Goal: Task Accomplishment & Management: Use online tool/utility

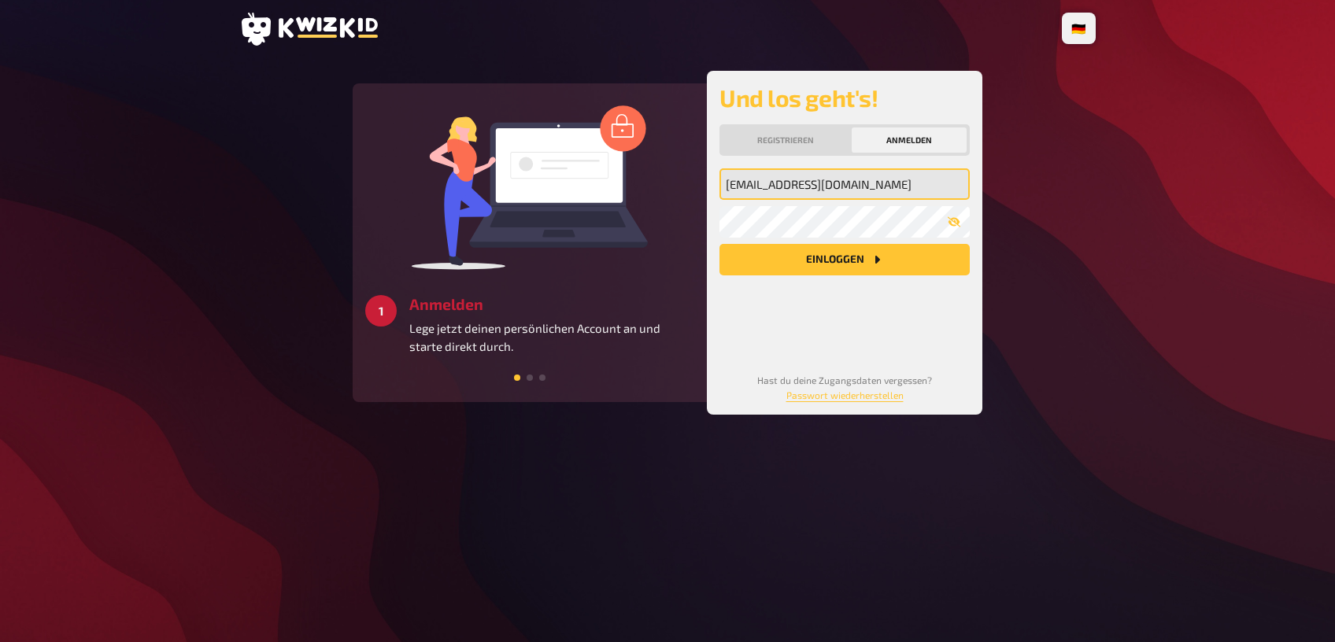
click at [896, 188] on input "[EMAIL_ADDRESS][DOMAIN_NAME]" at bounding box center [845, 183] width 250 height 31
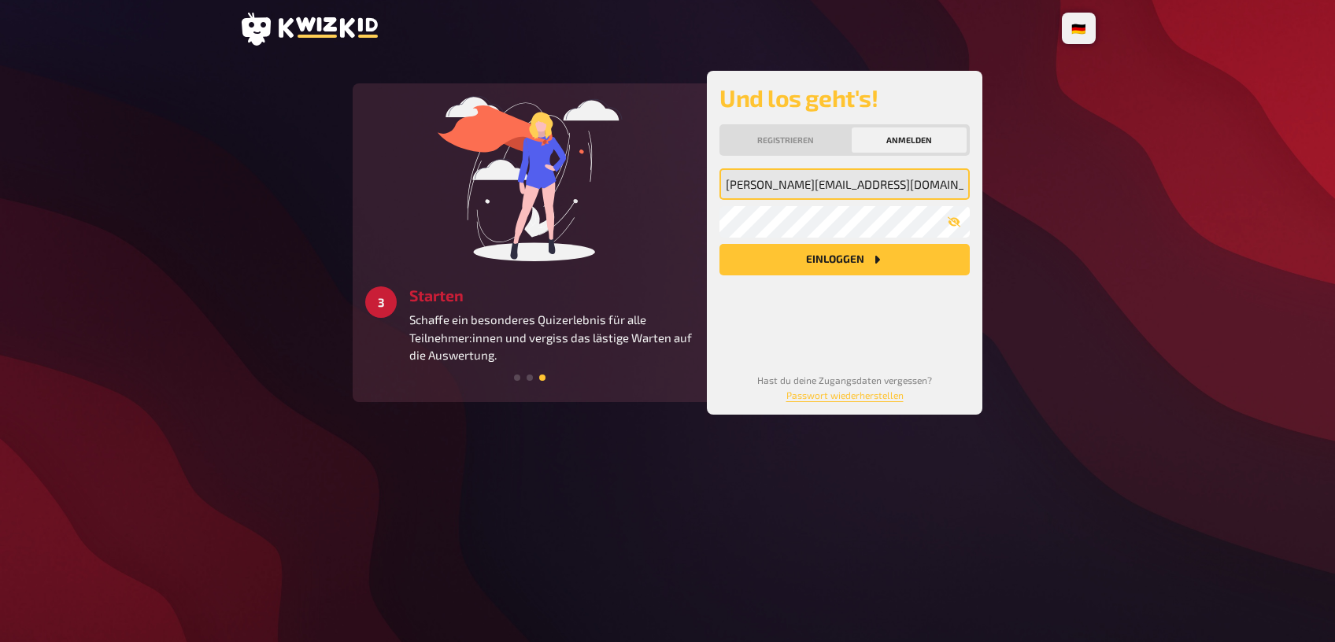
type input "[PERSON_NAME][EMAIL_ADDRESS][DOMAIN_NAME]"
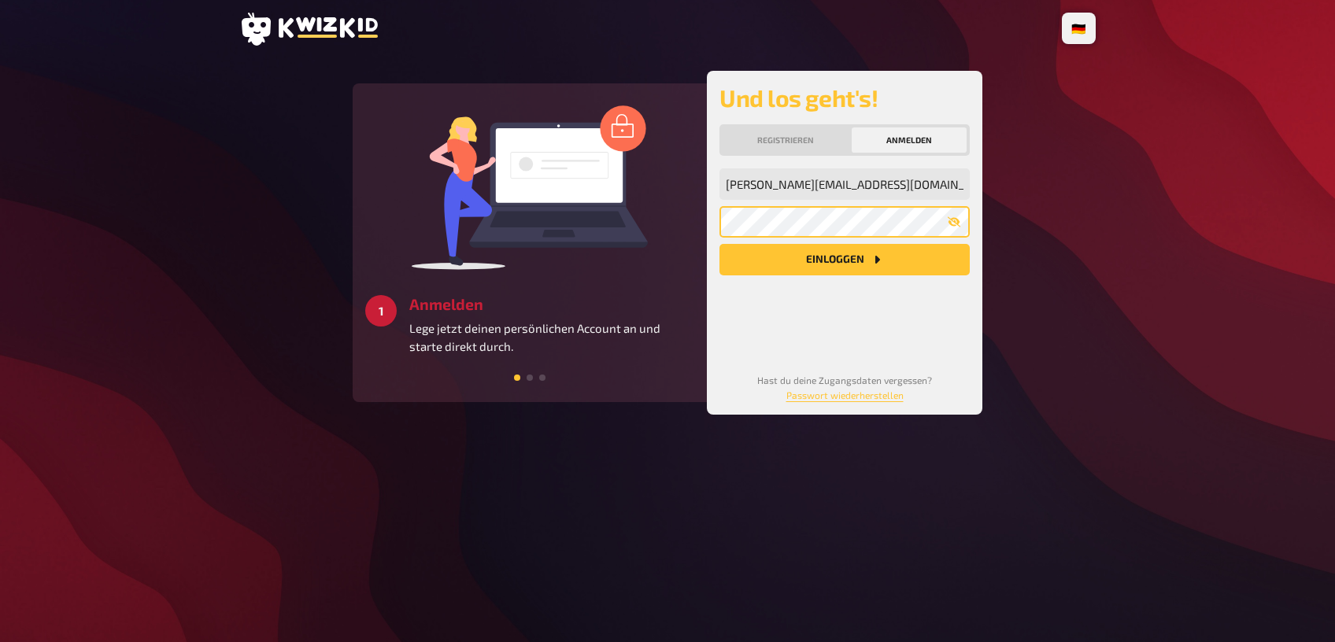
click at [720, 244] on button "Einloggen" at bounding box center [845, 259] width 250 height 31
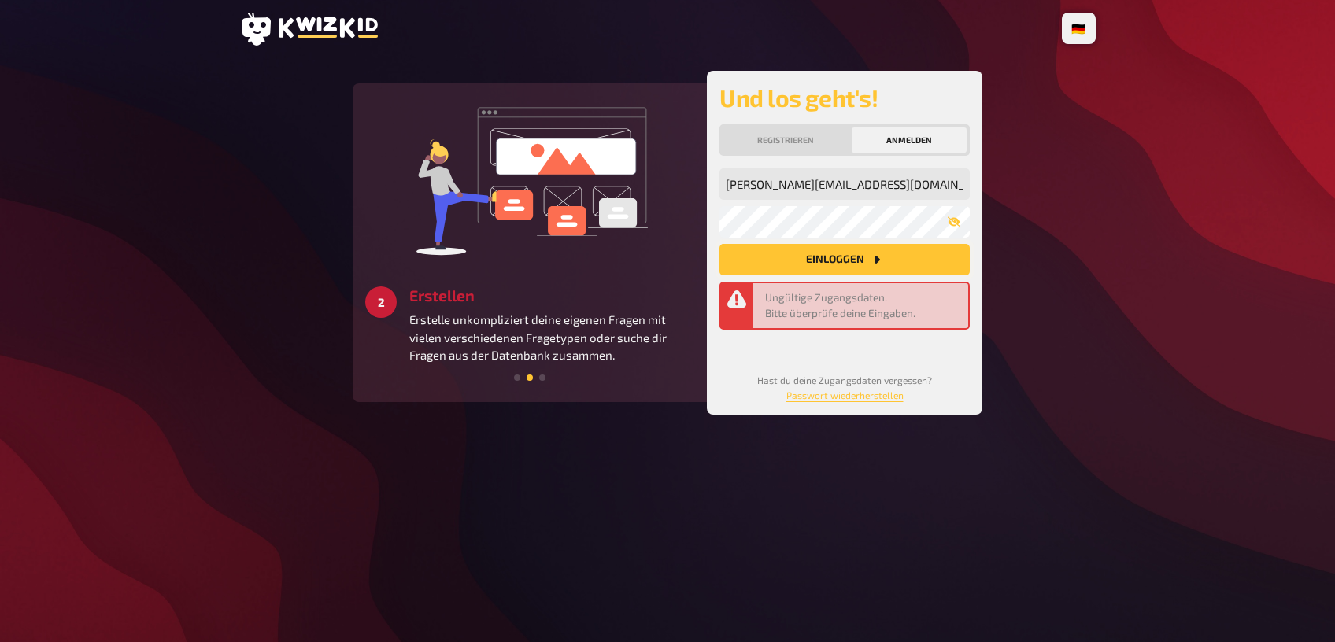
click at [891, 272] on button "Einloggen" at bounding box center [845, 259] width 250 height 31
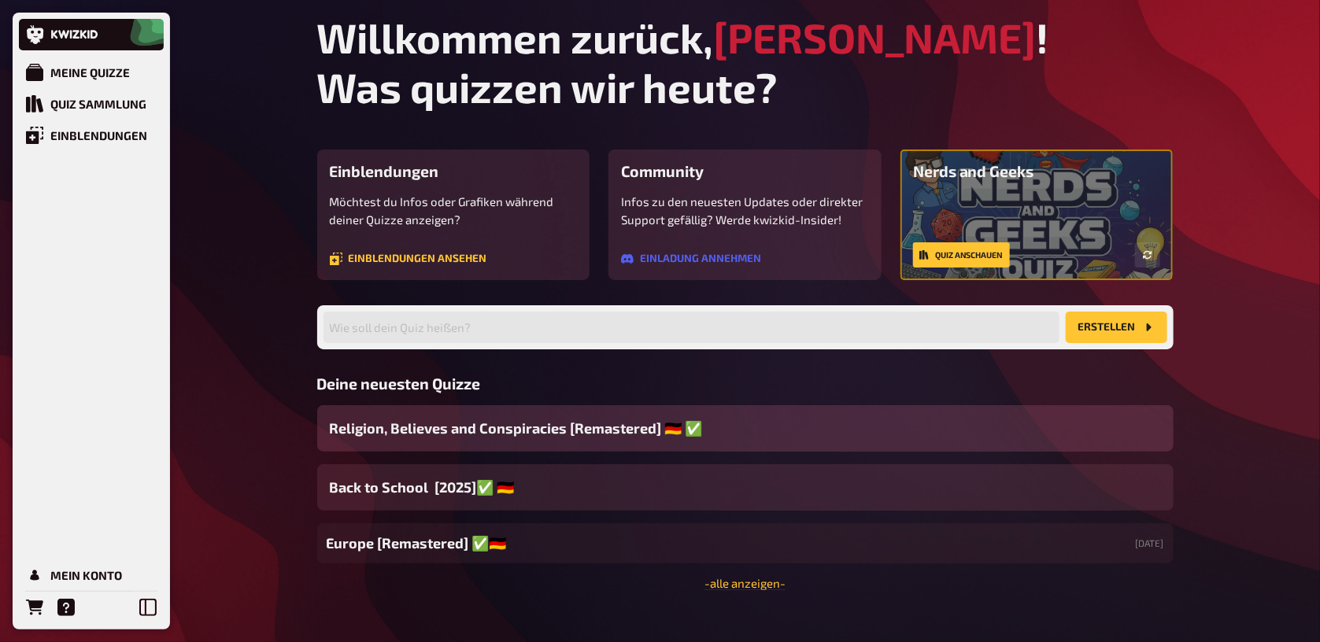
click at [834, 430] on div "Religion, Believes and Conspiracies [Remastered] ​🇩🇪 ​✅" at bounding box center [745, 428] width 857 height 46
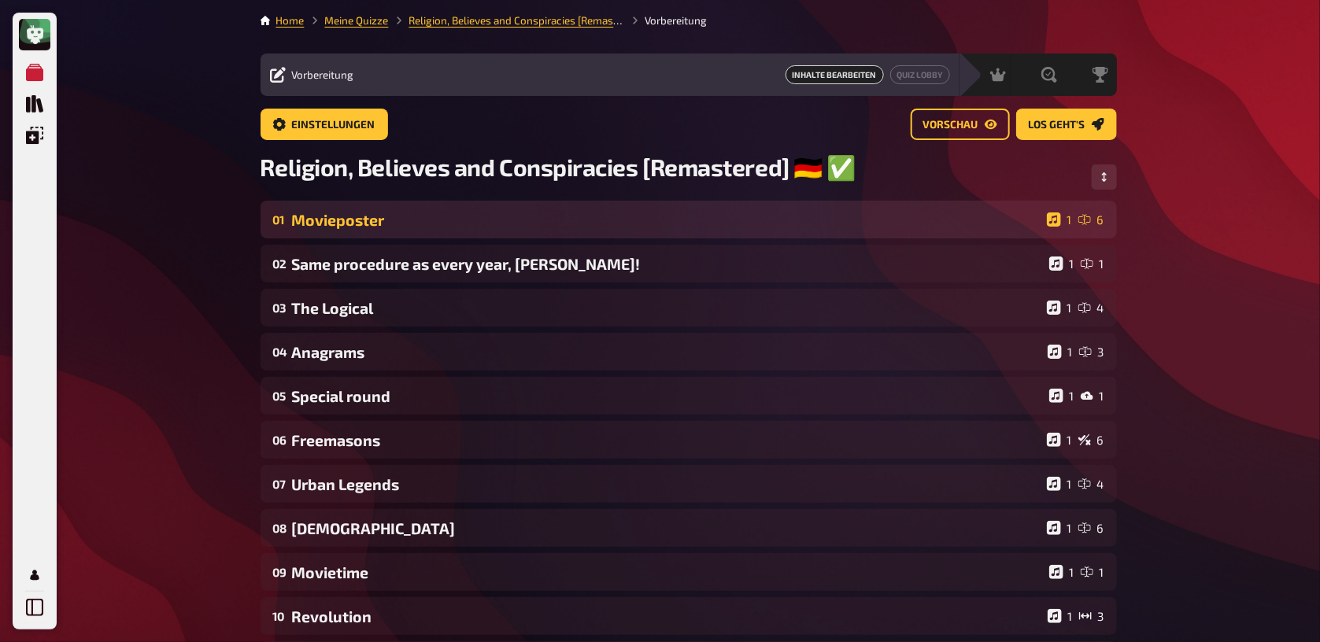
click at [663, 225] on div "Movieposter" at bounding box center [666, 220] width 749 height 18
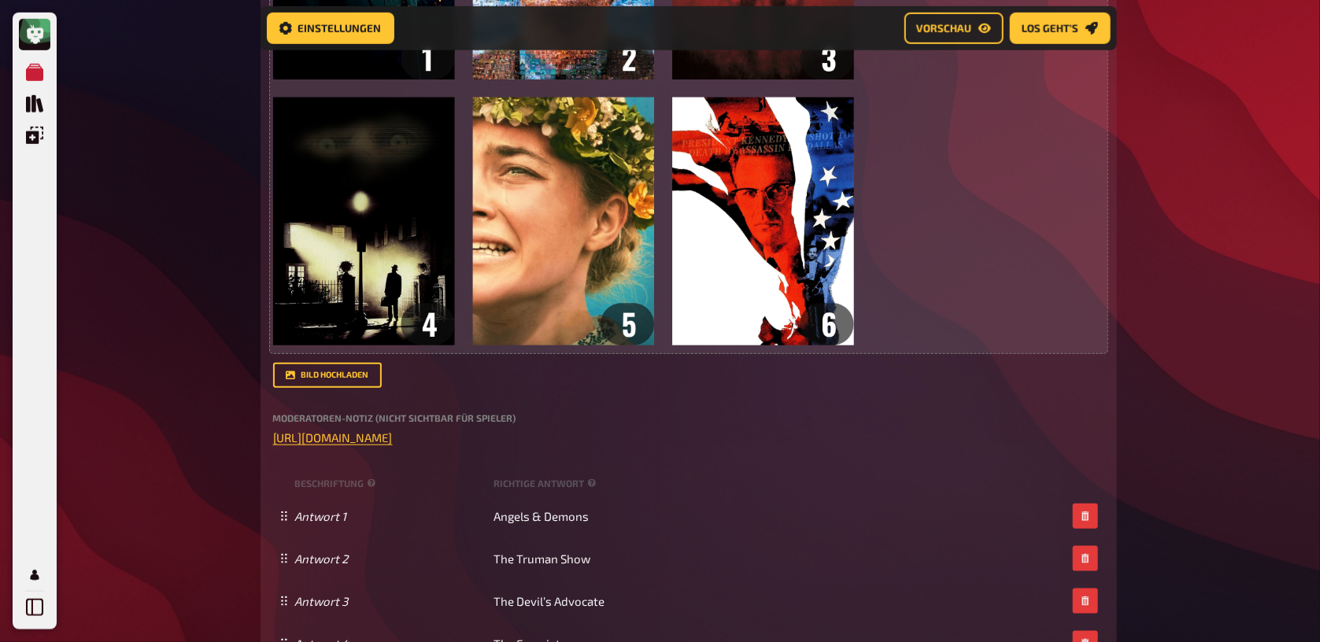
scroll to position [597, 0]
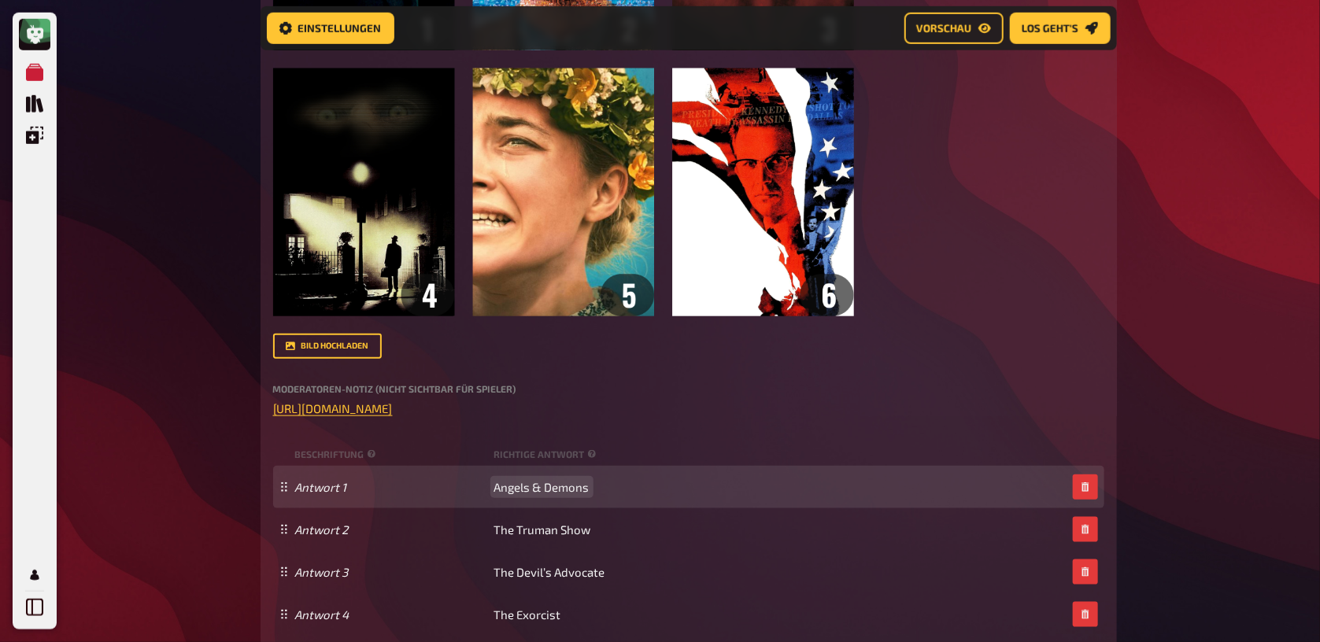
click at [535, 494] on span "Angels & Demons" at bounding box center [541, 487] width 95 height 14
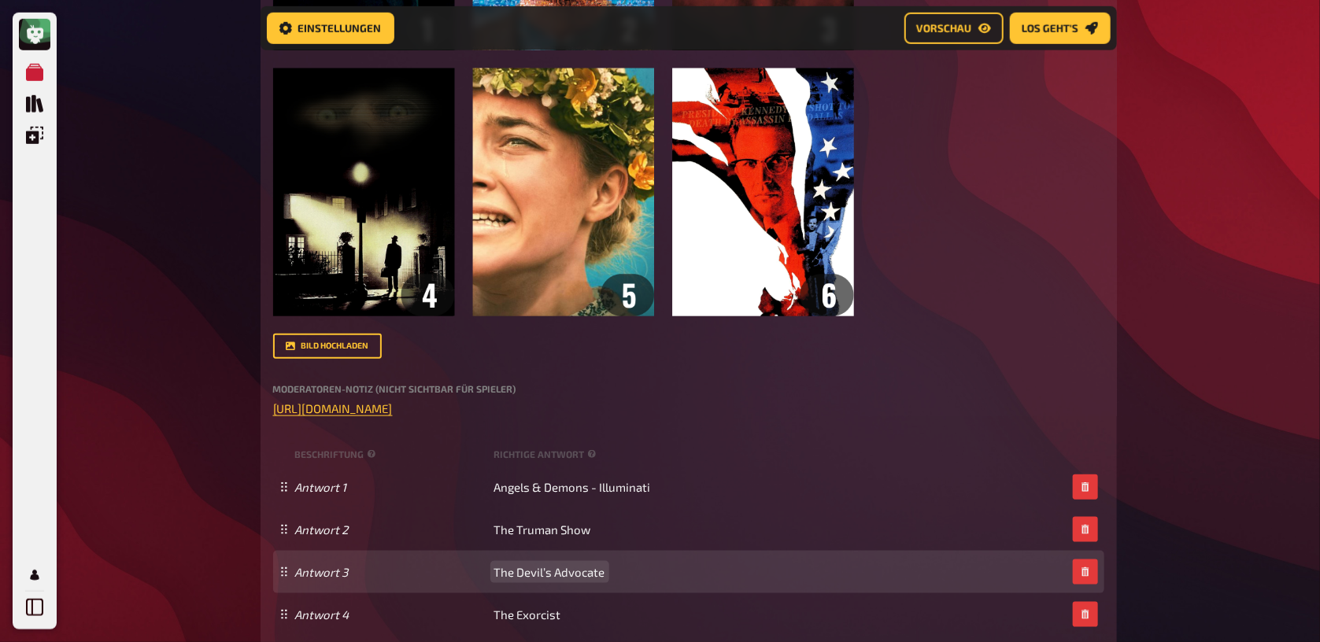
click at [586, 575] on span "The Devil’s Advocate" at bounding box center [549, 572] width 111 height 14
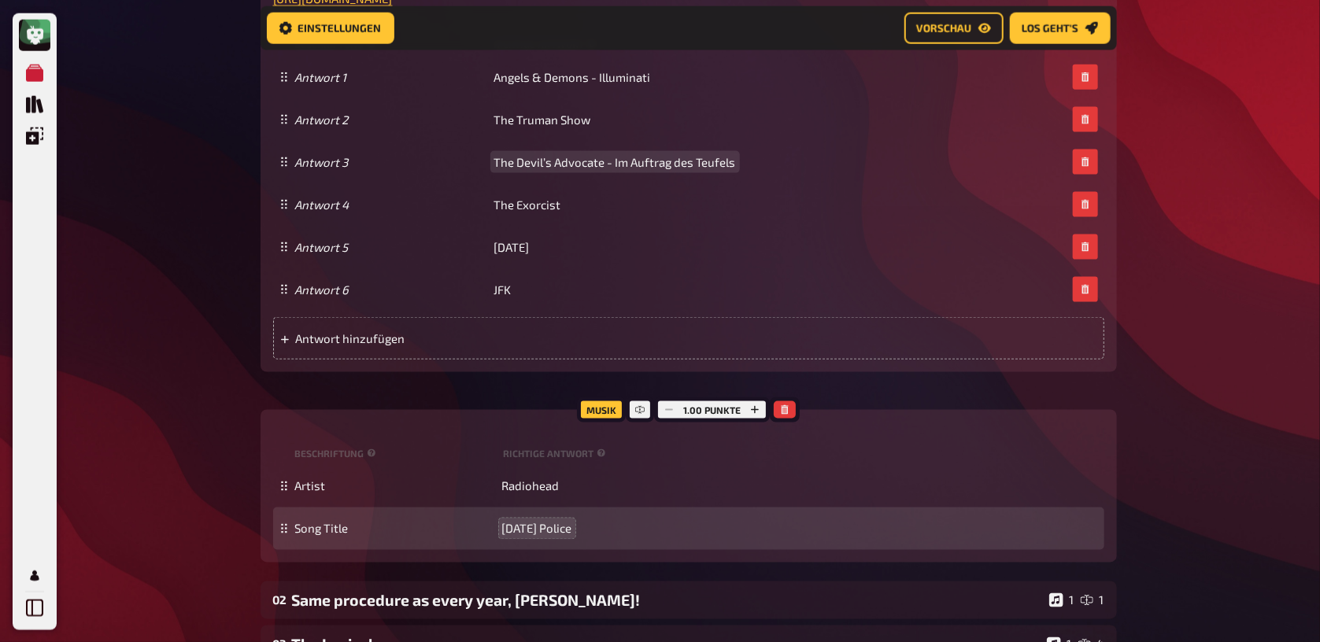
scroll to position [1097, 0]
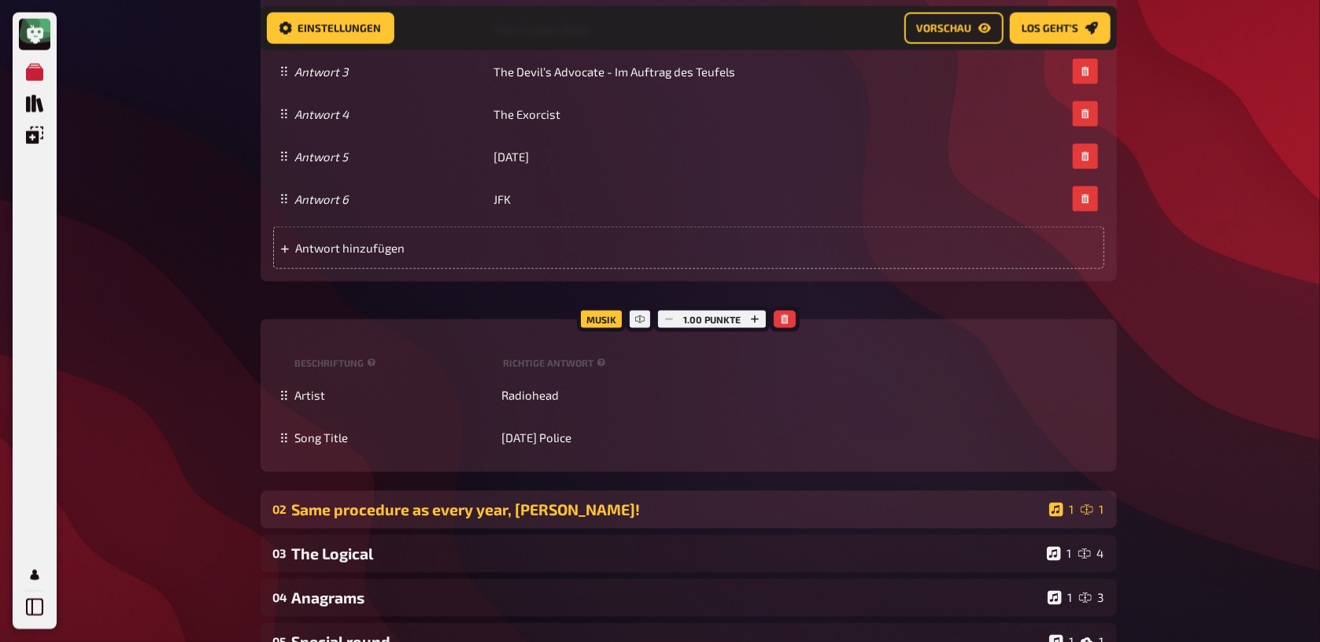
click at [561, 512] on div "Same procedure as every year, [PERSON_NAME]!" at bounding box center [667, 510] width 751 height 18
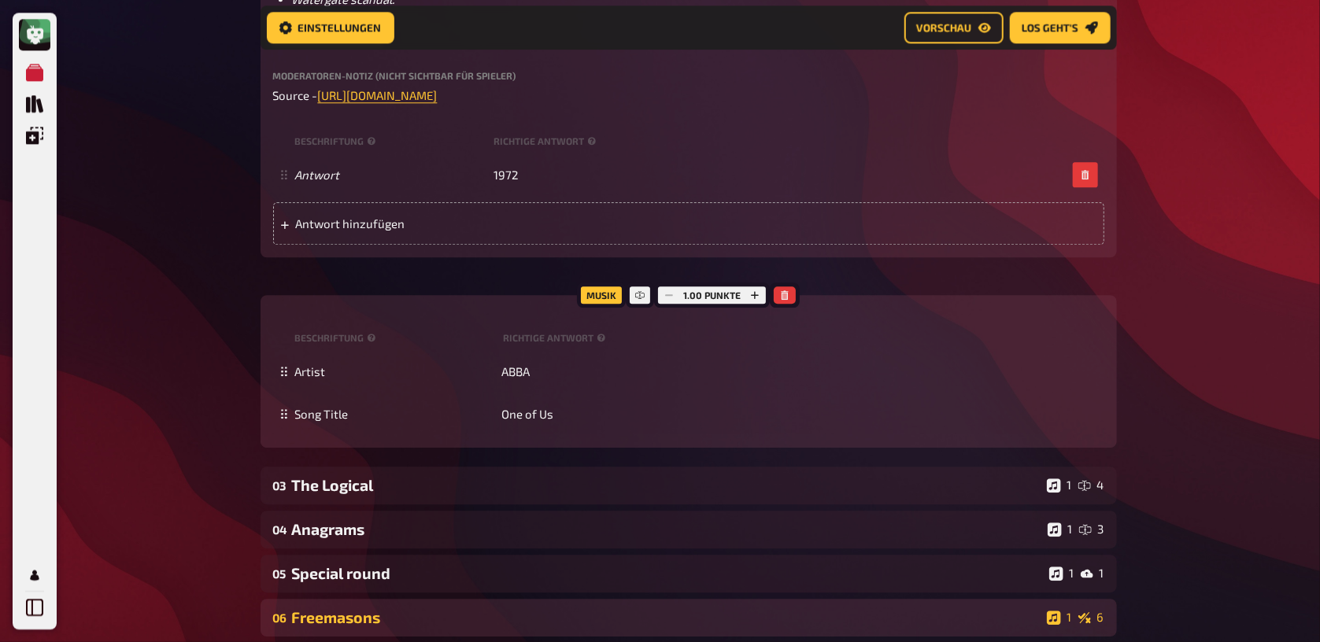
scroll to position [2099, 0]
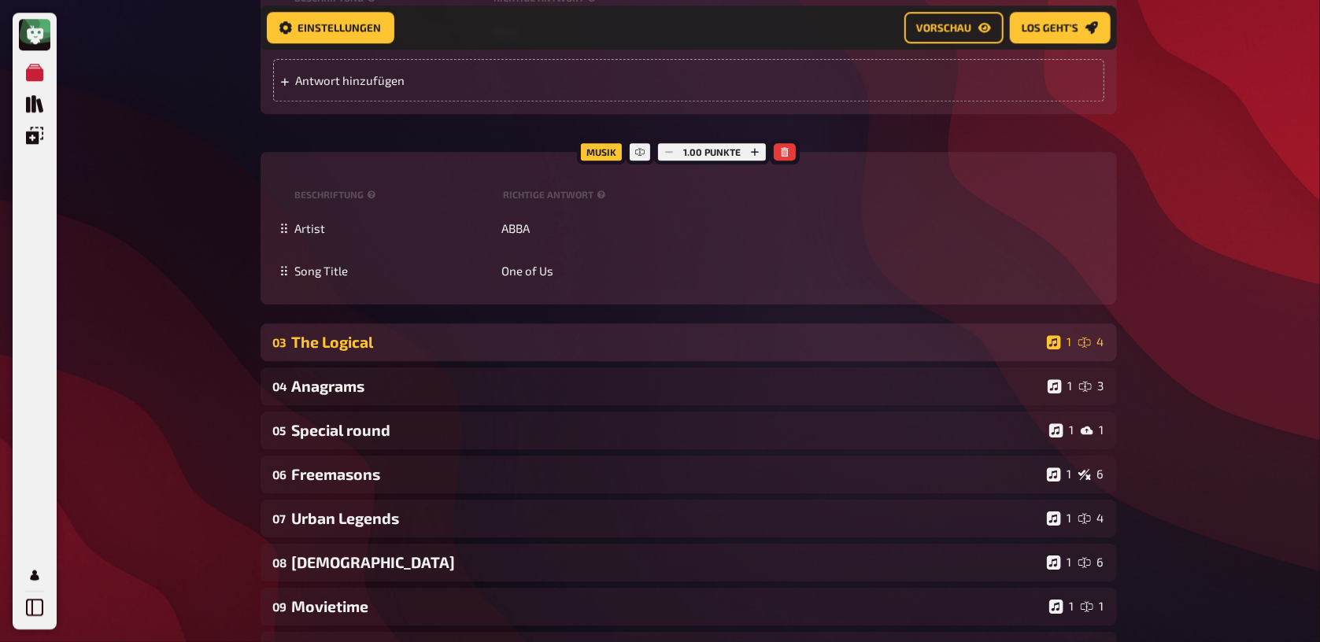
click at [408, 358] on div "03 The Logical 1 4" at bounding box center [689, 343] width 857 height 38
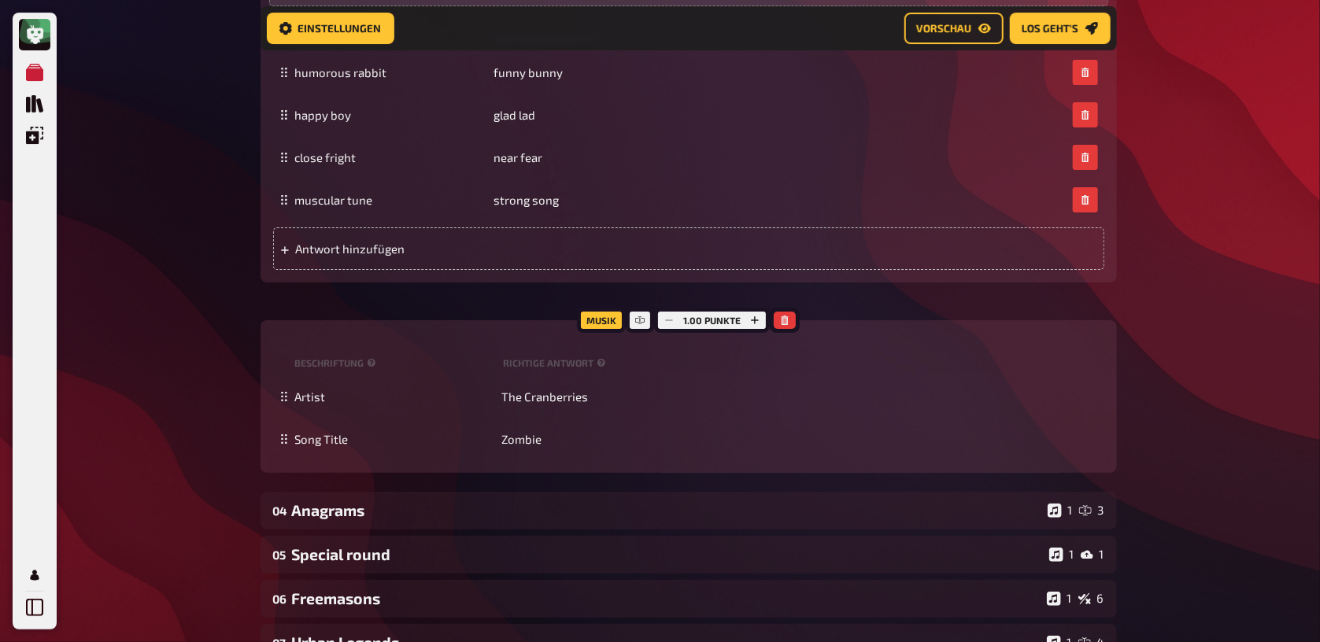
scroll to position [3017, 0]
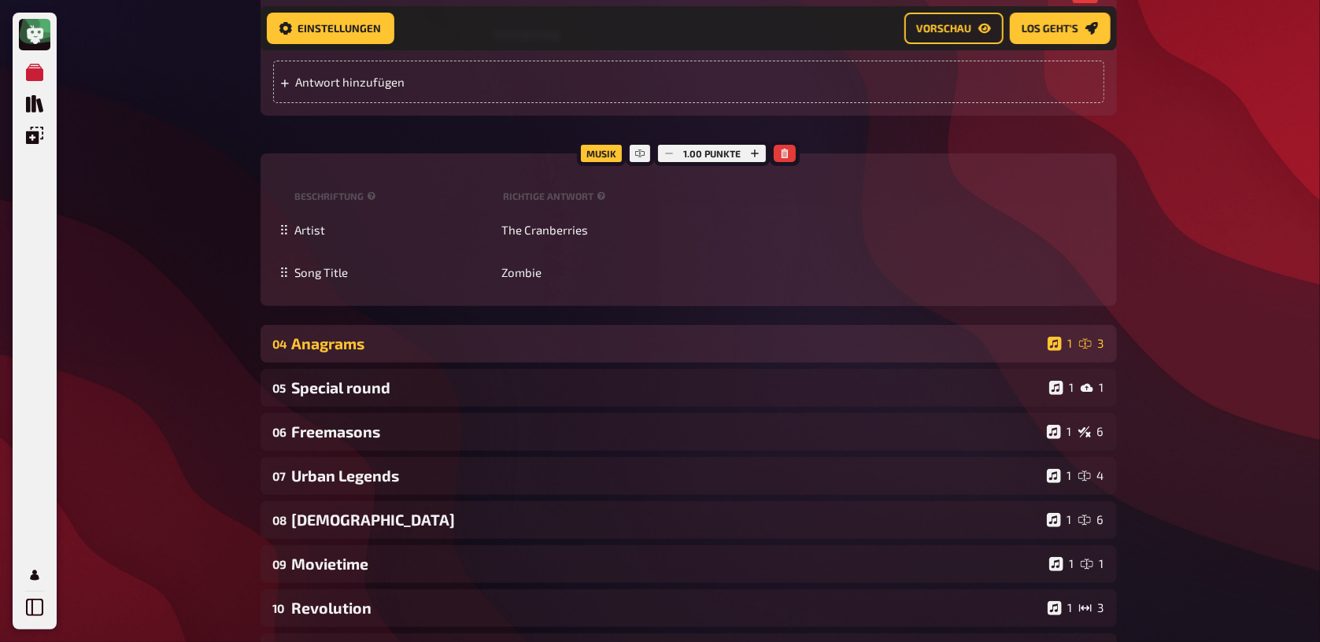
click at [372, 345] on div "Anagrams" at bounding box center [666, 344] width 749 height 18
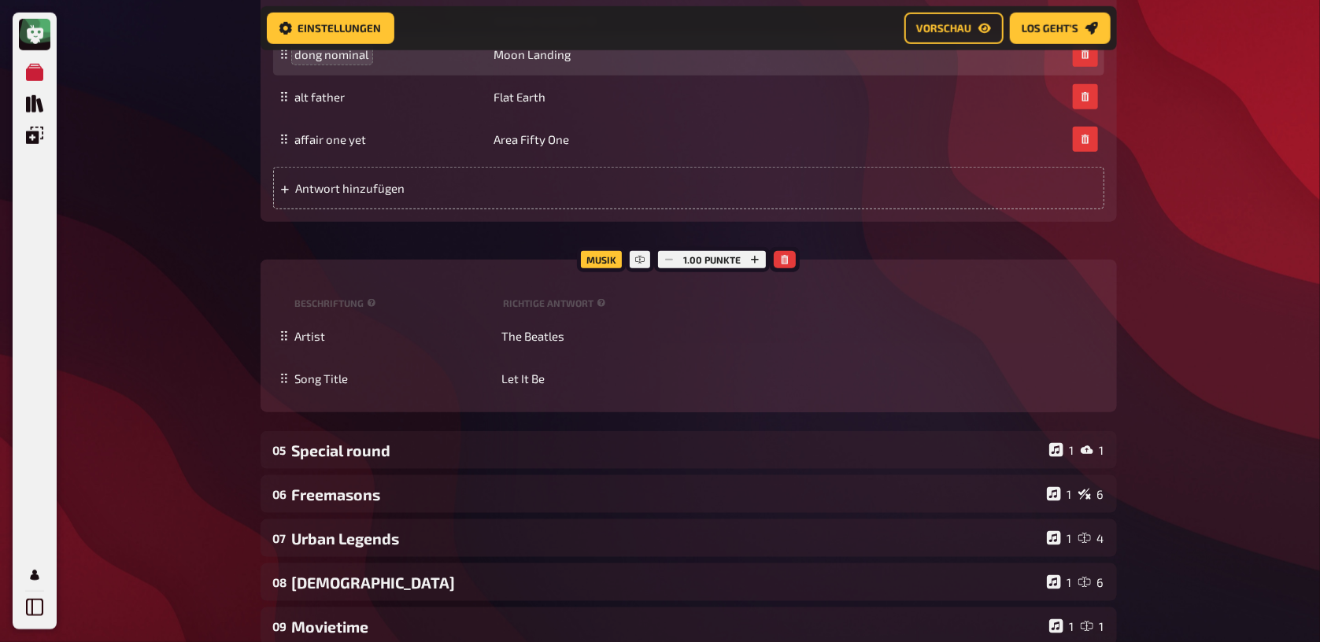
scroll to position [3601, 0]
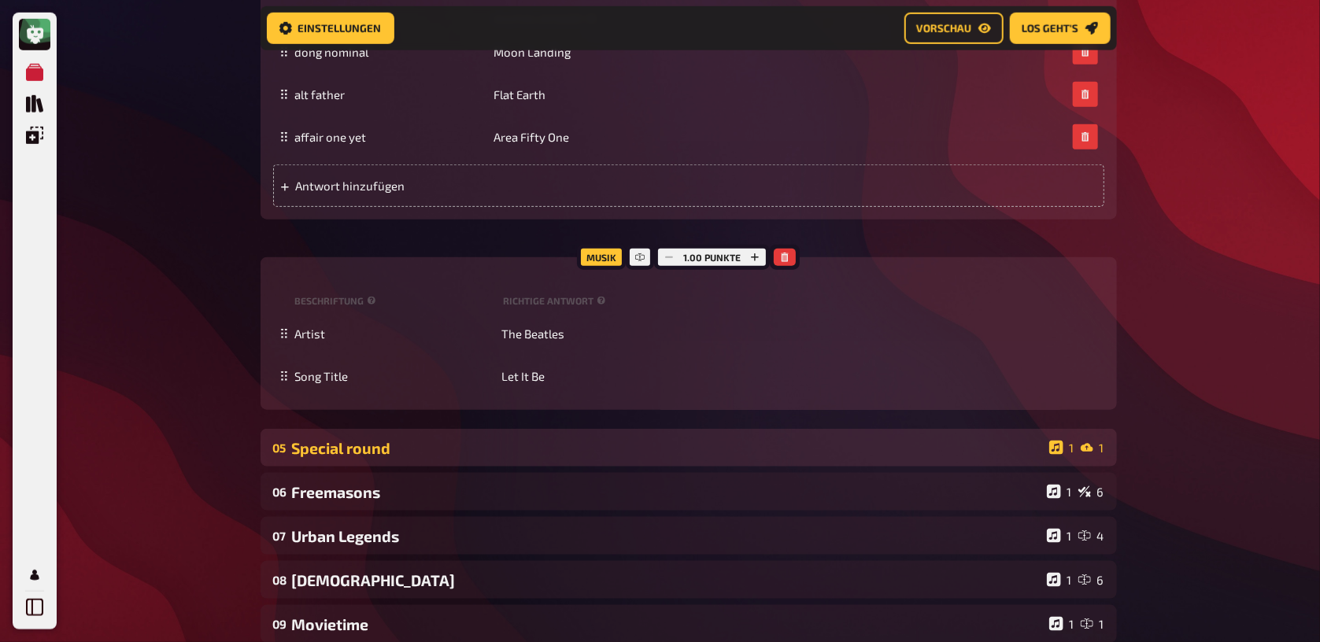
click at [399, 450] on div "Special round" at bounding box center [667, 448] width 751 height 18
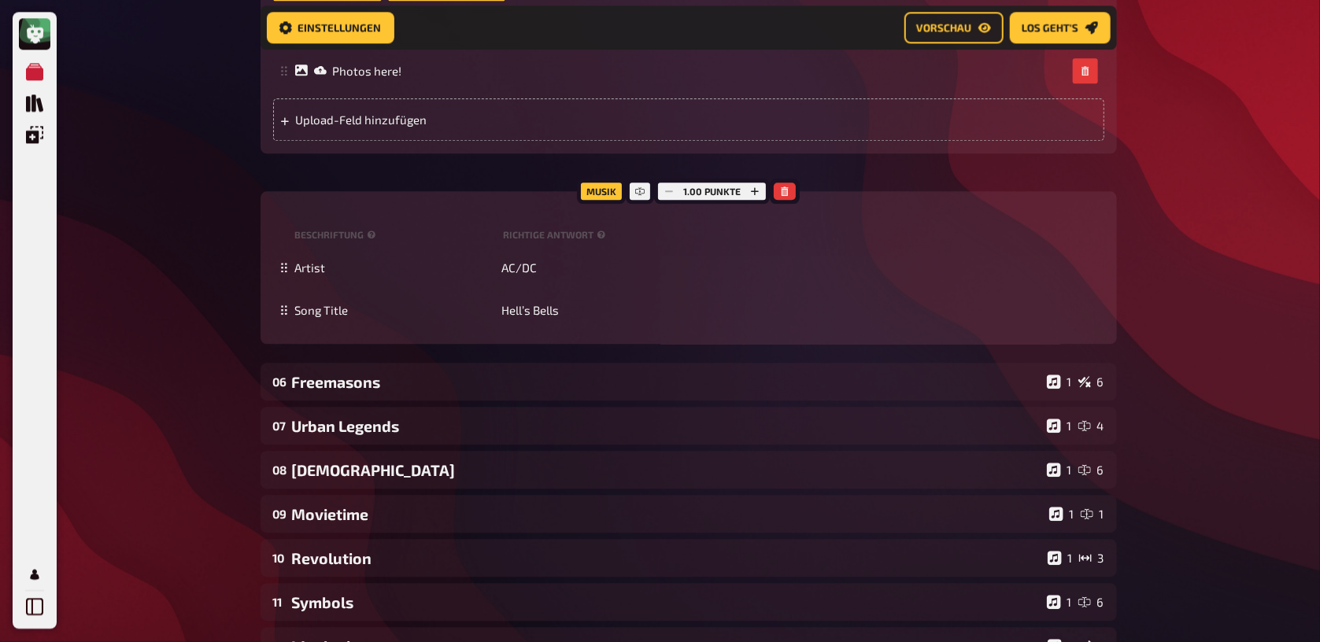
scroll to position [4853, 0]
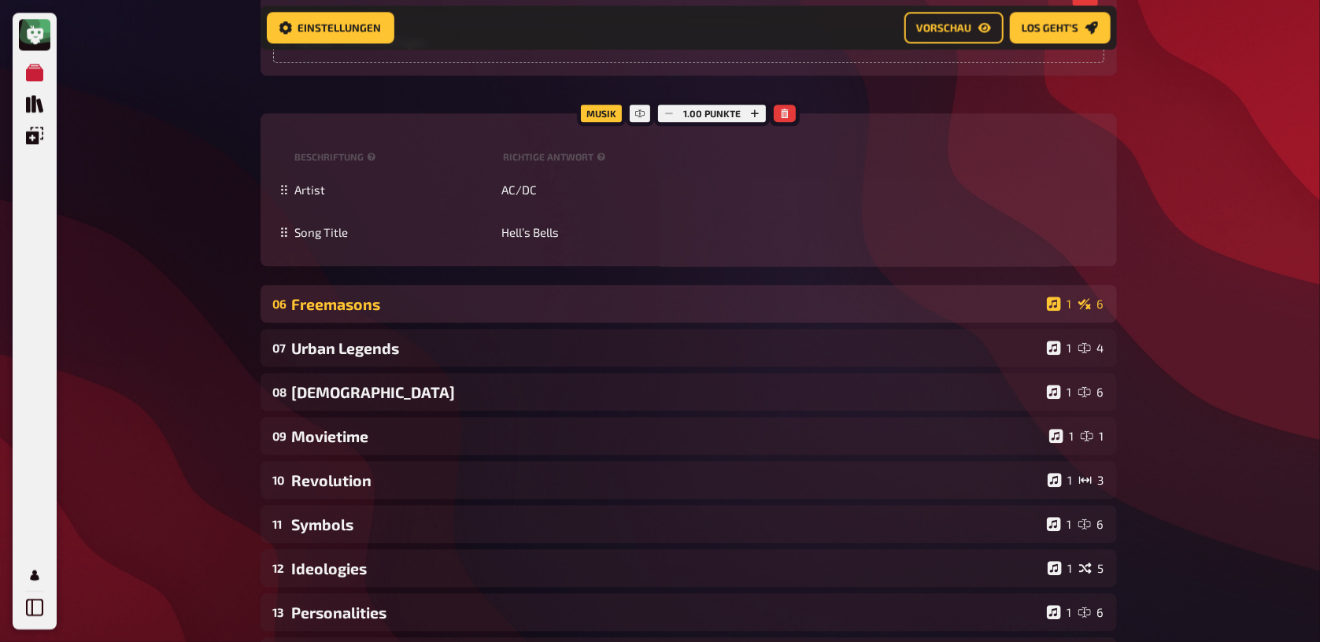
click at [384, 320] on div "06 Freemasons 1 6" at bounding box center [689, 304] width 857 height 38
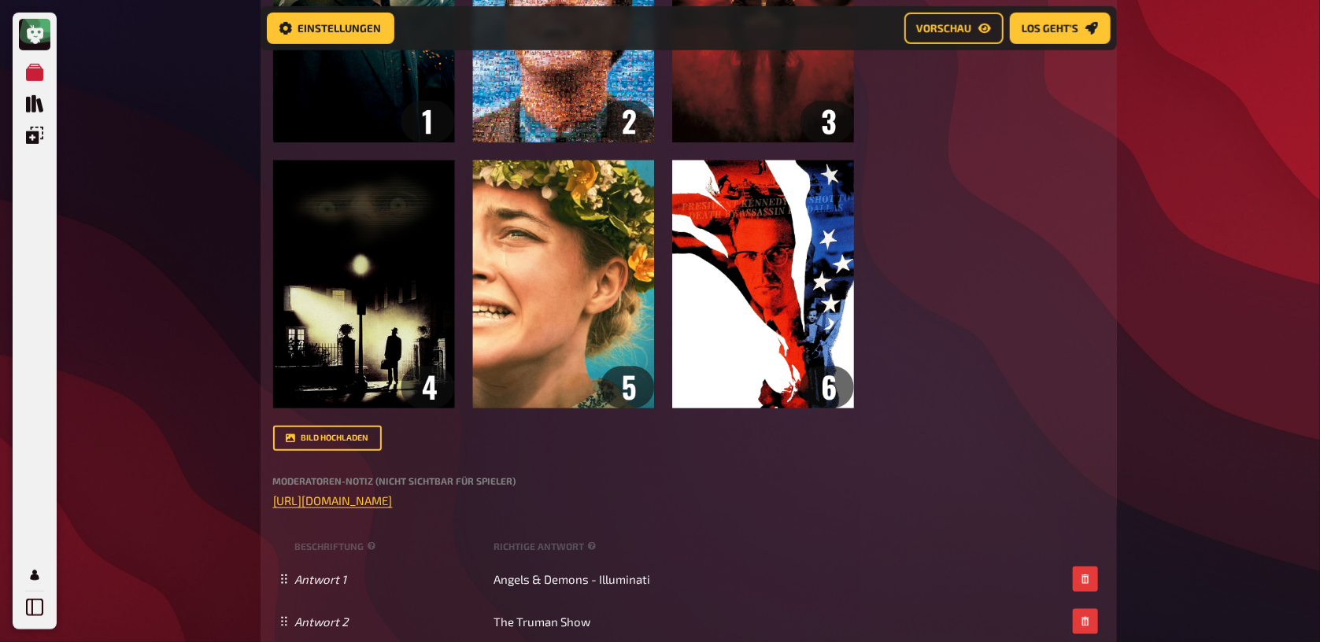
scroll to position [513, 0]
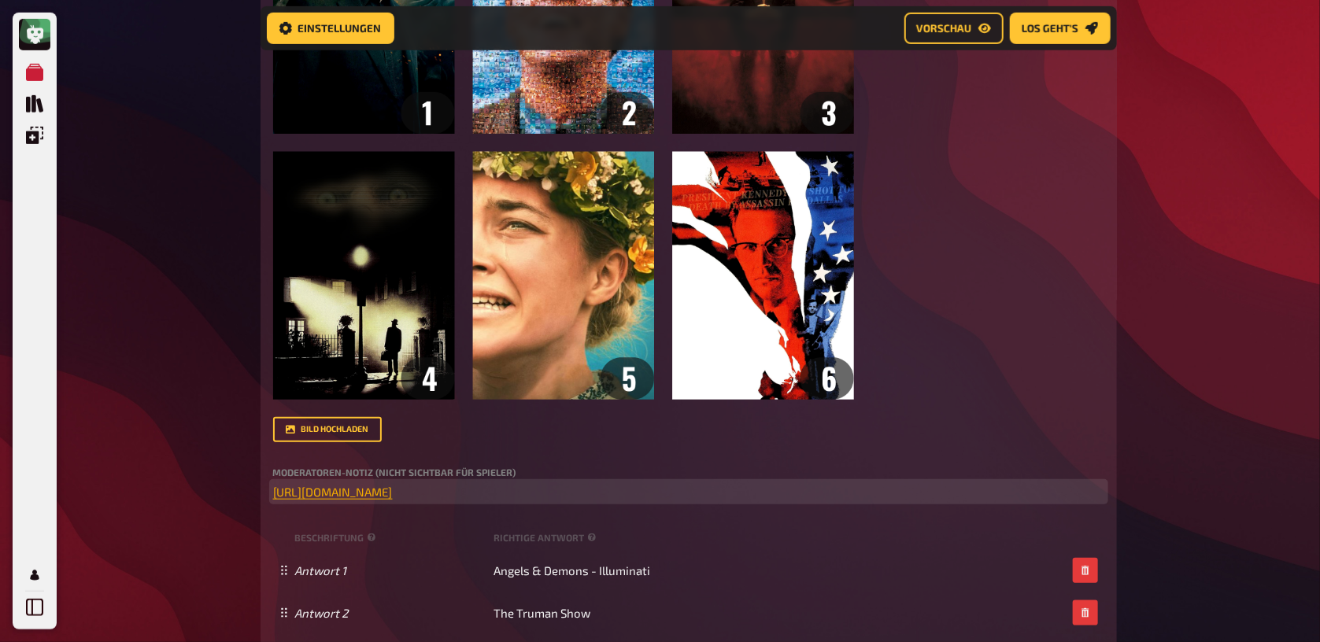
click at [384, 494] on span "https://open.spotify.com/playlist/5vSdzOJCKXaP3zeot03teT?si=e67dcbf4aa5d4b22" at bounding box center [333, 492] width 120 height 14
click at [390, 462] on button "button" at bounding box center [384, 463] width 25 height 25
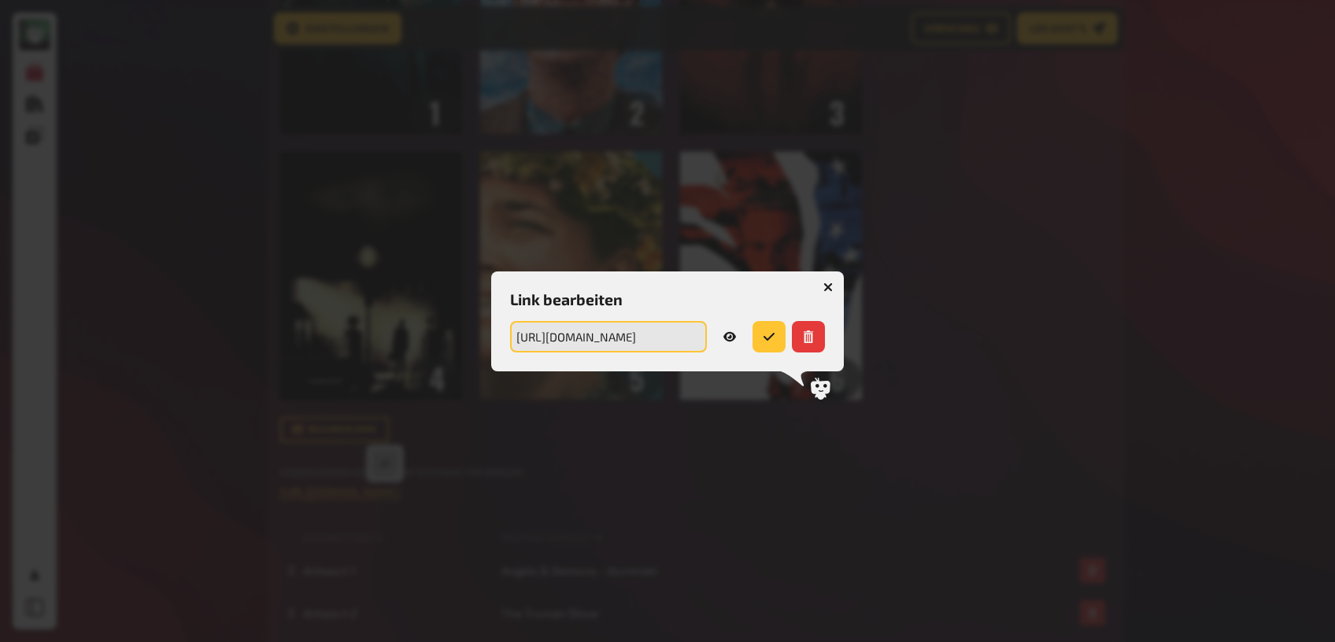
click at [615, 334] on input "https://open.spotify.com/playlist/5vSdzOJCKXaP3zeot03teT?si=e67dcbf4aa5d4b22" at bounding box center [608, 336] width 197 height 31
click at [830, 287] on icon "button" at bounding box center [827, 287] width 9 height 9
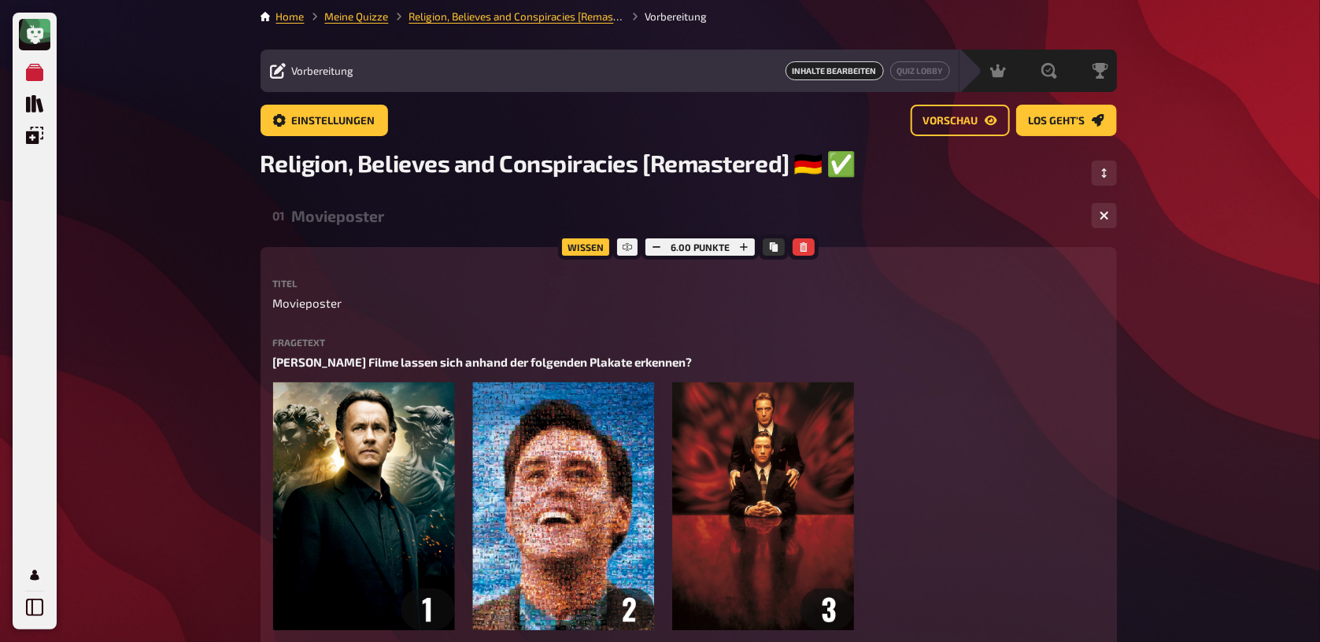
scroll to position [0, 0]
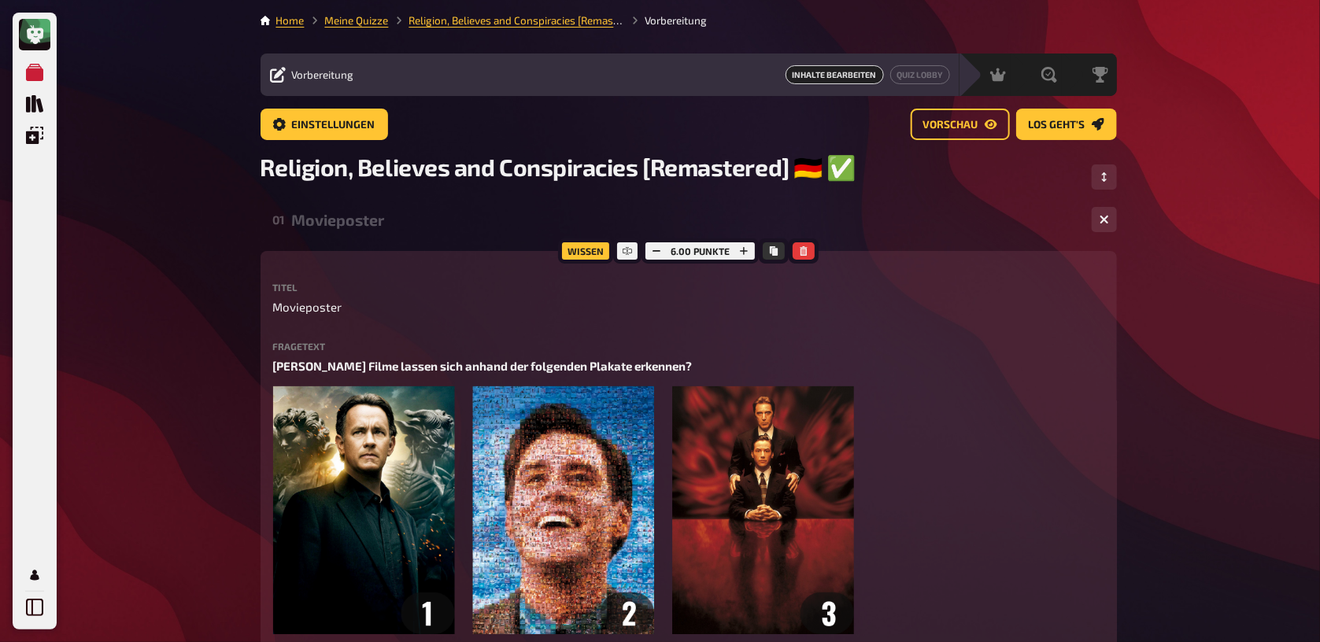
click at [460, 28] on li "Religion, Believes and Conspiracies [Remastered] ​🇩🇪 ​✅" at bounding box center [507, 21] width 236 height 16
click at [462, 21] on link "Religion, Believes and Conspiracies [Remastered] ​🇩🇪 ​✅" at bounding box center [541, 20] width 265 height 13
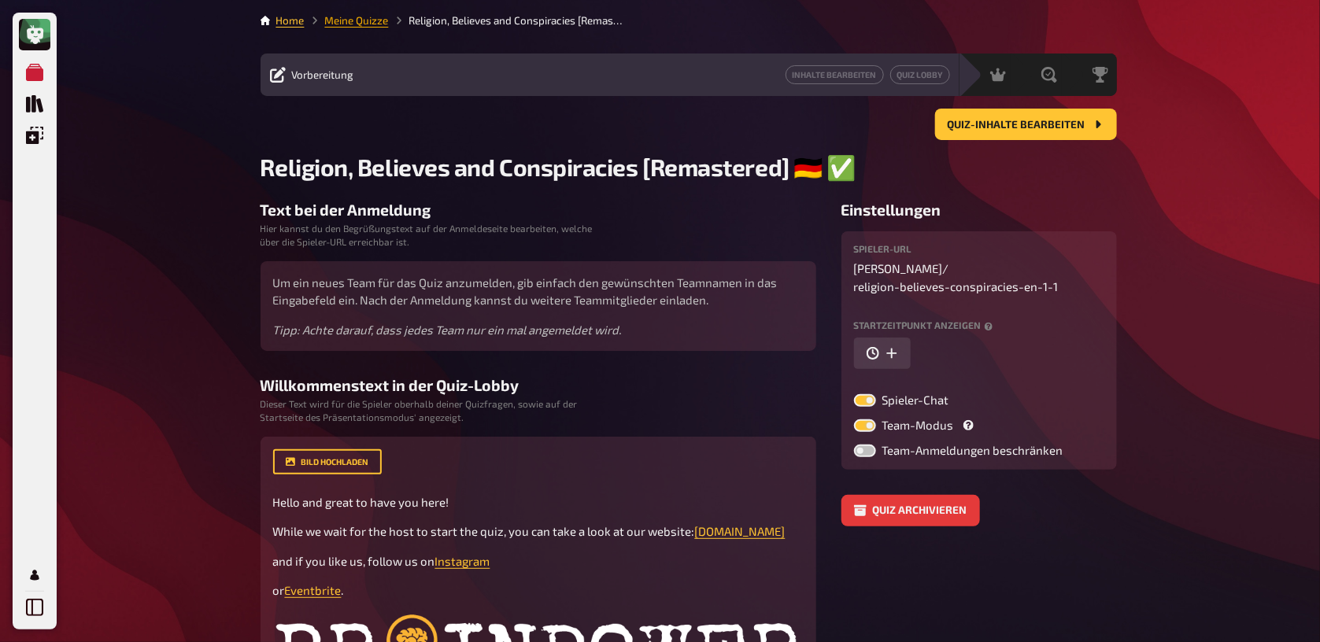
click at [368, 21] on link "Meine Quizze" at bounding box center [357, 20] width 64 height 13
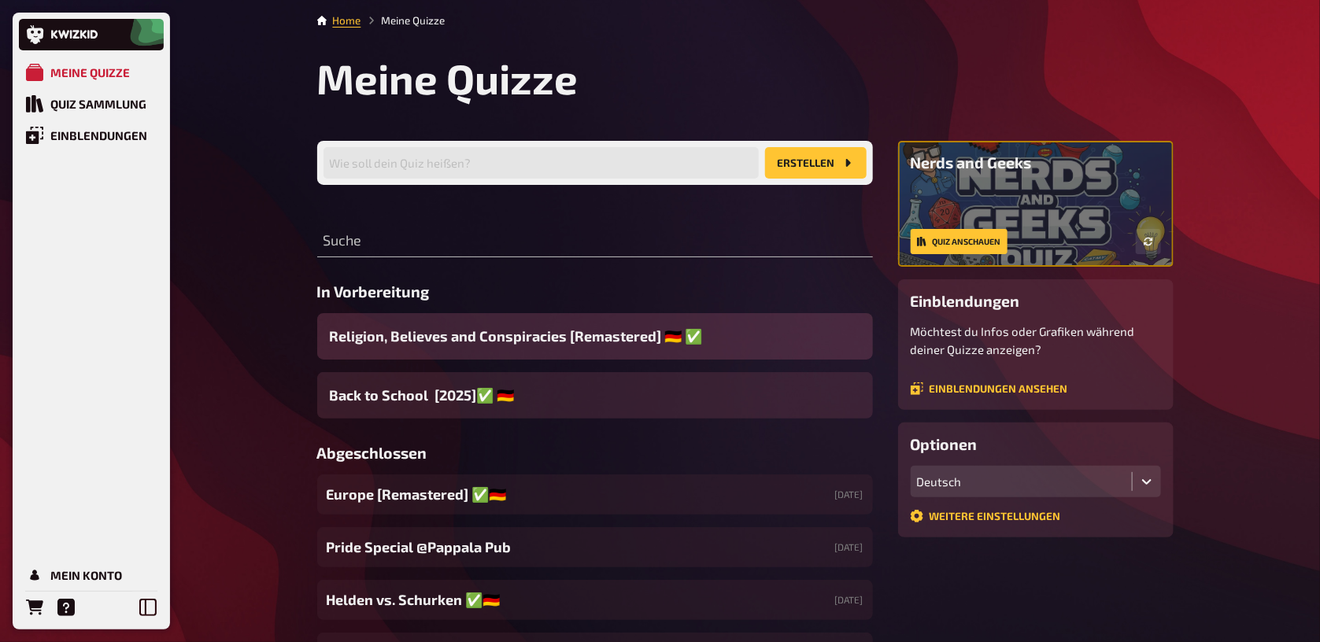
click at [390, 330] on span "Religion, Believes and Conspiracies [Remastered] ​🇩🇪 ​✅" at bounding box center [516, 336] width 373 height 21
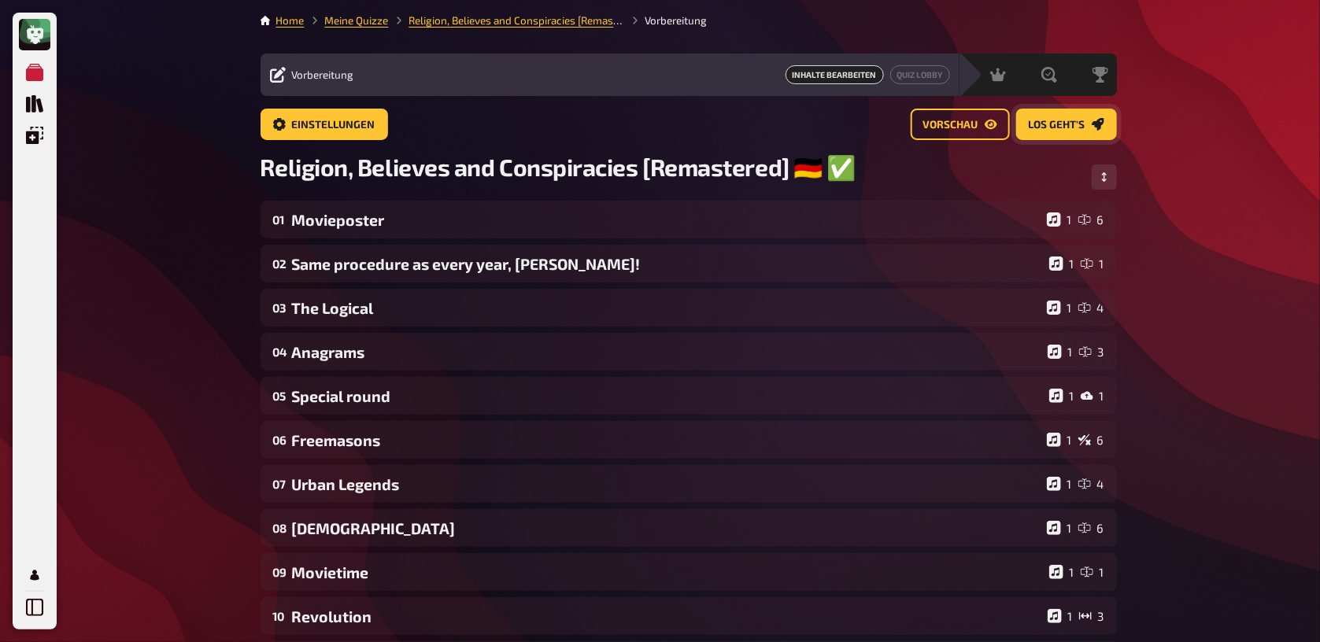
click at [1075, 124] on span "Los geht's" at bounding box center [1057, 125] width 57 height 11
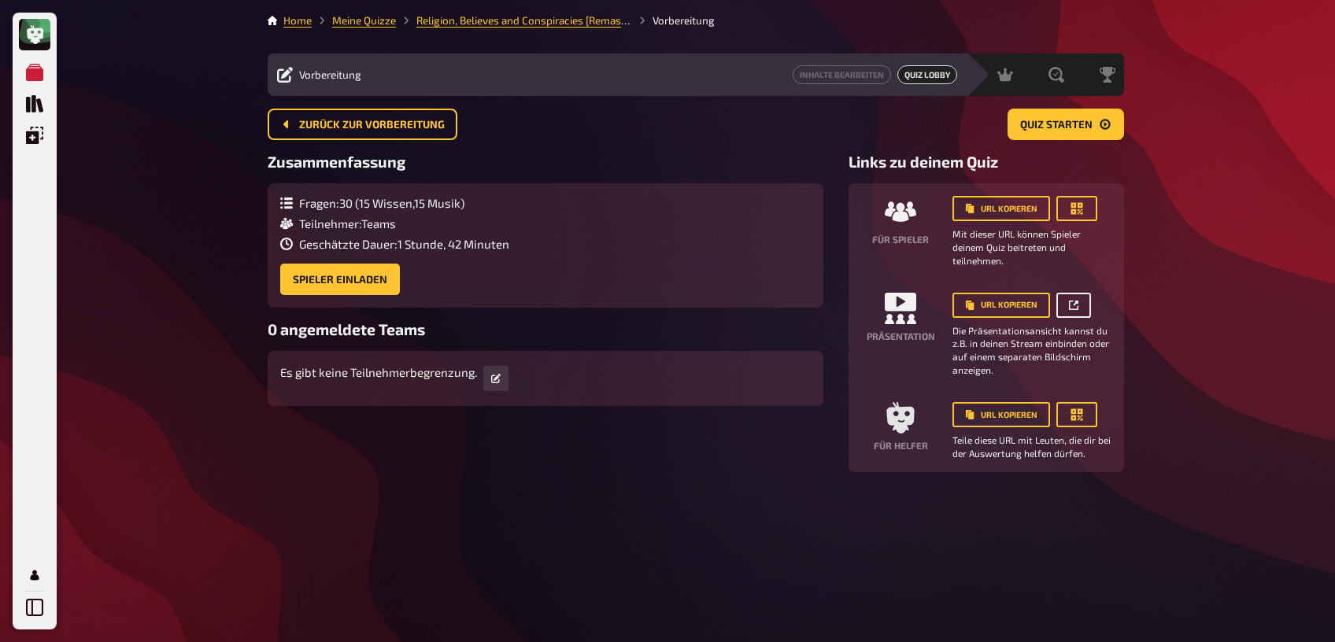
click at [1076, 306] on icon at bounding box center [1073, 305] width 9 height 9
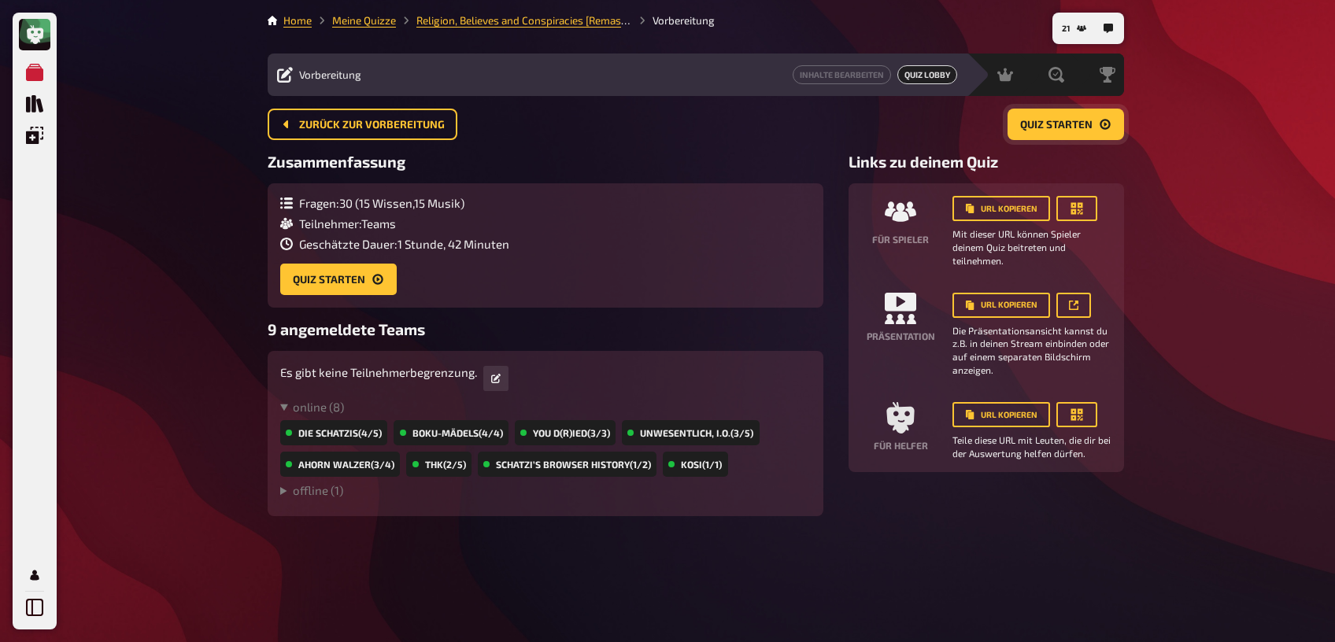
click at [1059, 128] on span "Quiz starten" at bounding box center [1056, 125] width 72 height 11
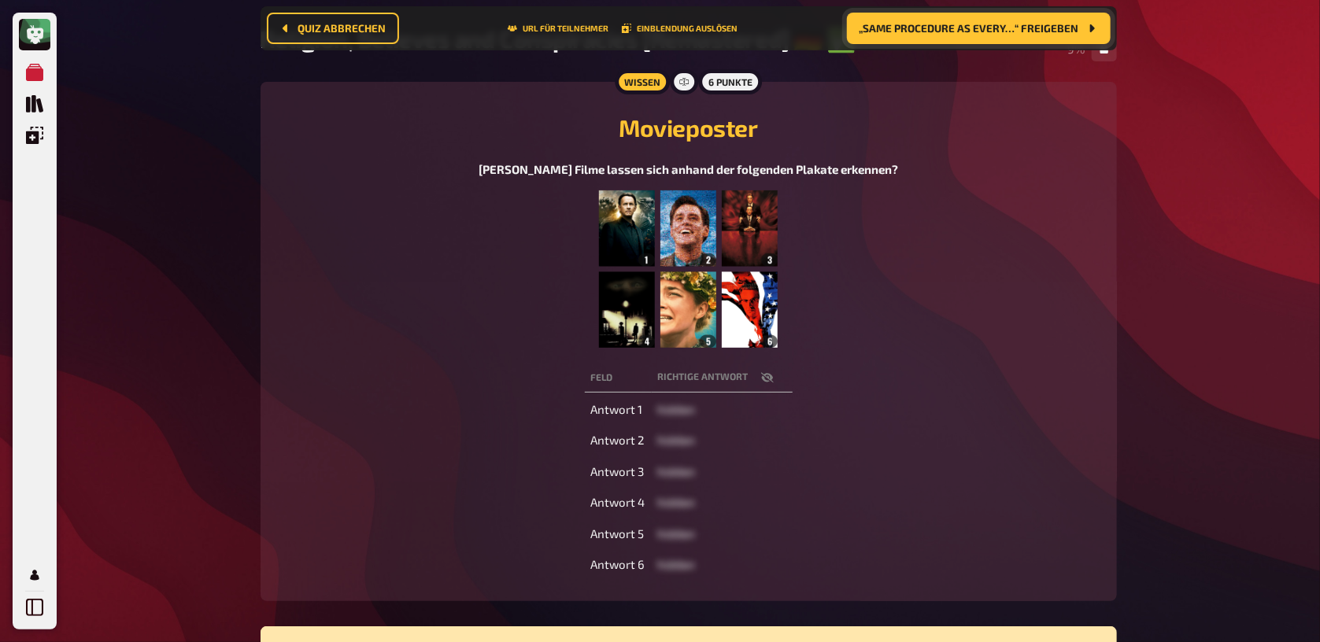
scroll to position [334, 0]
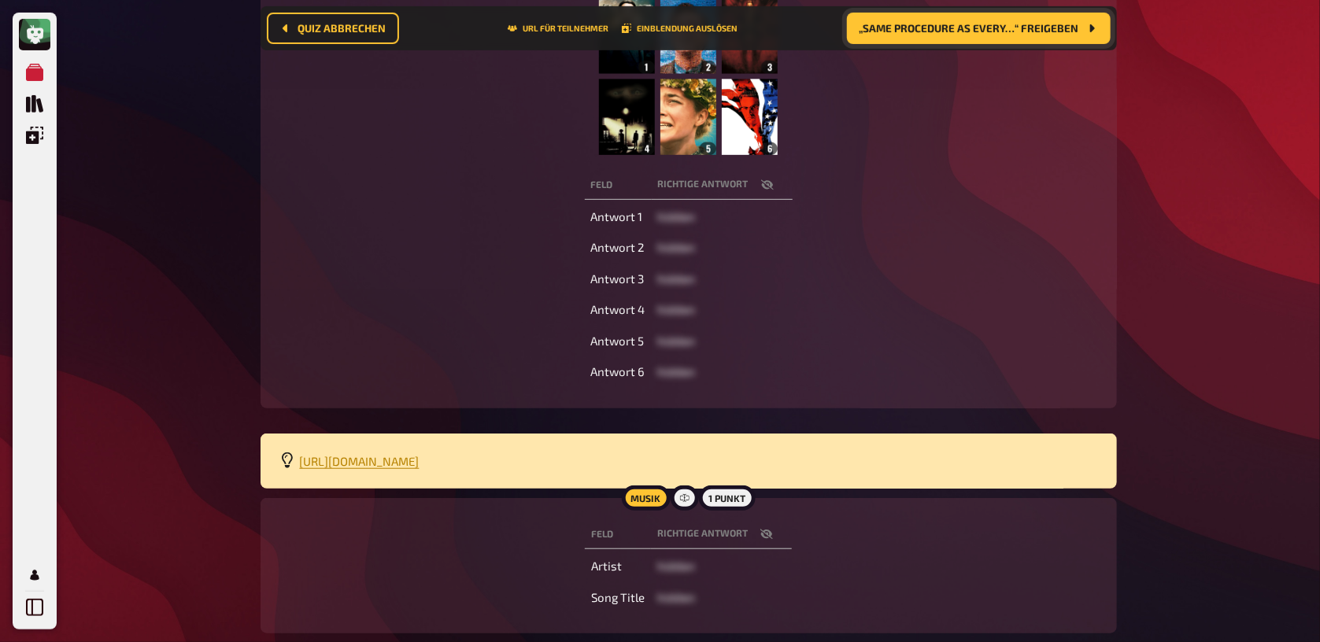
click at [762, 539] on icon "button" at bounding box center [766, 535] width 13 height 10
click at [764, 539] on icon "button" at bounding box center [766, 534] width 13 height 13
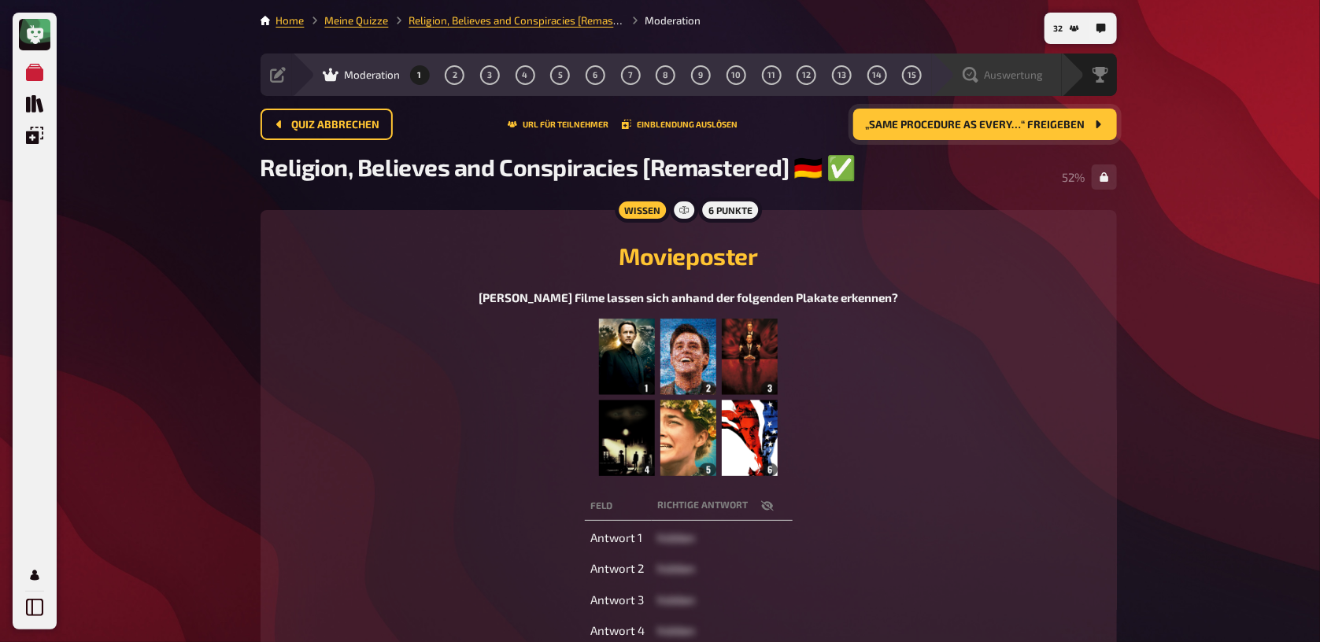
click at [979, 80] on div "Auswertung" at bounding box center [1003, 75] width 81 height 16
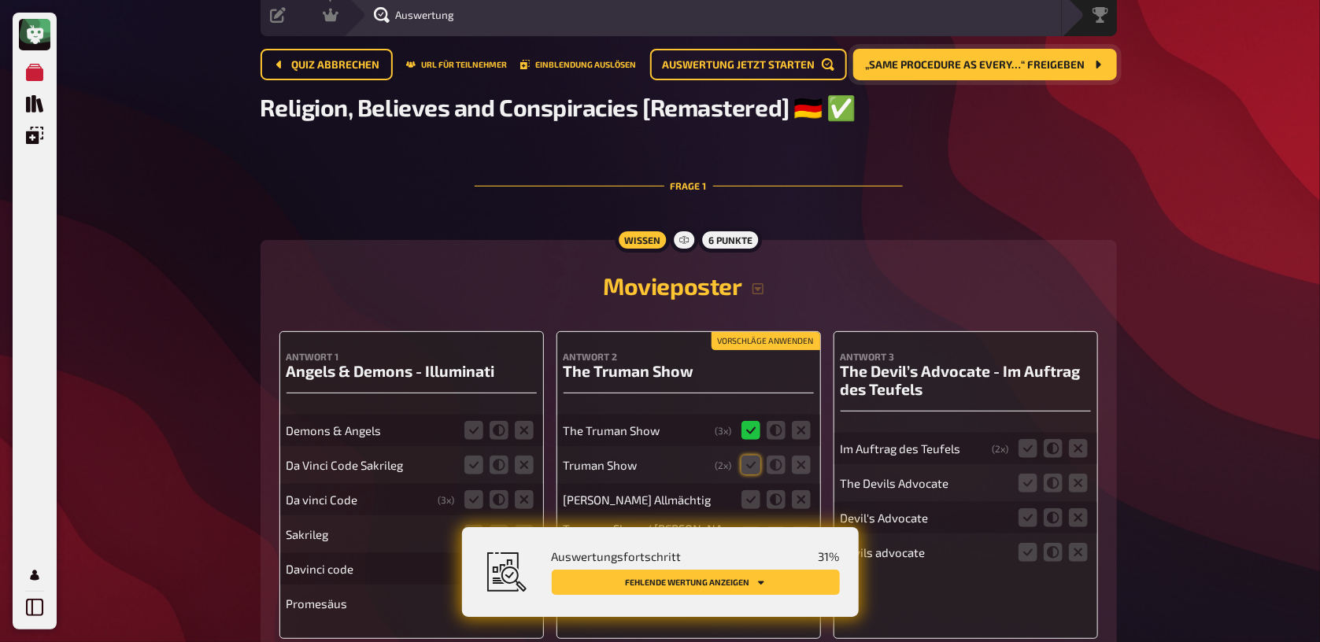
scroll to position [83, 0]
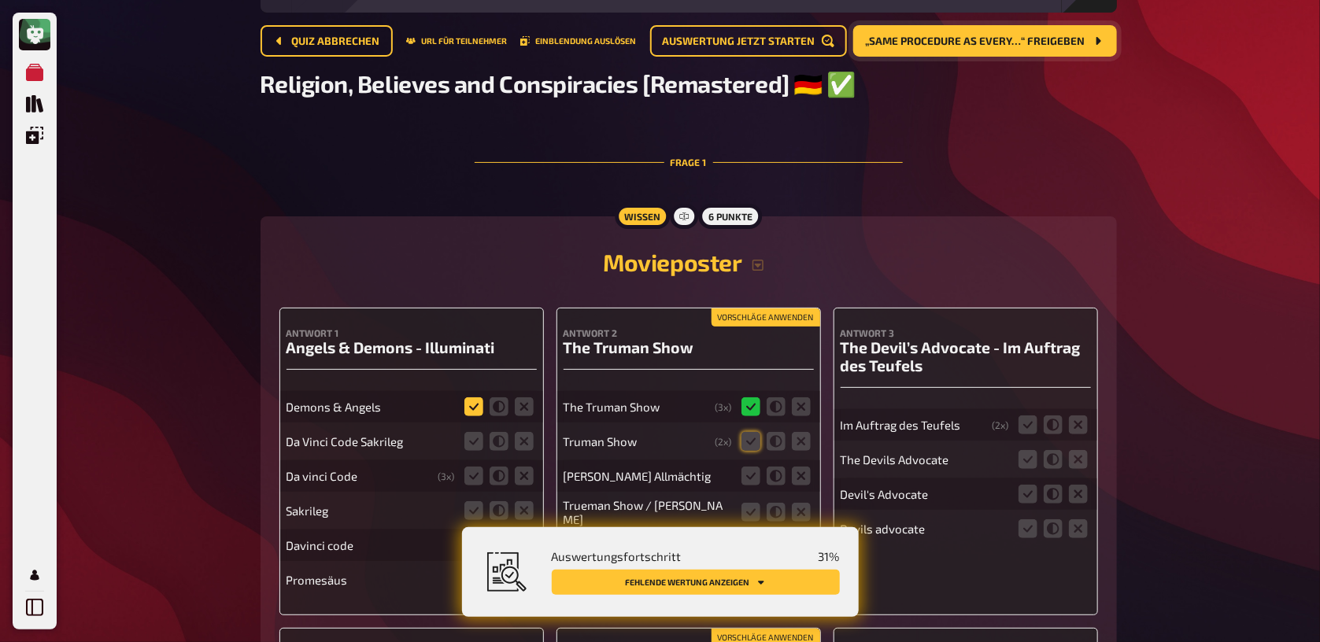
click at [471, 408] on icon at bounding box center [473, 407] width 19 height 19
click at [0, 0] on input "radio" at bounding box center [0, 0] width 0 height 0
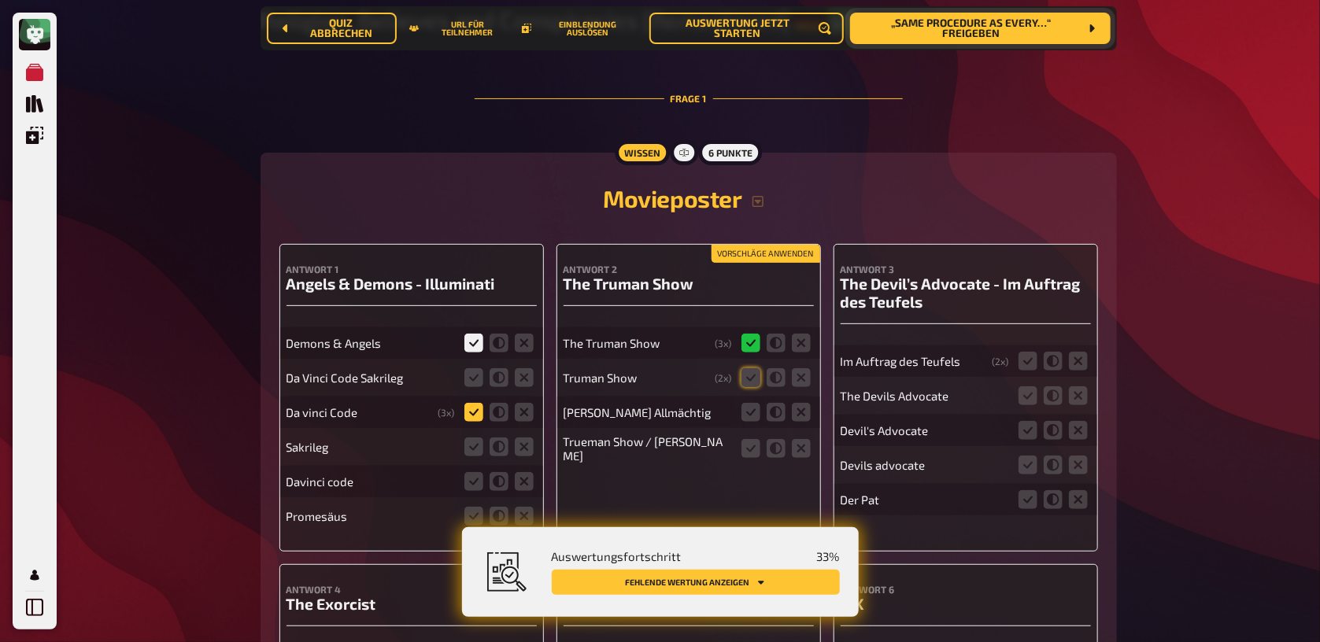
scroll to position [250, 0]
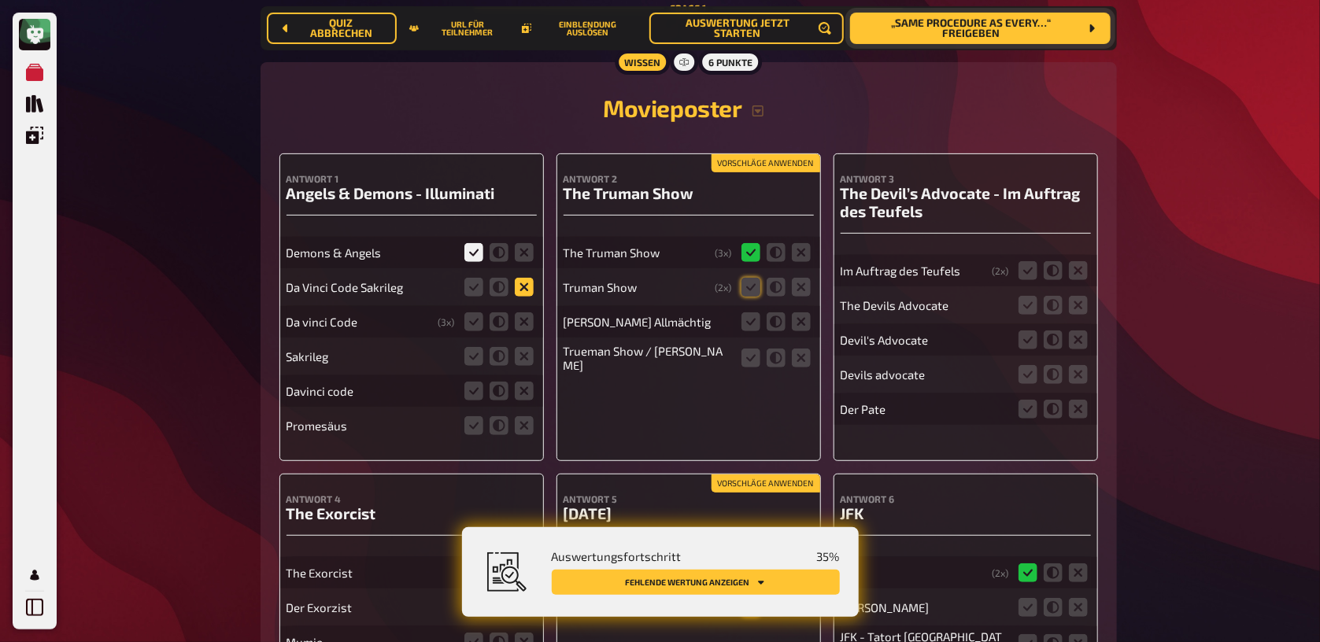
click at [527, 291] on icon at bounding box center [524, 287] width 19 height 19
click at [0, 0] on input "radio" at bounding box center [0, 0] width 0 height 0
click at [522, 327] on icon at bounding box center [524, 322] width 19 height 19
click at [0, 0] on input "radio" at bounding box center [0, 0] width 0 height 0
click at [516, 369] on fieldset at bounding box center [499, 356] width 76 height 25
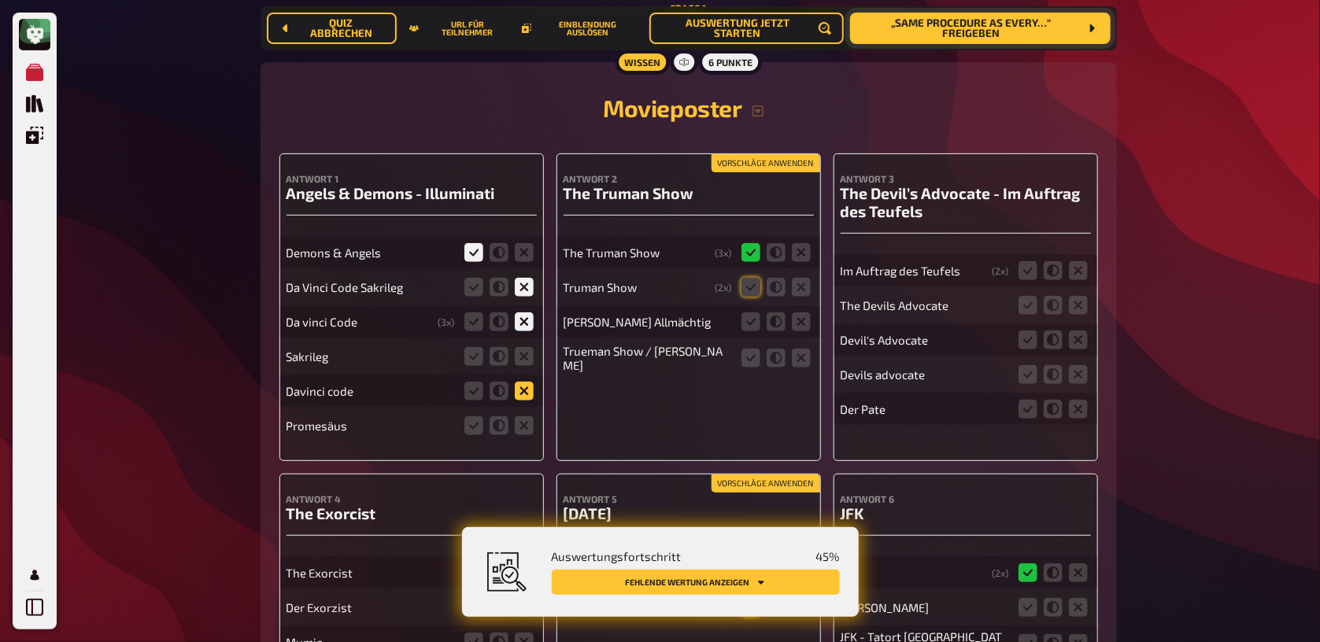
click at [522, 399] on icon at bounding box center [524, 391] width 19 height 19
click at [0, 0] on input "radio" at bounding box center [0, 0] width 0 height 0
click at [522, 432] on icon at bounding box center [524, 425] width 19 height 19
click at [0, 0] on input "radio" at bounding box center [0, 0] width 0 height 0
click at [524, 360] on icon at bounding box center [524, 356] width 19 height 19
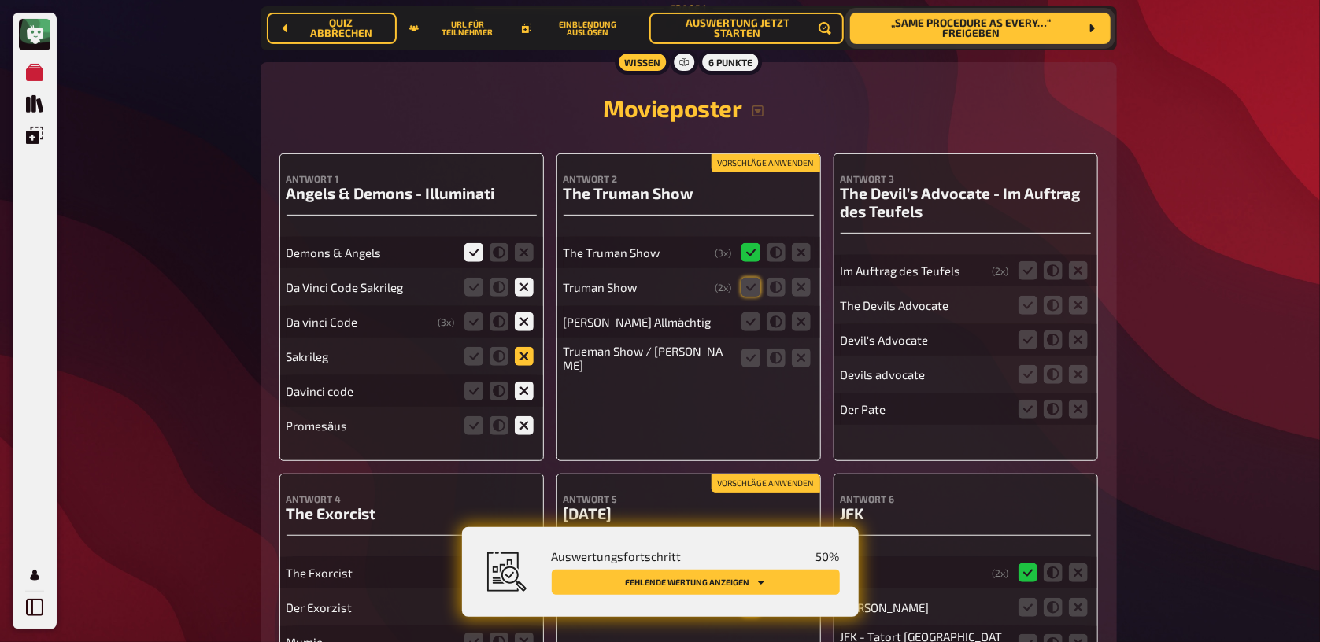
click at [0, 0] on input "radio" at bounding box center [0, 0] width 0 height 0
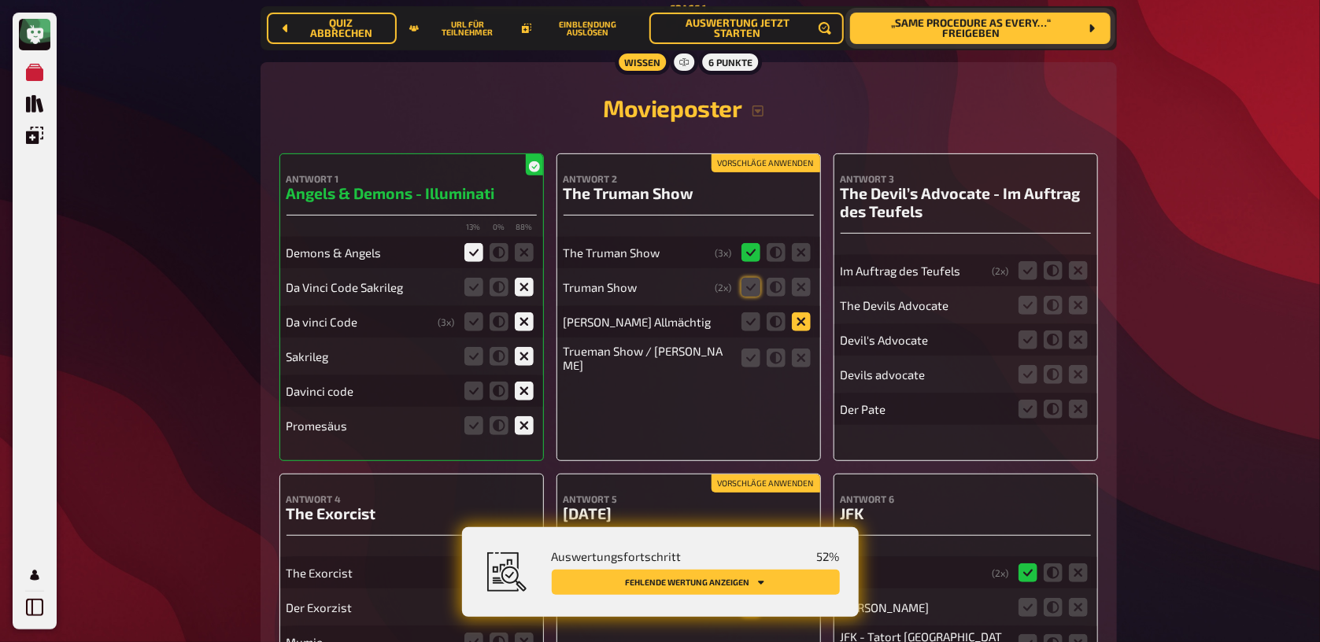
click at [798, 324] on icon at bounding box center [801, 322] width 19 height 19
click at [0, 0] on input "radio" at bounding box center [0, 0] width 0 height 0
click at [750, 295] on icon at bounding box center [751, 287] width 19 height 19
click at [0, 0] on input "radio" at bounding box center [0, 0] width 0 height 0
click at [808, 361] on icon at bounding box center [801, 358] width 19 height 19
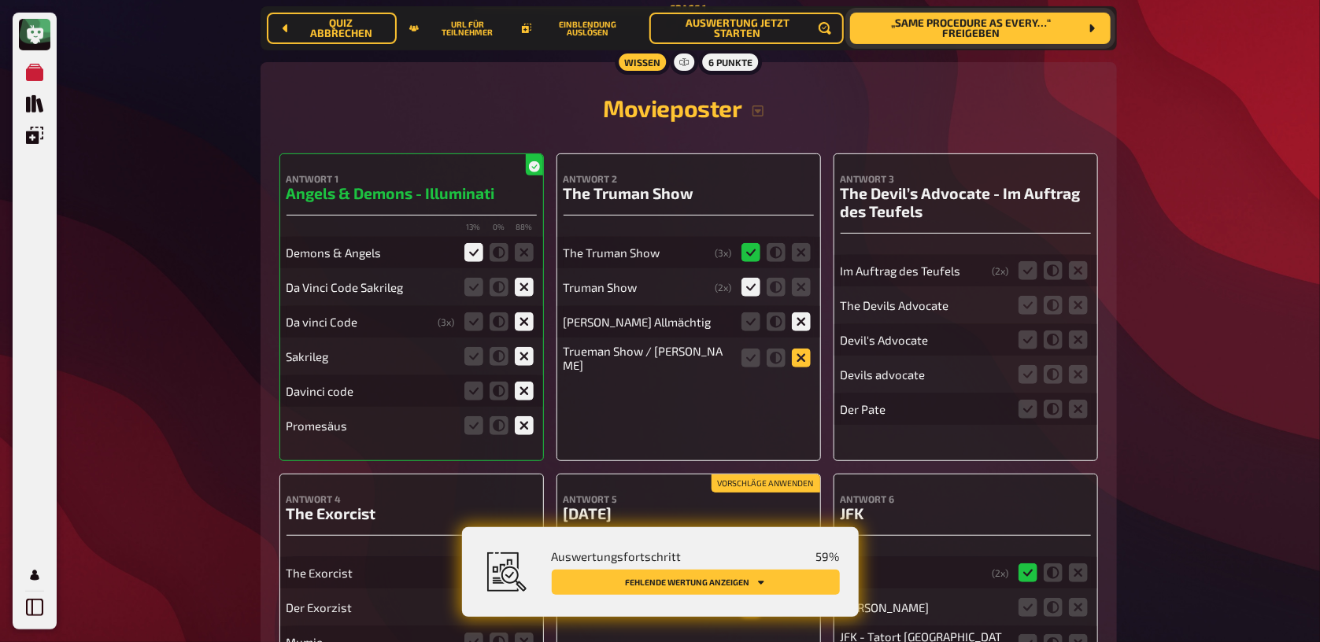
click at [0, 0] on input "radio" at bounding box center [0, 0] width 0 height 0
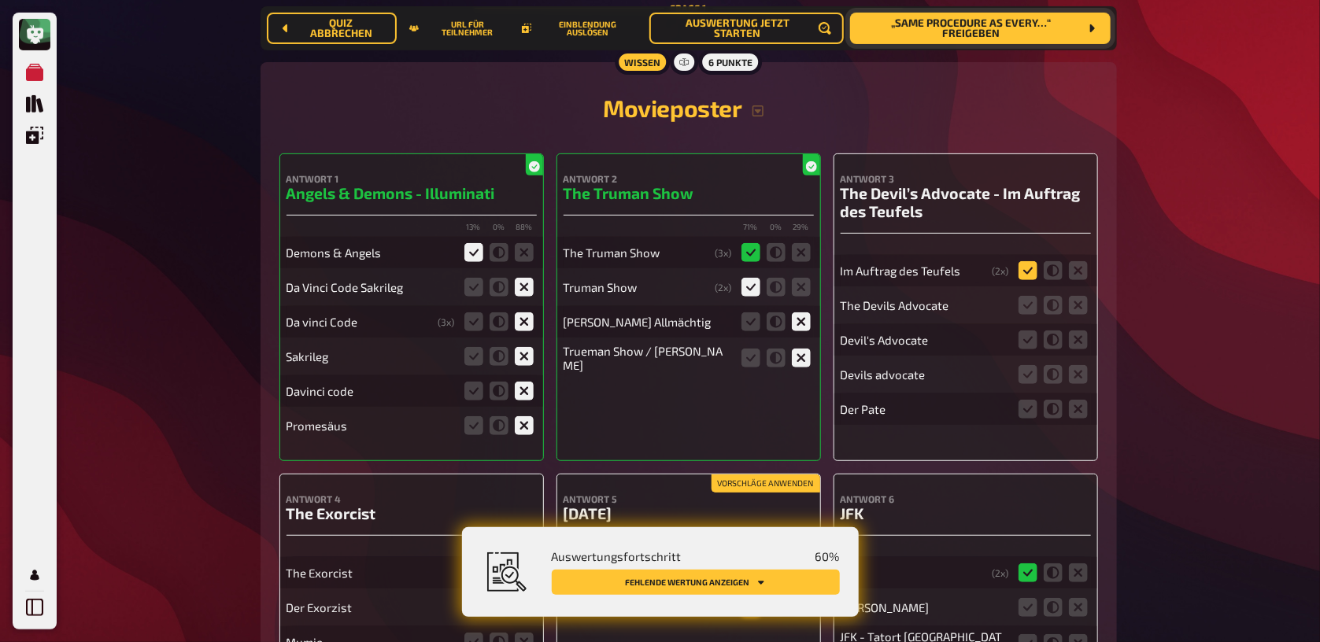
click at [1027, 277] on icon at bounding box center [1028, 270] width 19 height 19
click at [0, 0] on input "radio" at bounding box center [0, 0] width 0 height 0
click at [1028, 314] on icon at bounding box center [1028, 305] width 19 height 19
click at [0, 0] on input "radio" at bounding box center [0, 0] width 0 height 0
click at [1034, 350] on icon at bounding box center [1028, 340] width 19 height 19
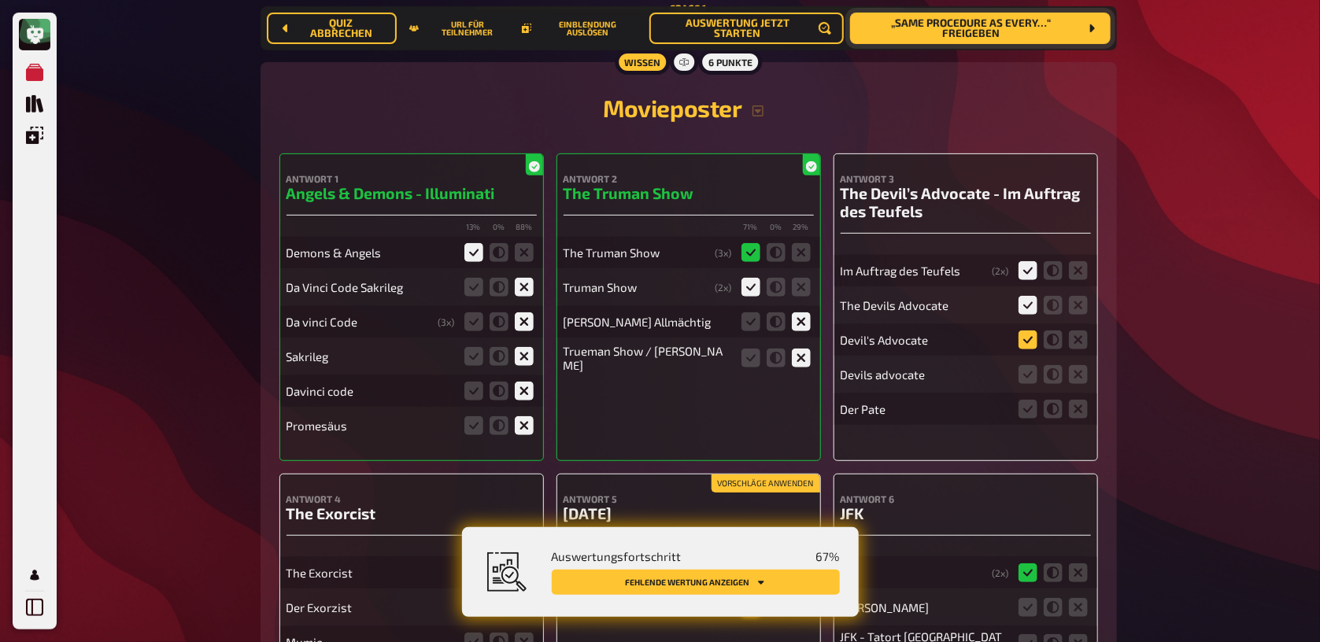
click at [0, 0] on input "radio" at bounding box center [0, 0] width 0 height 0
click at [1027, 382] on icon at bounding box center [1028, 374] width 19 height 19
click at [0, 0] on input "radio" at bounding box center [0, 0] width 0 height 0
click at [1079, 419] on icon at bounding box center [1078, 409] width 19 height 19
click at [0, 0] on input "radio" at bounding box center [0, 0] width 0 height 0
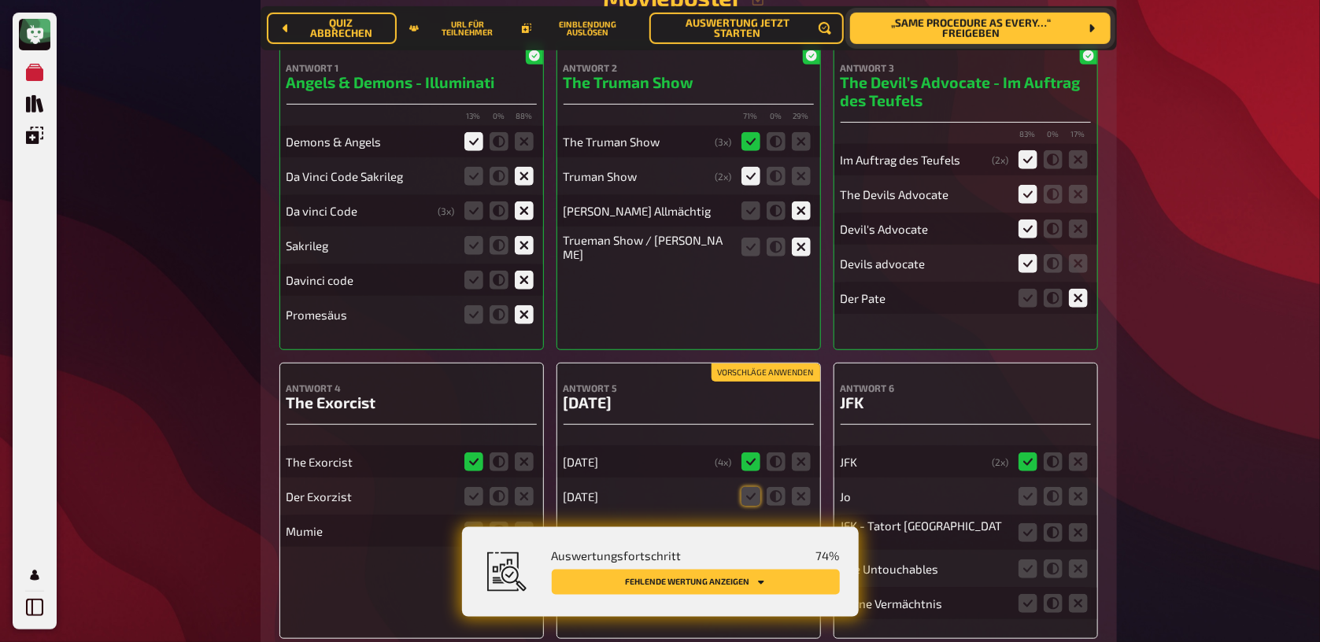
scroll to position [501, 0]
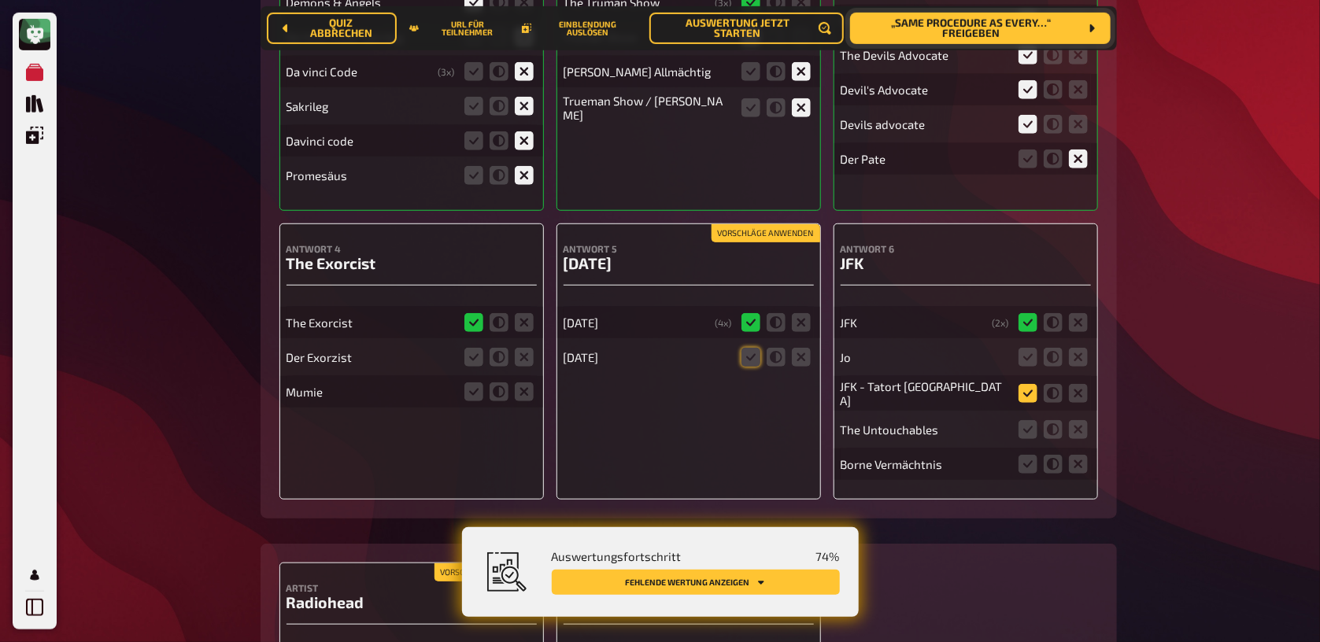
click at [1028, 400] on div "JFK ( 2 x) Jo JFK - Tatort Dallas The Untouchables Borne Vermächtnis" at bounding box center [966, 386] width 250 height 188
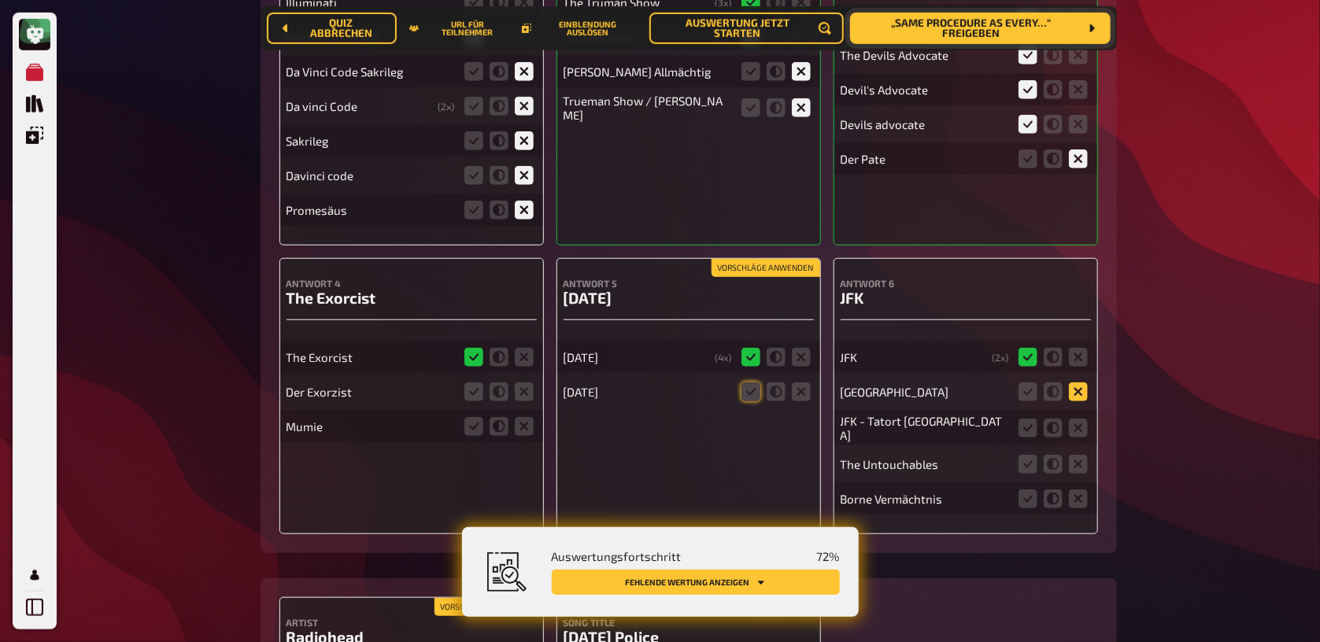
click at [1075, 396] on icon at bounding box center [1078, 392] width 19 height 19
click at [0, 0] on input "radio" at bounding box center [0, 0] width 0 height 0
click at [1034, 402] on icon at bounding box center [1028, 393] width 19 height 19
click at [0, 0] on input "radio" at bounding box center [0, 0] width 0 height 0
click at [1083, 439] on icon at bounding box center [1078, 429] width 19 height 19
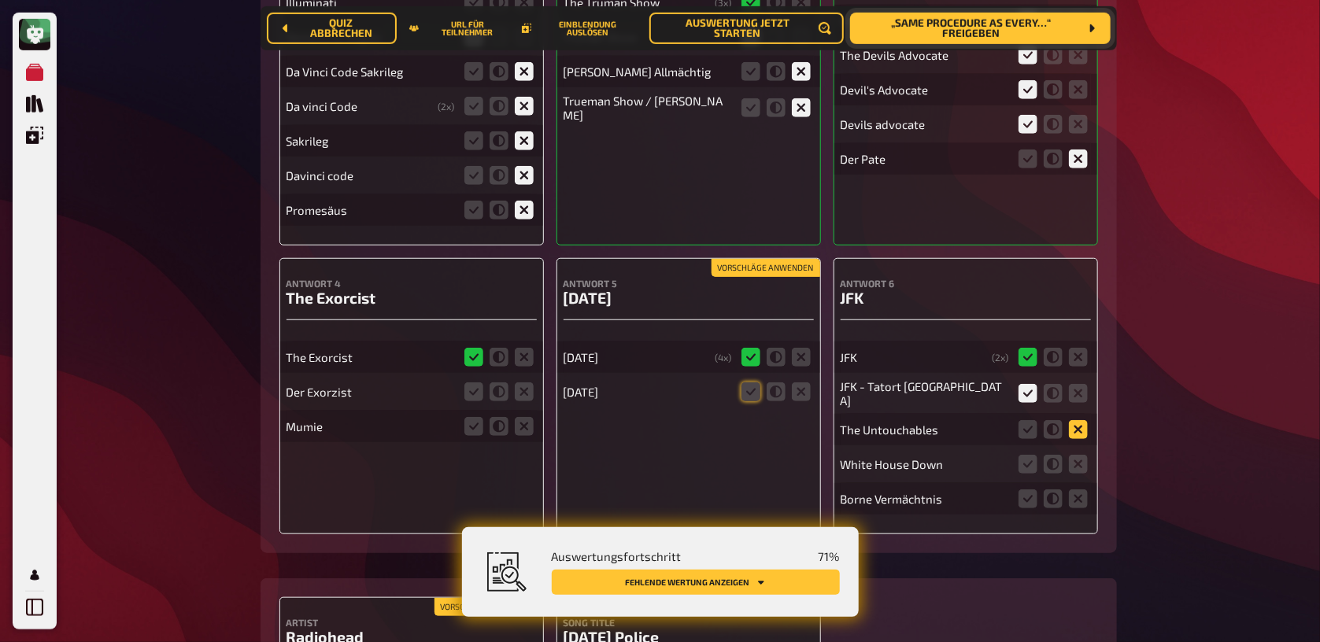
click at [0, 0] on input "radio" at bounding box center [0, 0] width 0 height 0
click at [1078, 468] on icon at bounding box center [1078, 464] width 19 height 19
click at [0, 0] on input "radio" at bounding box center [0, 0] width 0 height 0
click at [1077, 503] on icon at bounding box center [1078, 499] width 19 height 19
click at [0, 0] on input "radio" at bounding box center [0, 0] width 0 height 0
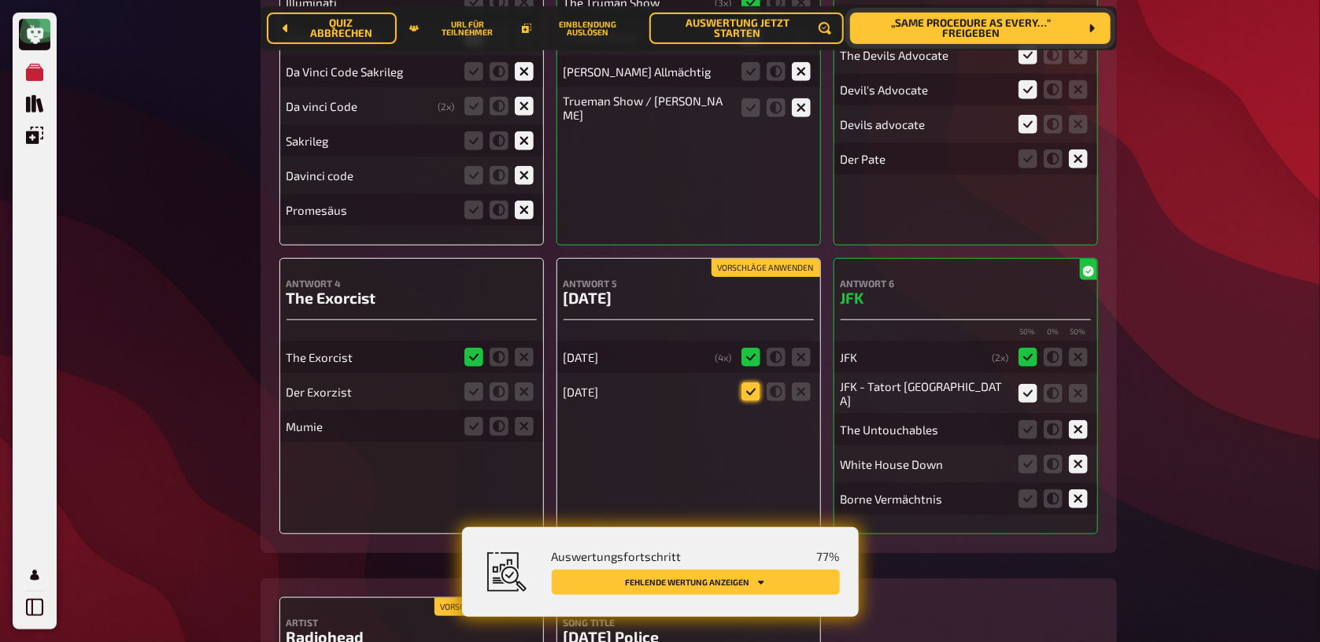
click at [742, 398] on icon at bounding box center [751, 392] width 19 height 19
click at [0, 0] on input "radio" at bounding box center [0, 0] width 0 height 0
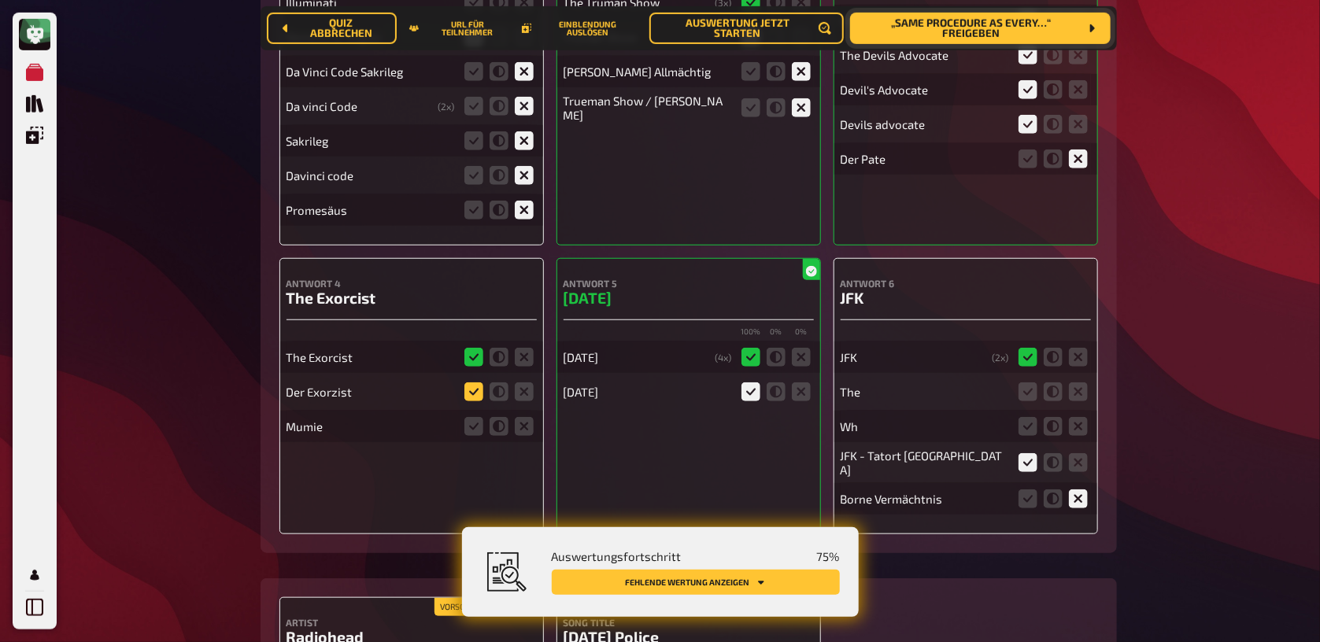
drag, startPoint x: 468, startPoint y: 390, endPoint x: 483, endPoint y: 395, distance: 15.9
click at [468, 390] on icon at bounding box center [473, 392] width 19 height 19
click at [0, 0] on input "radio" at bounding box center [0, 0] width 0 height 0
click at [527, 427] on icon at bounding box center [524, 426] width 19 height 19
click at [0, 0] on input "radio" at bounding box center [0, 0] width 0 height 0
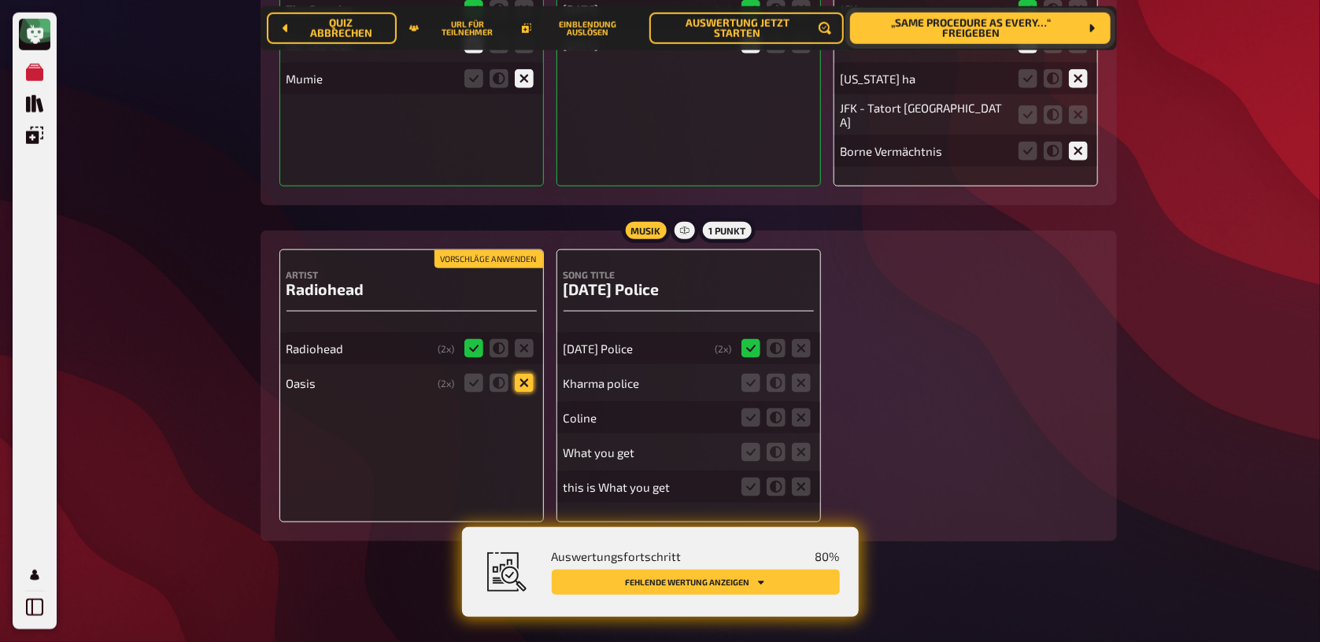
scroll to position [816, 0]
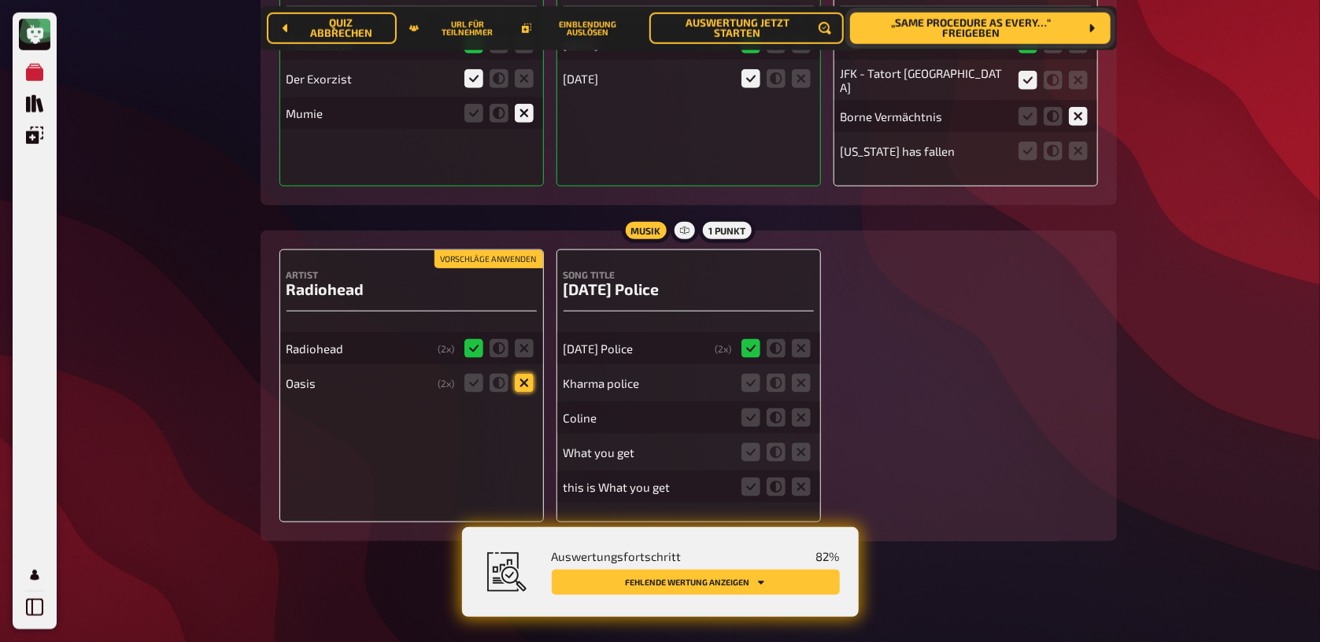
click at [527, 387] on icon at bounding box center [524, 383] width 19 height 19
click at [0, 0] on input "radio" at bounding box center [0, 0] width 0 height 0
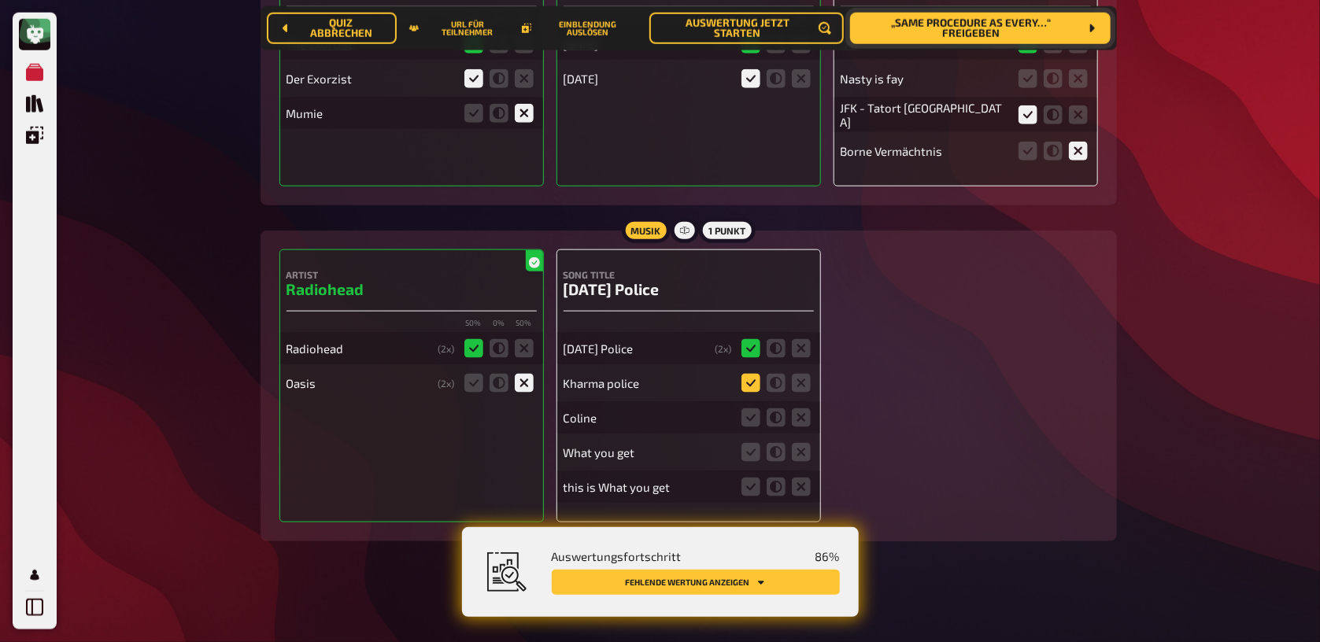
click at [755, 384] on icon at bounding box center [751, 383] width 19 height 19
click at [0, 0] on input "radio" at bounding box center [0, 0] width 0 height 0
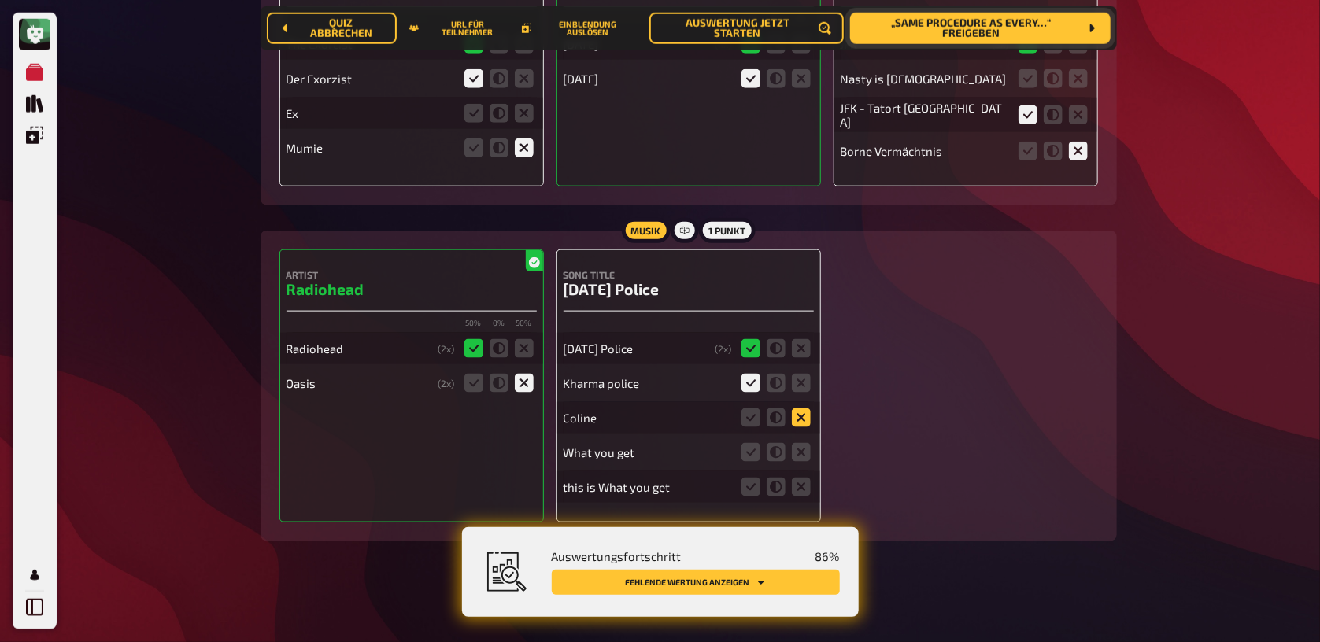
click at [801, 418] on icon at bounding box center [801, 418] width 19 height 19
click at [0, 0] on input "radio" at bounding box center [0, 0] width 0 height 0
click at [812, 463] on fieldset at bounding box center [776, 452] width 76 height 25
click at [801, 453] on icon at bounding box center [801, 452] width 19 height 19
click at [0, 0] on input "radio" at bounding box center [0, 0] width 0 height 0
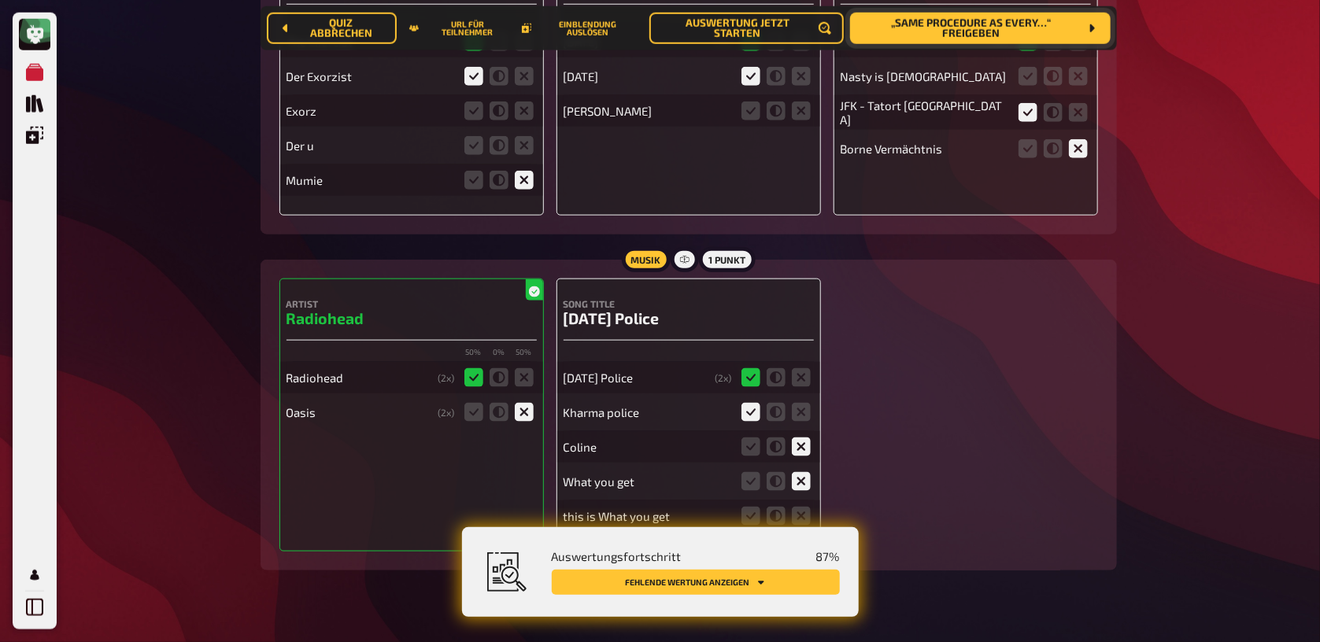
click at [805, 485] on icon at bounding box center [801, 481] width 19 height 19
click at [0, 0] on input "radio" at bounding box center [0, 0] width 0 height 0
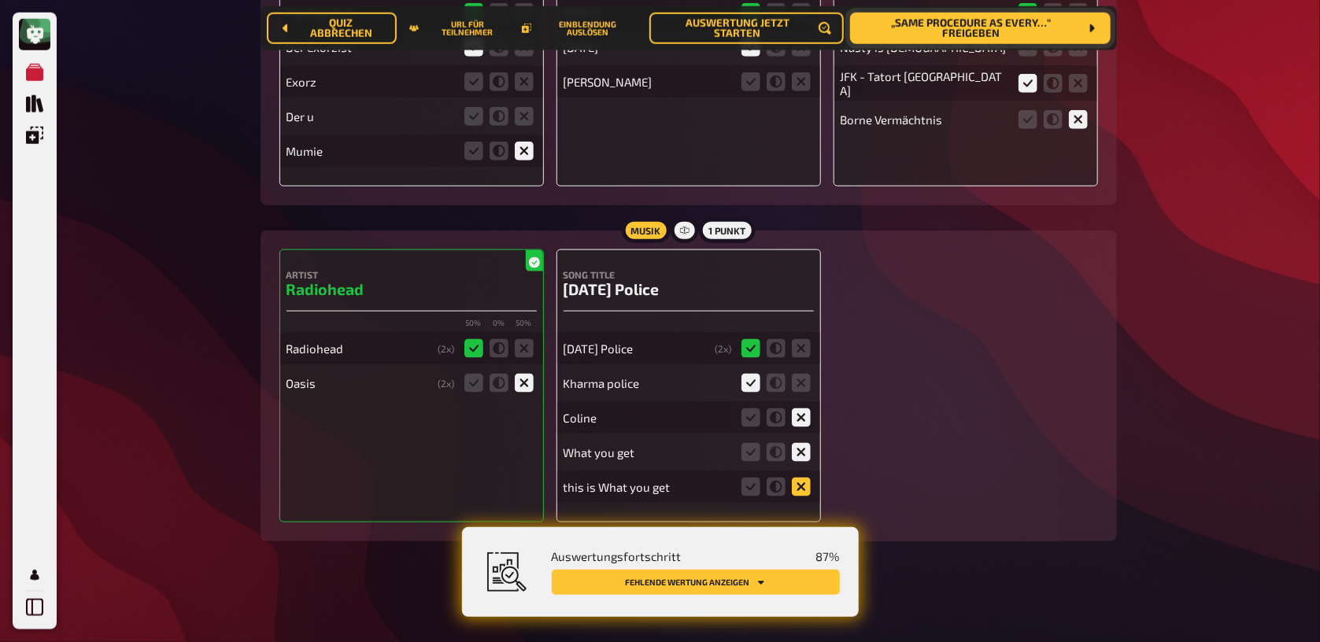
click at [807, 488] on icon at bounding box center [801, 487] width 19 height 19
click at [0, 0] on input "radio" at bounding box center [0, 0] width 0 height 0
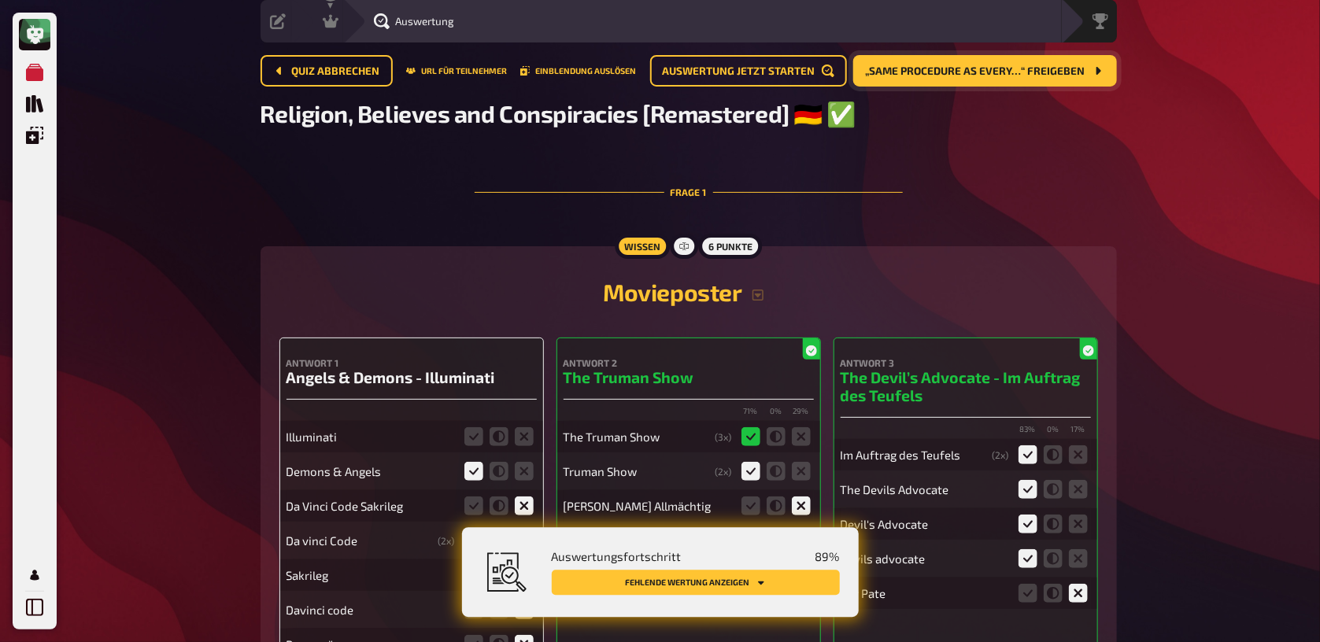
scroll to position [83, 0]
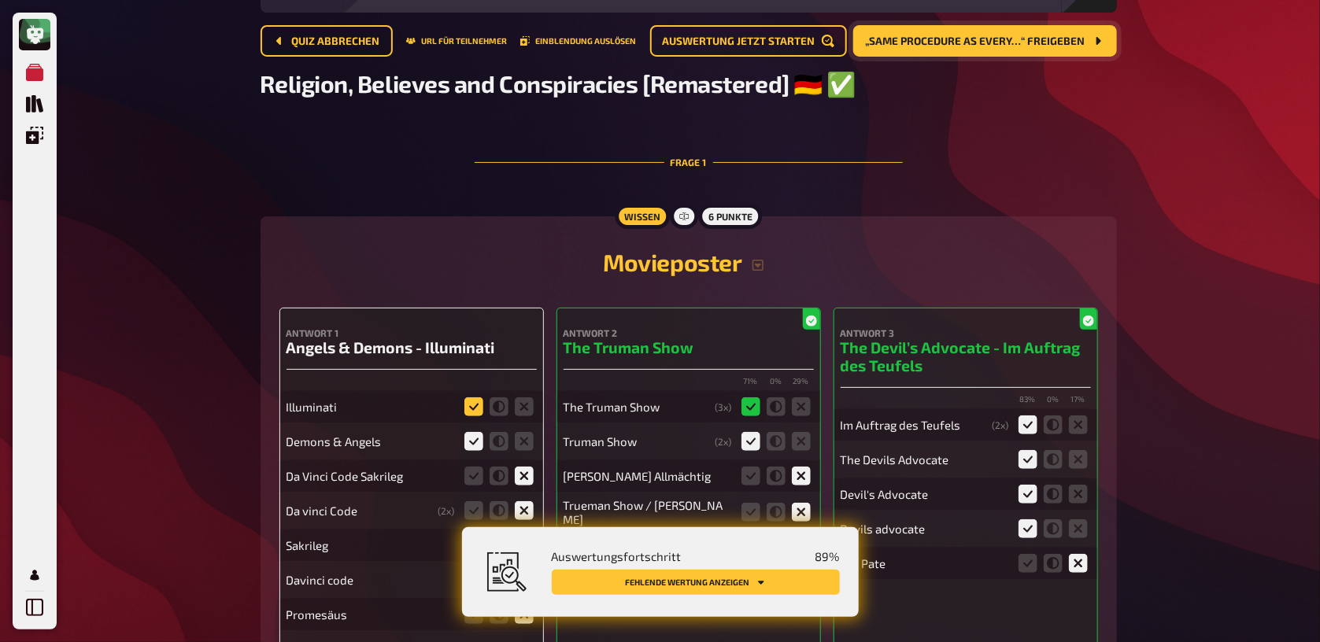
click at [474, 413] on icon at bounding box center [473, 407] width 19 height 19
click at [0, 0] on input "radio" at bounding box center [0, 0] width 0 height 0
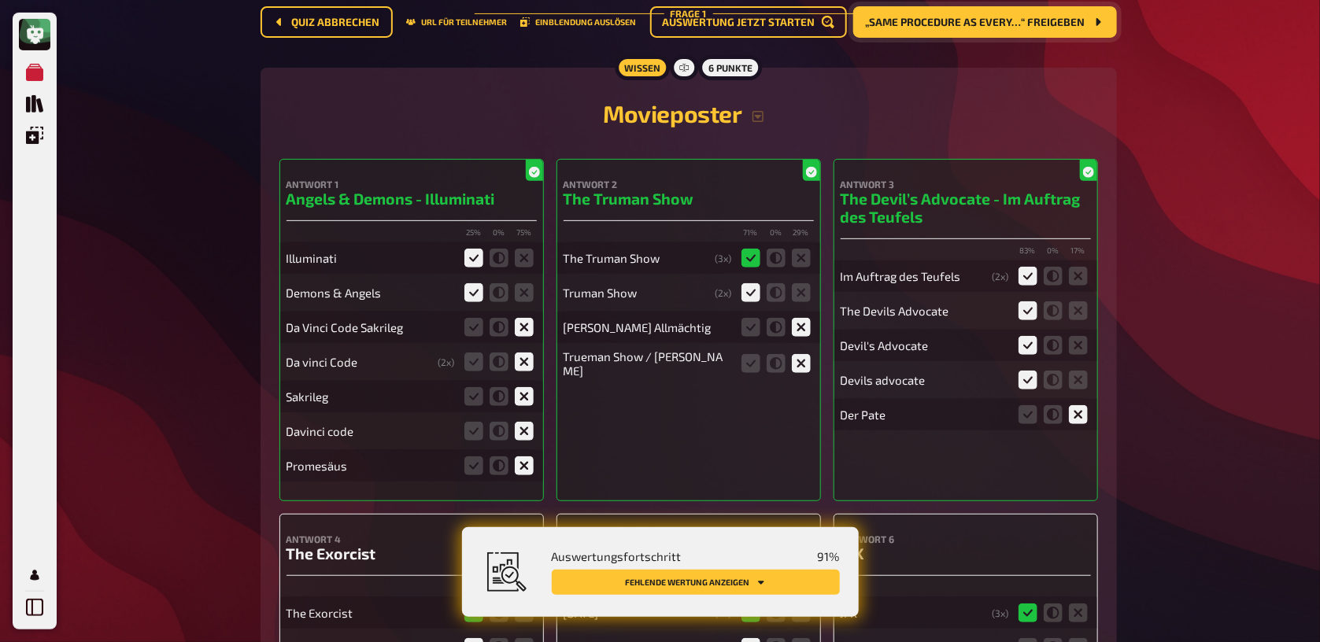
scroll to position [0, 0]
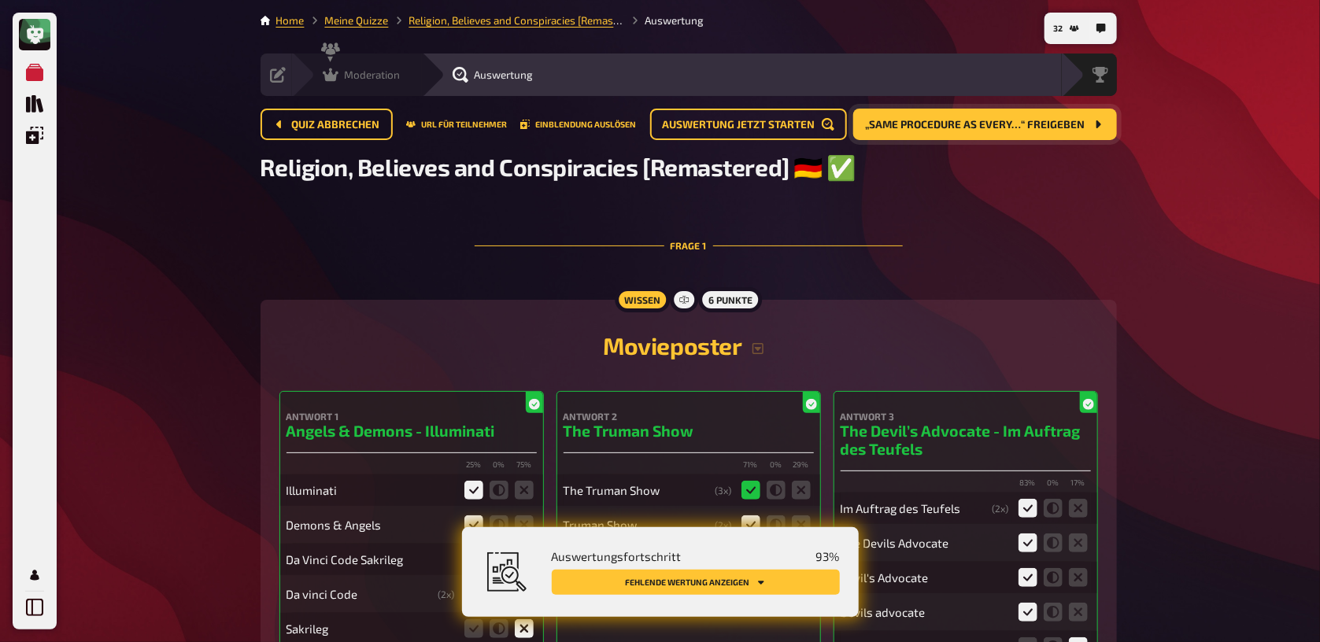
click at [358, 73] on span "Moderation" at bounding box center [373, 74] width 56 height 13
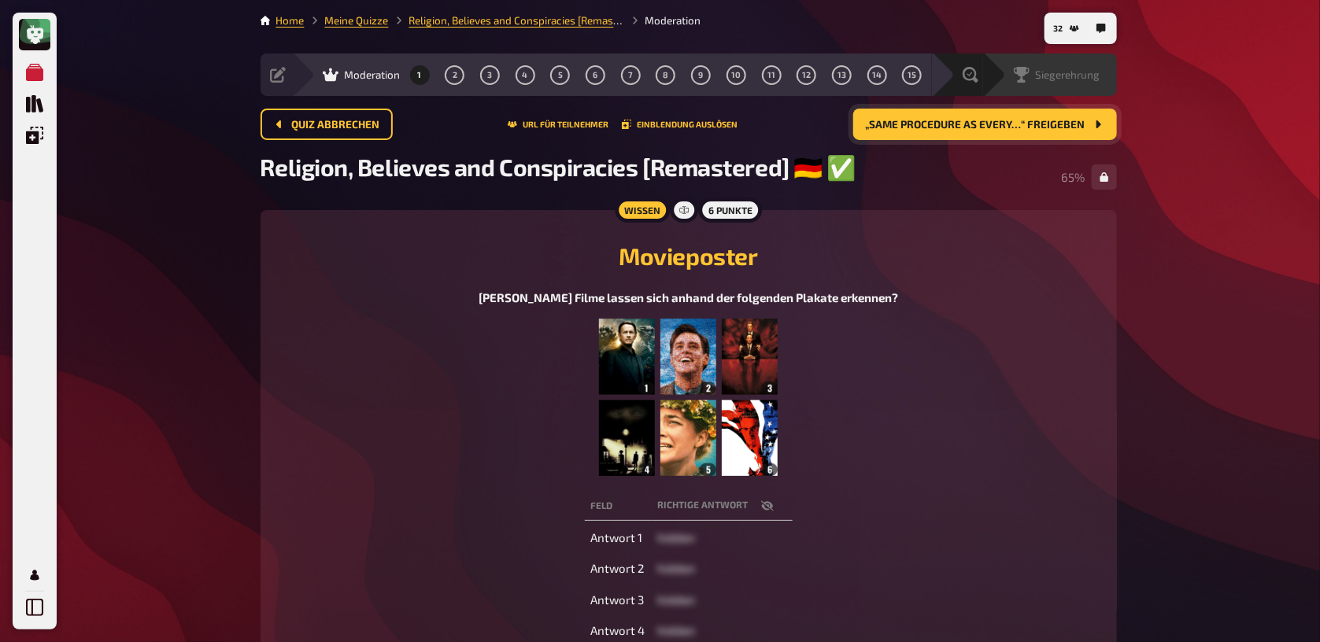
click at [1082, 80] on span "Siegerehrung" at bounding box center [1068, 74] width 65 height 13
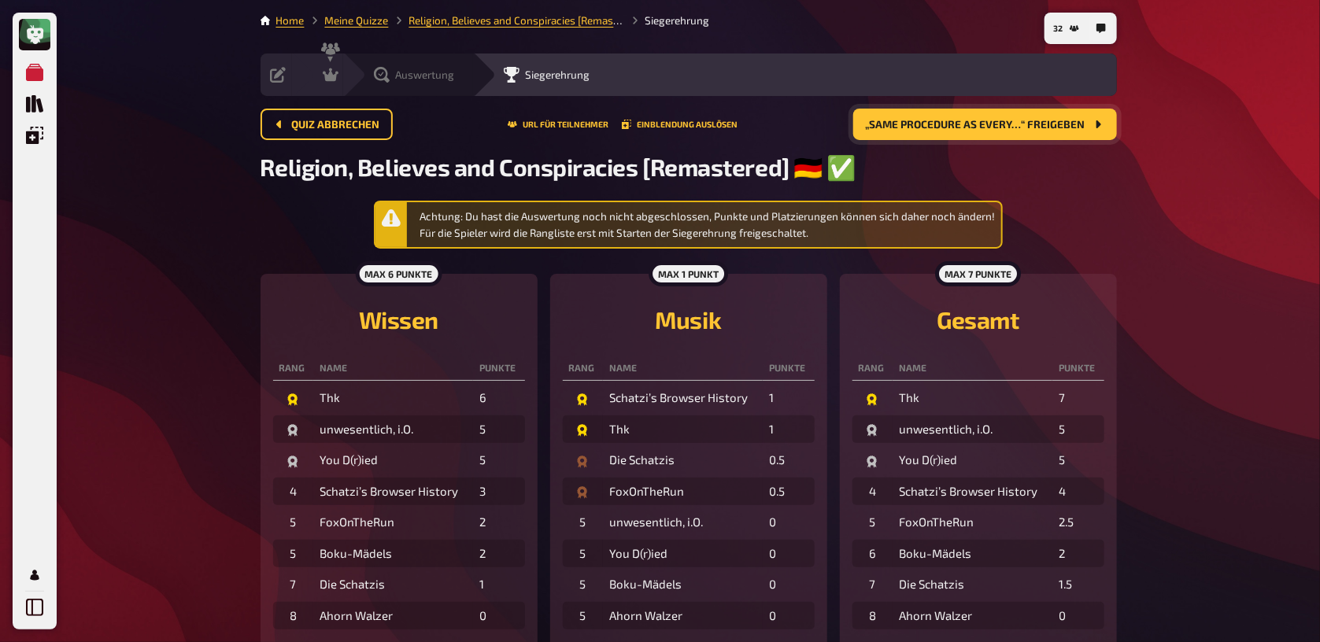
click at [445, 77] on span "Auswertung" at bounding box center [425, 74] width 59 height 13
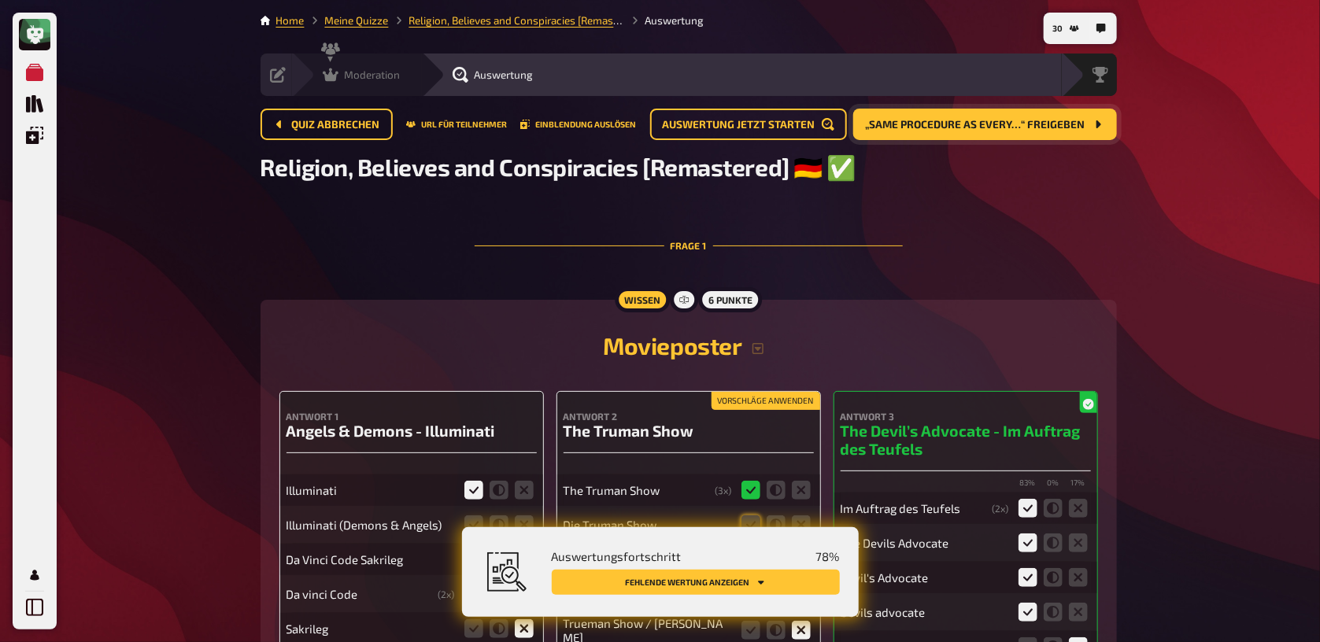
click at [372, 75] on span "Moderation" at bounding box center [373, 74] width 56 height 13
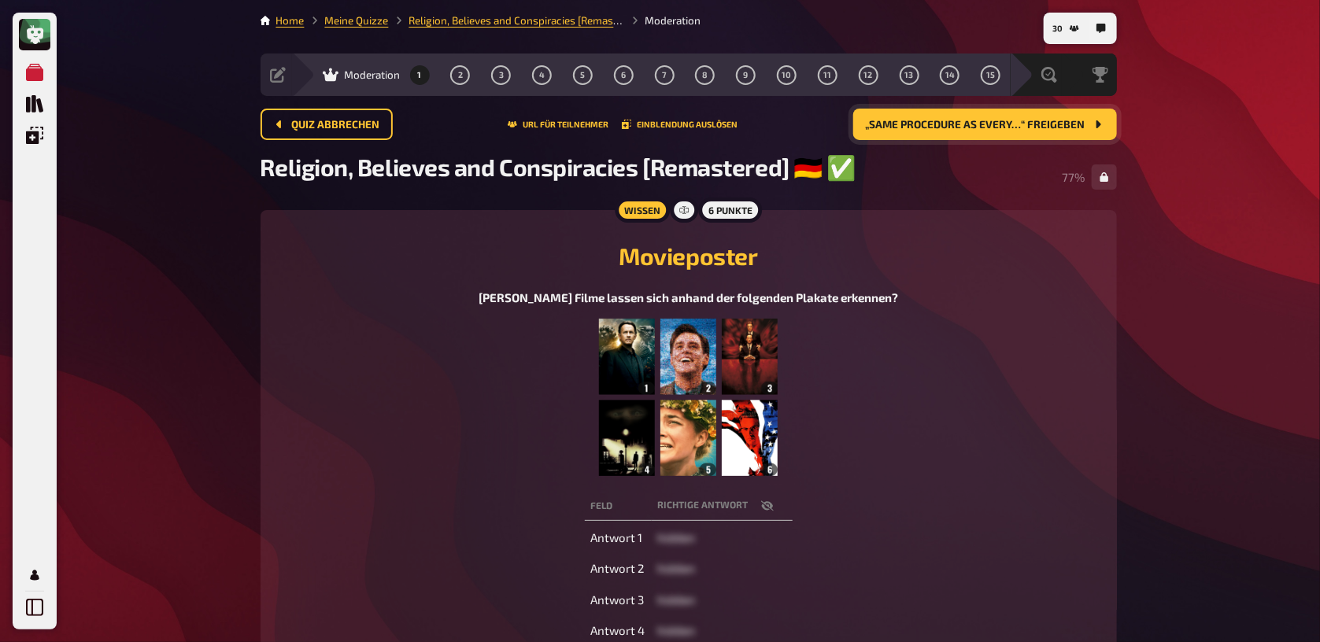
click at [960, 124] on span "„Same procedure as every…“ freigeben" at bounding box center [976, 125] width 220 height 11
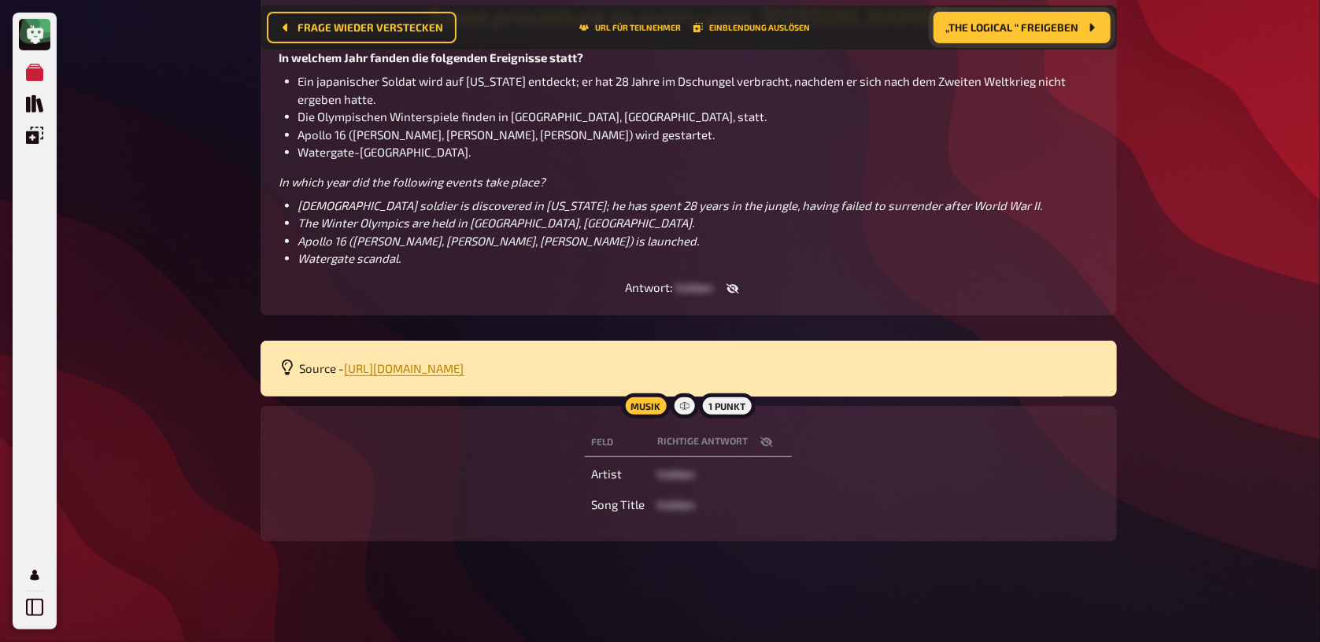
scroll to position [257, 0]
click at [765, 447] on icon "button" at bounding box center [766, 442] width 13 height 10
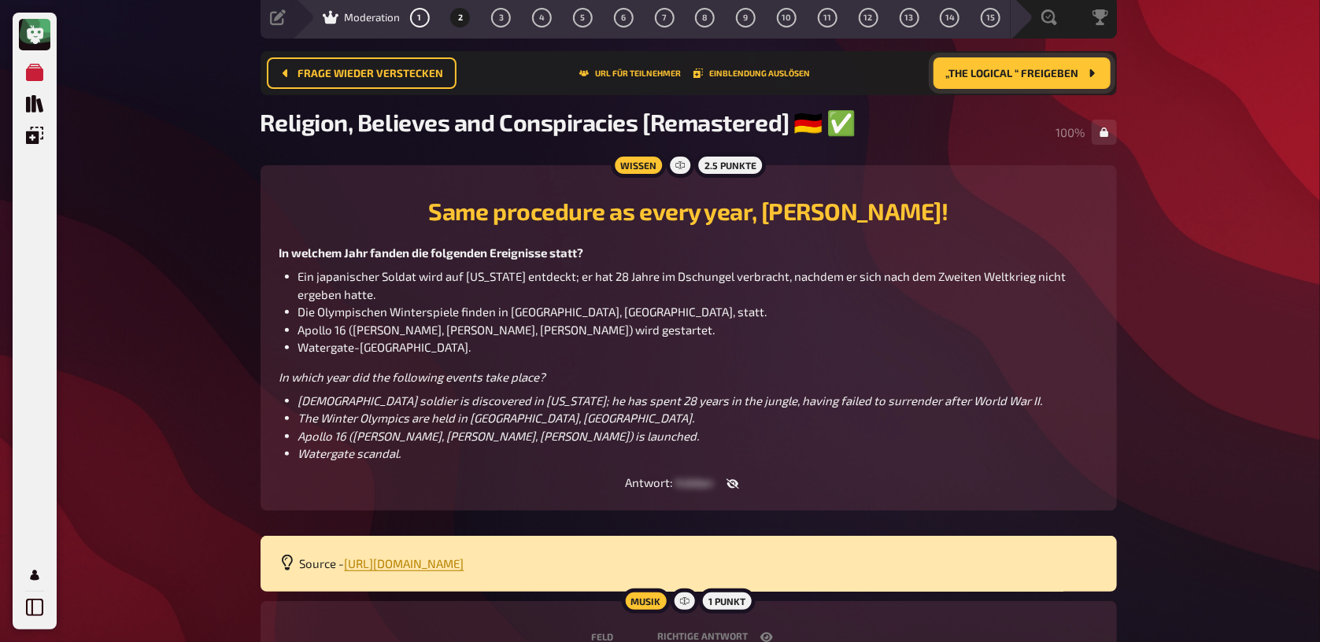
scroll to position [0, 0]
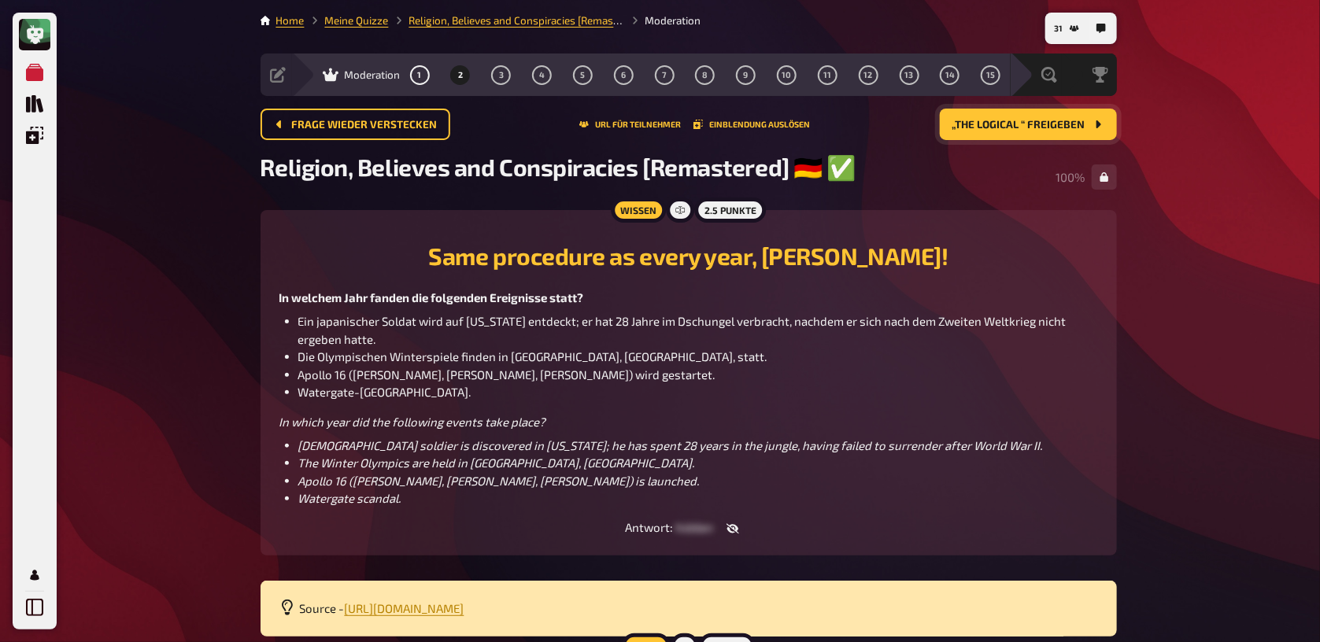
click at [1030, 124] on span "„The Logical “ freigeben" at bounding box center [1019, 125] width 133 height 11
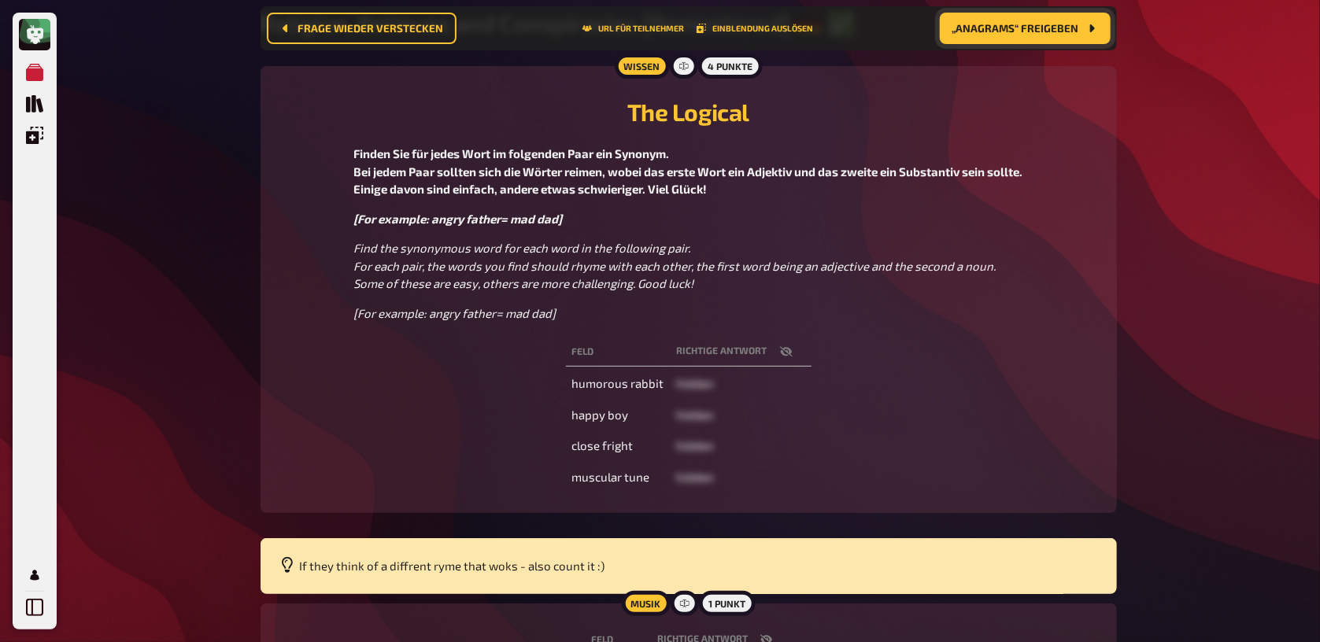
scroll to position [250, 0]
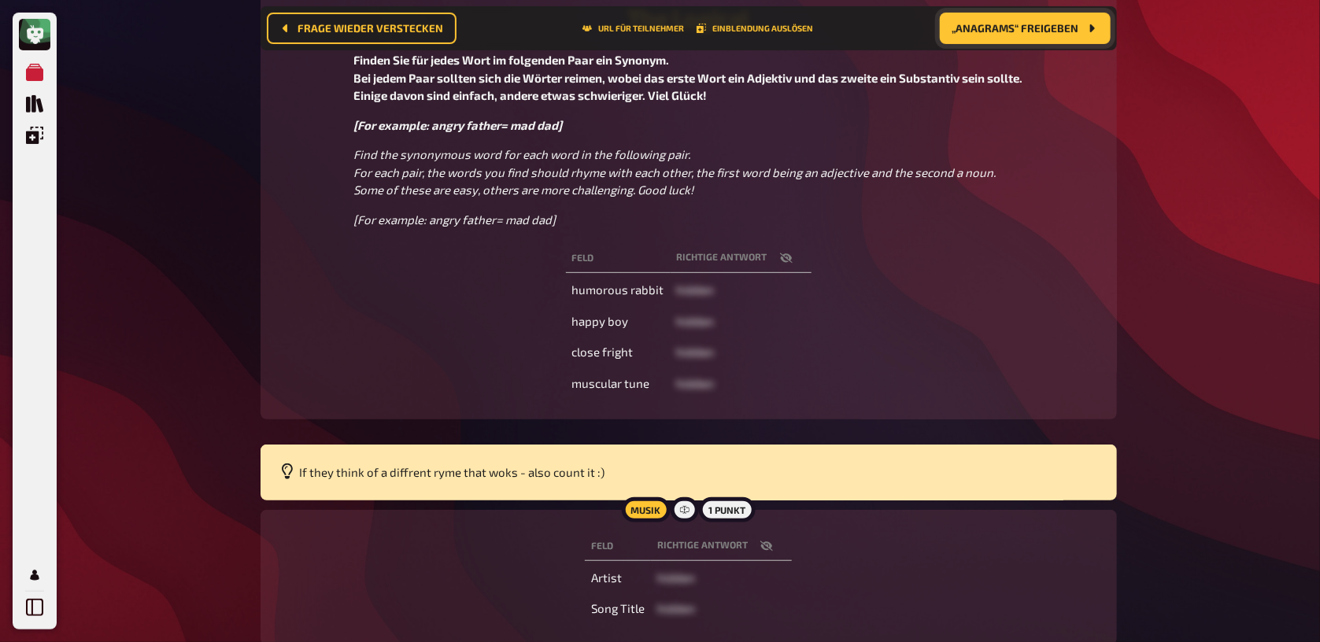
click at [769, 547] on icon "button" at bounding box center [766, 546] width 13 height 10
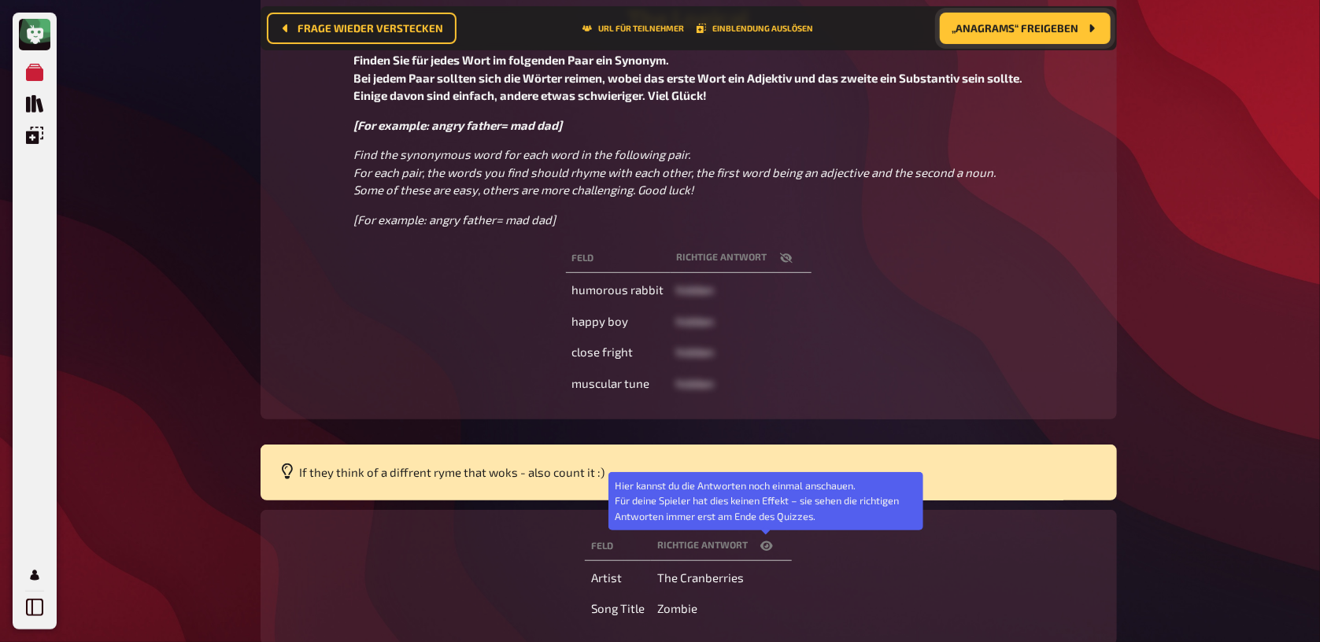
click at [769, 547] on icon "button" at bounding box center [766, 546] width 13 height 9
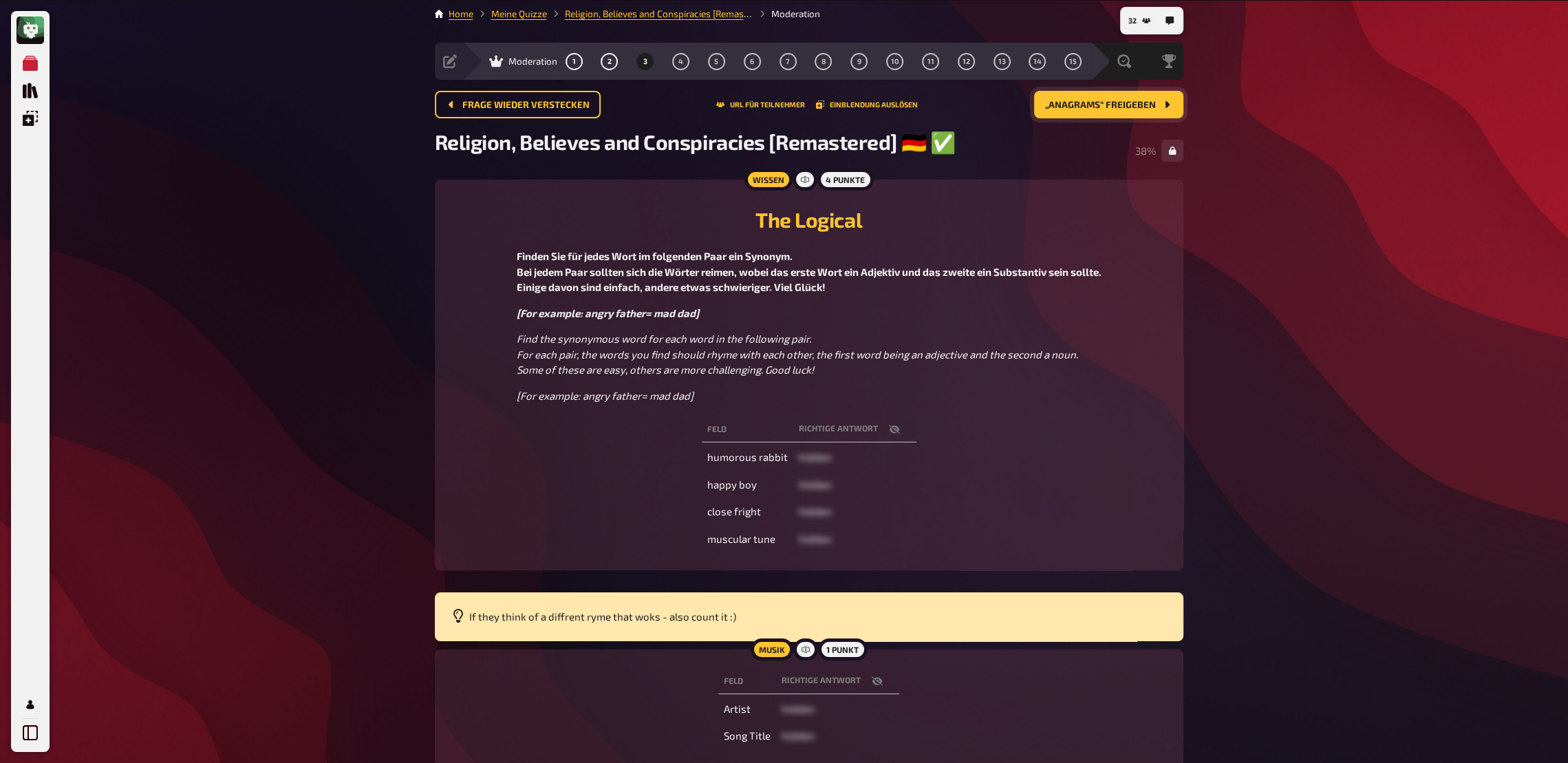
scroll to position [0, 0]
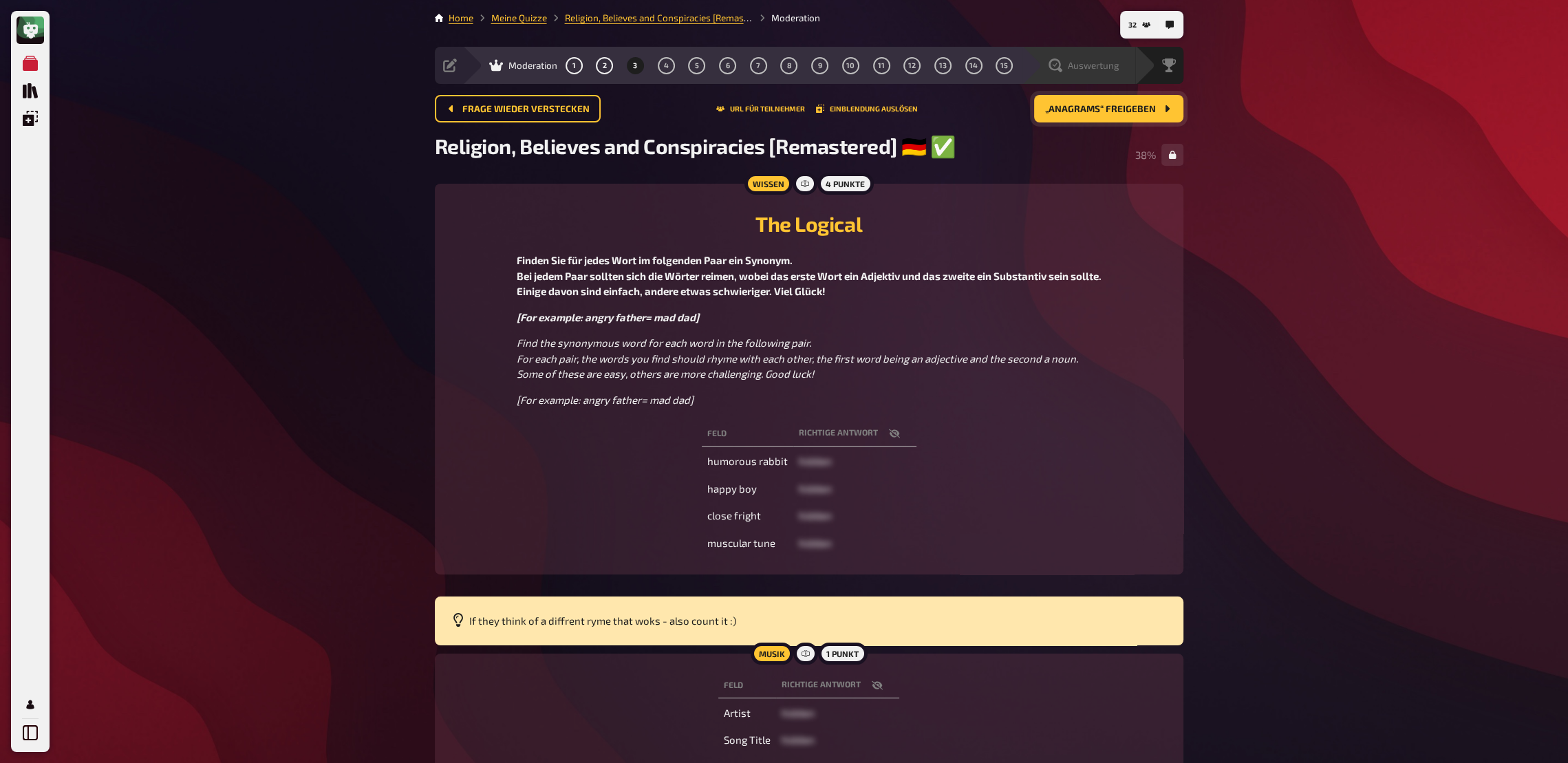
click at [1062, 67] on icon at bounding box center [1056, 66] width 14 height 14
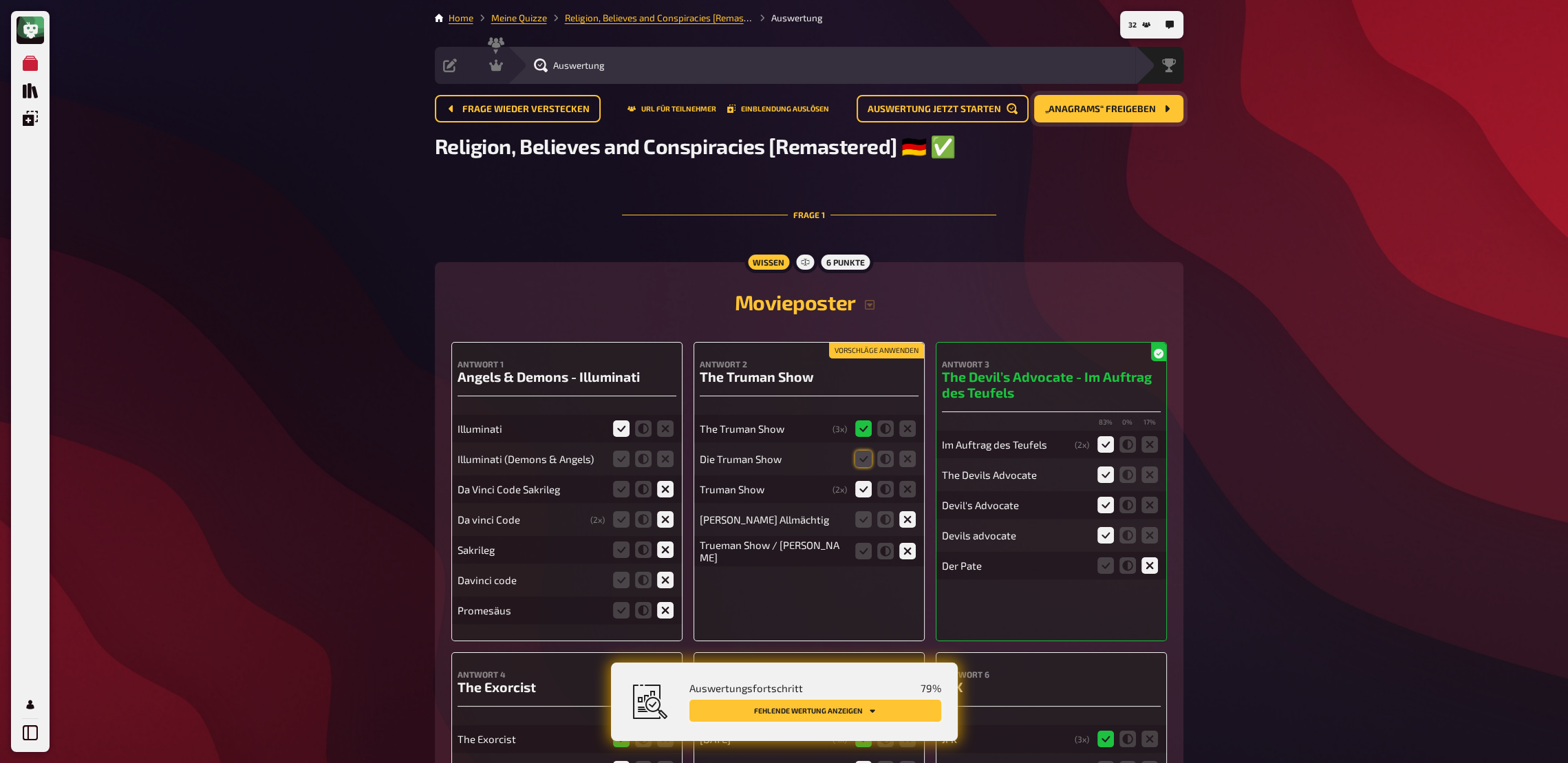
click at [848, 561] on button "Fehlende Wertung anzeigen" at bounding box center [815, 711] width 252 height 22
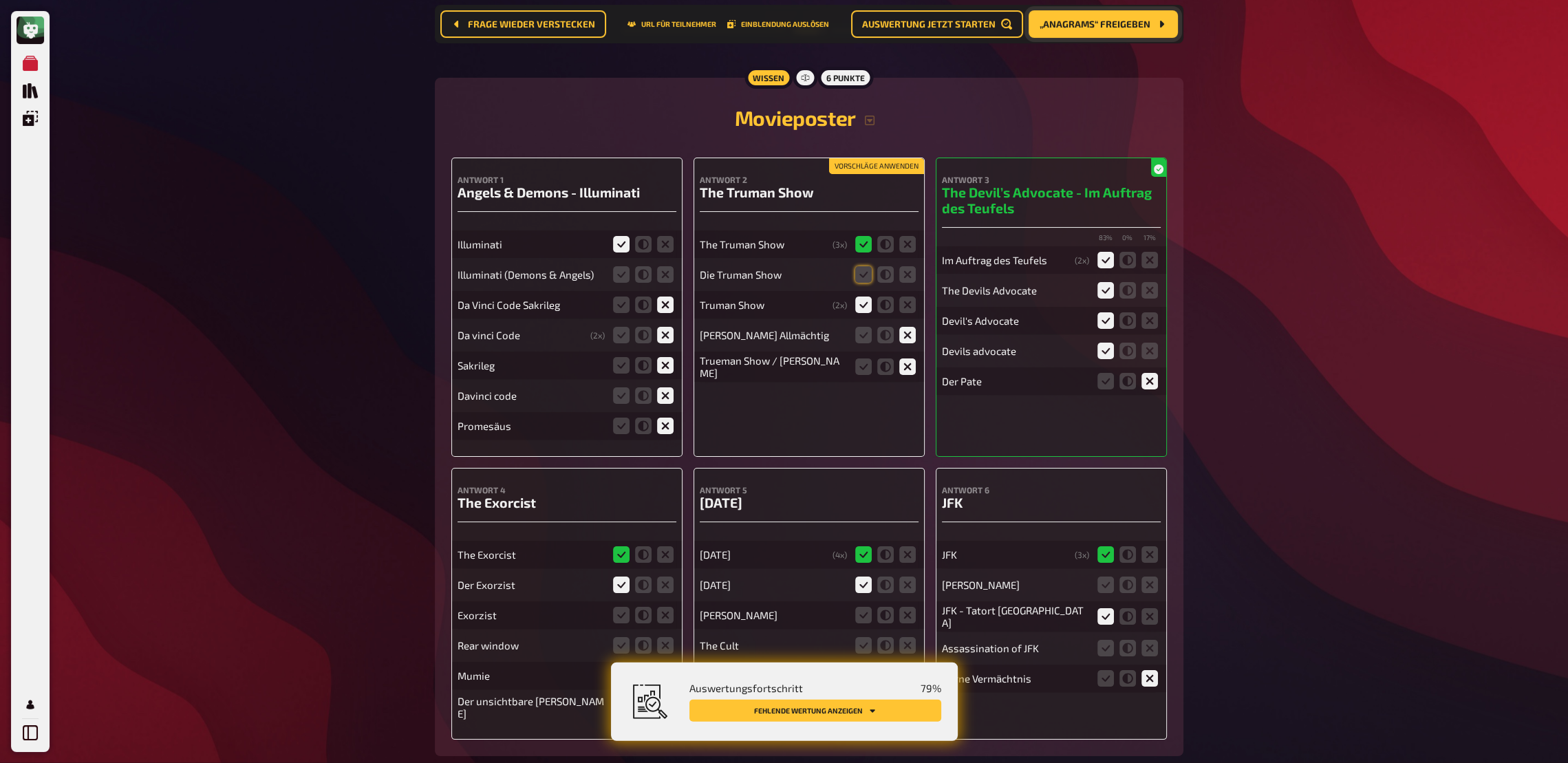
scroll to position [202, 0]
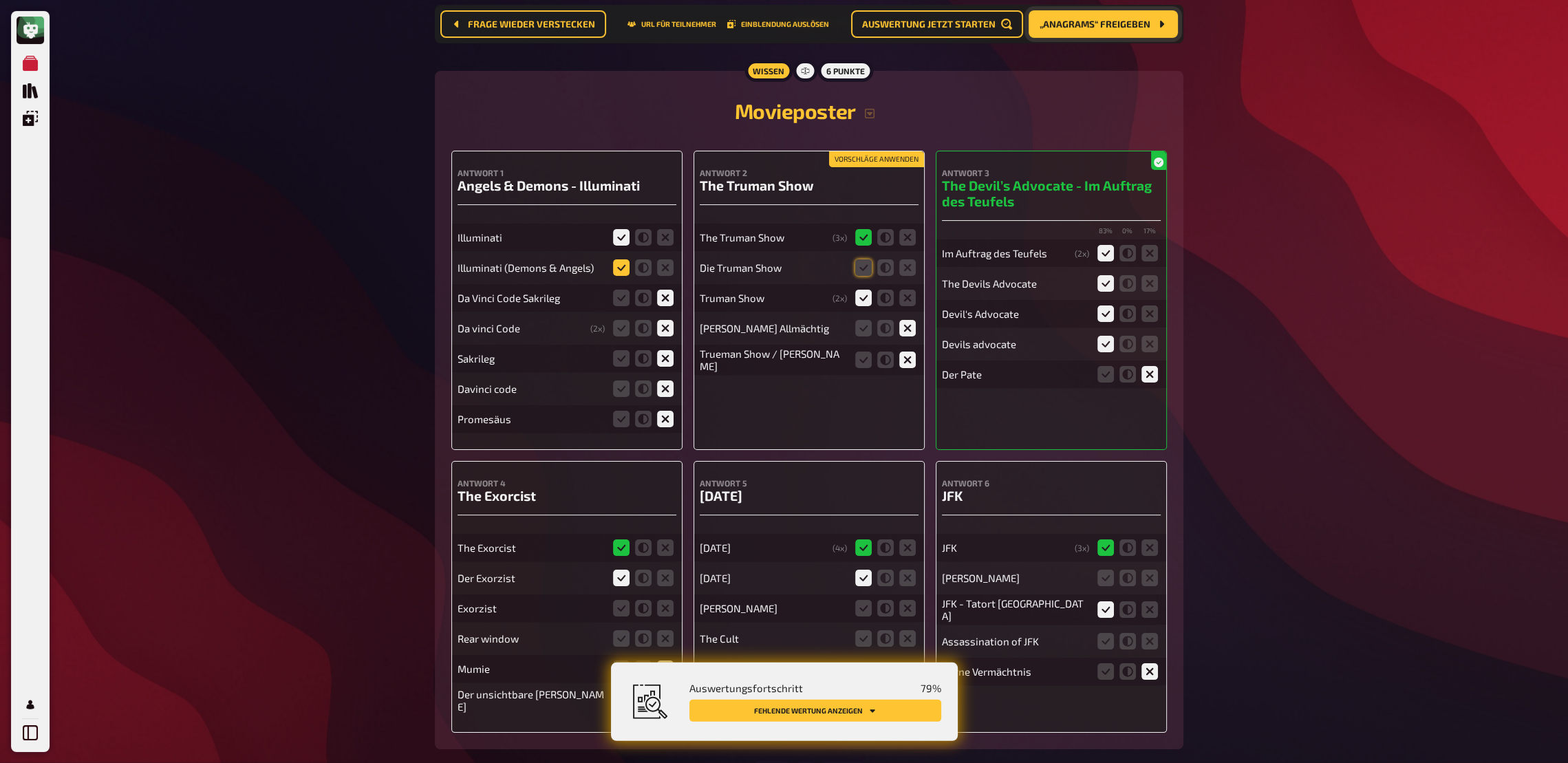
click at [616, 271] on icon at bounding box center [621, 267] width 17 height 17
click at [0, 0] on input "radio" at bounding box center [0, 0] width 0 height 0
click at [859, 273] on icon at bounding box center [864, 267] width 17 height 17
click at [0, 0] on input "radio" at bounding box center [0, 0] width 0 height 0
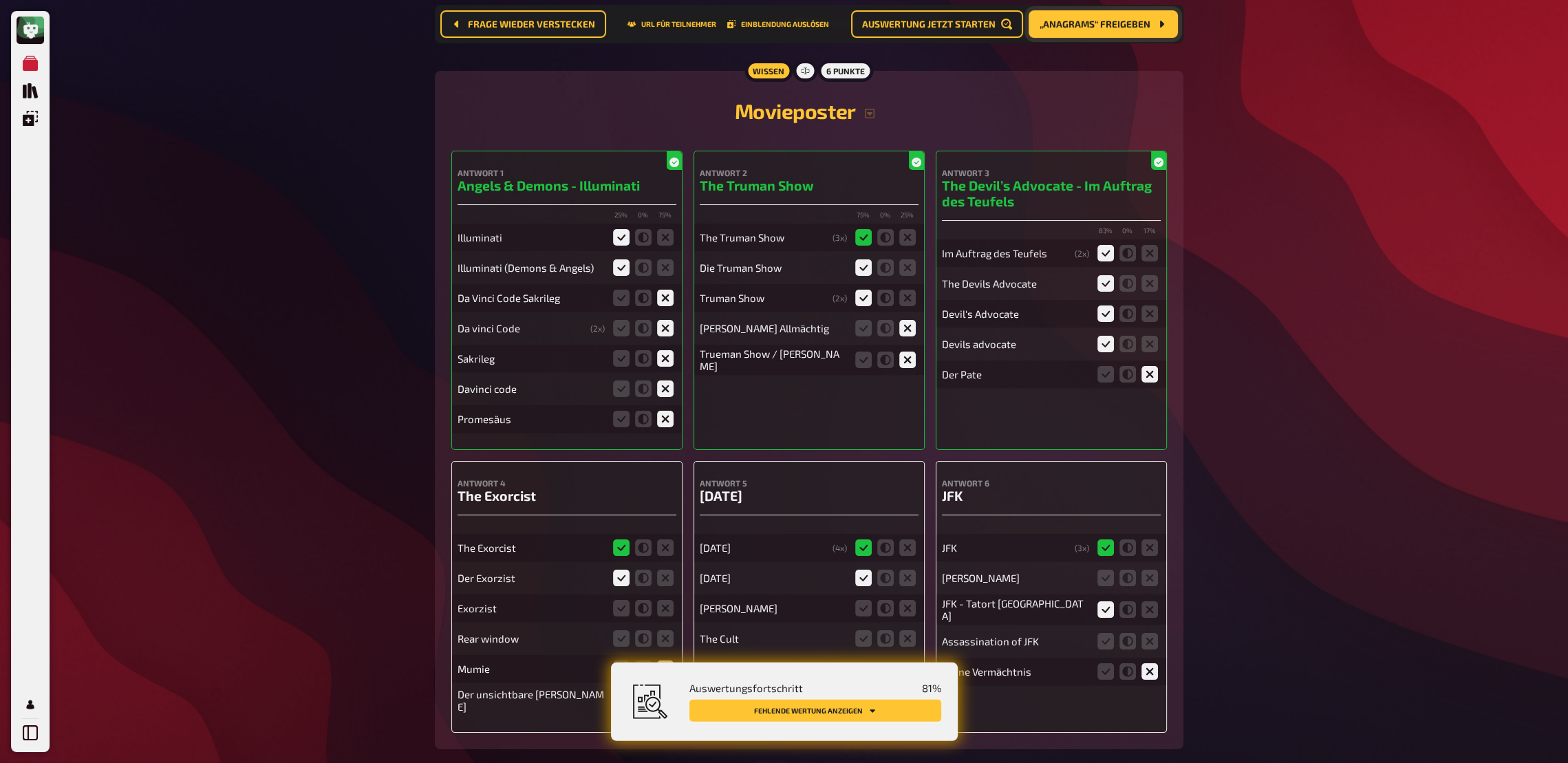
click at [862, 561] on button "Fehlende Wertung anzeigen" at bounding box center [815, 711] width 252 height 22
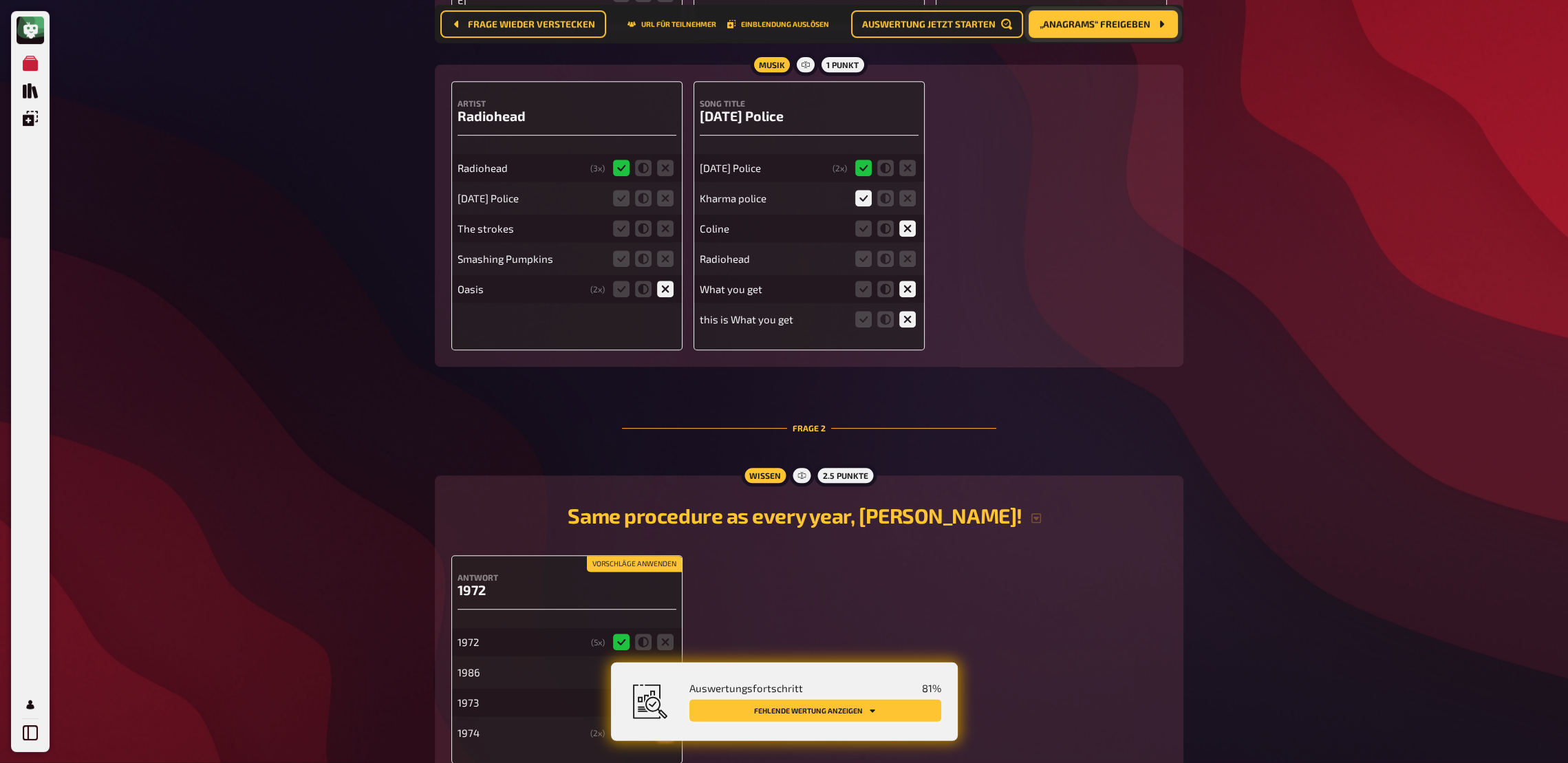
scroll to position [912, 0]
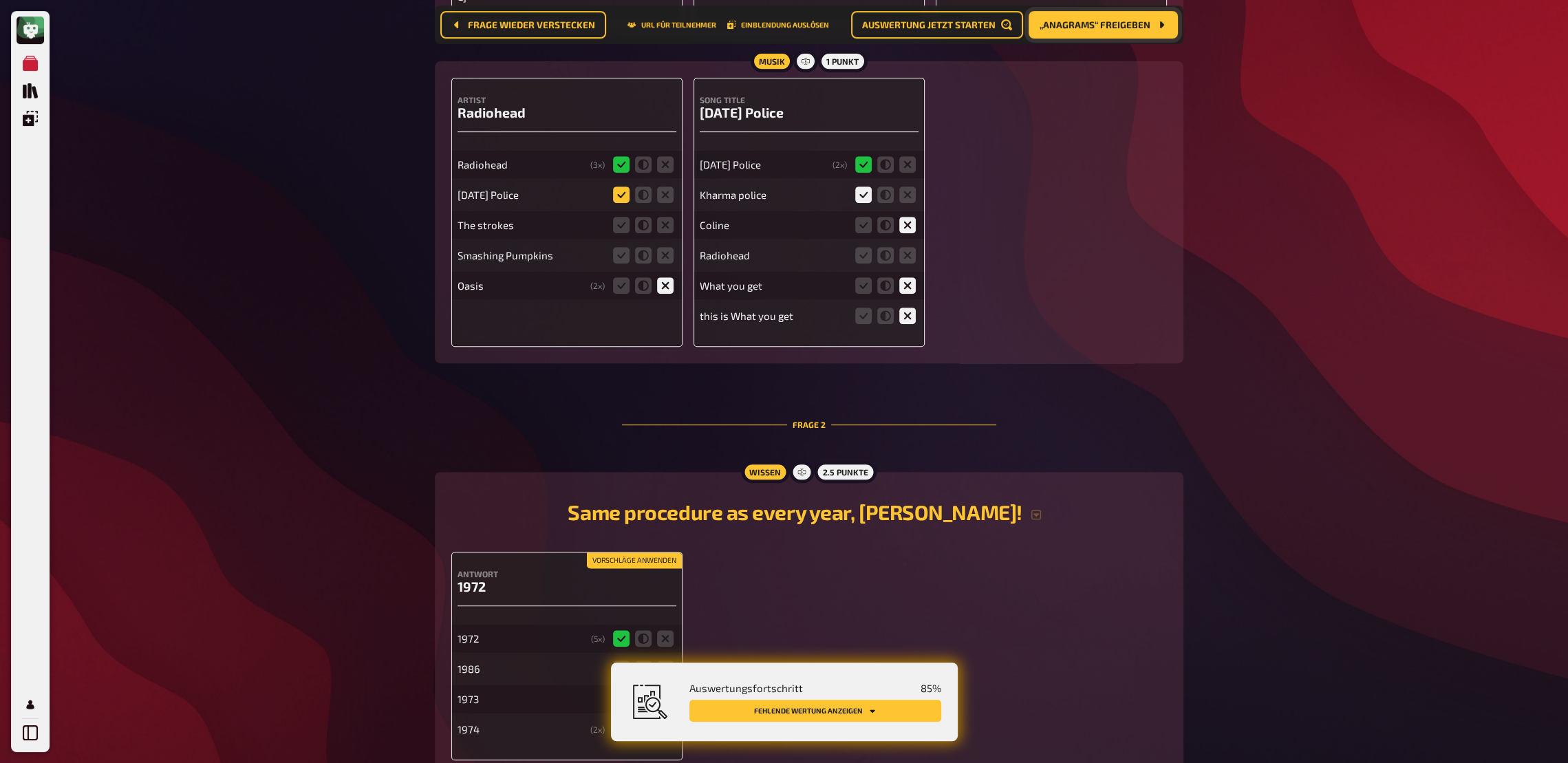
click at [623, 196] on icon at bounding box center [621, 194] width 17 height 17
click at [0, 0] on input "radio" at bounding box center [0, 0] width 0 height 0
click at [859, 253] on icon at bounding box center [864, 255] width 17 height 17
click at [0, 0] on input "radio" at bounding box center [0, 0] width 0 height 0
click at [670, 228] on icon at bounding box center [665, 225] width 17 height 17
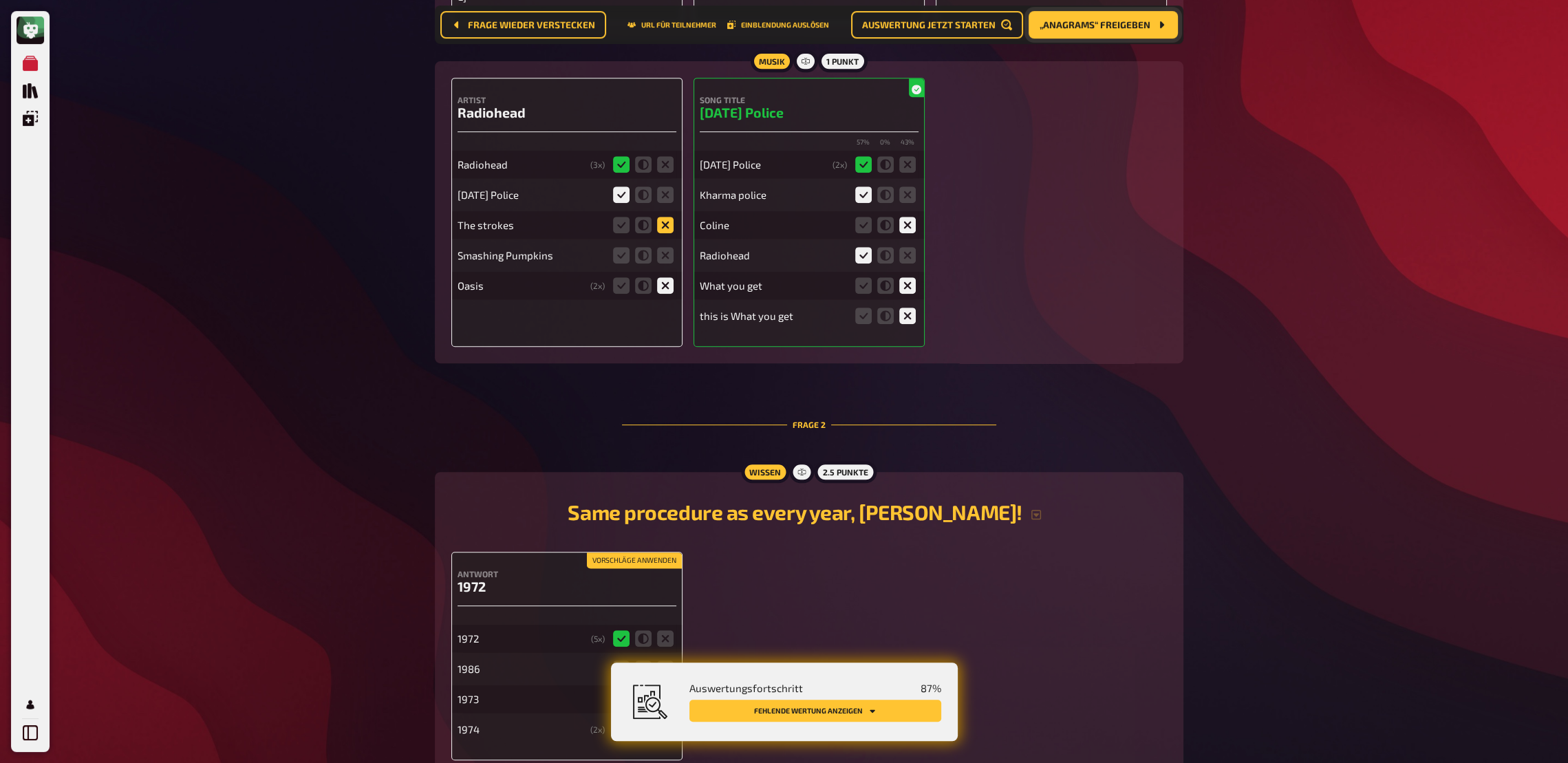
click at [0, 0] on input "radio" at bounding box center [0, 0] width 0 height 0
click at [669, 260] on icon at bounding box center [665, 255] width 17 height 17
click at [0, 0] on input "radio" at bounding box center [0, 0] width 0 height 0
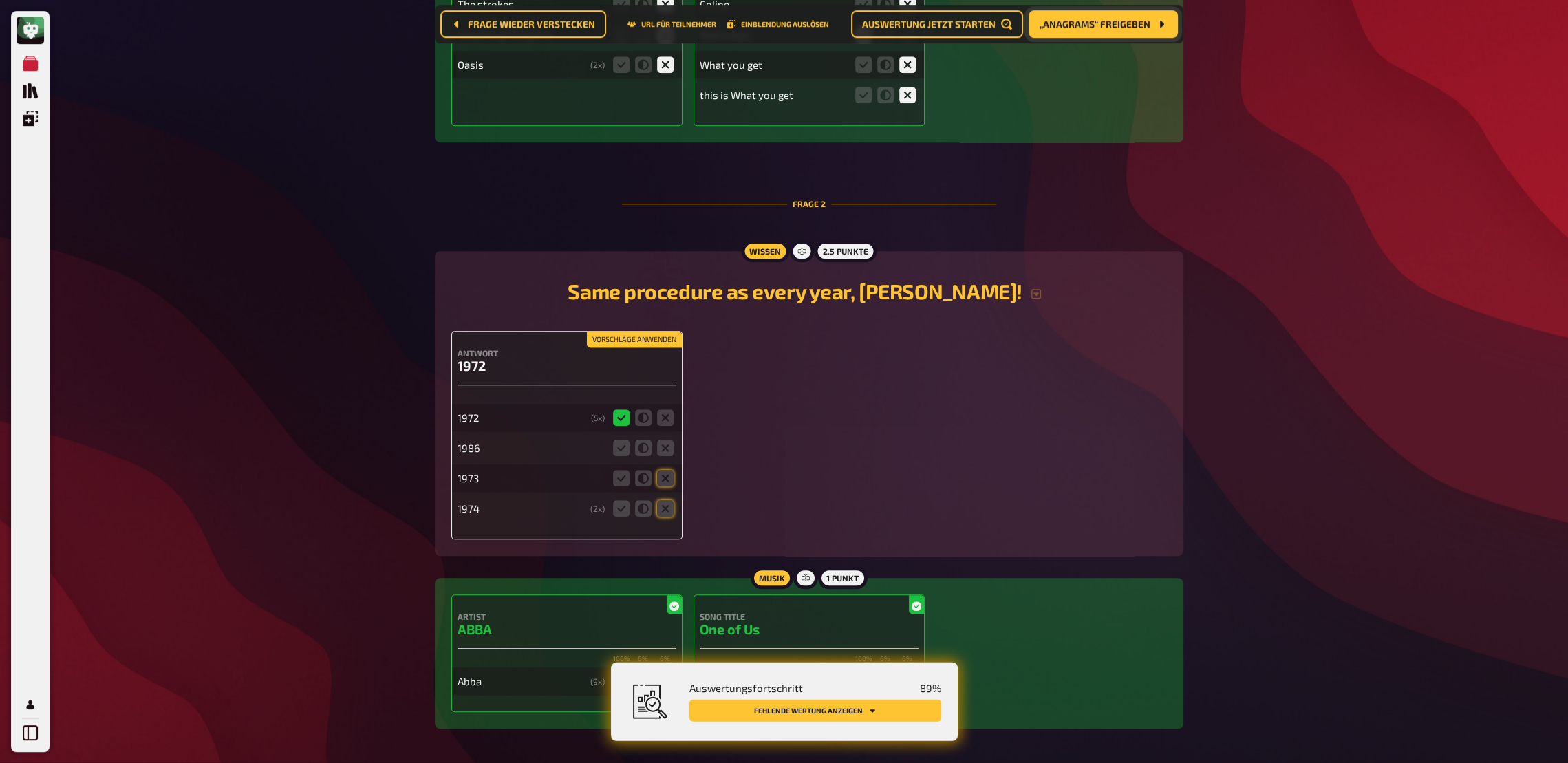
scroll to position [1135, 0]
click at [671, 447] on icon at bounding box center [665, 446] width 17 height 17
click at [0, 0] on input "radio" at bounding box center [0, 0] width 0 height 0
click at [670, 474] on icon at bounding box center [665, 475] width 17 height 17
click at [0, 0] on input "radio" at bounding box center [0, 0] width 0 height 0
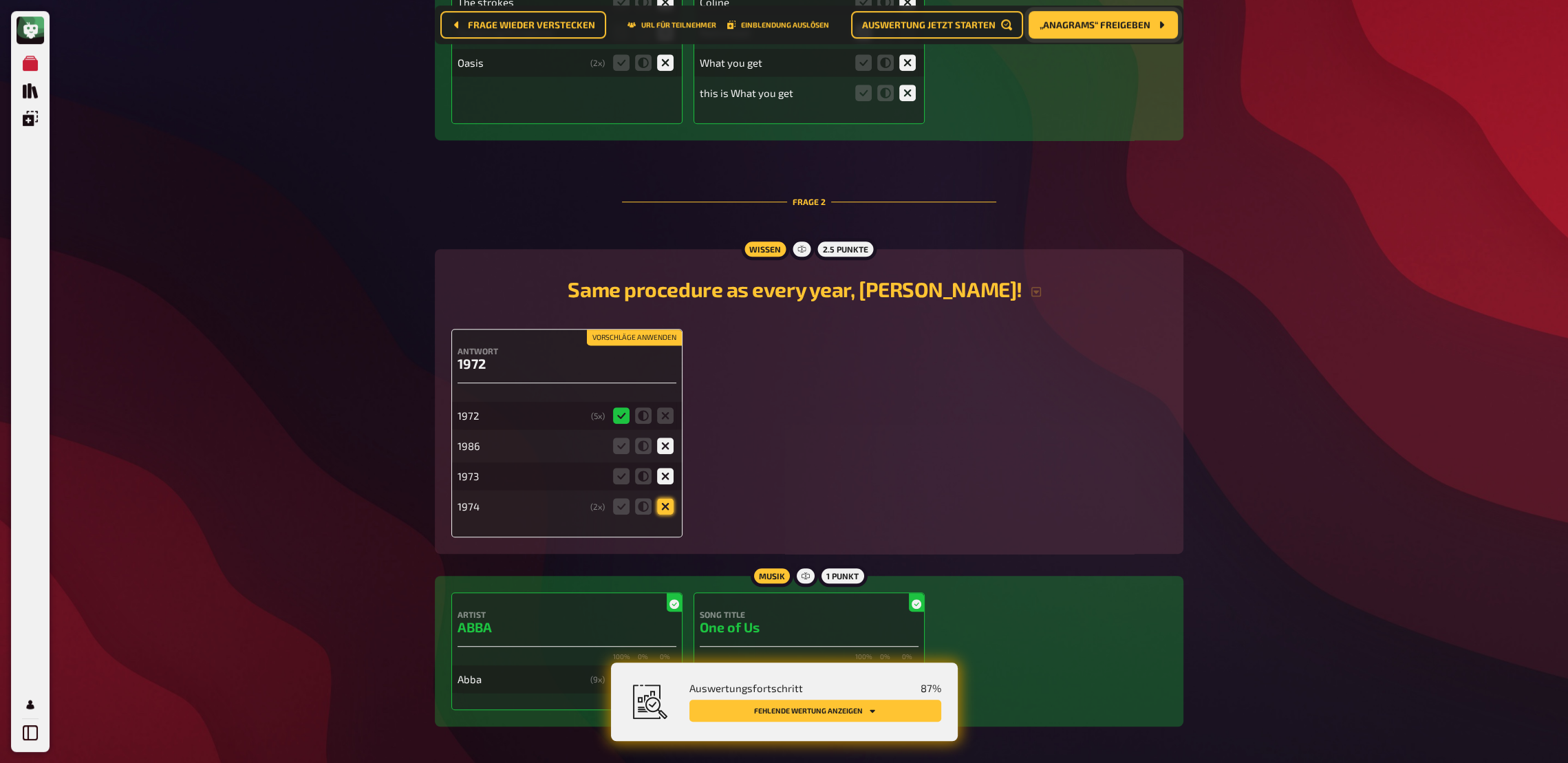
click at [670, 510] on icon at bounding box center [665, 506] width 17 height 17
click at [0, 0] on input "radio" at bounding box center [0, 0] width 0 height 0
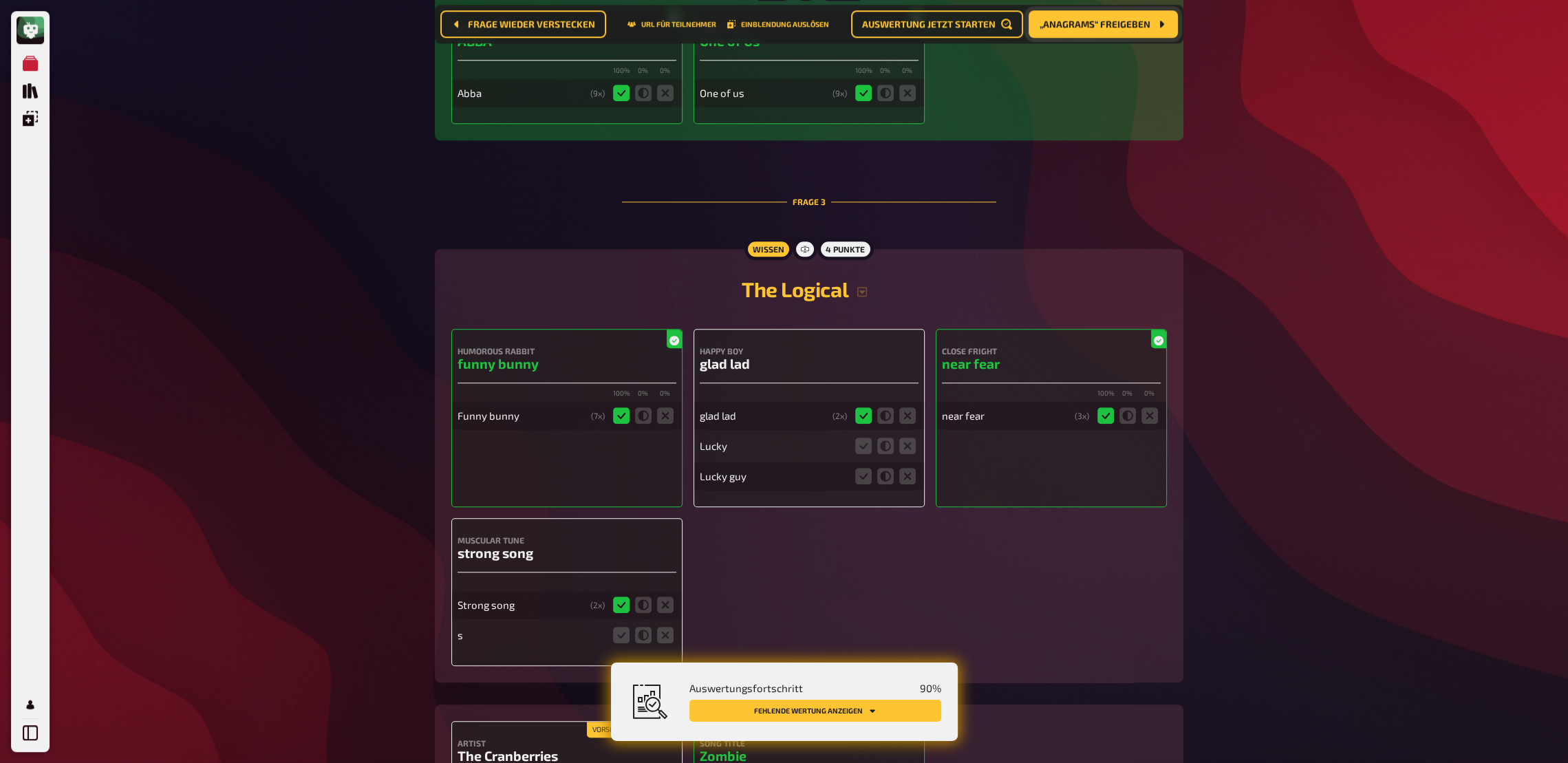
scroll to position [1730, 0]
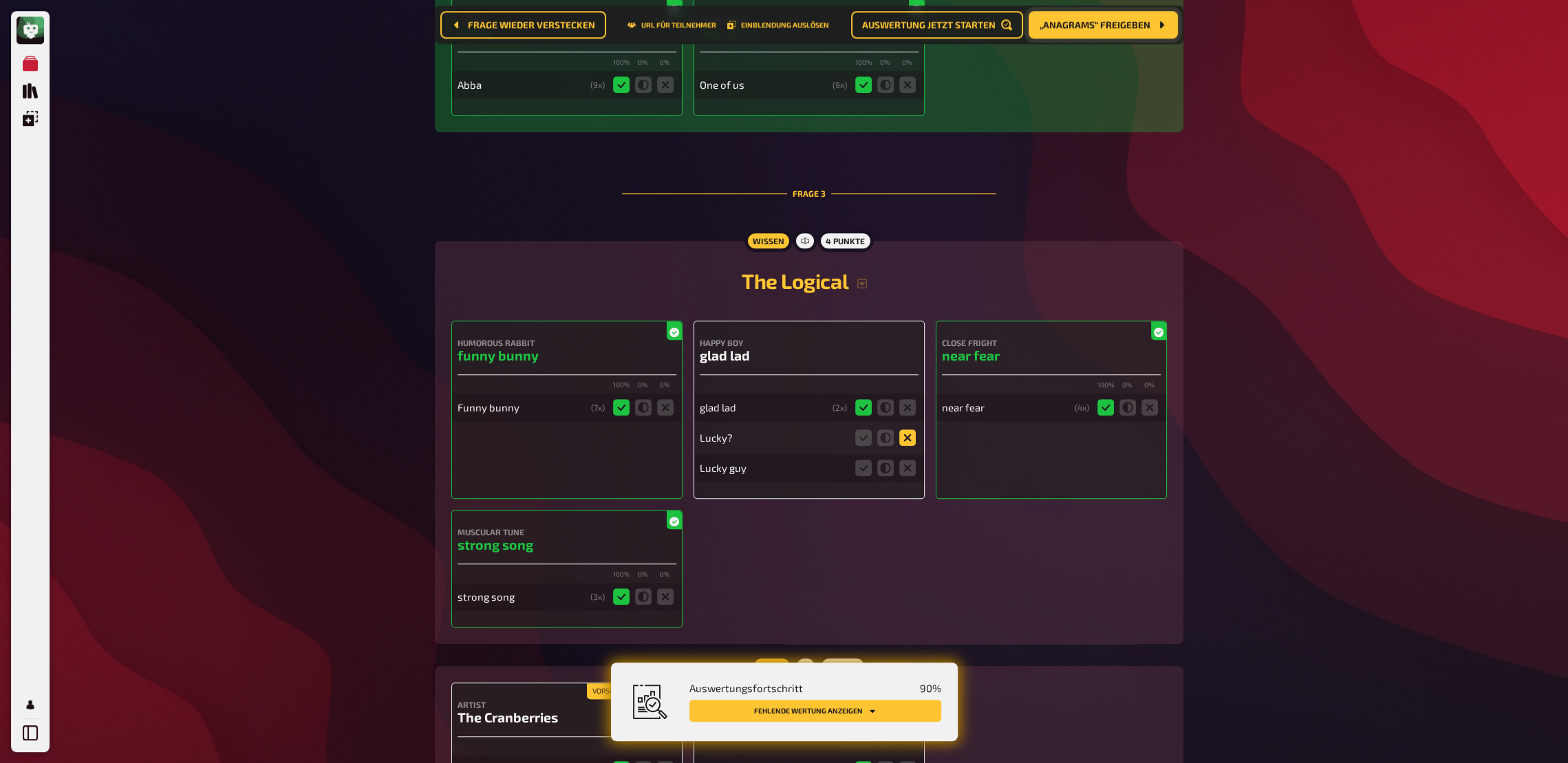
click at [907, 444] on icon at bounding box center [907, 437] width 17 height 17
click at [0, 0] on input "radio" at bounding box center [0, 0] width 0 height 0
click at [908, 472] on icon at bounding box center [907, 468] width 17 height 17
click at [0, 0] on input "radio" at bounding box center [0, 0] width 0 height 0
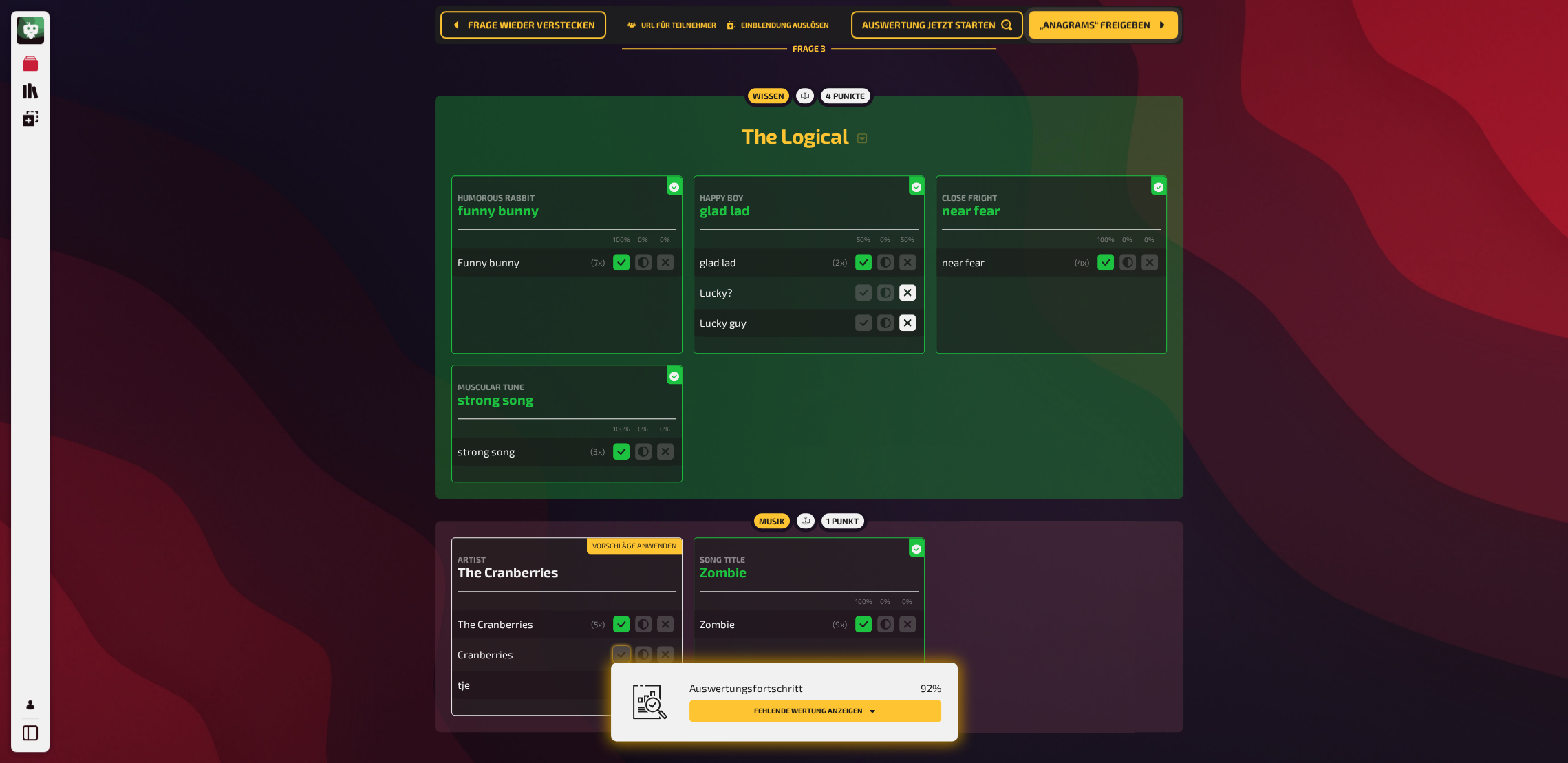
scroll to position [1878, 0]
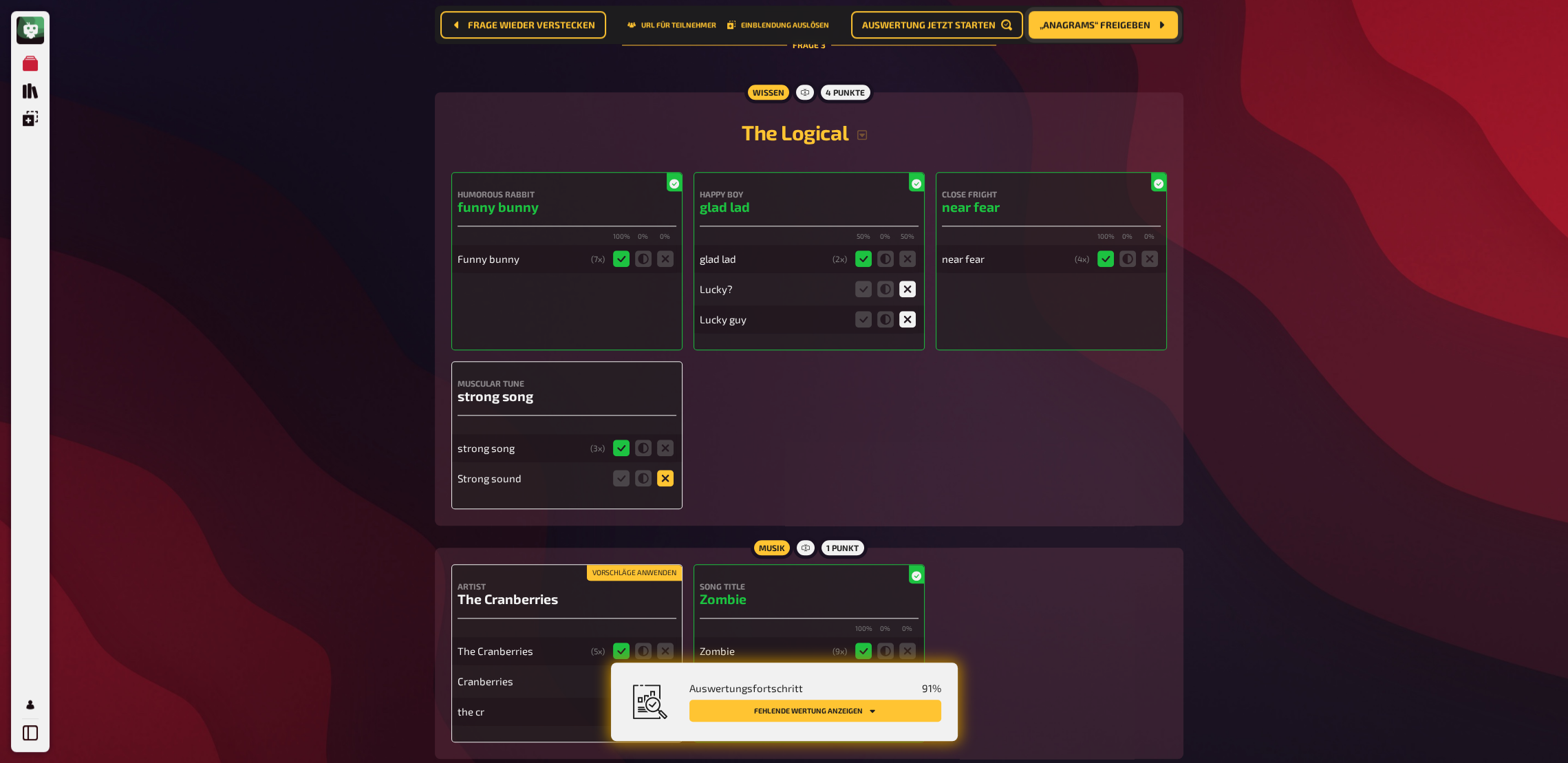
click at [668, 487] on icon at bounding box center [665, 478] width 17 height 17
click at [0, 0] on input "radio" at bounding box center [0, 0] width 0 height 0
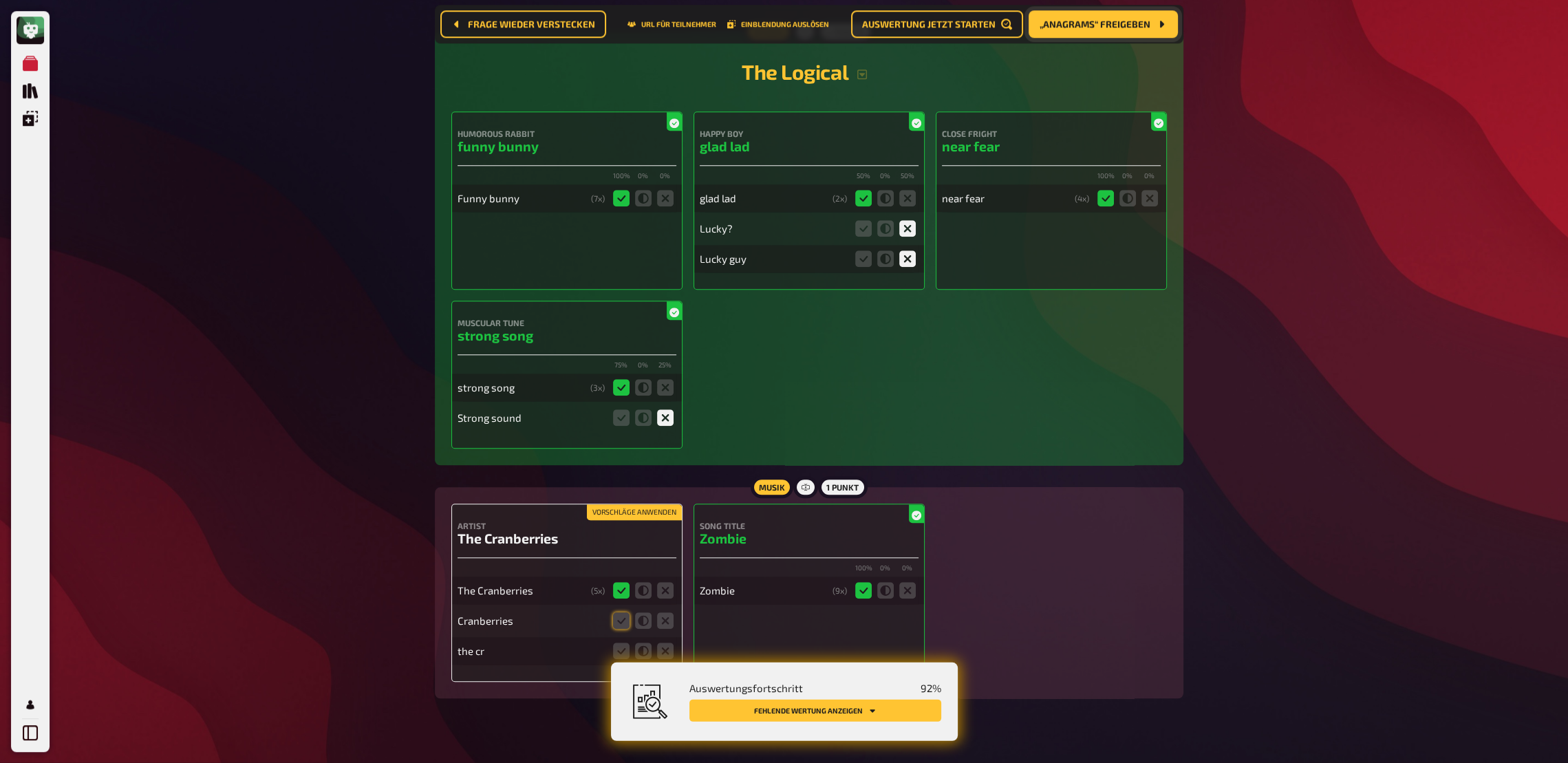
scroll to position [1966, 0]
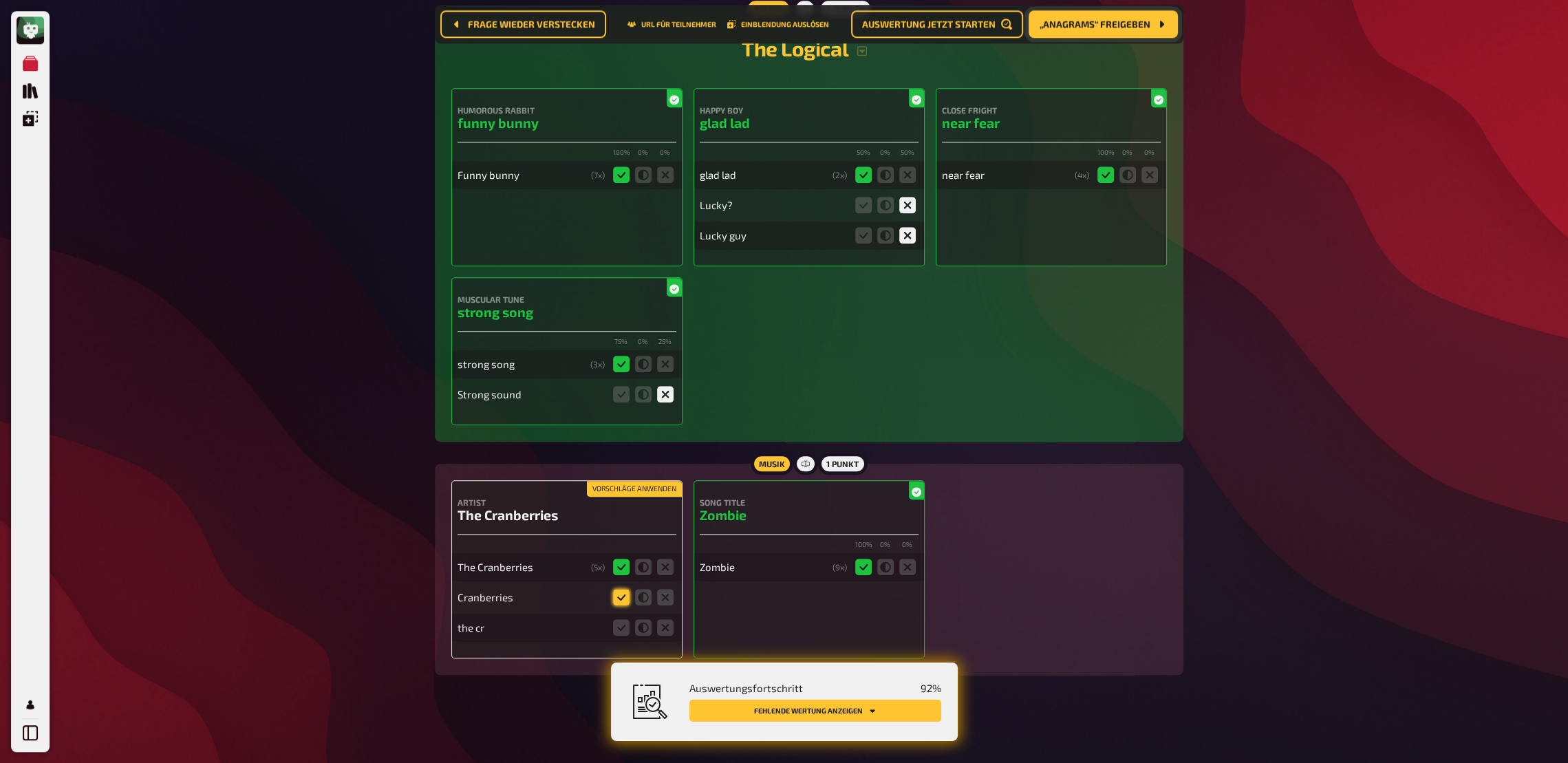
click at [618, 561] on icon at bounding box center [621, 597] width 17 height 17
click at [0, 0] on input "radio" at bounding box center [0, 0] width 0 height 0
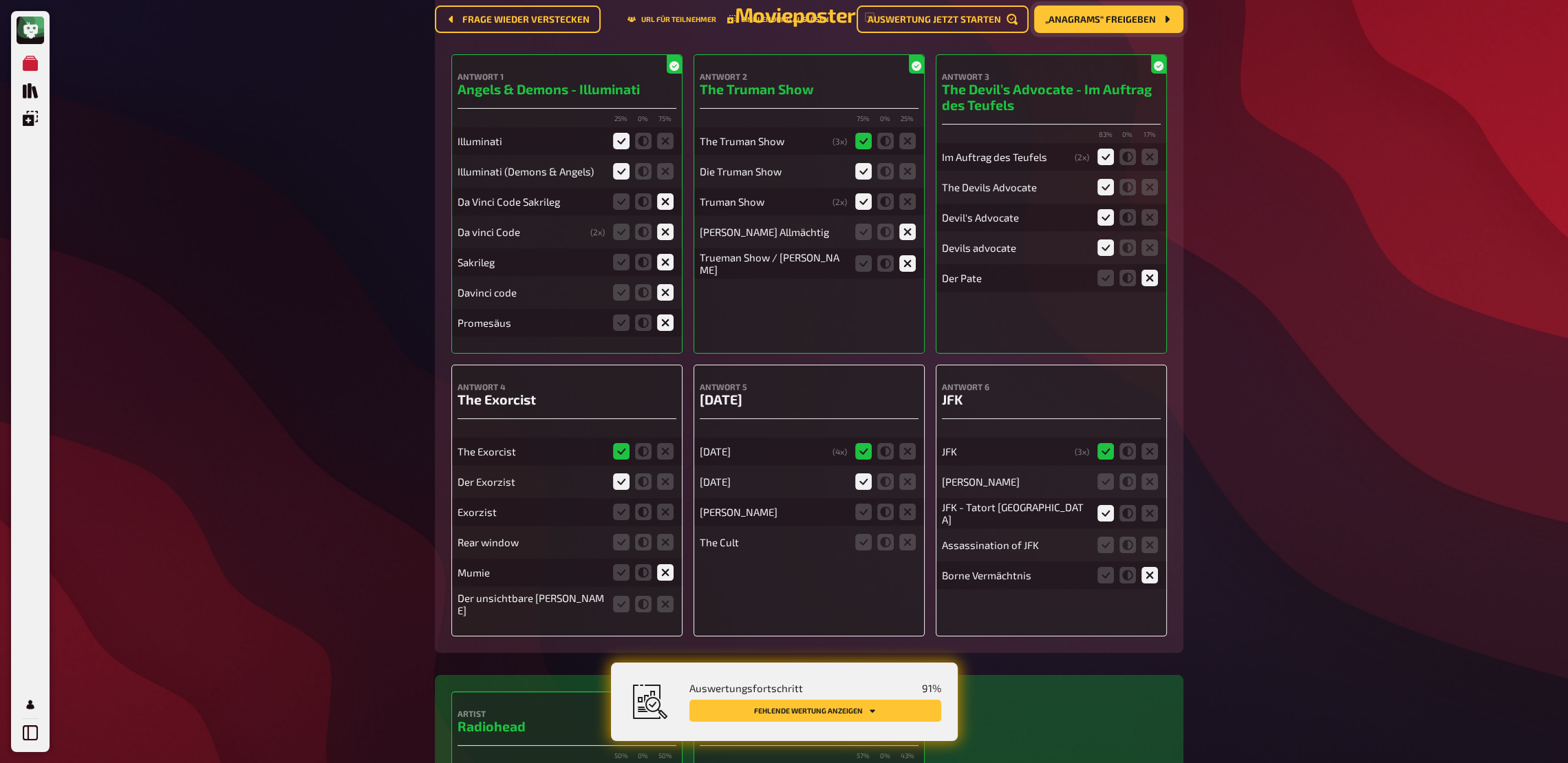
scroll to position [0, 0]
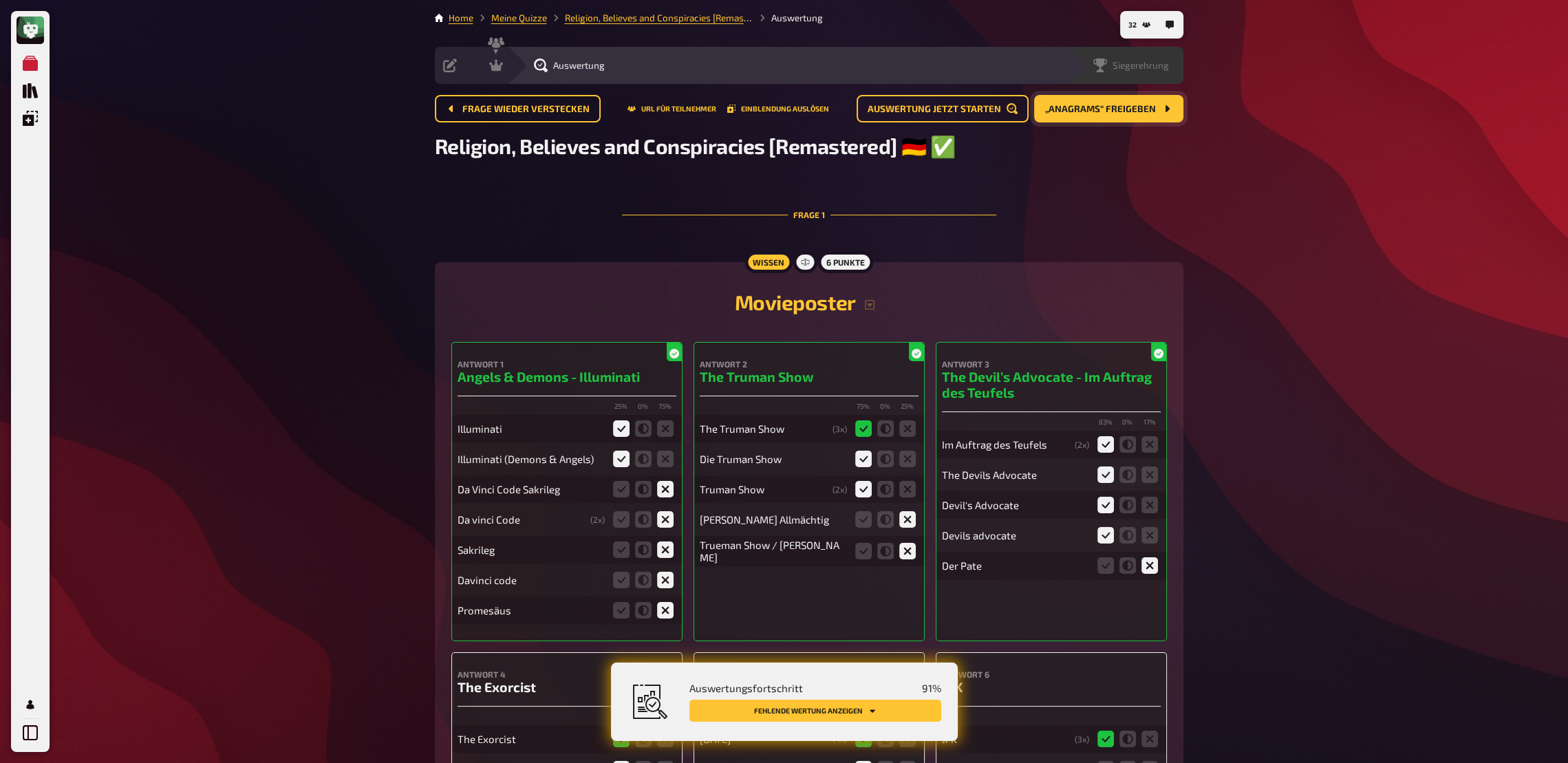
click at [1134, 75] on div "Siegerehrung" at bounding box center [1125, 66] width 117 height 38
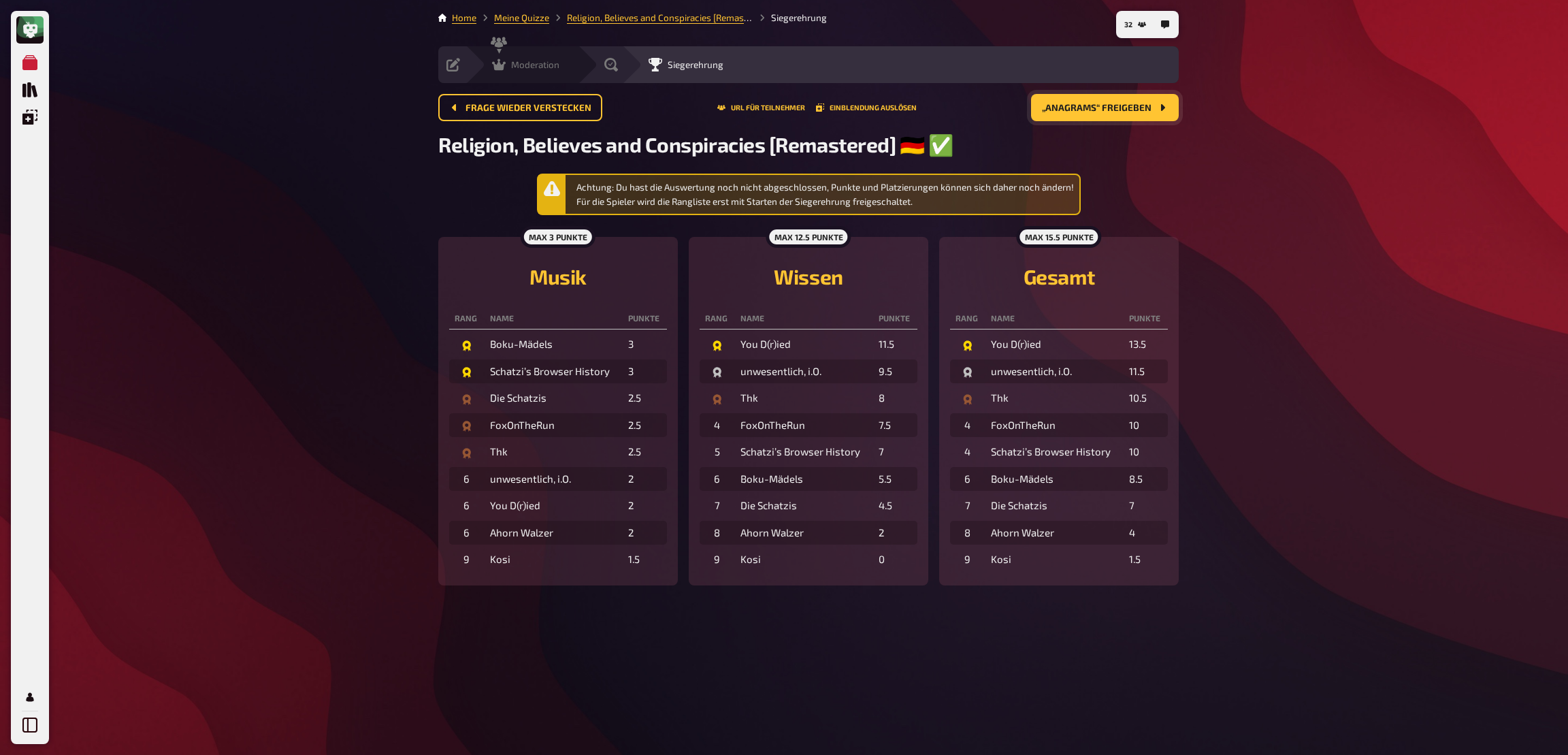
click at [526, 69] on span "Moderation" at bounding box center [535, 64] width 48 height 11
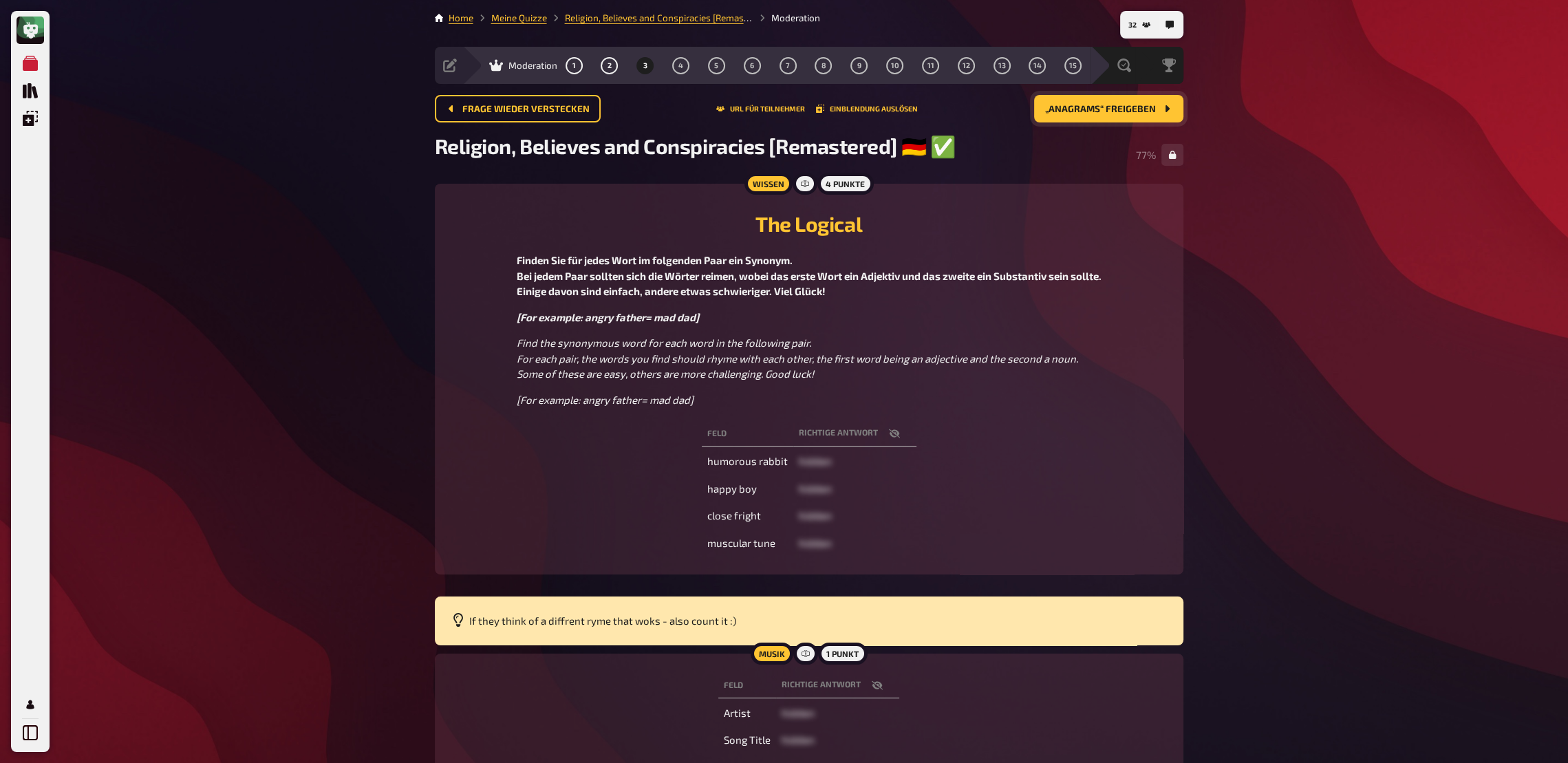
click at [878, 561] on icon "button" at bounding box center [877, 685] width 11 height 11
click at [1065, 74] on div "Auswertung" at bounding box center [1079, 66] width 114 height 38
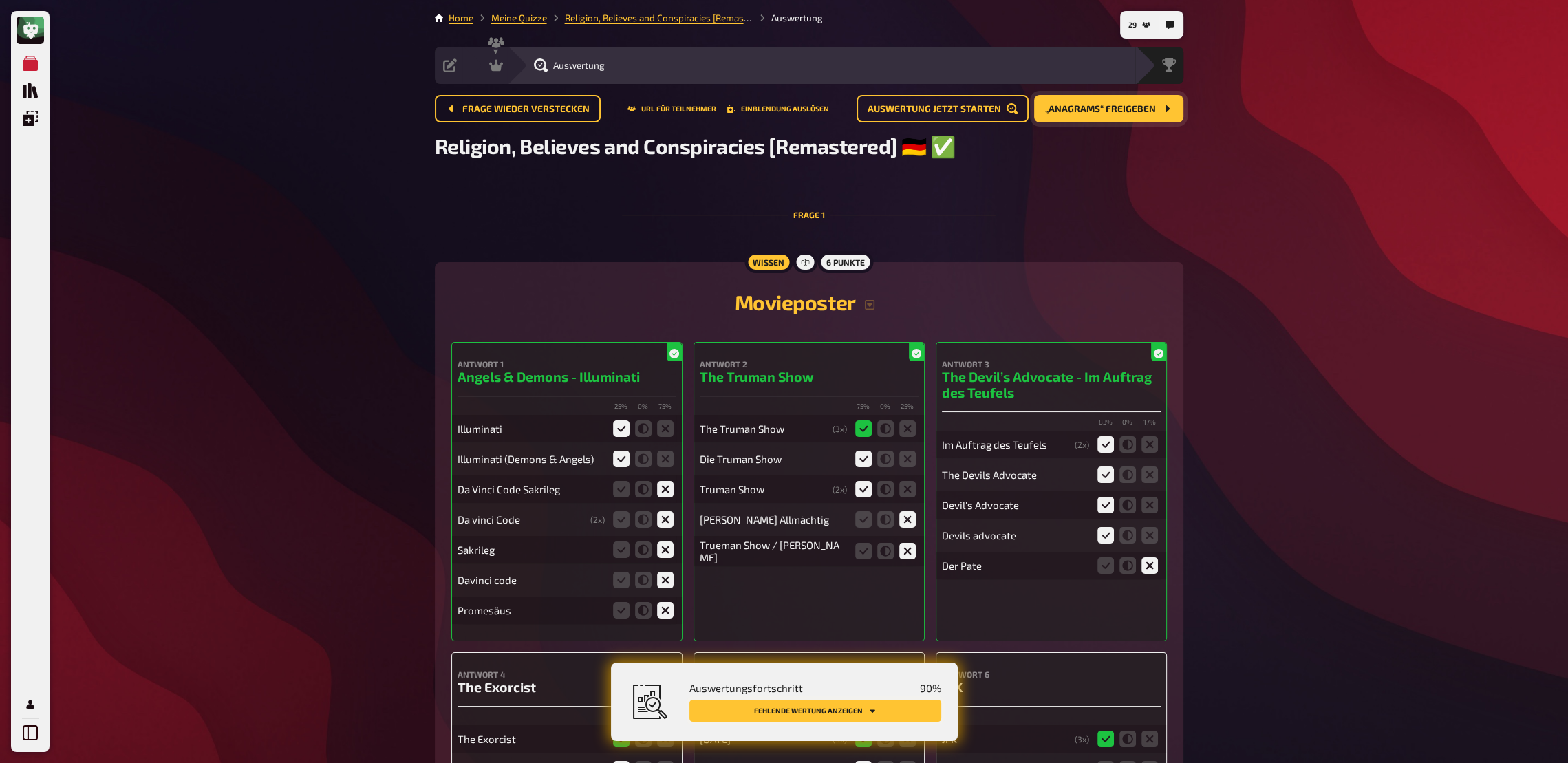
click at [875, 561] on icon "Fehlende Wertung anzeigen" at bounding box center [871, 710] width 8 height 8
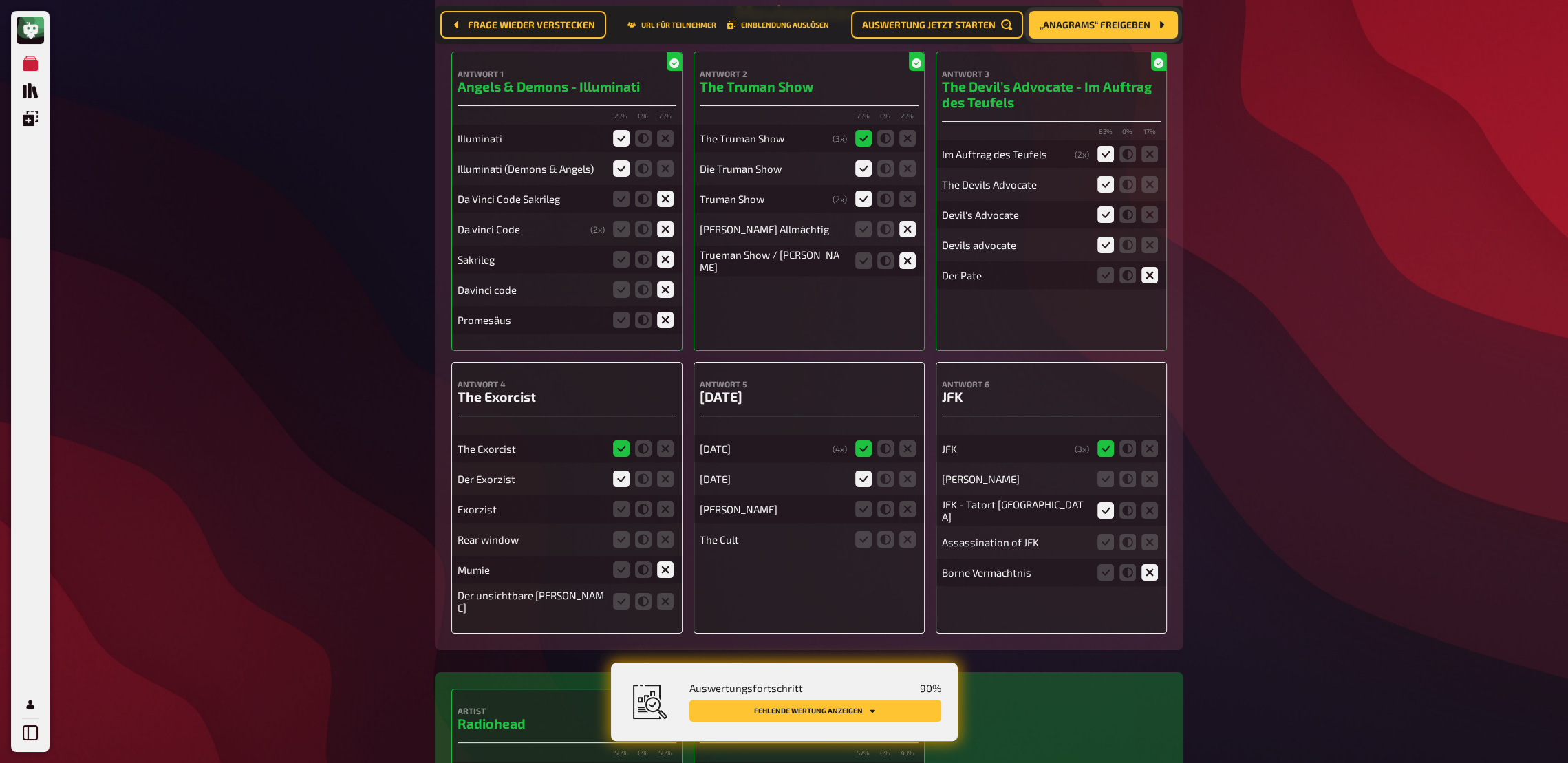
scroll to position [350, 0]
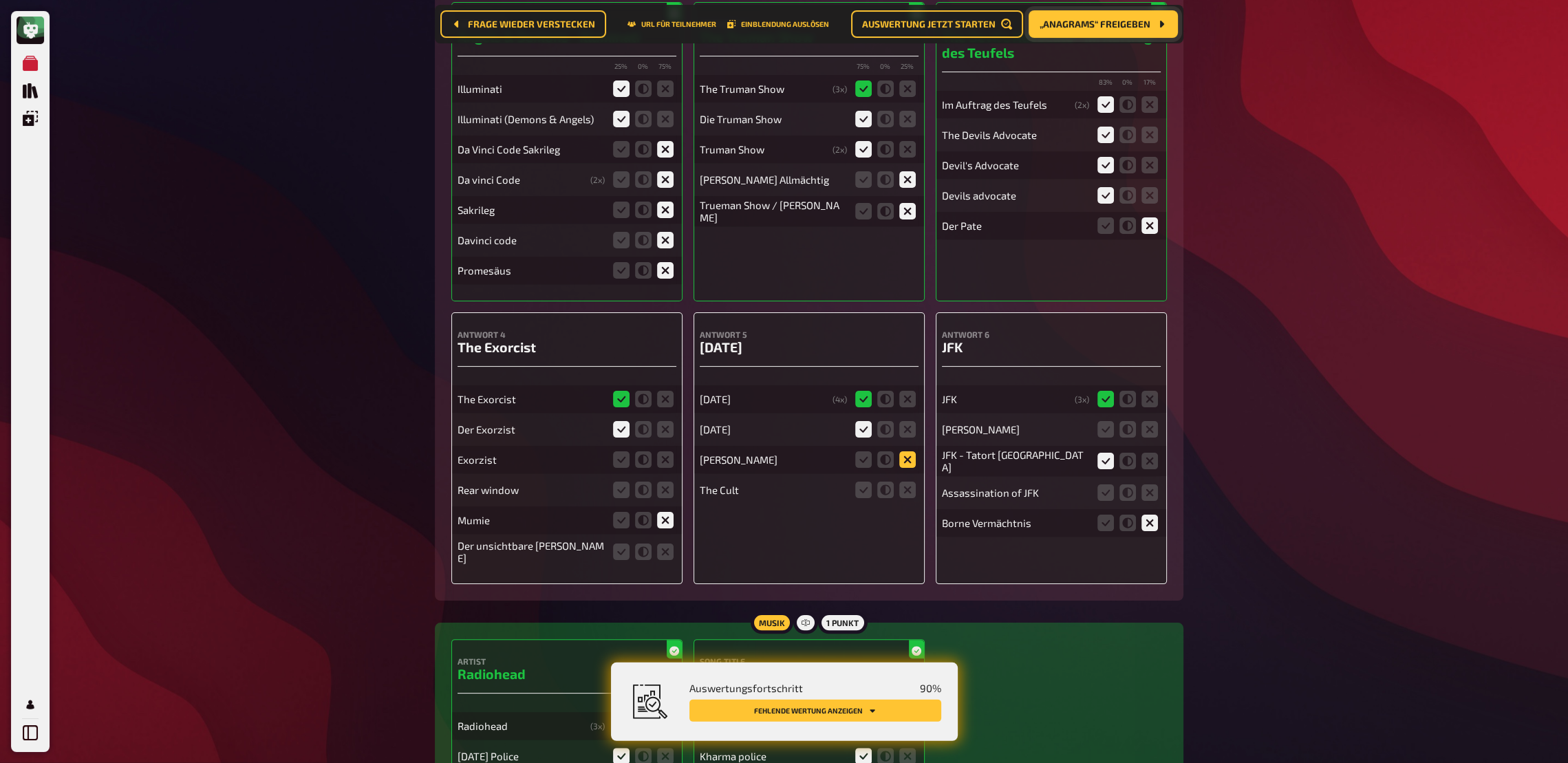
click at [909, 468] on icon at bounding box center [907, 459] width 17 height 17
click at [0, 0] on input "radio" at bounding box center [0, 0] width 0 height 0
click at [916, 501] on fieldset at bounding box center [885, 489] width 66 height 22
click at [620, 461] on icon at bounding box center [621, 459] width 17 height 17
click at [0, 0] on input "radio" at bounding box center [0, 0] width 0 height 0
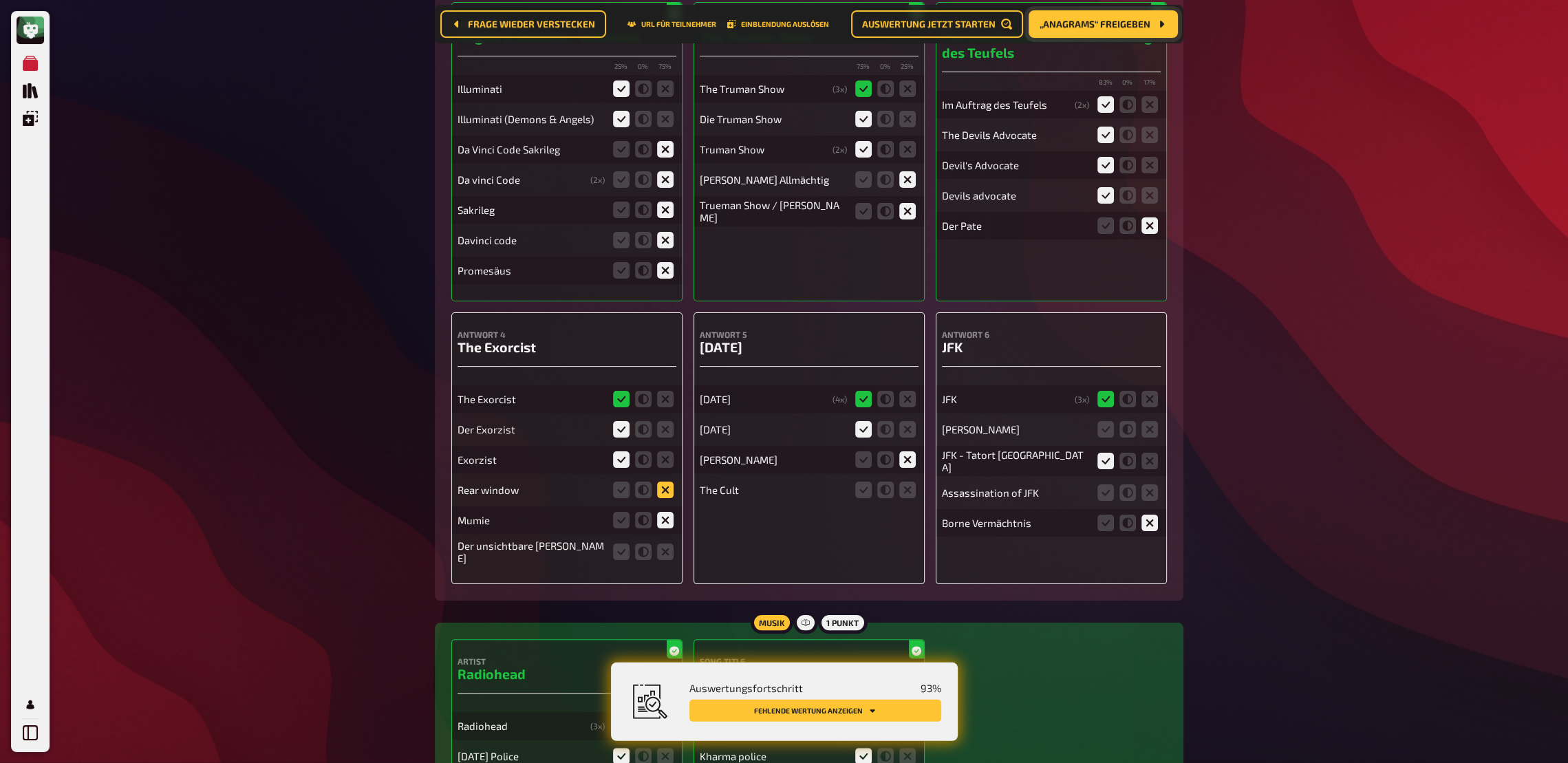
click at [668, 490] on icon at bounding box center [665, 489] width 17 height 17
click at [0, 0] on input "radio" at bounding box center [0, 0] width 0 height 0
click at [662, 556] on icon at bounding box center [665, 551] width 17 height 17
click at [0, 0] on input "radio" at bounding box center [0, 0] width 0 height 0
click at [1107, 493] on icon at bounding box center [1106, 492] width 17 height 17
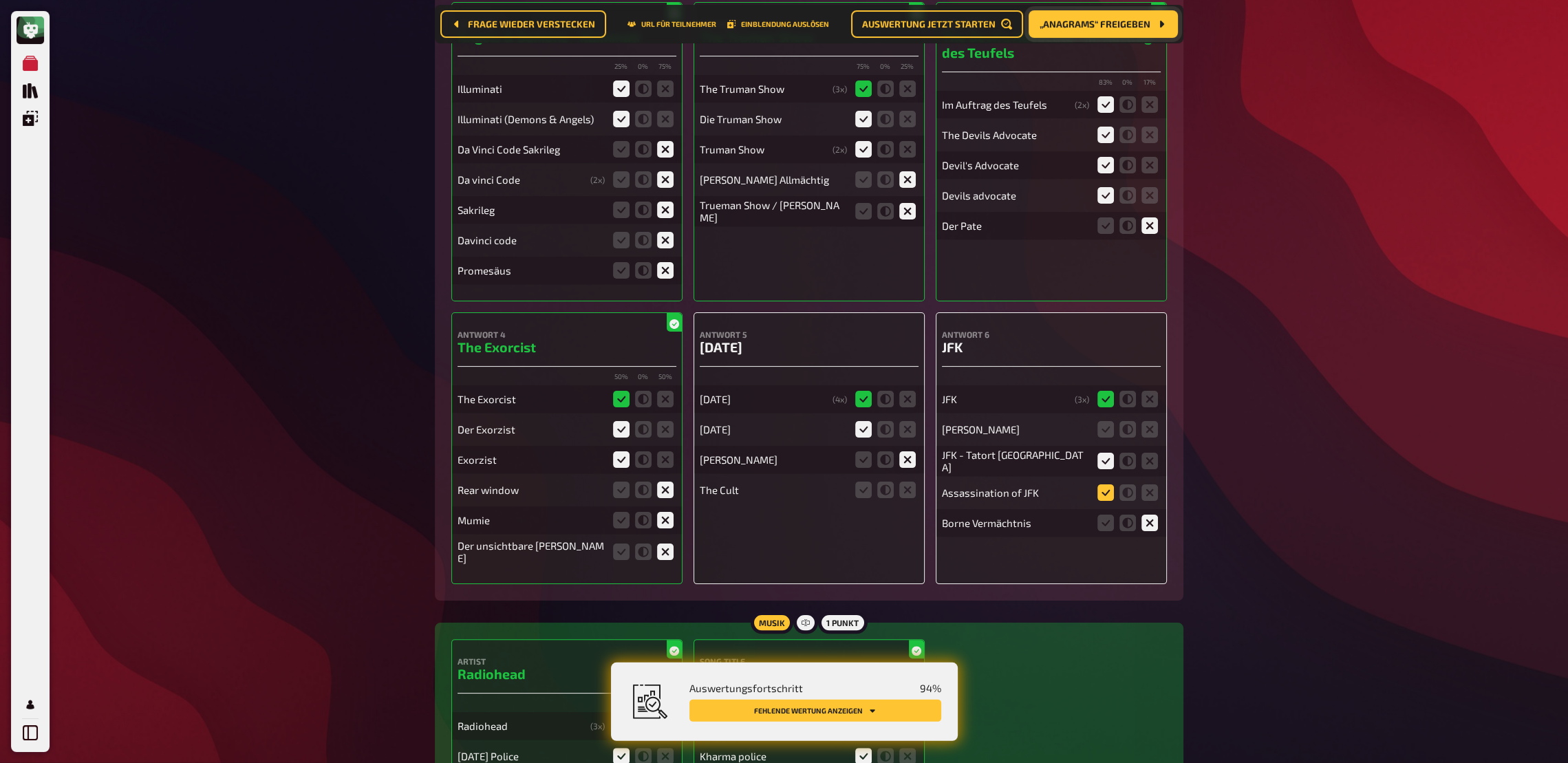
click at [0, 0] on input "radio" at bounding box center [0, 0] width 0 height 0
click at [1105, 424] on fieldset at bounding box center [1127, 429] width 66 height 22
click at [1107, 432] on icon at bounding box center [1106, 429] width 17 height 17
click at [0, 0] on input "radio" at bounding box center [0, 0] width 0 height 0
click at [843, 561] on button "Fehlende Wertung anzeigen" at bounding box center [815, 711] width 252 height 22
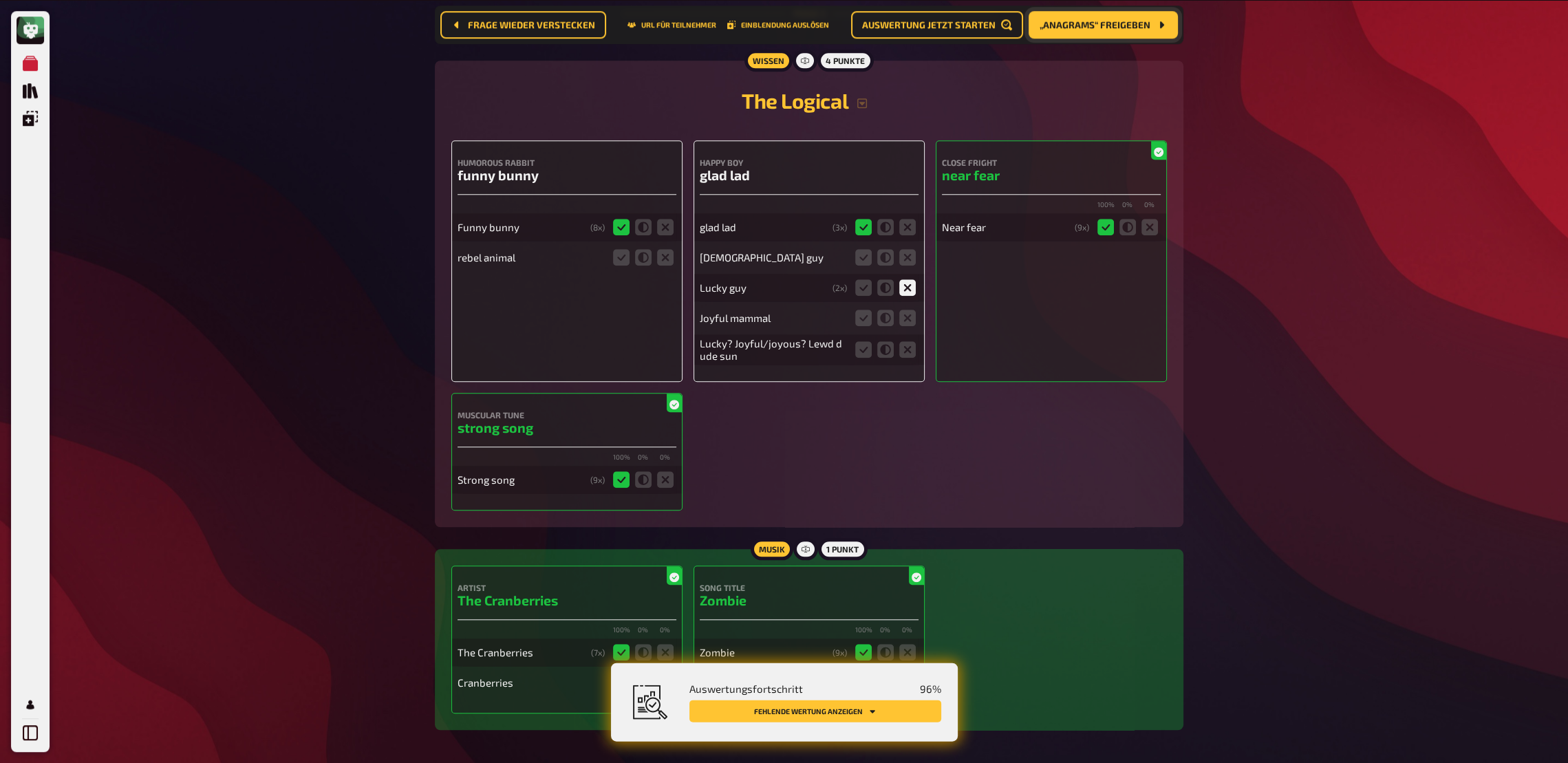
scroll to position [1911, 0]
click at [905, 264] on icon at bounding box center [907, 255] width 17 height 17
click at [0, 0] on input "radio" at bounding box center [0, 0] width 0 height 0
click at [913, 319] on icon at bounding box center [907, 316] width 17 height 17
click at [0, 0] on input "radio" at bounding box center [0, 0] width 0 height 0
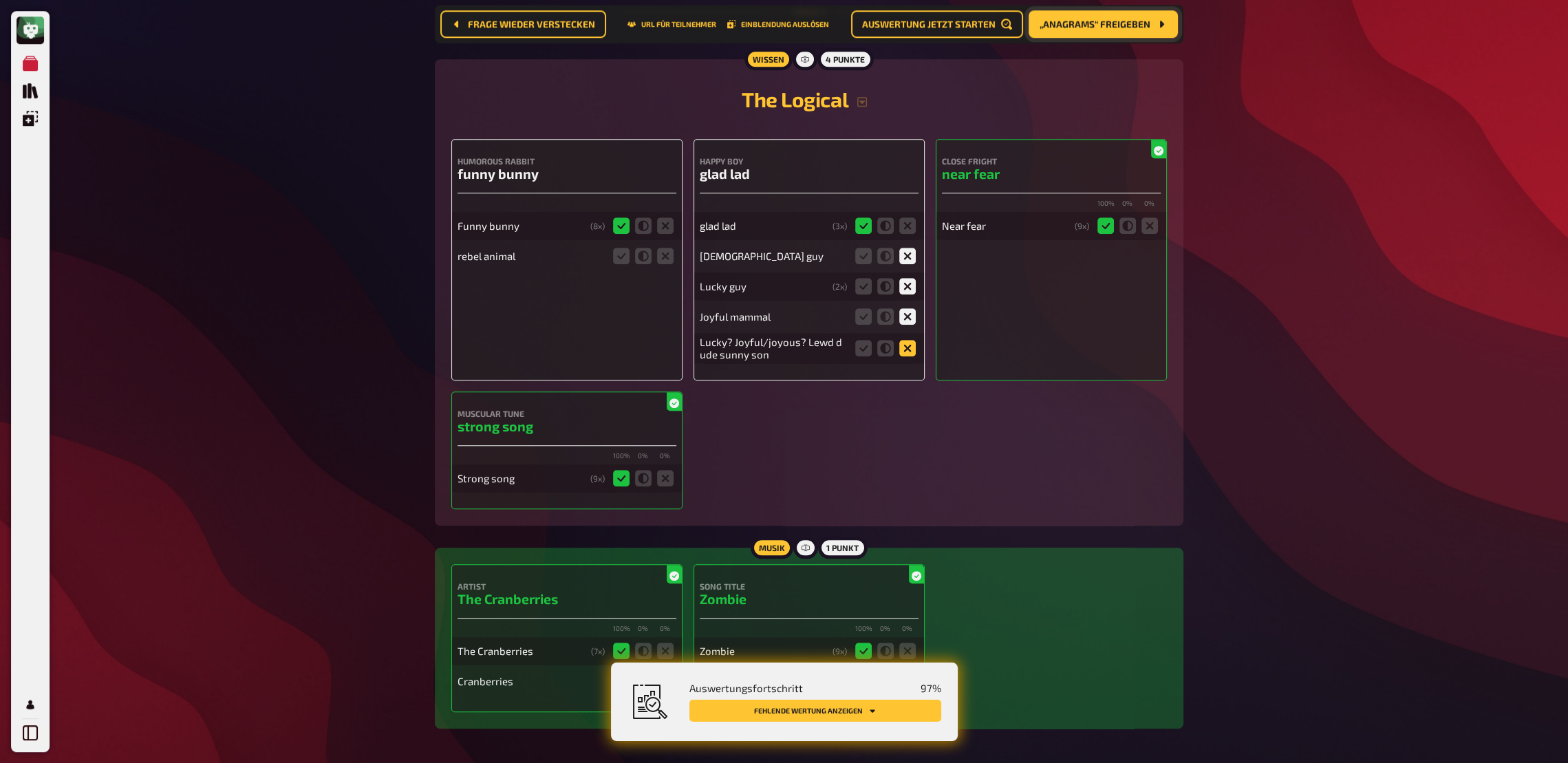
click at [908, 348] on icon at bounding box center [907, 348] width 17 height 17
click at [0, 0] on input "radio" at bounding box center [0, 0] width 0 height 0
click at [669, 264] on icon at bounding box center [665, 255] width 17 height 17
click at [0, 0] on input "radio" at bounding box center [0, 0] width 0 height 0
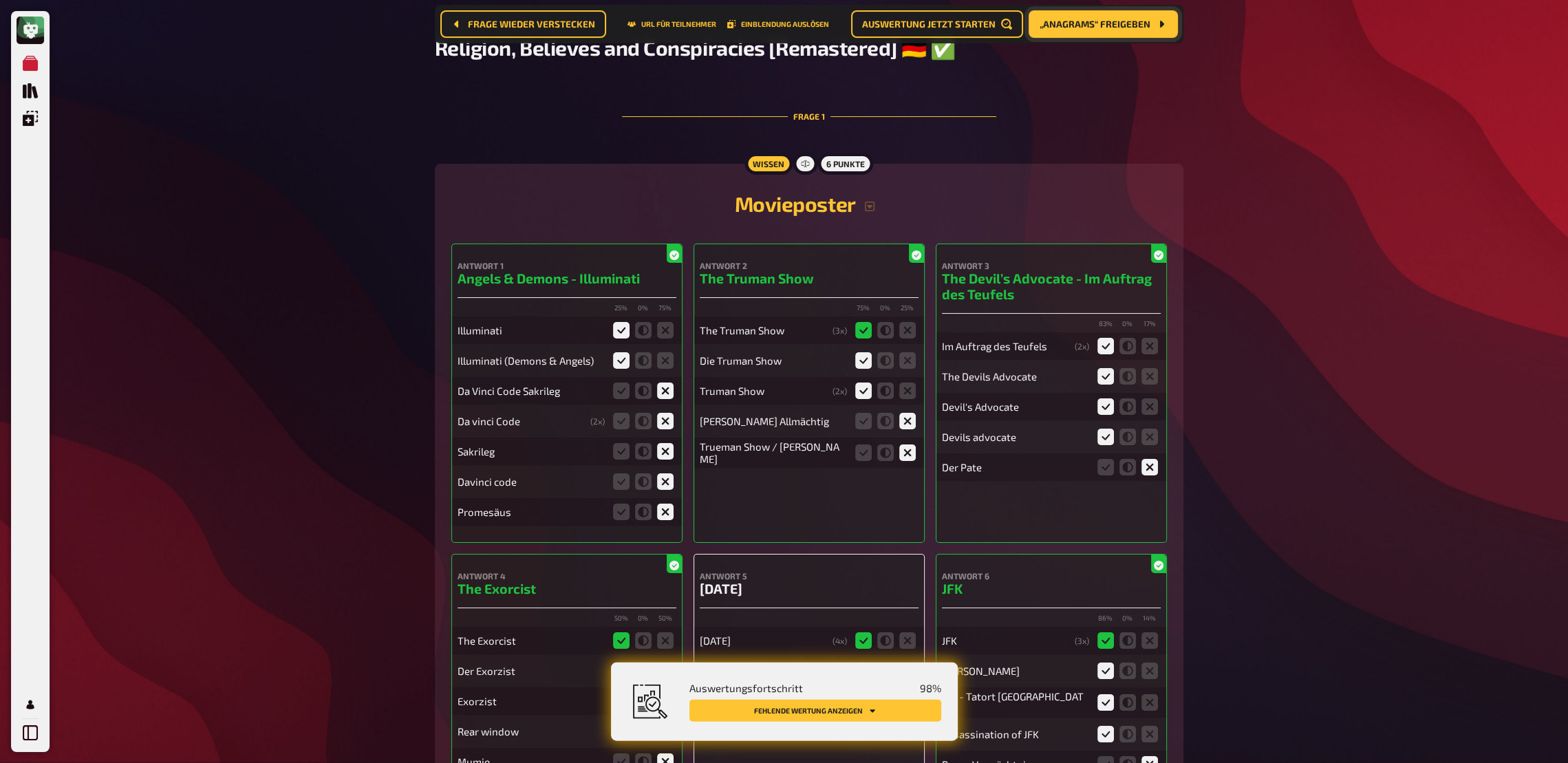
scroll to position [0, 0]
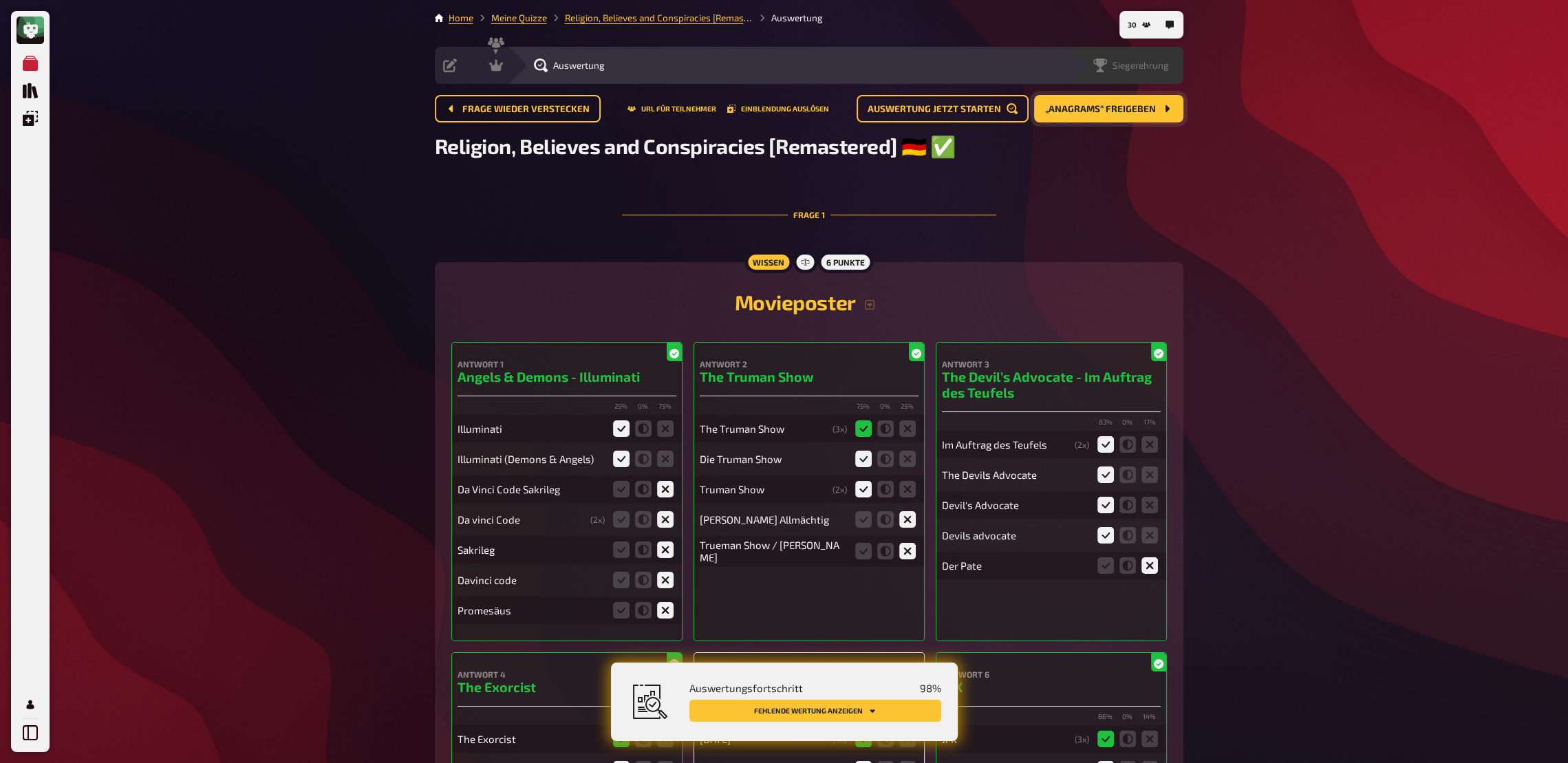
click at [1120, 65] on span "Siegerehrung" at bounding box center [1141, 65] width 57 height 11
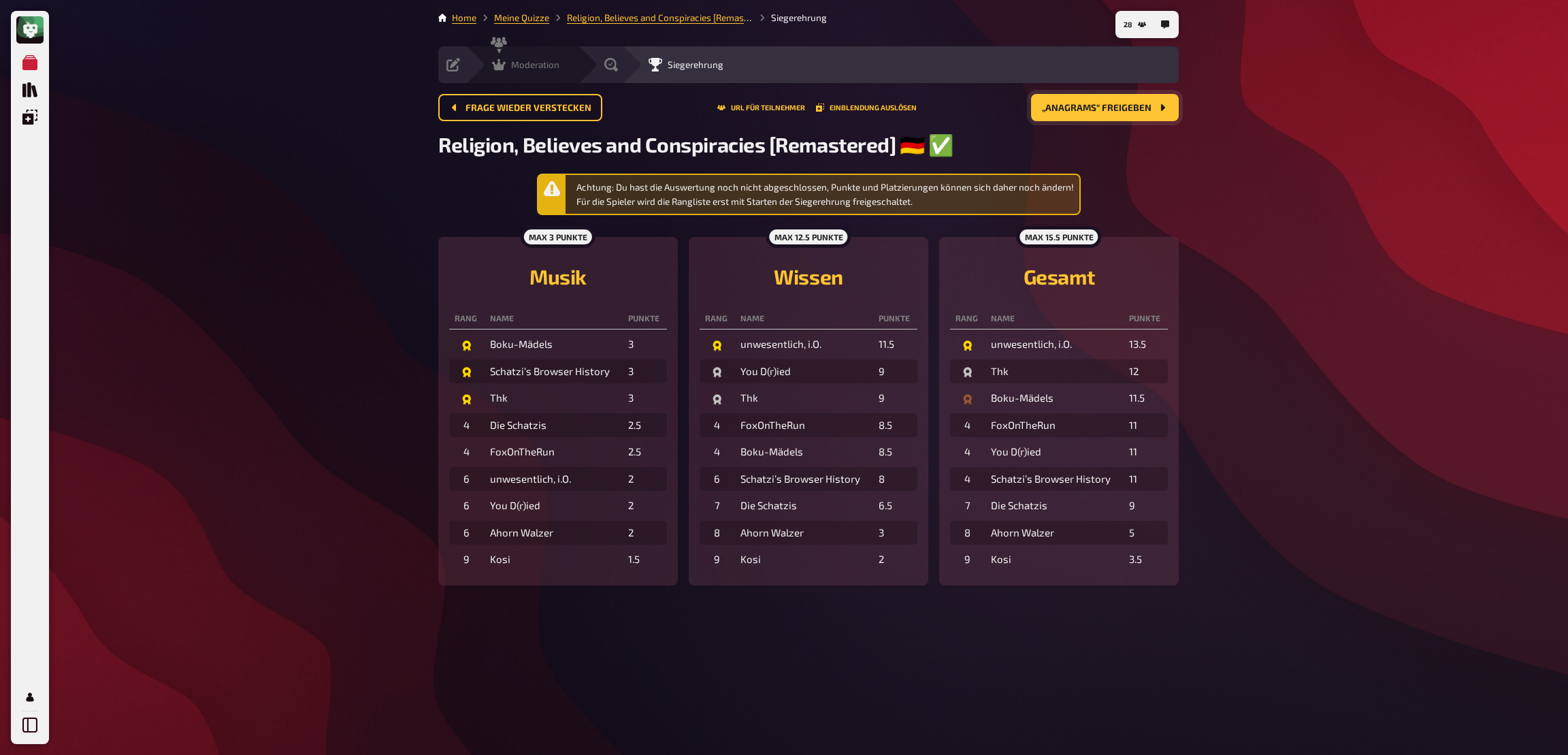
click at [494, 69] on icon at bounding box center [499, 65] width 14 height 14
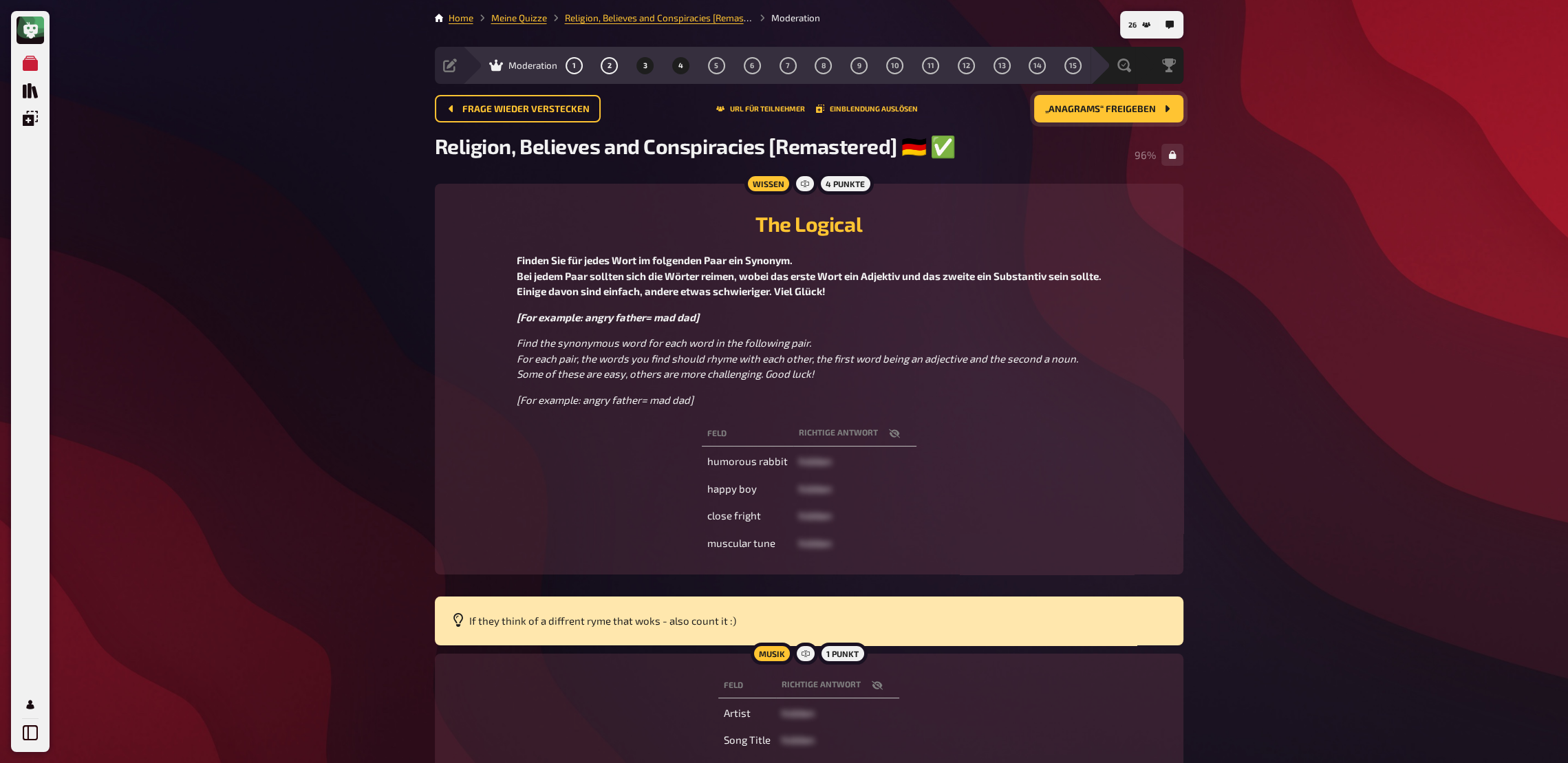
click at [681, 71] on button "4" at bounding box center [681, 65] width 22 height 22
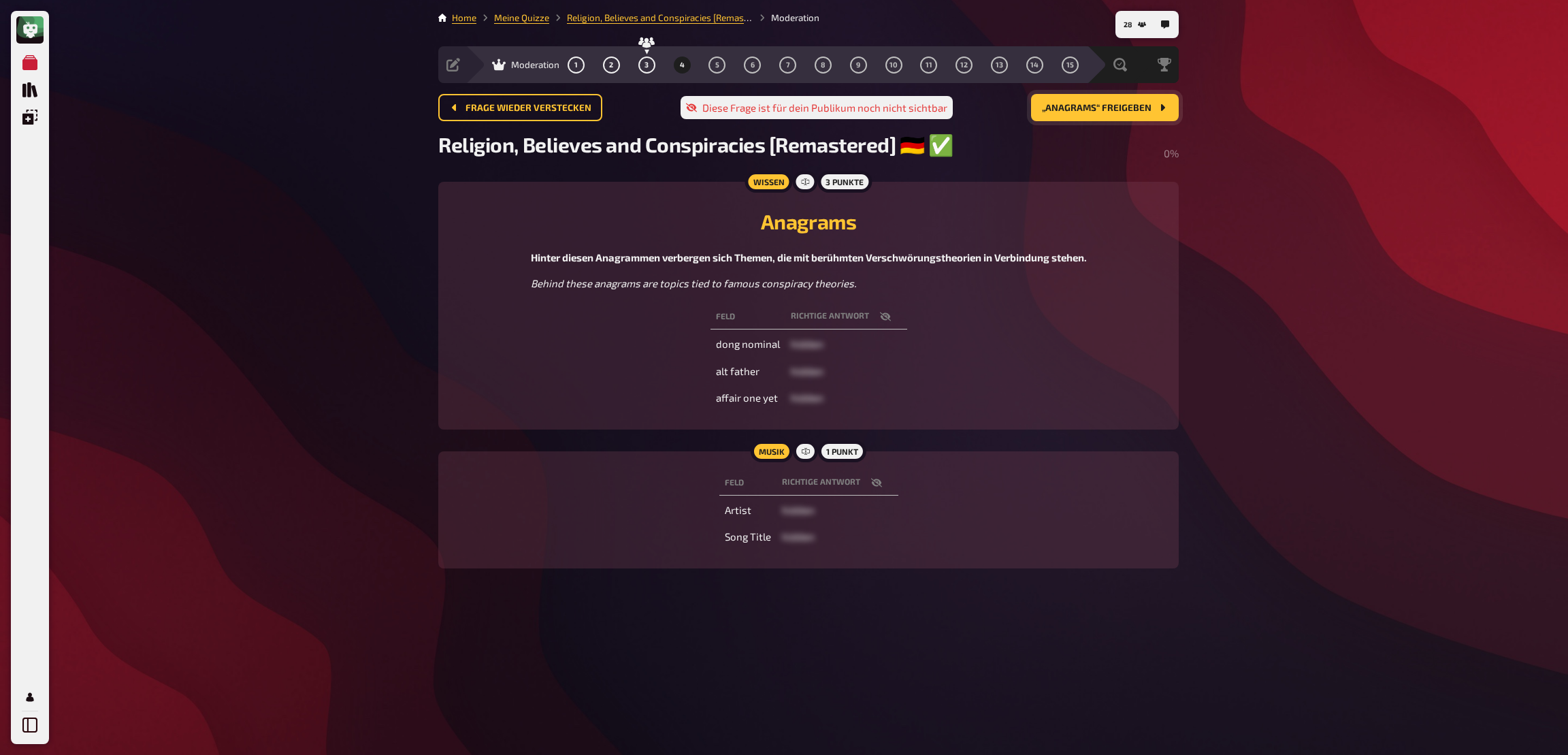
click at [1147, 113] on button "„Anagrams“ freigeben" at bounding box center [1105, 107] width 148 height 27
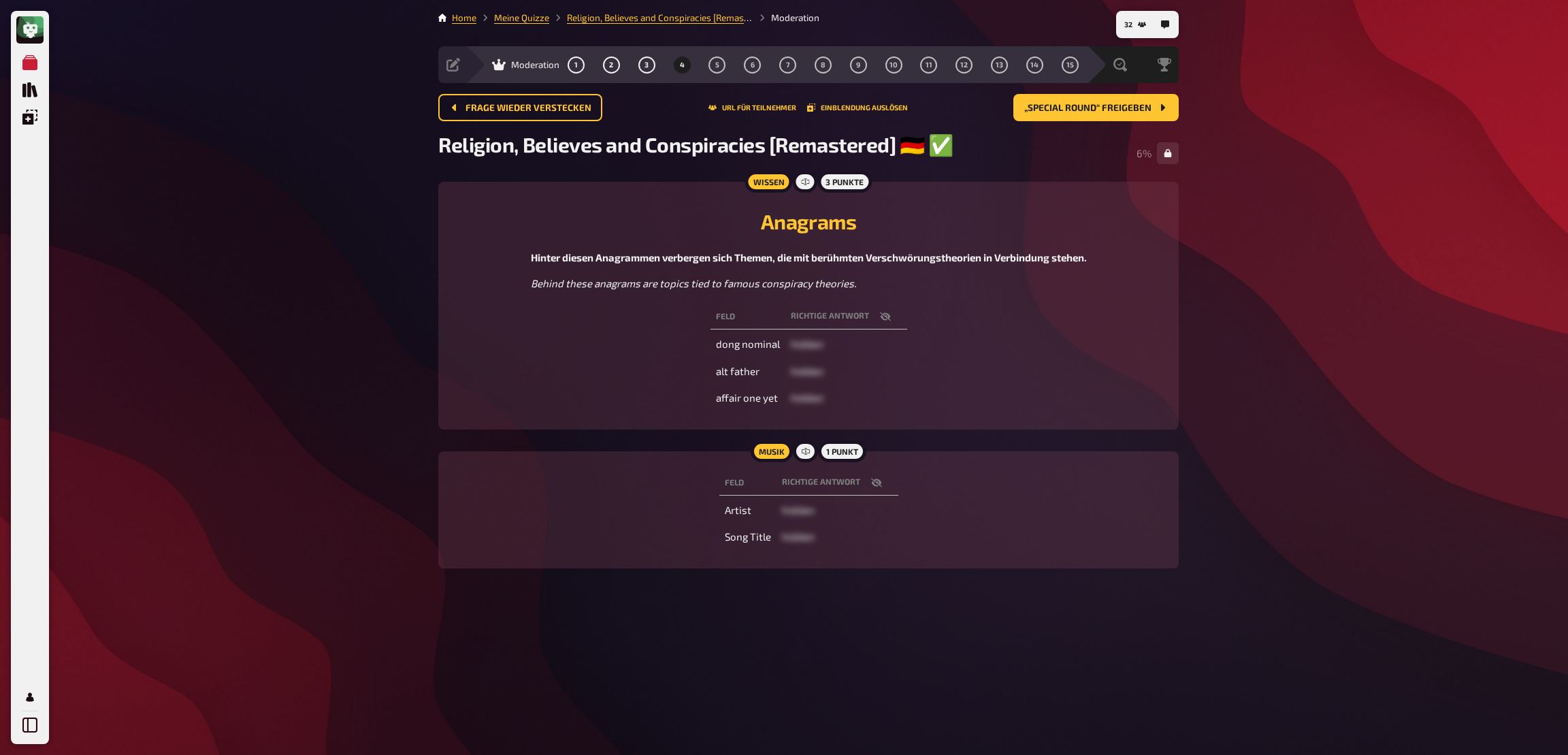
click at [878, 322] on button "button" at bounding box center [885, 317] width 33 height 14
click at [878, 483] on icon "button" at bounding box center [876, 483] width 11 height 9
click at [1095, 76] on div "Auswertung" at bounding box center [1074, 65] width 112 height 37
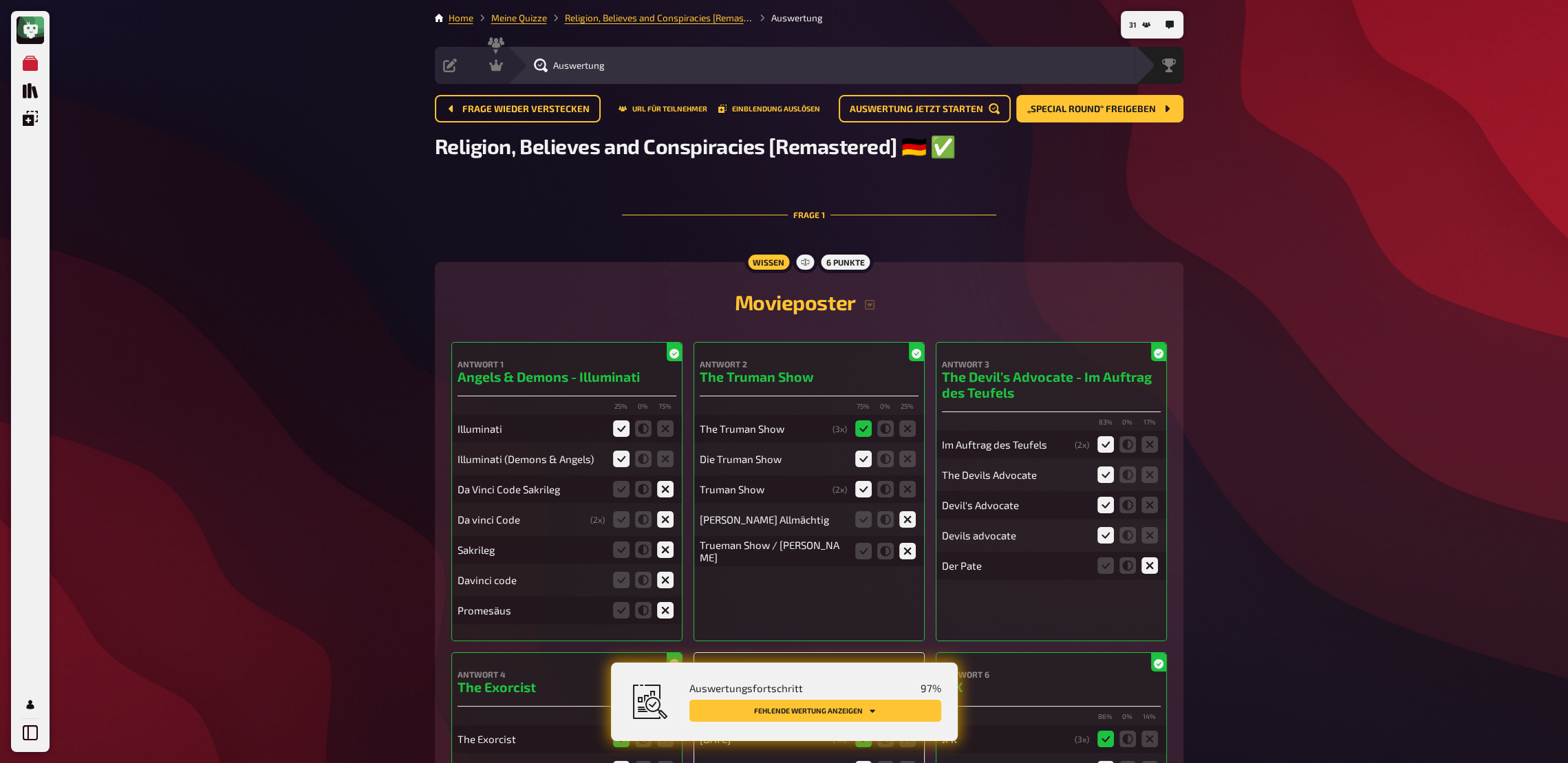
click at [862, 561] on button "Fehlende Wertung anzeigen" at bounding box center [815, 711] width 252 height 22
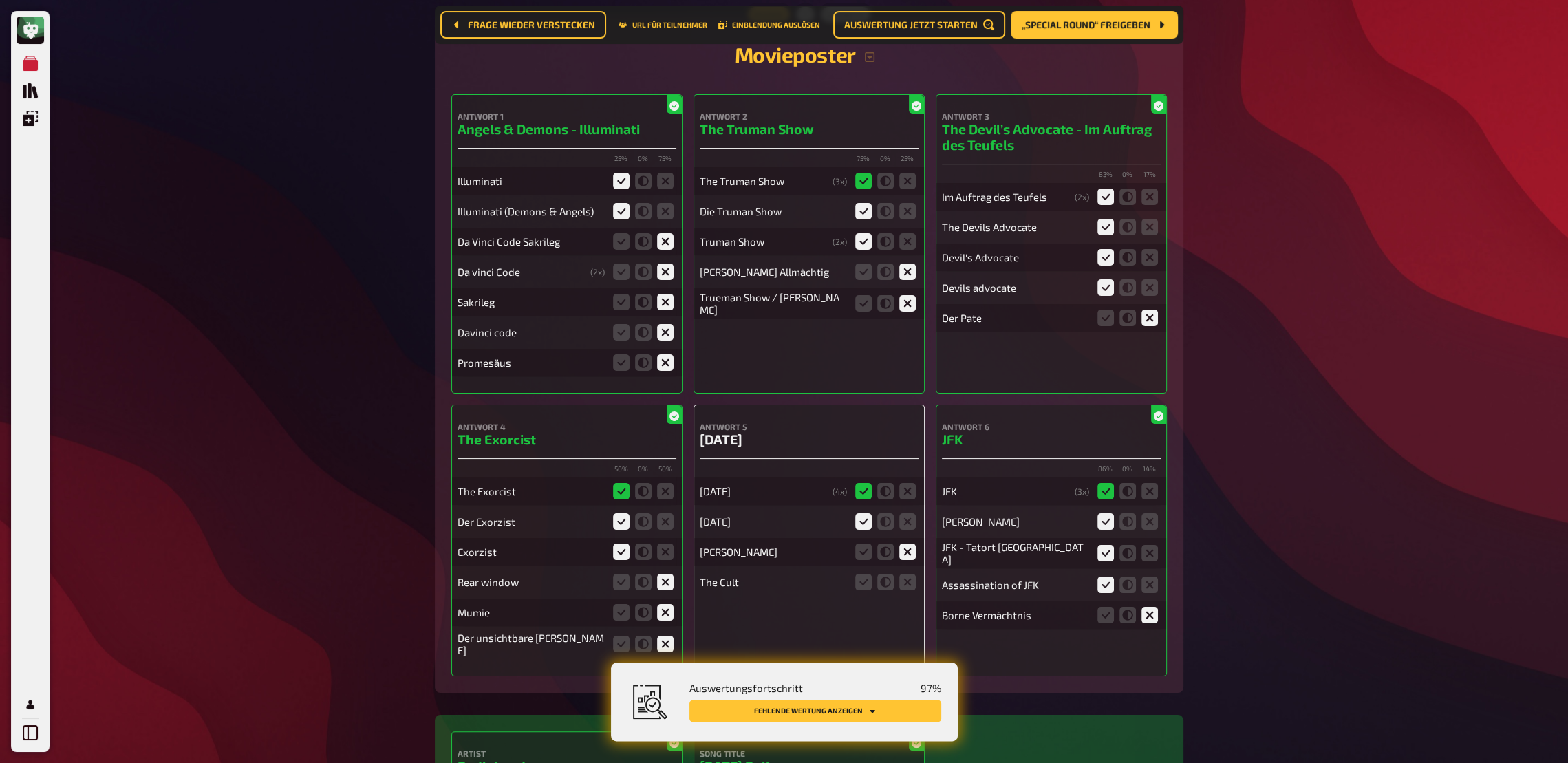
scroll to position [276, 0]
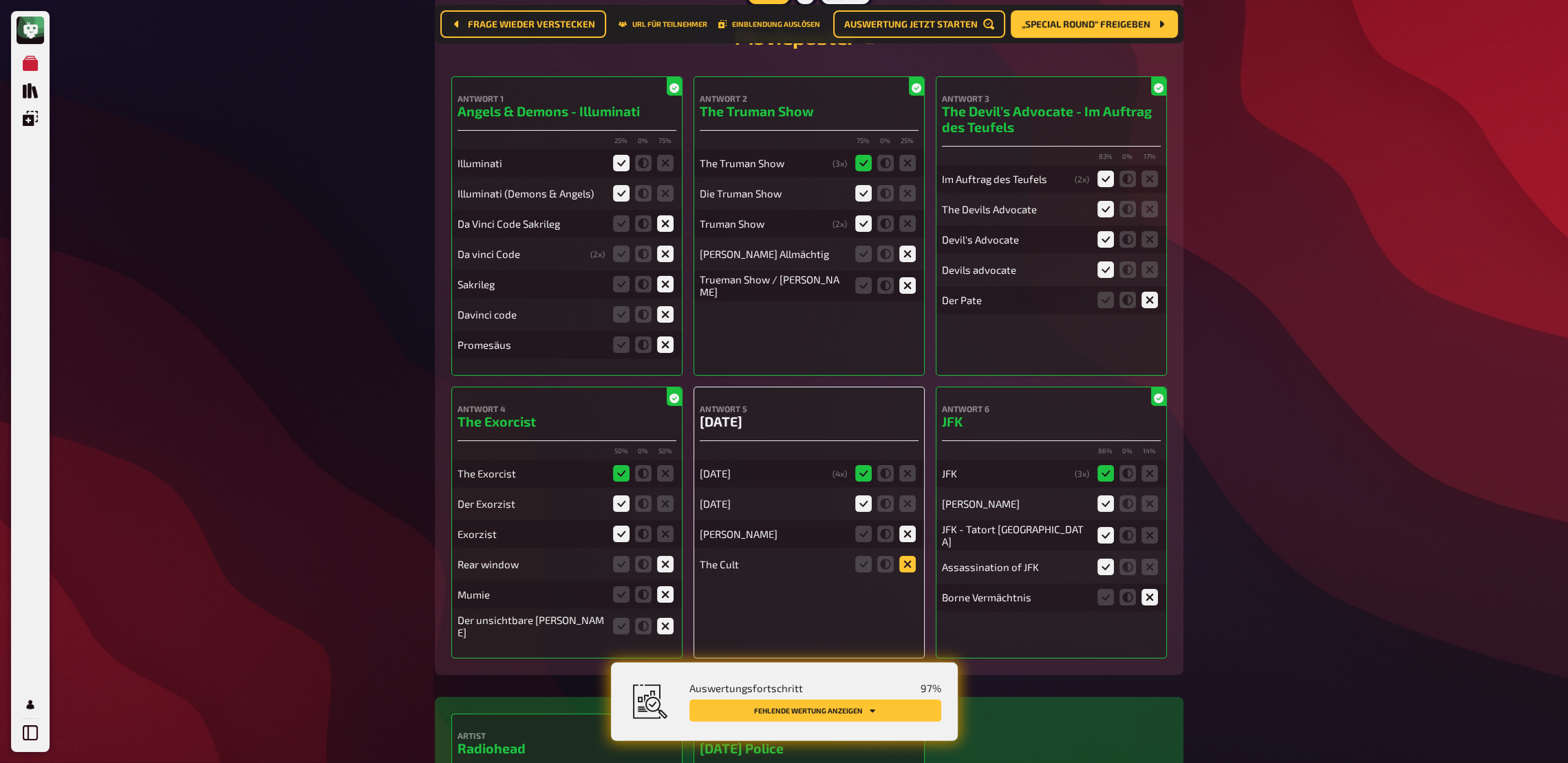
click at [904, 561] on icon at bounding box center [907, 564] width 17 height 17
click at [0, 0] on input "radio" at bounding box center [0, 0] width 0 height 0
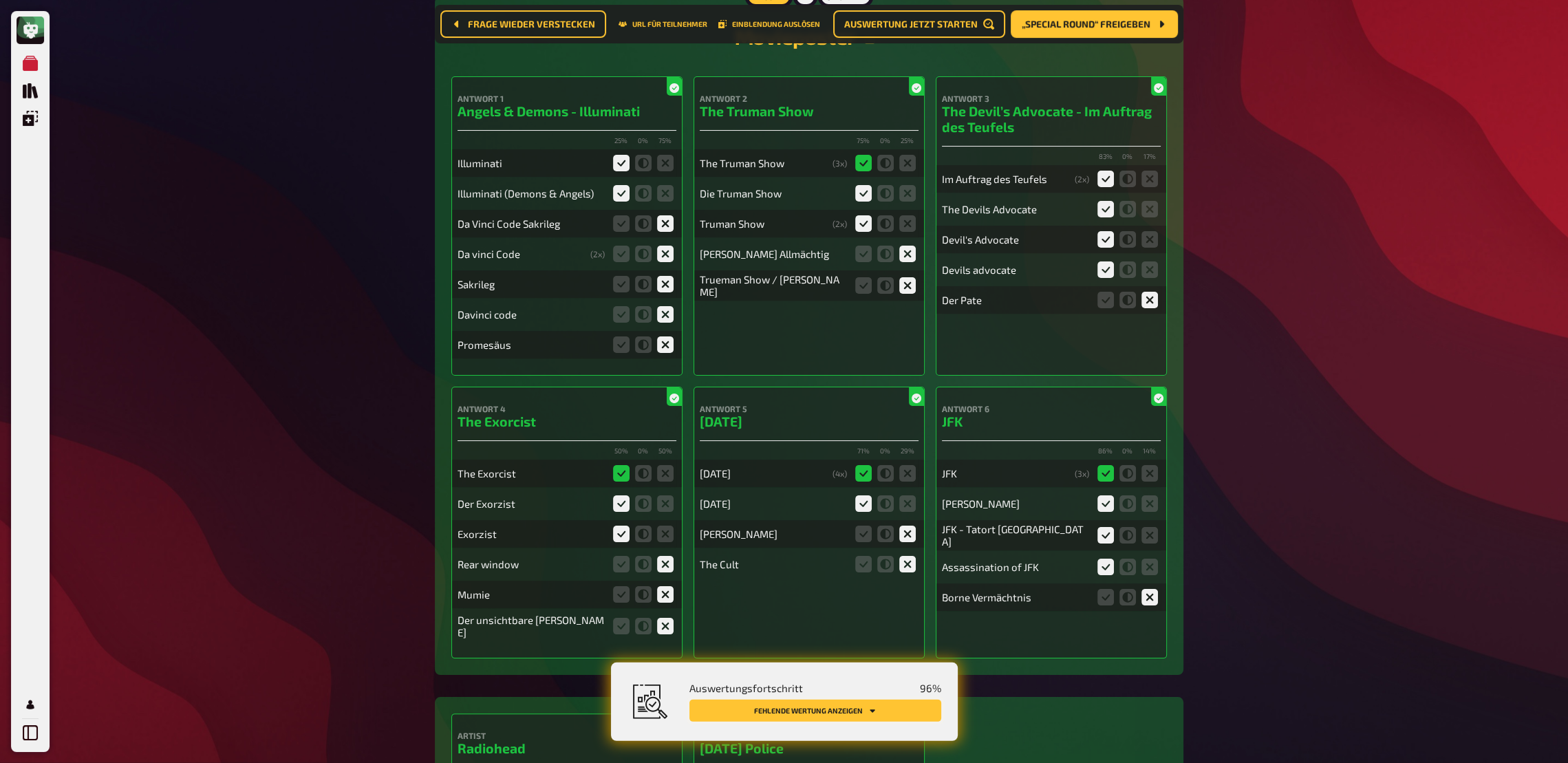
click at [901, 561] on button "Fehlende Wertung anzeigen" at bounding box center [815, 711] width 252 height 22
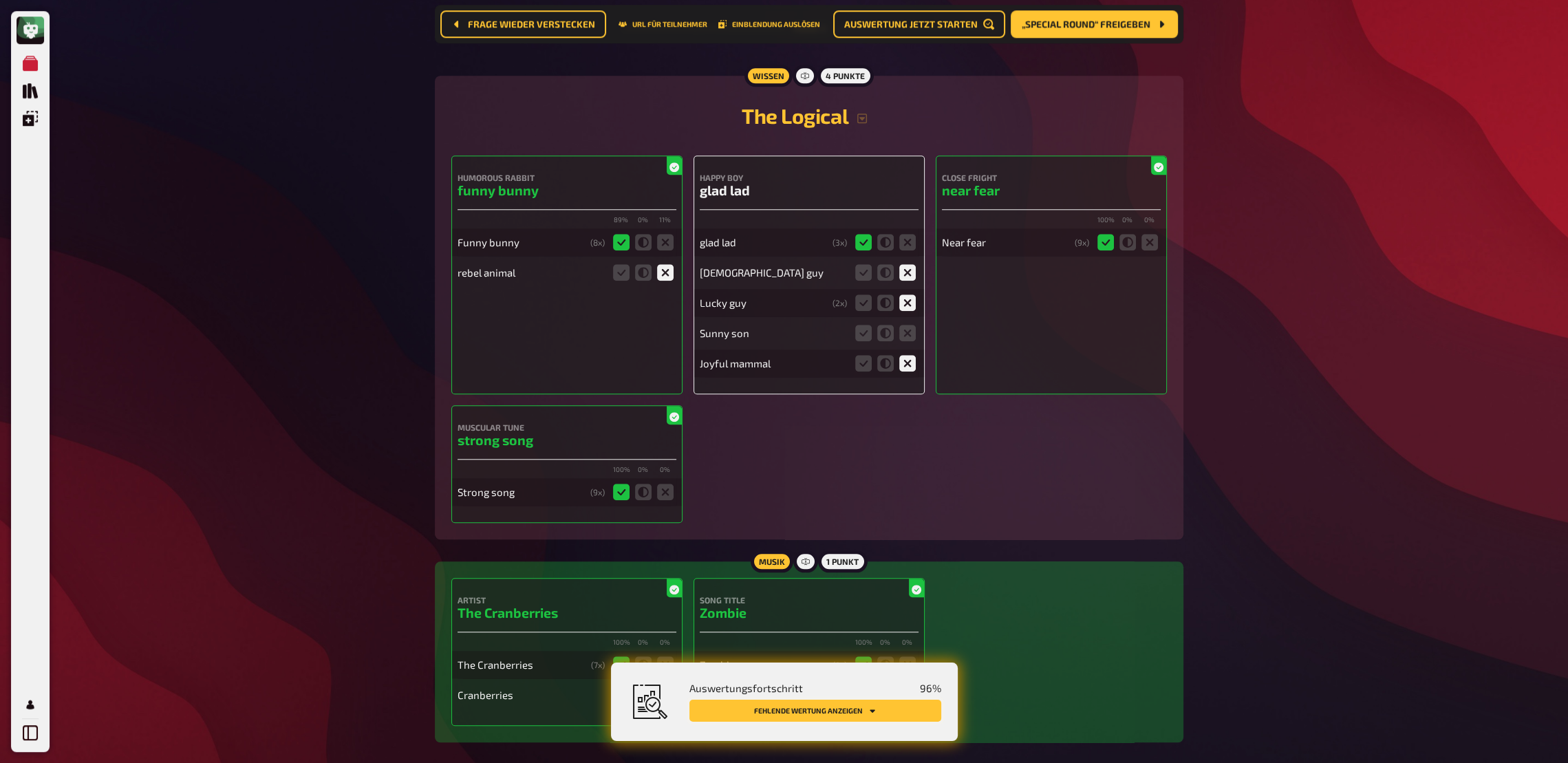
scroll to position [1911, 0]
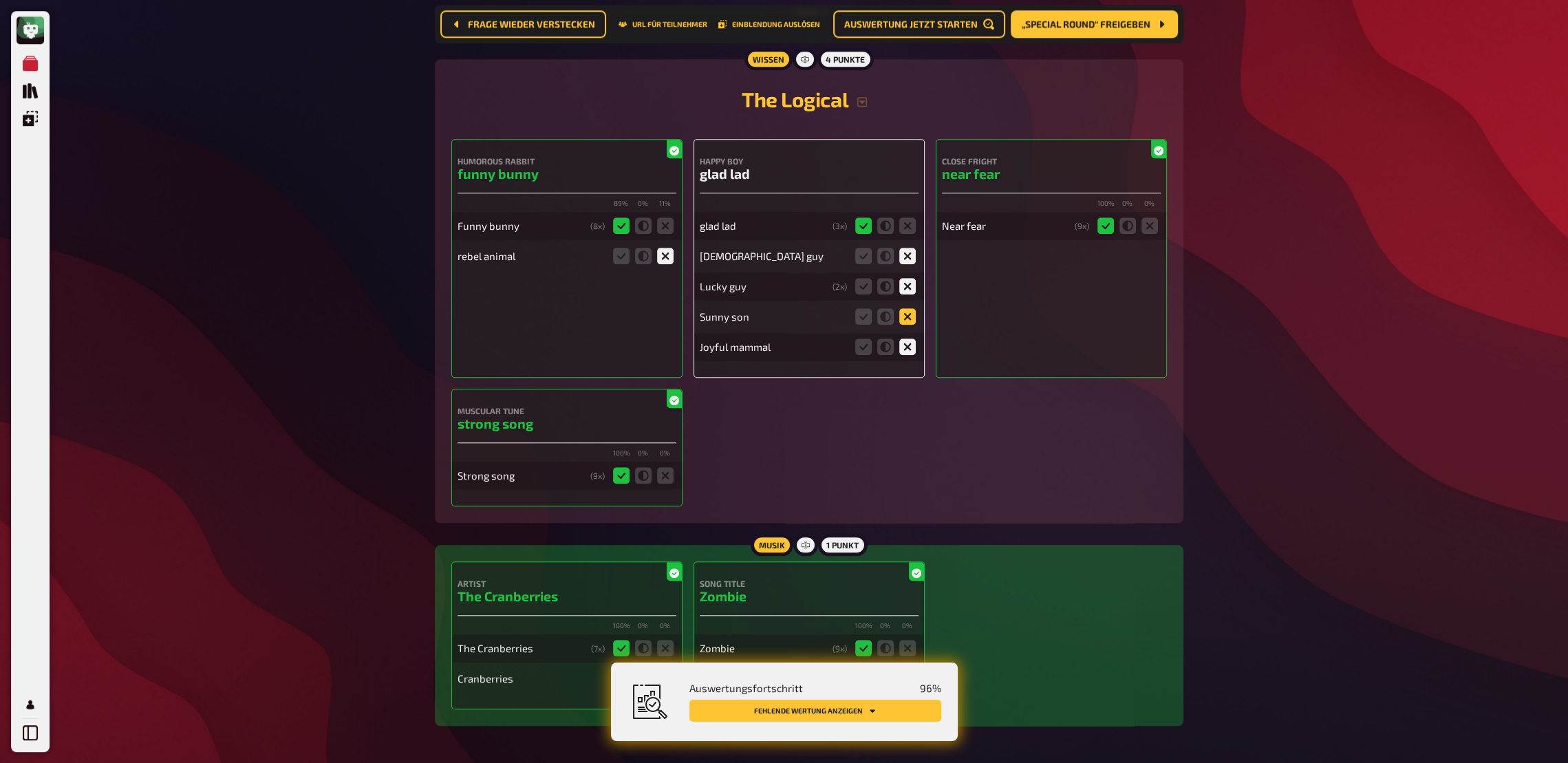
click at [913, 322] on icon at bounding box center [907, 316] width 17 height 17
click at [0, 0] on input "radio" at bounding box center [0, 0] width 0 height 0
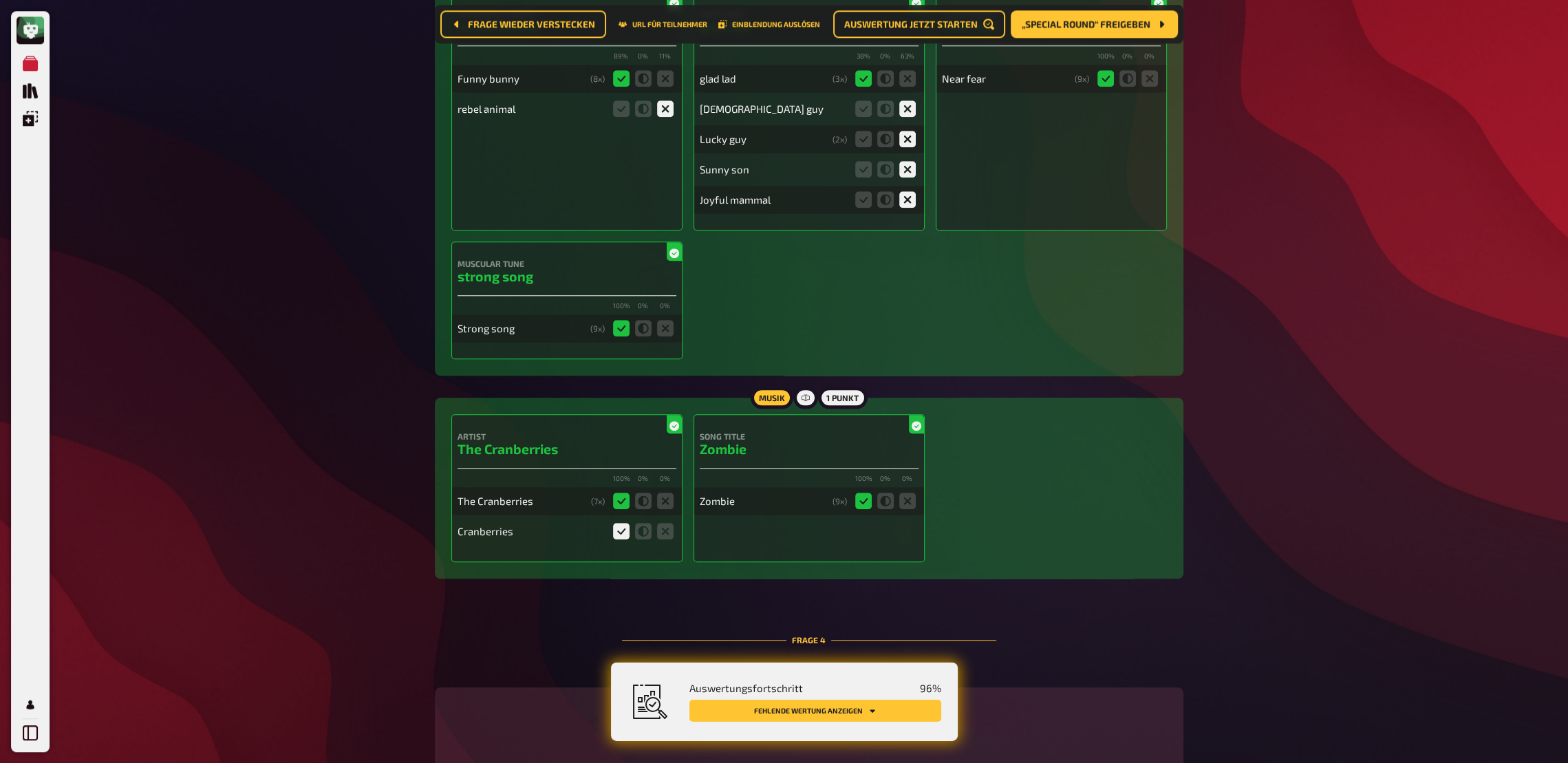
scroll to position [2060, 0]
click at [875, 561] on button "Fehlende Wertung anzeigen" at bounding box center [815, 711] width 252 height 22
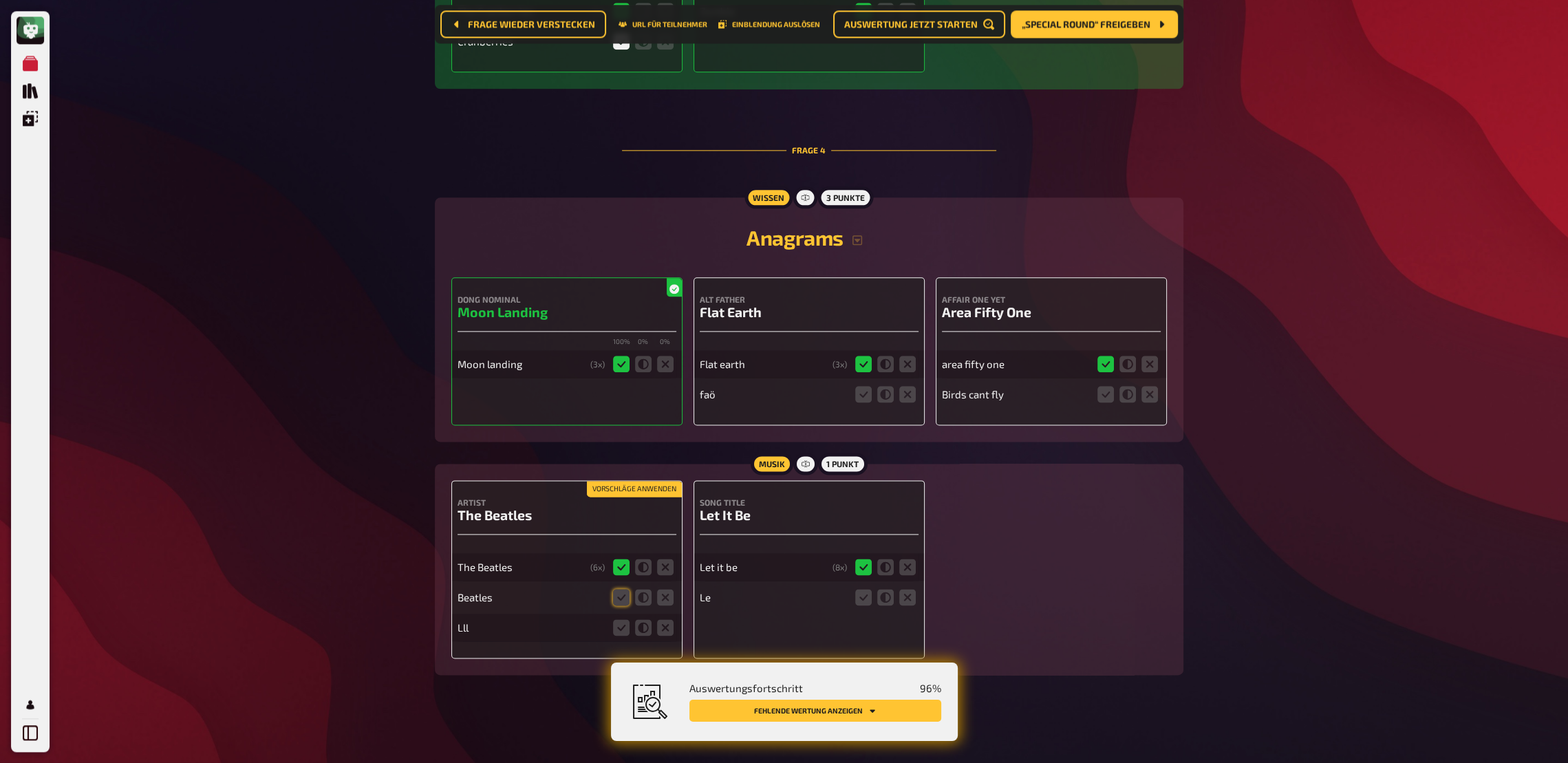
scroll to position [2553, 0]
click at [912, 399] on icon at bounding box center [907, 394] width 17 height 17
click at [0, 0] on input "radio" at bounding box center [0, 0] width 0 height 0
click at [1142, 396] on icon at bounding box center [1149, 394] width 17 height 17
click at [0, 0] on input "radio" at bounding box center [0, 0] width 0 height 0
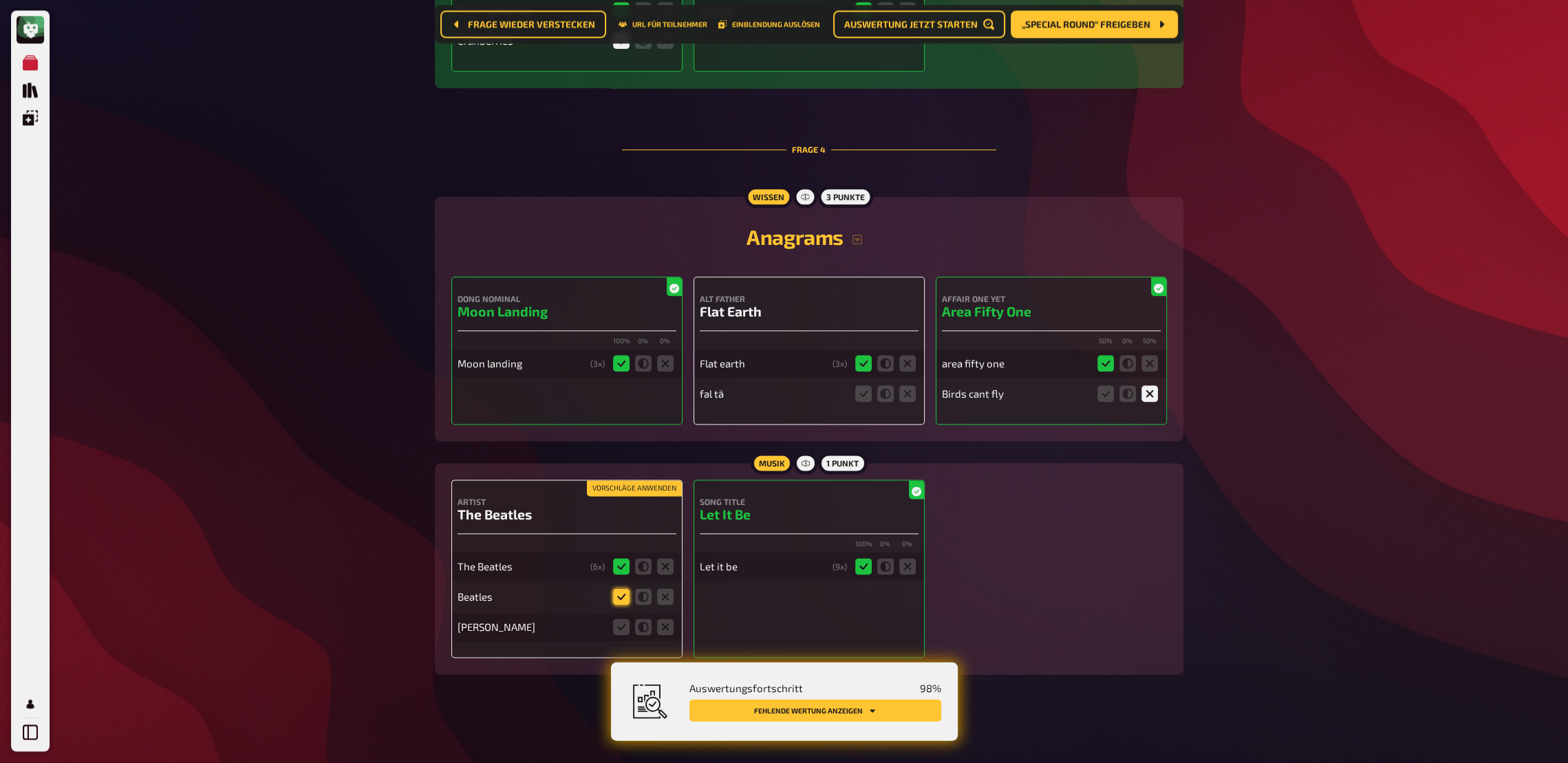
click at [621, 561] on icon at bounding box center [621, 597] width 17 height 17
click at [0, 0] on input "radio" at bounding box center [0, 0] width 0 height 0
click at [659, 561] on icon at bounding box center [665, 628] width 17 height 17
click at [0, 0] on input "radio" at bounding box center [0, 0] width 0 height 0
click at [664, 561] on icon at bounding box center [665, 628] width 17 height 17
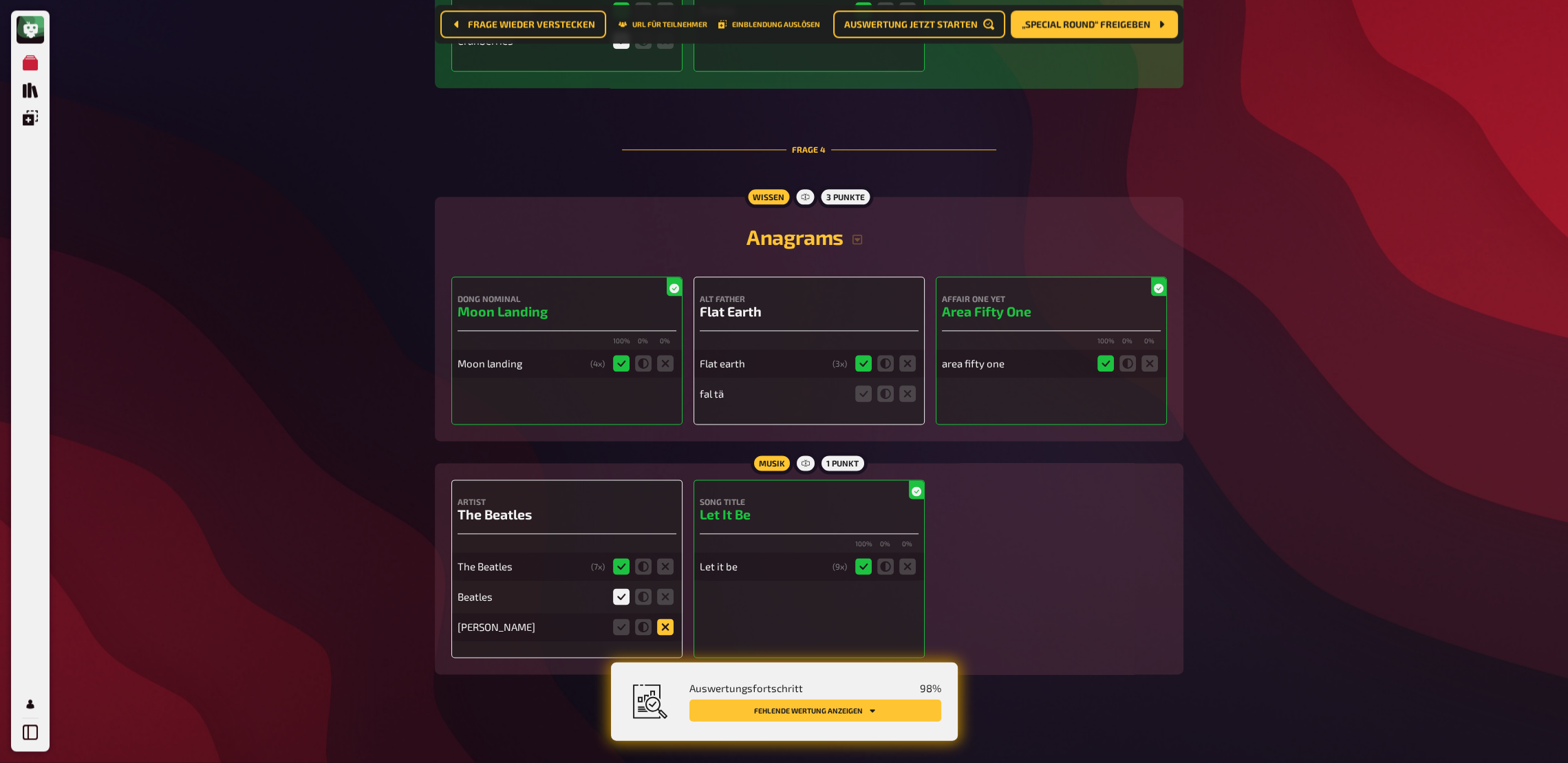
click at [0, 0] on input "radio" at bounding box center [0, 0] width 0 height 0
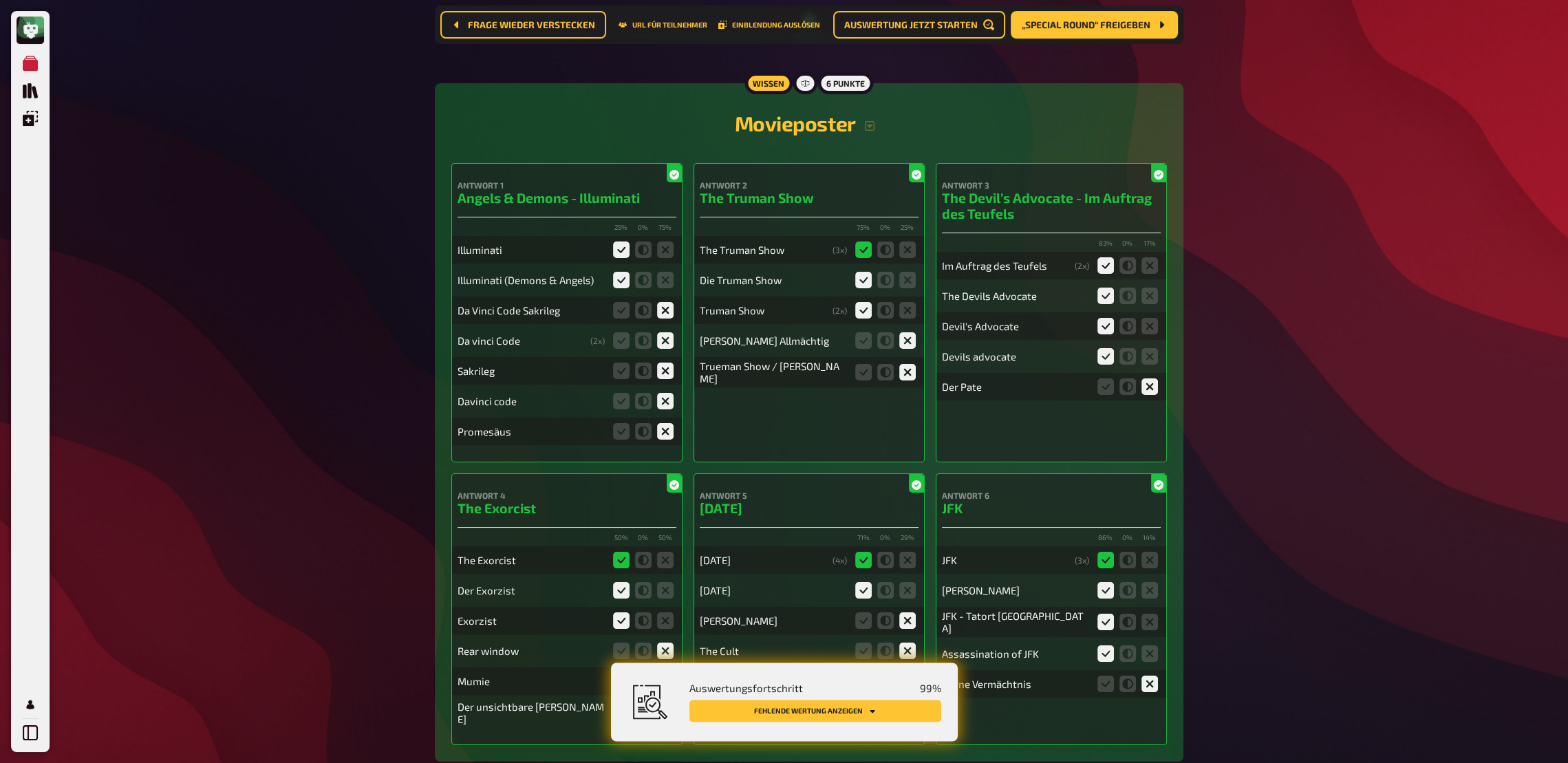
scroll to position [0, 0]
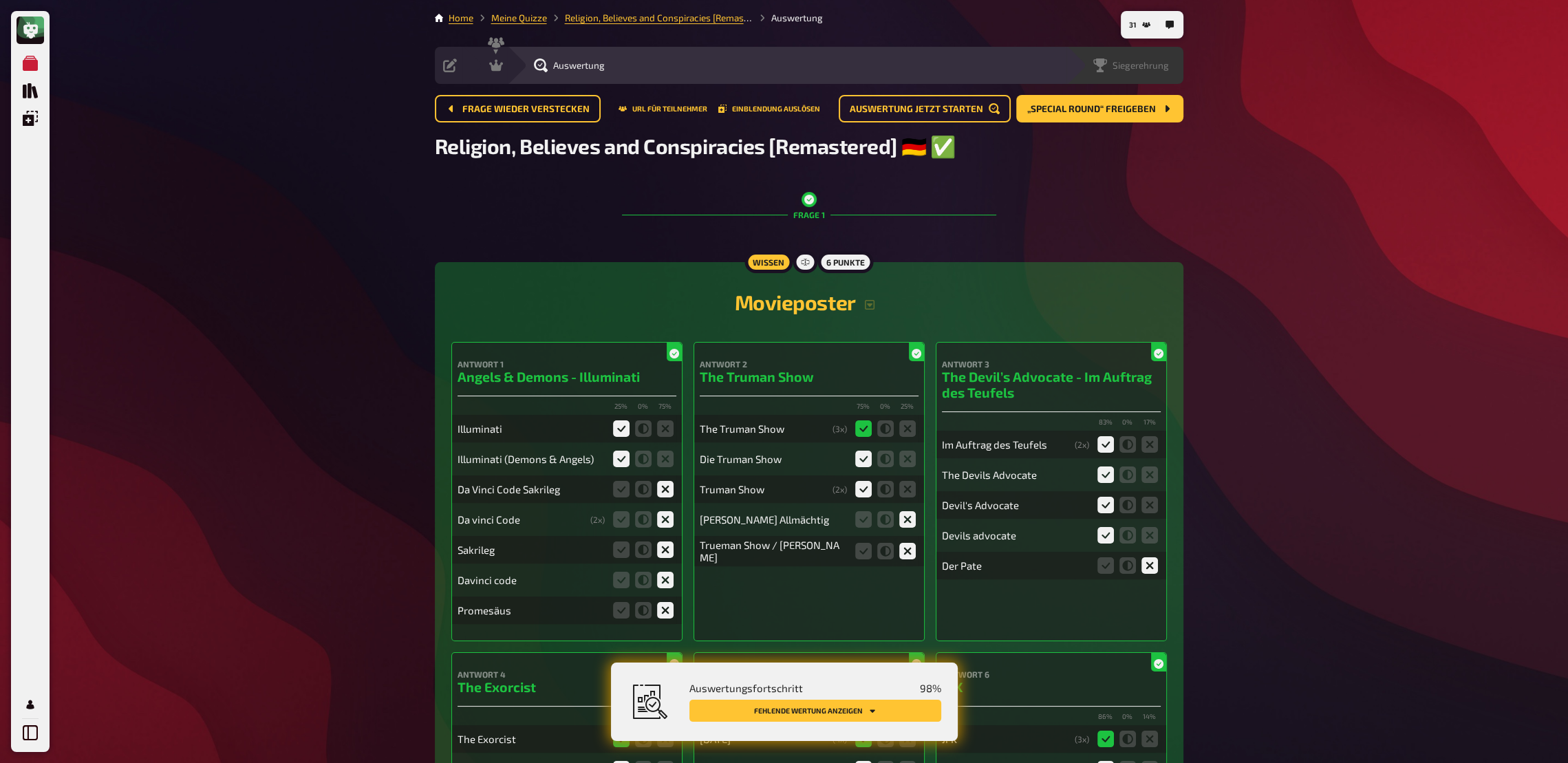
click at [1127, 72] on div "Siegerehrung" at bounding box center [1131, 66] width 76 height 14
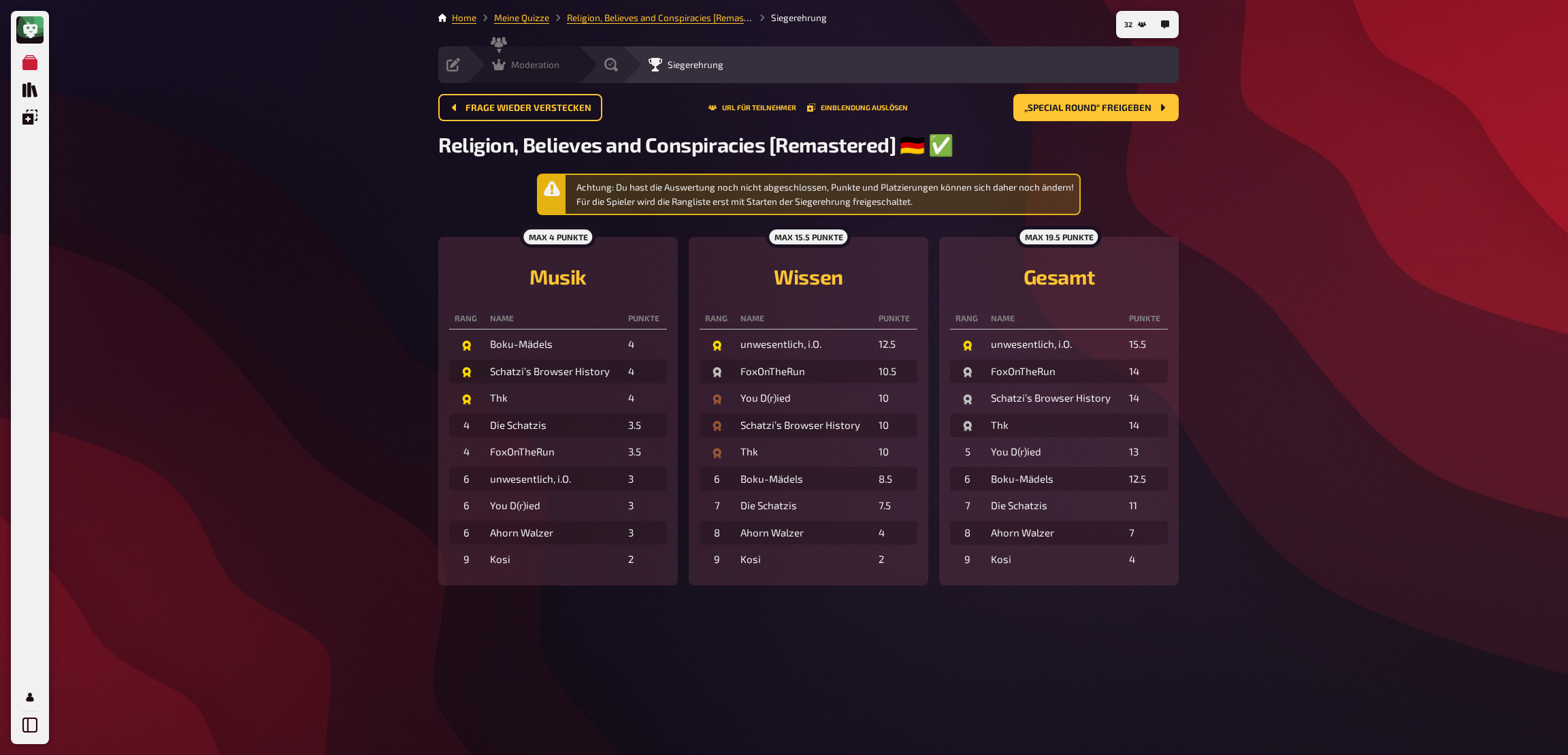
click at [509, 70] on div "Moderation" at bounding box center [526, 65] width 67 height 14
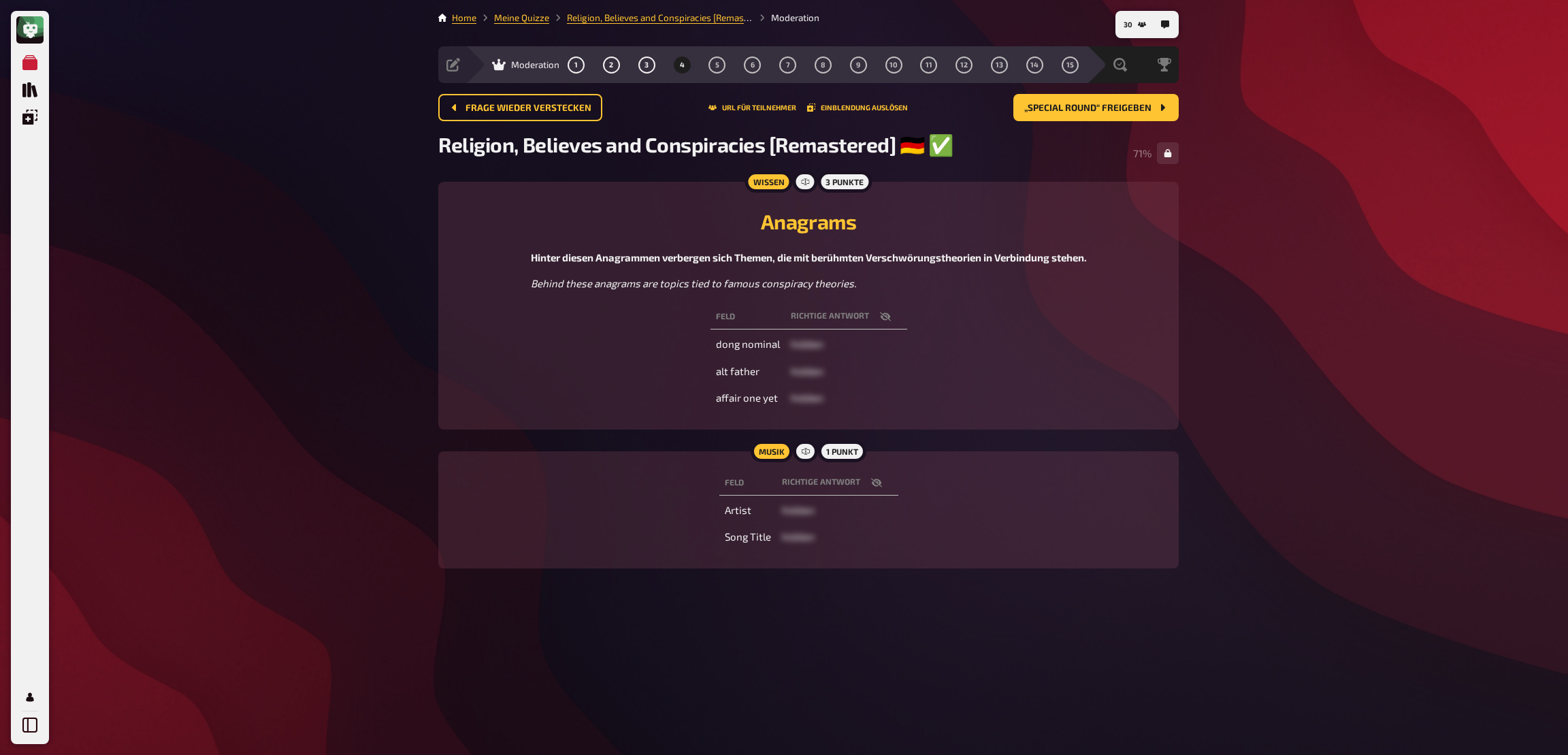
click at [878, 483] on icon "button" at bounding box center [876, 483] width 11 height 11
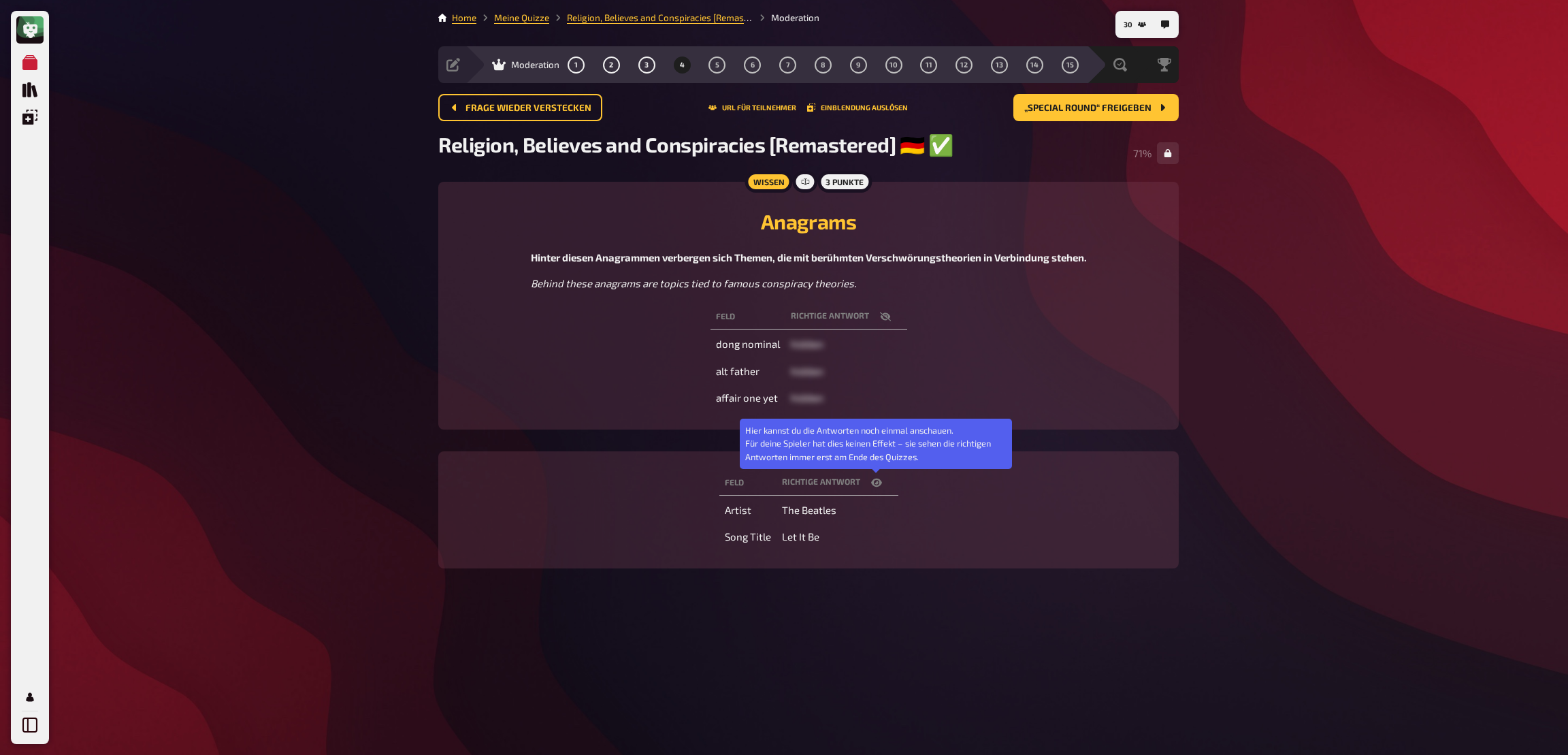
click at [878, 483] on icon "button" at bounding box center [876, 483] width 11 height 11
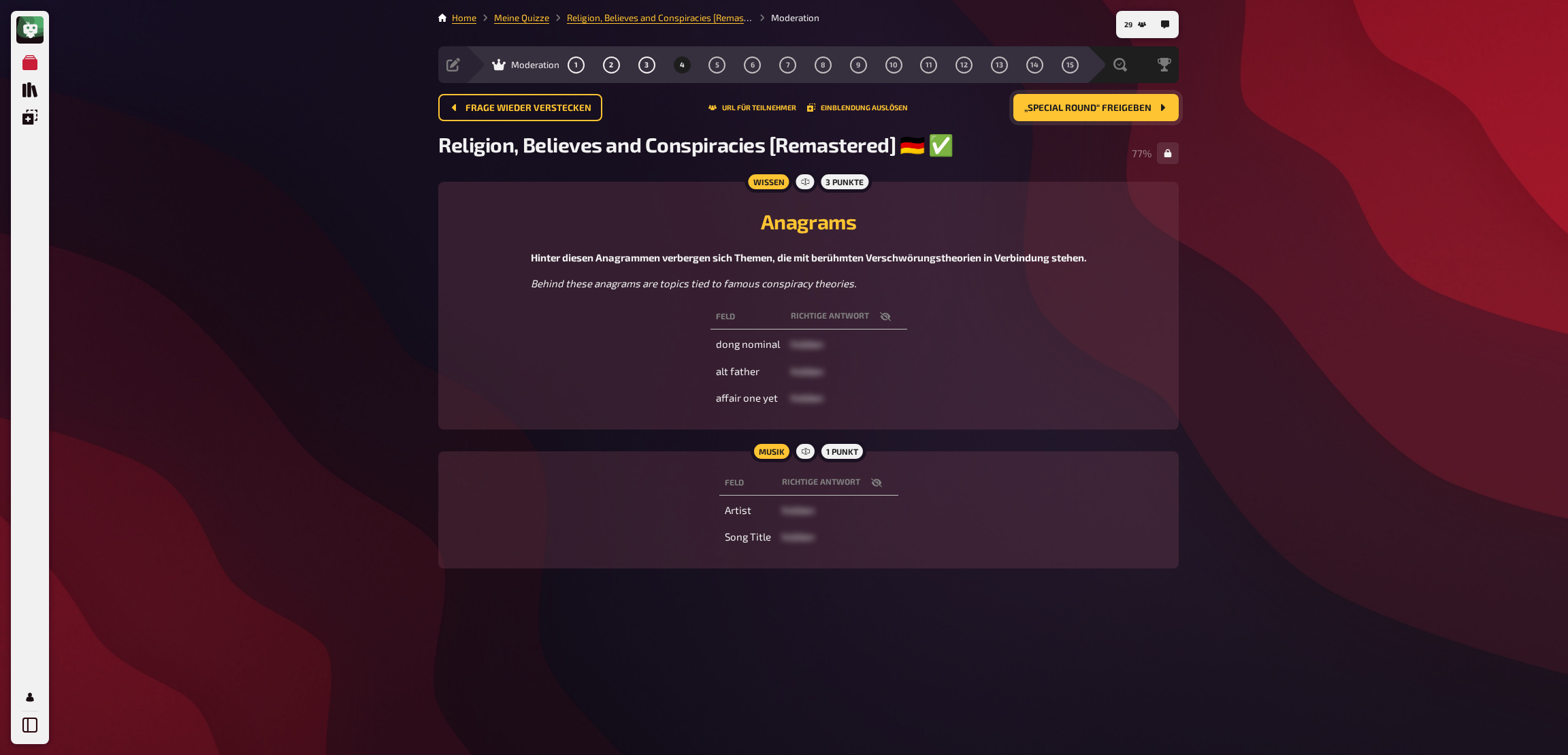
click at [1122, 116] on button "„Special round“ freigeben" at bounding box center [1095, 107] width 165 height 27
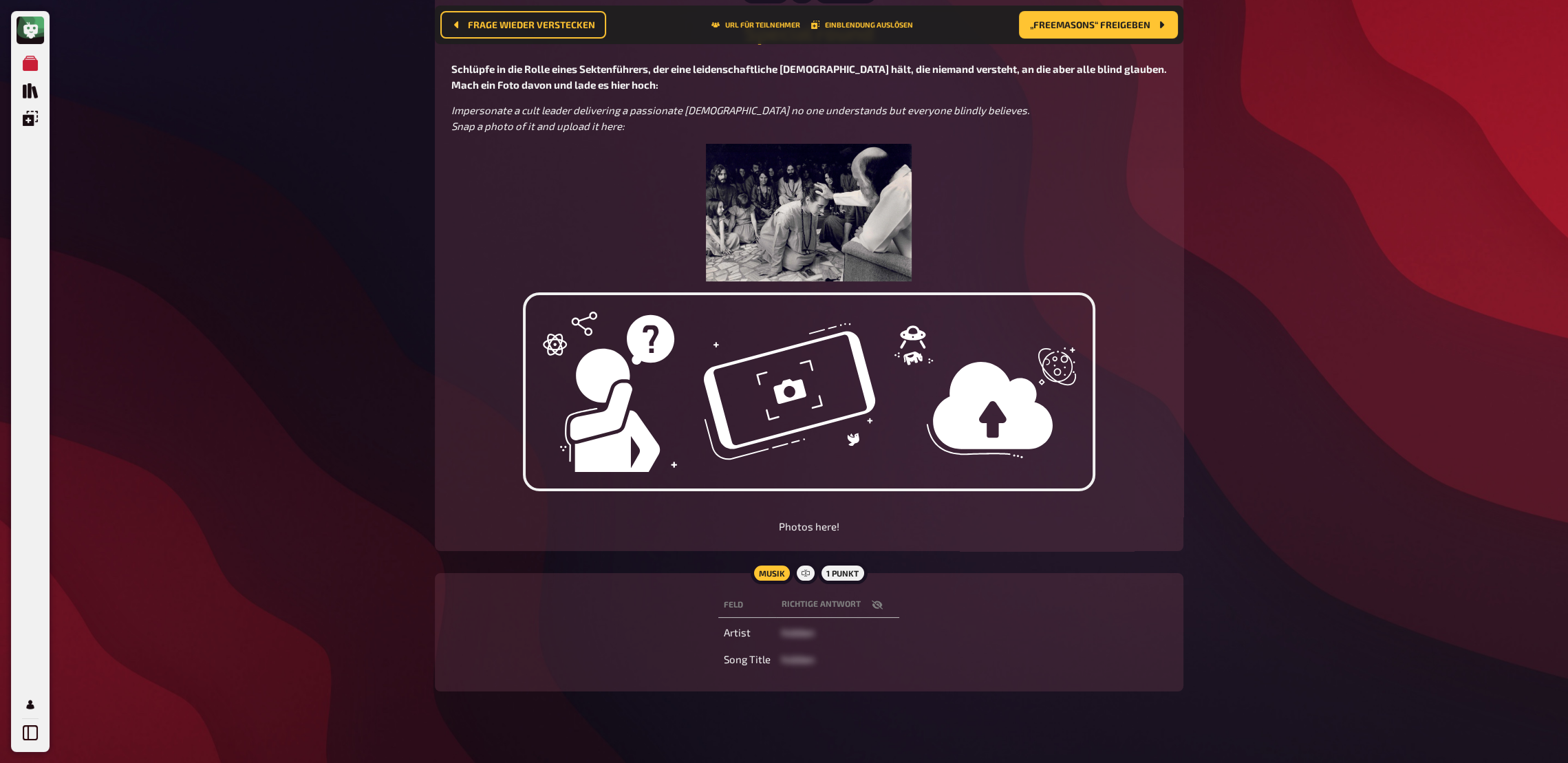
scroll to position [209, 0]
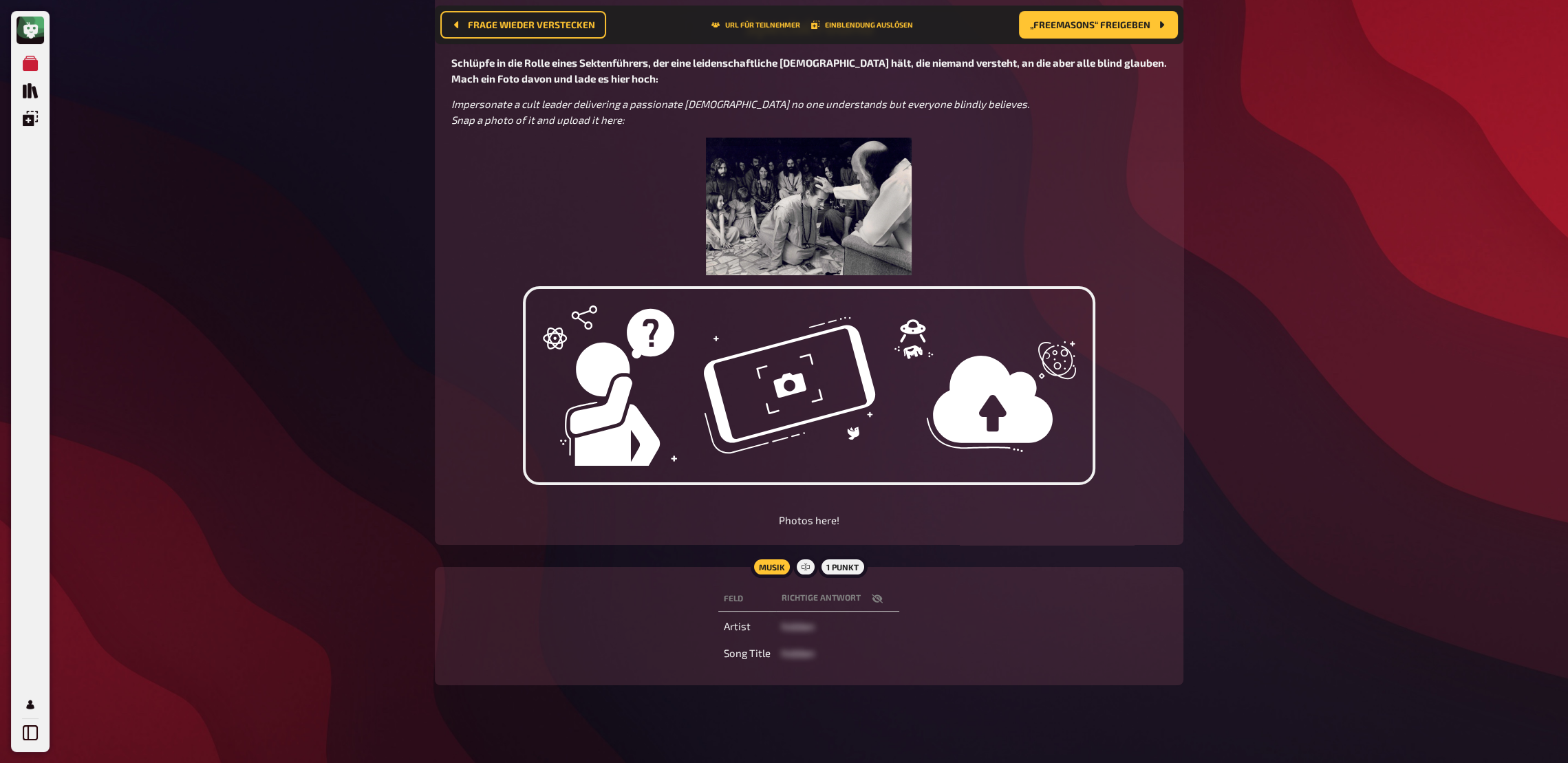
click at [871, 561] on button "button" at bounding box center [878, 599] width 33 height 14
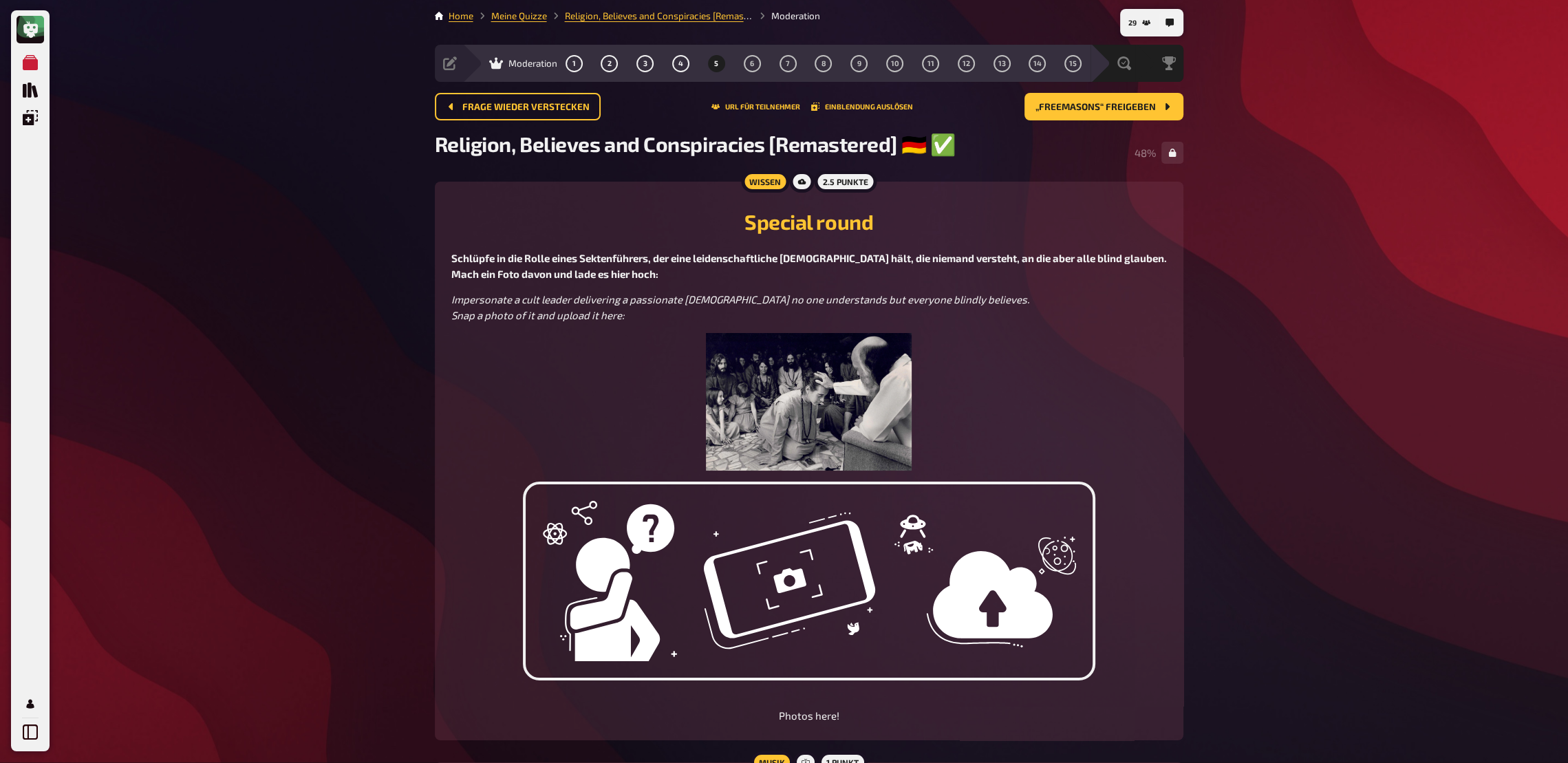
scroll to position [0, 0]
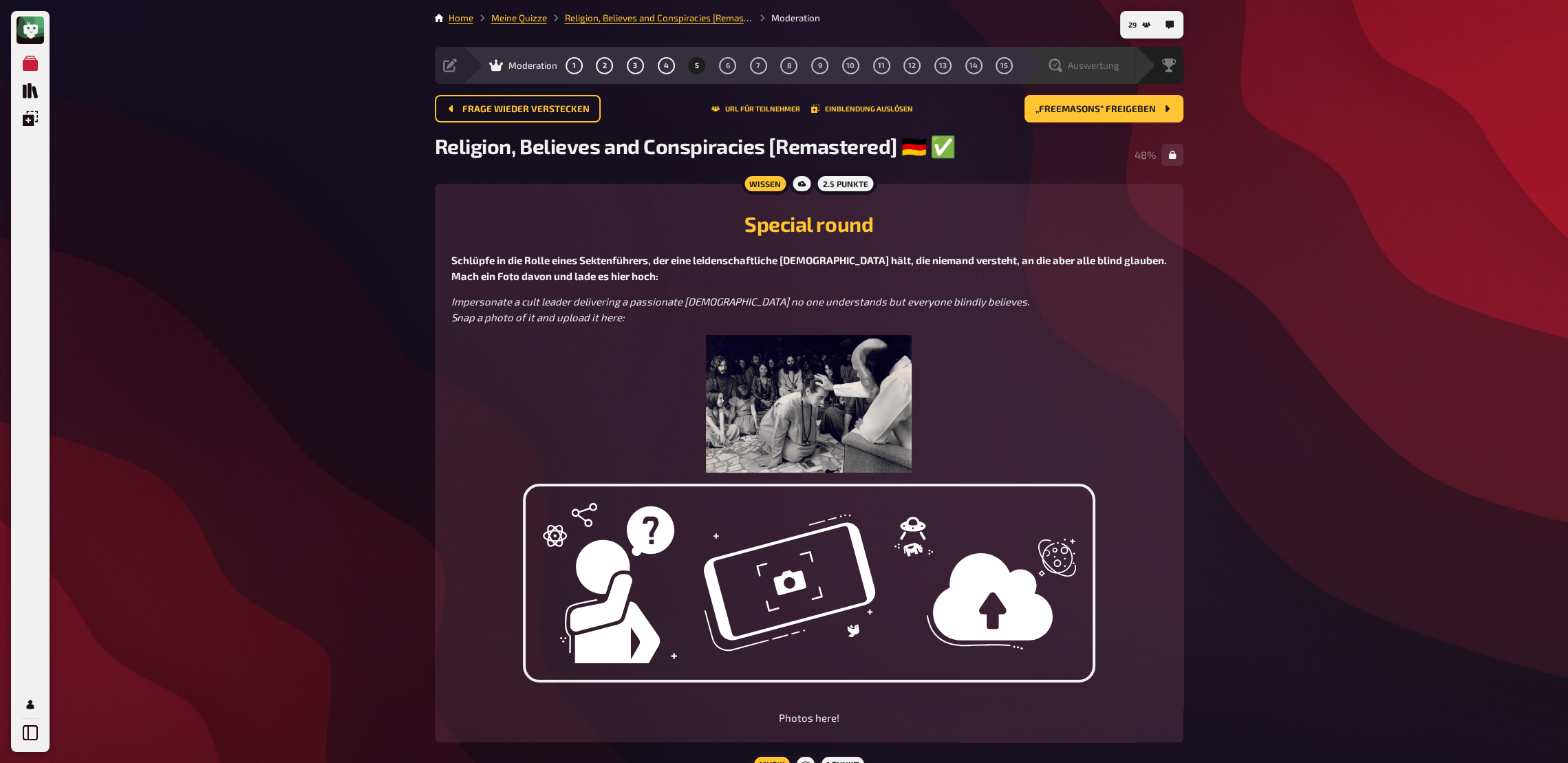
click at [1082, 74] on div "Auswertung" at bounding box center [1079, 66] width 114 height 38
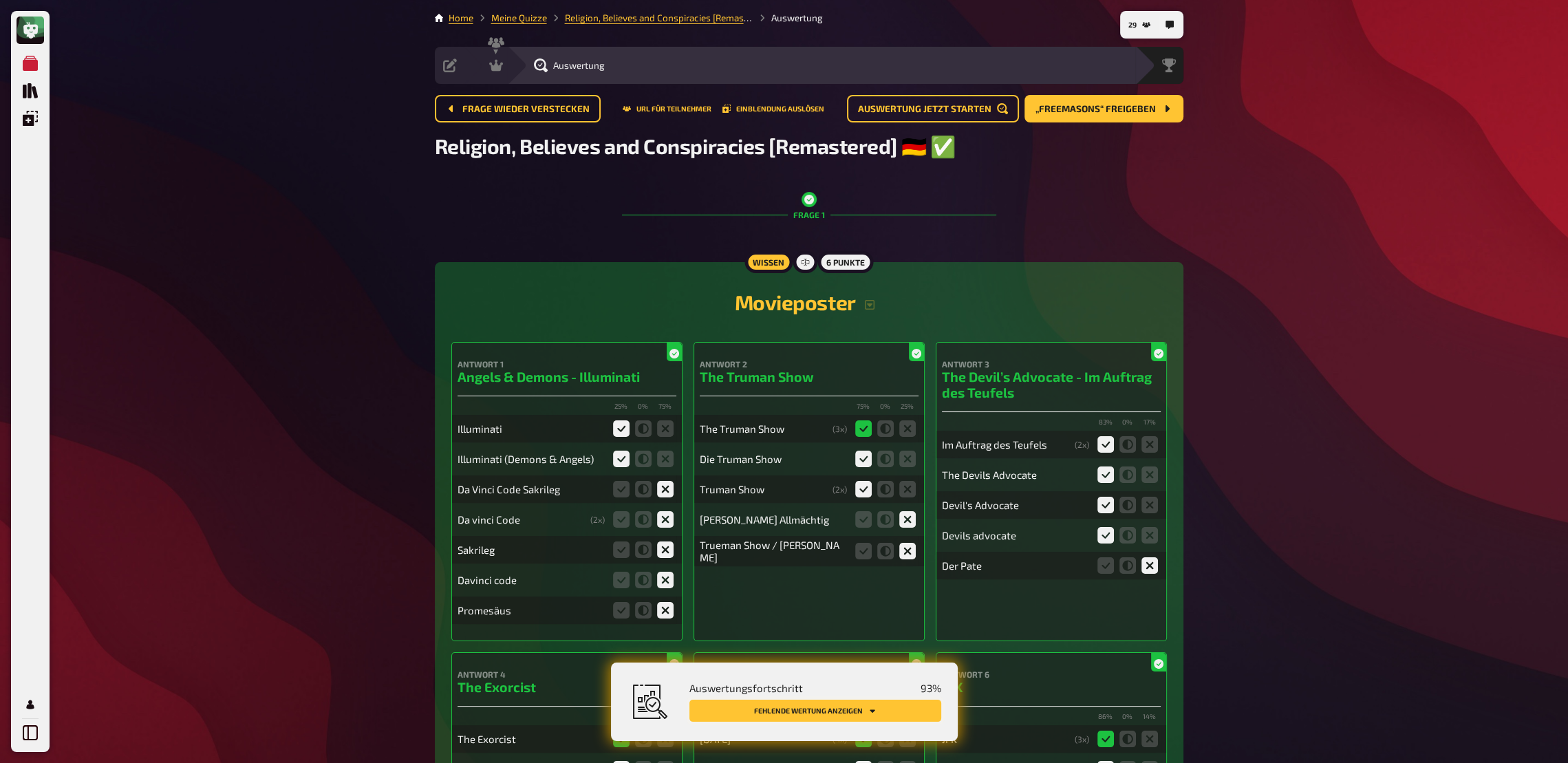
click at [864, 561] on button "Fehlende Wertung anzeigen" at bounding box center [815, 711] width 252 height 22
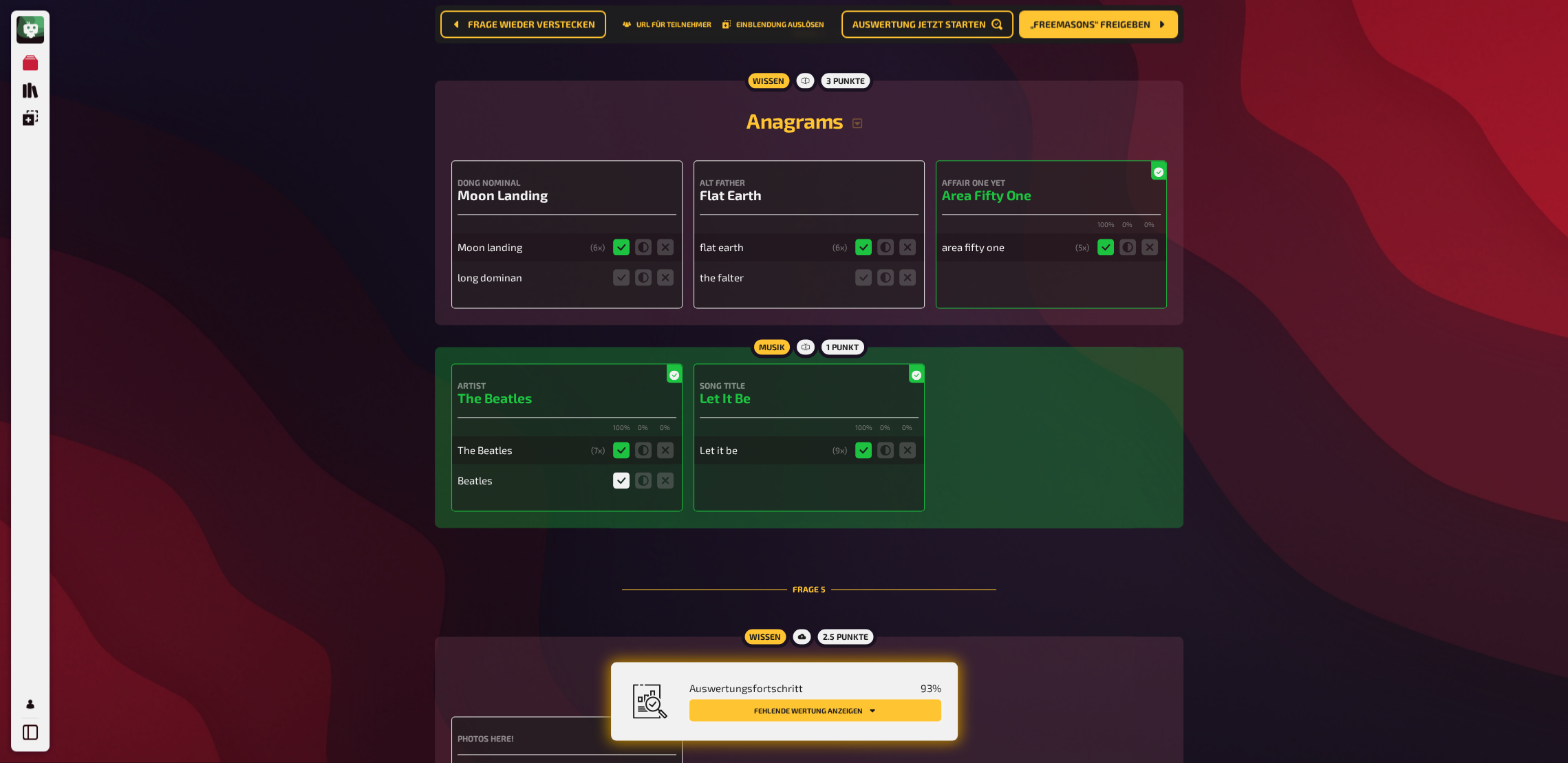
scroll to position [2677, 0]
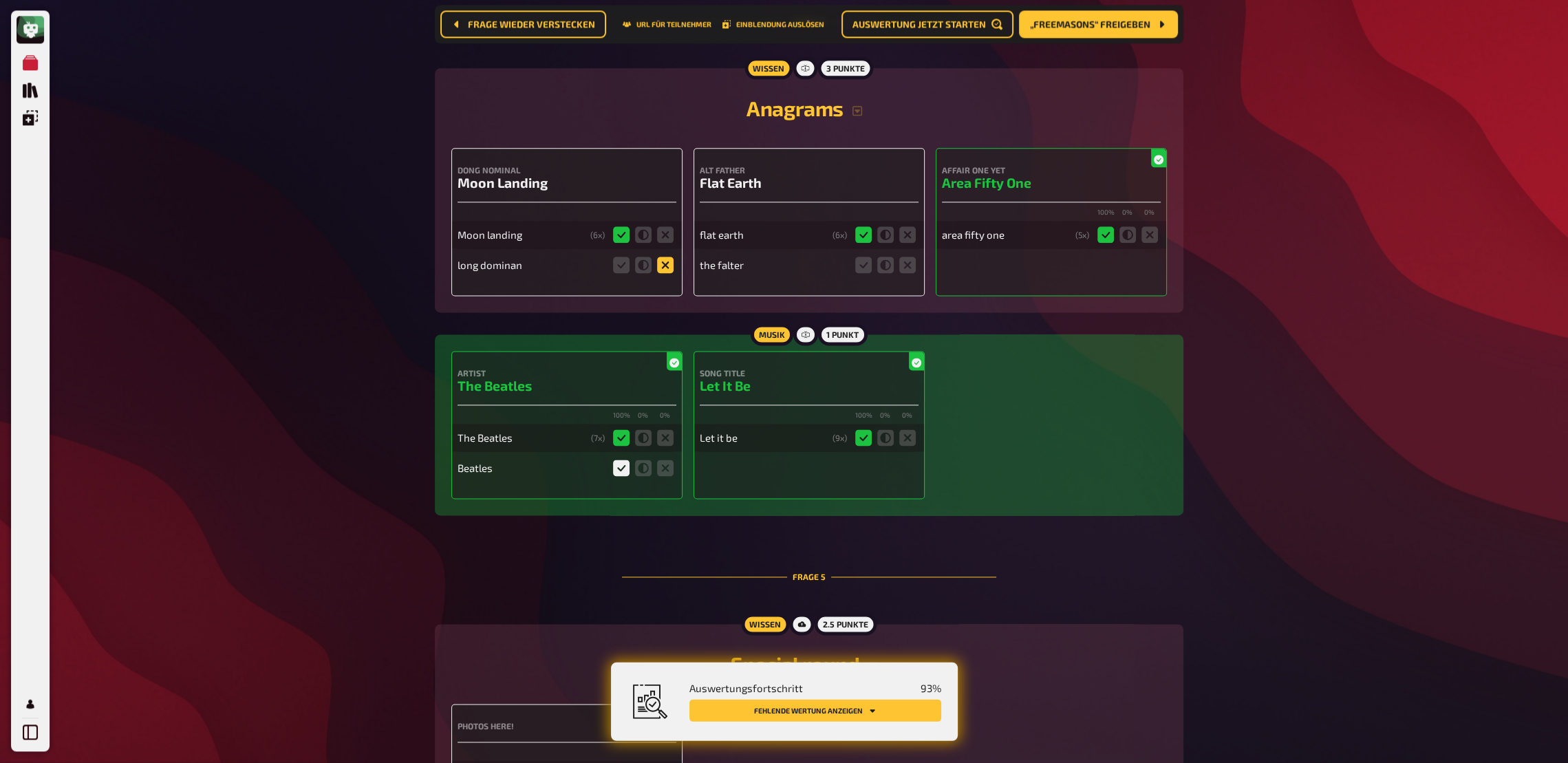
click at [661, 272] on icon at bounding box center [665, 265] width 17 height 17
click at [0, 0] on input "radio" at bounding box center [0, 0] width 0 height 0
click at [901, 274] on icon at bounding box center [907, 265] width 17 height 17
click at [0, 0] on input "radio" at bounding box center [0, 0] width 0 height 0
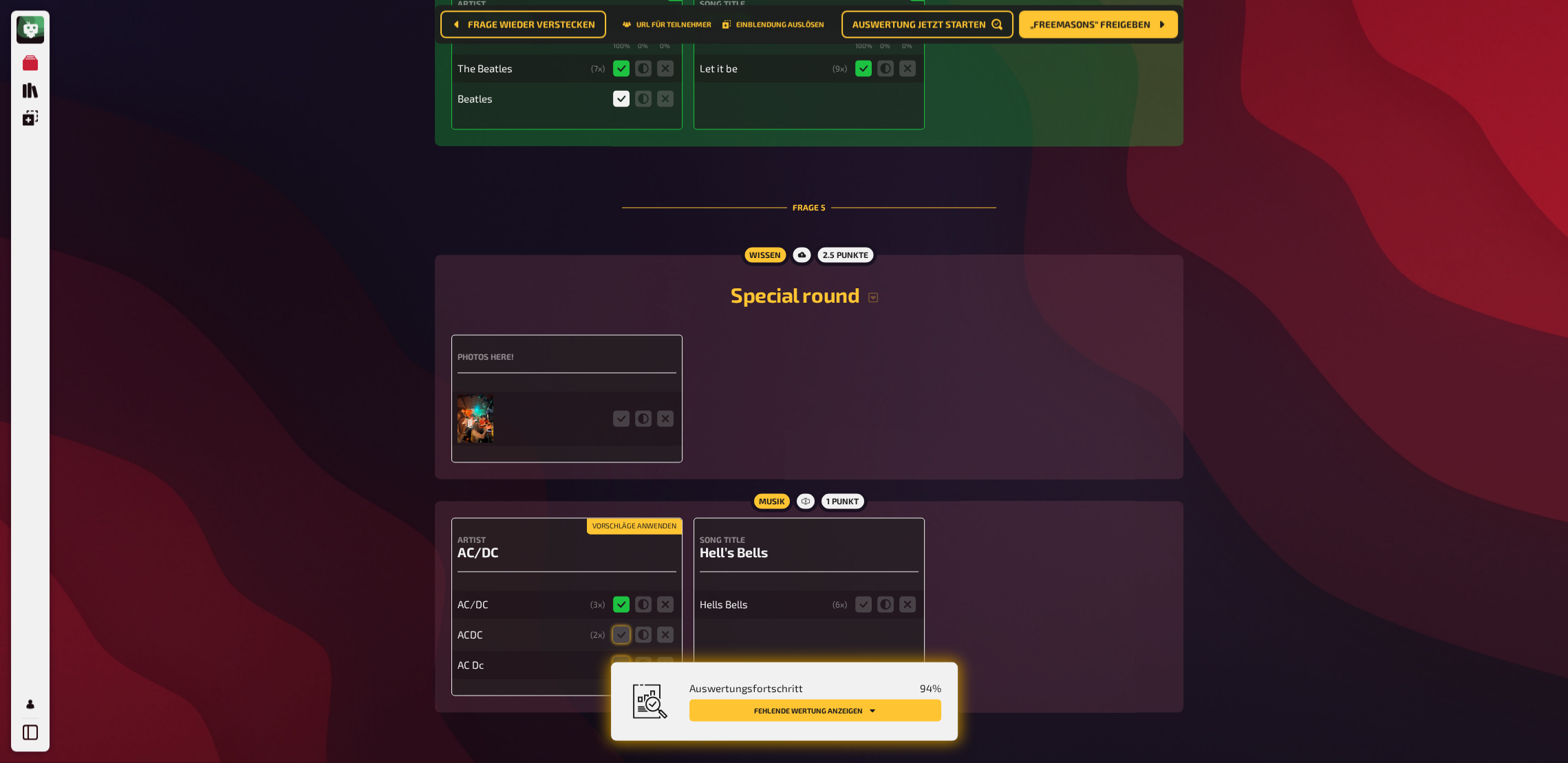
scroll to position [3092, 0]
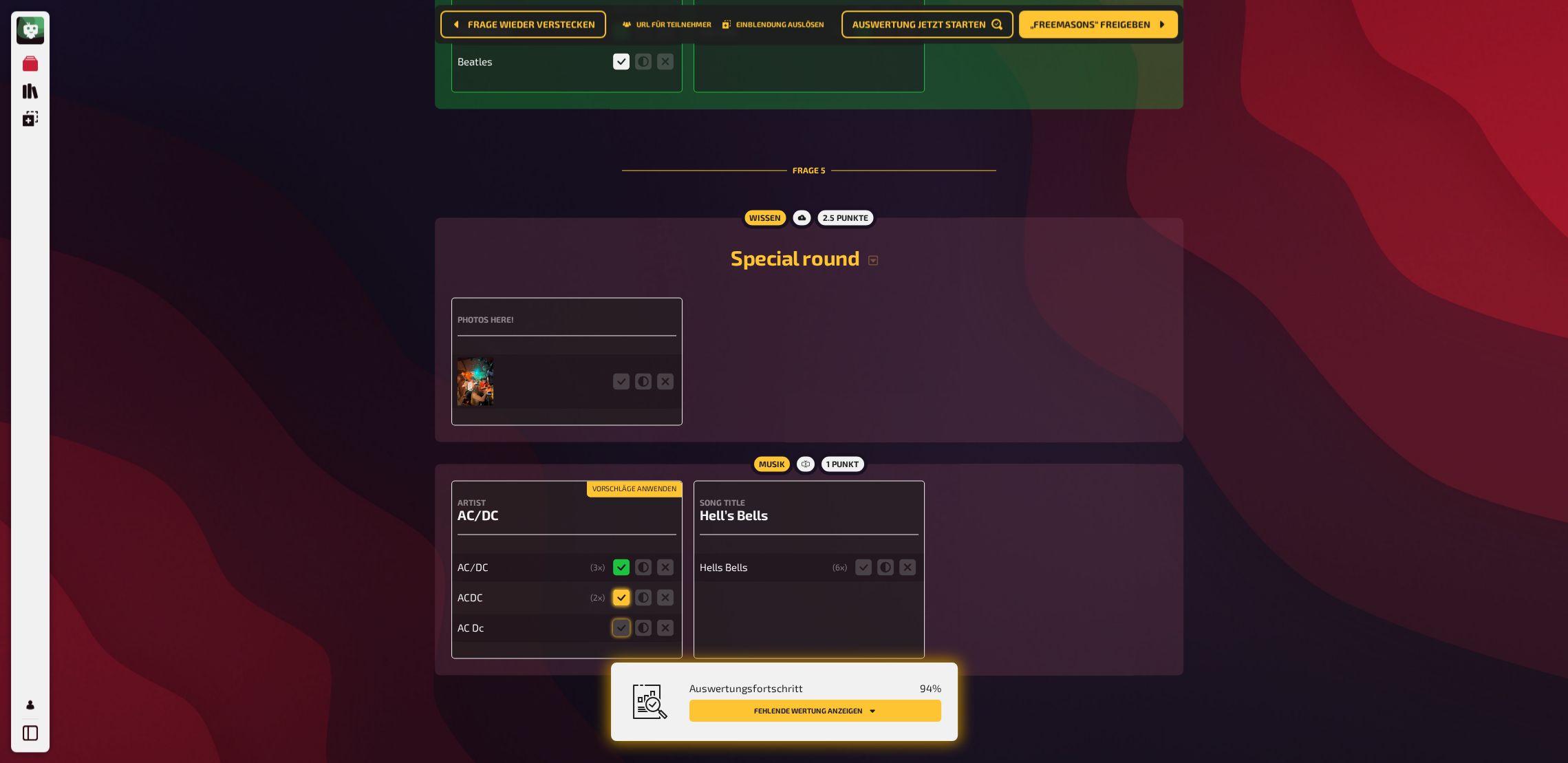
click at [625, 561] on icon at bounding box center [621, 597] width 17 height 17
click at [0, 0] on input "radio" at bounding box center [0, 0] width 0 height 0
click at [622, 561] on icon at bounding box center [621, 628] width 17 height 17
click at [0, 0] on input "radio" at bounding box center [0, 0] width 0 height 0
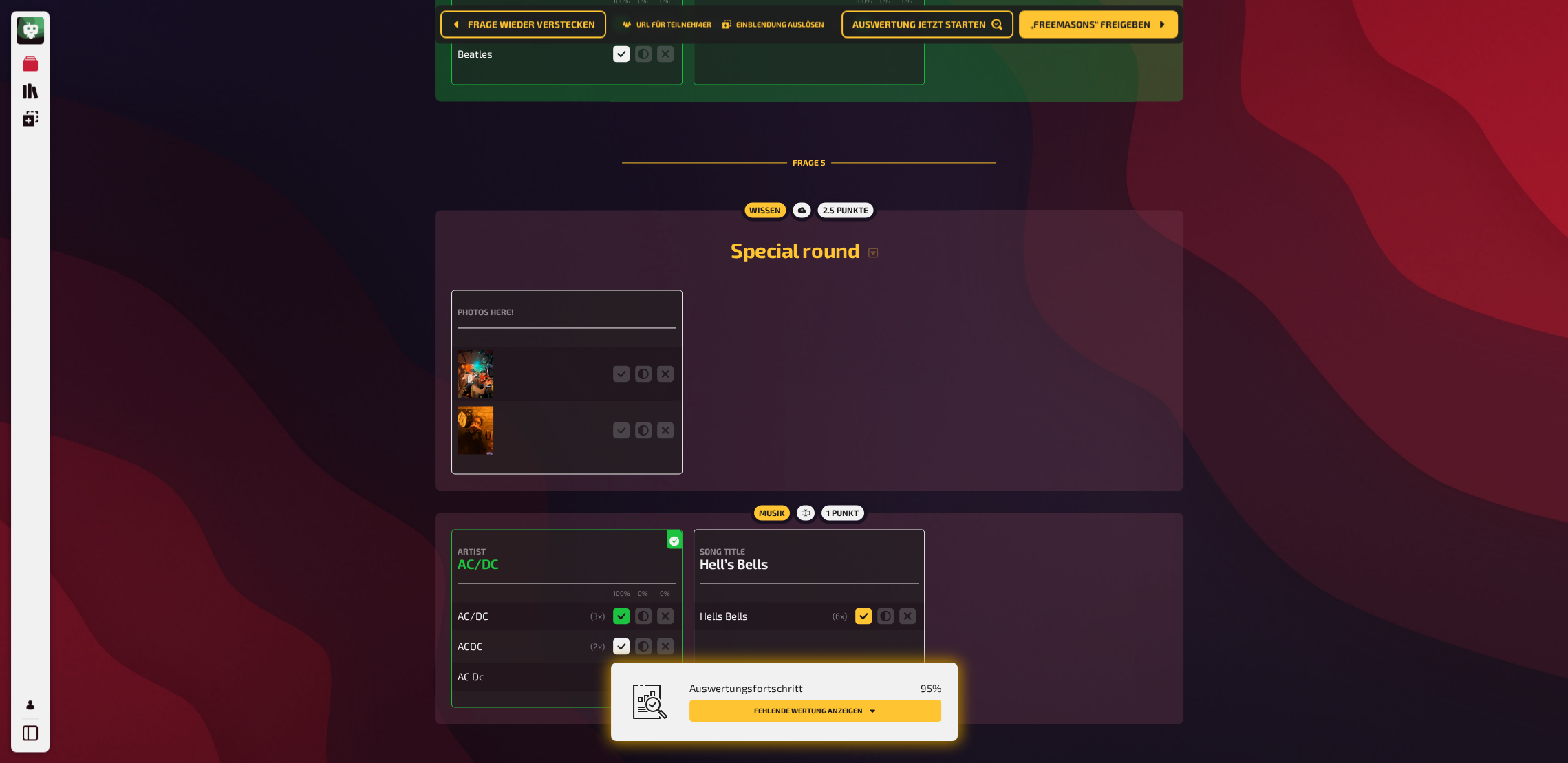
click at [864, 561] on h3 "Hell’s Bells" at bounding box center [809, 564] width 219 height 16
click at [860, 561] on icon at bounding box center [864, 615] width 17 height 17
click at [0, 0] on input "radio" at bounding box center [0, 0] width 0 height 0
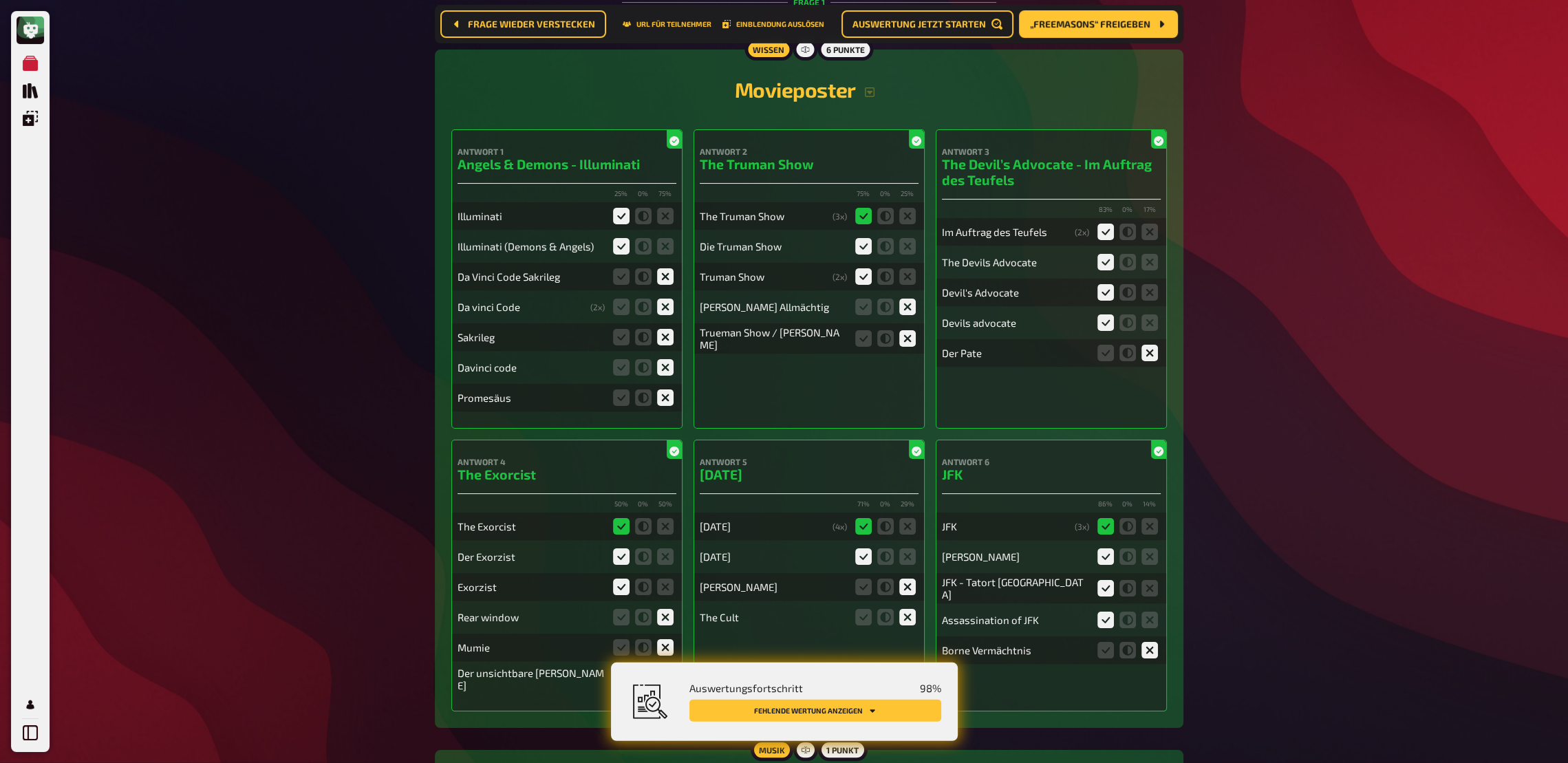
scroll to position [0, 0]
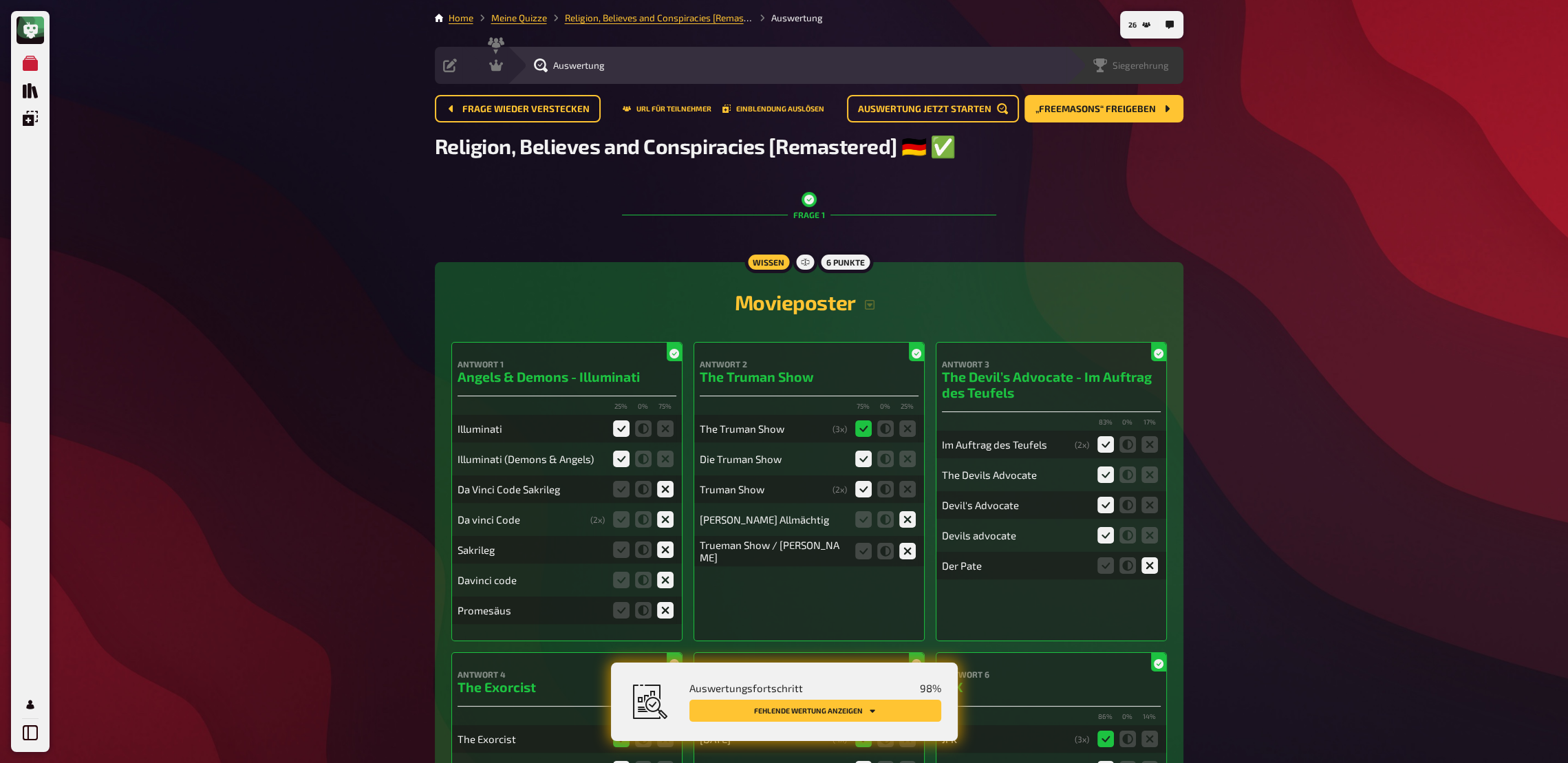
click at [1138, 71] on div "Siegerehrung" at bounding box center [1131, 66] width 76 height 14
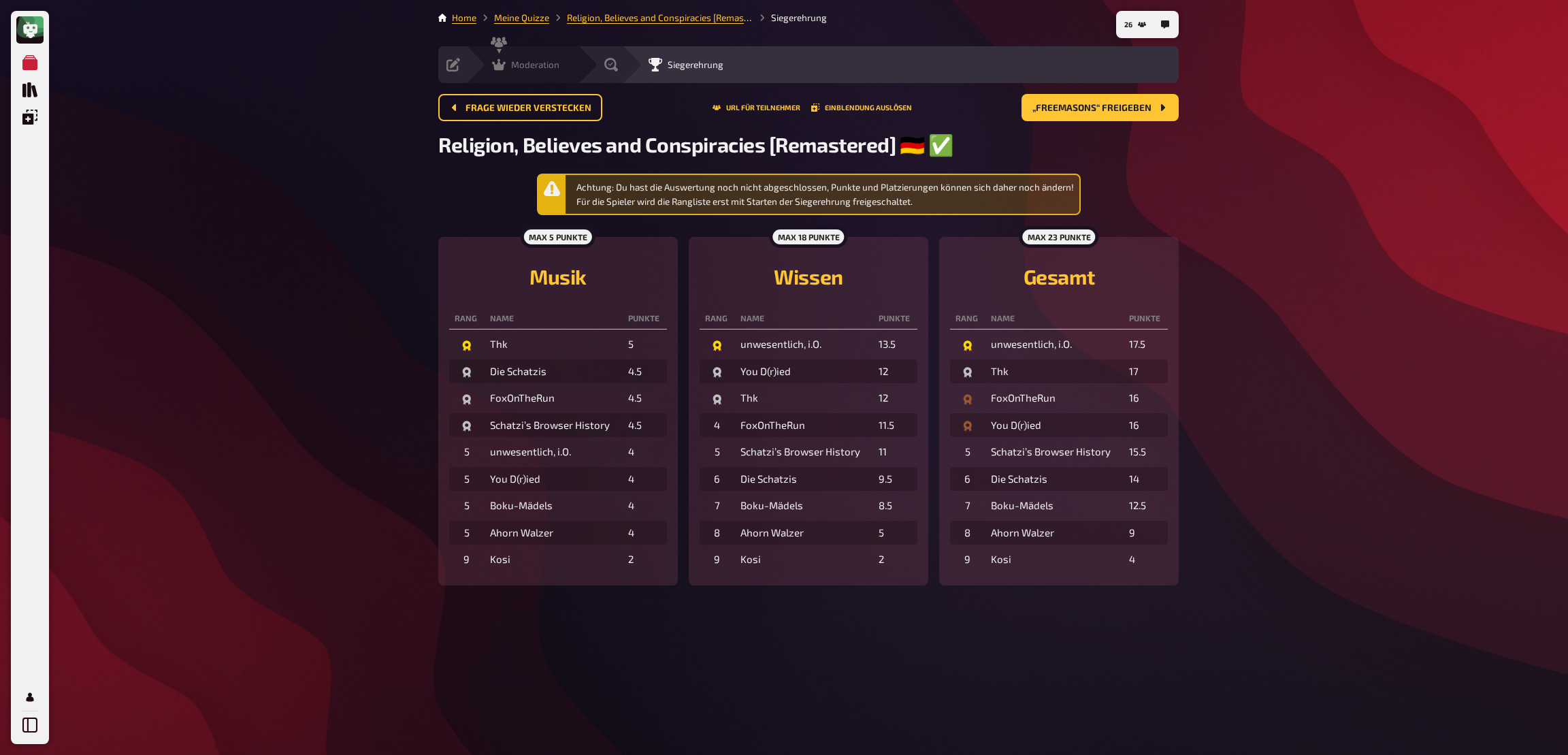
click at [497, 69] on icon at bounding box center [499, 64] width 14 height 11
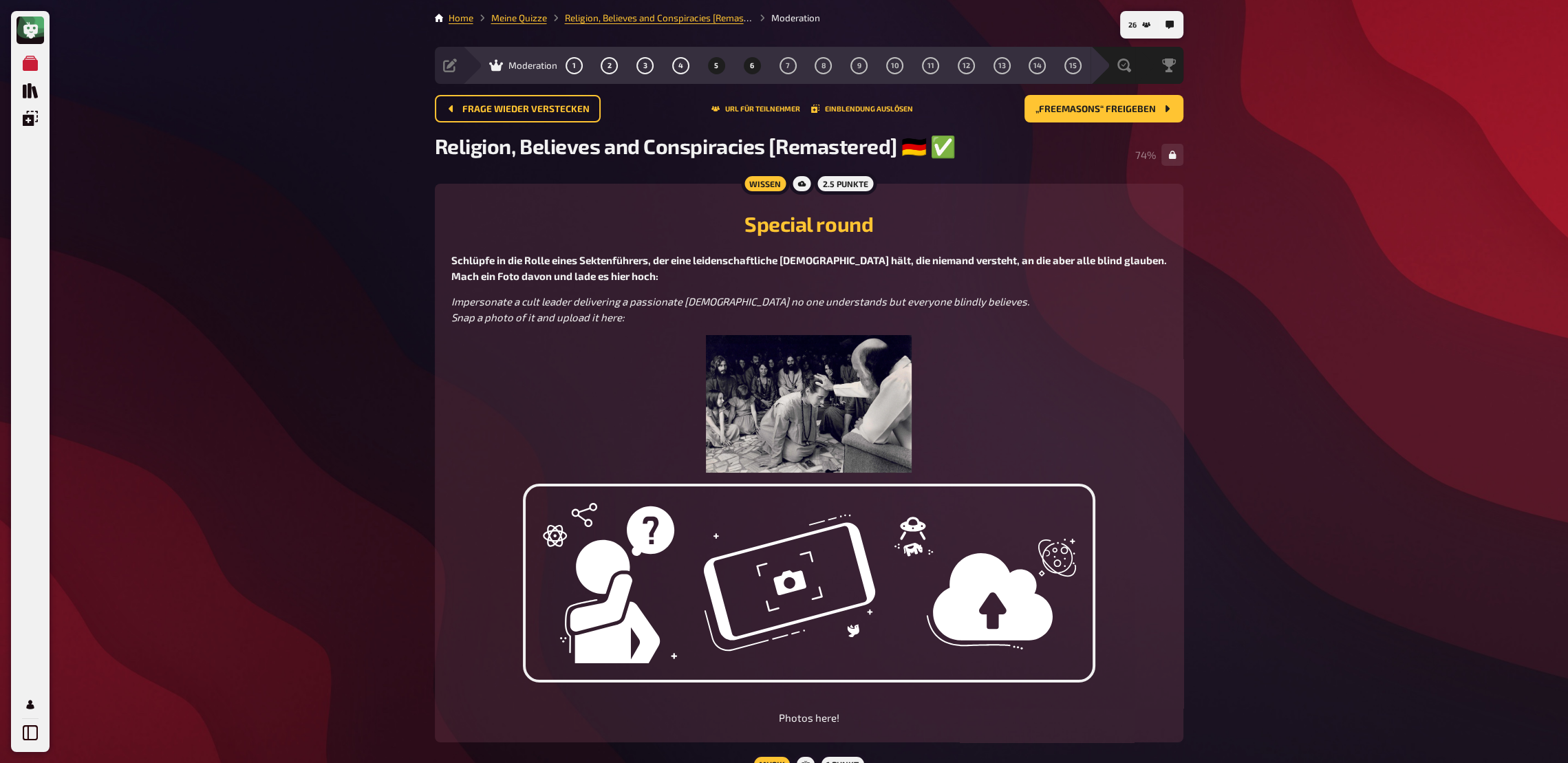
click at [756, 69] on button "6" at bounding box center [752, 65] width 22 height 22
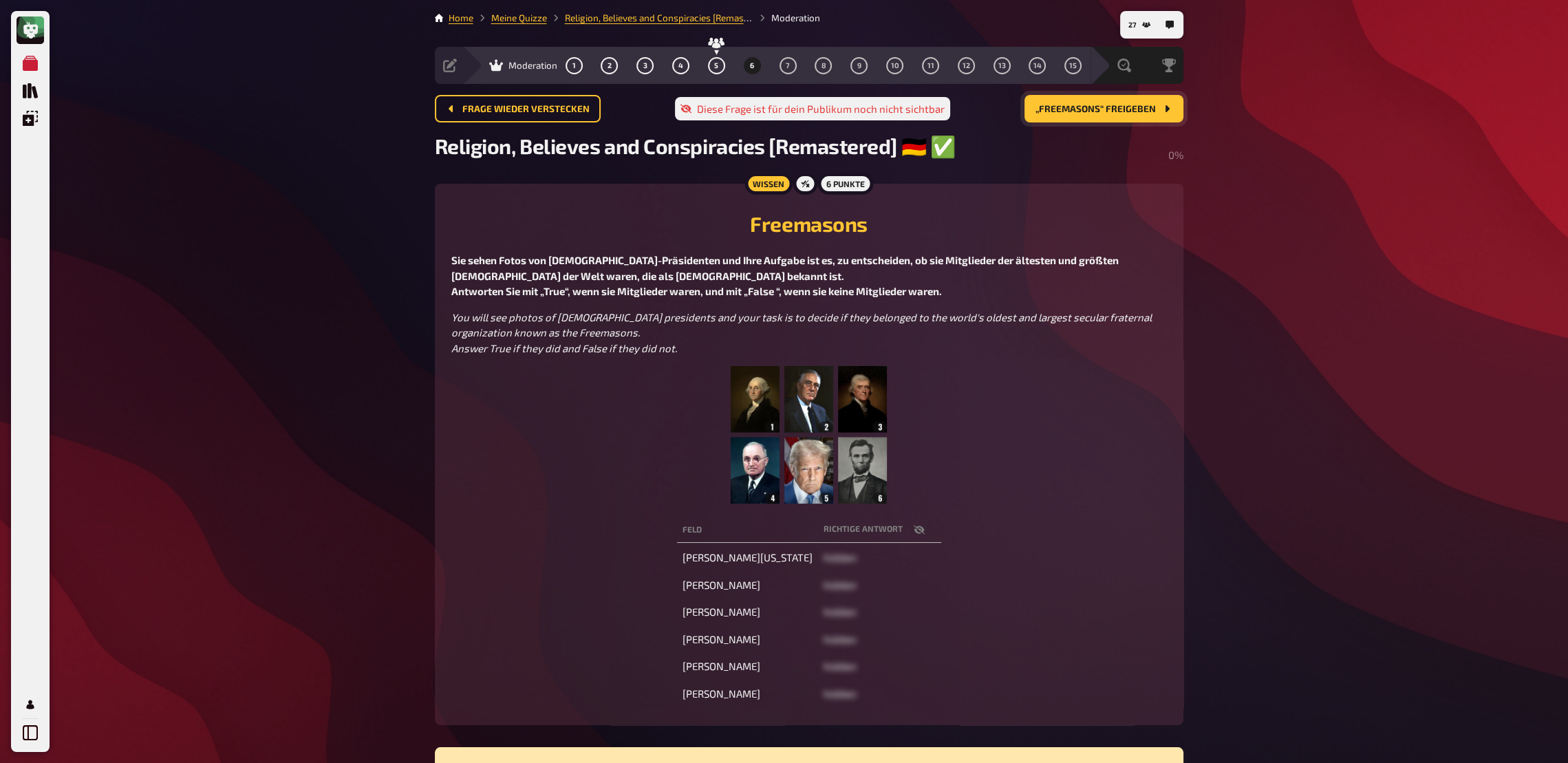
click at [1086, 113] on span "„Freemasons“ freigeben" at bounding box center [1096, 109] width 121 height 10
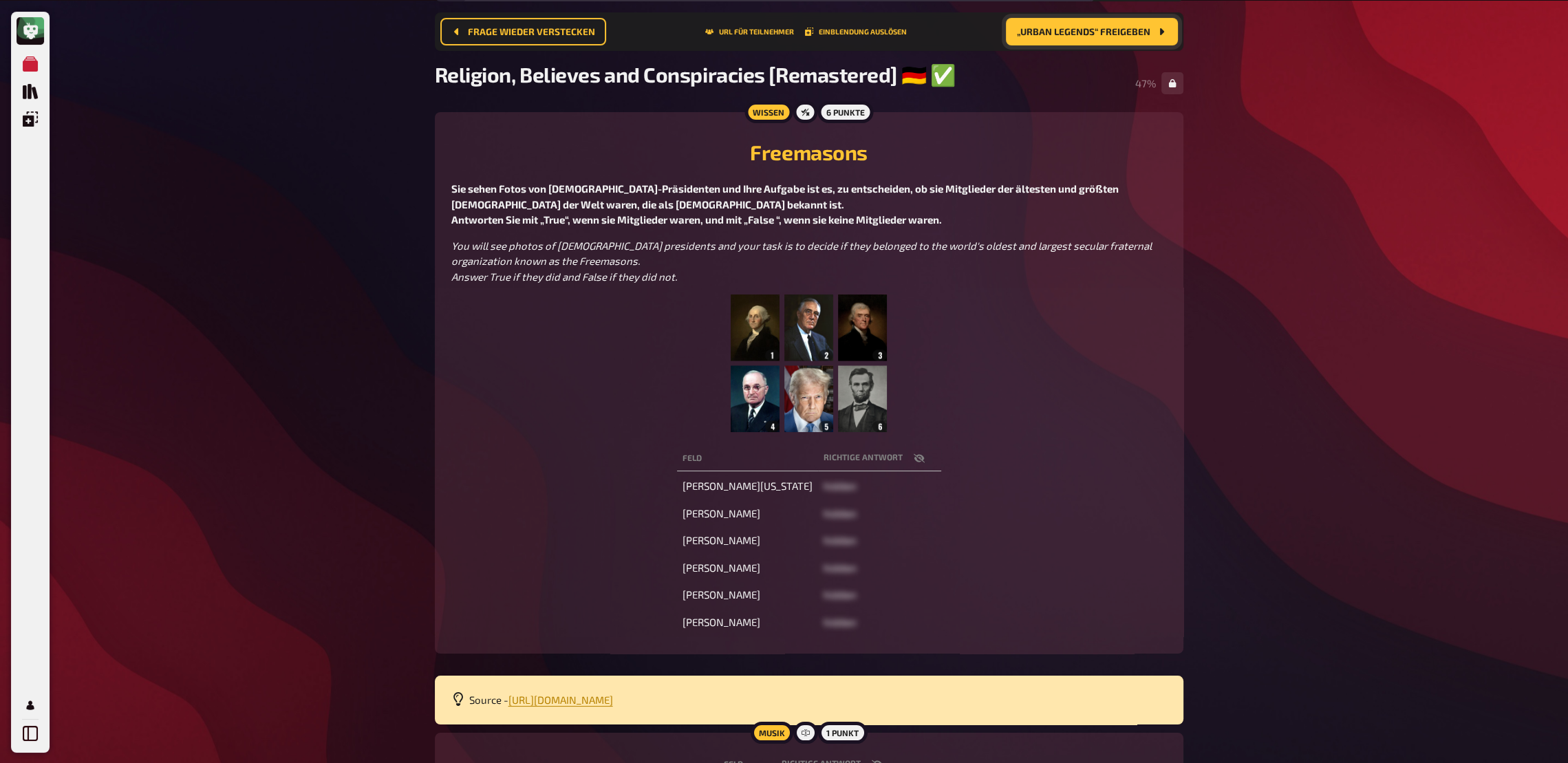
scroll to position [250, 0]
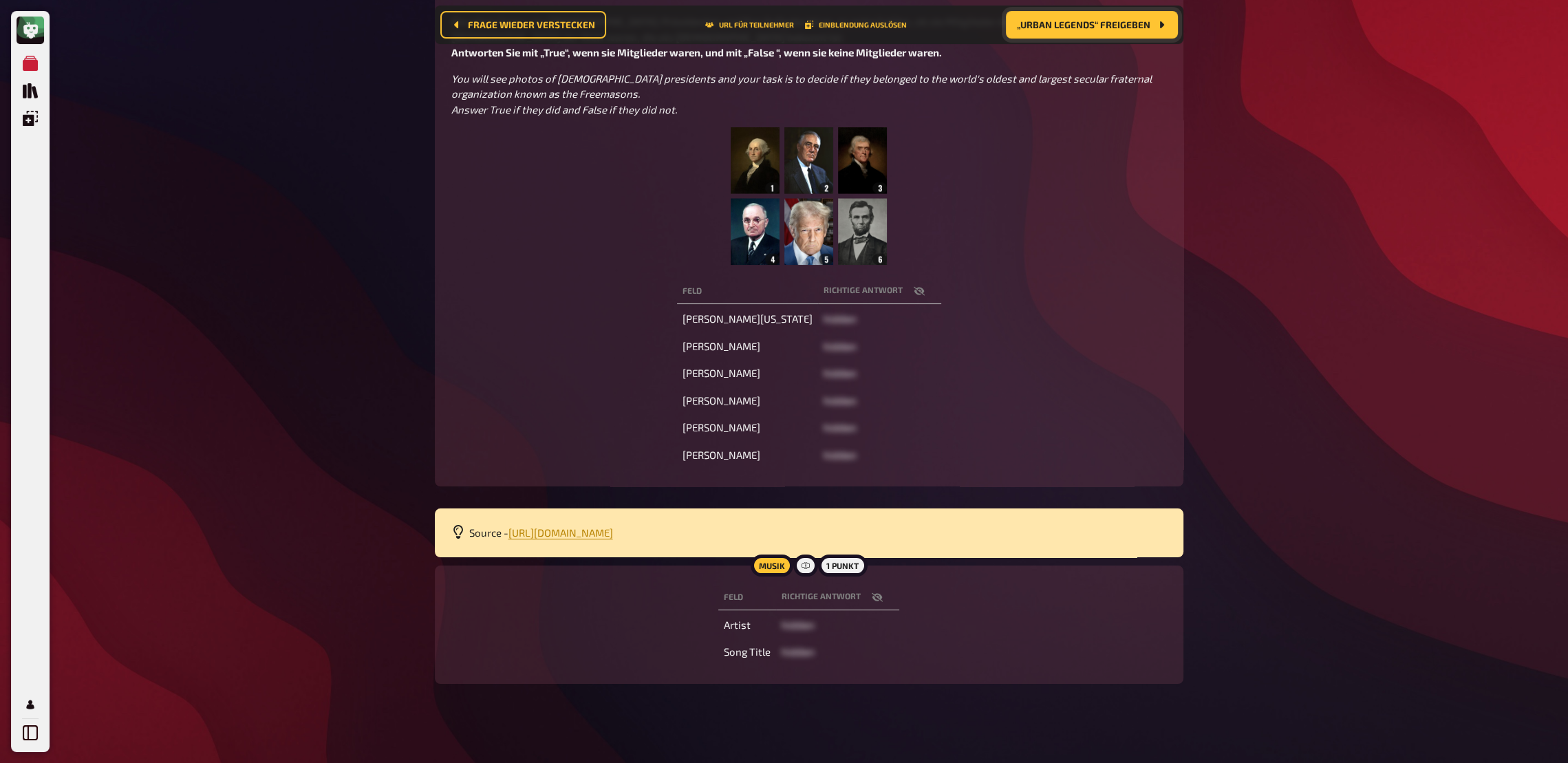
click at [878, 561] on icon "button" at bounding box center [877, 597] width 11 height 11
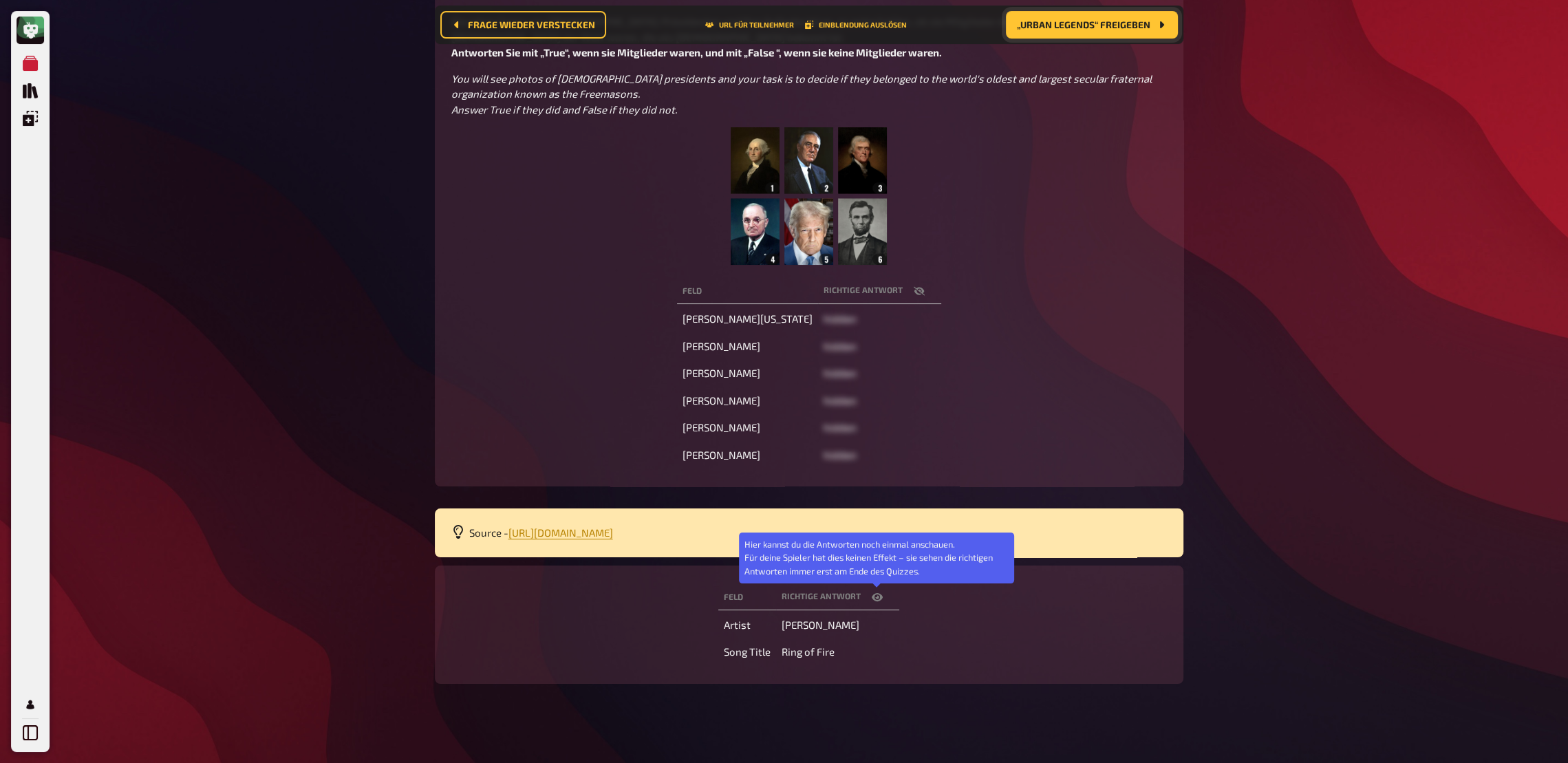
click at [878, 561] on icon "button" at bounding box center [877, 597] width 11 height 11
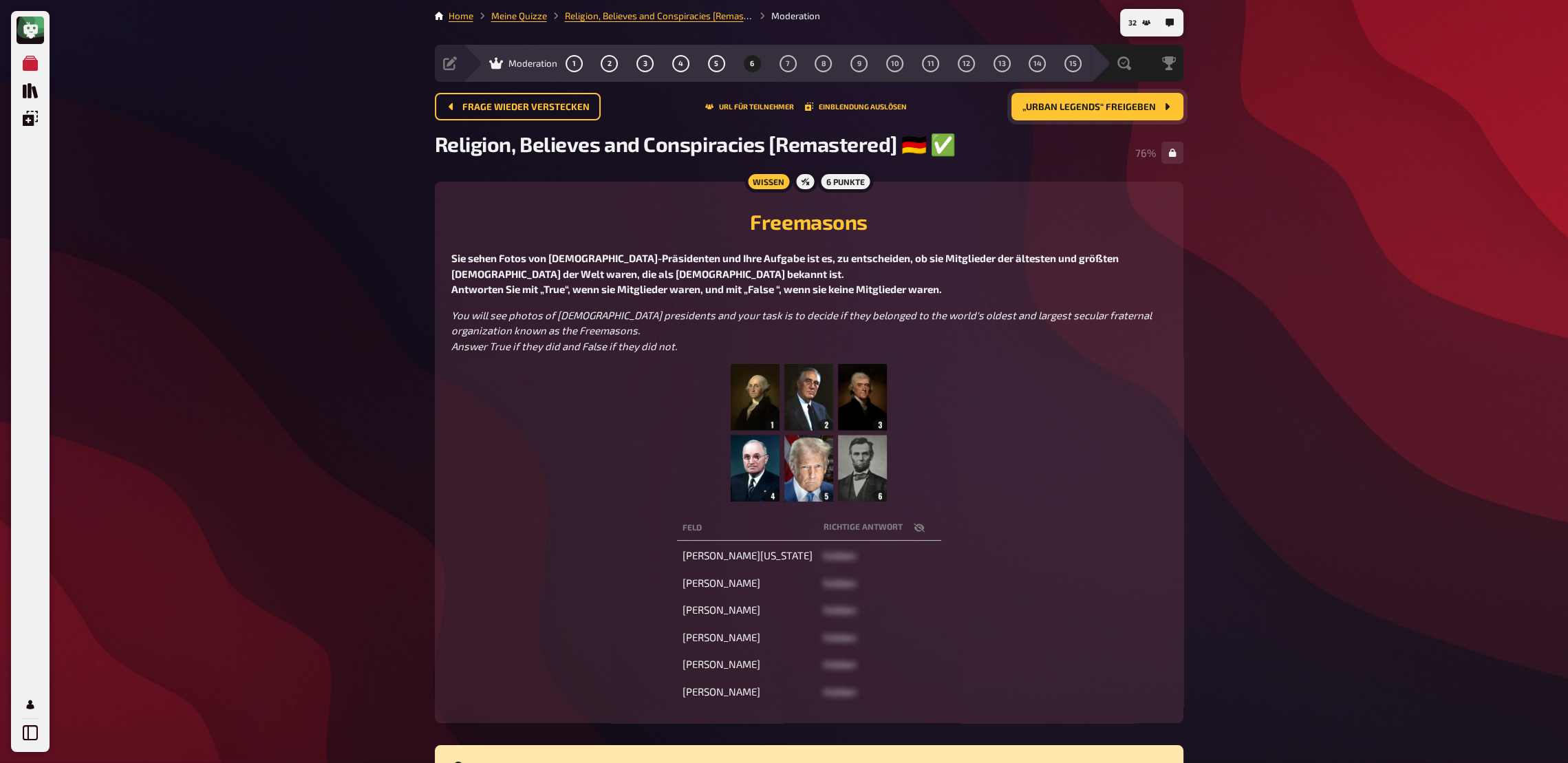
scroll to position [0, 0]
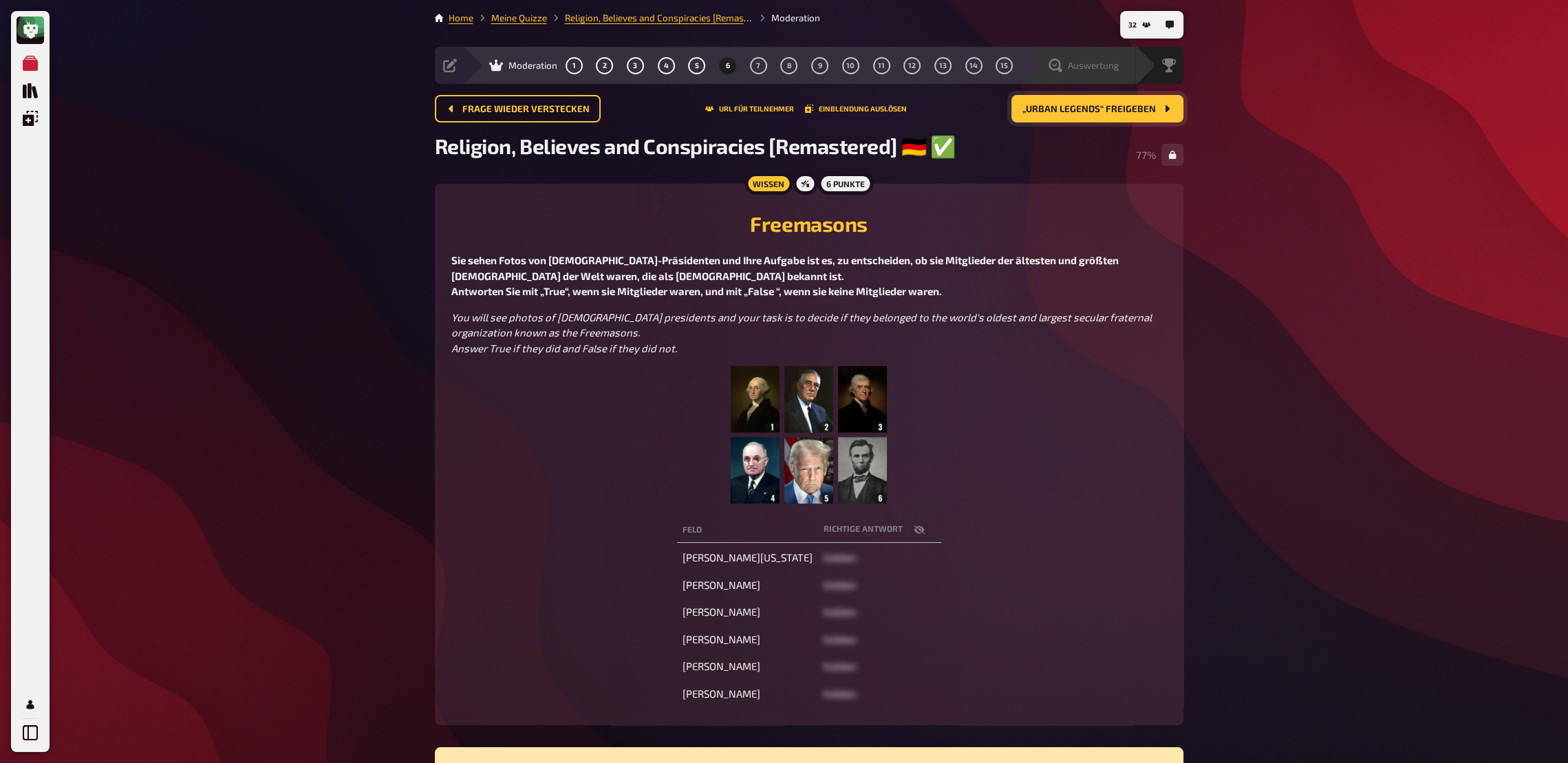
click at [1077, 69] on span "Auswertung" at bounding box center [1093, 65] width 52 height 11
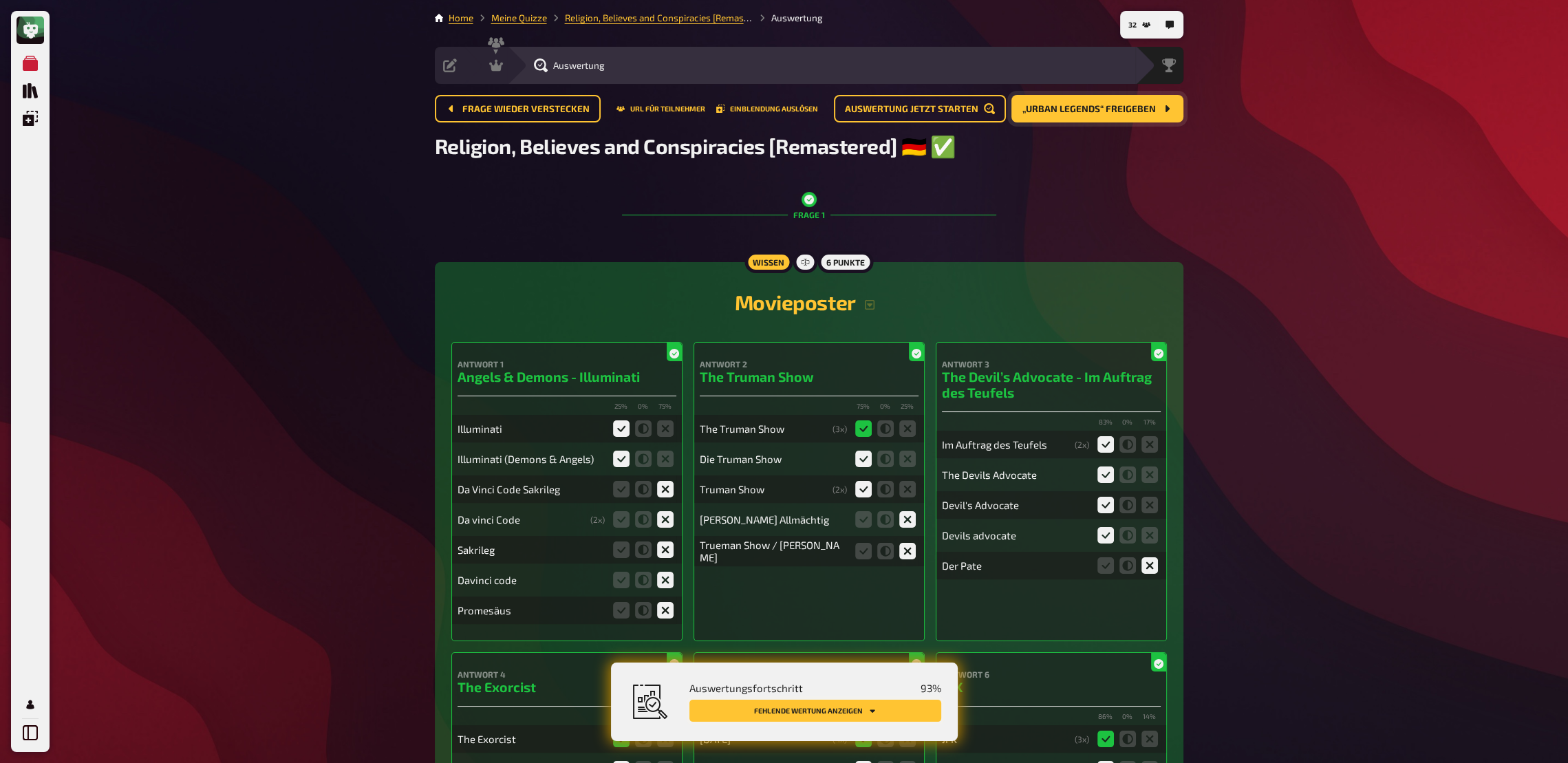
click at [921, 561] on button "Fehlende Wertung anzeigen" at bounding box center [815, 711] width 252 height 22
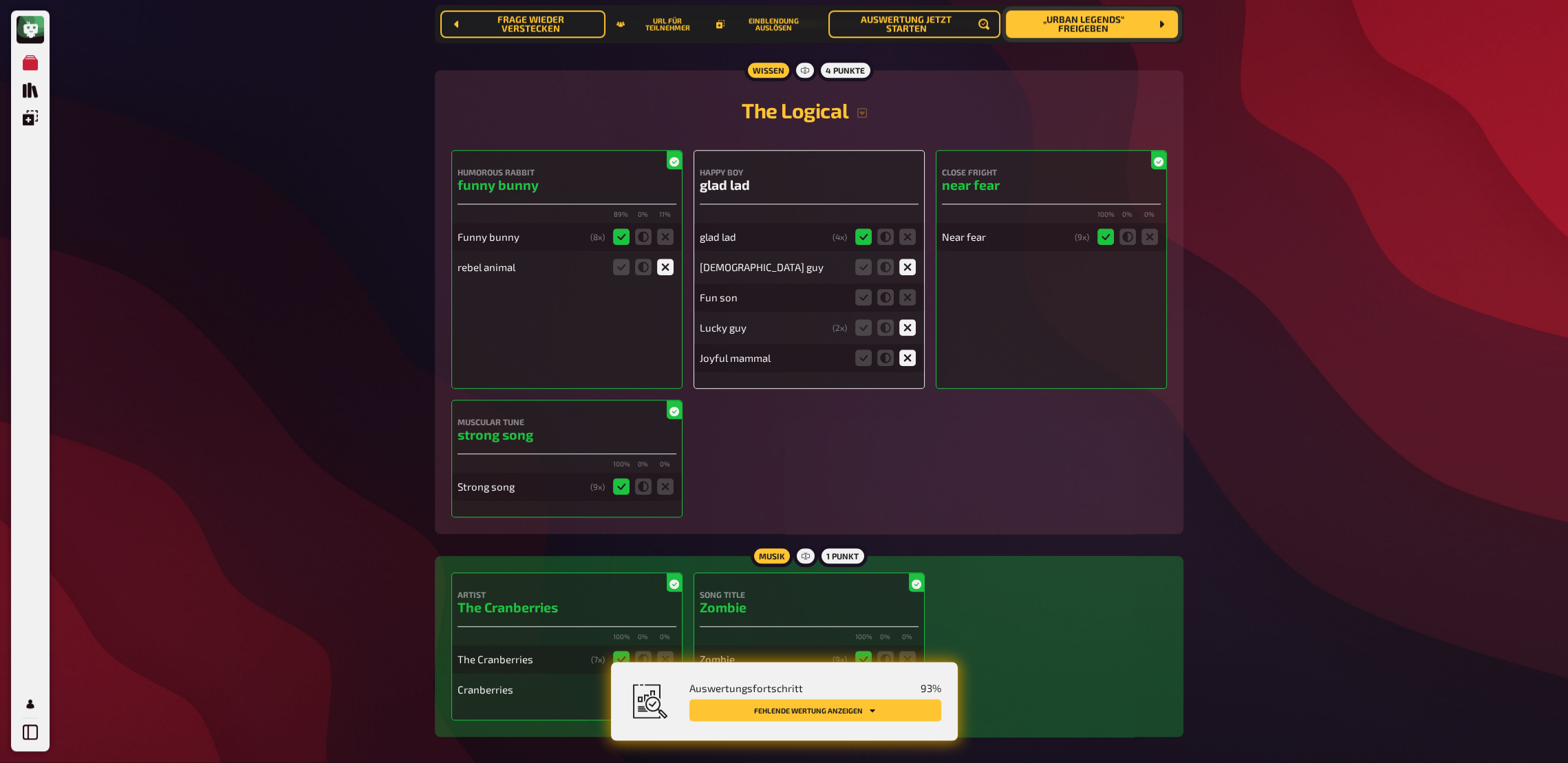
scroll to position [1900, 0]
click at [907, 298] on icon at bounding box center [907, 297] width 17 height 17
click at [0, 0] on input "radio" at bounding box center [0, 0] width 0 height 0
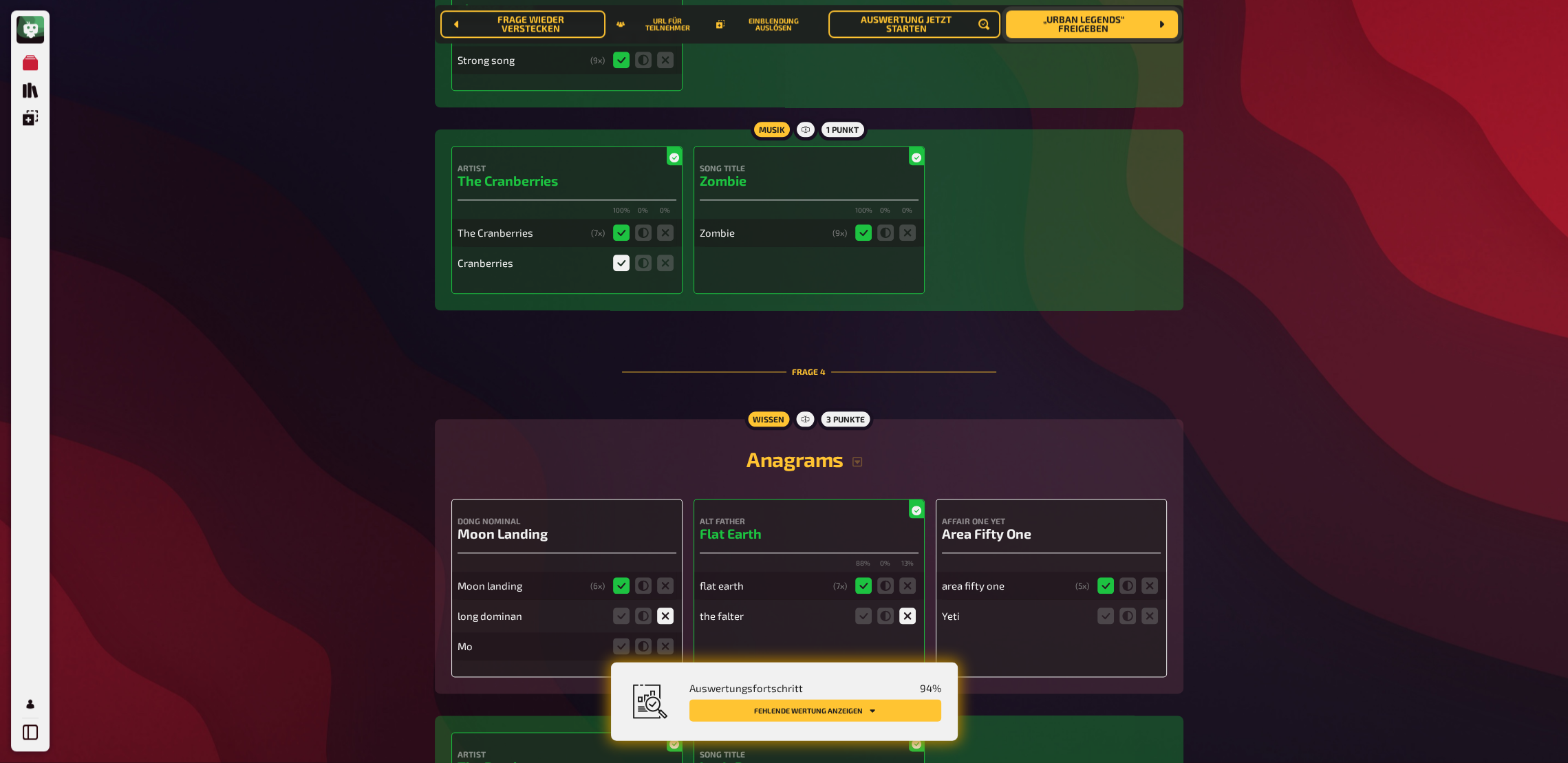
scroll to position [2346, 0]
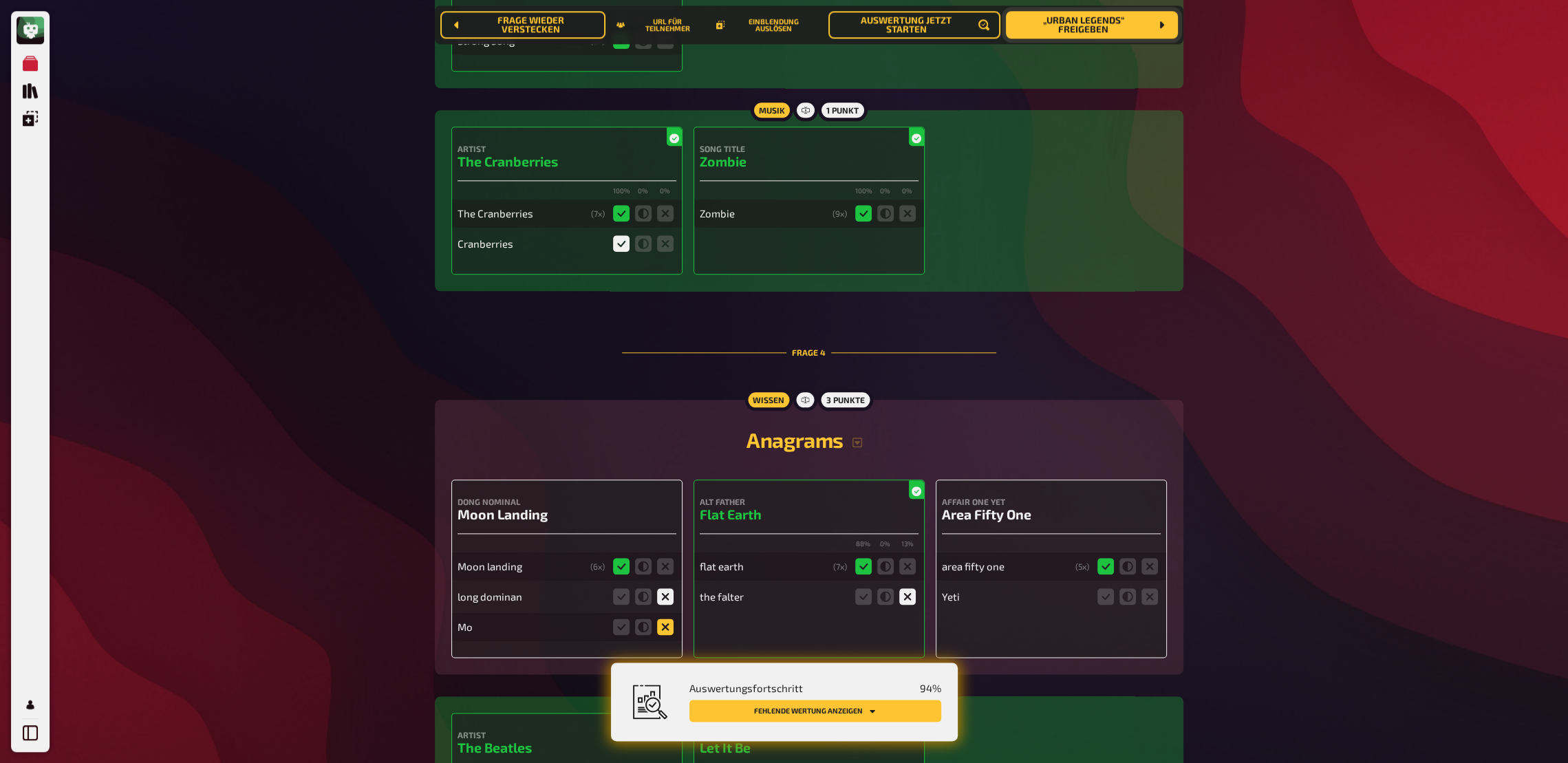
click at [665, 561] on icon at bounding box center [665, 627] width 17 height 17
click at [0, 0] on input "radio" at bounding box center [0, 0] width 0 height 0
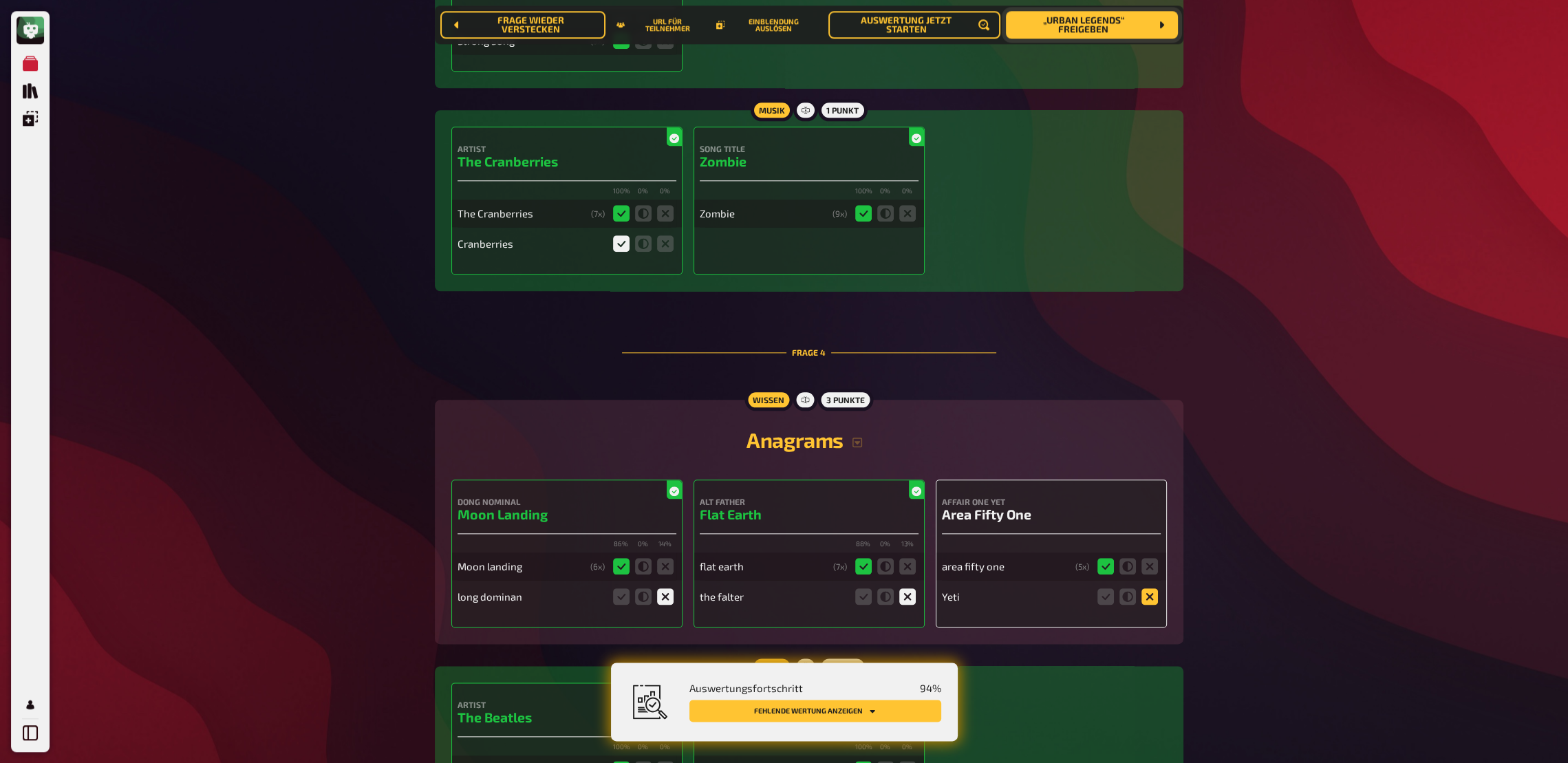
click at [1143, 561] on icon at bounding box center [1149, 596] width 17 height 17
click at [0, 0] on input "radio" at bounding box center [0, 0] width 0 height 0
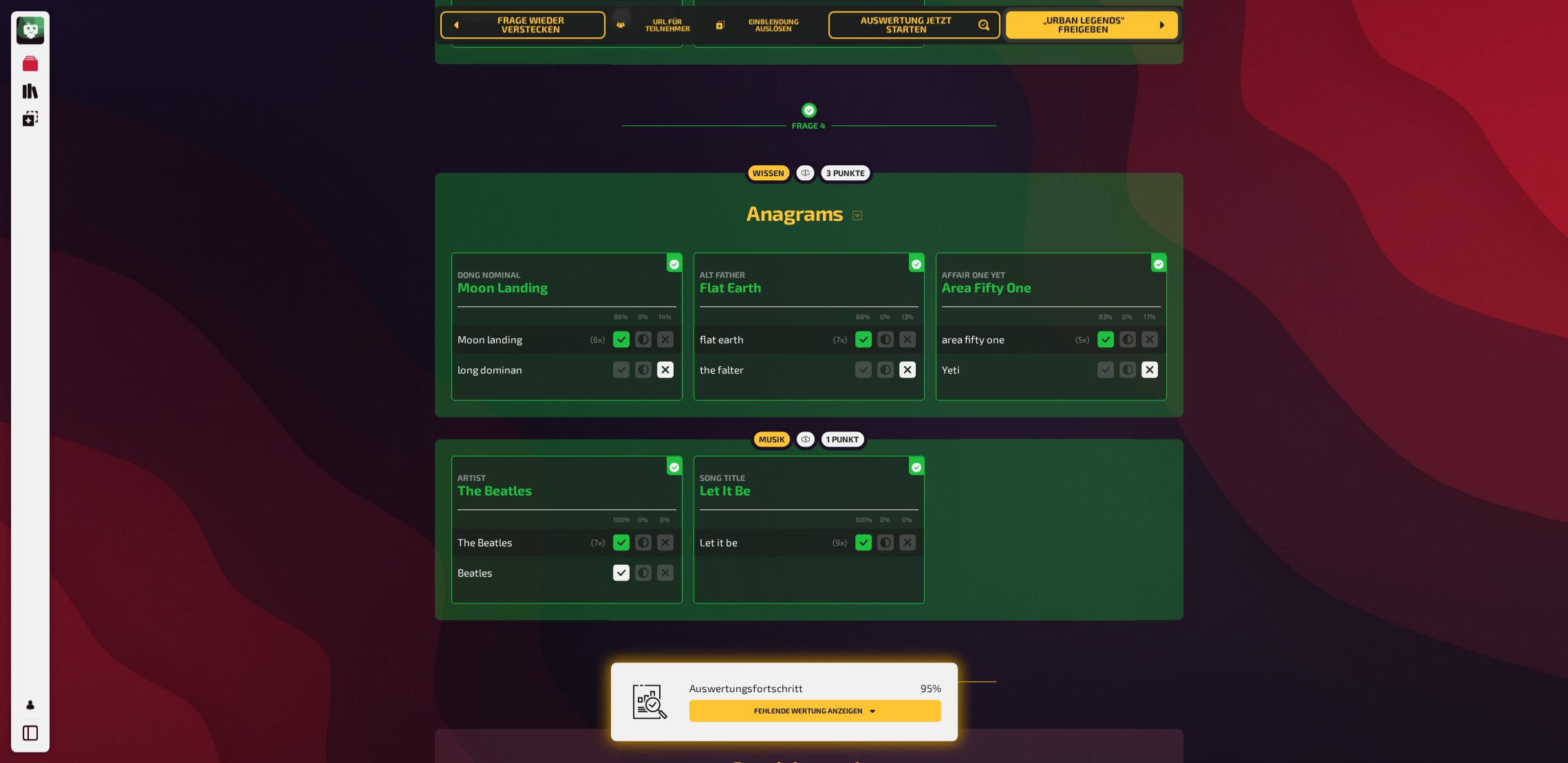
scroll to position [2644, 0]
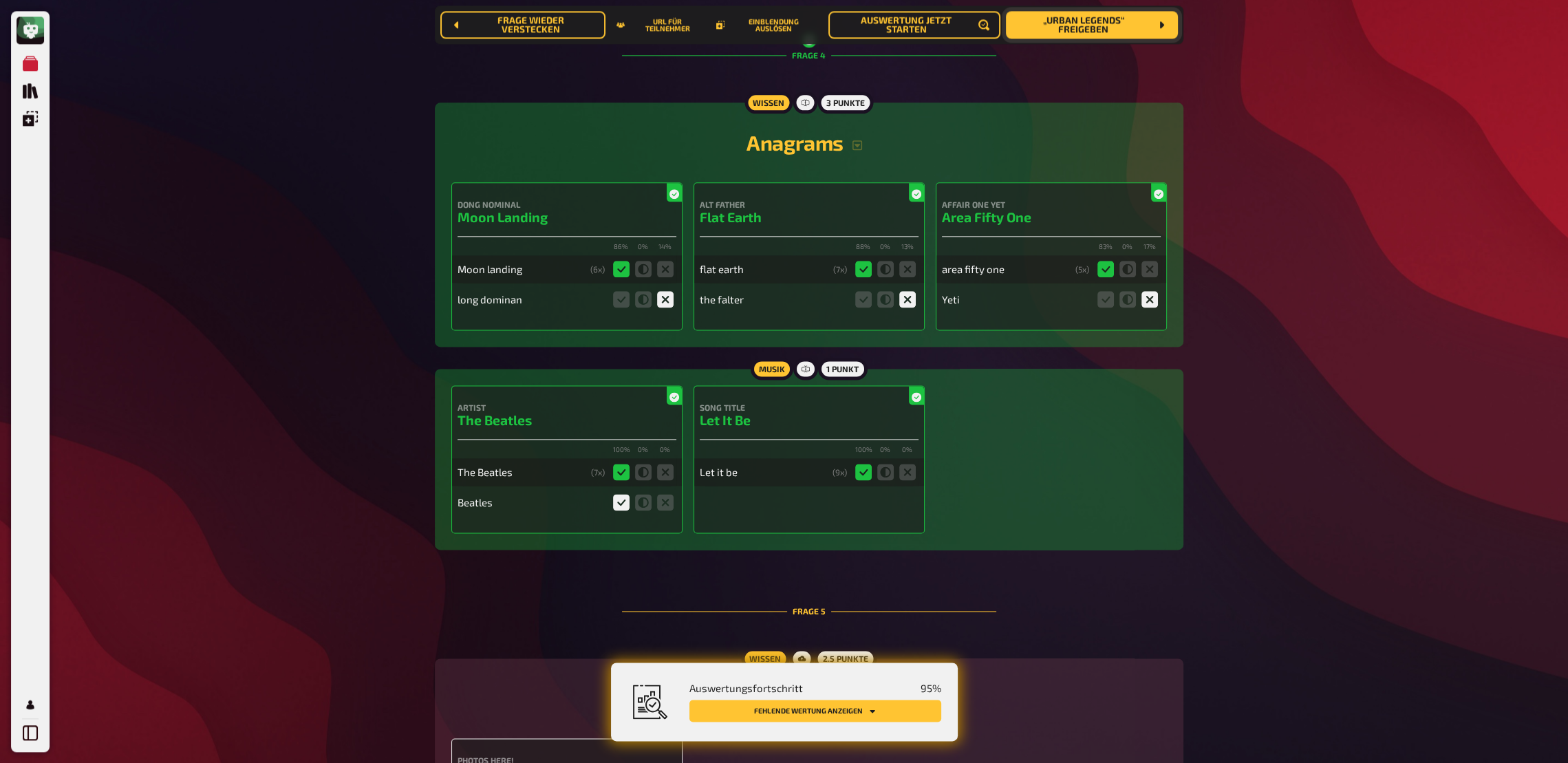
click at [620, 506] on icon at bounding box center [621, 502] width 17 height 17
click at [0, 0] on input "radio" at bounding box center [0, 0] width 0 height 0
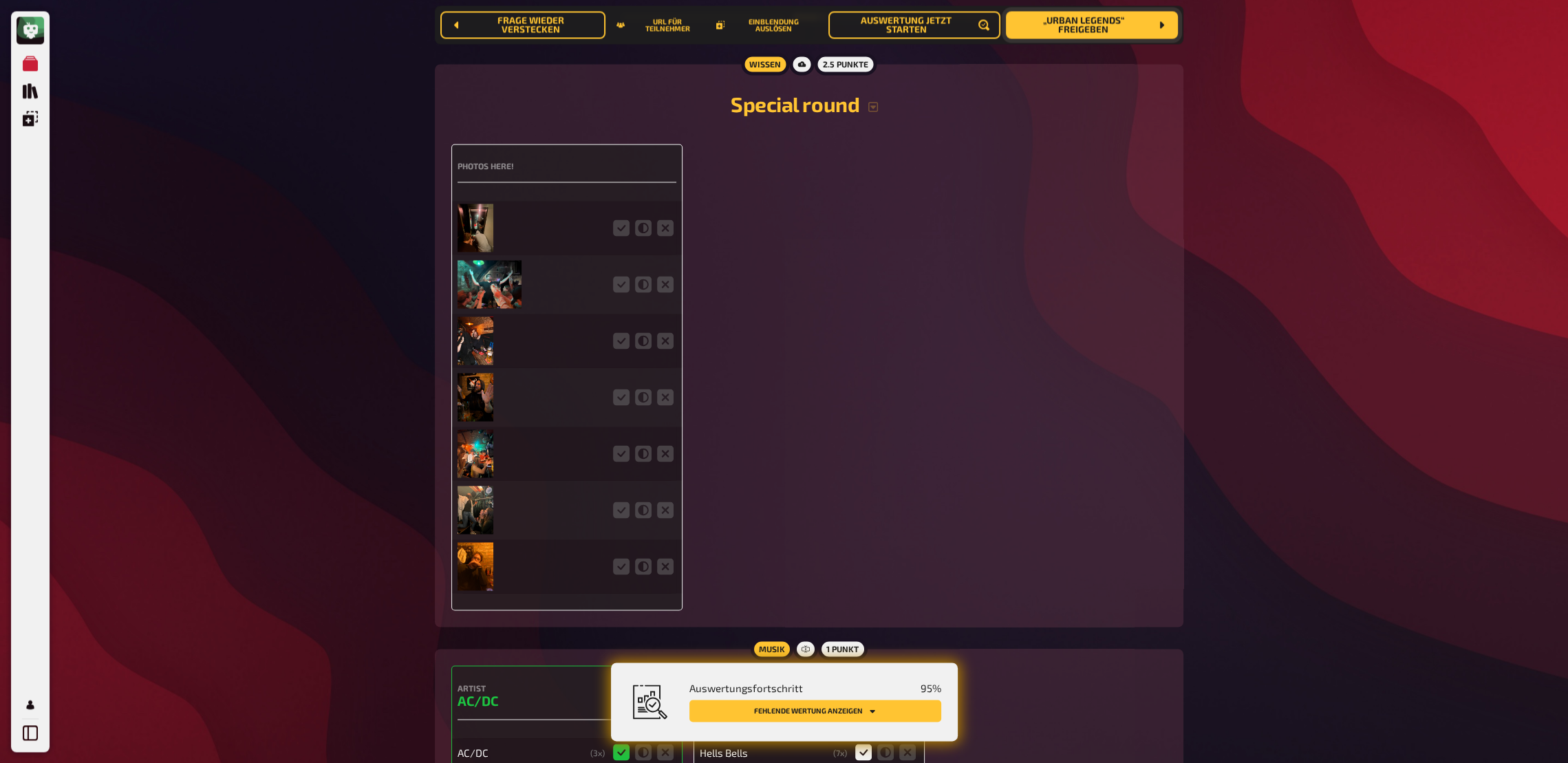
scroll to position [3535, 0]
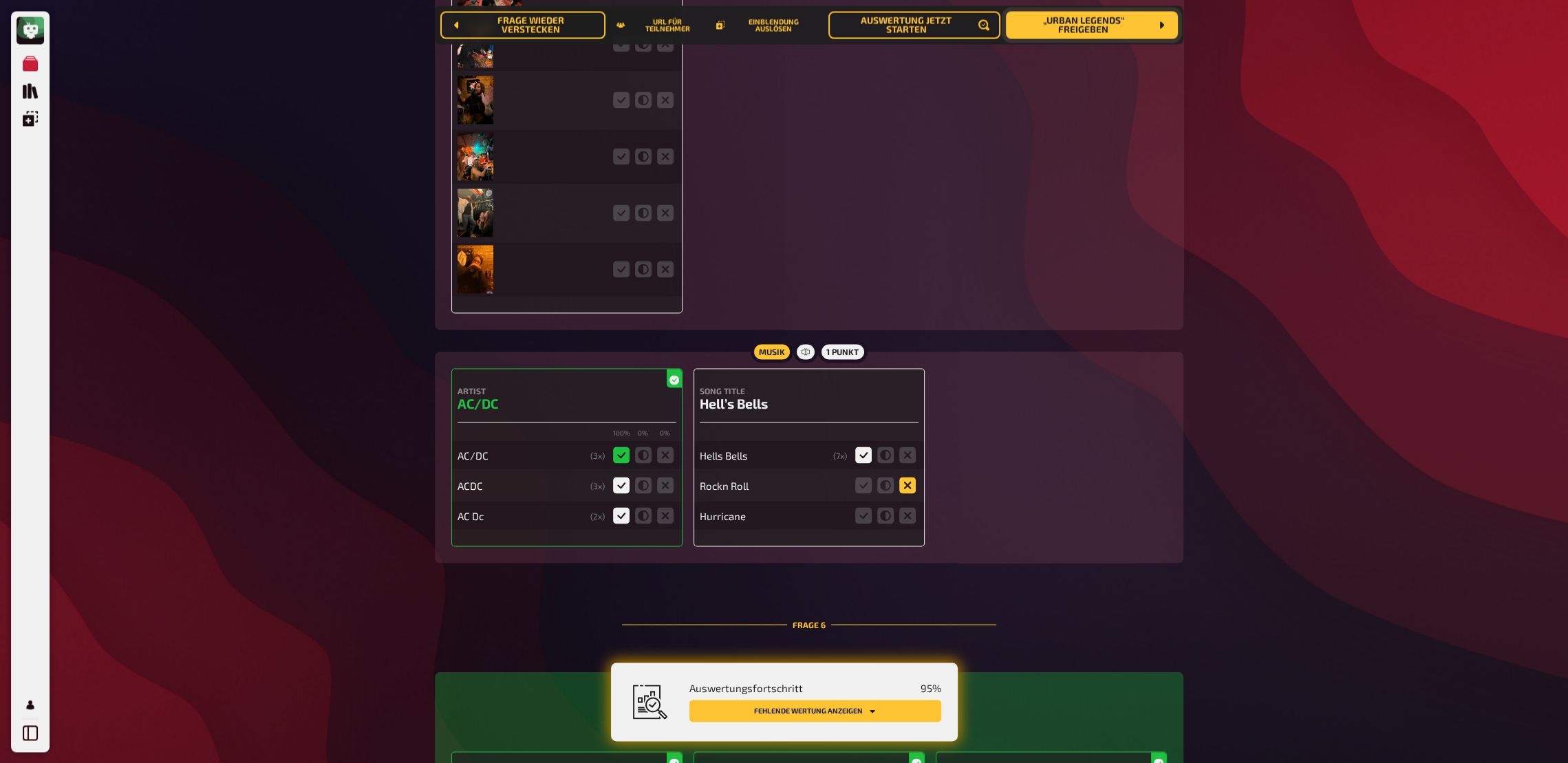
click at [900, 493] on icon at bounding box center [907, 485] width 17 height 17
click at [0, 0] on input "radio" at bounding box center [0, 0] width 0 height 0
click at [909, 524] on icon at bounding box center [907, 515] width 17 height 17
click at [0, 0] on input "radio" at bounding box center [0, 0] width 0 height 0
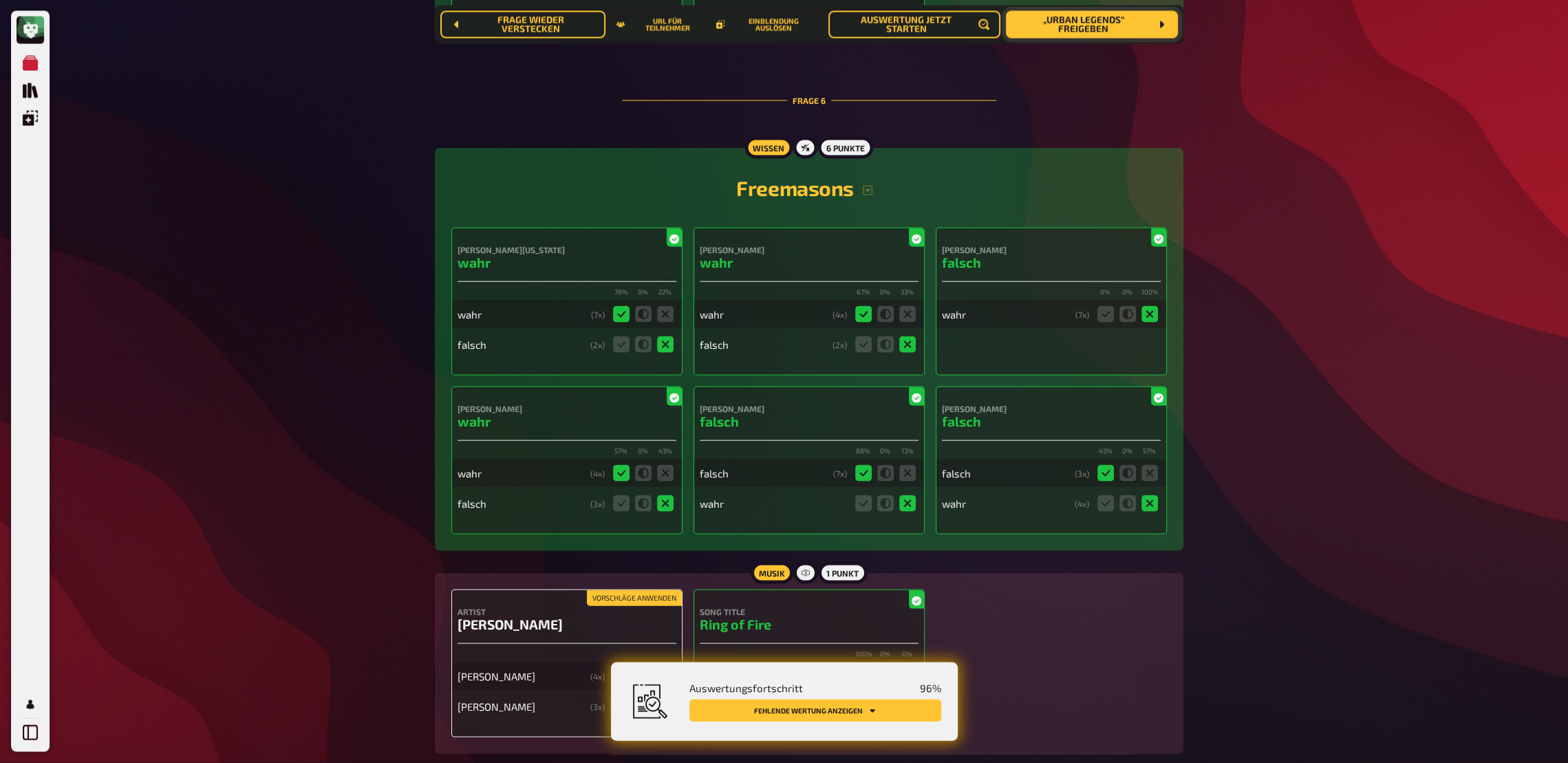
scroll to position [4147, 0]
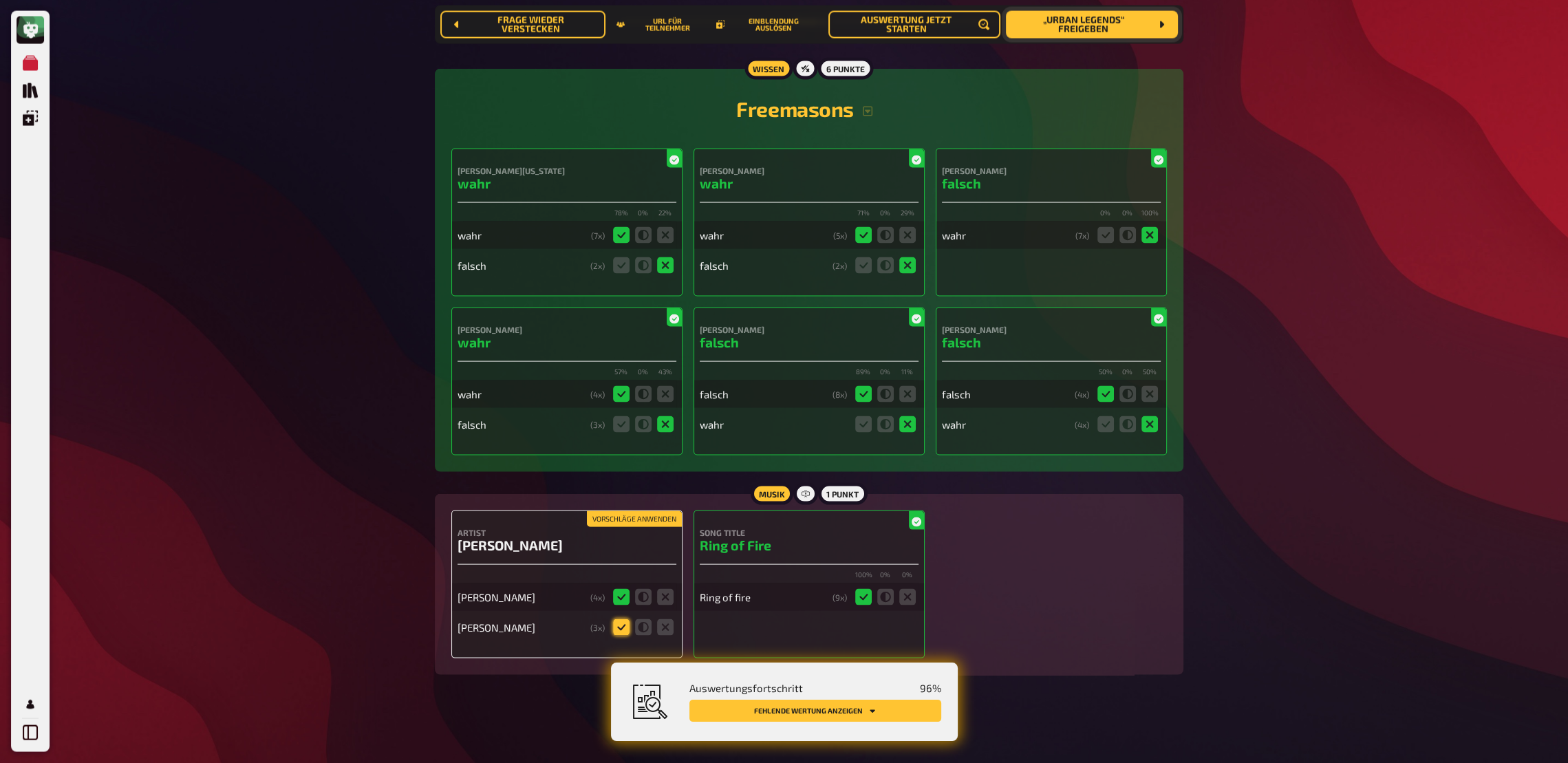
click at [620, 561] on icon at bounding box center [621, 628] width 17 height 17
click at [0, 0] on input "radio" at bounding box center [0, 0] width 0 height 0
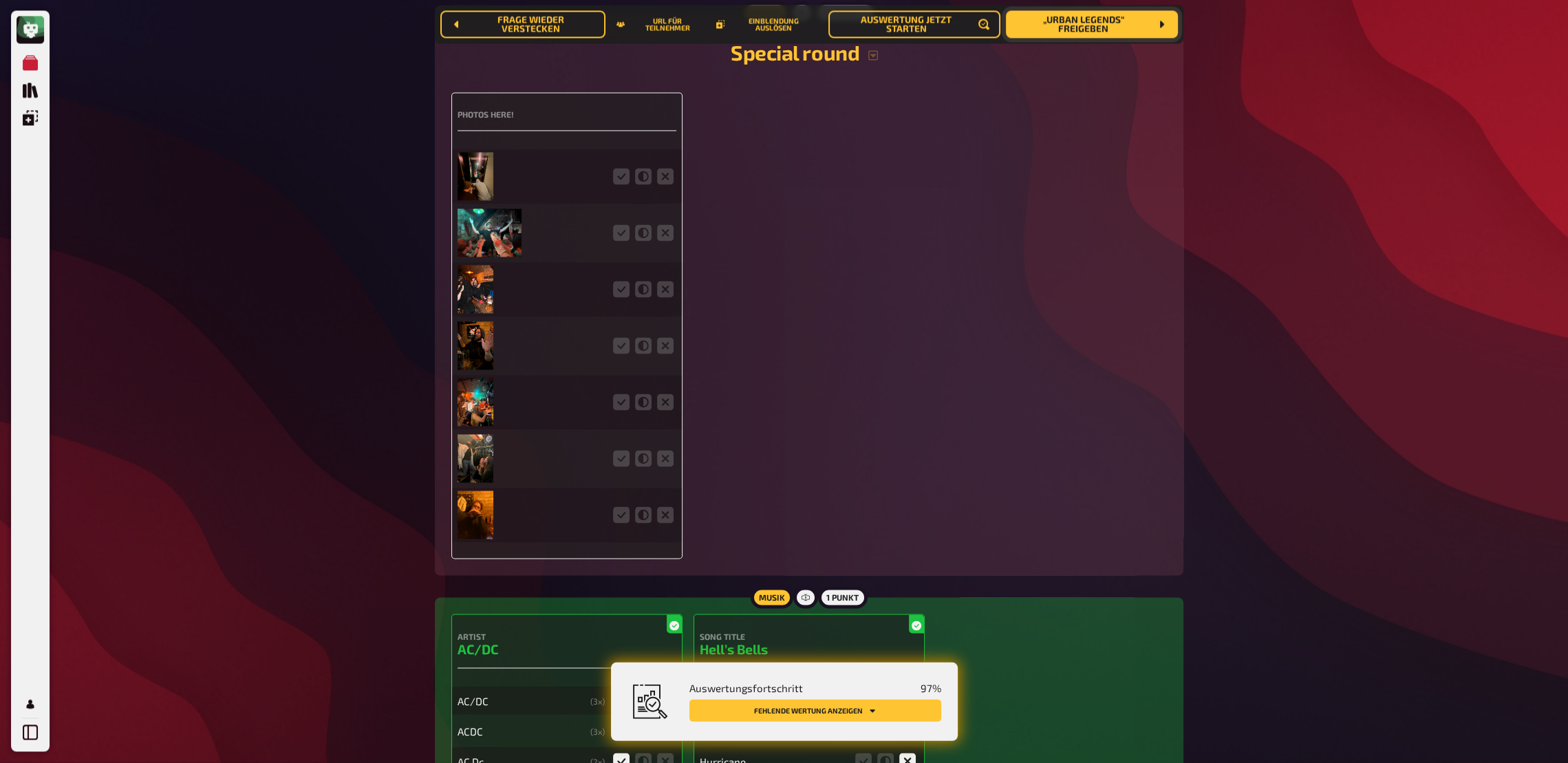
scroll to position [3255, 0]
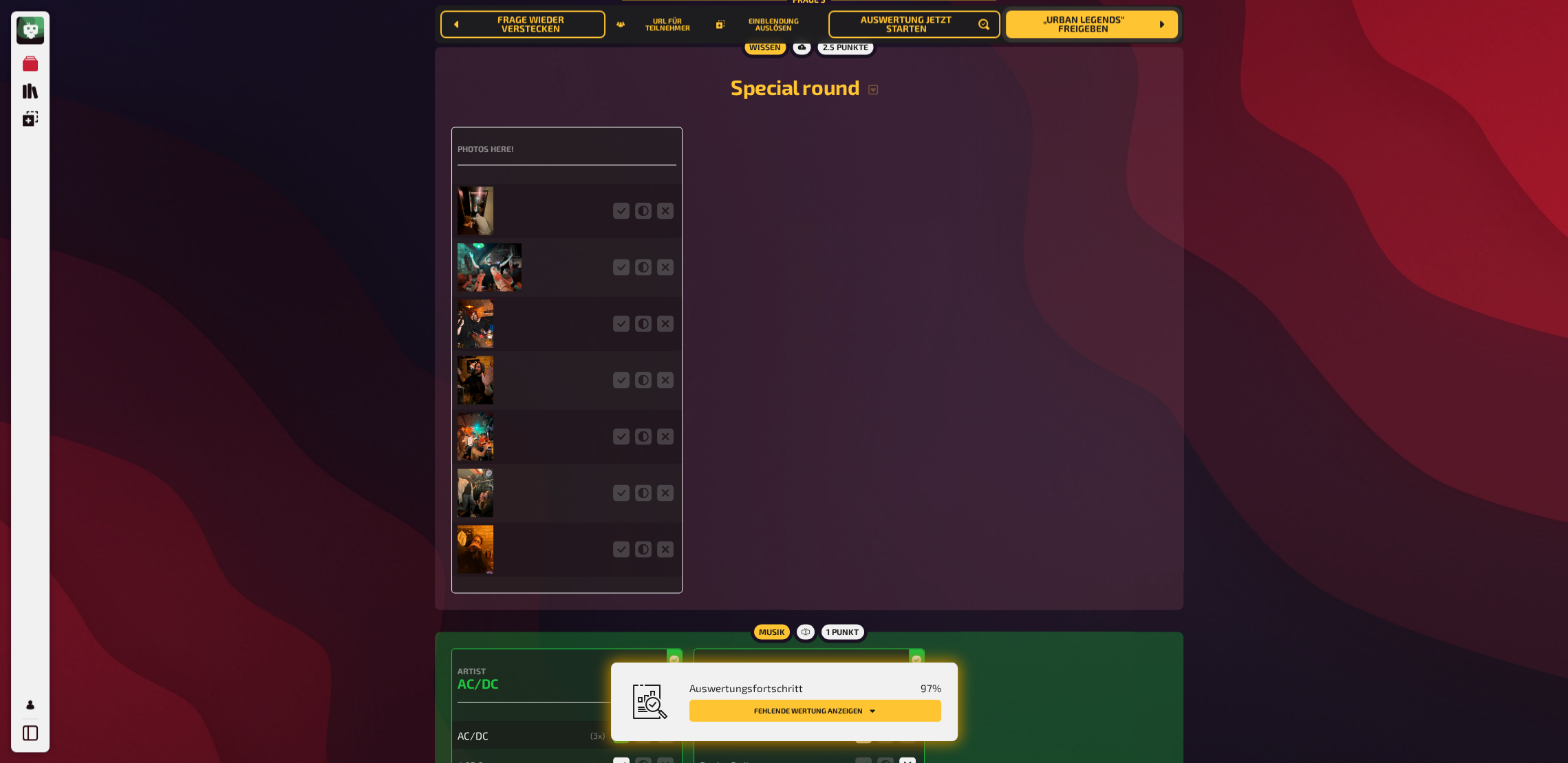
click at [478, 226] on img at bounding box center [476, 210] width 37 height 48
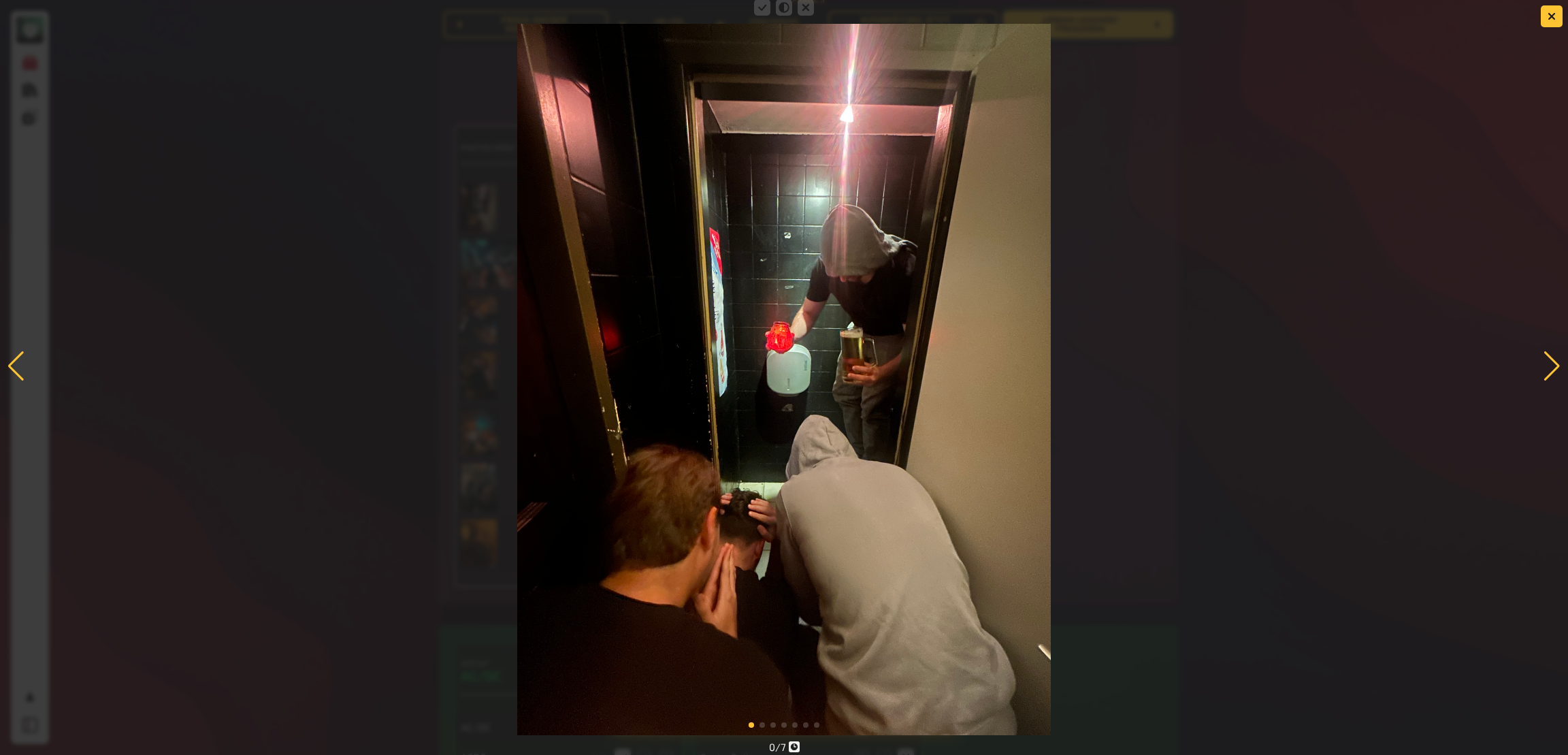
click at [1153, 367] on div at bounding box center [1552, 366] width 18 height 30
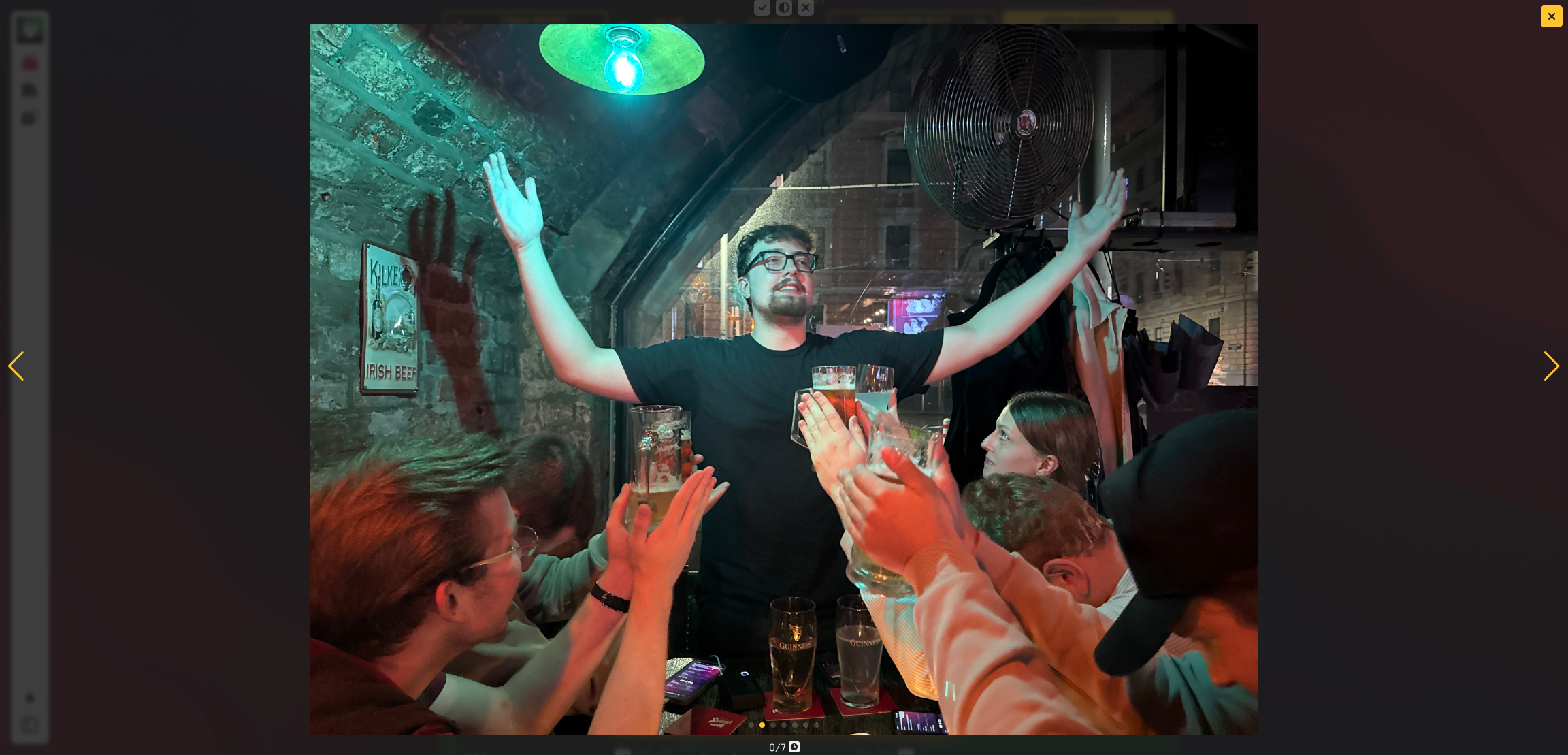
click at [1153, 367] on div at bounding box center [1552, 366] width 18 height 30
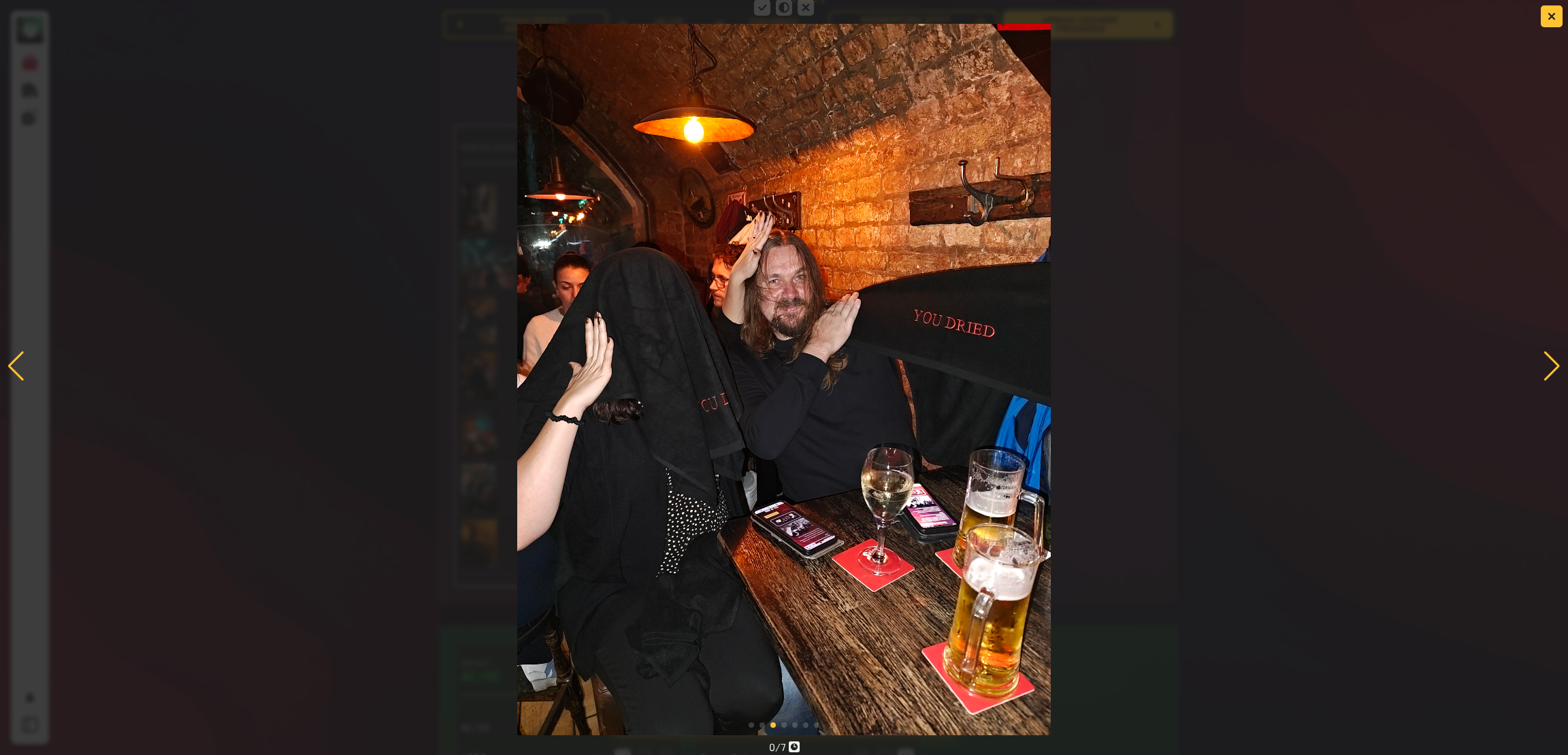
click at [1153, 368] on div at bounding box center [1552, 366] width 18 height 30
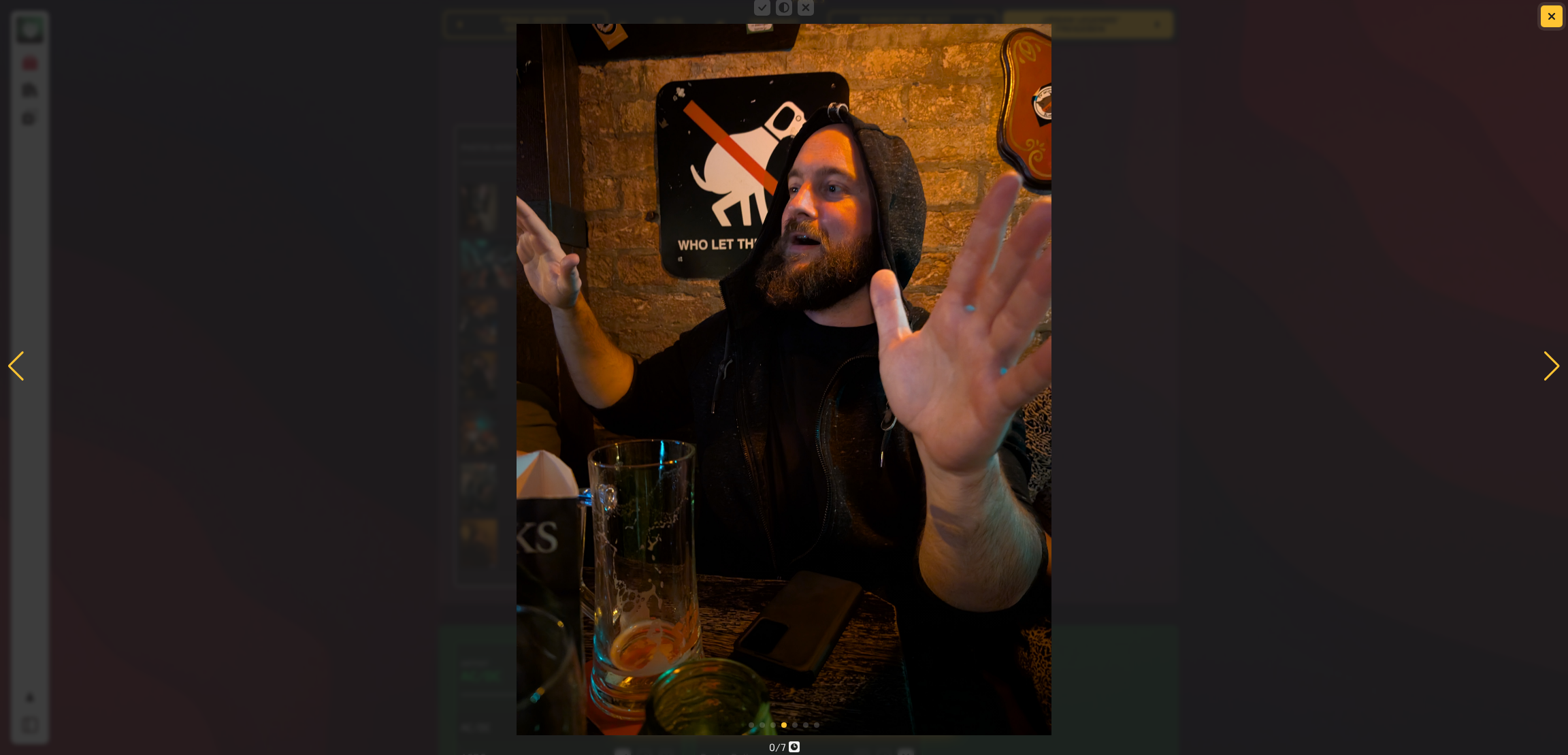
click at [1153, 20] on button "button" at bounding box center [1551, 16] width 22 height 22
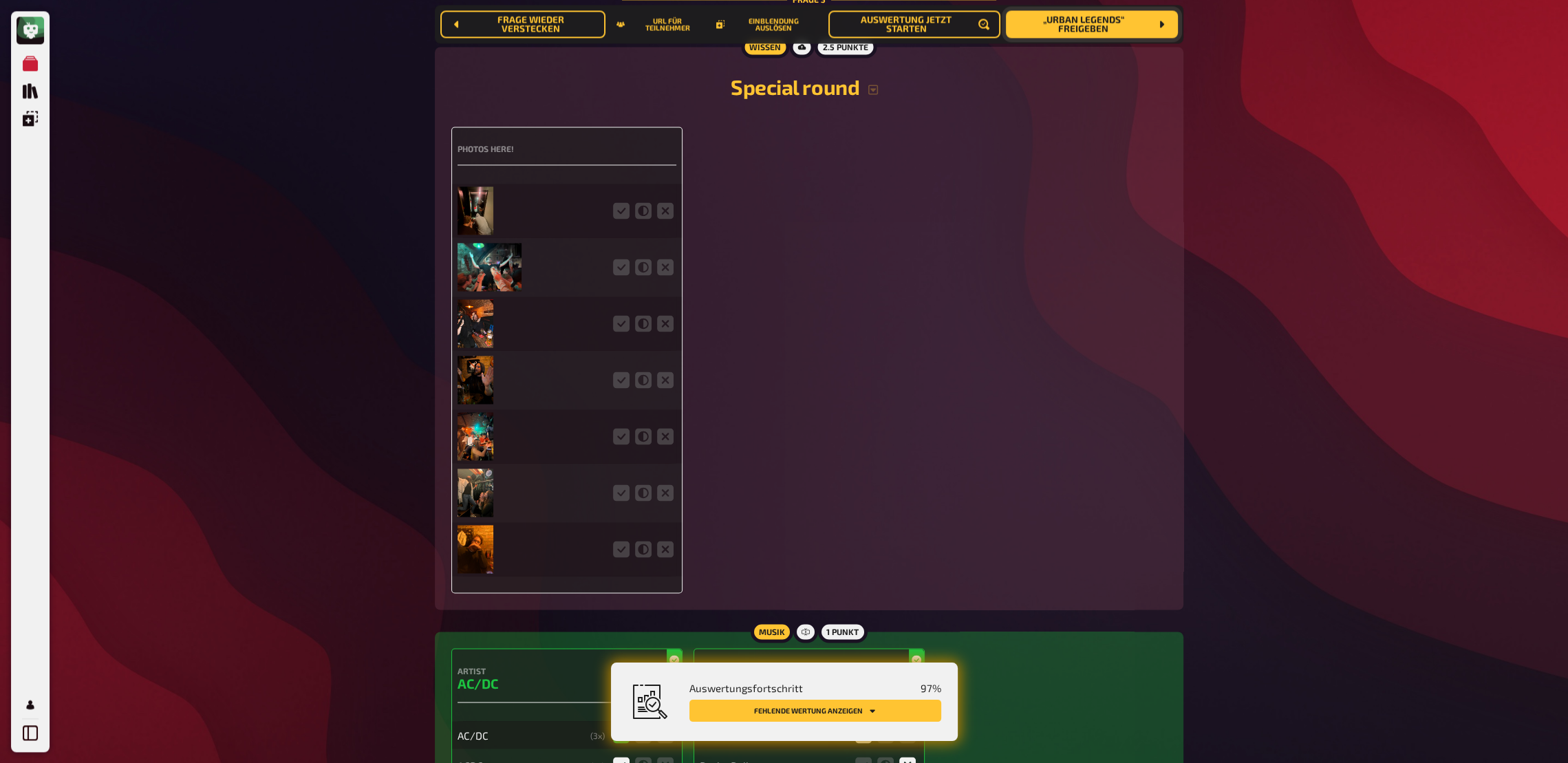
drag, startPoint x: 624, startPoint y: 557, endPoint x: 615, endPoint y: 510, distance: 47.9
click at [622, 553] on icon at bounding box center [621, 549] width 17 height 17
click at [621, 487] on div at bounding box center [567, 492] width 219 height 53
click at [627, 500] on icon at bounding box center [621, 492] width 17 height 17
click at [0, 0] on input "radio" at bounding box center [0, 0] width 0 height 0
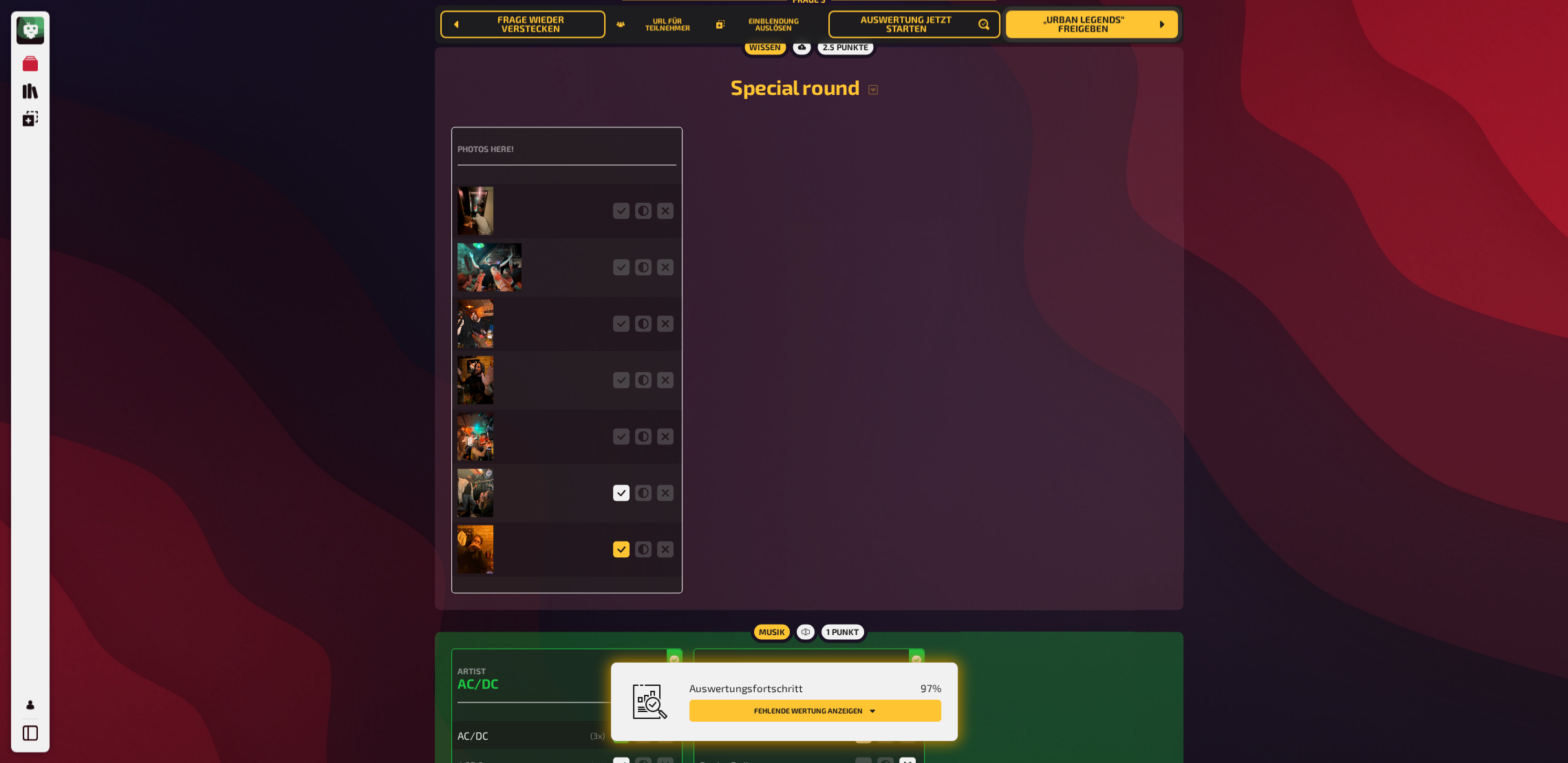
click at [620, 554] on icon at bounding box center [621, 549] width 17 height 17
click at [0, 0] on input "radio" at bounding box center [0, 0] width 0 height 0
click at [628, 445] on icon at bounding box center [621, 436] width 17 height 17
click at [0, 0] on input "radio" at bounding box center [0, 0] width 0 height 0
click at [628, 388] on icon at bounding box center [621, 379] width 17 height 17
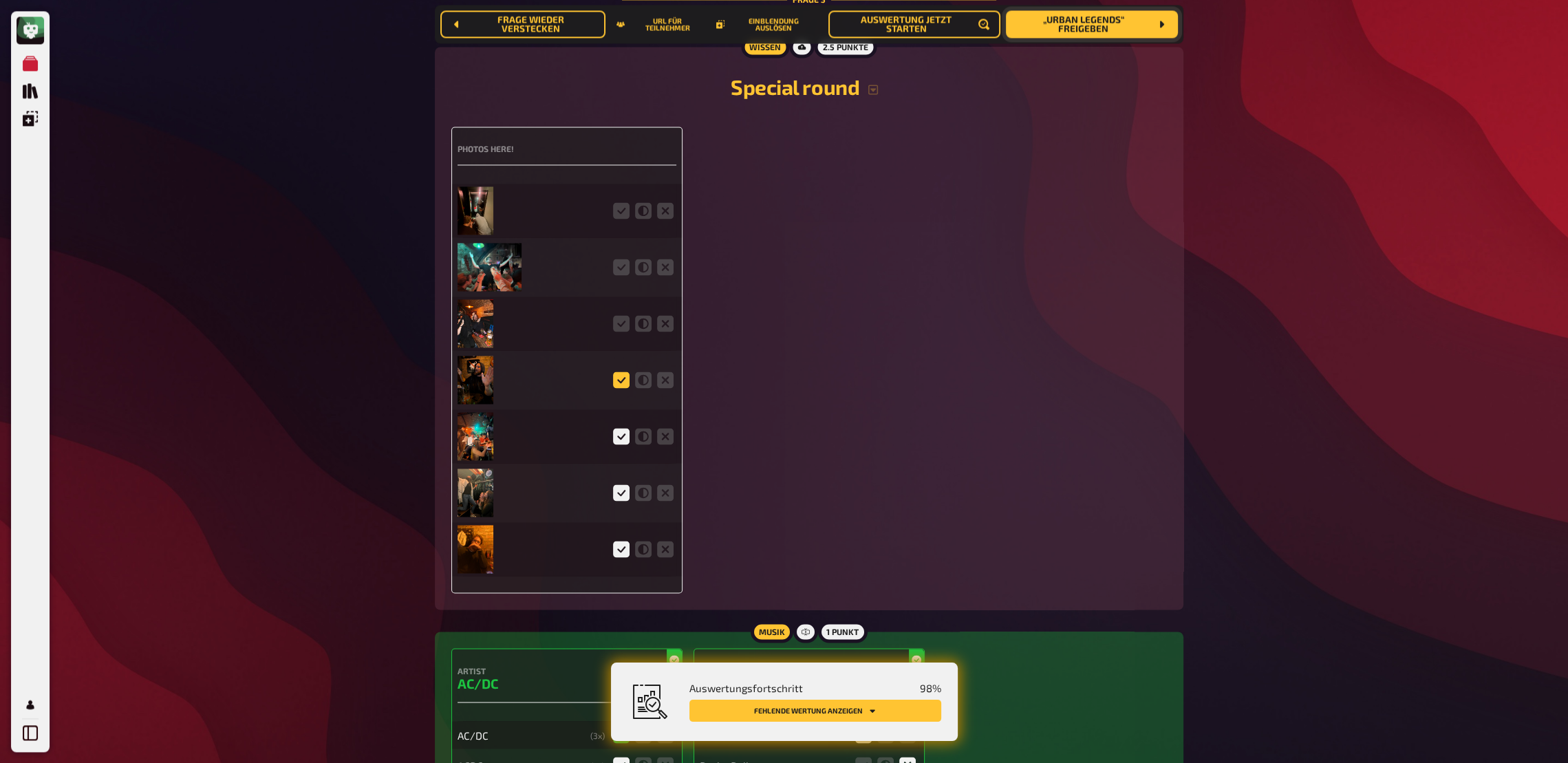
click at [0, 0] on input "radio" at bounding box center [0, 0] width 0 height 0
click at [622, 331] on icon at bounding box center [621, 323] width 17 height 17
click at [0, 0] on input "radio" at bounding box center [0, 0] width 0 height 0
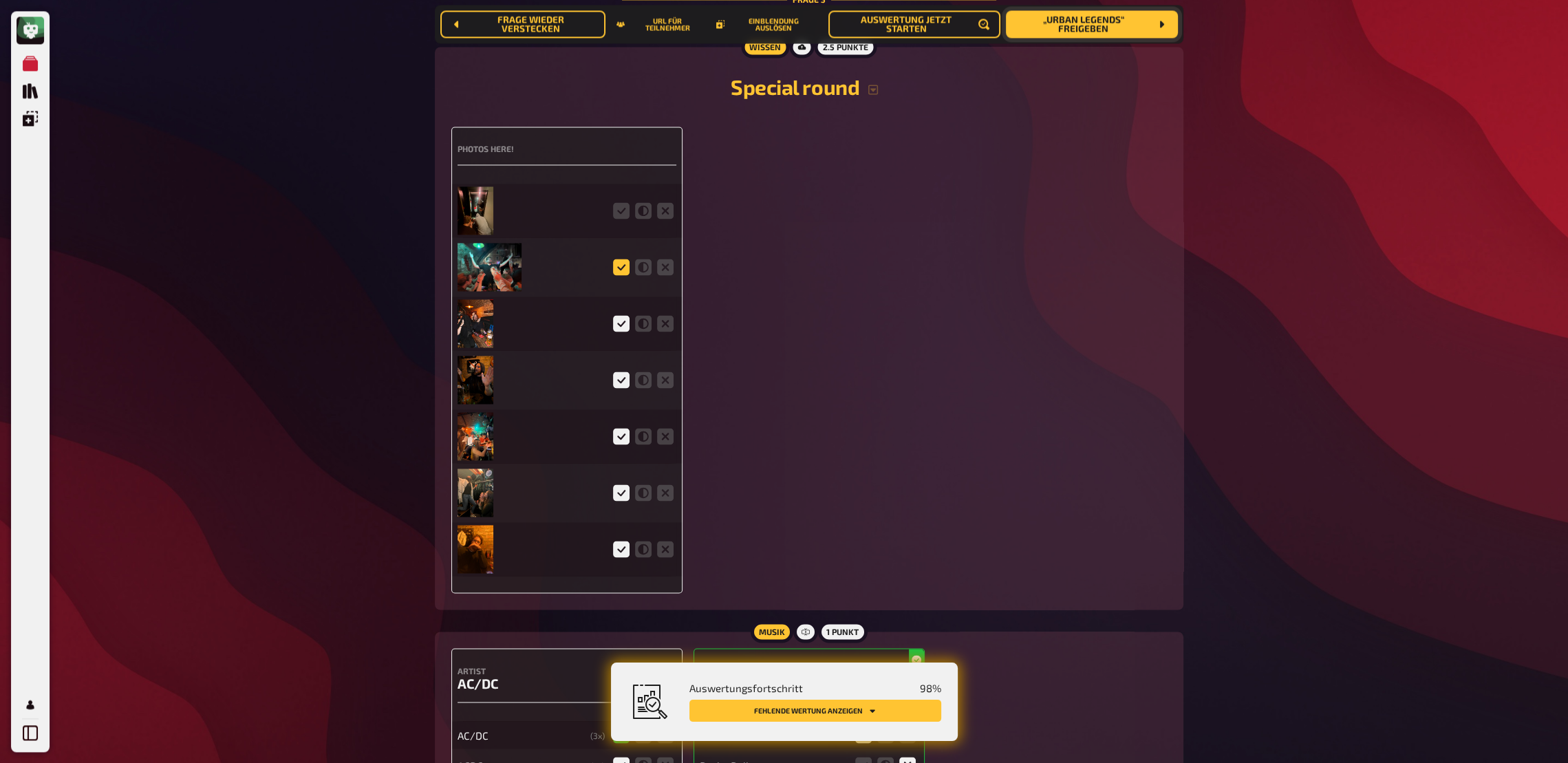
click at [623, 275] on icon at bounding box center [621, 267] width 17 height 17
click at [0, 0] on input "radio" at bounding box center [0, 0] width 0 height 0
click at [620, 213] on icon at bounding box center [621, 210] width 17 height 17
click at [0, 0] on input "radio" at bounding box center [0, 0] width 0 height 0
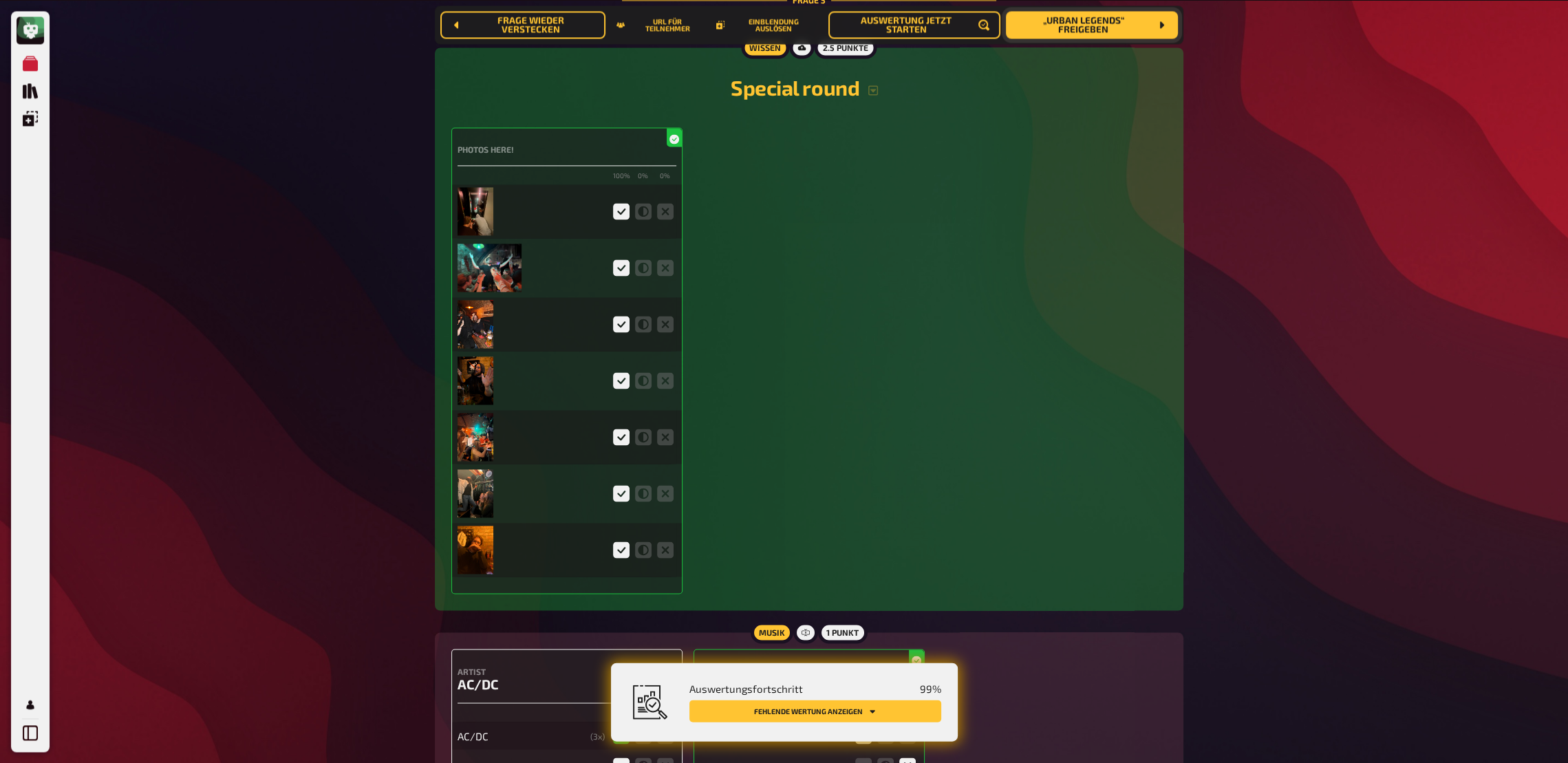
scroll to position [0, 0]
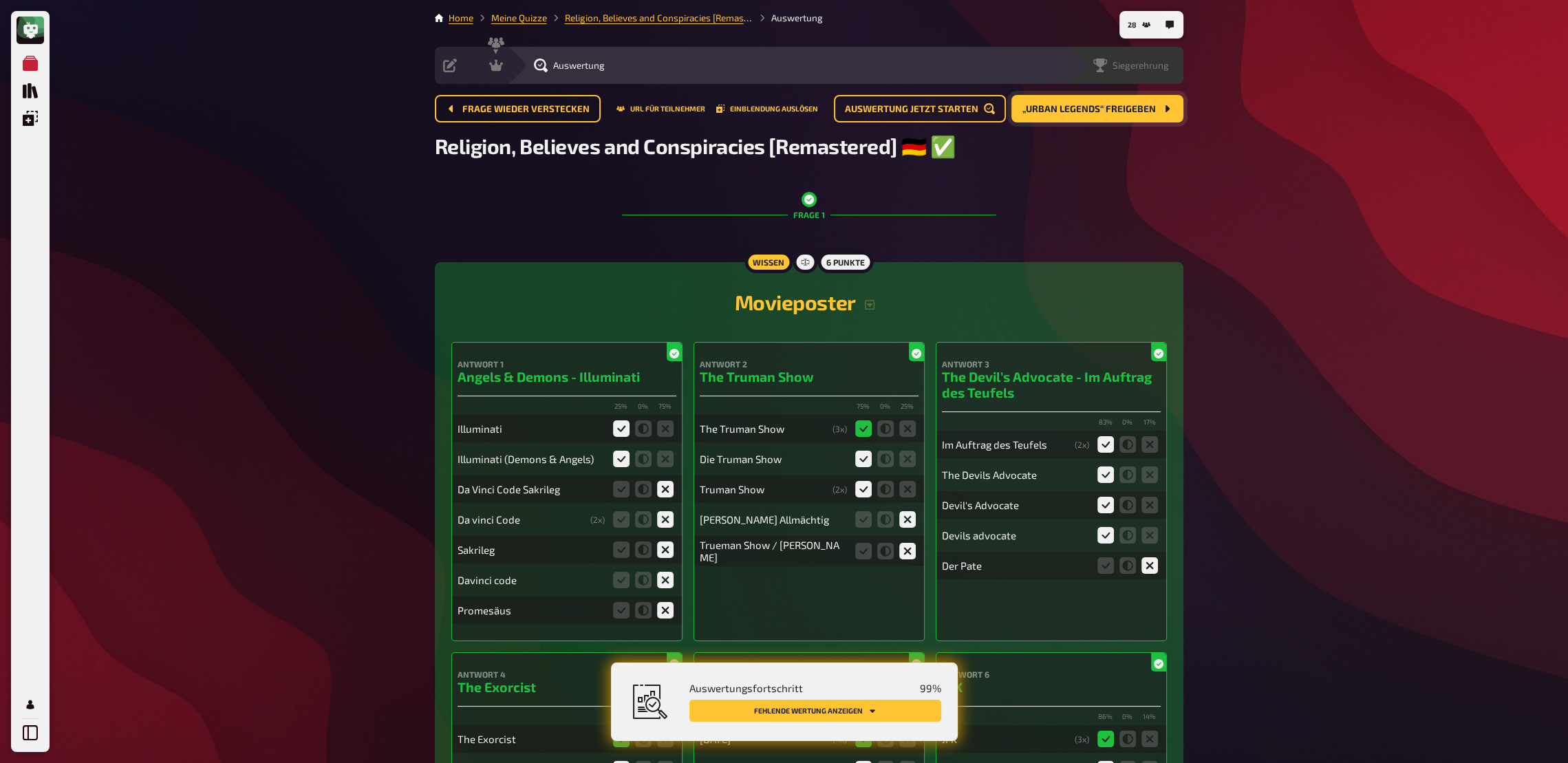
click at [1132, 76] on div "Siegerehrung" at bounding box center [1125, 66] width 117 height 38
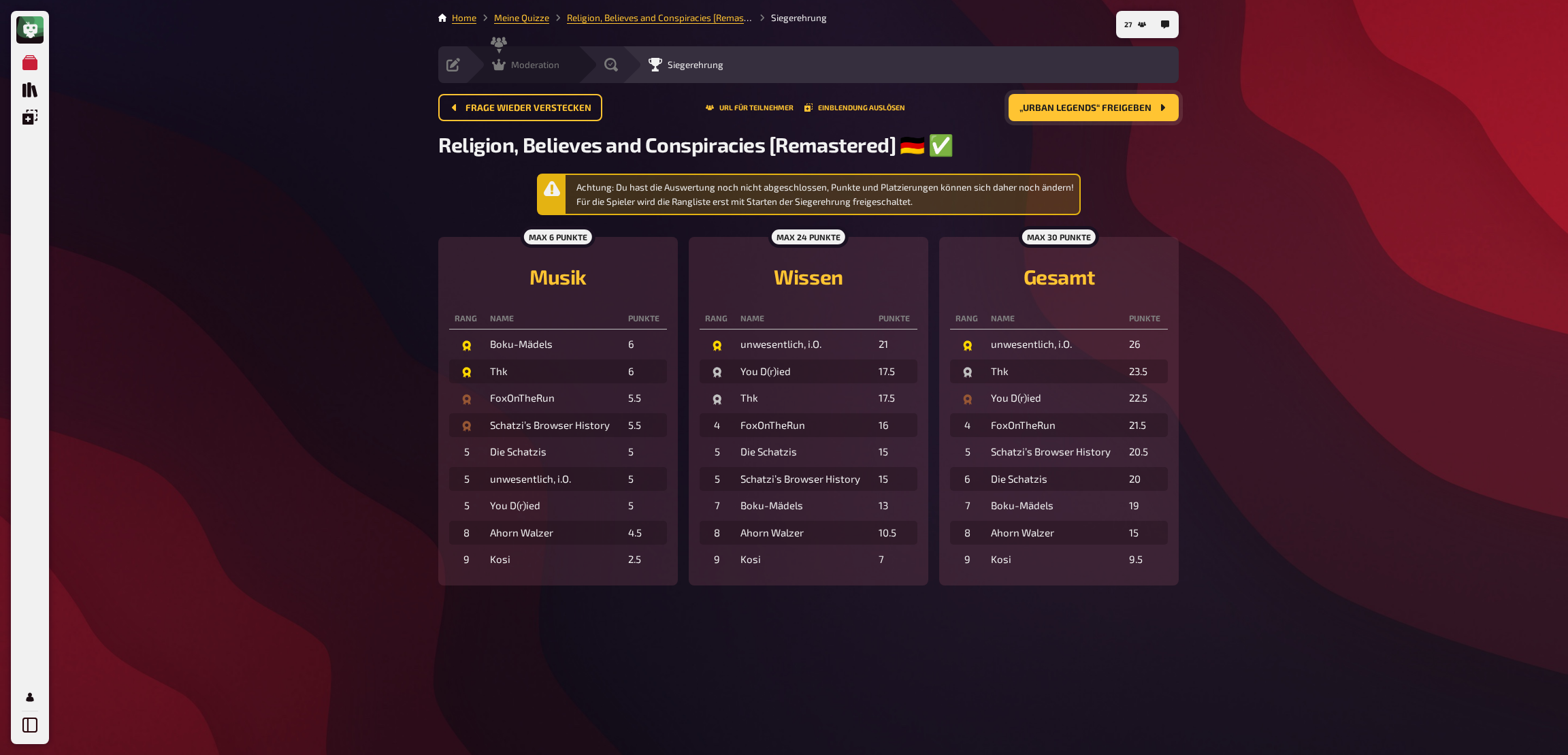
click at [529, 61] on span "Moderation" at bounding box center [535, 64] width 48 height 11
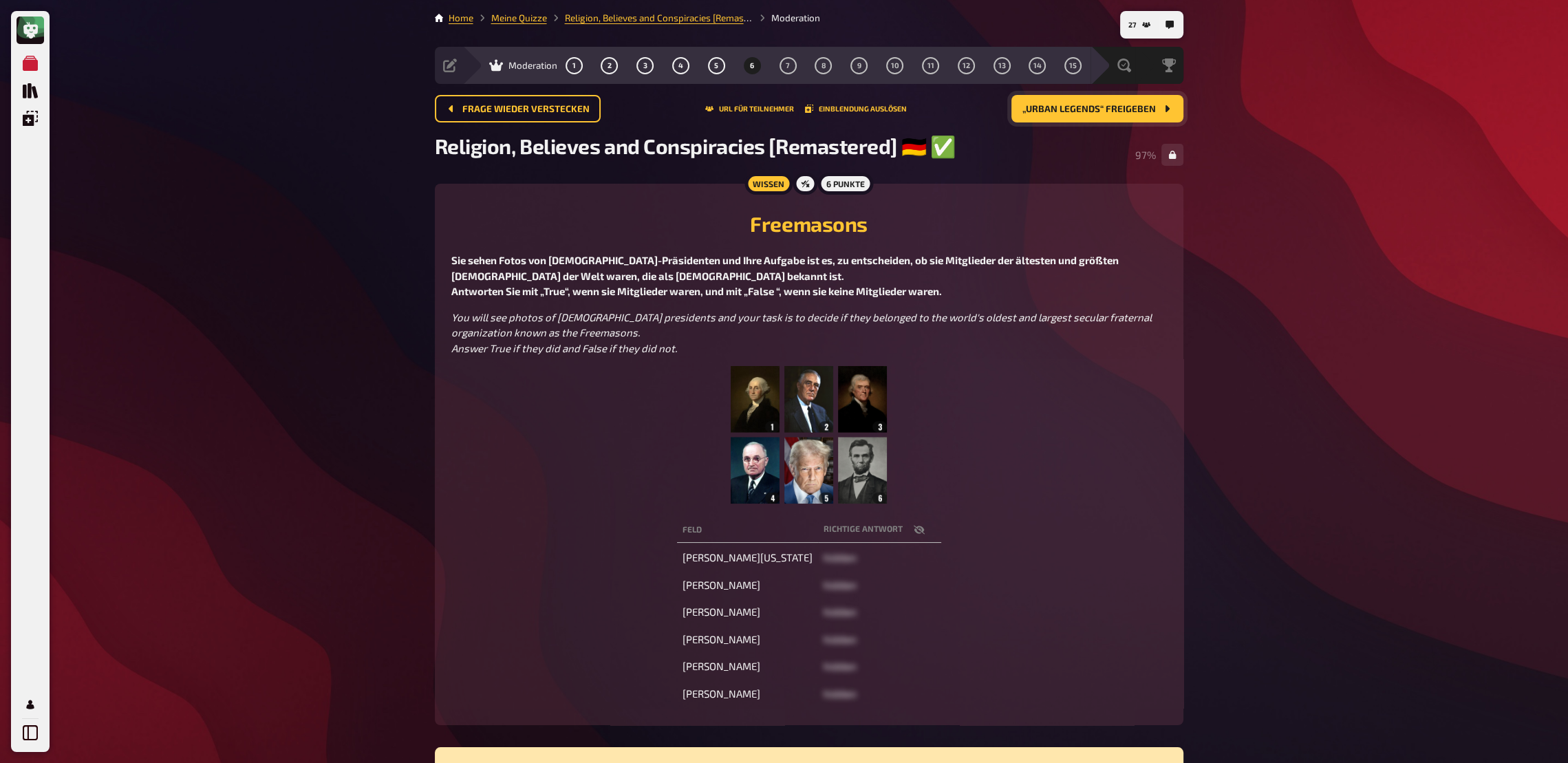
click at [1057, 105] on span "„Urban Legends“ freigeben" at bounding box center [1089, 109] width 134 height 10
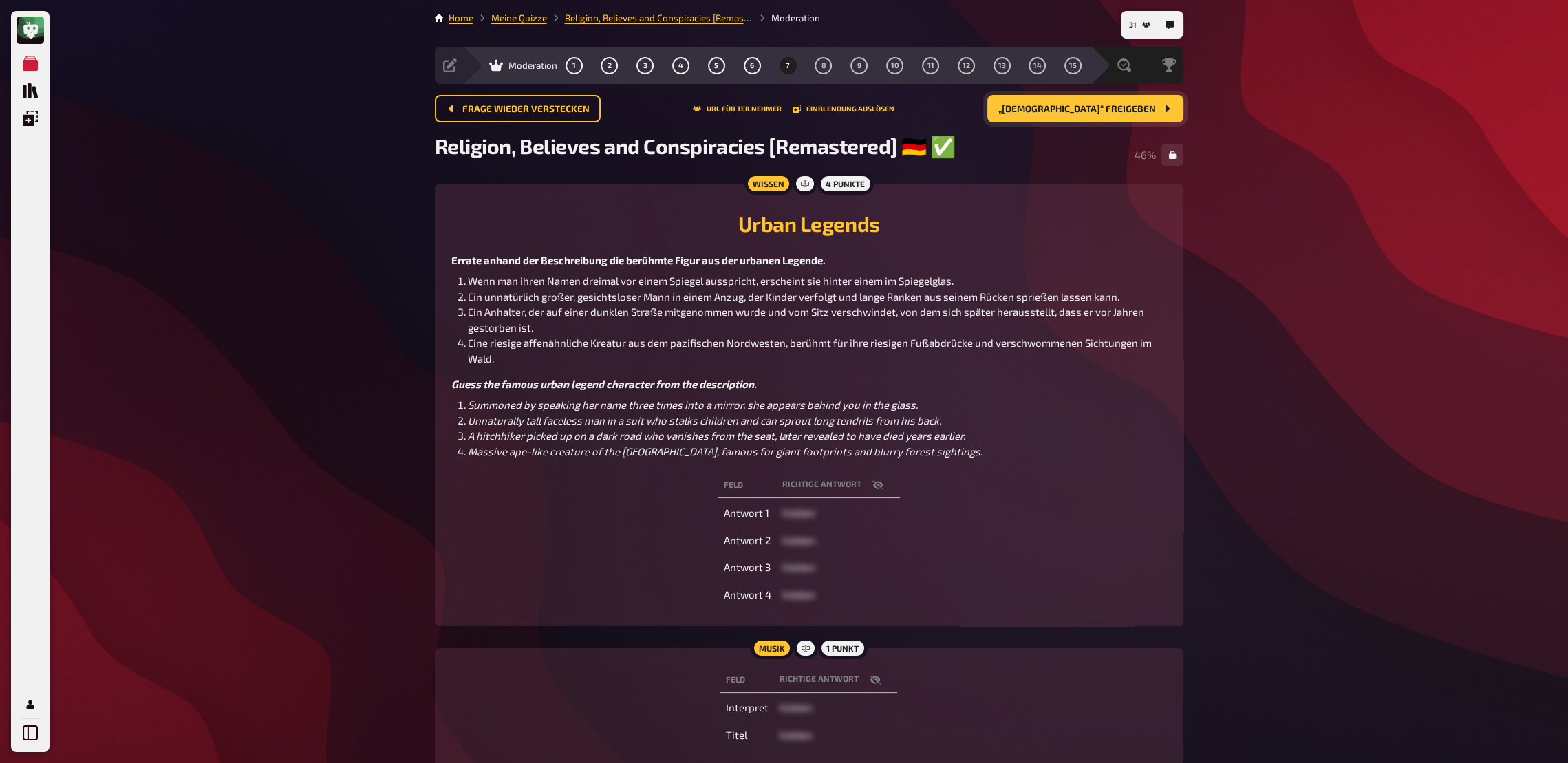
click at [867, 561] on button "button" at bounding box center [875, 680] width 33 height 14
click at [1097, 77] on div "Auswertung" at bounding box center [1079, 66] width 114 height 38
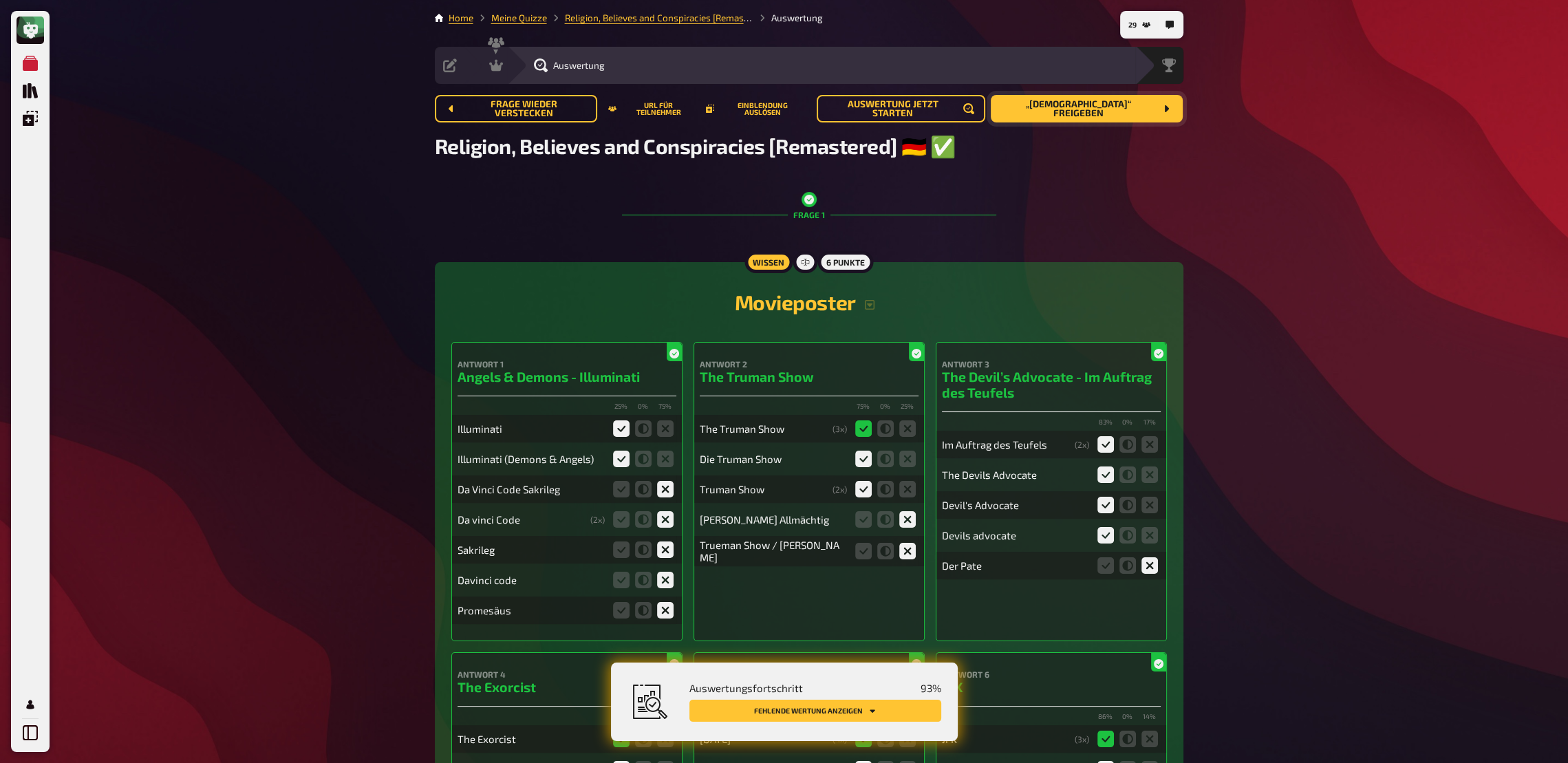
click at [590, 63] on span "Auswertung" at bounding box center [579, 65] width 52 height 11
click at [880, 561] on button "Fehlende Wertung anzeigen" at bounding box center [815, 711] width 252 height 22
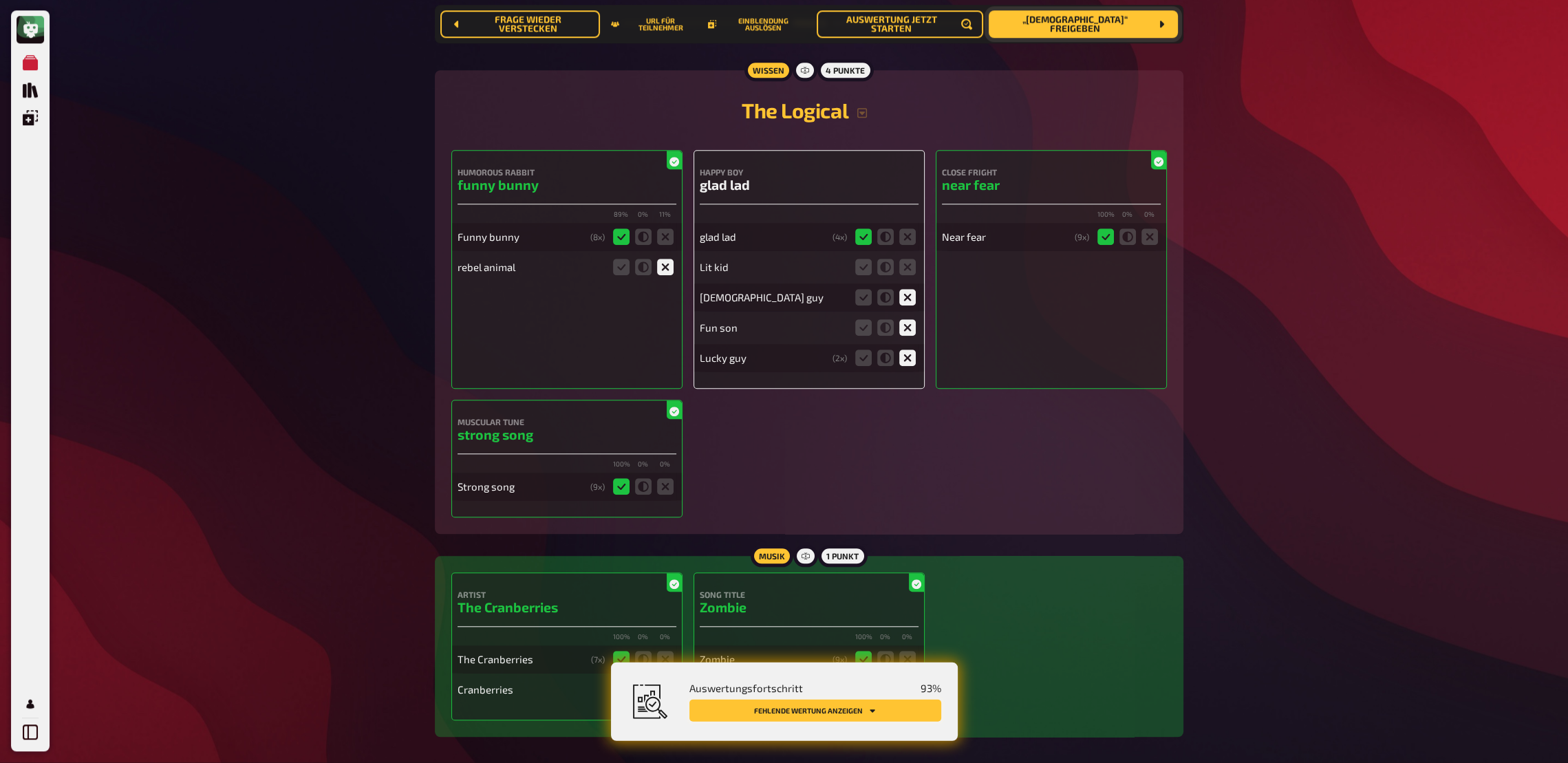
scroll to position [1900, 0]
click at [901, 275] on icon at bounding box center [907, 267] width 17 height 17
click at [0, 0] on input "radio" at bounding box center [0, 0] width 0 height 0
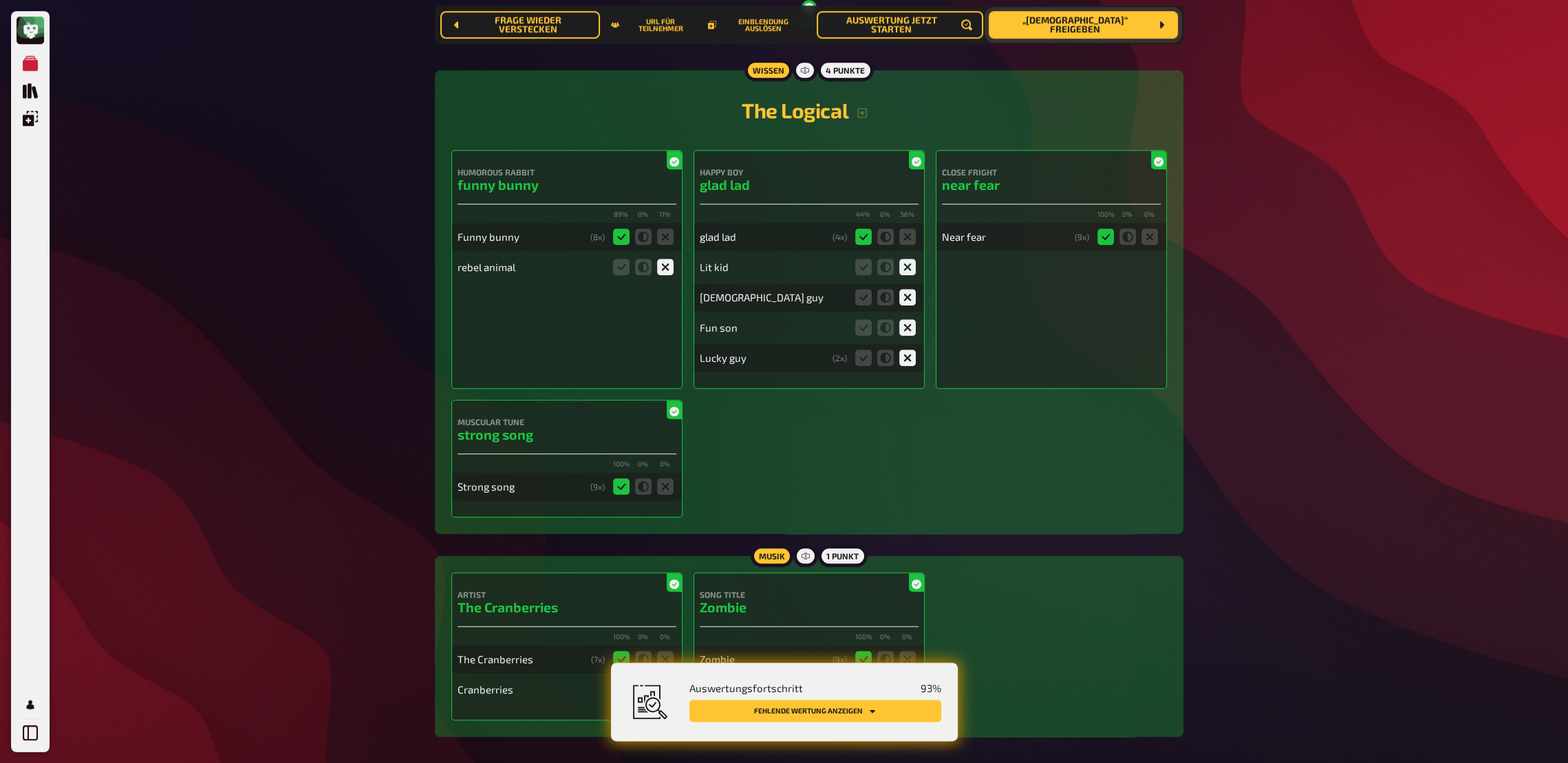
click at [867, 561] on button "Fehlende Wertung anzeigen" at bounding box center [815, 711] width 252 height 22
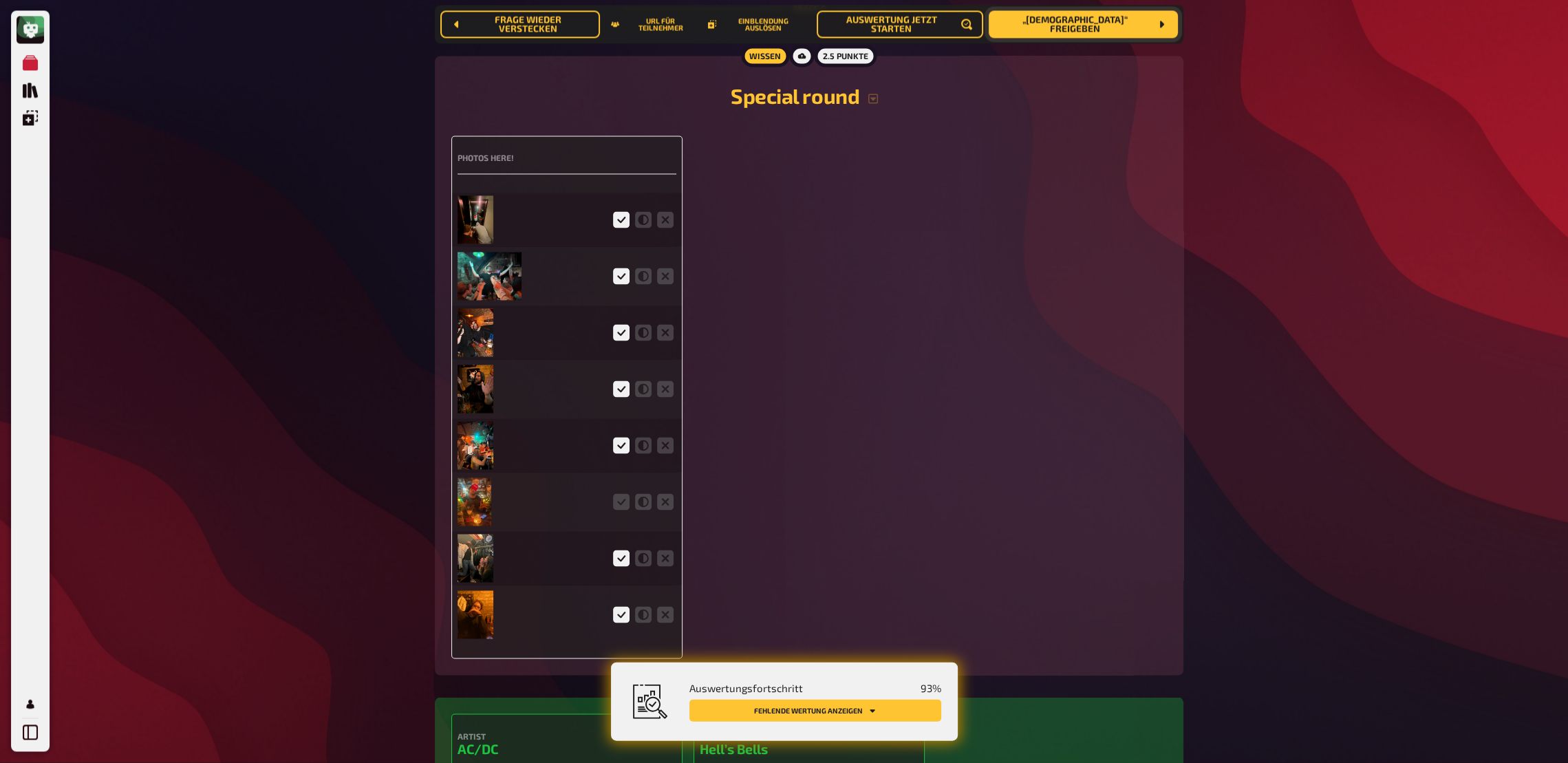
scroll to position [3246, 0]
click at [626, 510] on icon at bounding box center [621, 501] width 17 height 17
click at [0, 0] on input "radio" at bounding box center [0, 0] width 0 height 0
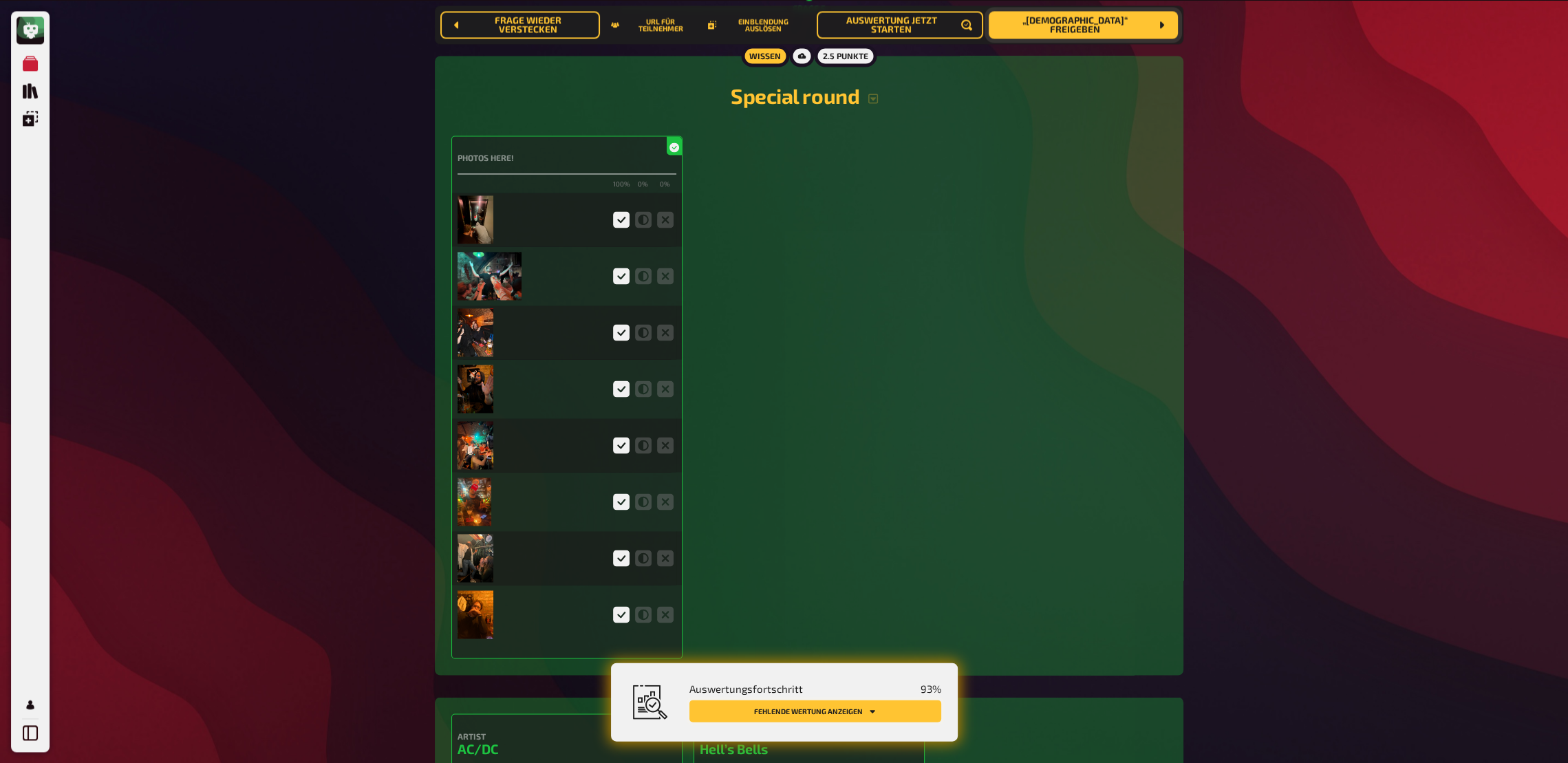
click at [801, 561] on button "Fehlende Wertung anzeigen" at bounding box center [815, 711] width 252 height 22
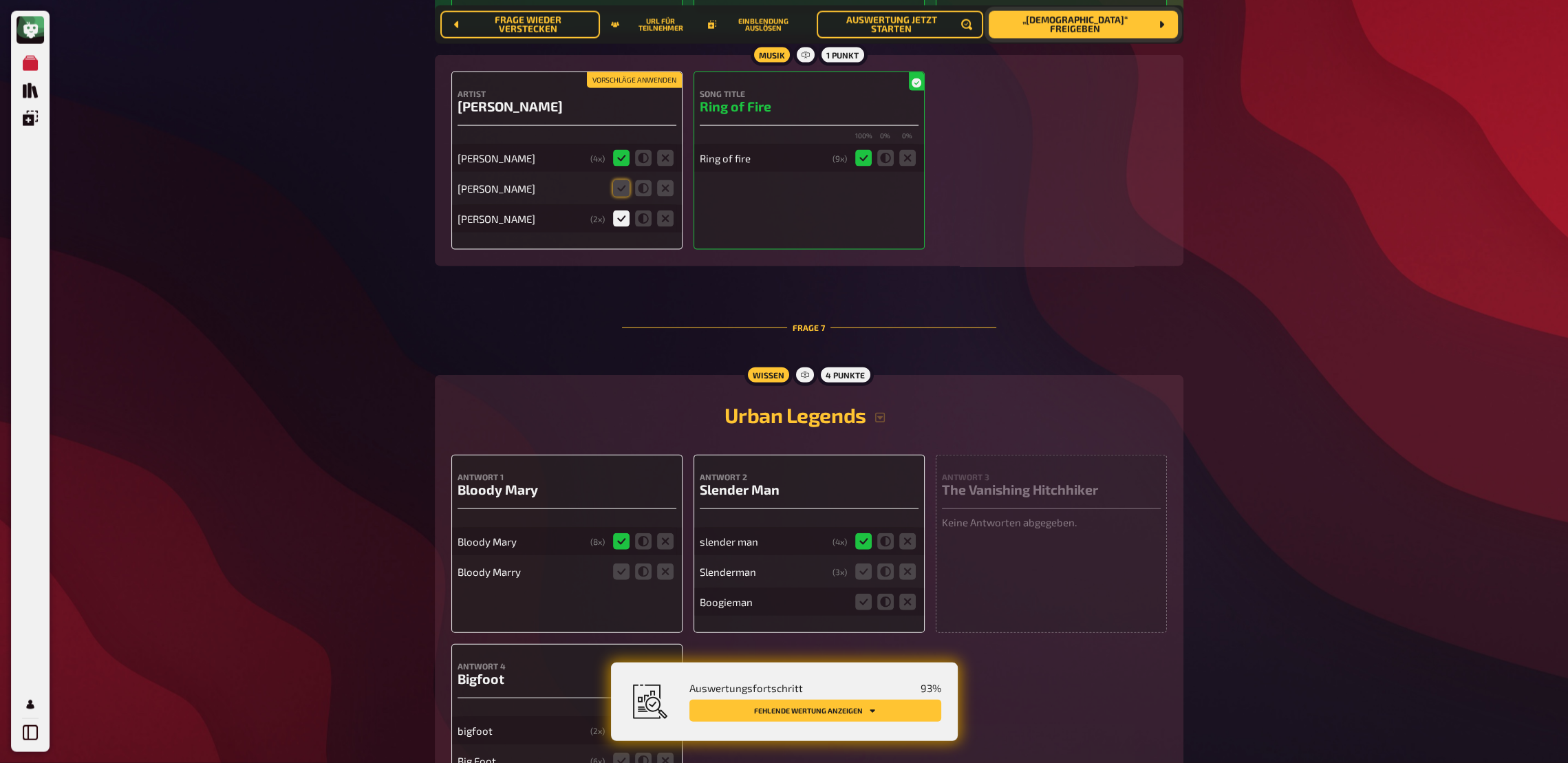
scroll to position [4635, 0]
click at [628, 561] on icon at bounding box center [621, 570] width 17 height 17
click at [0, 0] on input "radio" at bounding box center [0, 0] width 0 height 0
drag, startPoint x: 859, startPoint y: 579, endPoint x: 871, endPoint y: 598, distance: 22.5
click at [860, 561] on icon at bounding box center [864, 570] width 17 height 17
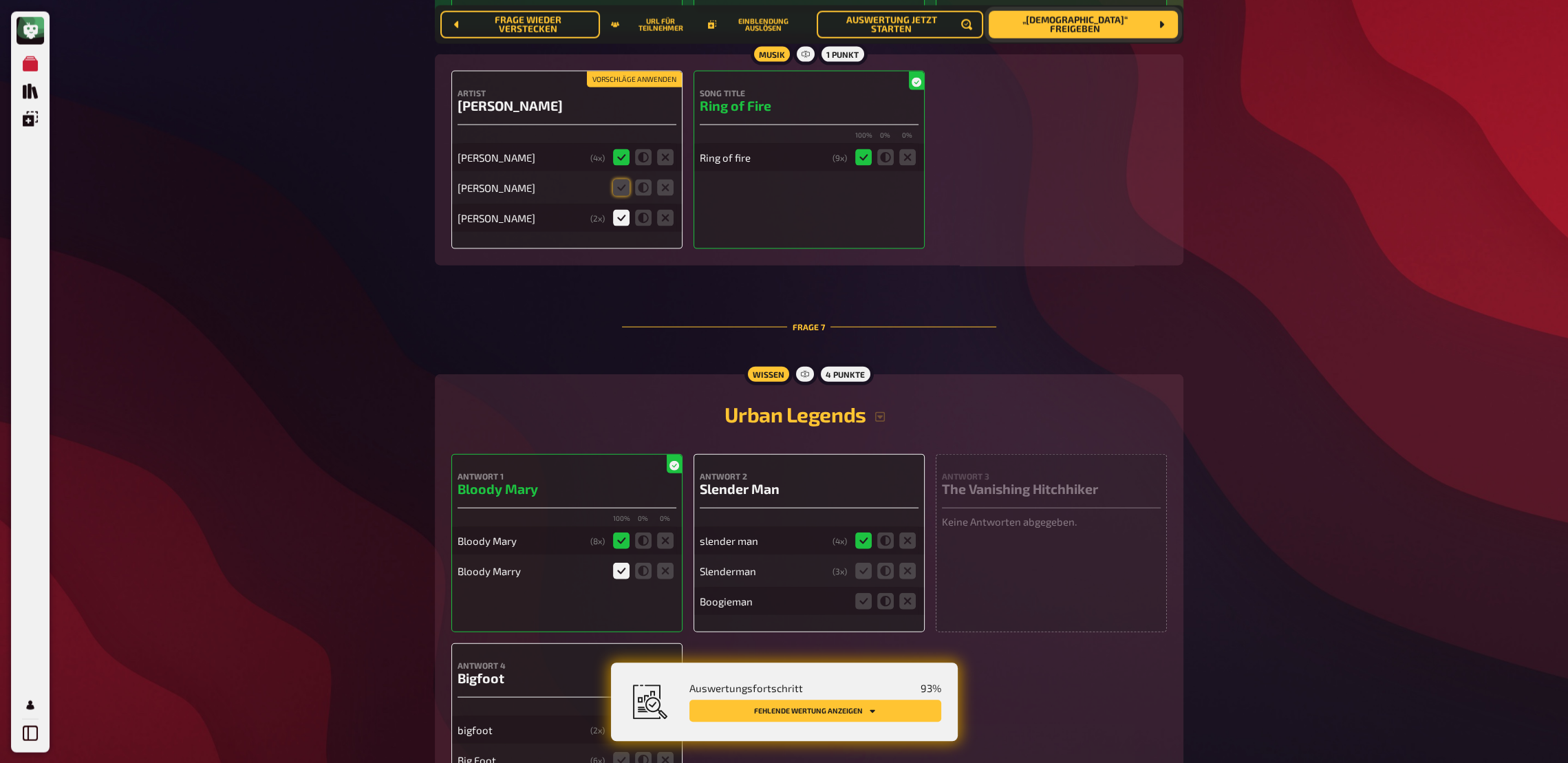
click at [0, 0] on input "radio" at bounding box center [0, 0] width 0 height 0
click at [905, 561] on icon at bounding box center [907, 600] width 17 height 17
click at [0, 0] on input "radio" at bounding box center [0, 0] width 0 height 0
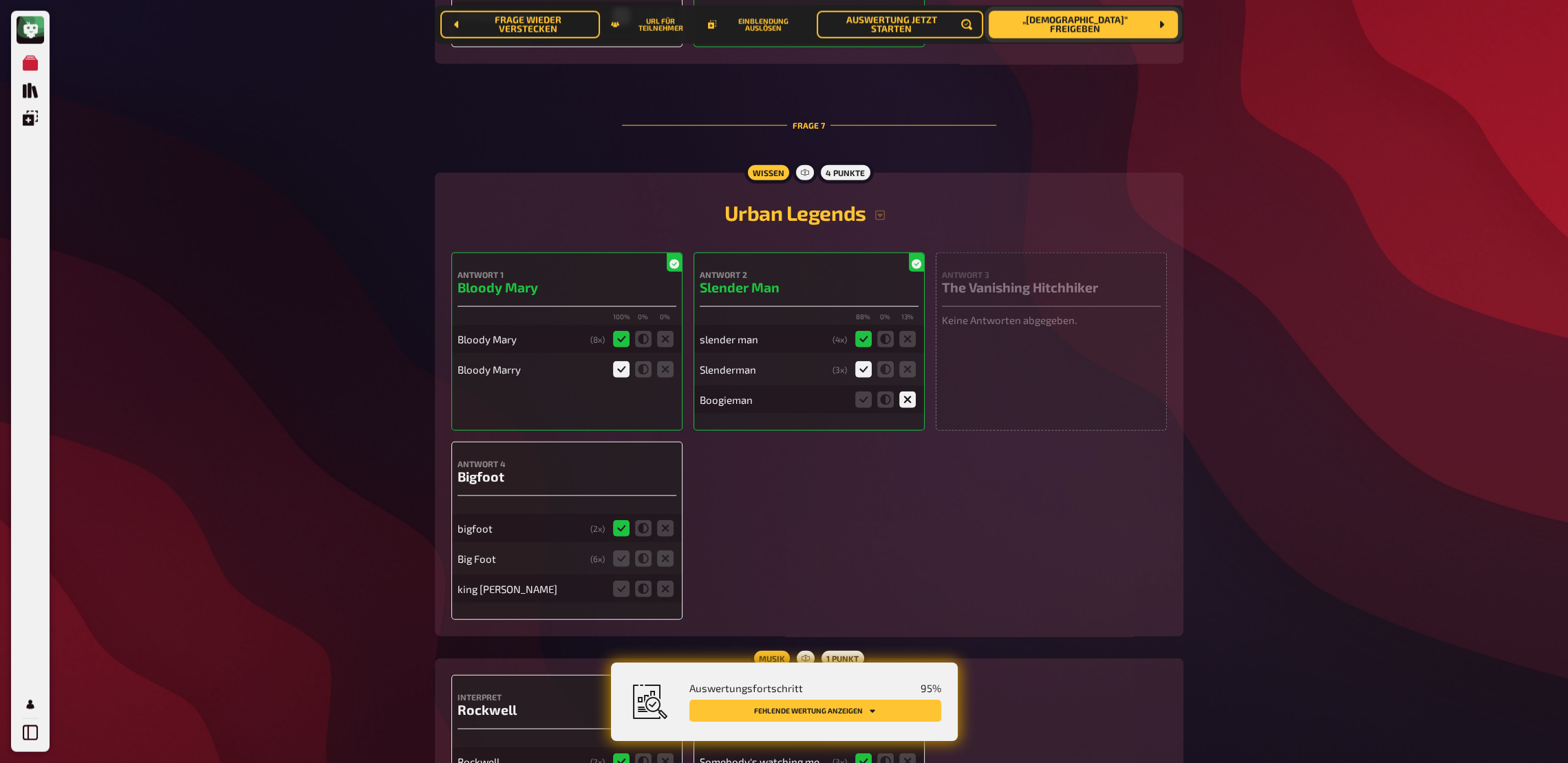
scroll to position [4858, 0]
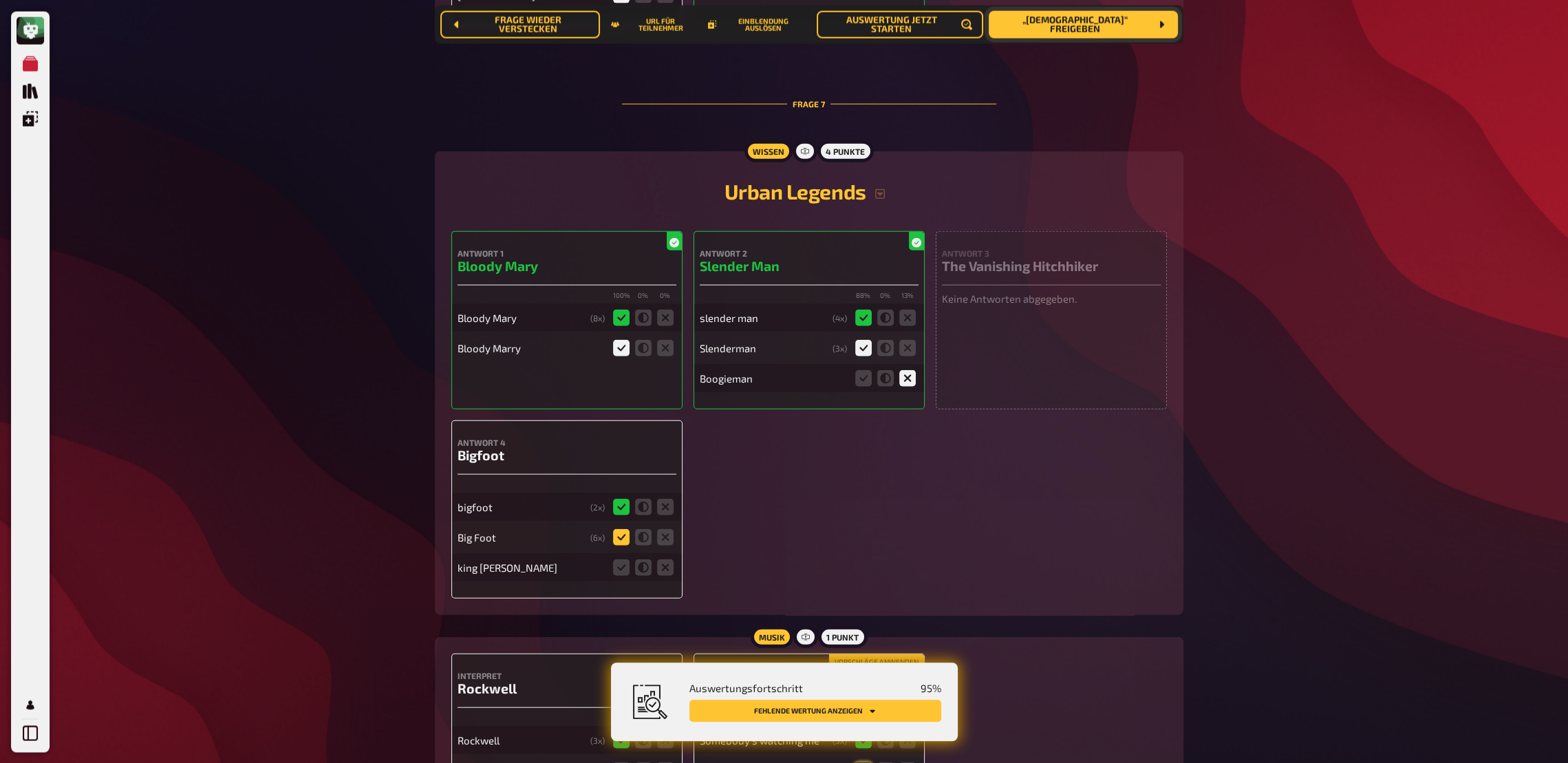
click at [620, 545] on icon at bounding box center [621, 537] width 17 height 17
click at [0, 0] on input "radio" at bounding box center [0, 0] width 0 height 0
click at [664, 561] on icon at bounding box center [665, 566] width 17 height 17
click at [0, 0] on input "radio" at bounding box center [0, 0] width 0 height 0
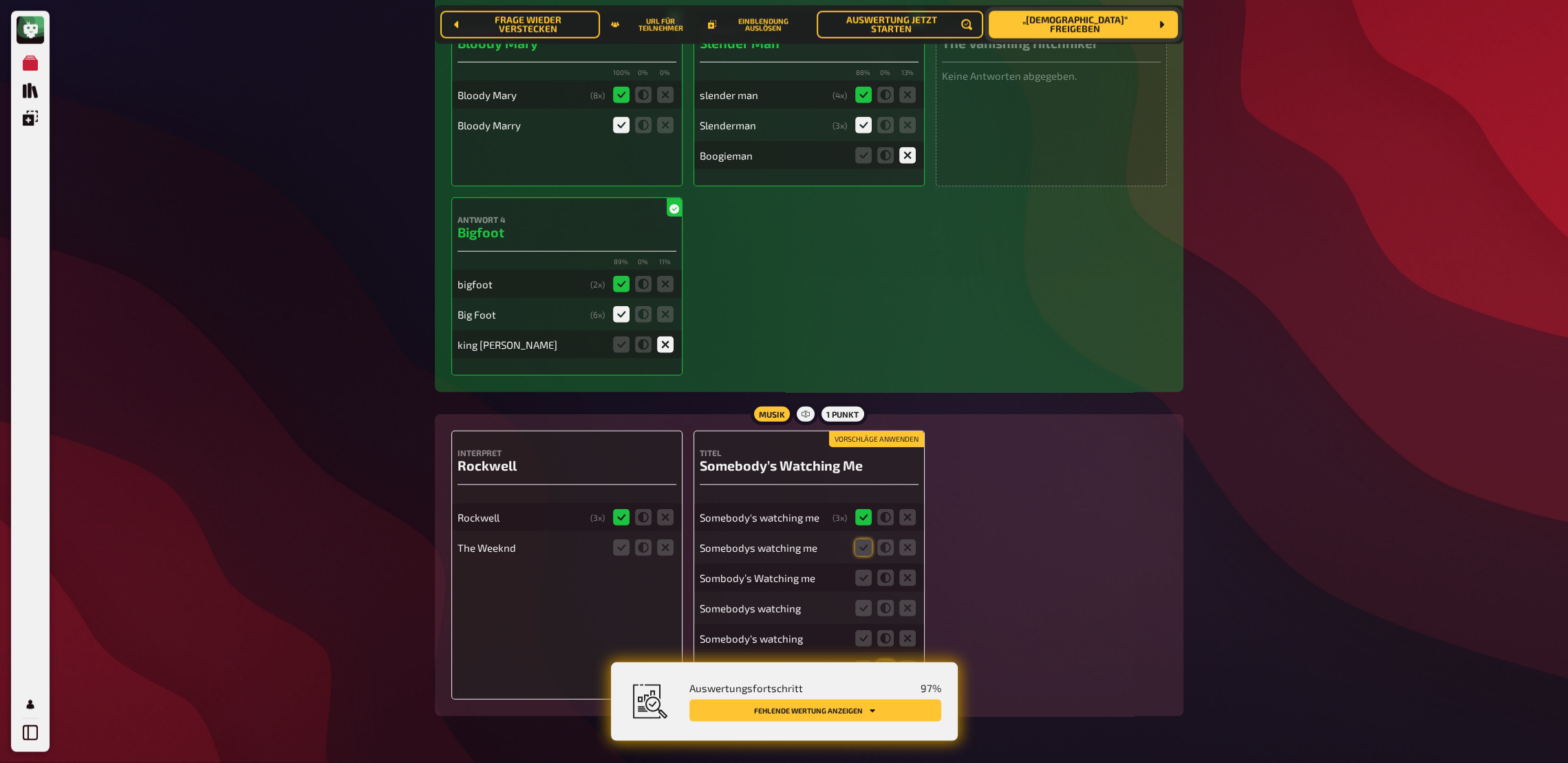
scroll to position [5081, 0]
click at [673, 555] on icon at bounding box center [665, 546] width 17 height 17
click at [0, 0] on input "radio" at bounding box center [0, 0] width 0 height 0
click at [856, 555] on icon at bounding box center [864, 546] width 17 height 17
click at [0, 0] on input "radio" at bounding box center [0, 0] width 0 height 0
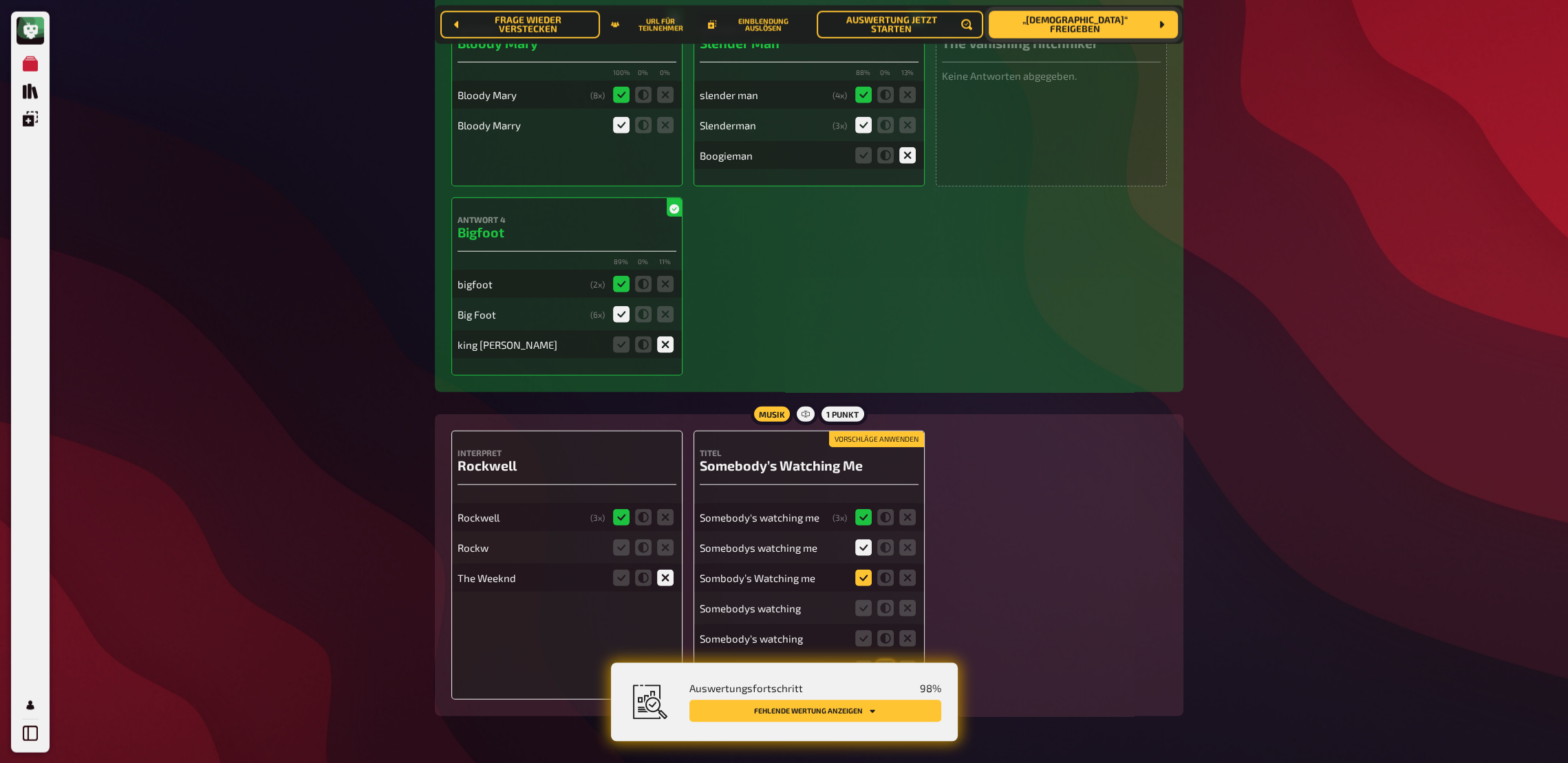
click at [862, 561] on icon at bounding box center [864, 577] width 17 height 17
click at [0, 0] on input "radio" at bounding box center [0, 0] width 0 height 0
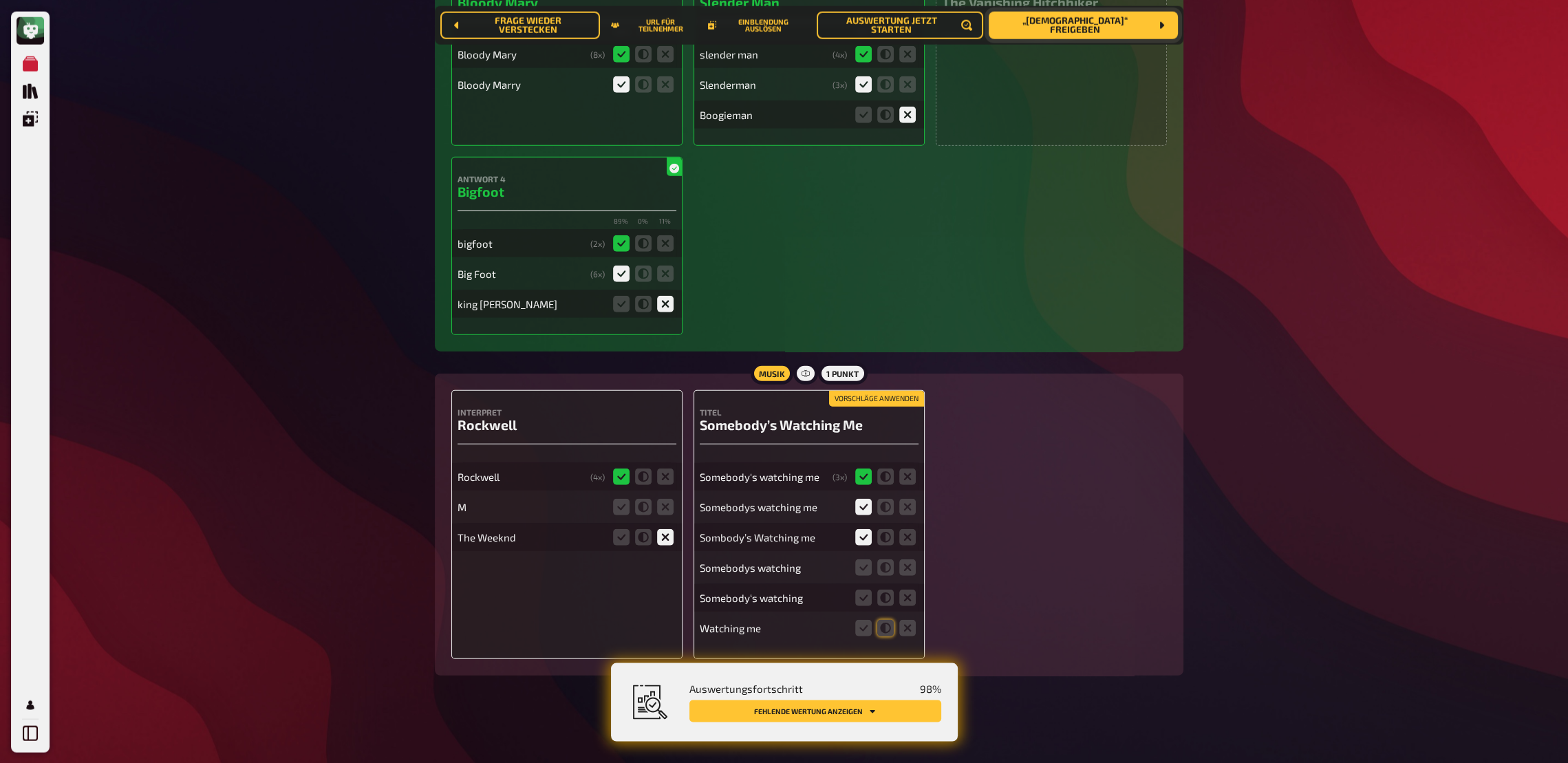
scroll to position [5132, 0]
click at [856, 561] on icon at bounding box center [864, 566] width 17 height 17
click at [0, 0] on input "radio" at bounding box center [0, 0] width 0 height 0
click at [859, 561] on icon at bounding box center [864, 597] width 17 height 17
click at [0, 0] on input "radio" at bounding box center [0, 0] width 0 height 0
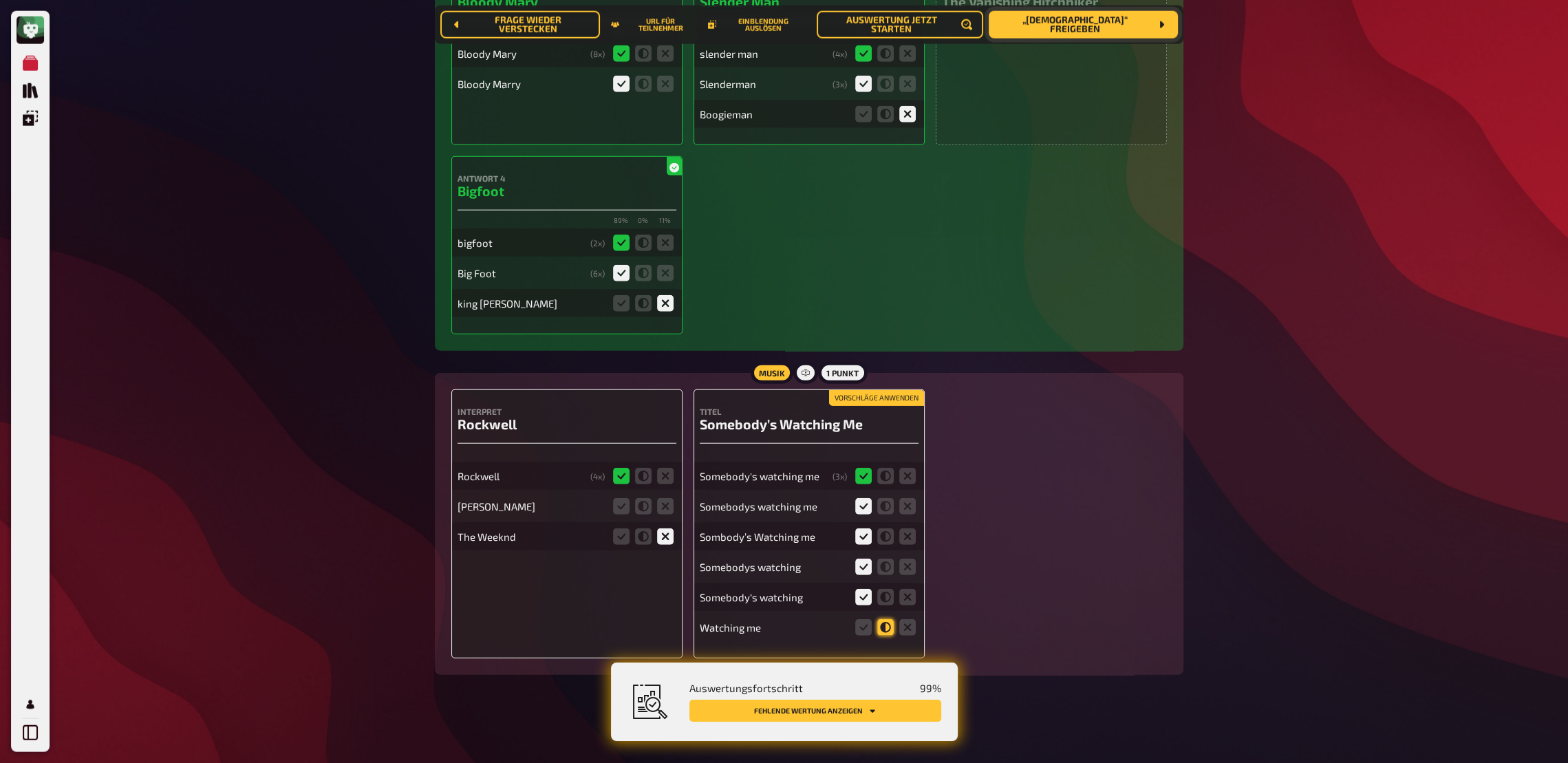
click at [883, 561] on icon at bounding box center [885, 628] width 17 height 17
click at [0, 0] on input "radio" at bounding box center [0, 0] width 0 height 0
click at [656, 504] on fieldset at bounding box center [643, 506] width 66 height 22
click at [662, 506] on icon at bounding box center [665, 506] width 17 height 17
click at [0, 0] on input "radio" at bounding box center [0, 0] width 0 height 0
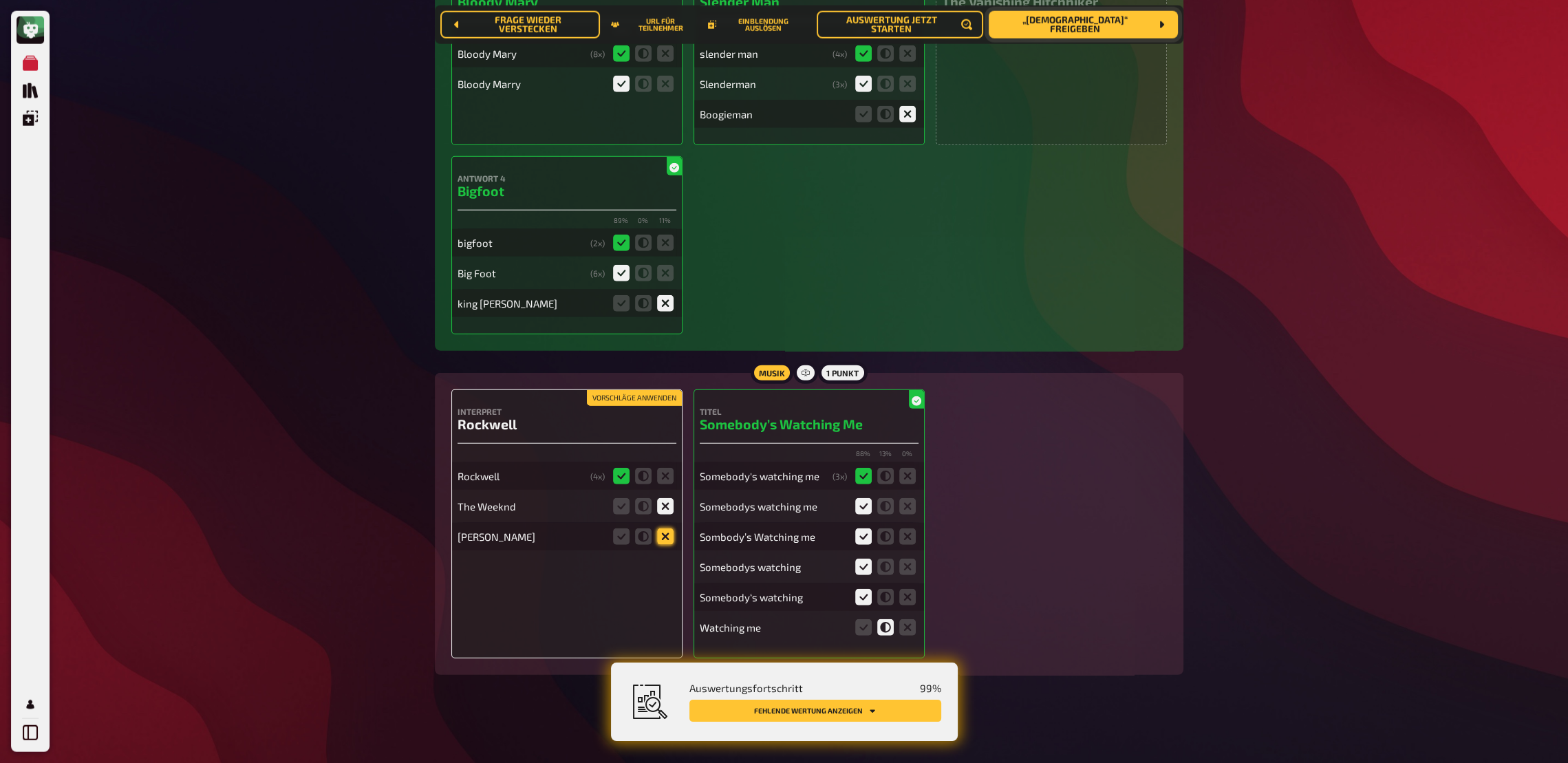
click at [671, 539] on icon at bounding box center [665, 537] width 17 height 17
click at [0, 0] on input "radio" at bounding box center [0, 0] width 0 height 0
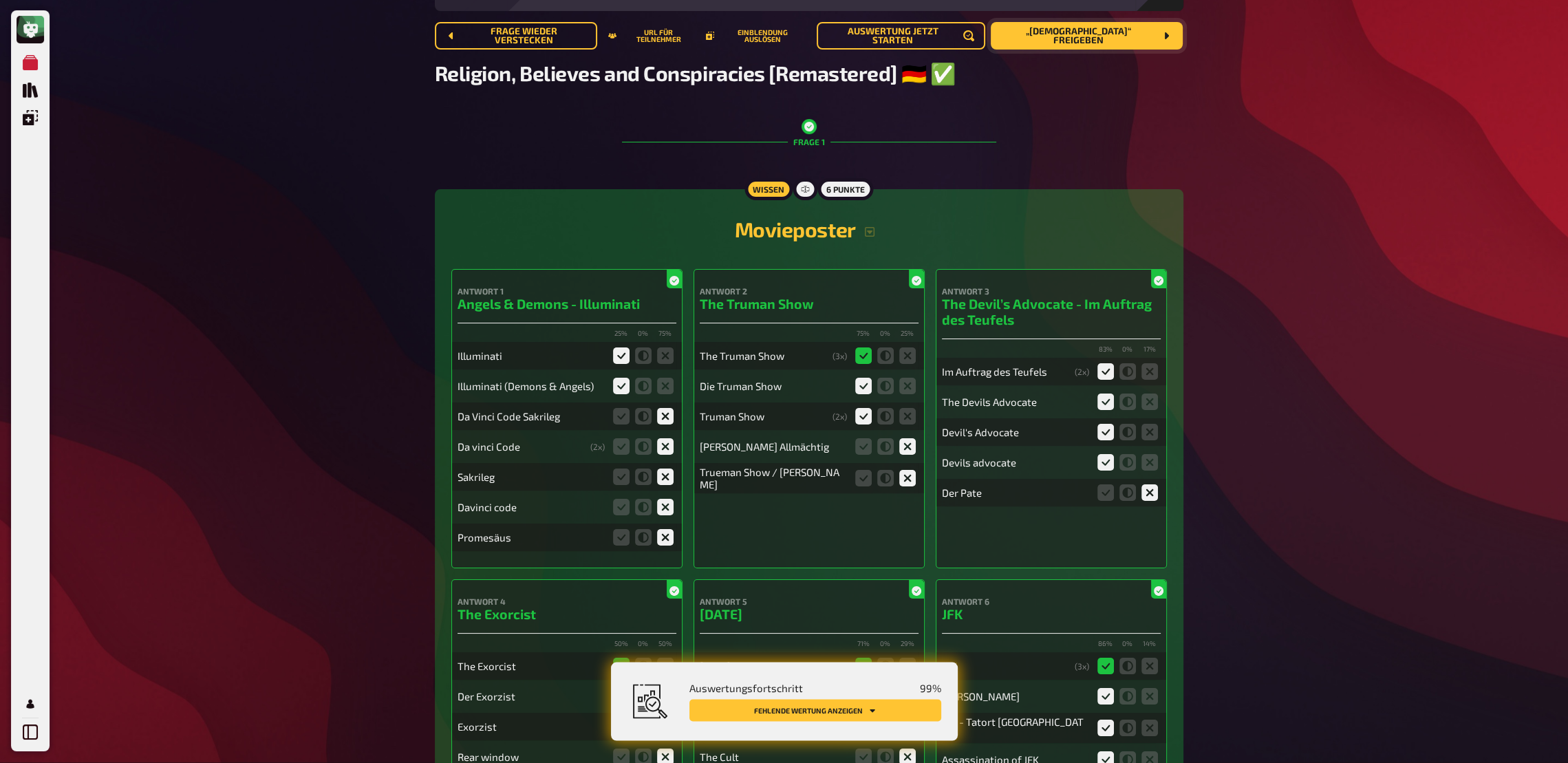
scroll to position [0, 0]
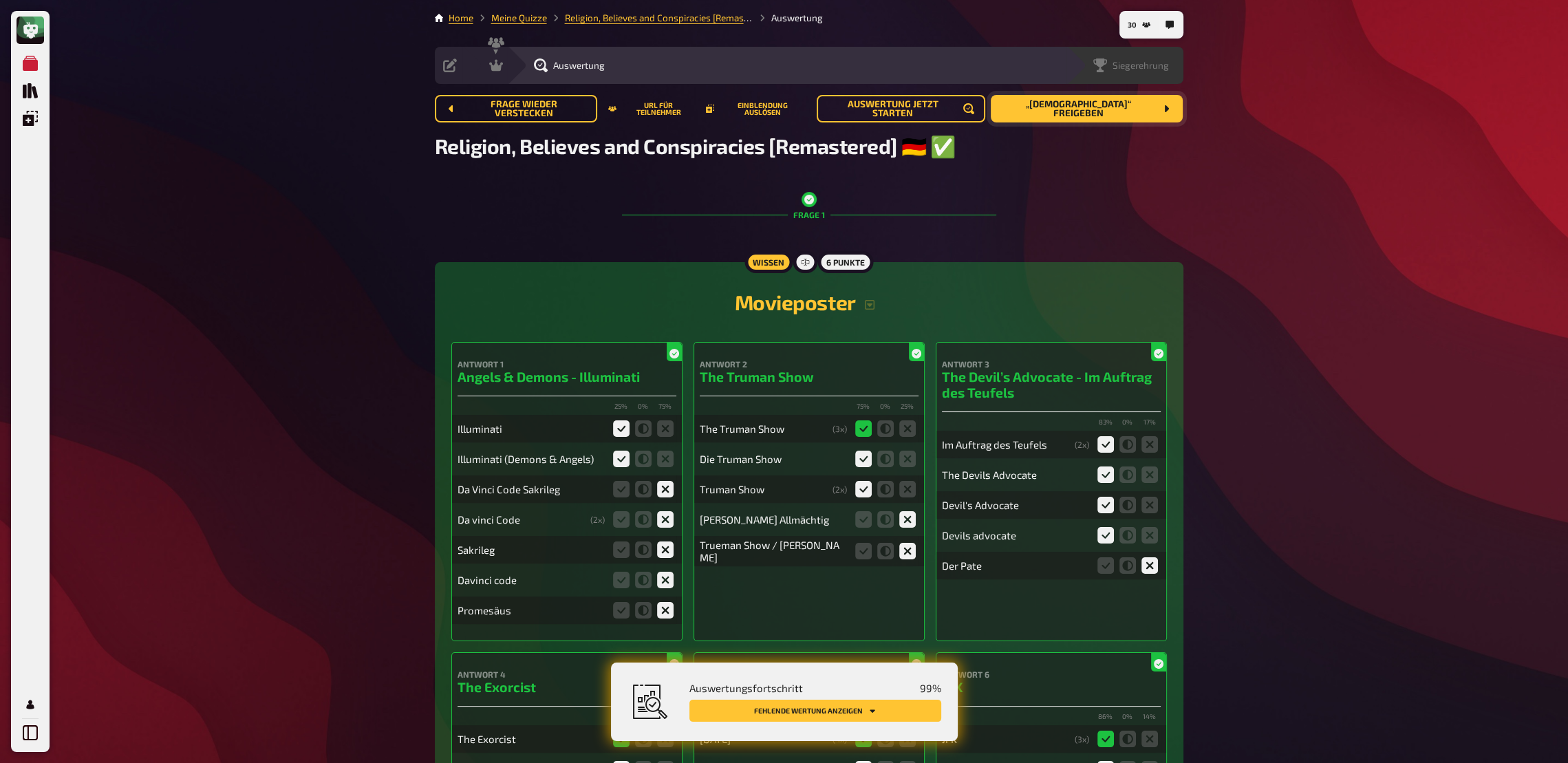
click at [1127, 80] on div "Siegerehrung" at bounding box center [1125, 66] width 117 height 38
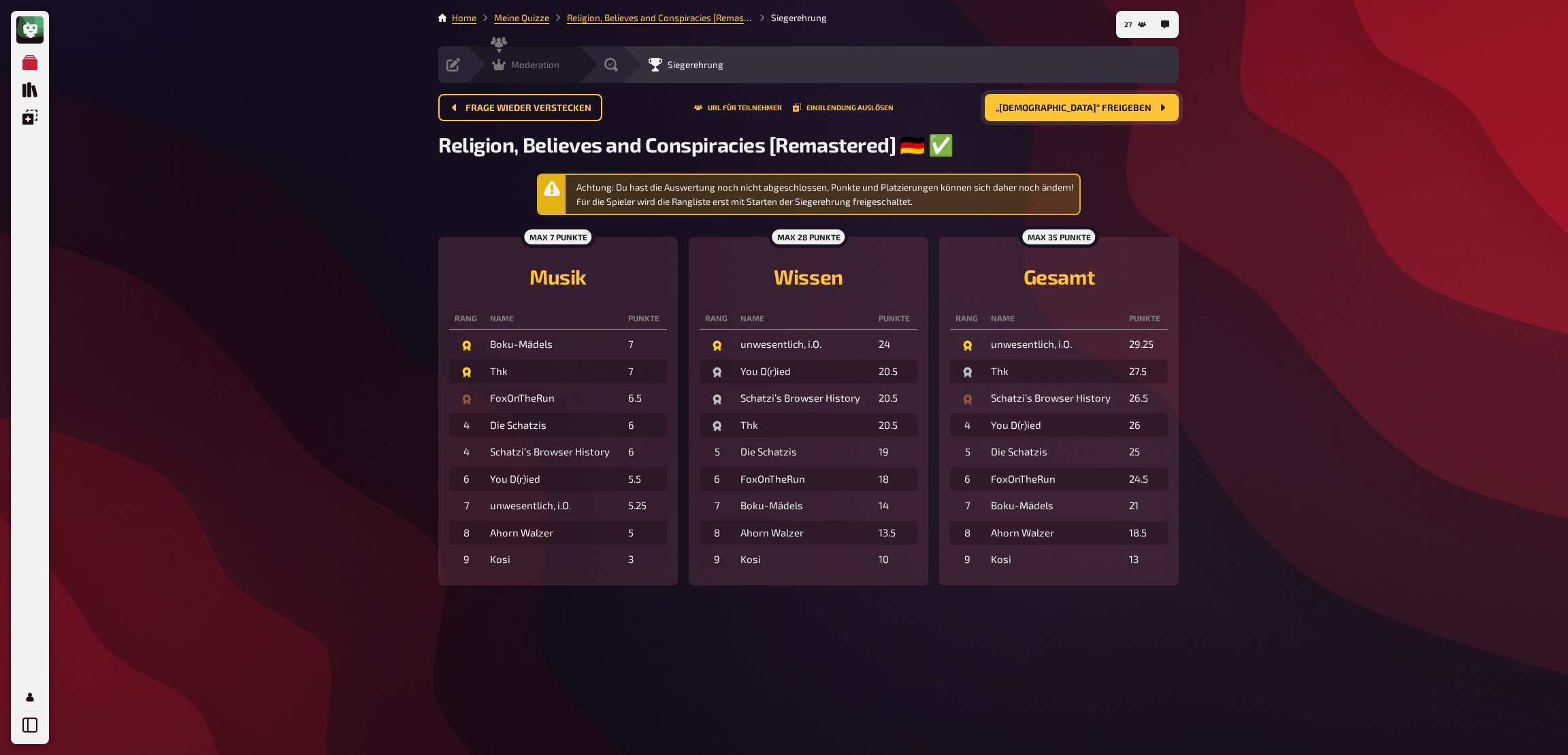
click at [502, 69] on icon at bounding box center [499, 64] width 14 height 11
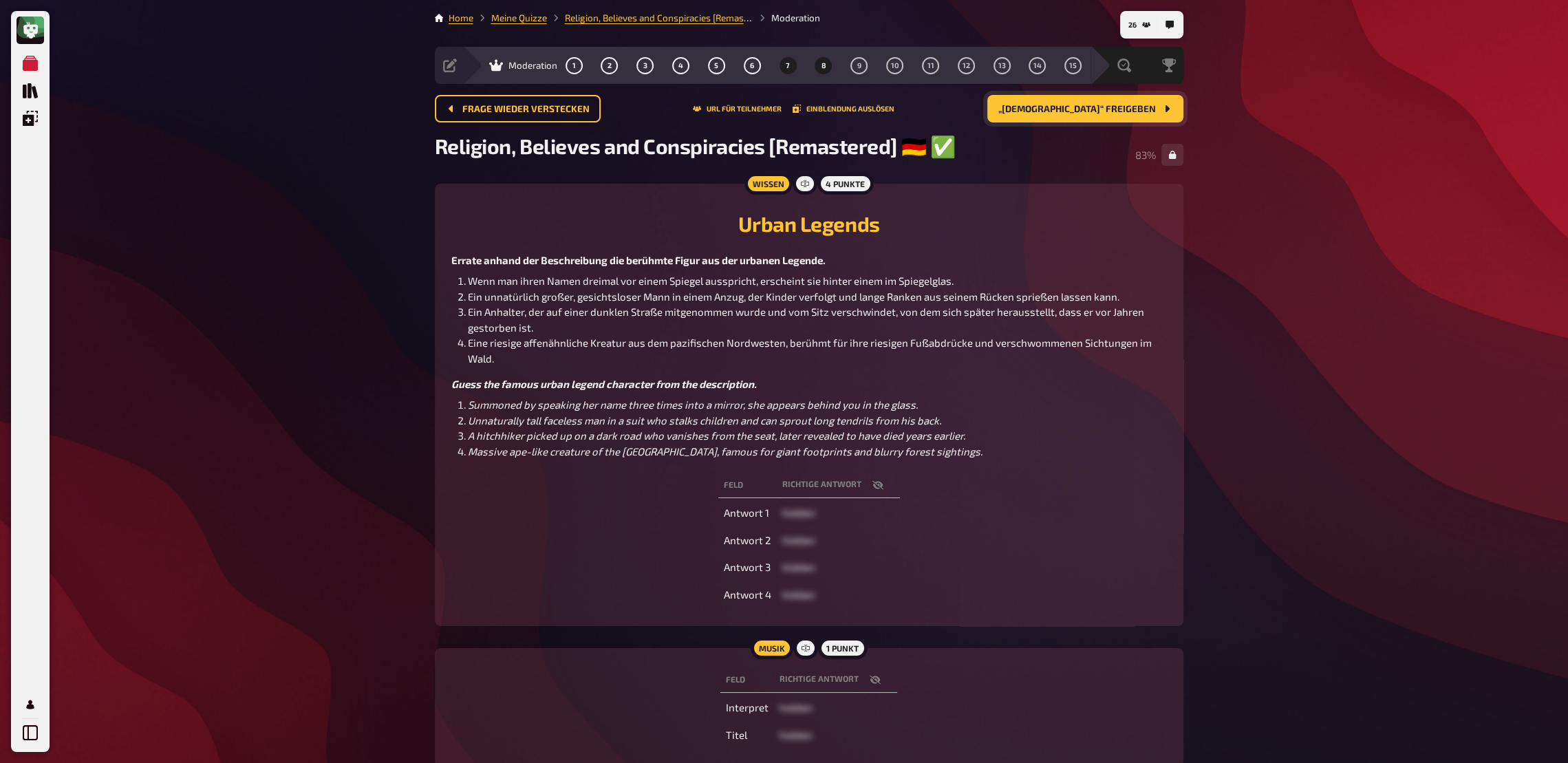
click at [826, 66] on button "8" at bounding box center [823, 65] width 22 height 22
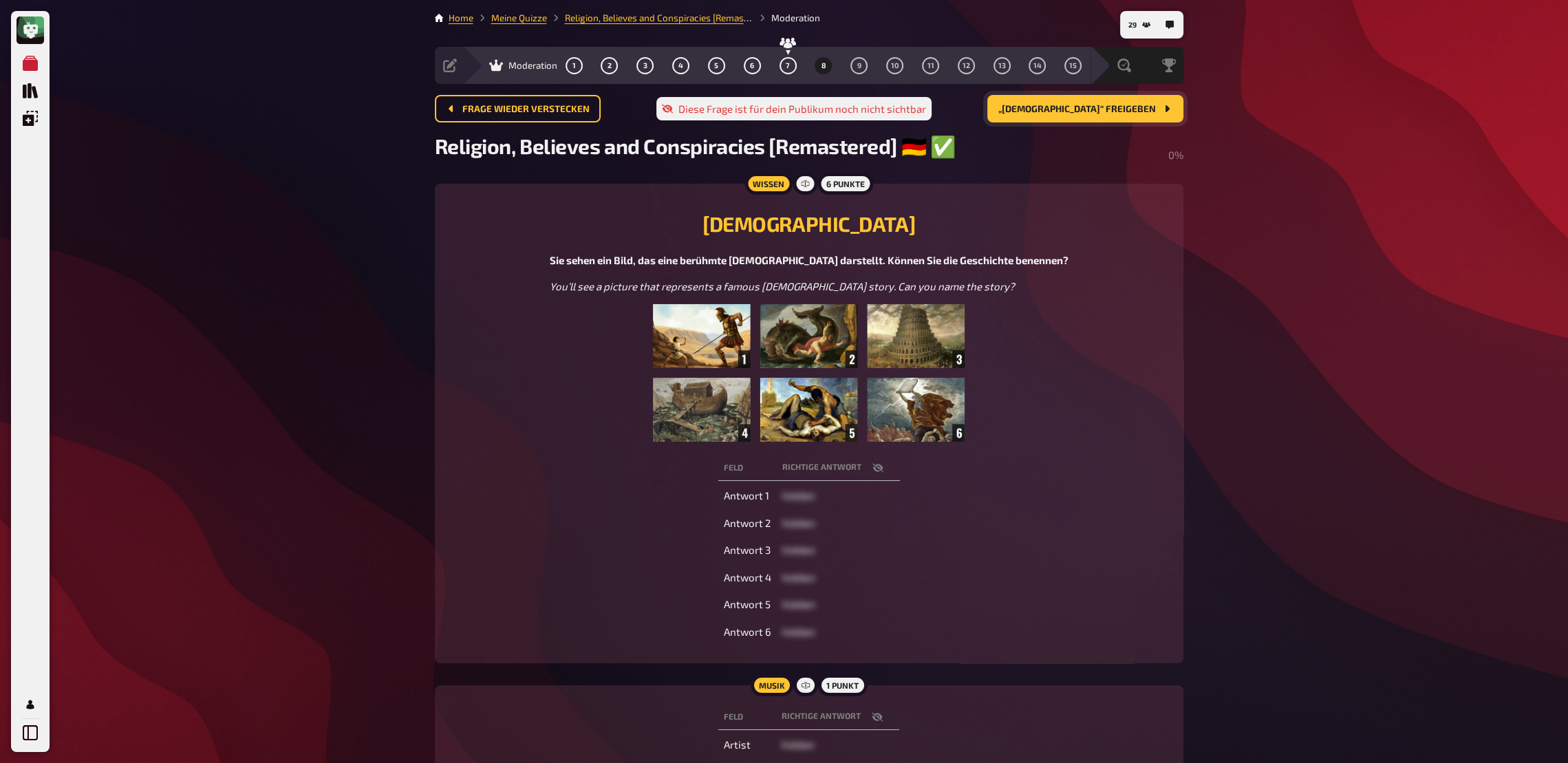
click at [1119, 113] on span "„Bible“ freigeben" at bounding box center [1077, 109] width 157 height 10
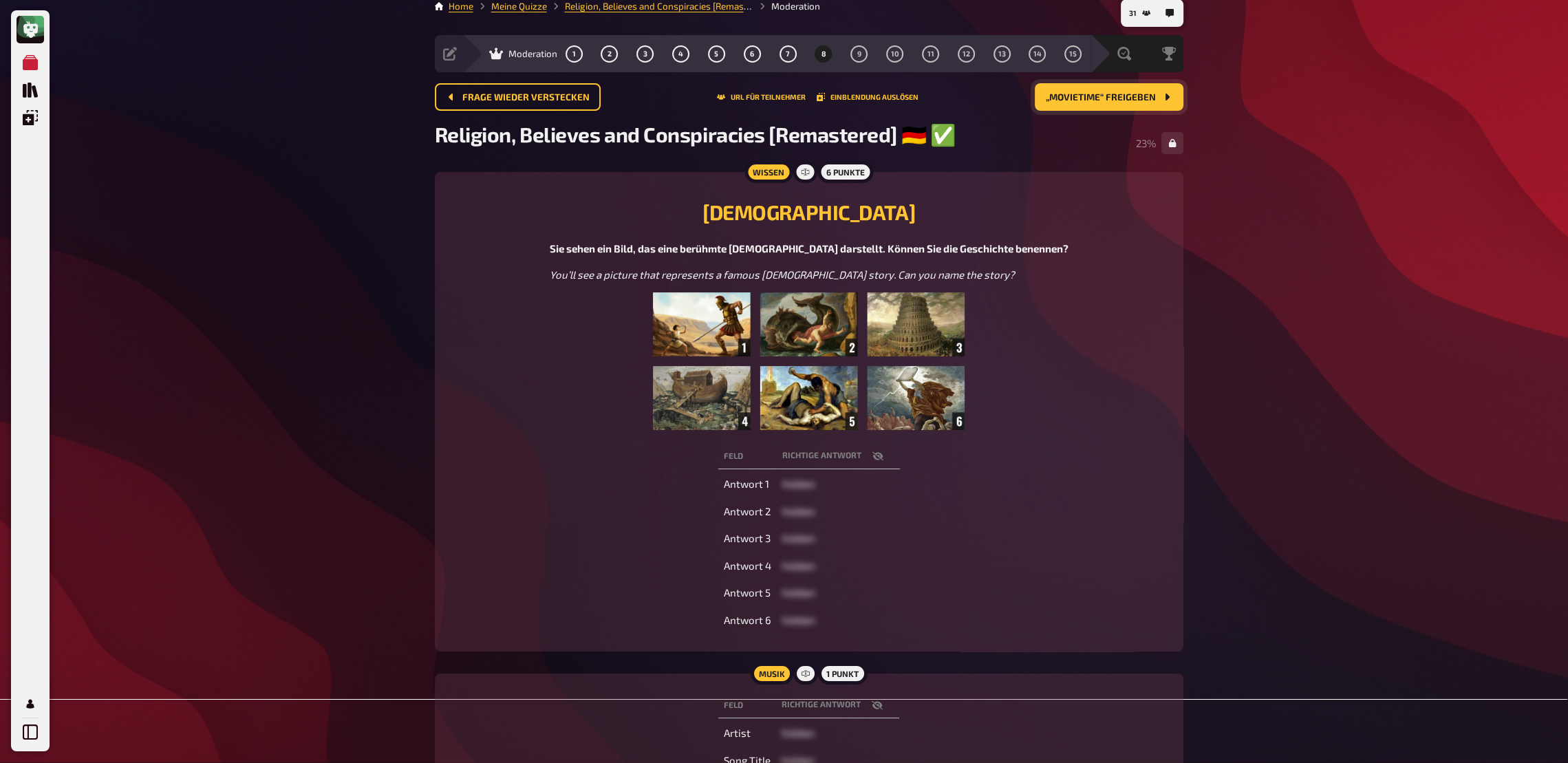
scroll to position [131, 0]
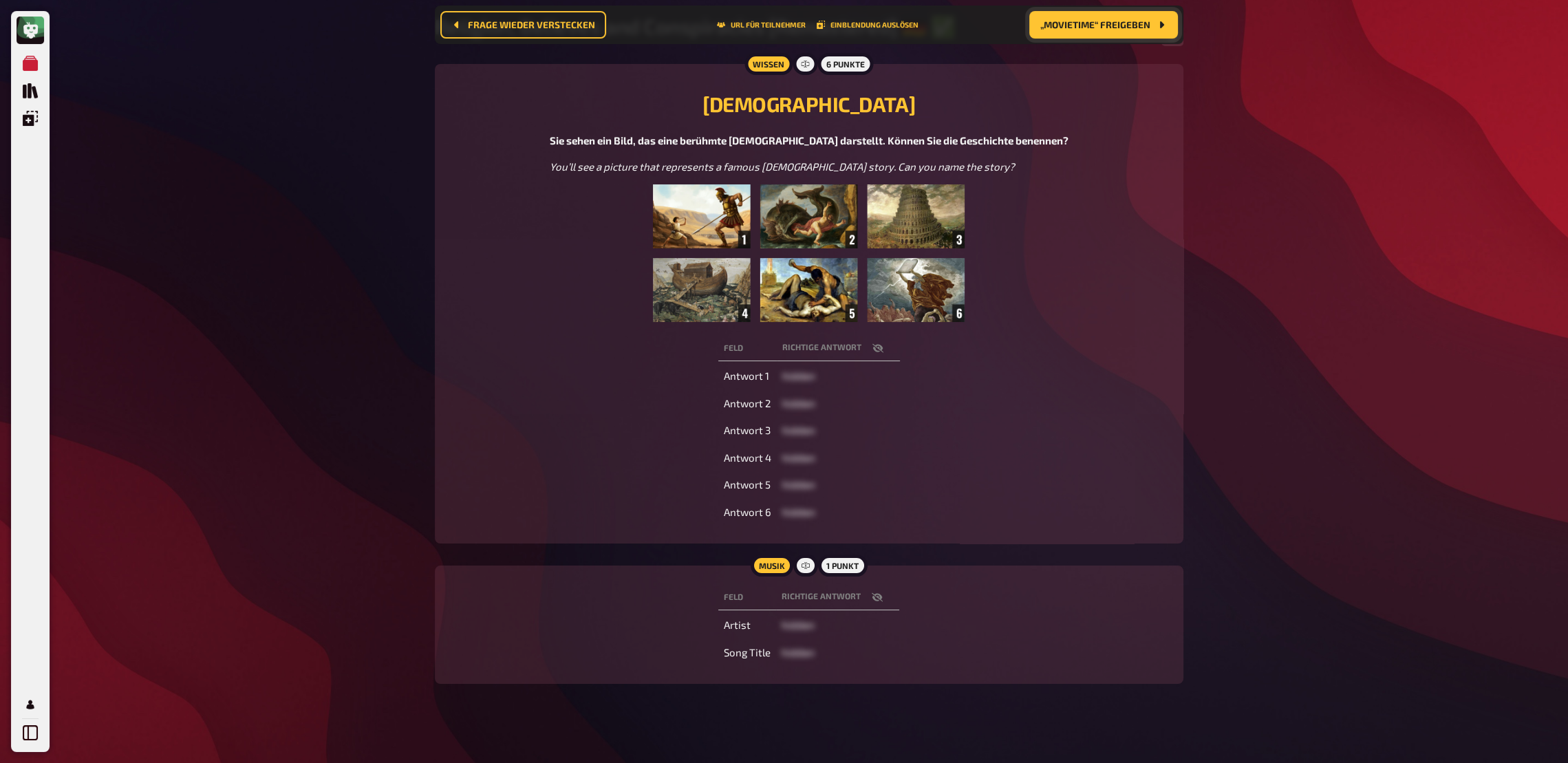
click at [876, 561] on icon "button" at bounding box center [877, 598] width 11 height 9
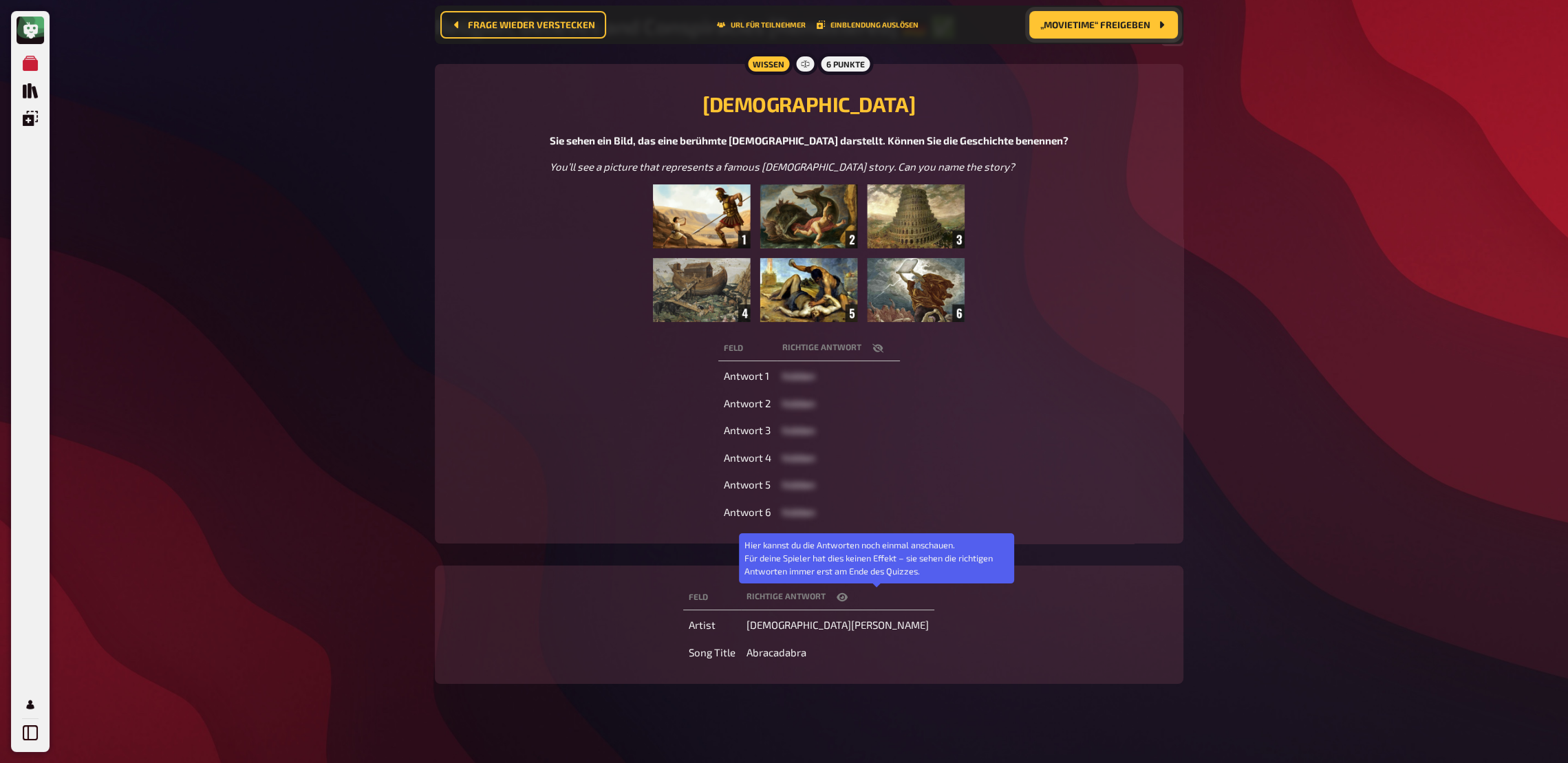
click at [848, 561] on icon "button" at bounding box center [842, 597] width 11 height 8
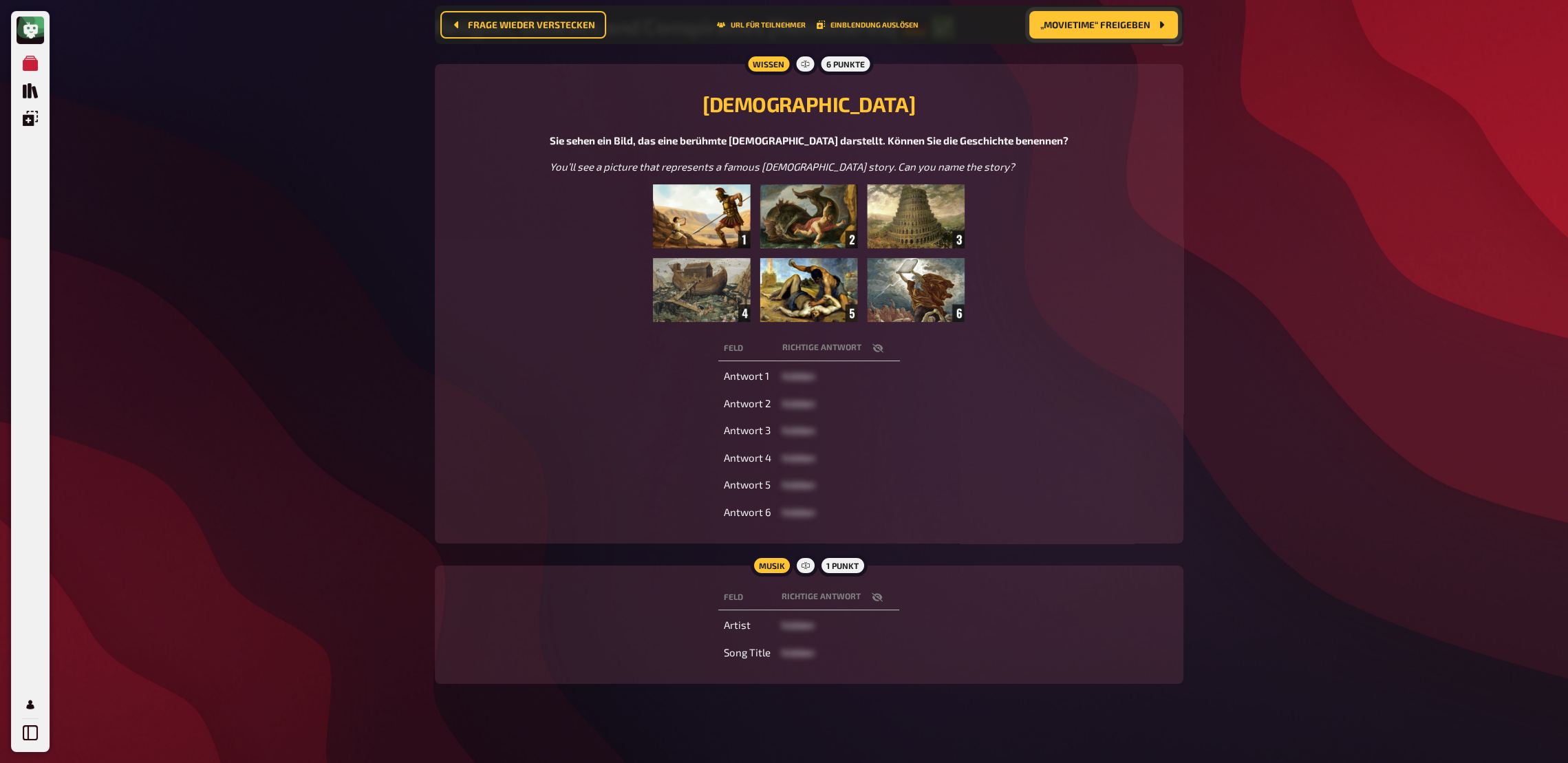
scroll to position [0, 0]
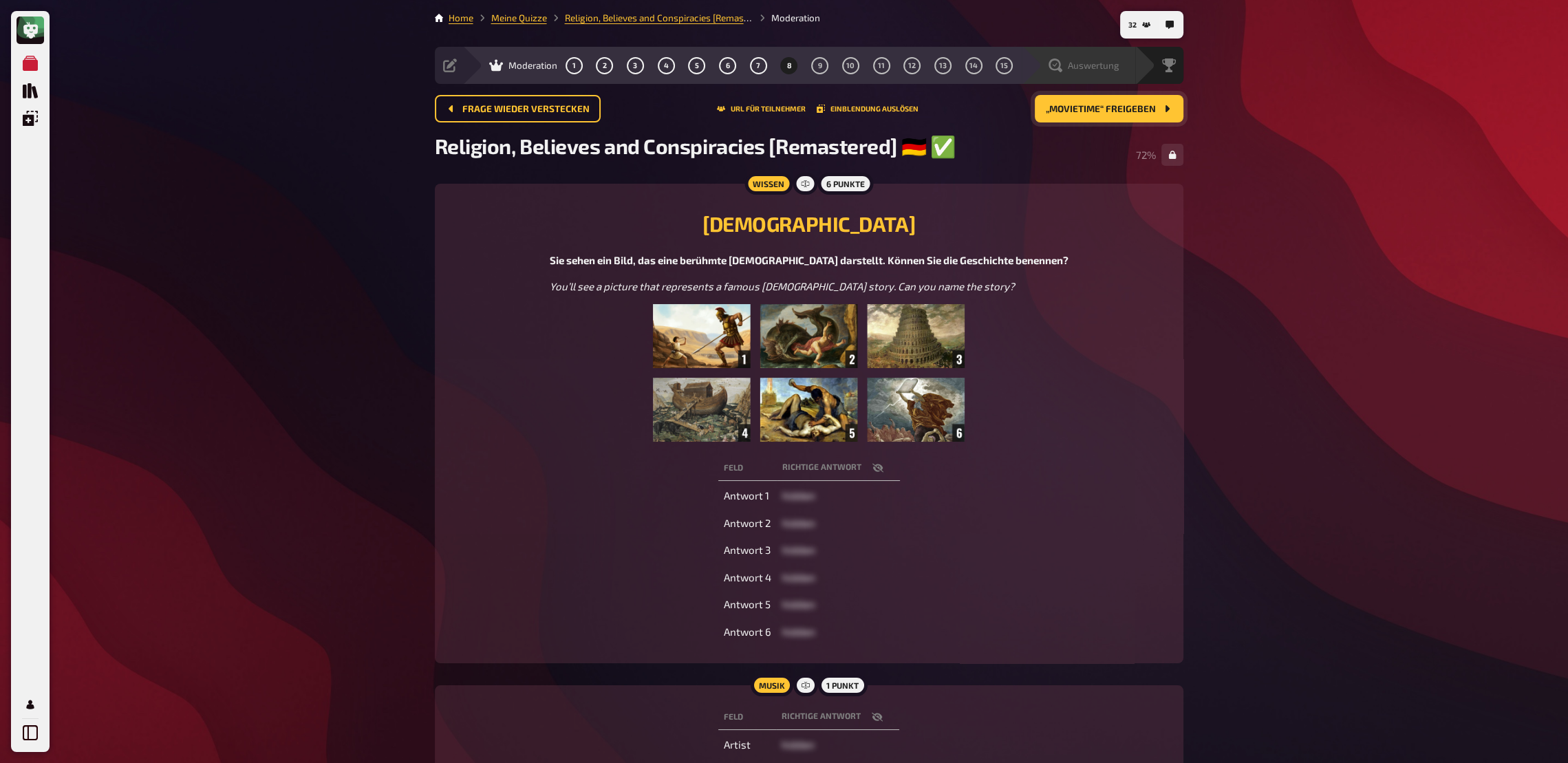
click at [1103, 69] on span "Auswertung" at bounding box center [1093, 65] width 52 height 11
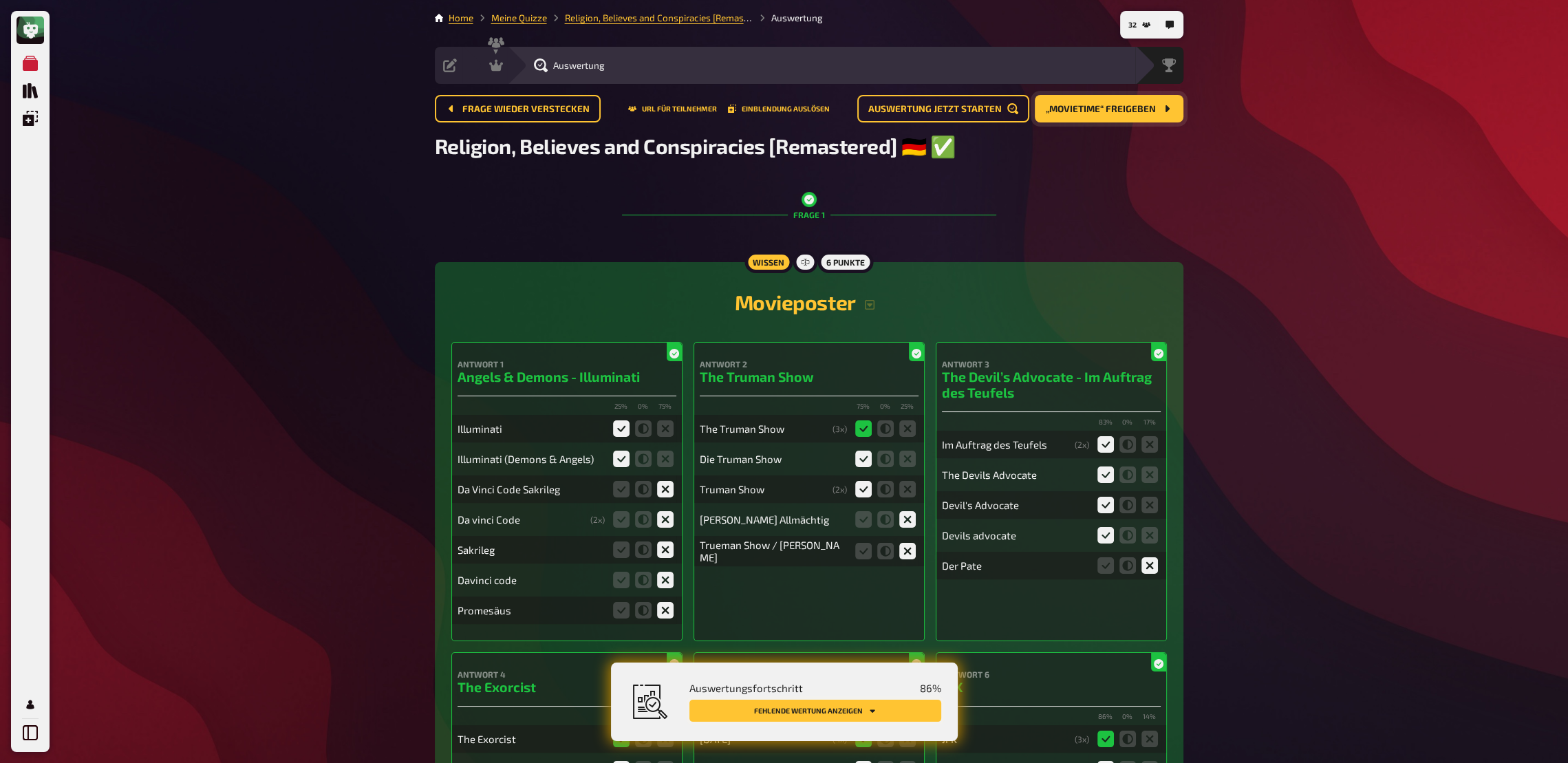
click at [885, 561] on button "Fehlende Wertung anzeigen" at bounding box center [815, 711] width 252 height 22
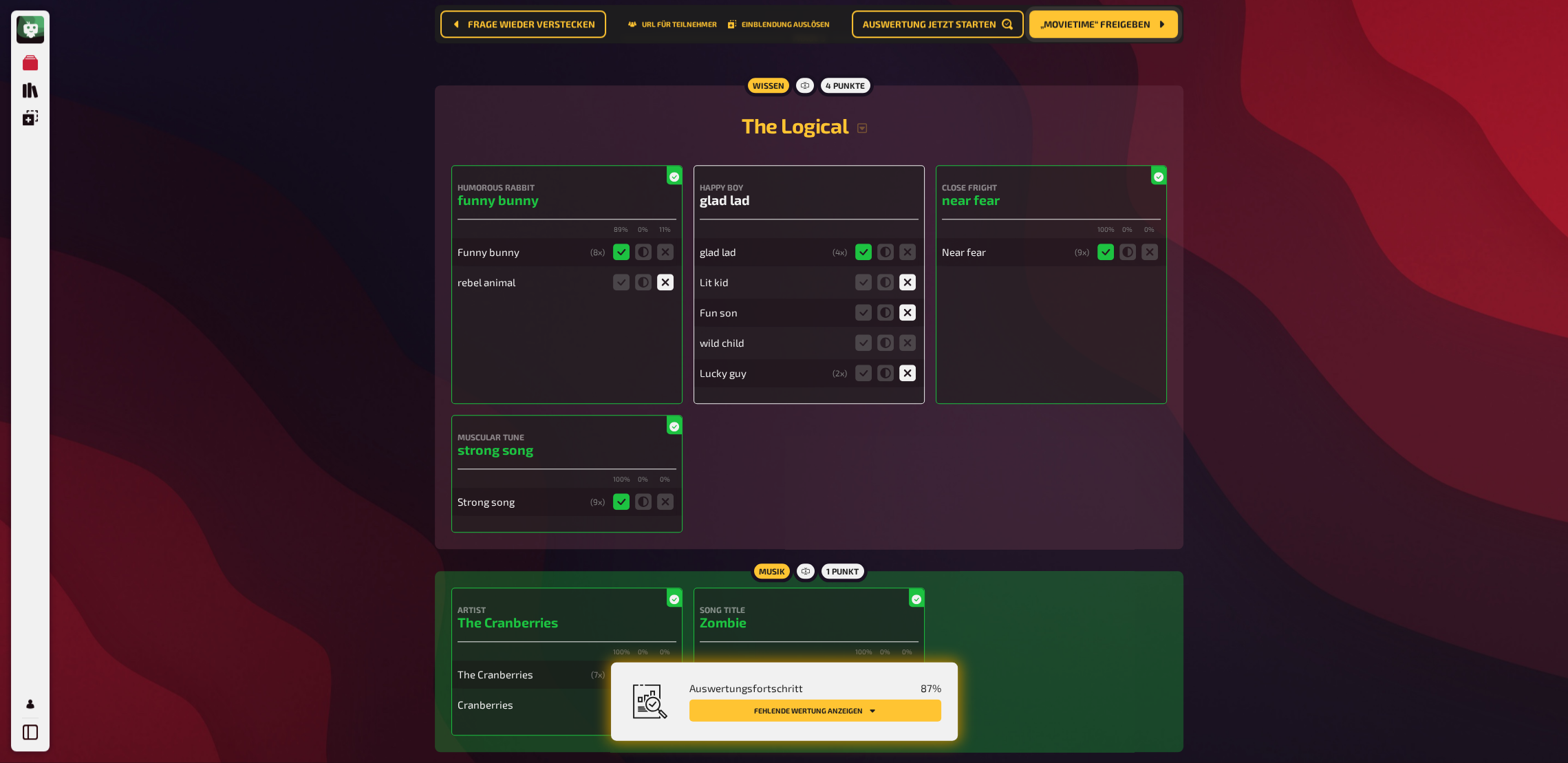
scroll to position [1900, 0]
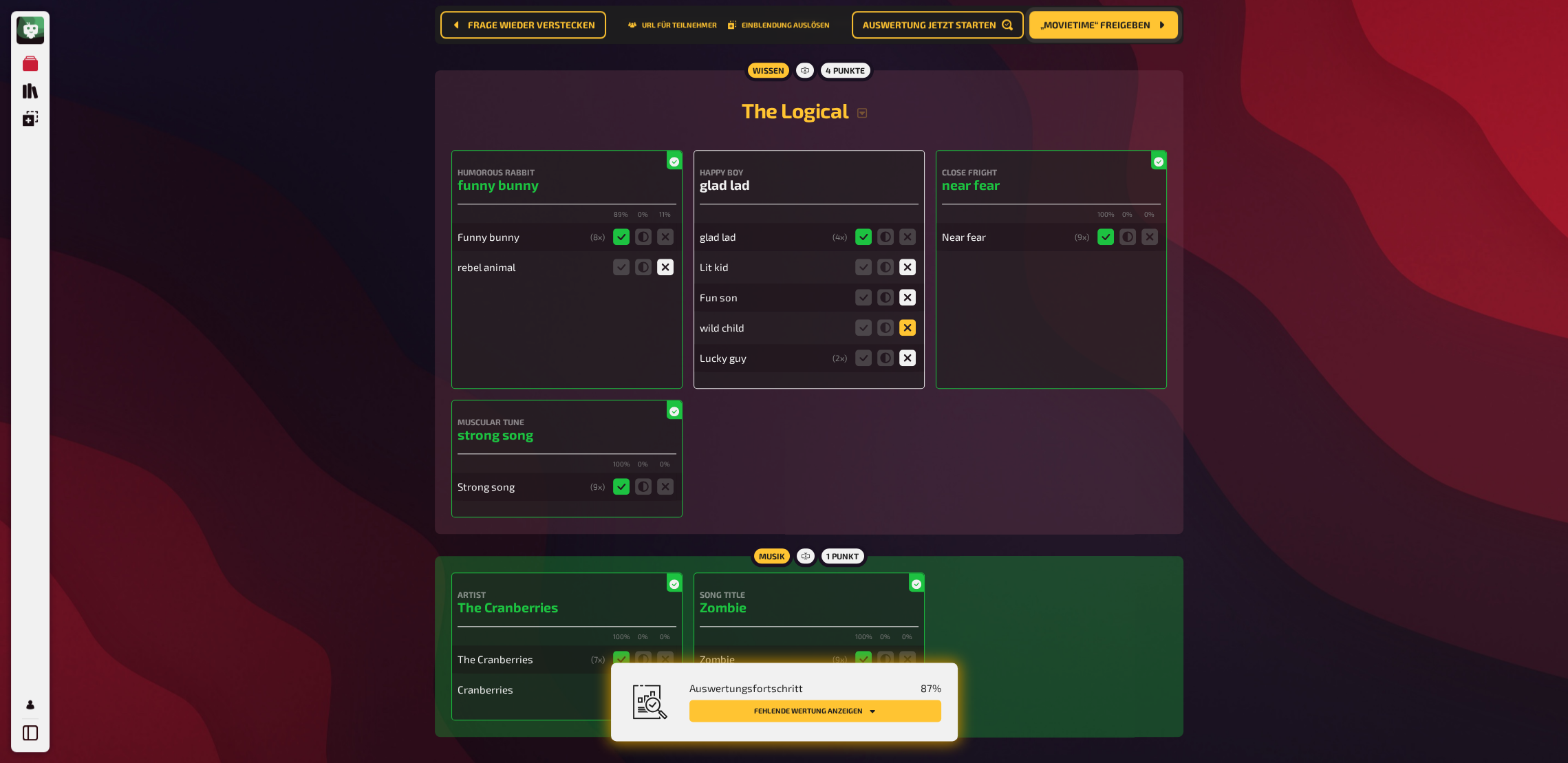
click at [899, 333] on icon at bounding box center [907, 327] width 17 height 17
click at [0, 0] on input "radio" at bounding box center [0, 0] width 0 height 0
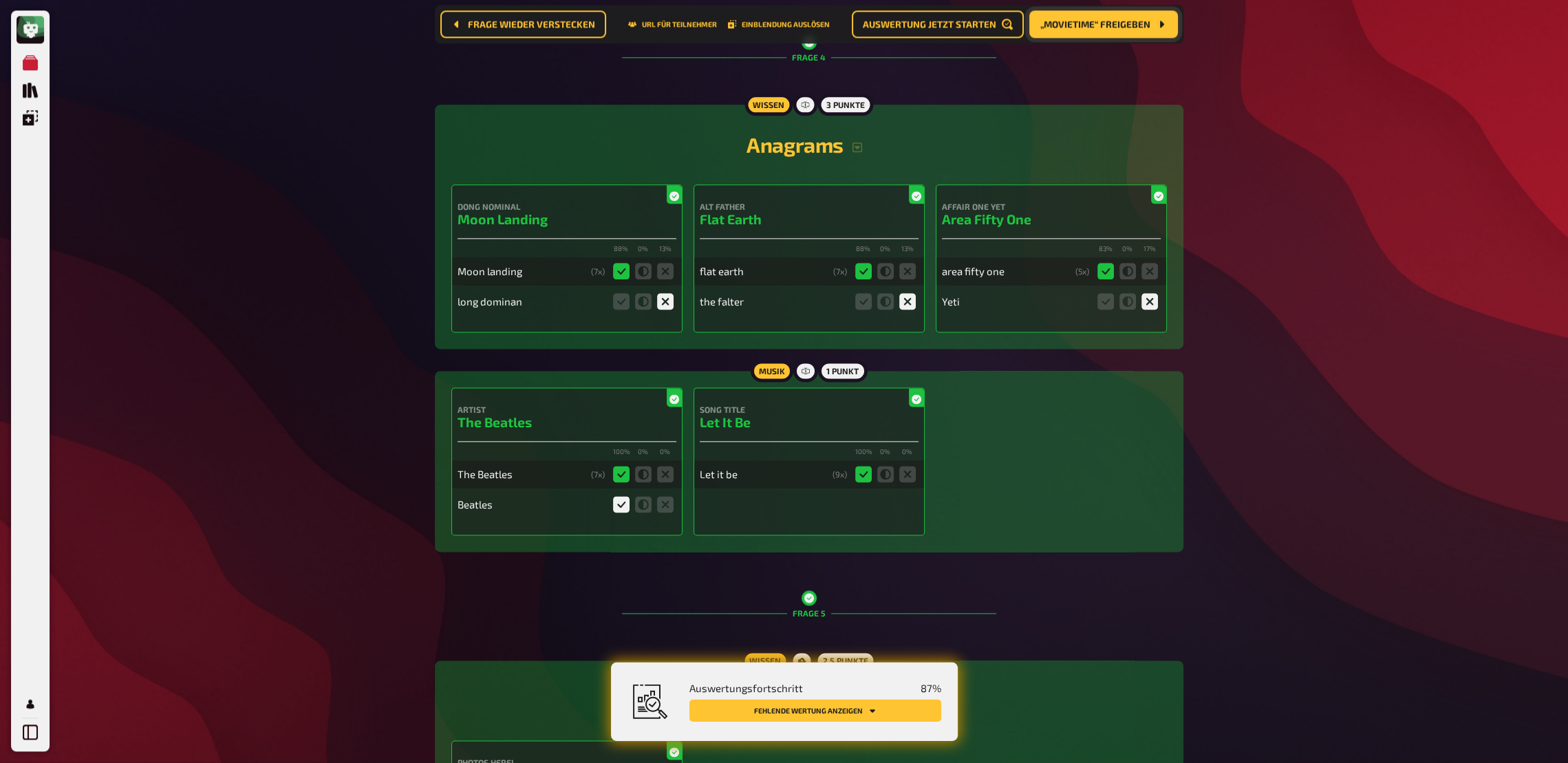
scroll to position [2644, 0]
click at [855, 561] on button "Fehlende Wertung anzeigen" at bounding box center [815, 711] width 252 height 22
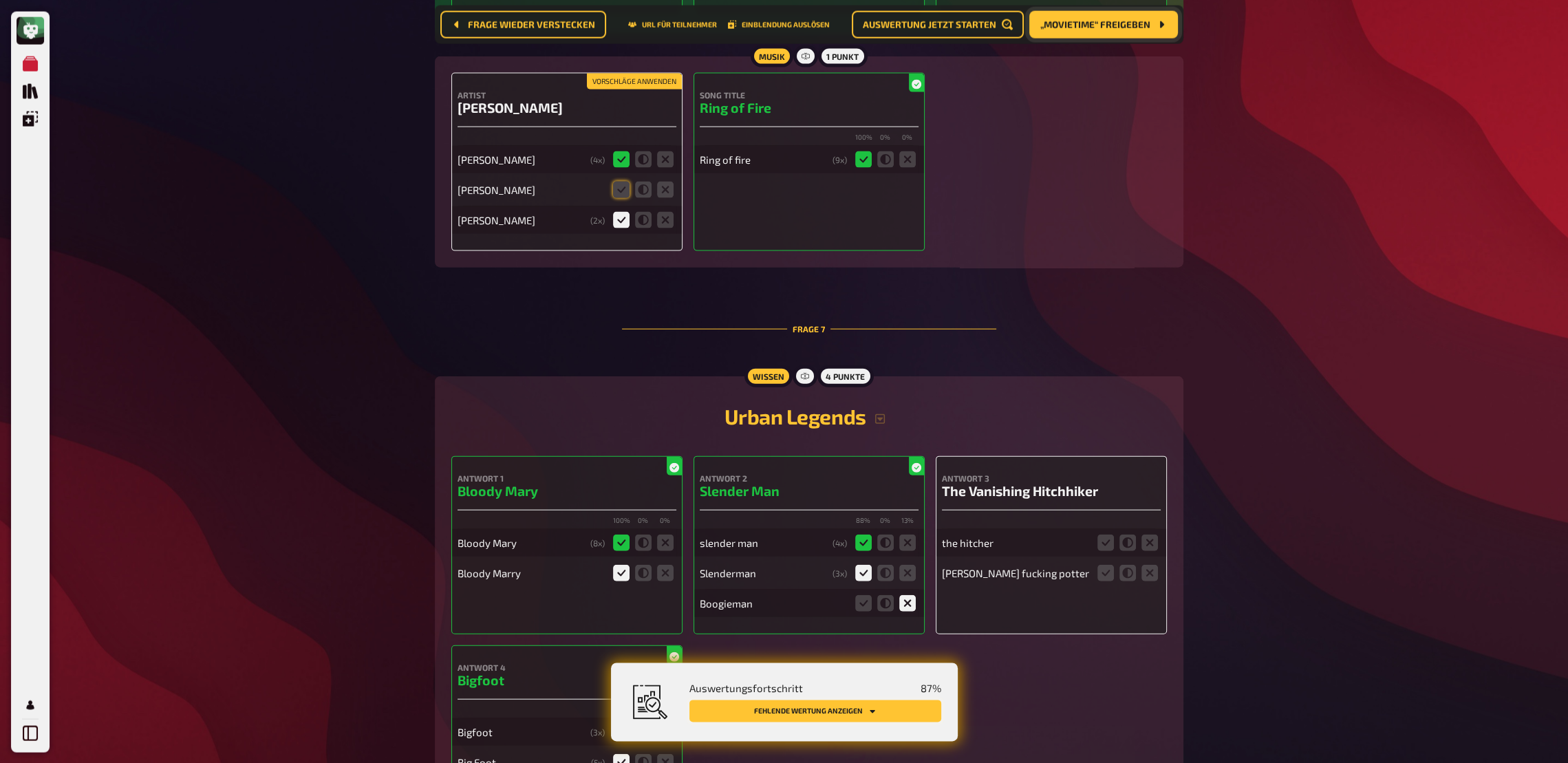
scroll to position [4635, 0]
click at [620, 196] on icon at bounding box center [621, 187] width 17 height 17
click at [0, 0] on input "radio" at bounding box center [0, 0] width 0 height 0
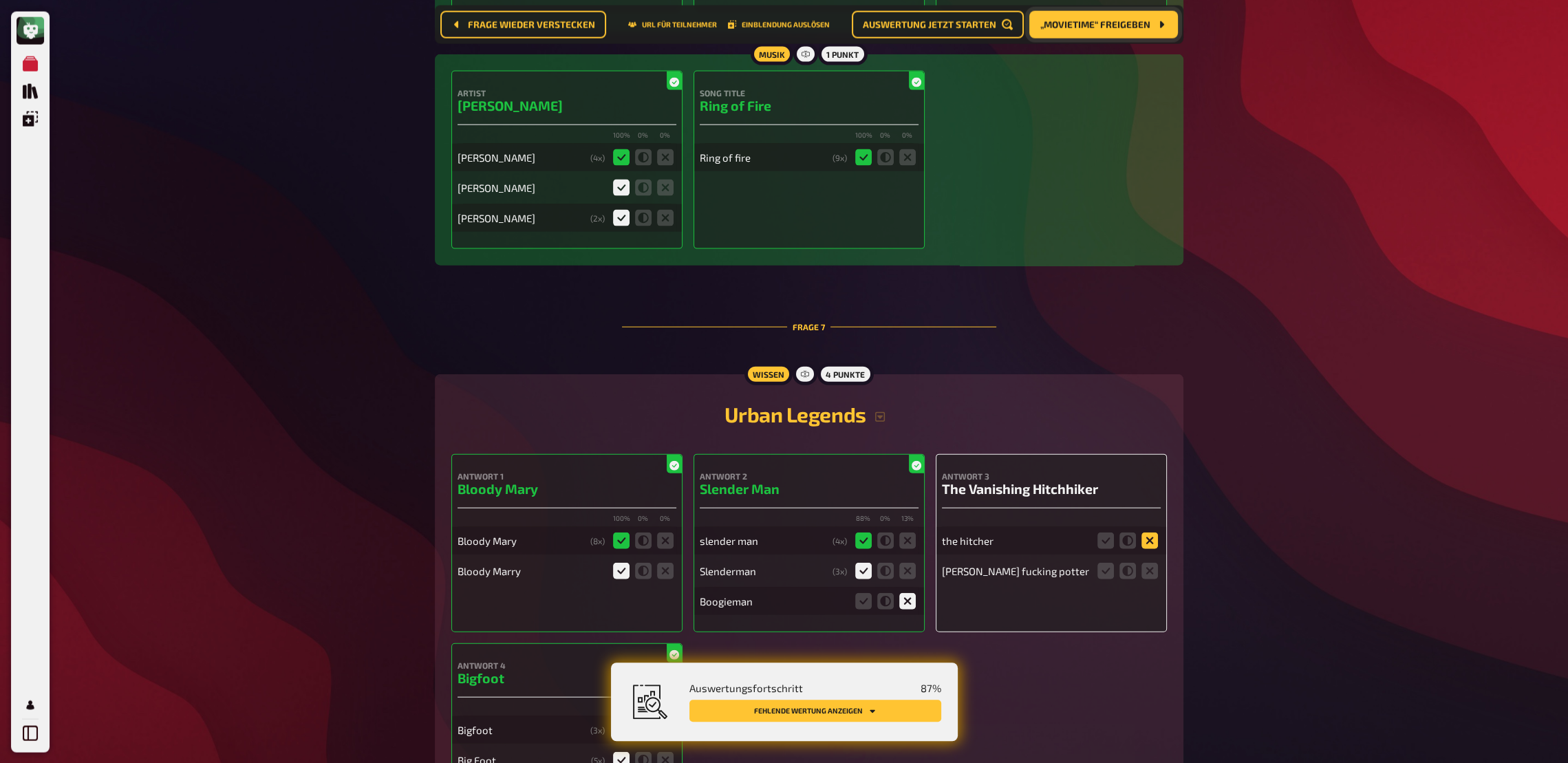
click at [1144, 548] on icon at bounding box center [1149, 540] width 17 height 17
click at [0, 0] on input "radio" at bounding box center [0, 0] width 0 height 0
click at [1149, 561] on icon at bounding box center [1149, 570] width 17 height 17
click at [0, 0] on input "radio" at bounding box center [0, 0] width 0 height 0
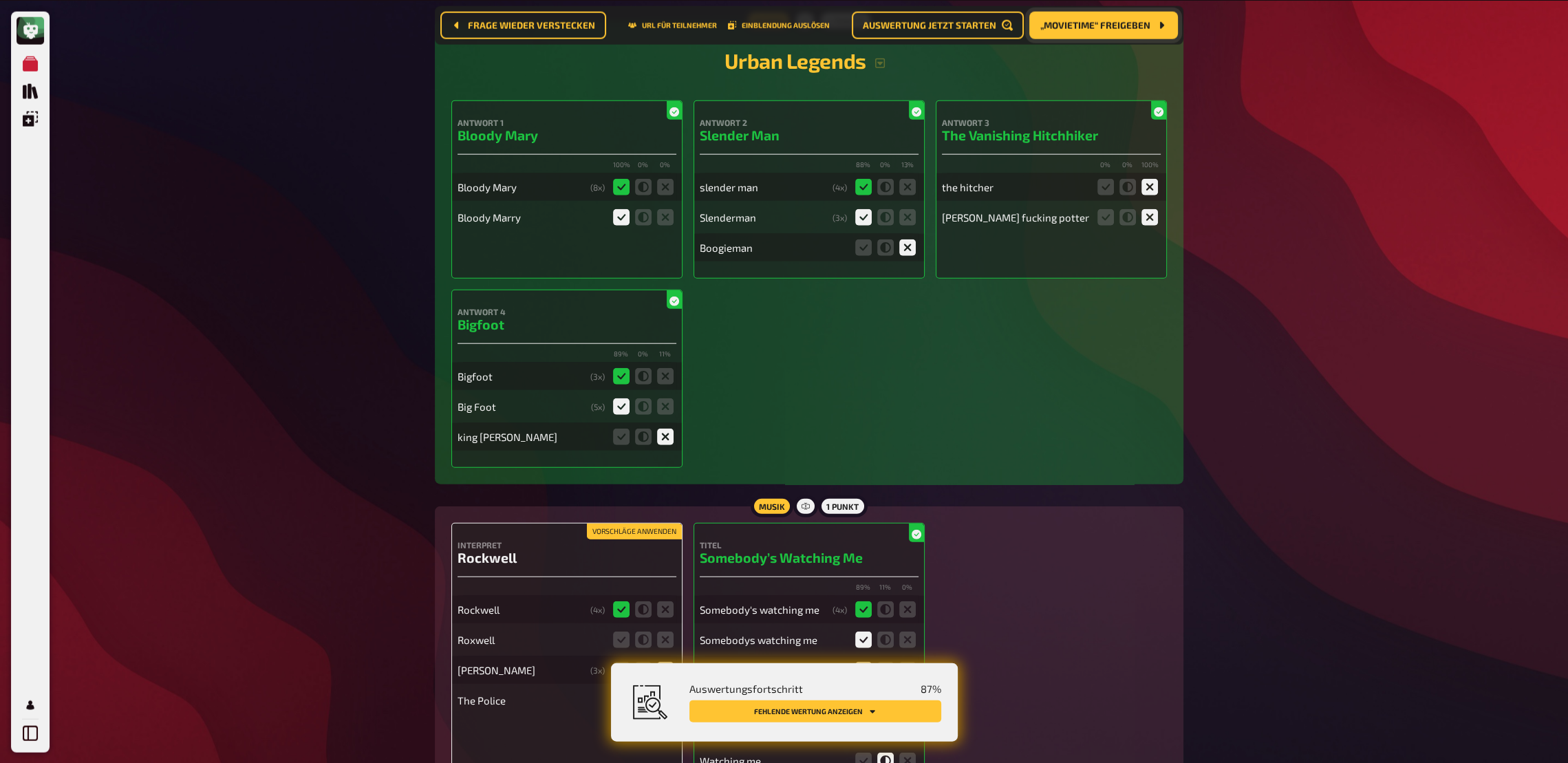
scroll to position [5155, 0]
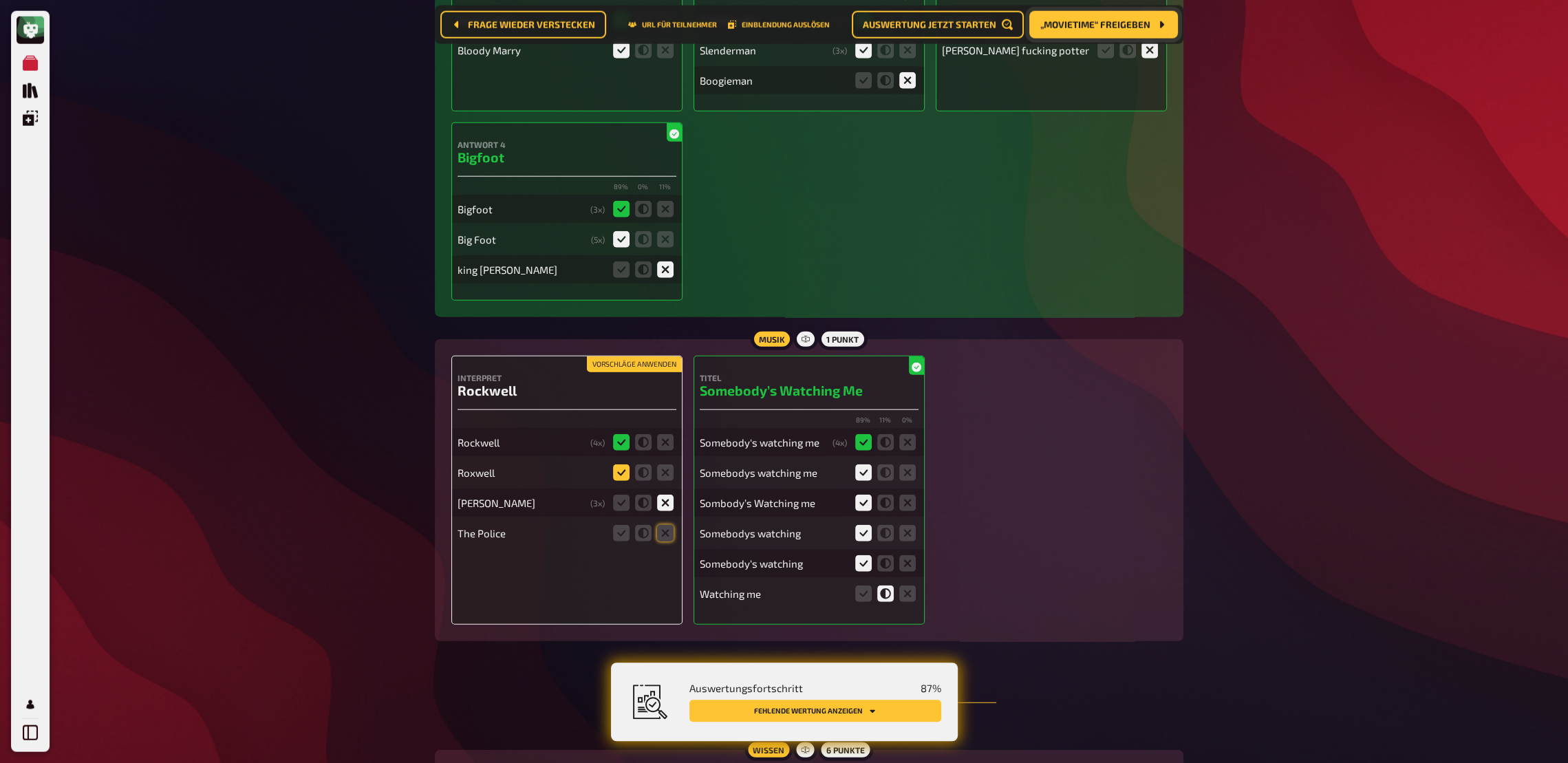
click at [618, 481] on icon at bounding box center [621, 472] width 17 height 17
click at [0, 0] on input "radio" at bounding box center [0, 0] width 0 height 0
click at [668, 511] on icon at bounding box center [665, 503] width 17 height 17
click at [0, 0] on input "radio" at bounding box center [0, 0] width 0 height 0
click at [668, 537] on icon at bounding box center [665, 533] width 17 height 17
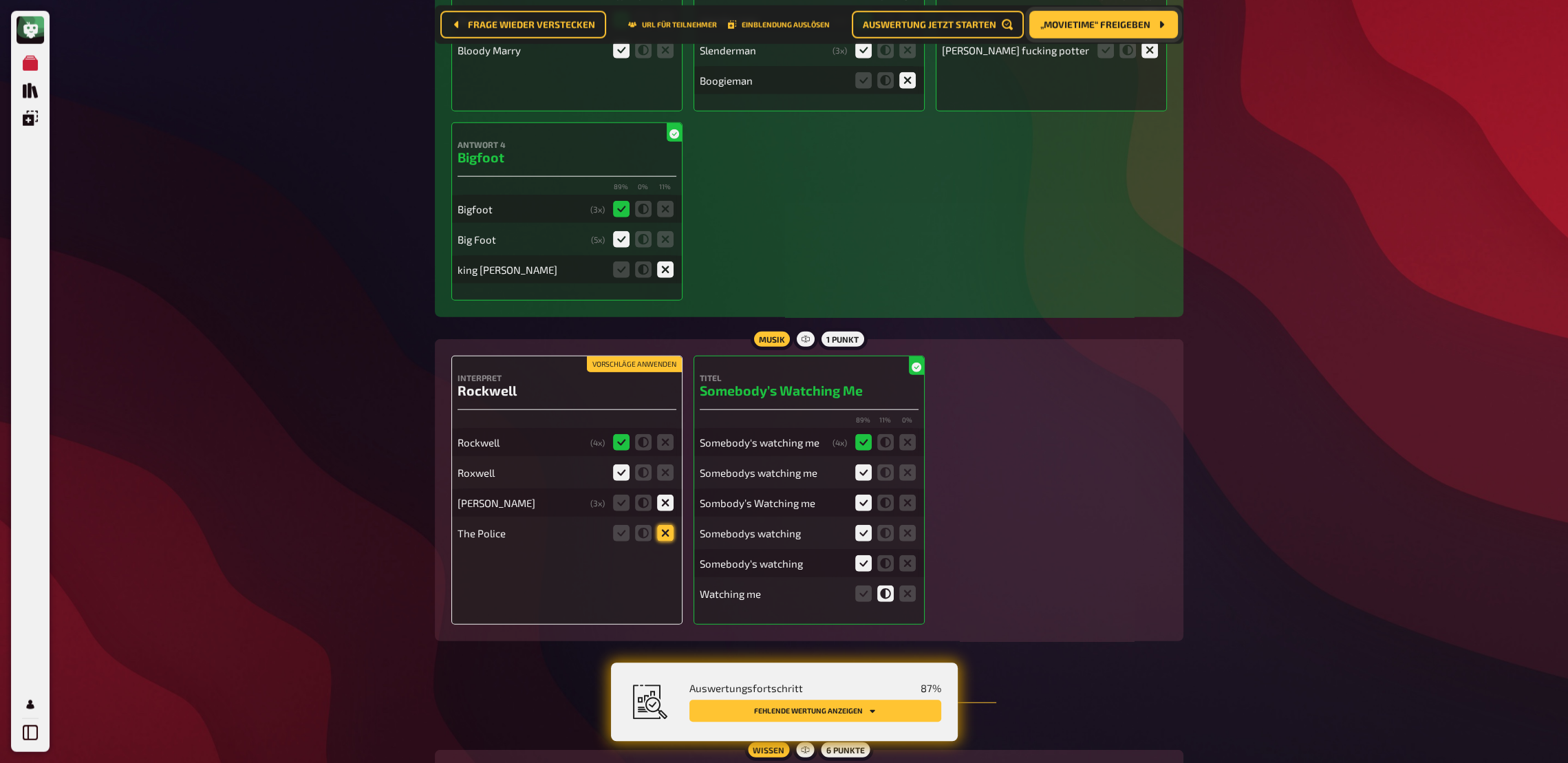
click at [0, 0] on input "radio" at bounding box center [0, 0] width 0 height 0
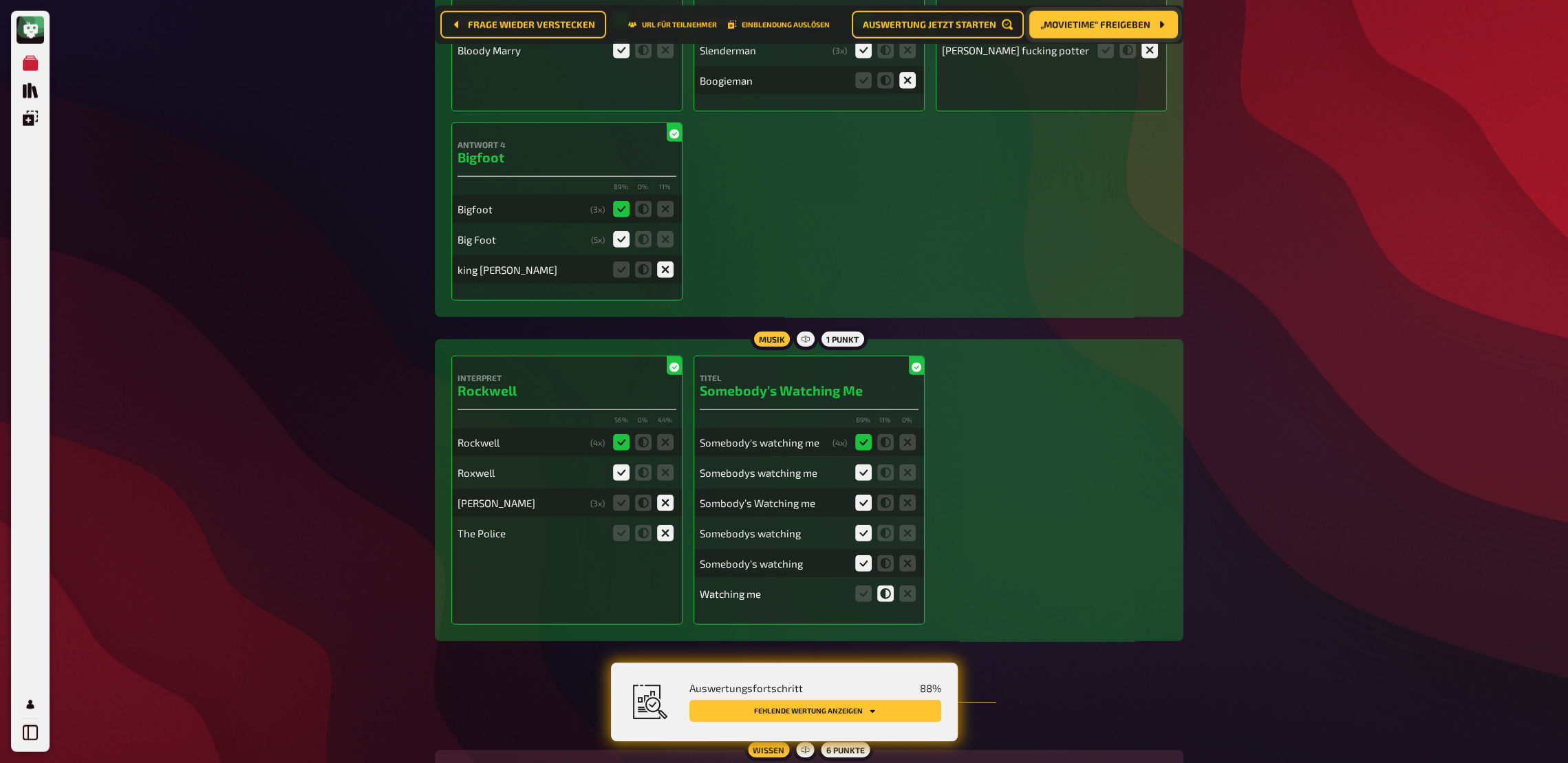
click at [894, 561] on button "Fehlende Wertung anzeigen" at bounding box center [815, 711] width 252 height 22
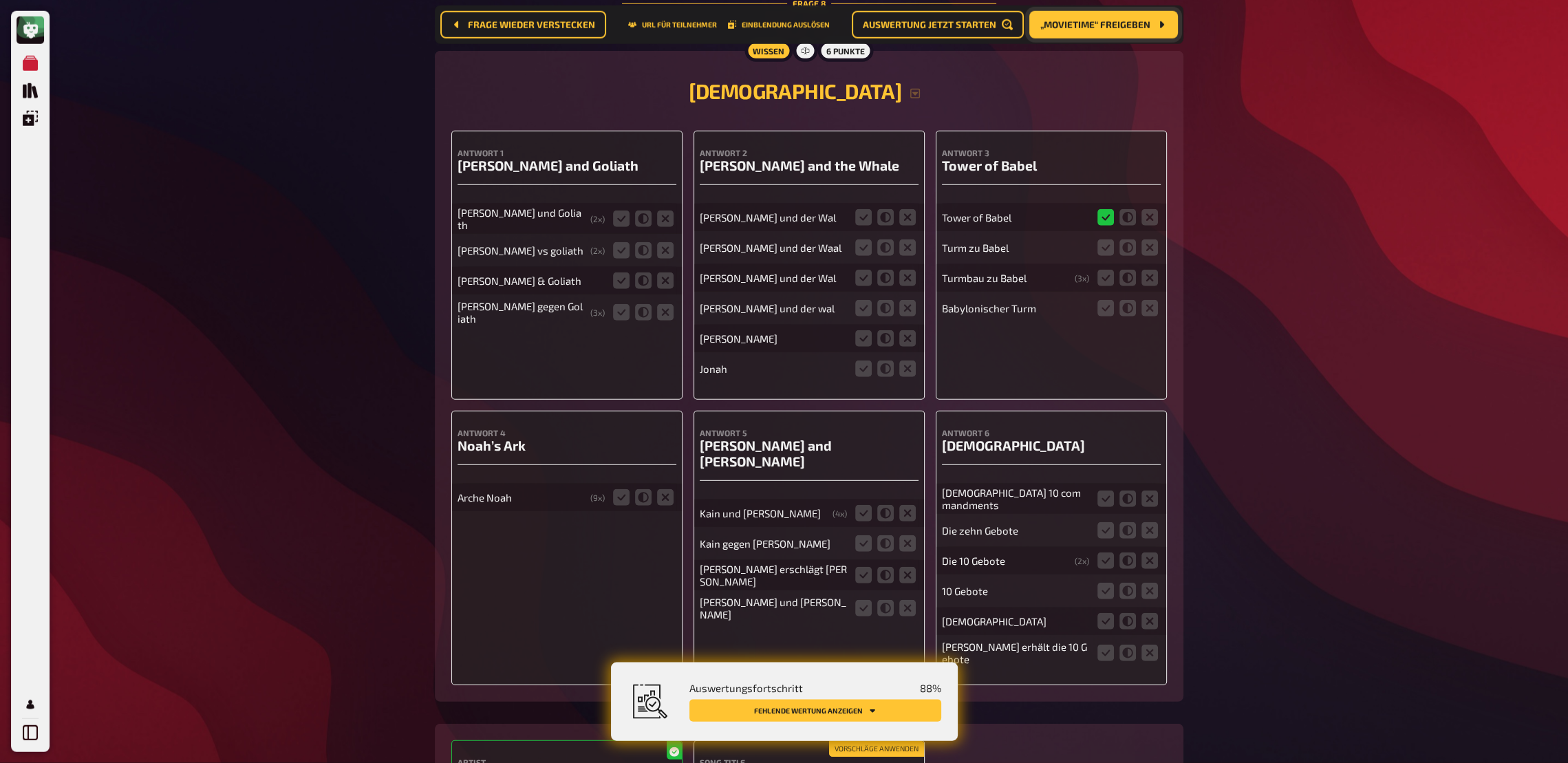
scroll to position [5855, 0]
click at [624, 226] on icon at bounding box center [621, 218] width 17 height 17
click at [0, 0] on input "radio" at bounding box center [0, 0] width 0 height 0
click at [625, 258] on icon at bounding box center [621, 249] width 17 height 17
click at [0, 0] on input "radio" at bounding box center [0, 0] width 0 height 0
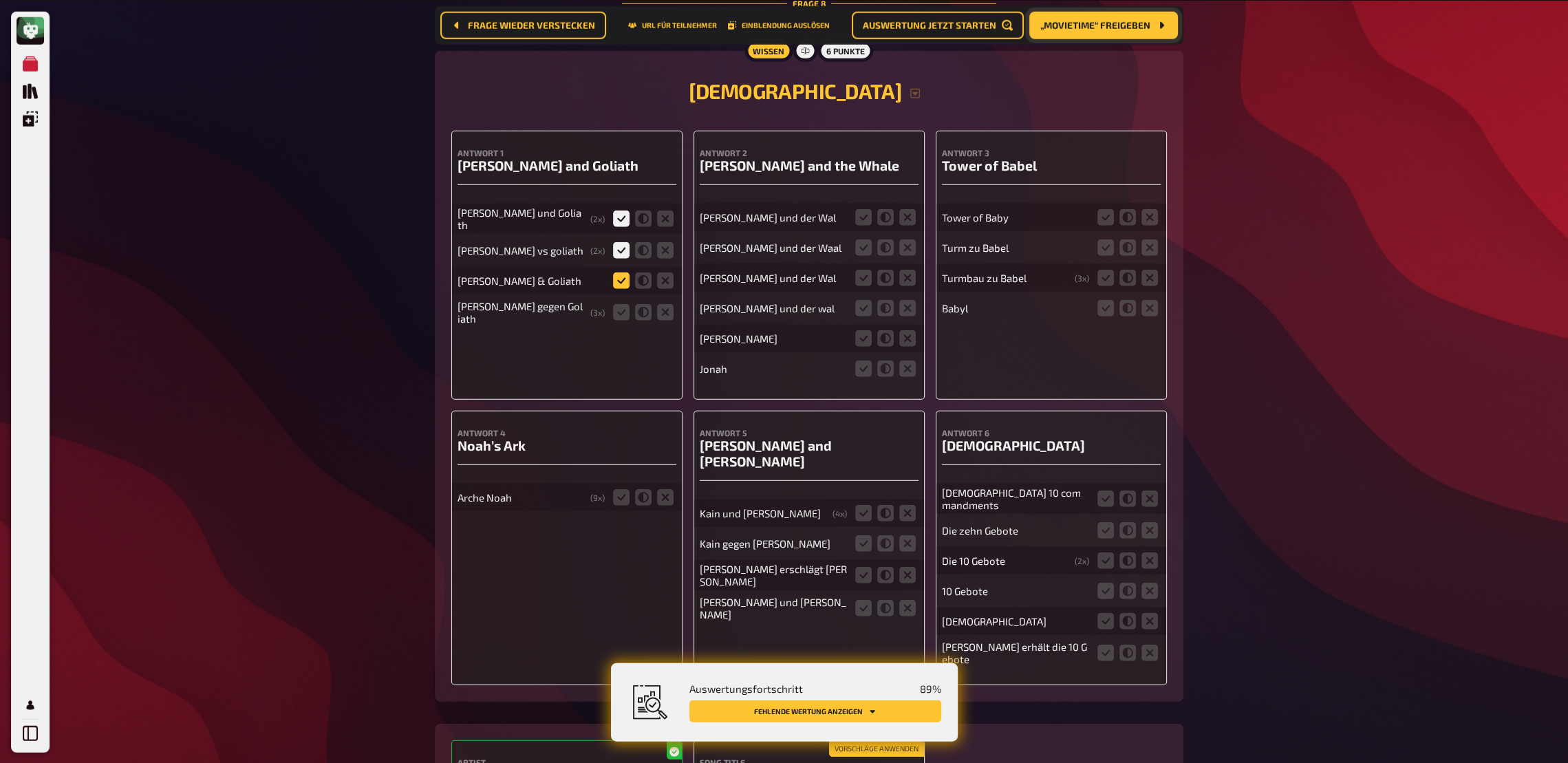
click at [620, 287] on icon at bounding box center [621, 280] width 17 height 17
click at [0, 0] on input "radio" at bounding box center [0, 0] width 0 height 0
click at [620, 320] on icon at bounding box center [621, 311] width 17 height 17
click at [0, 0] on input "radio" at bounding box center [0, 0] width 0 height 0
click at [866, 222] on icon at bounding box center [864, 217] width 17 height 17
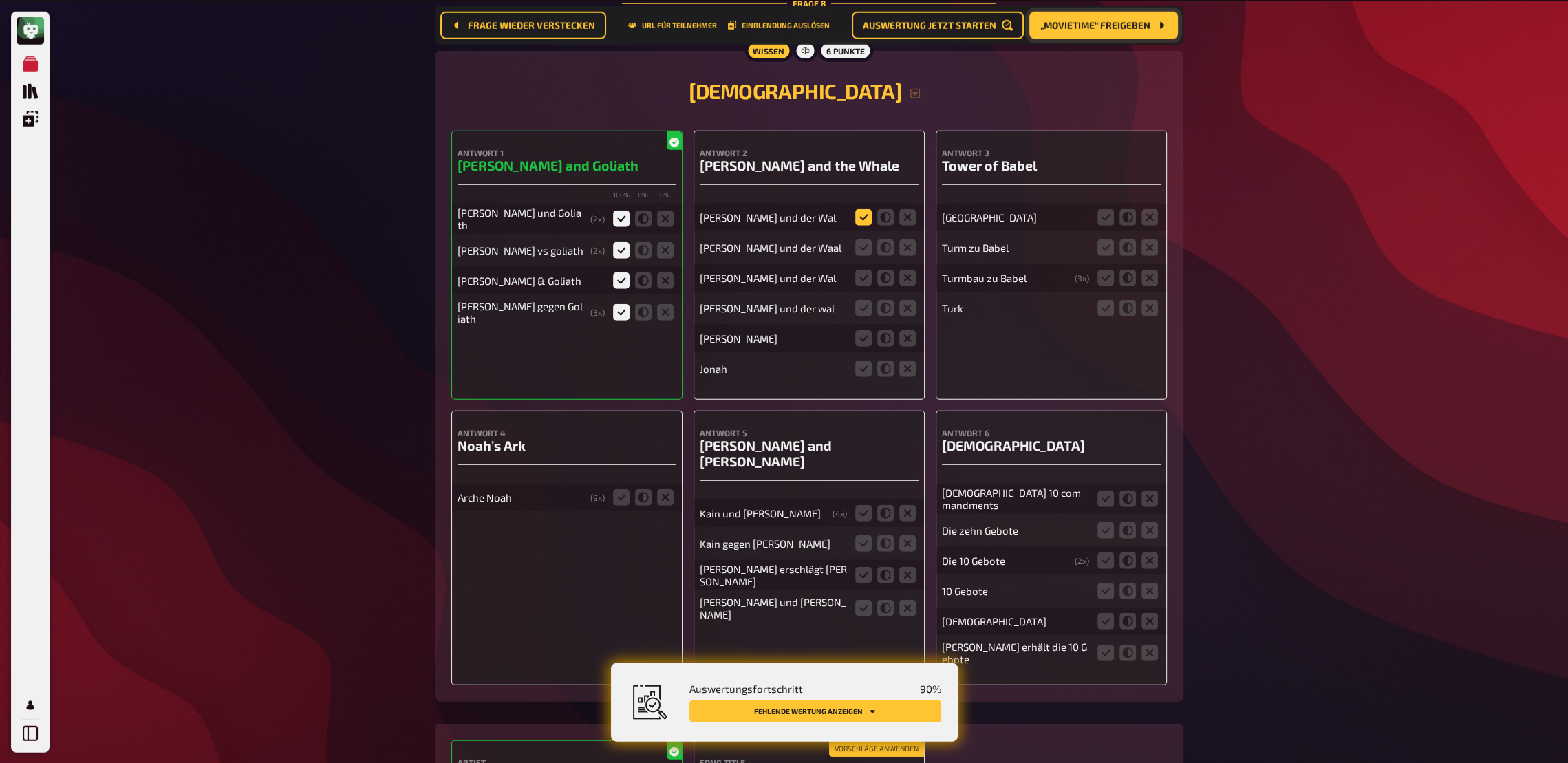
click at [0, 0] on input "radio" at bounding box center [0, 0] width 0 height 0
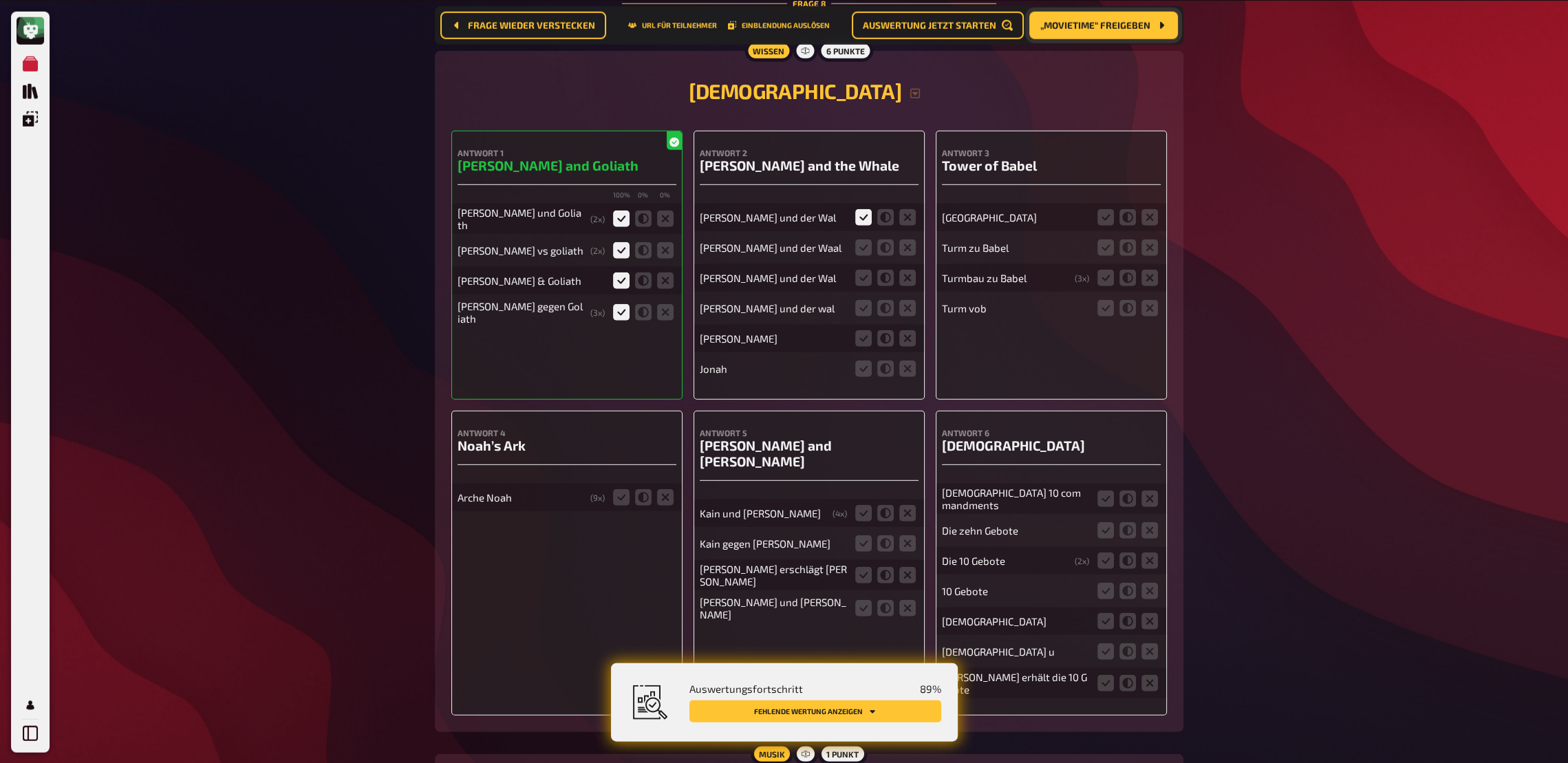
click at [862, 246] on div "Jona und der Waal" at bounding box center [809, 246] width 219 height 27
click at [867, 255] on icon at bounding box center [864, 246] width 17 height 17
click at [0, 0] on input "radio" at bounding box center [0, 0] width 0 height 0
click at [867, 286] on icon at bounding box center [864, 277] width 17 height 17
click at [0, 0] on input "radio" at bounding box center [0, 0] width 0 height 0
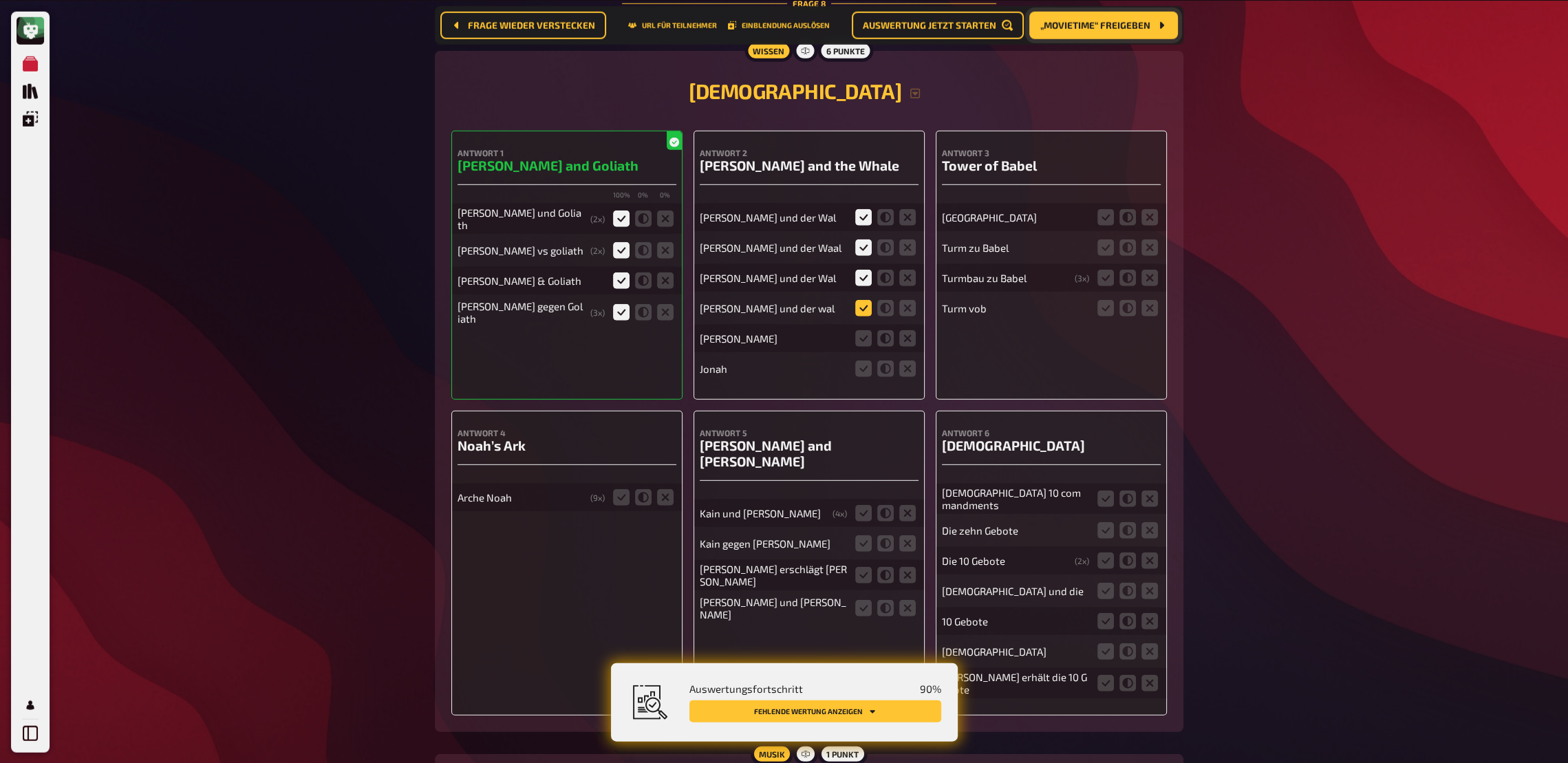
click at [871, 316] on icon at bounding box center [864, 307] width 17 height 17
click at [0, 0] on input "radio" at bounding box center [0, 0] width 0 height 0
click at [903, 346] on icon at bounding box center [907, 337] width 17 height 17
click at [0, 0] on input "radio" at bounding box center [0, 0] width 0 height 0
click at [905, 377] on icon at bounding box center [907, 368] width 17 height 17
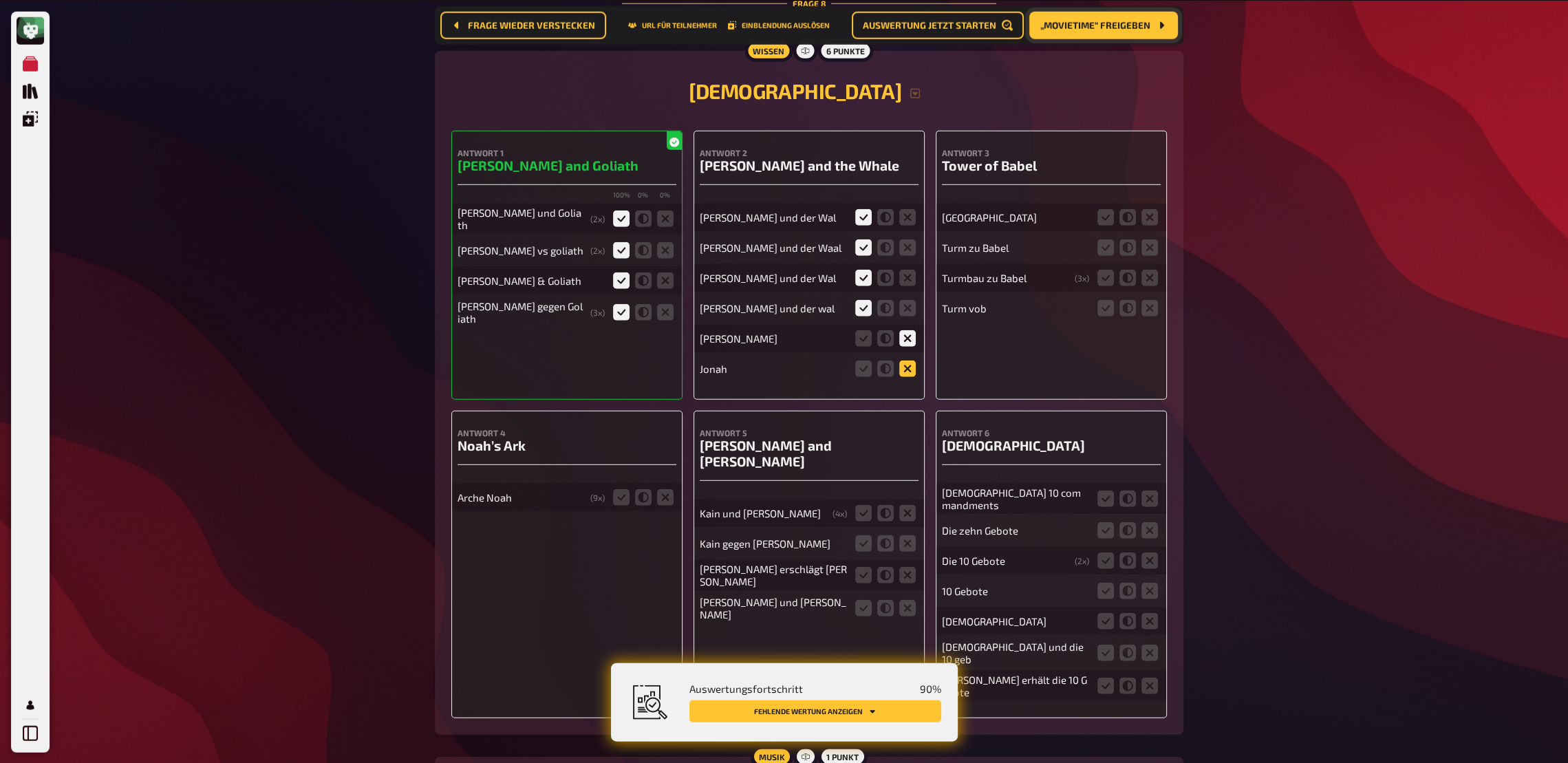
click at [0, 0] on input "radio" at bounding box center [0, 0] width 0 height 0
click at [1105, 255] on icon at bounding box center [1106, 246] width 17 height 17
click at [0, 0] on input "radio" at bounding box center [0, 0] width 0 height 0
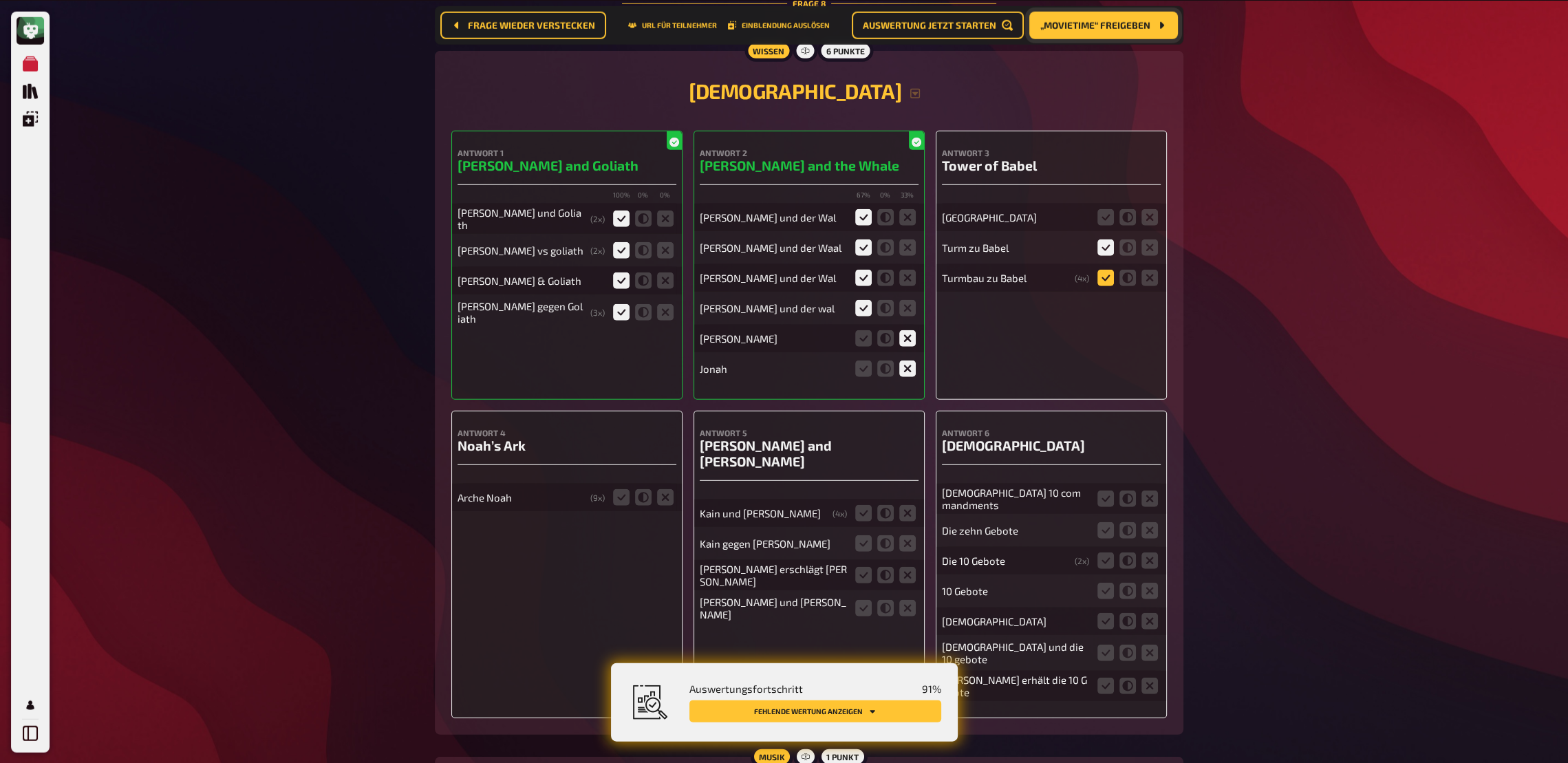
click at [1102, 286] on icon at bounding box center [1106, 277] width 17 height 17
click at [0, 0] on input "radio" at bounding box center [0, 0] width 0 height 0
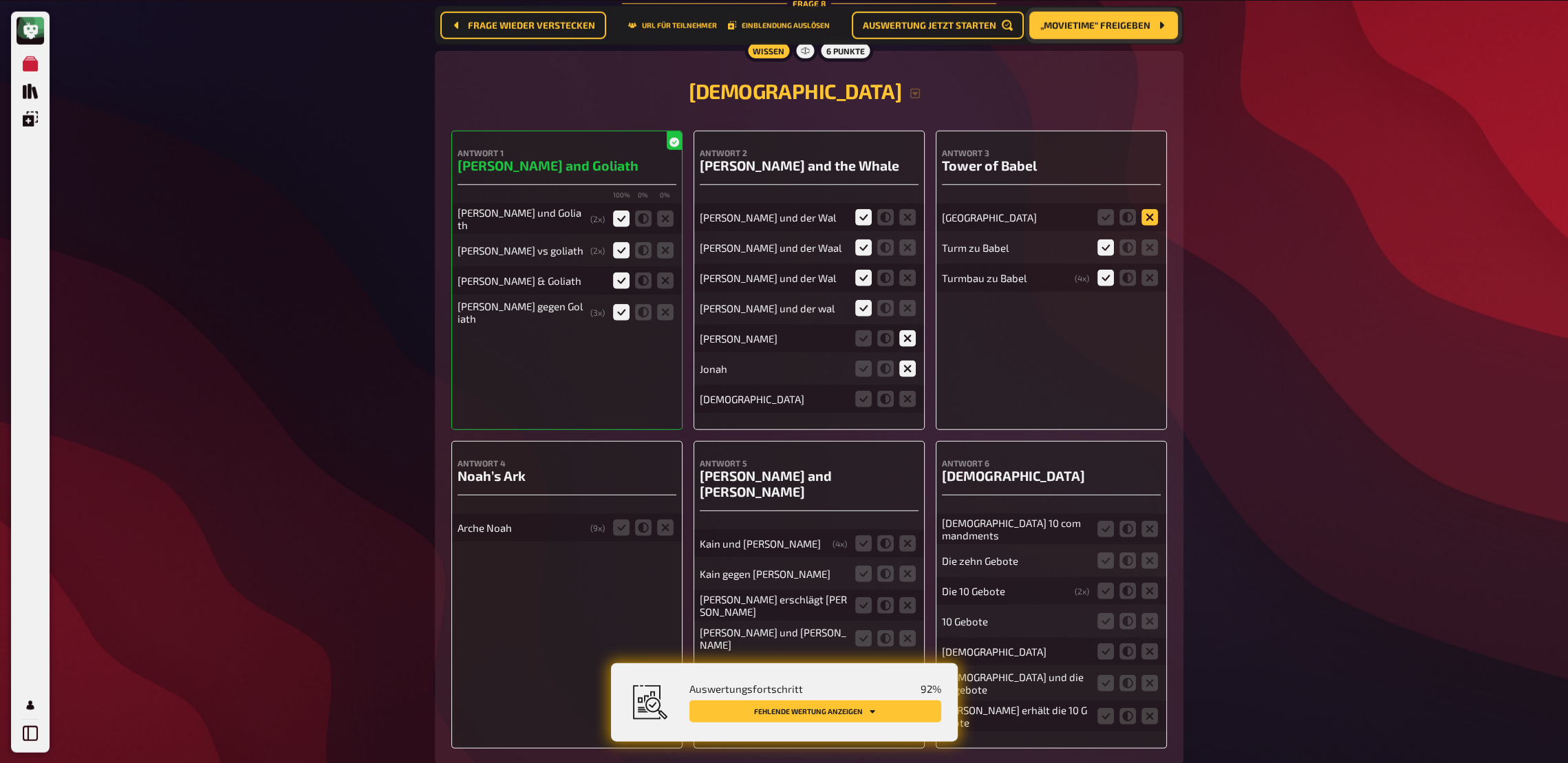
click at [1150, 225] on icon at bounding box center [1149, 217] width 17 height 17
click at [0, 0] on input "radio" at bounding box center [0, 0] width 0 height 0
click at [625, 535] on icon at bounding box center [621, 527] width 17 height 17
click at [0, 0] on input "radio" at bounding box center [0, 0] width 0 height 0
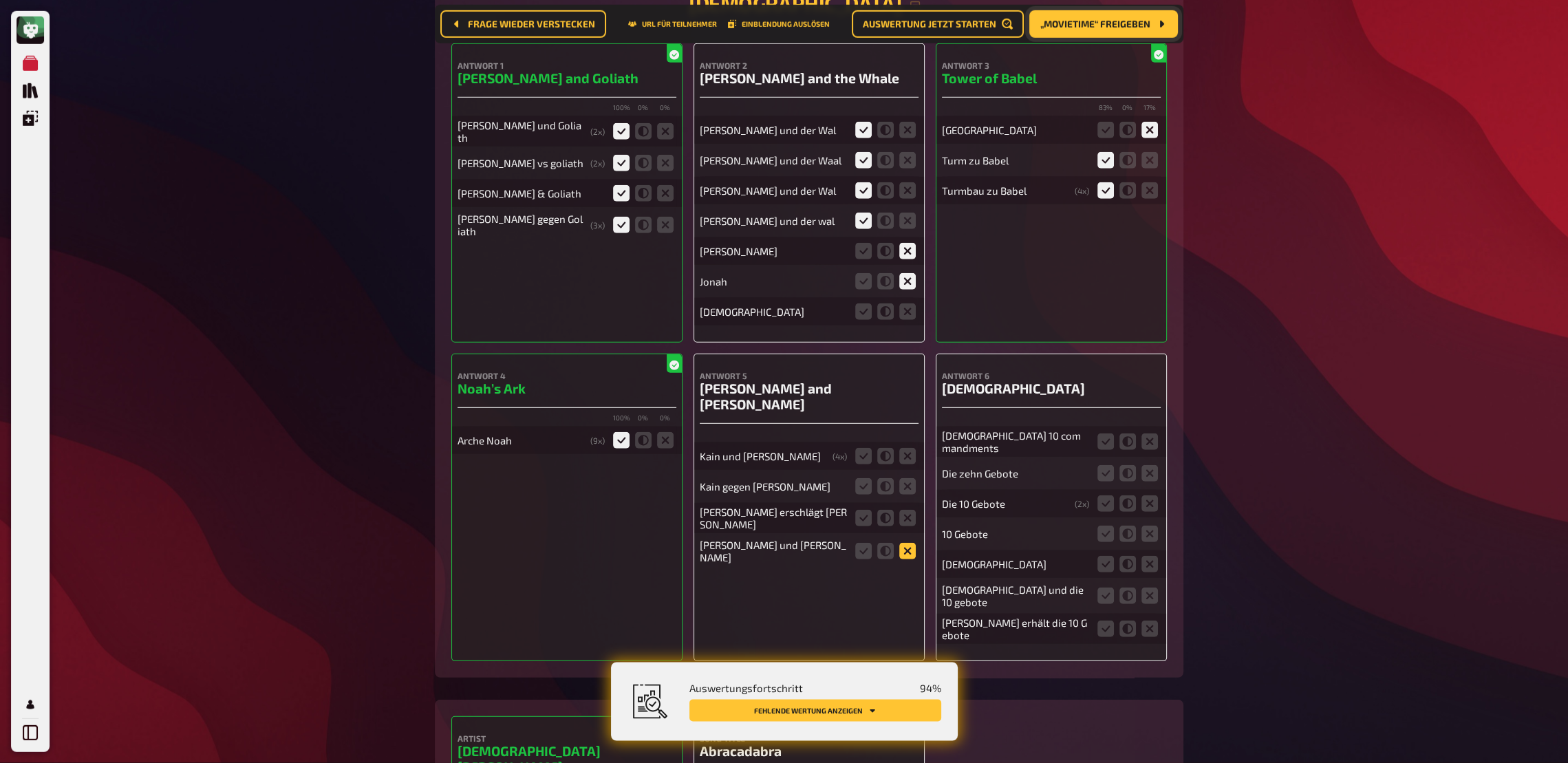
scroll to position [6003, 0]
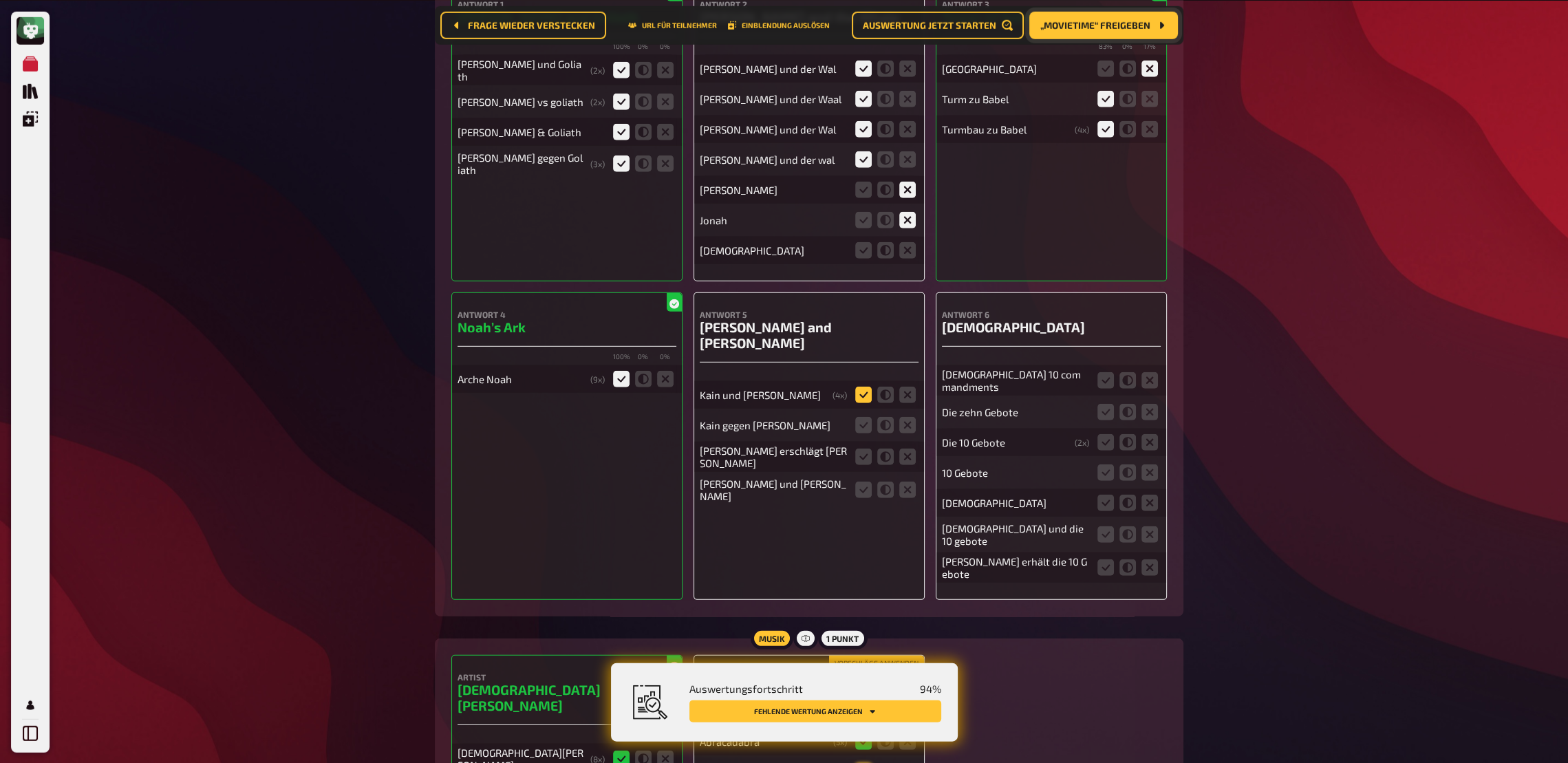
click at [859, 394] on icon at bounding box center [864, 394] width 17 height 17
click at [0, 0] on input "radio" at bounding box center [0, 0] width 0 height 0
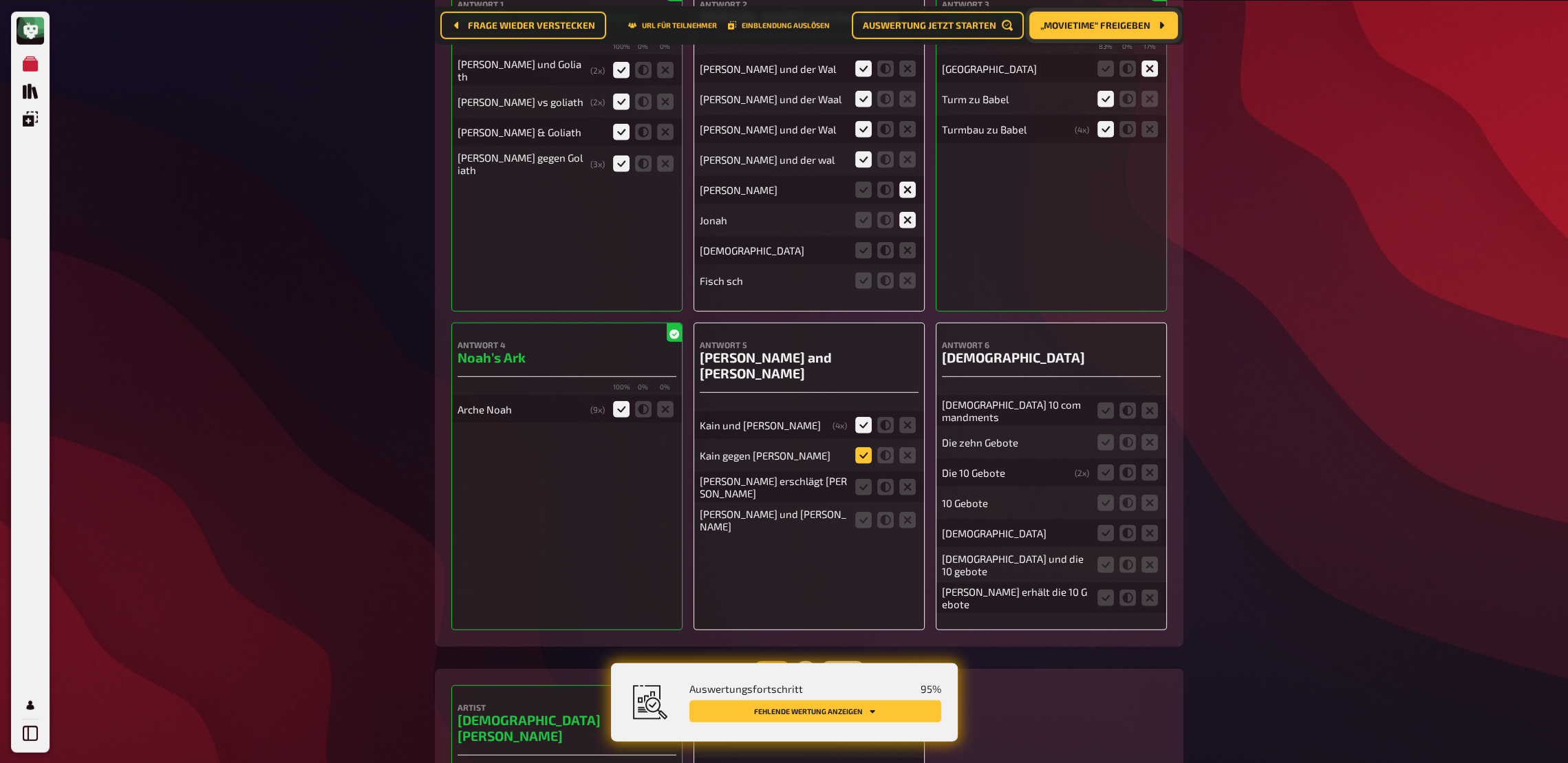
click at [864, 455] on icon at bounding box center [864, 454] width 17 height 17
click at [0, 0] on input "radio" at bounding box center [0, 0] width 0 height 0
click at [865, 482] on icon at bounding box center [864, 486] width 17 height 17
click at [0, 0] on input "radio" at bounding box center [0, 0] width 0 height 0
click at [866, 511] on icon at bounding box center [864, 519] width 17 height 17
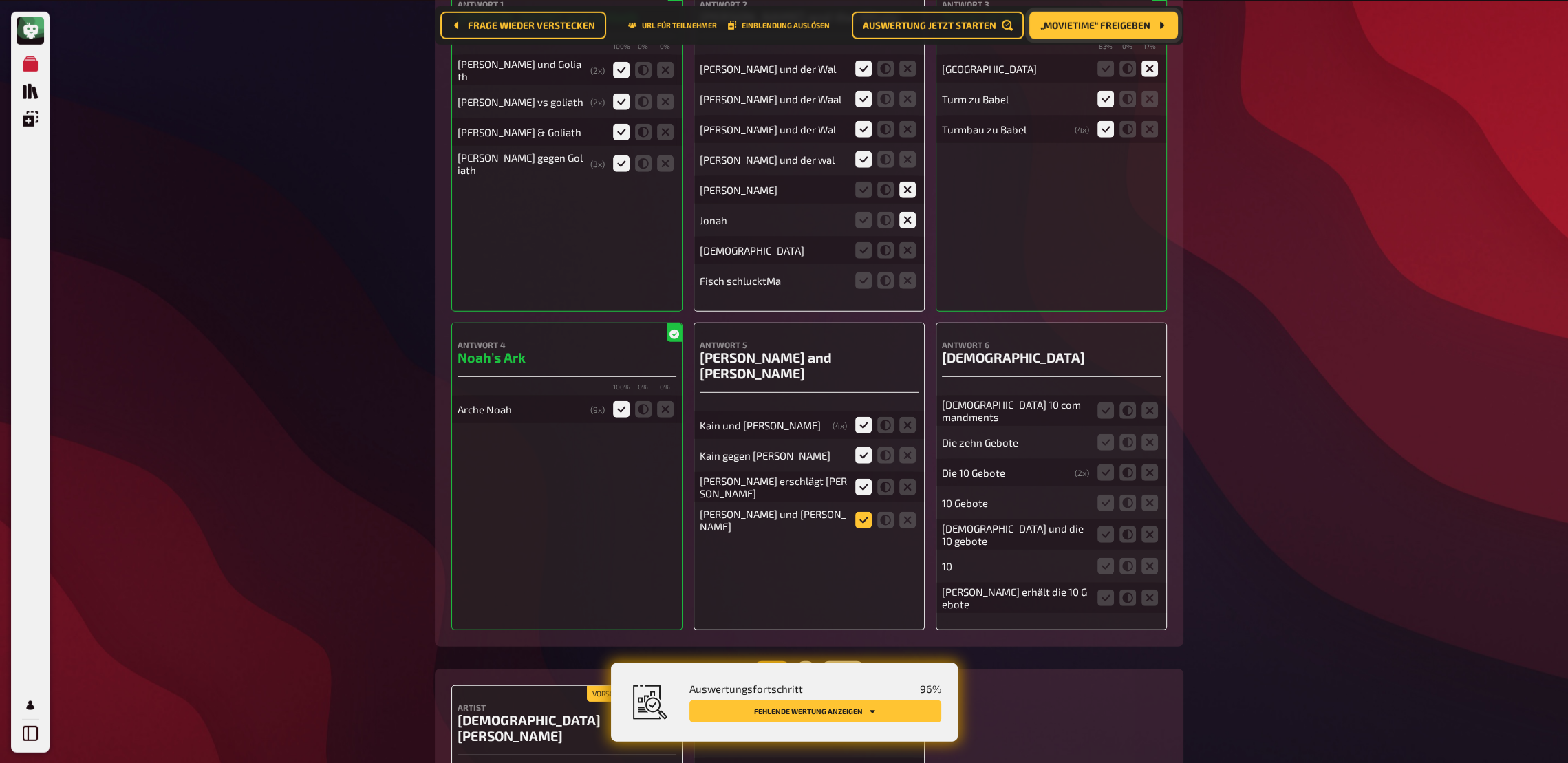
click at [0, 0] on input "radio" at bounding box center [0, 0] width 0 height 0
click at [1100, 419] on icon at bounding box center [1106, 410] width 17 height 17
click at [0, 0] on input "radio" at bounding box center [0, 0] width 0 height 0
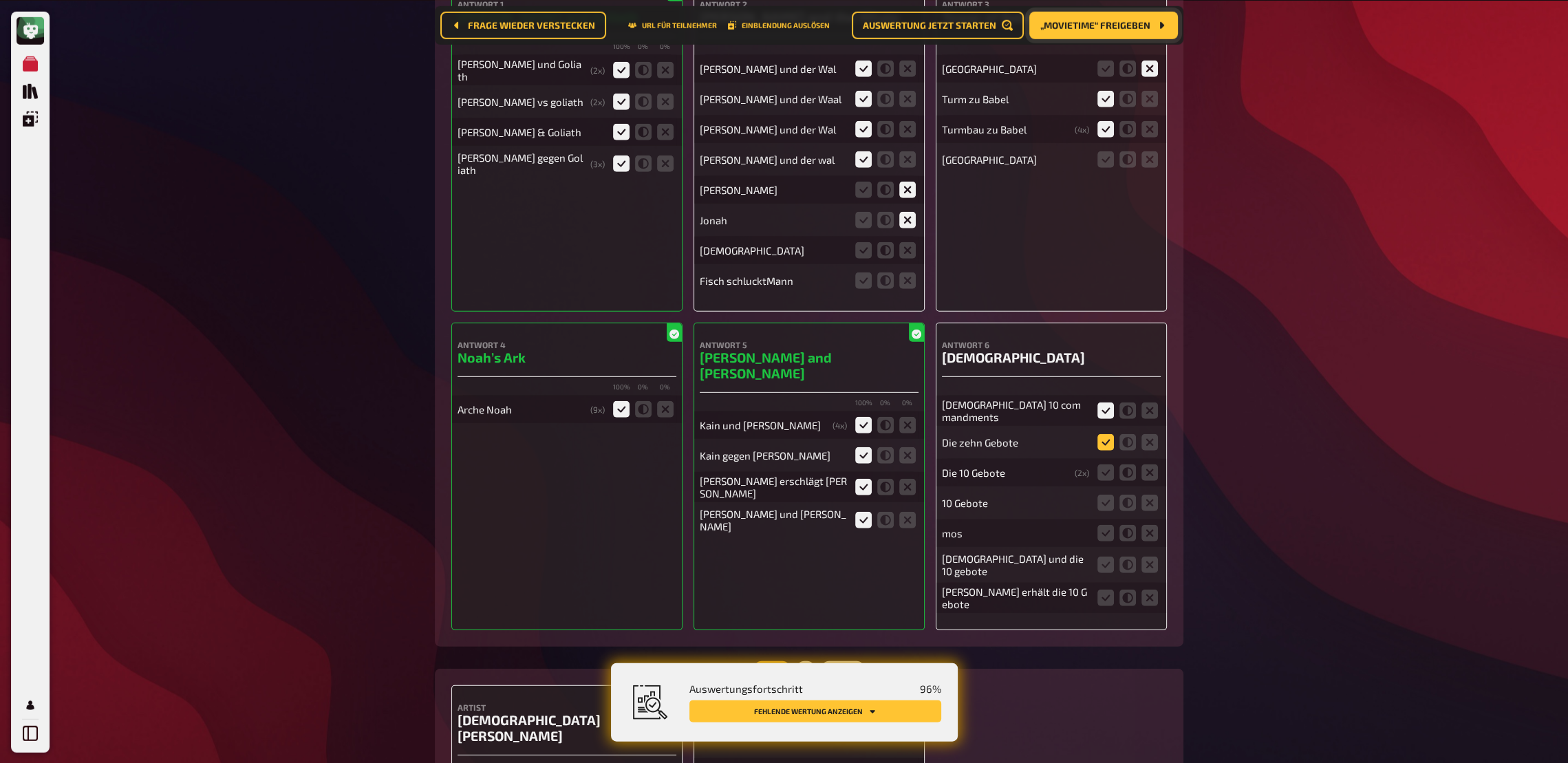
click at [1106, 450] on icon at bounding box center [1106, 441] width 17 height 17
click at [0, 0] on input "radio" at bounding box center [0, 0] width 0 height 0
click at [1104, 480] on icon at bounding box center [1106, 472] width 17 height 17
click at [0, 0] on input "radio" at bounding box center [0, 0] width 0 height 0
click at [1099, 510] on icon at bounding box center [1106, 502] width 17 height 17
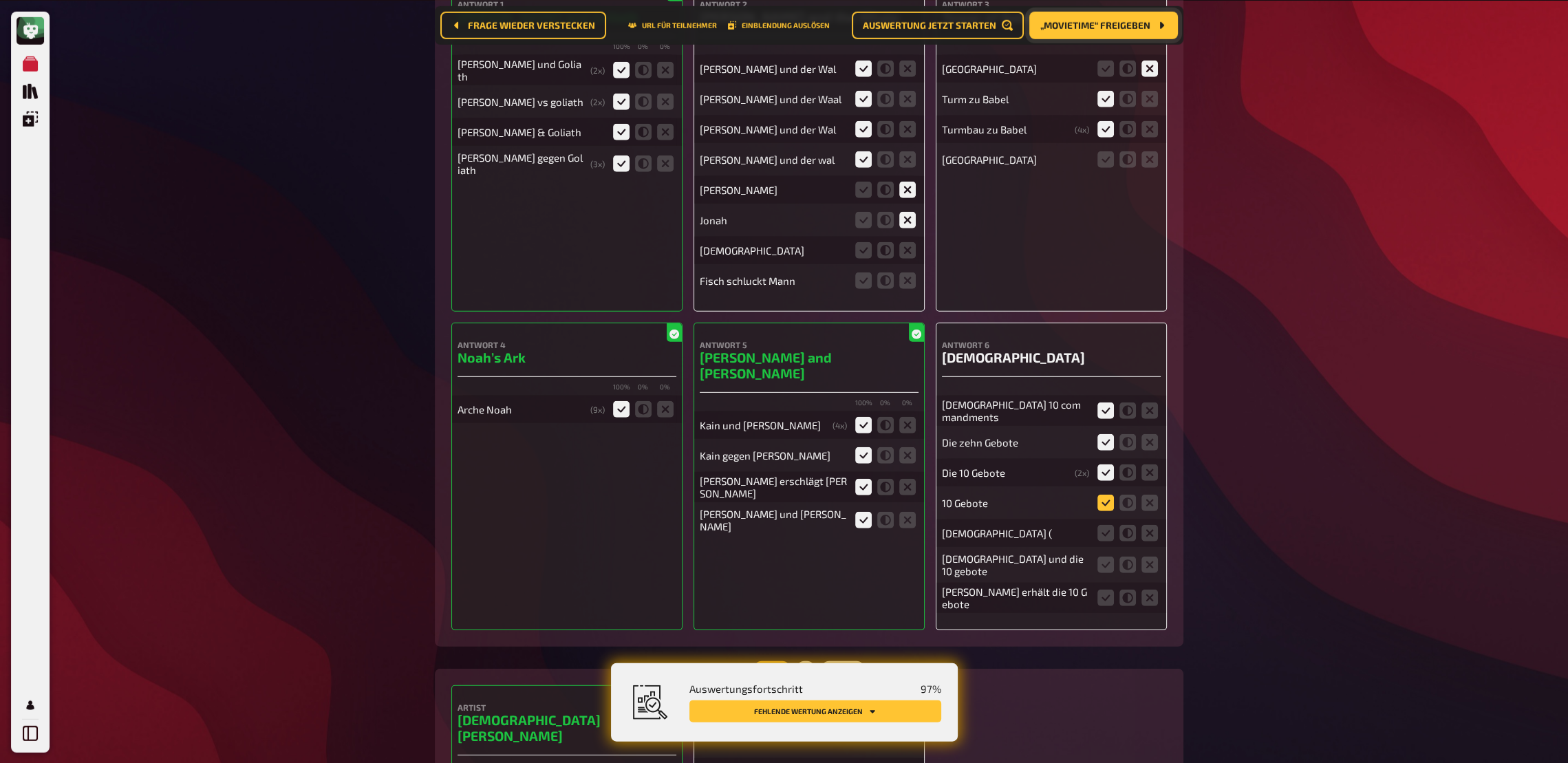
click at [0, 0] on input "radio" at bounding box center [0, 0] width 0 height 0
click at [1107, 561] on icon at bounding box center [1106, 564] width 17 height 17
click at [0, 0] on input "radio" at bounding box center [0, 0] width 0 height 0
click at [1106, 561] on icon at bounding box center [1106, 597] width 17 height 17
click at [0, 0] on input "radio" at bounding box center [0, 0] width 0 height 0
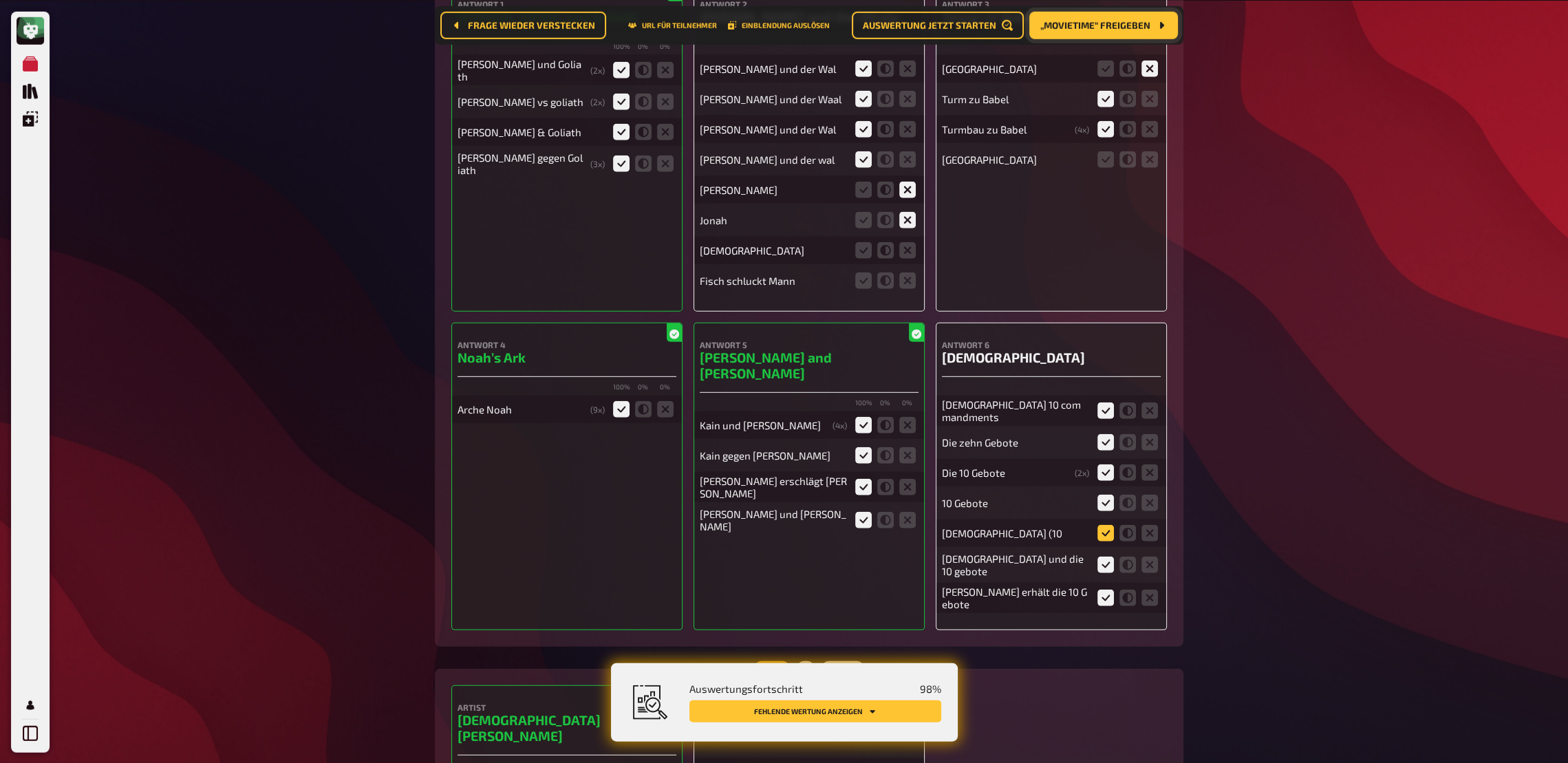
click at [1104, 541] on icon at bounding box center [1106, 532] width 17 height 17
click at [0, 0] on input "radio" at bounding box center [0, 0] width 0 height 0
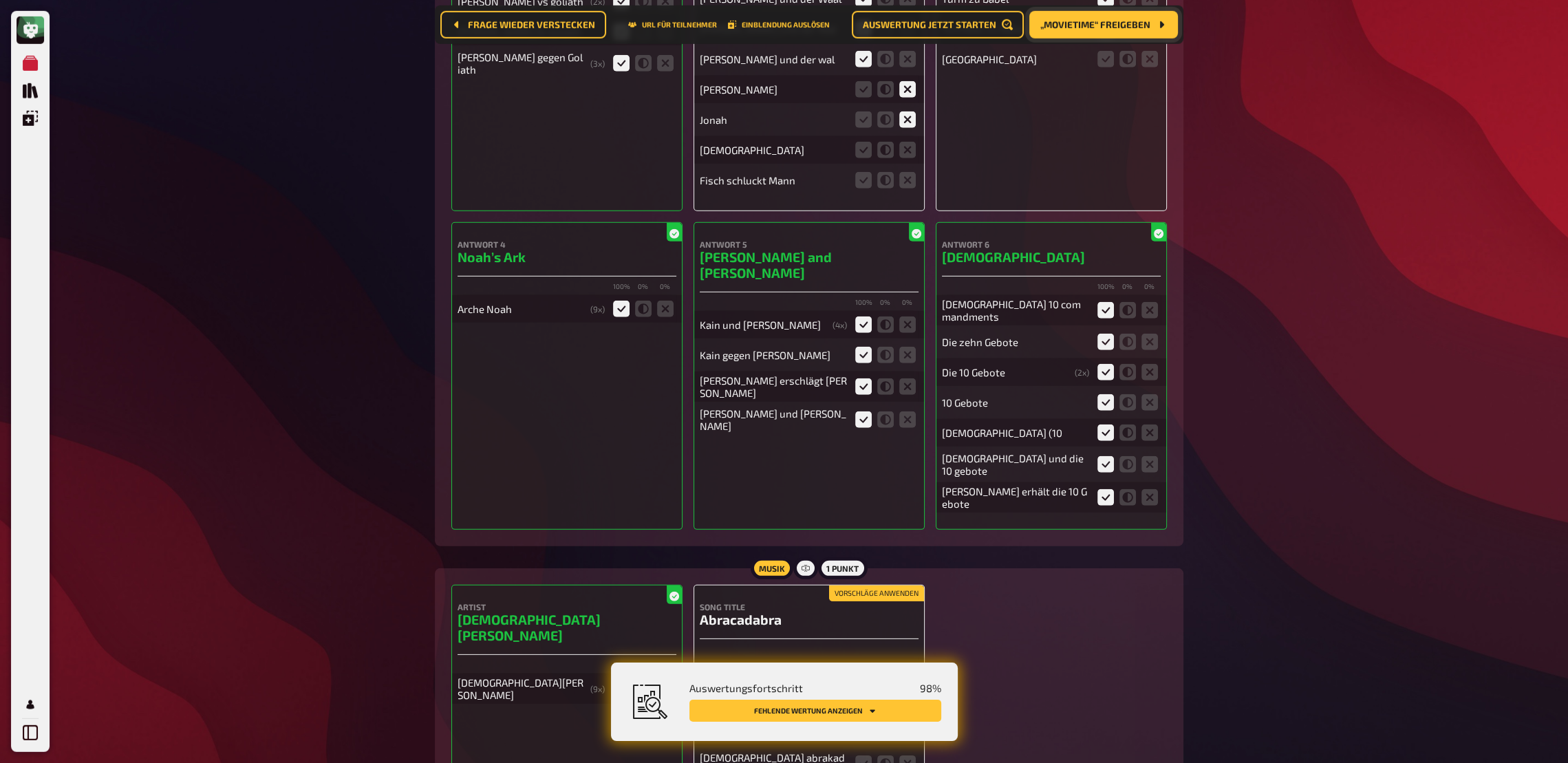
scroll to position [6243, 0]
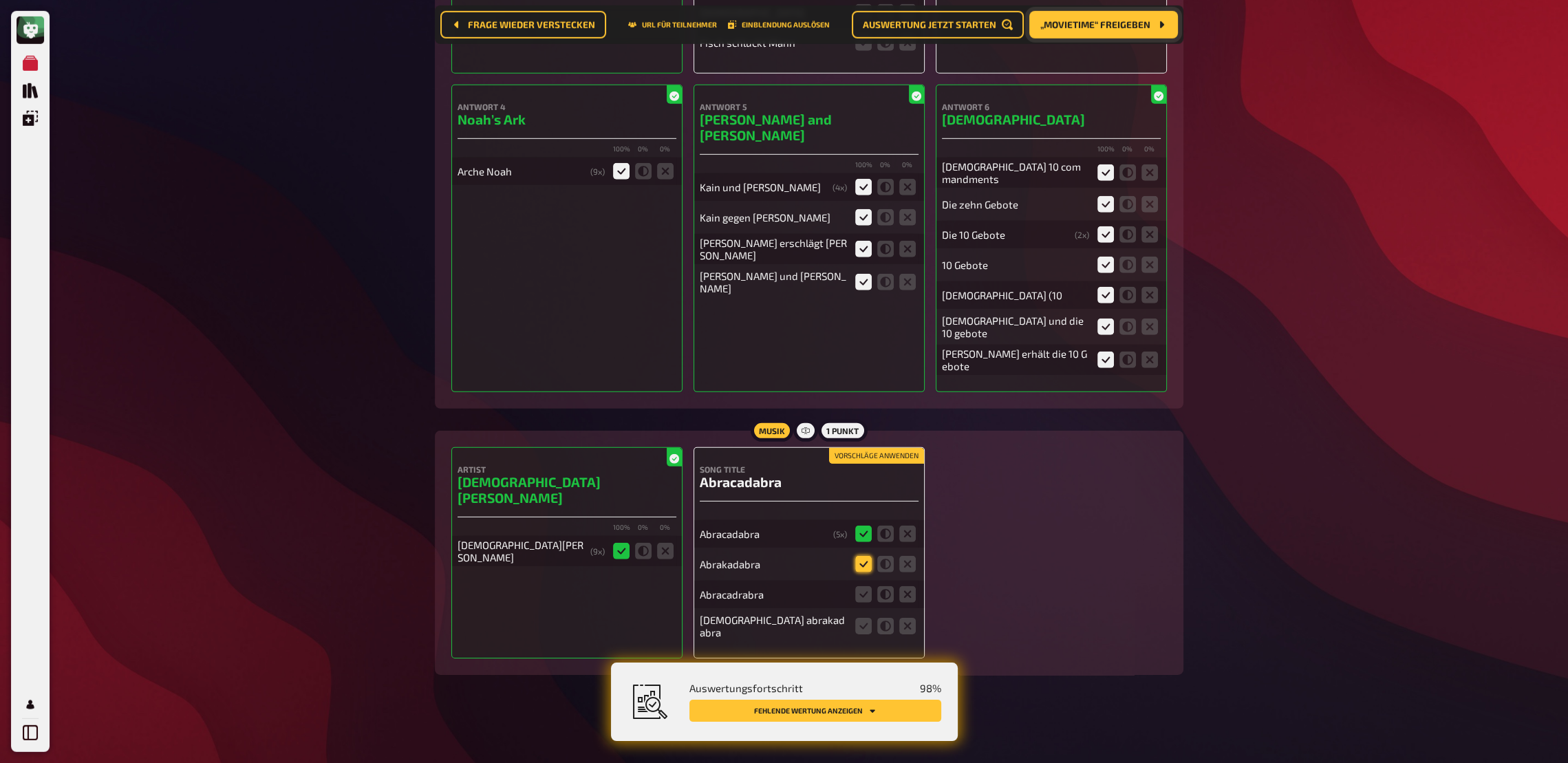
click at [860, 561] on icon at bounding box center [864, 564] width 17 height 17
click at [0, 0] on input "radio" at bounding box center [0, 0] width 0 height 0
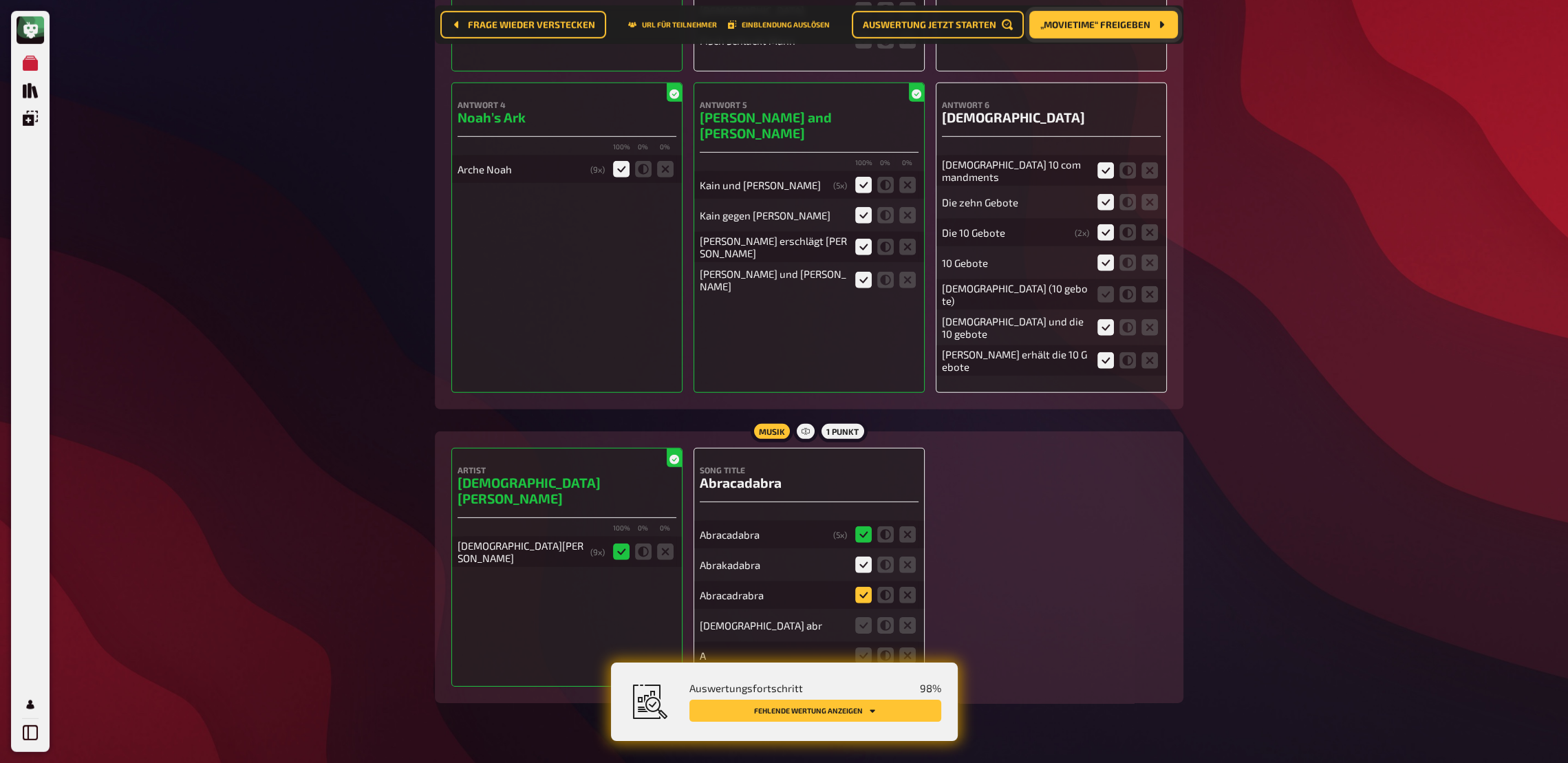
click at [862, 561] on icon at bounding box center [864, 595] width 17 height 17
click at [0, 0] on input "radio" at bounding box center [0, 0] width 0 height 0
click at [860, 561] on icon at bounding box center [864, 625] width 17 height 17
click at [0, 0] on input "radio" at bounding box center [0, 0] width 0 height 0
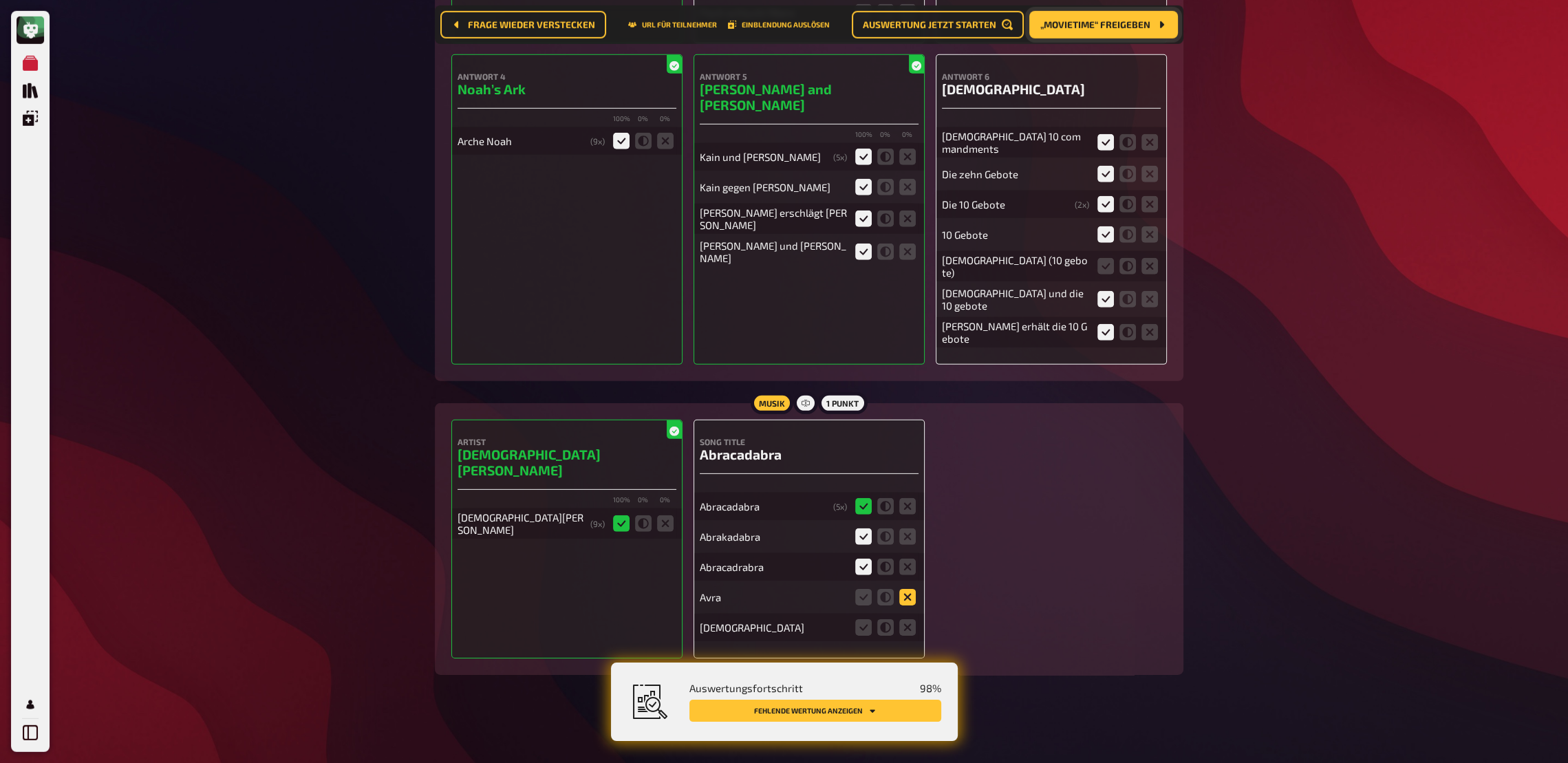
click at [909, 561] on icon at bounding box center [907, 597] width 17 height 17
click at [0, 0] on input "radio" at bounding box center [0, 0] width 0 height 0
click at [908, 561] on icon at bounding box center [907, 628] width 17 height 17
click at [0, 0] on input "radio" at bounding box center [0, 0] width 0 height 0
click at [868, 561] on icon at bounding box center [864, 597] width 17 height 17
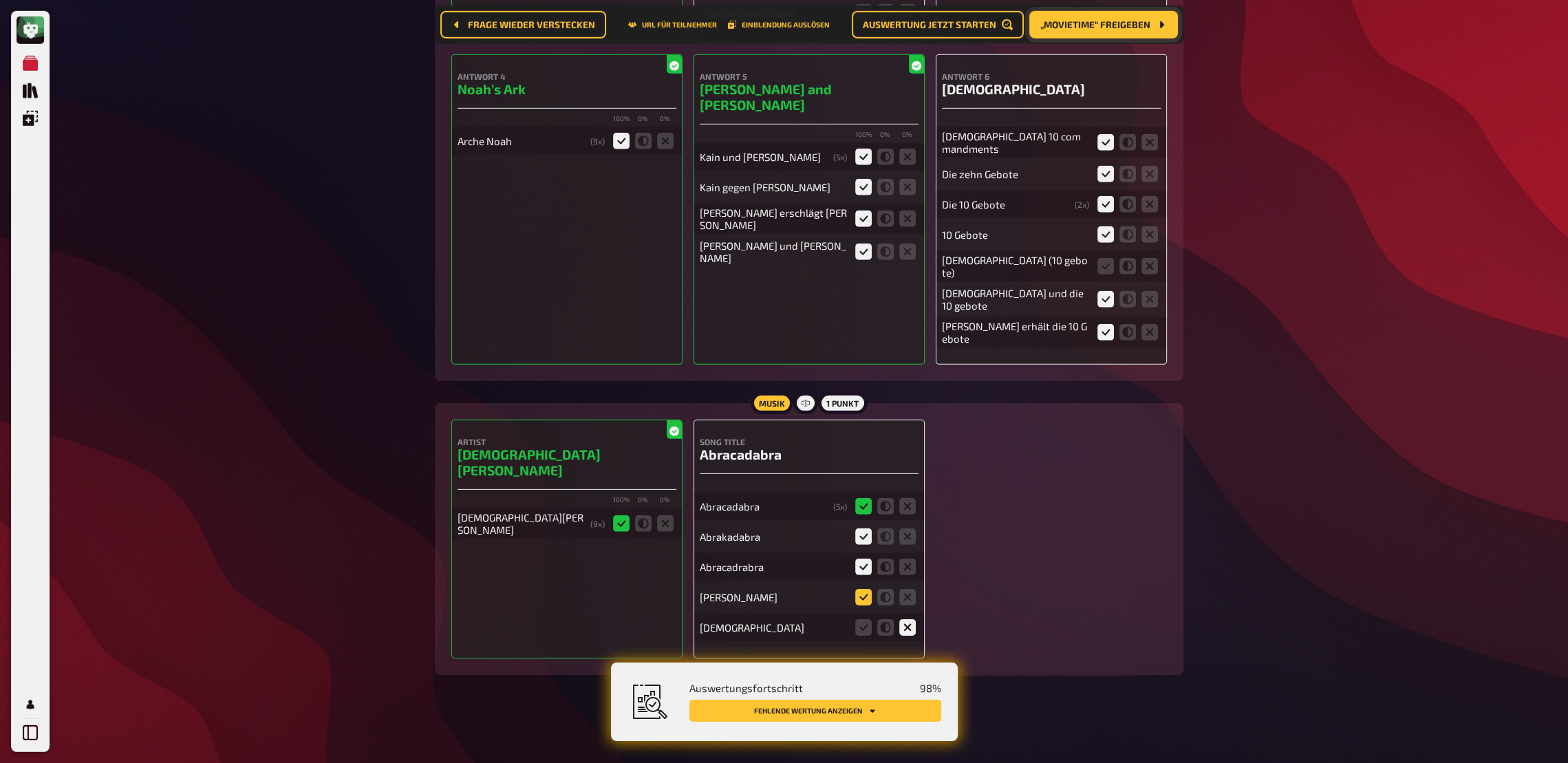
click at [0, 0] on input "radio" at bounding box center [0, 0] width 0 height 0
click at [866, 561] on icon at bounding box center [864, 597] width 17 height 17
click at [0, 0] on input "radio" at bounding box center [0, 0] width 0 height 0
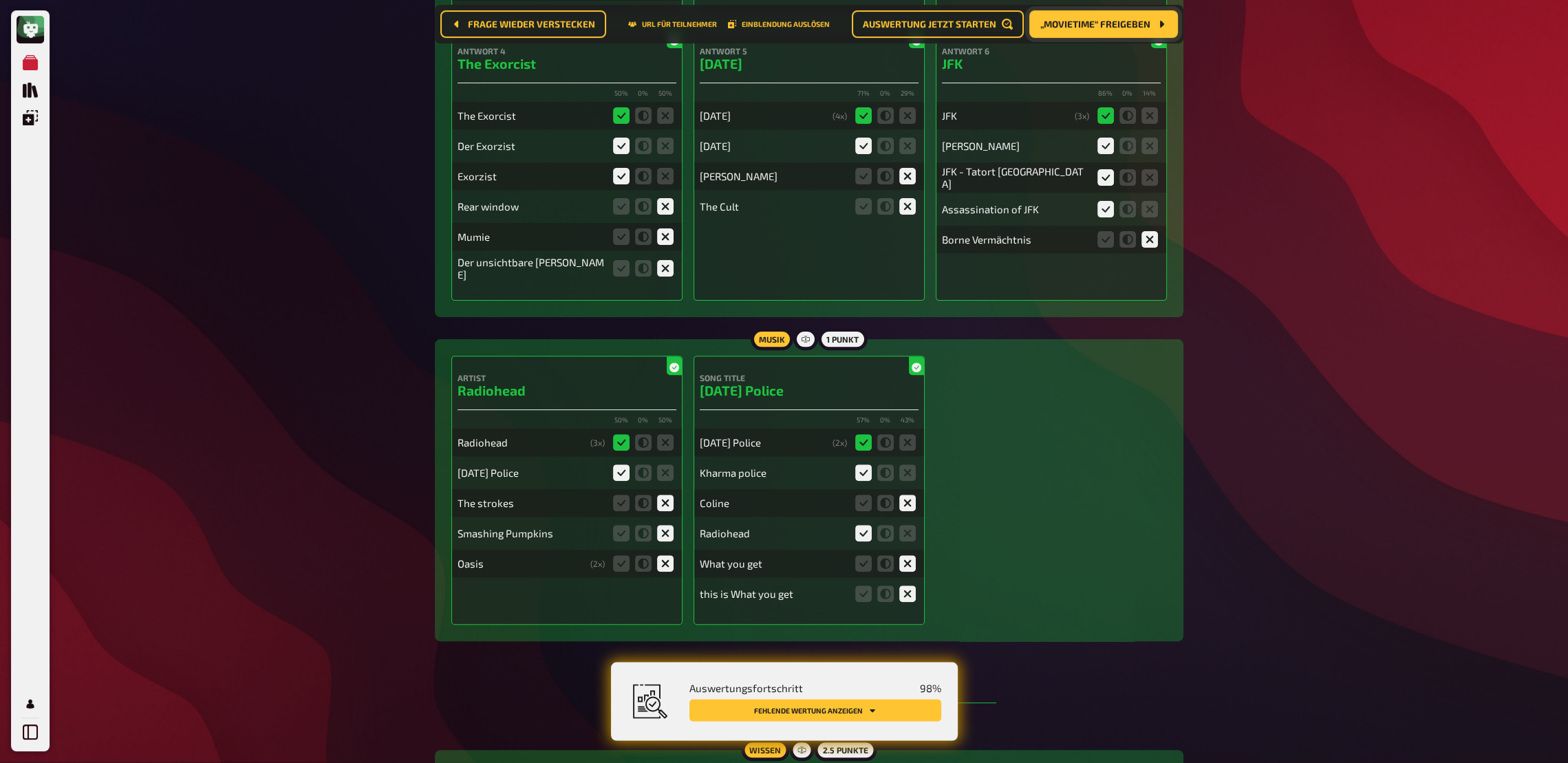
scroll to position [0, 0]
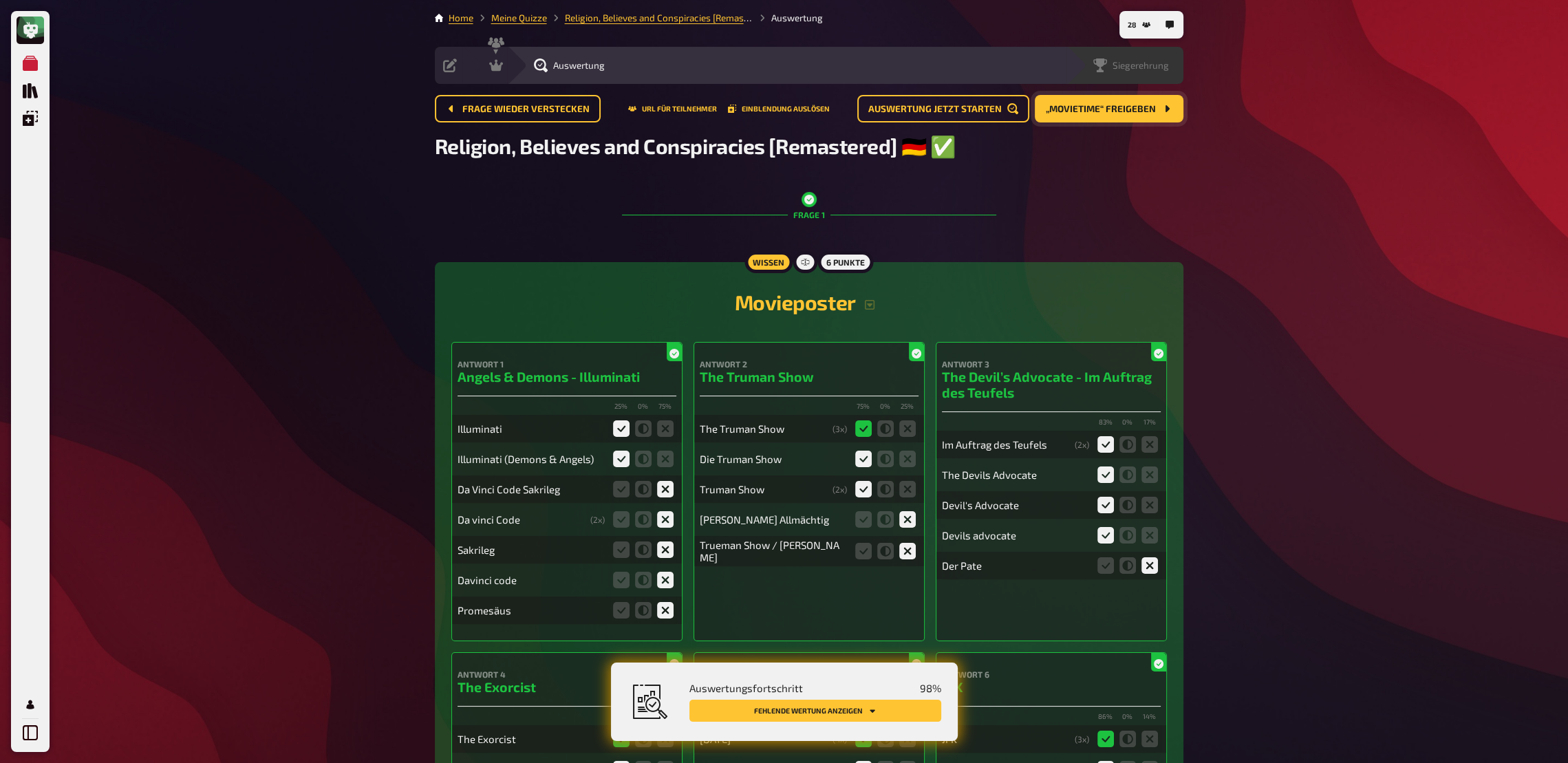
click at [1121, 63] on span "Siegerehrung" at bounding box center [1141, 65] width 57 height 11
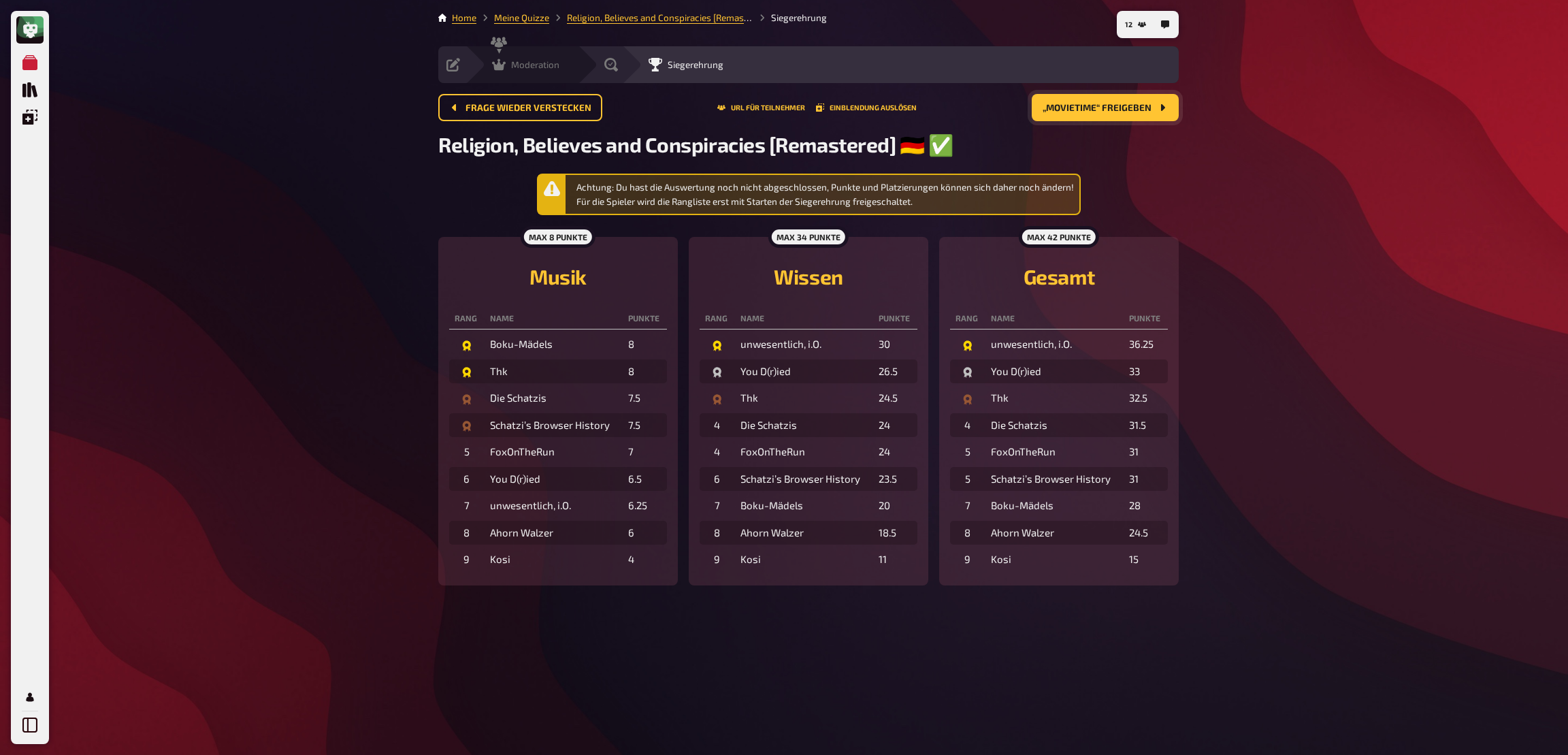
click at [504, 74] on div "Moderation undefined" at bounding box center [521, 65] width 112 height 37
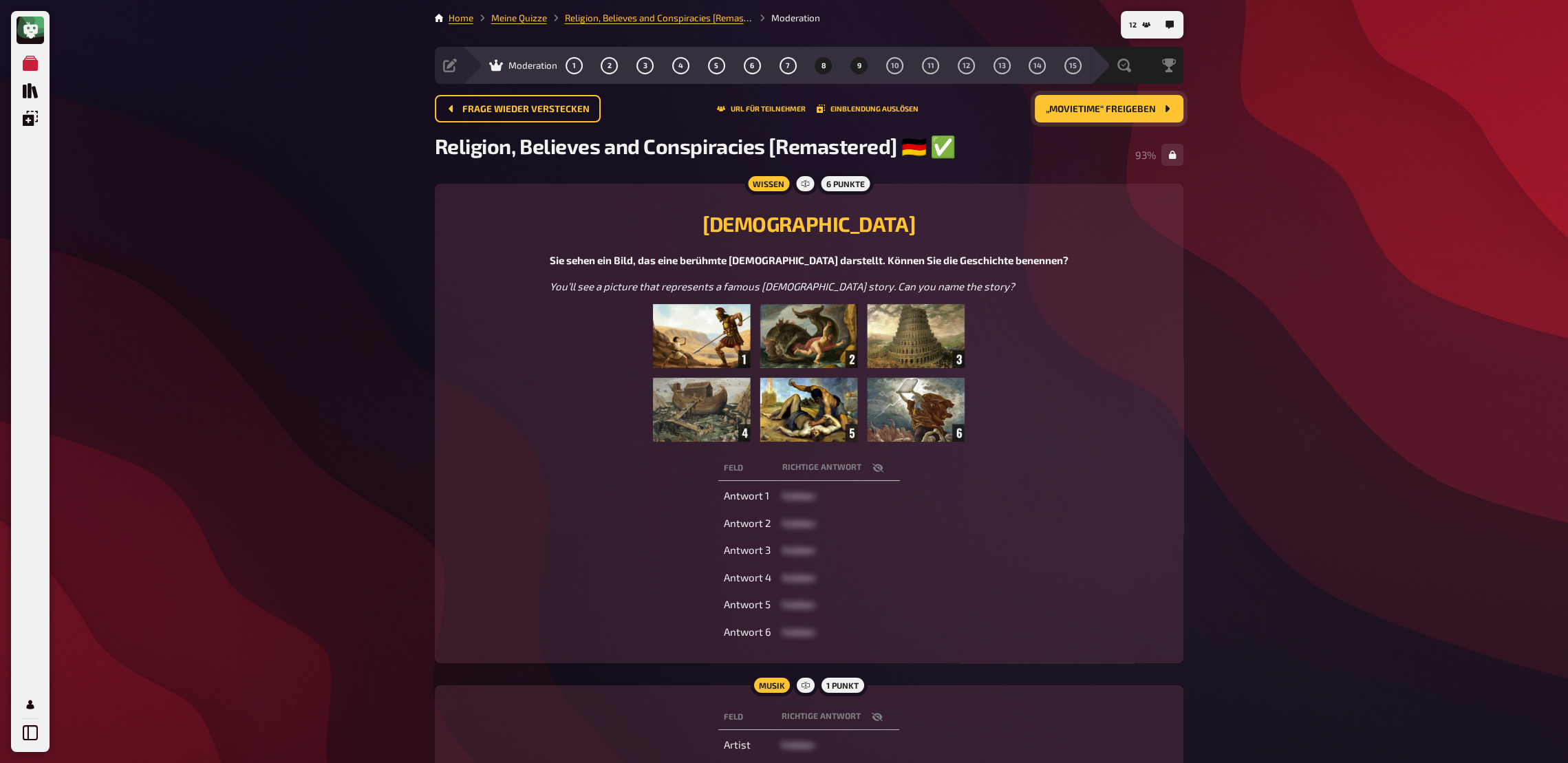
click at [860, 71] on button "9" at bounding box center [859, 65] width 22 height 22
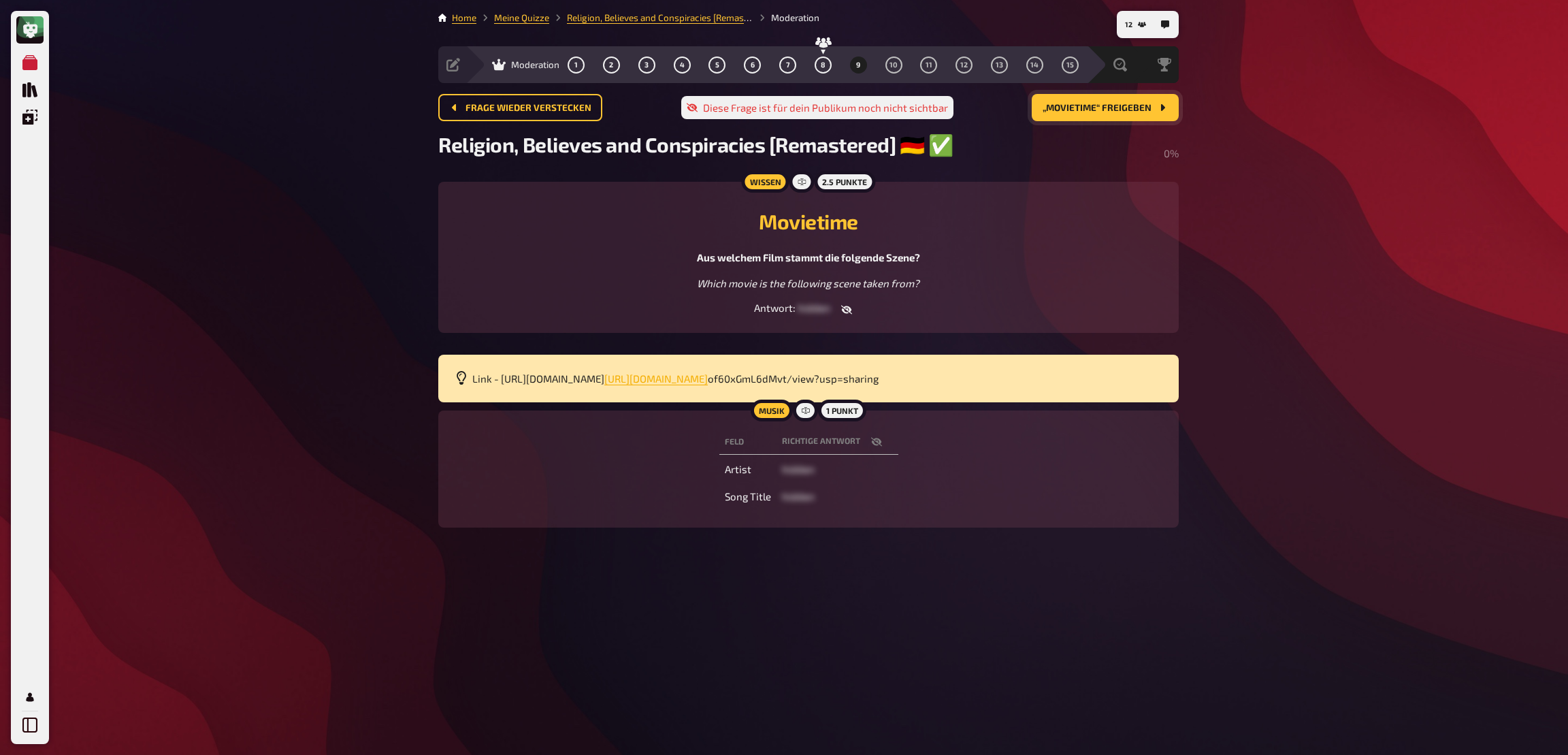
click at [708, 381] on span "https://drive.google.com/file/d/14LN0a0mlHzfnn7p1ZU4of60xGmL6dMvt/view?usp=shar…" at bounding box center [656, 379] width 104 height 12
click at [848, 314] on icon "button" at bounding box center [846, 310] width 11 height 11
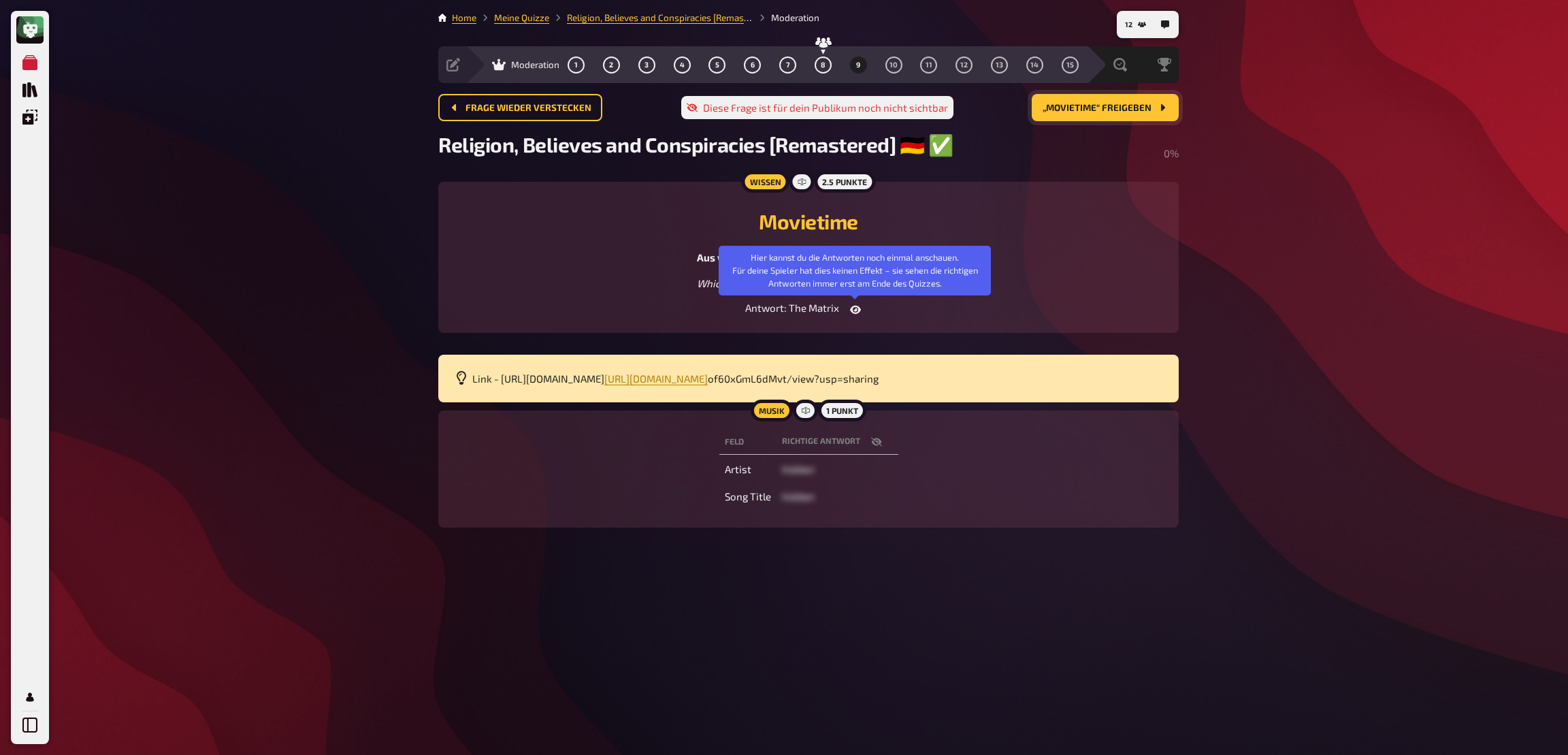
click at [851, 314] on icon "button" at bounding box center [855, 310] width 11 height 11
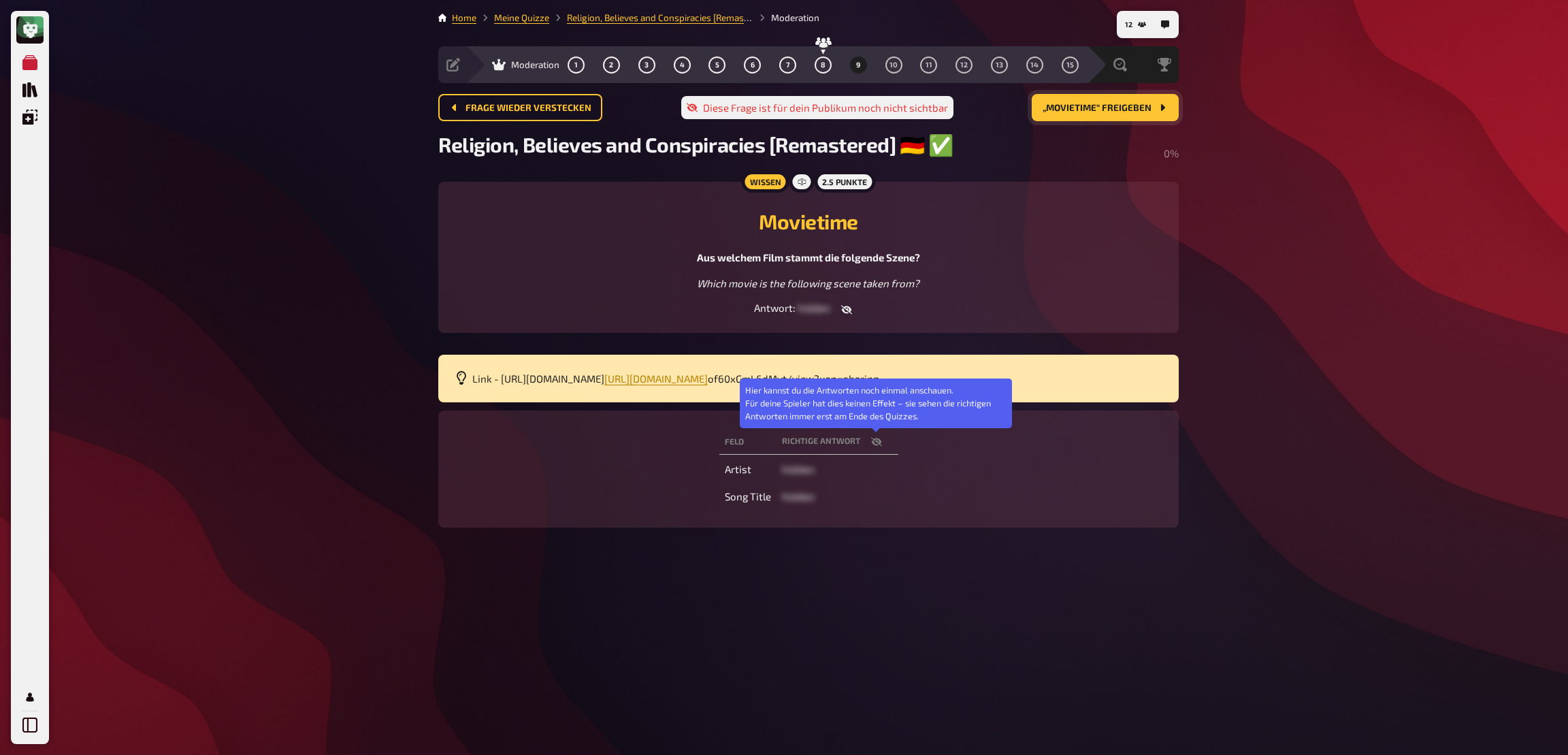
click at [881, 449] on button "button" at bounding box center [876, 442] width 33 height 14
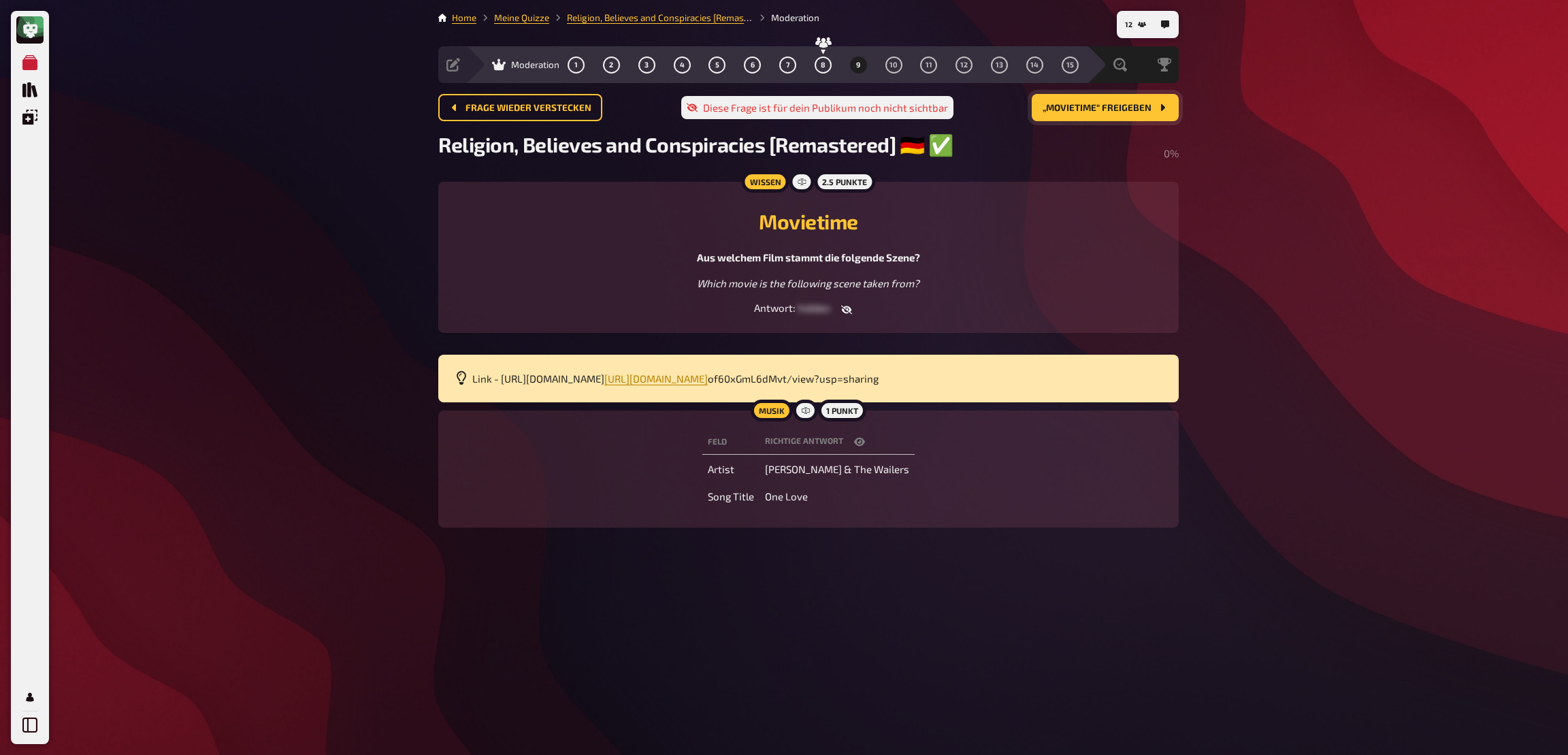
click at [876, 449] on button "button" at bounding box center [859, 442] width 33 height 14
click at [1061, 64] on div "Auswertung" at bounding box center [1080, 65] width 70 height 14
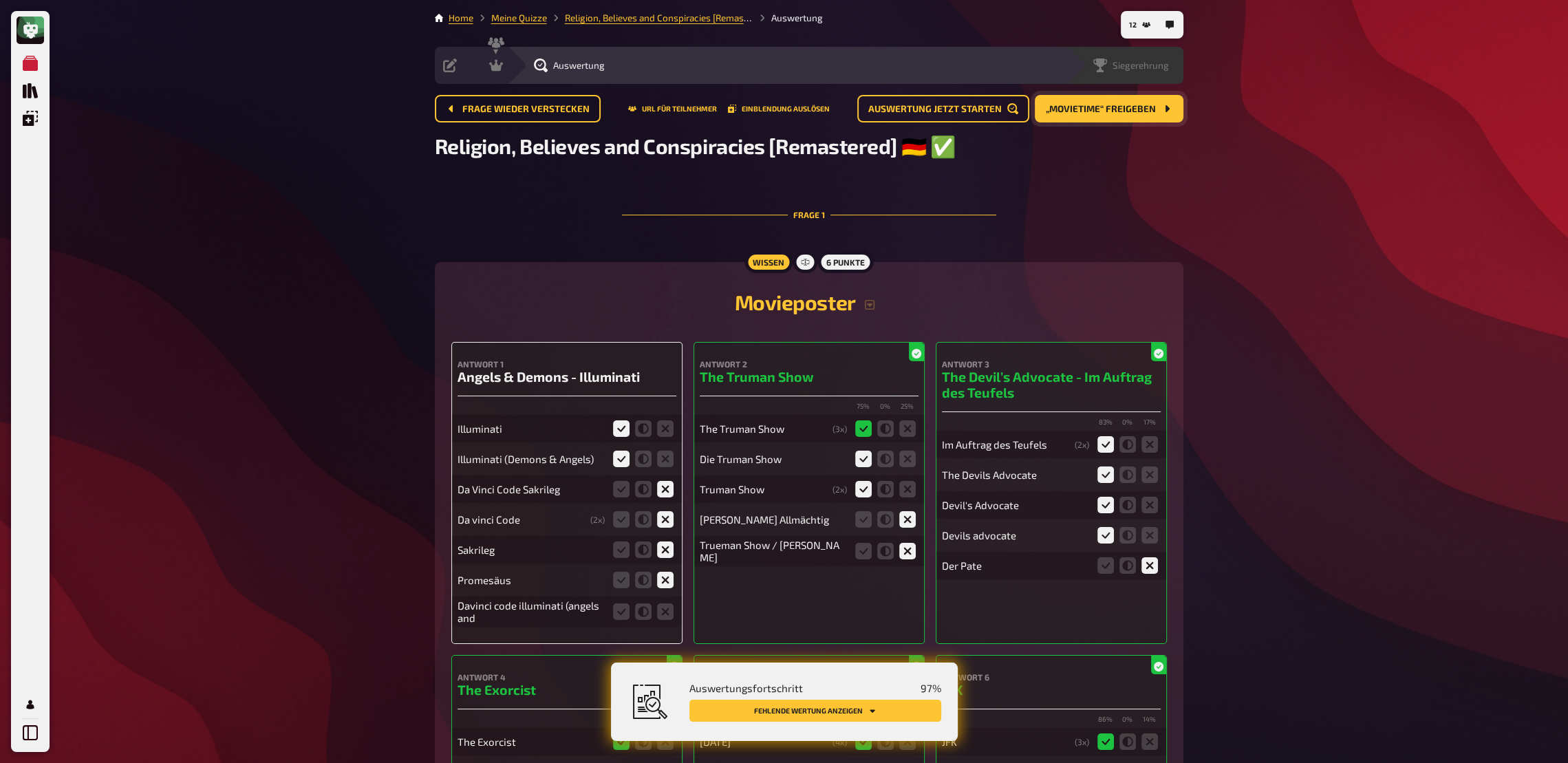
click at [1153, 73] on div "Siegerehrung" at bounding box center [1125, 66] width 117 height 38
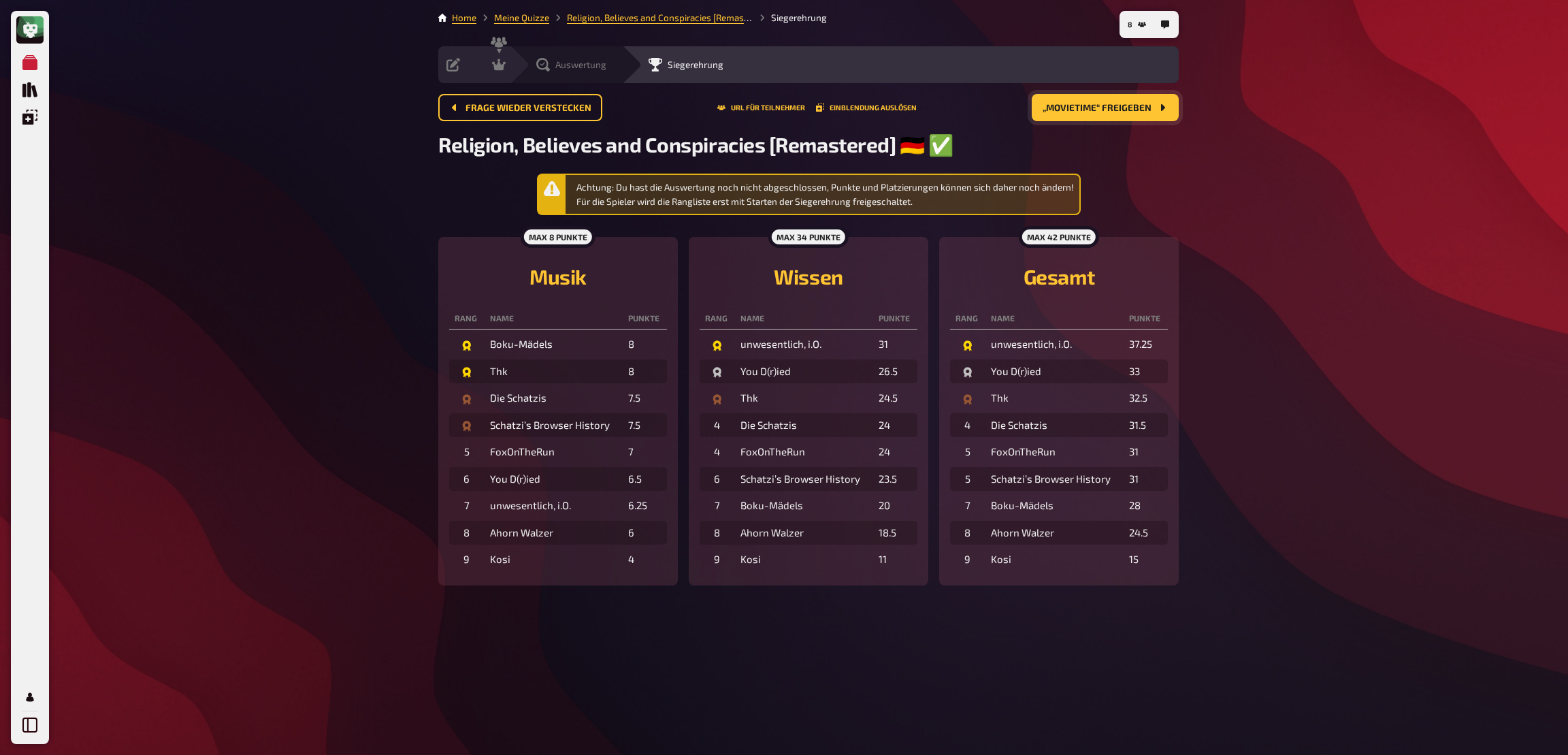
click at [580, 69] on span "Auswertung" at bounding box center [580, 64] width 51 height 11
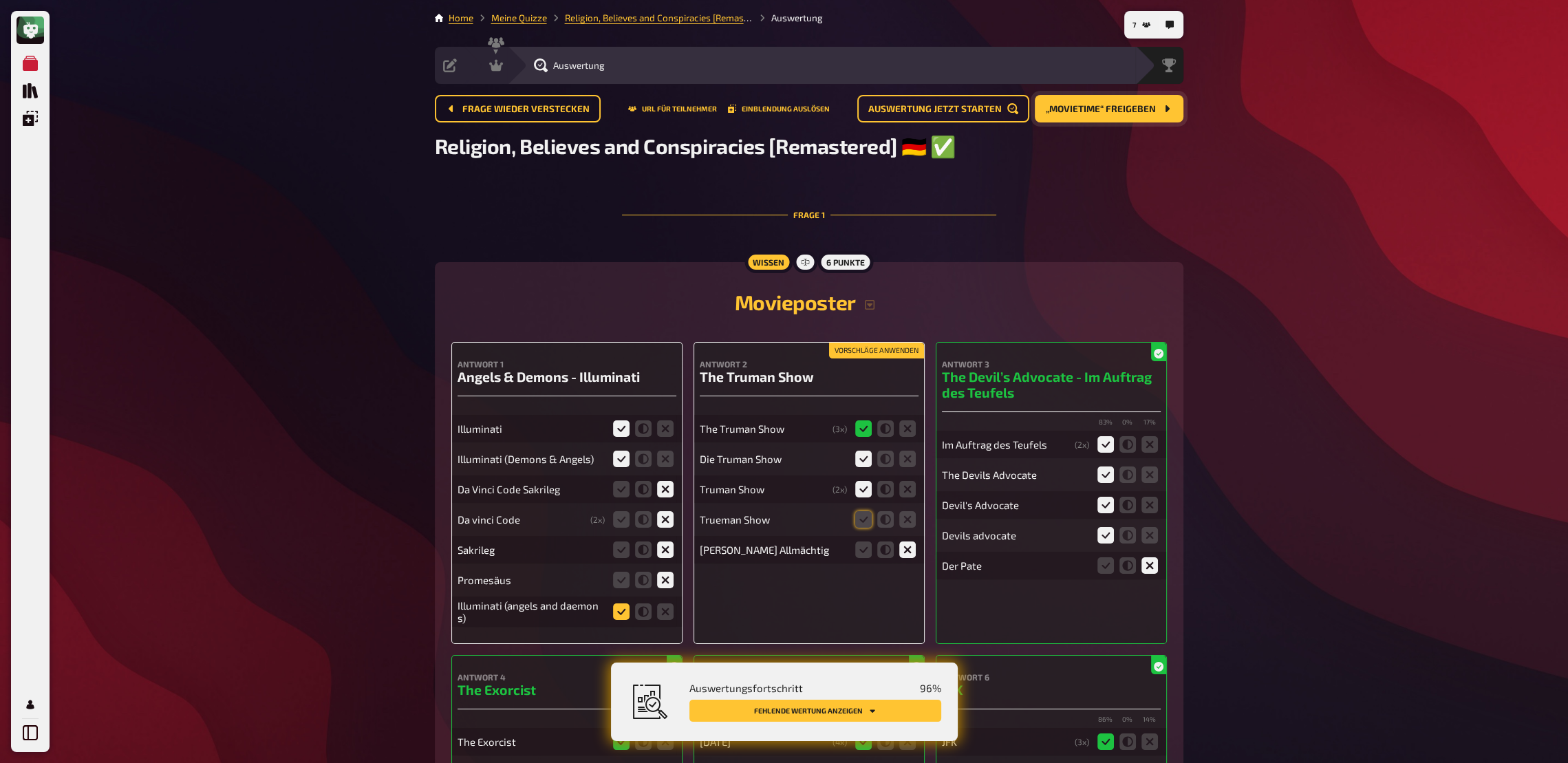
click at [619, 561] on icon at bounding box center [621, 611] width 17 height 17
click at [0, 0] on input "radio" at bounding box center [0, 0] width 0 height 0
click at [1134, 73] on div "Siegerehrung" at bounding box center [1125, 66] width 117 height 38
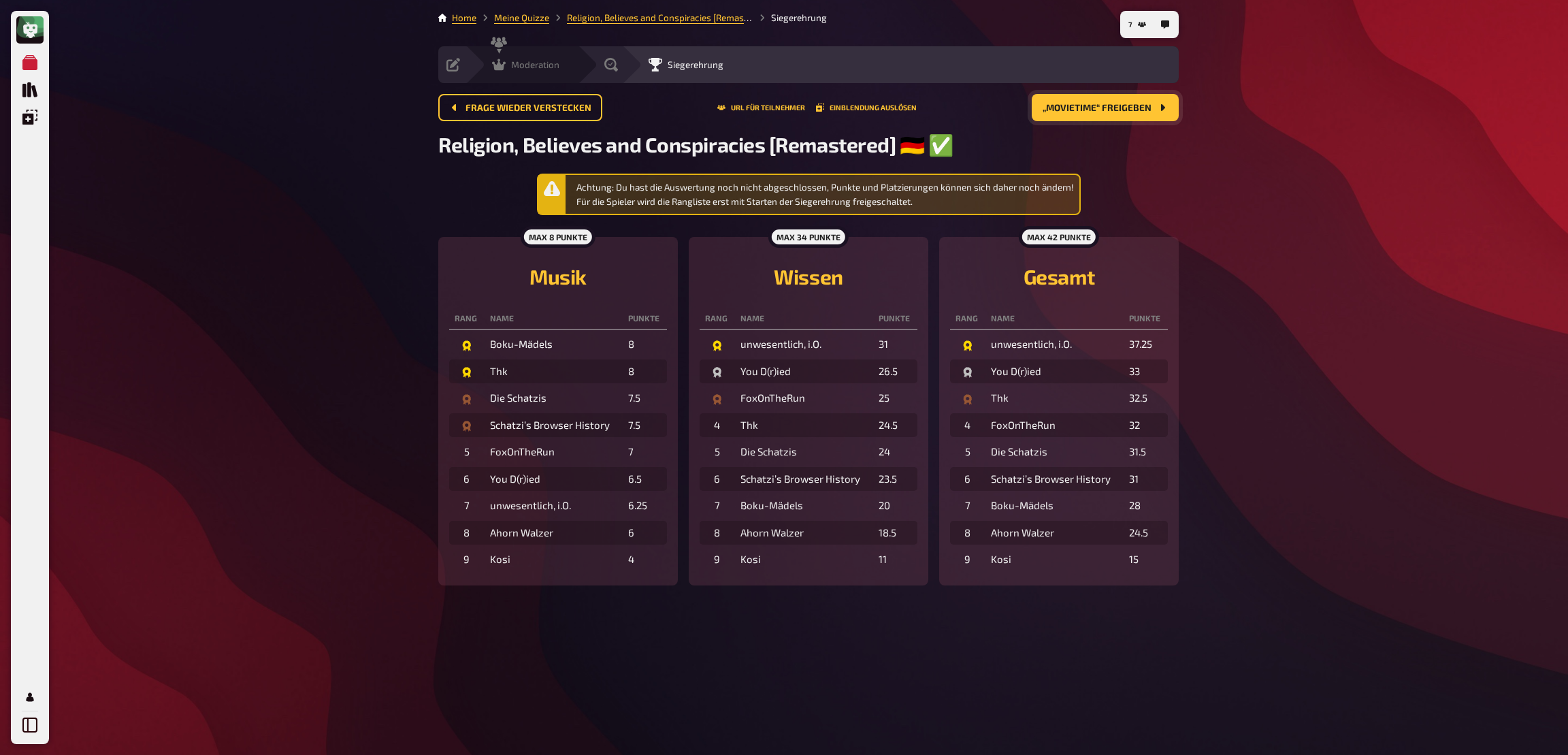
click at [519, 69] on span "Moderation" at bounding box center [535, 64] width 48 height 11
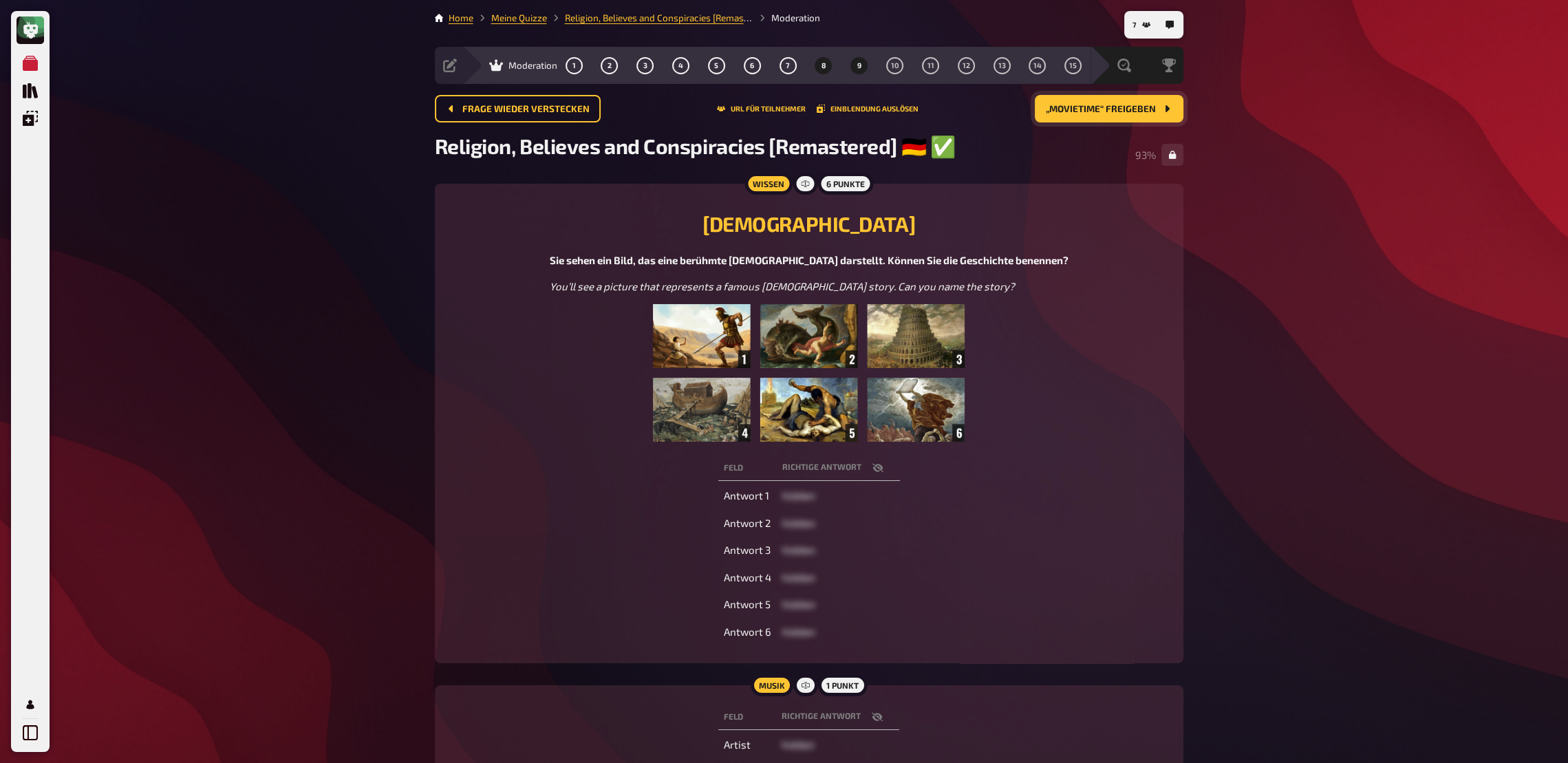
click at [856, 67] on button "9" at bounding box center [859, 65] width 22 height 22
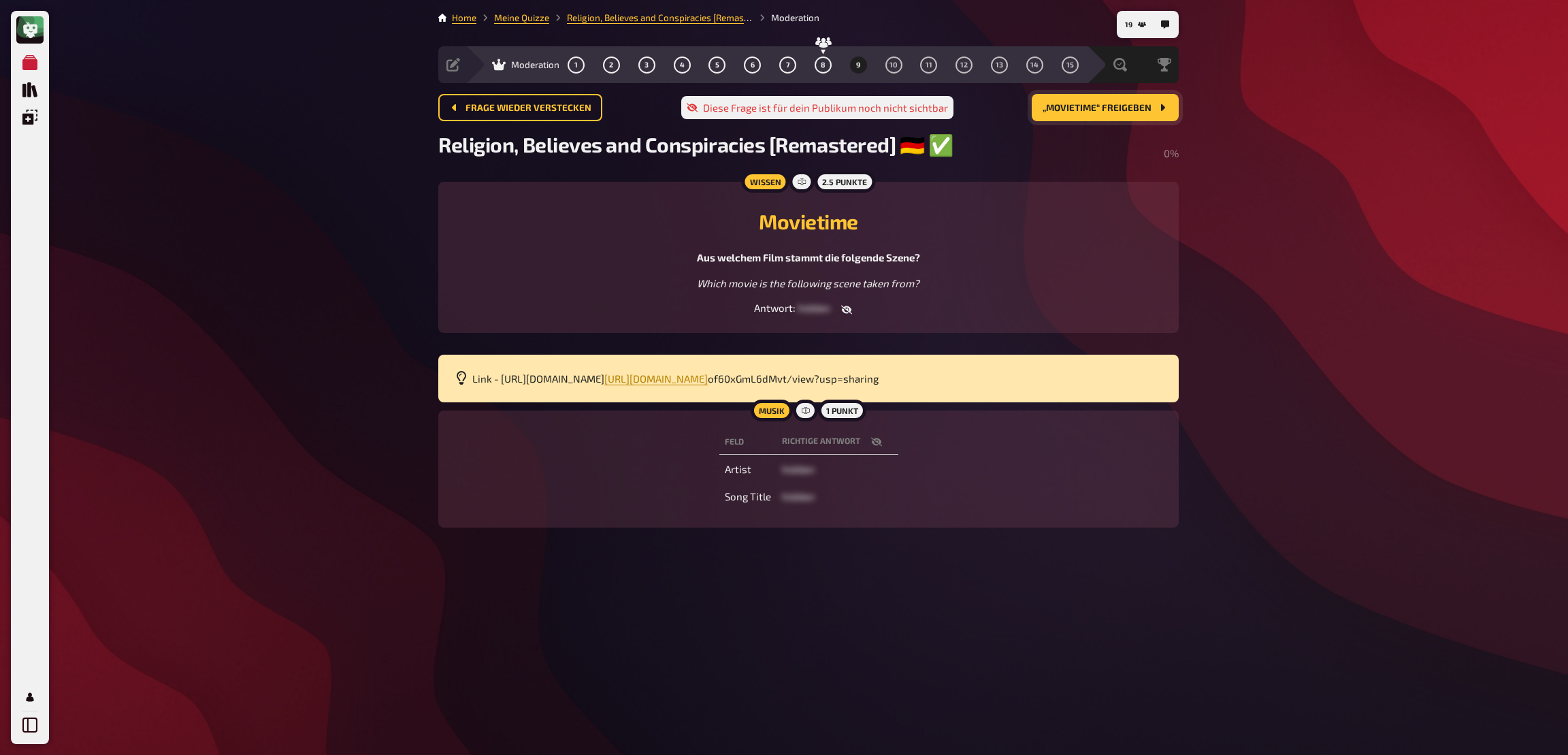
click at [1113, 104] on span "„Movietime“ freigeben" at bounding box center [1097, 108] width 109 height 10
click at [875, 447] on icon "button" at bounding box center [876, 442] width 11 height 11
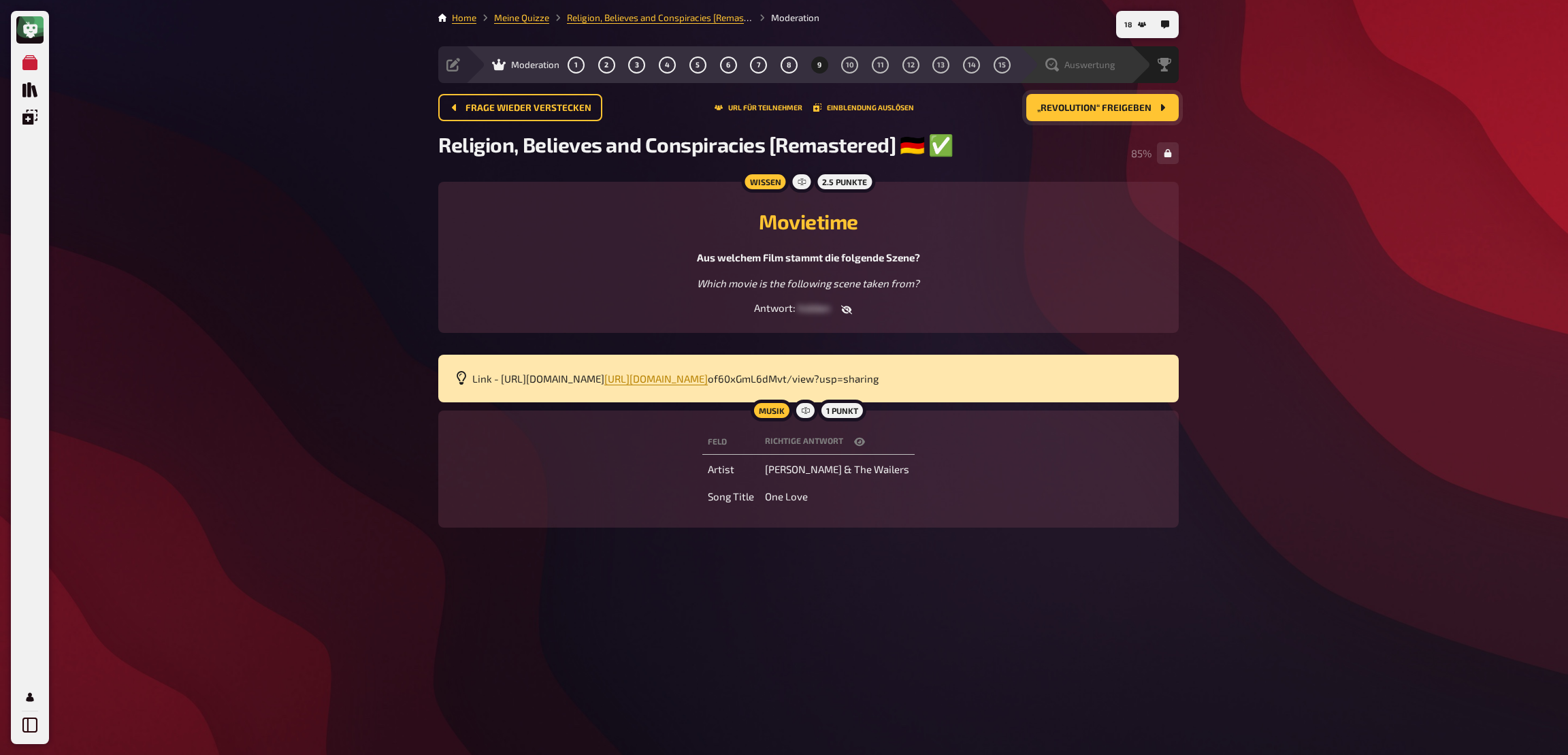
click at [1099, 66] on span "Auswertung" at bounding box center [1089, 64] width 51 height 11
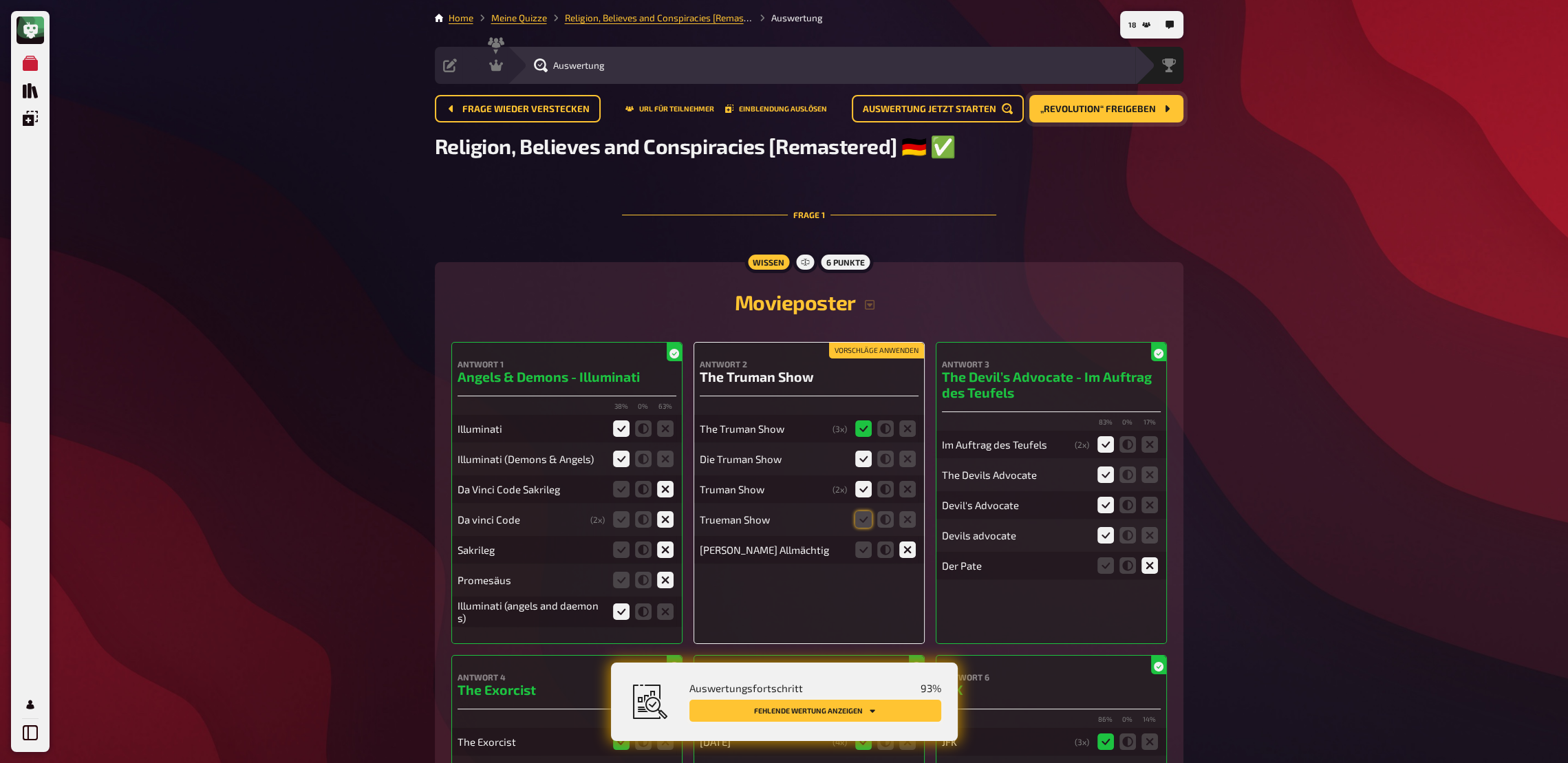
click at [784, 561] on button "Fehlende Wertung anzeigen" at bounding box center [815, 711] width 252 height 22
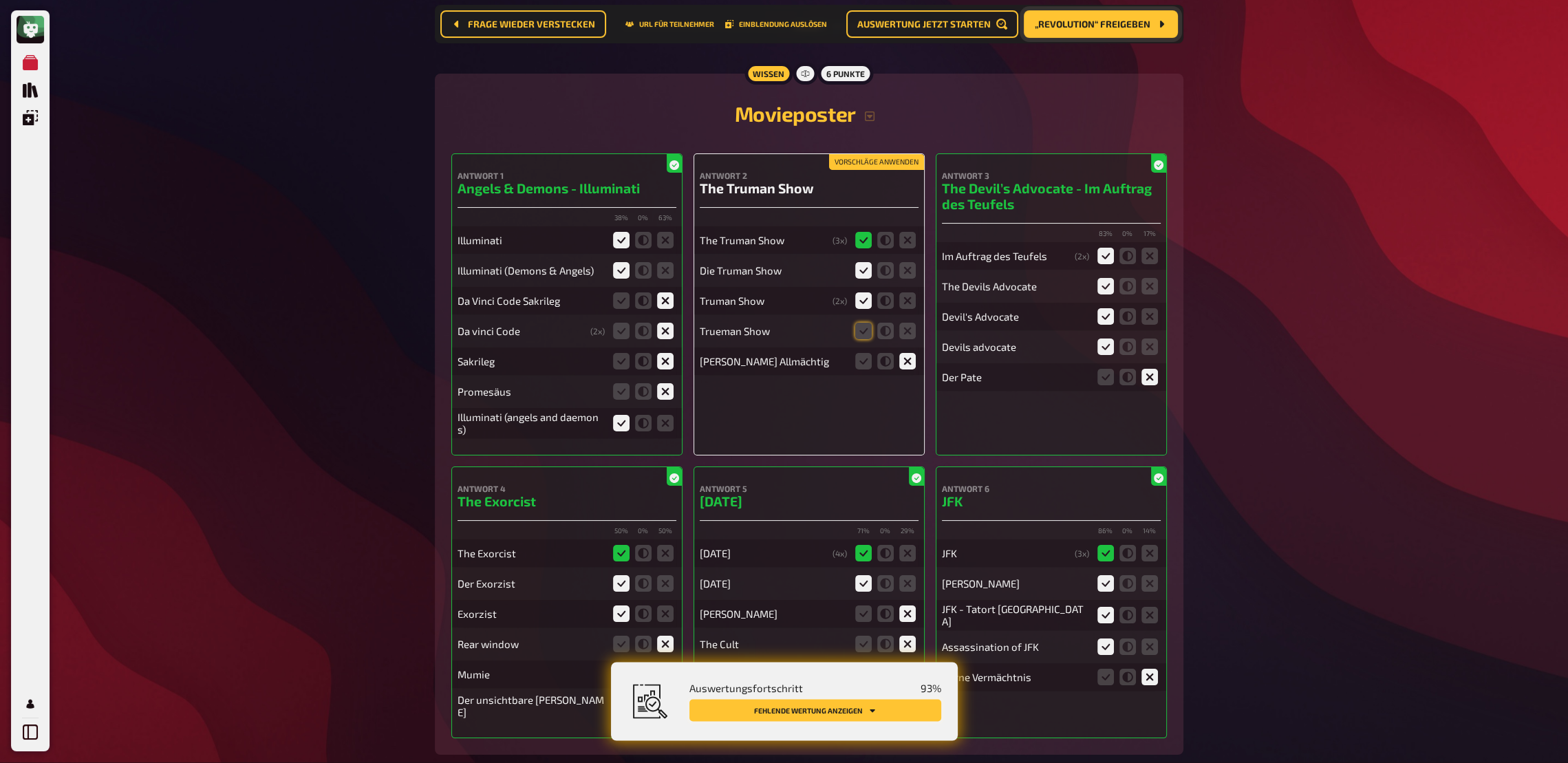
scroll to position [202, 0]
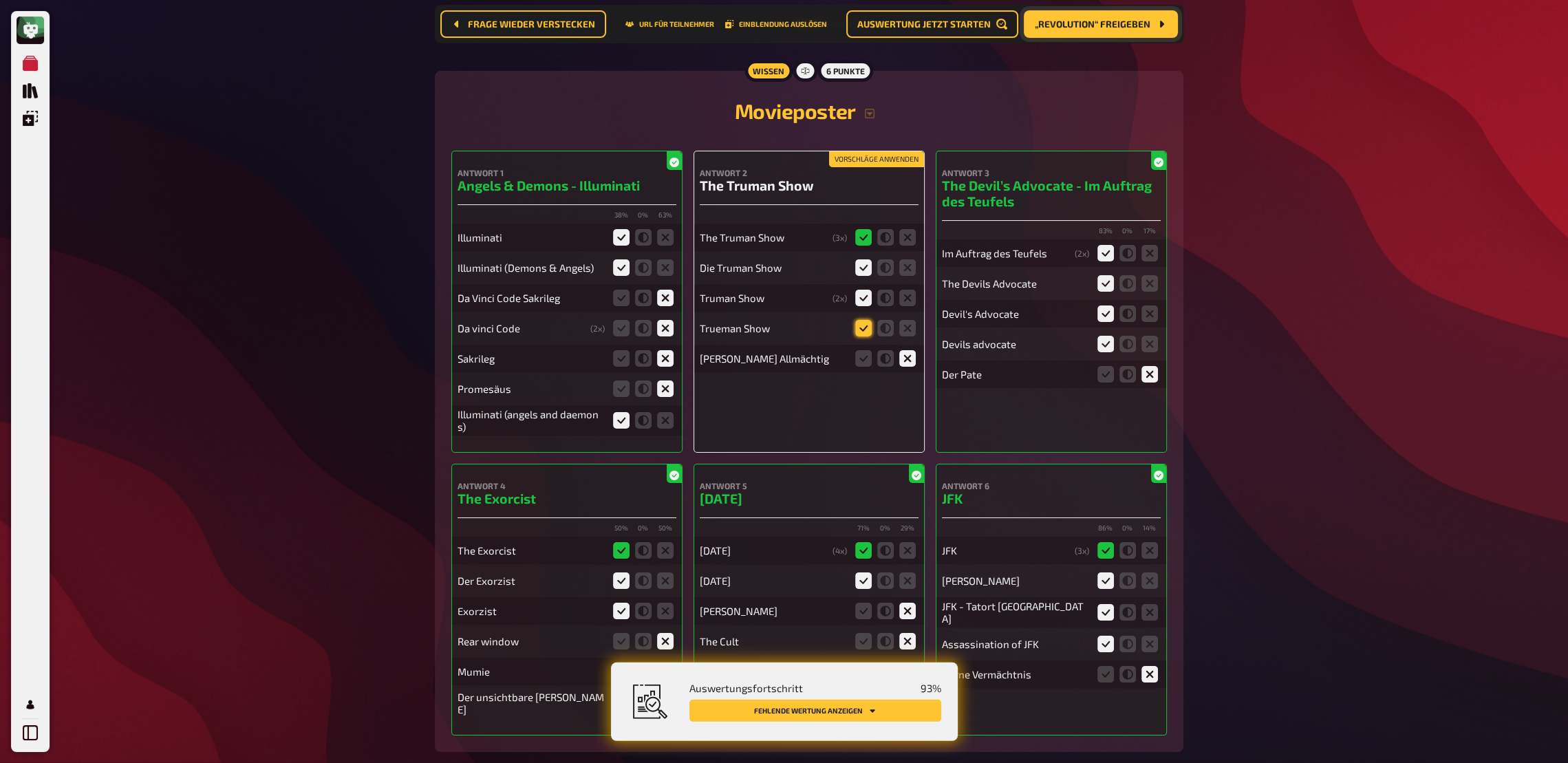
click at [864, 329] on icon at bounding box center [864, 328] width 17 height 17
click at [0, 0] on input "radio" at bounding box center [0, 0] width 0 height 0
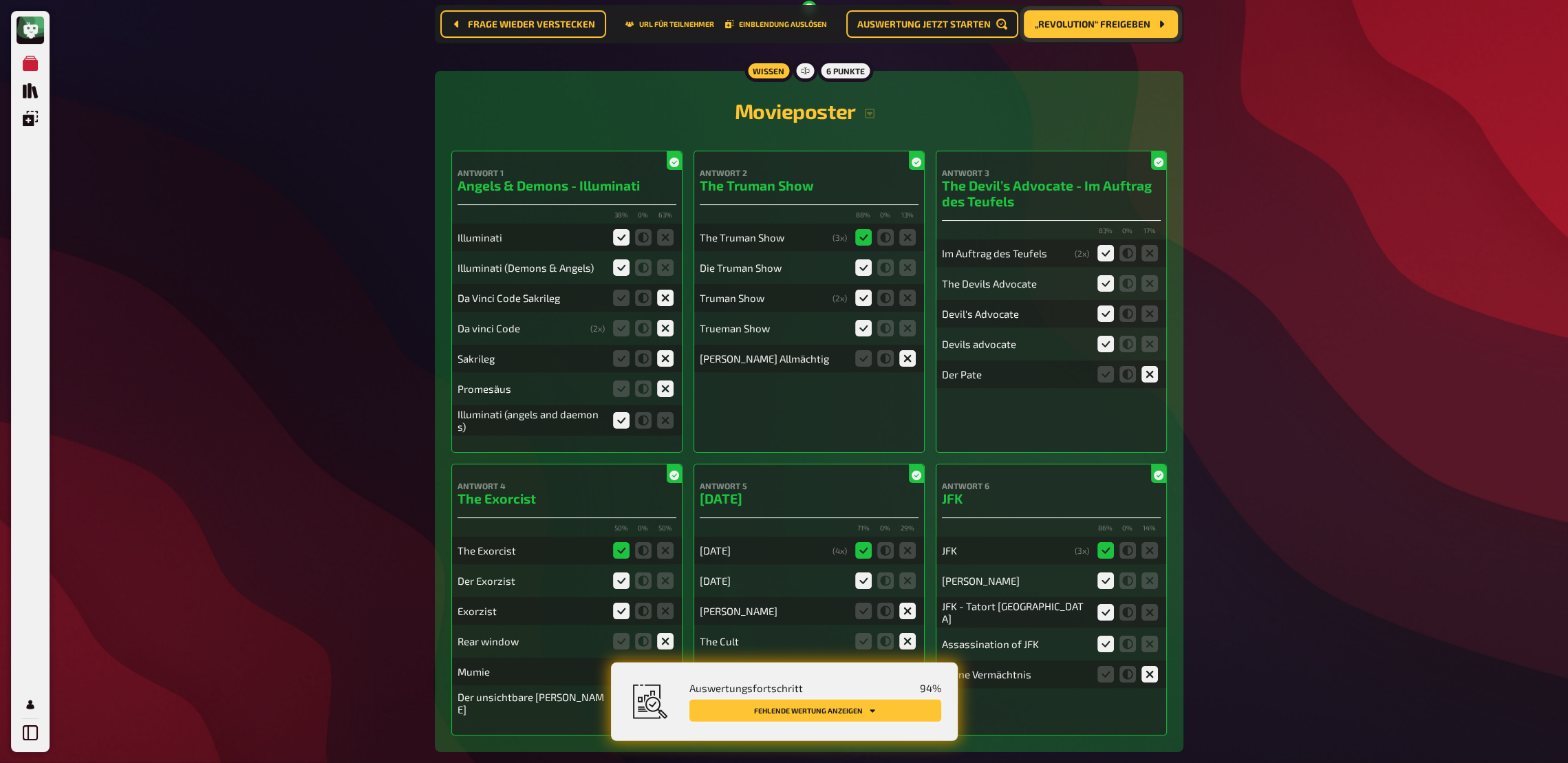
click at [826, 561] on button "Fehlende Wertung anzeigen" at bounding box center [815, 711] width 252 height 22
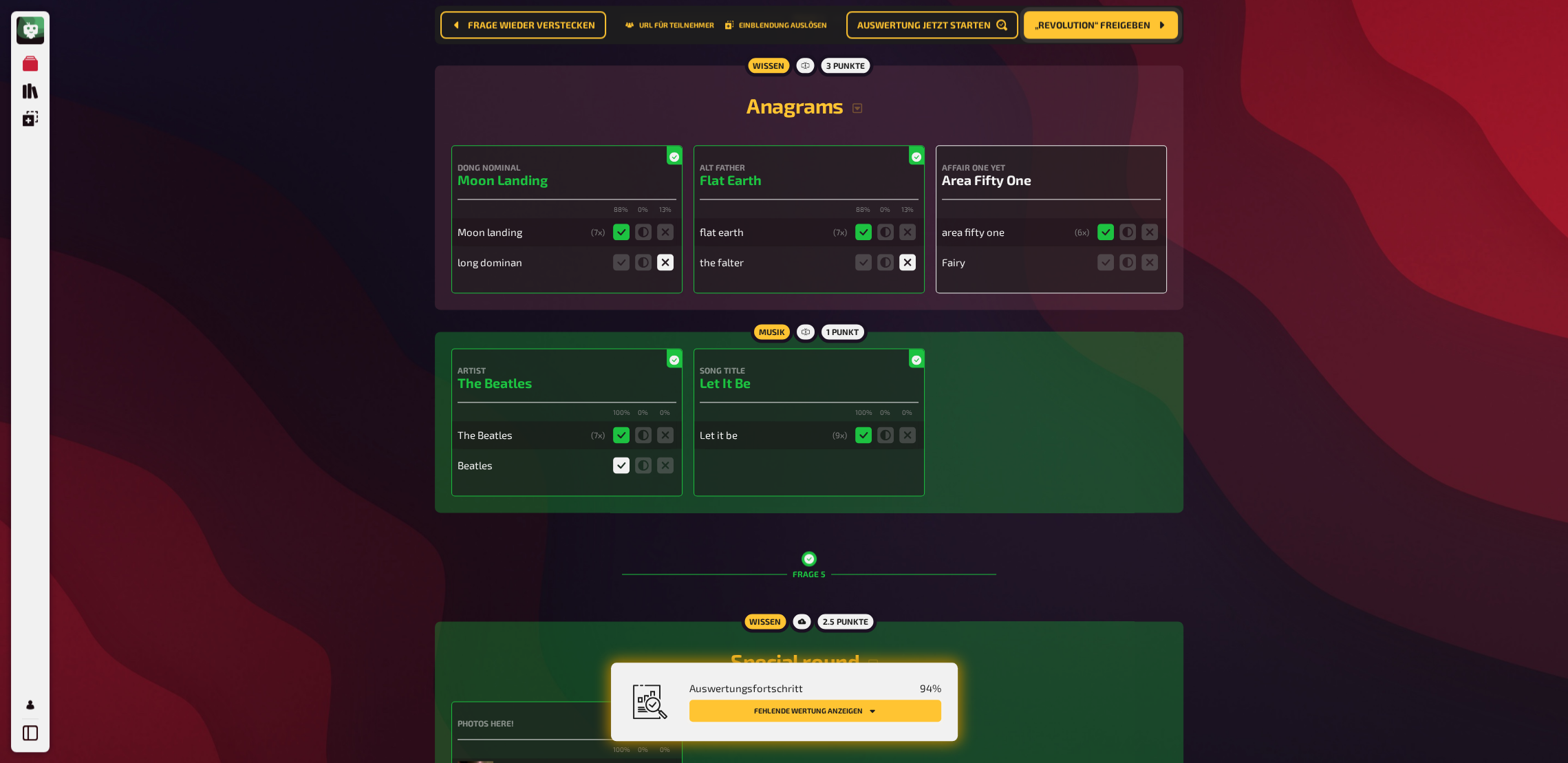
scroll to position [2692, 0]
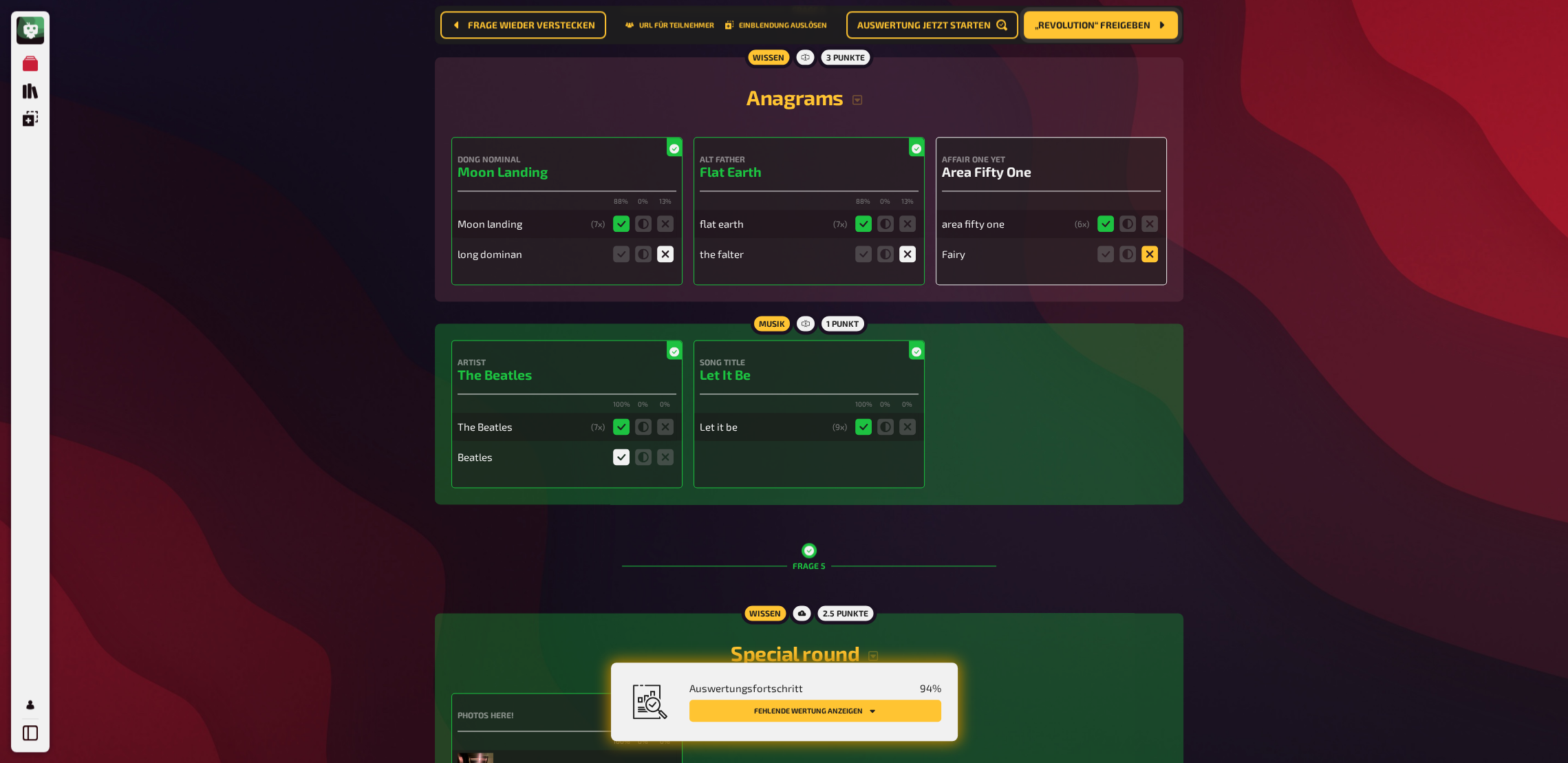
click at [1149, 260] on icon at bounding box center [1149, 253] width 17 height 17
click at [0, 0] on input "radio" at bounding box center [0, 0] width 0 height 0
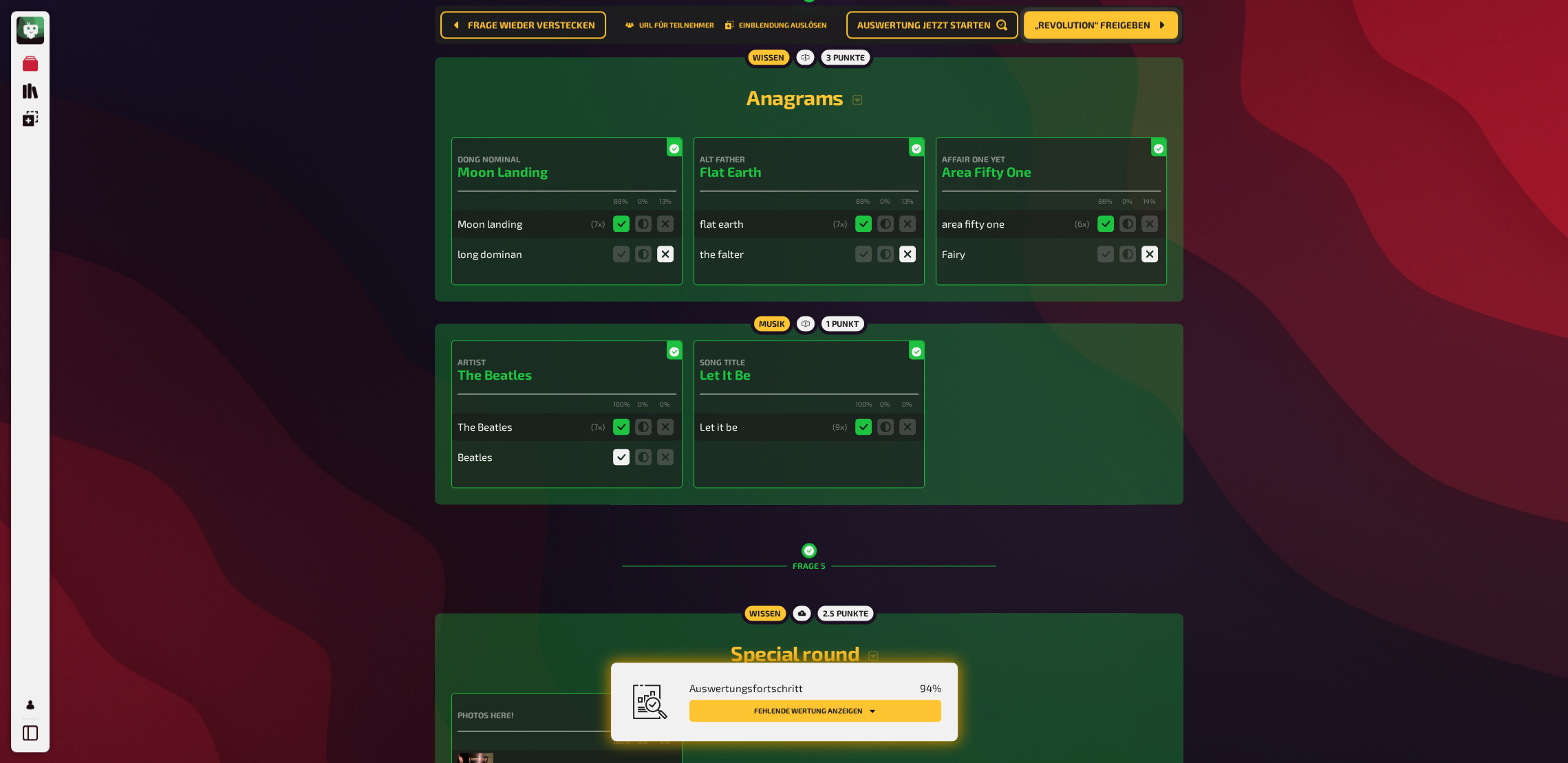
click at [856, 561] on button "Fehlende Wertung anzeigen" at bounding box center [815, 711] width 252 height 22
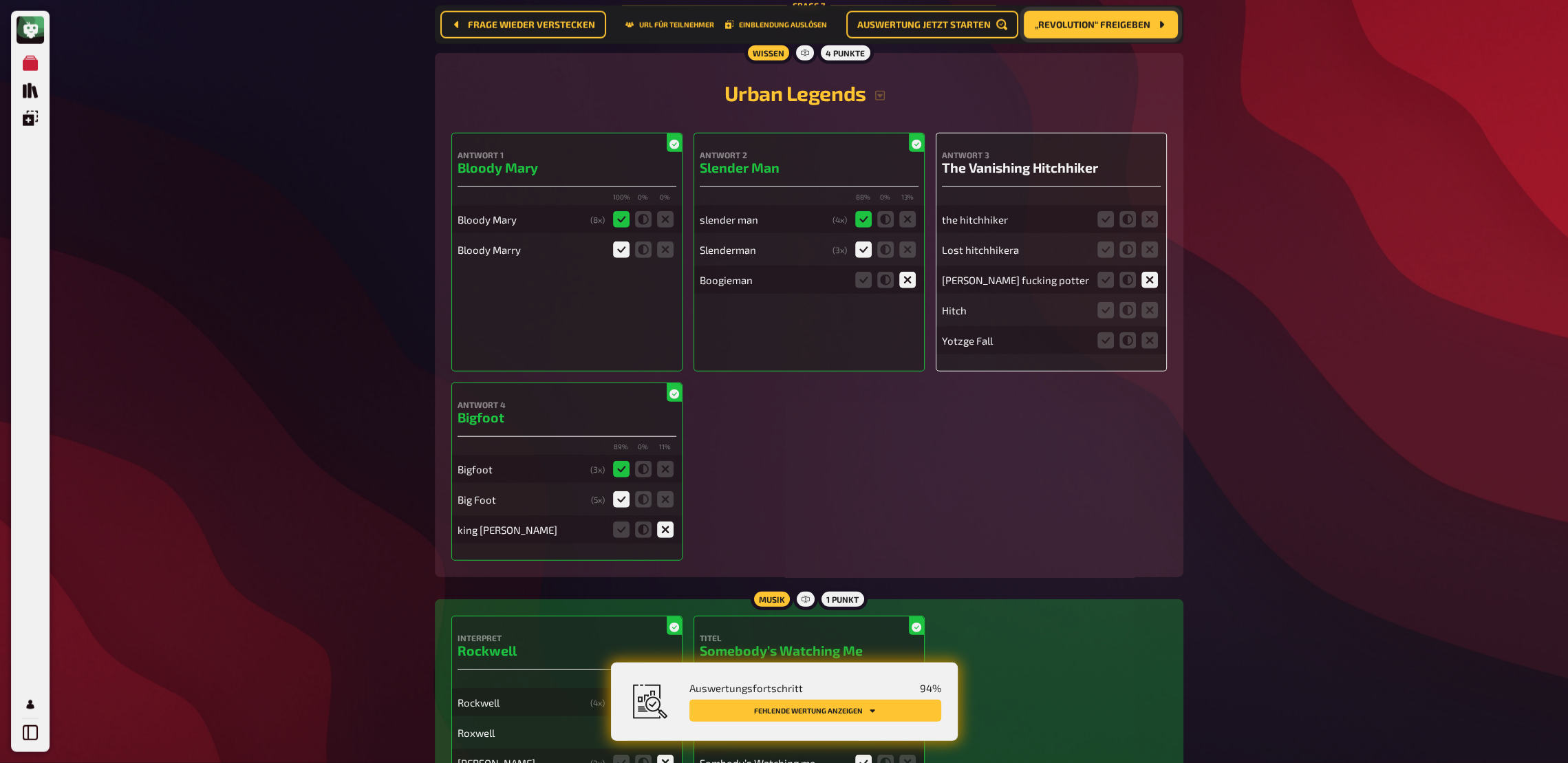
scroll to position [4959, 0]
click at [1153, 348] on icon at bounding box center [1149, 339] width 17 height 17
click at [0, 0] on input "radio" at bounding box center [0, 0] width 0 height 0
click at [1148, 318] on icon at bounding box center [1149, 309] width 17 height 17
click at [0, 0] on input "radio" at bounding box center [0, 0] width 0 height 0
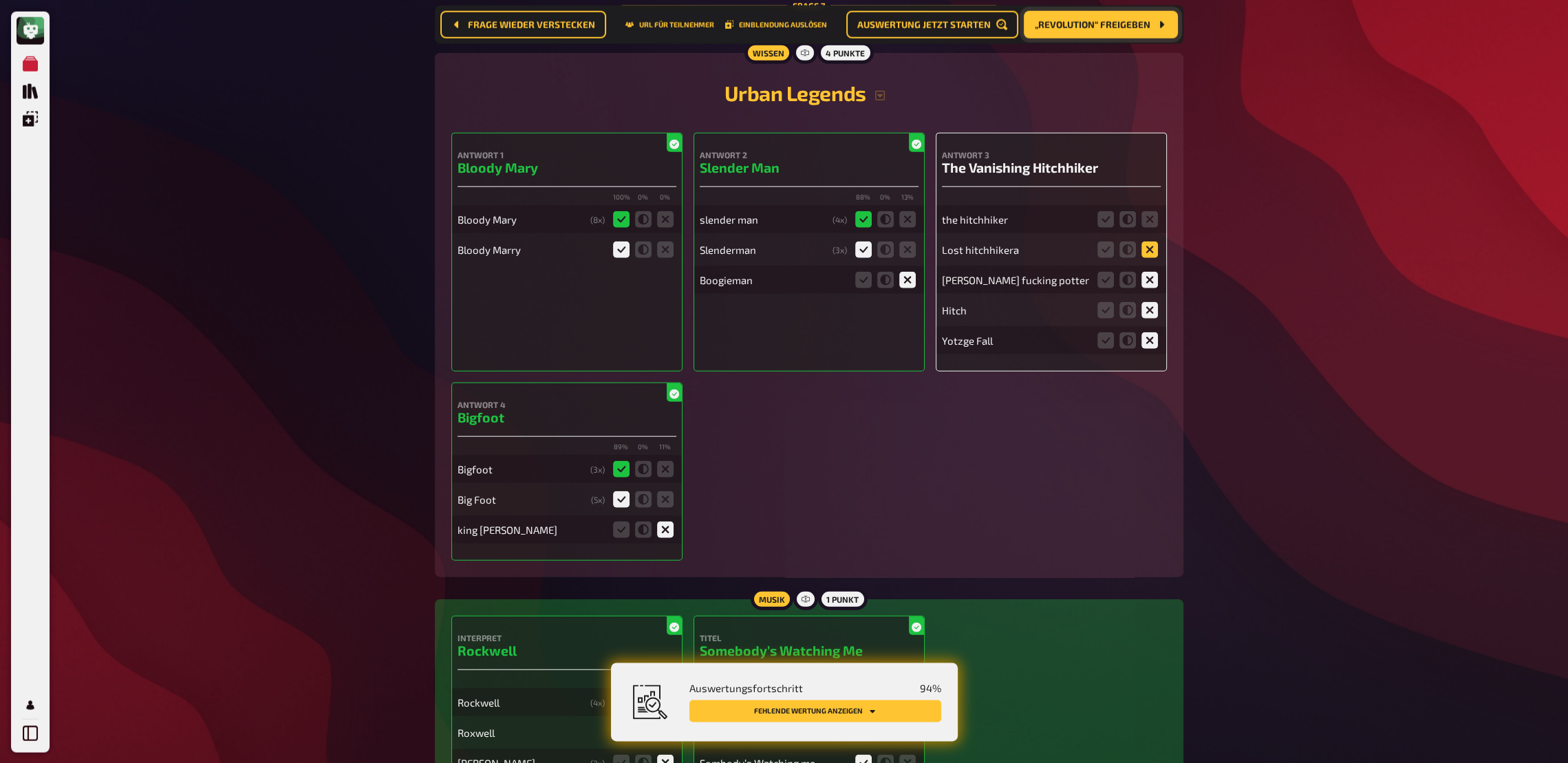
click at [1145, 257] on icon at bounding box center [1149, 249] width 17 height 17
click at [0, 0] on input "radio" at bounding box center [0, 0] width 0 height 0
click at [1124, 227] on icon at bounding box center [1127, 218] width 17 height 17
click at [0, 0] on input "radio" at bounding box center [0, 0] width 0 height 0
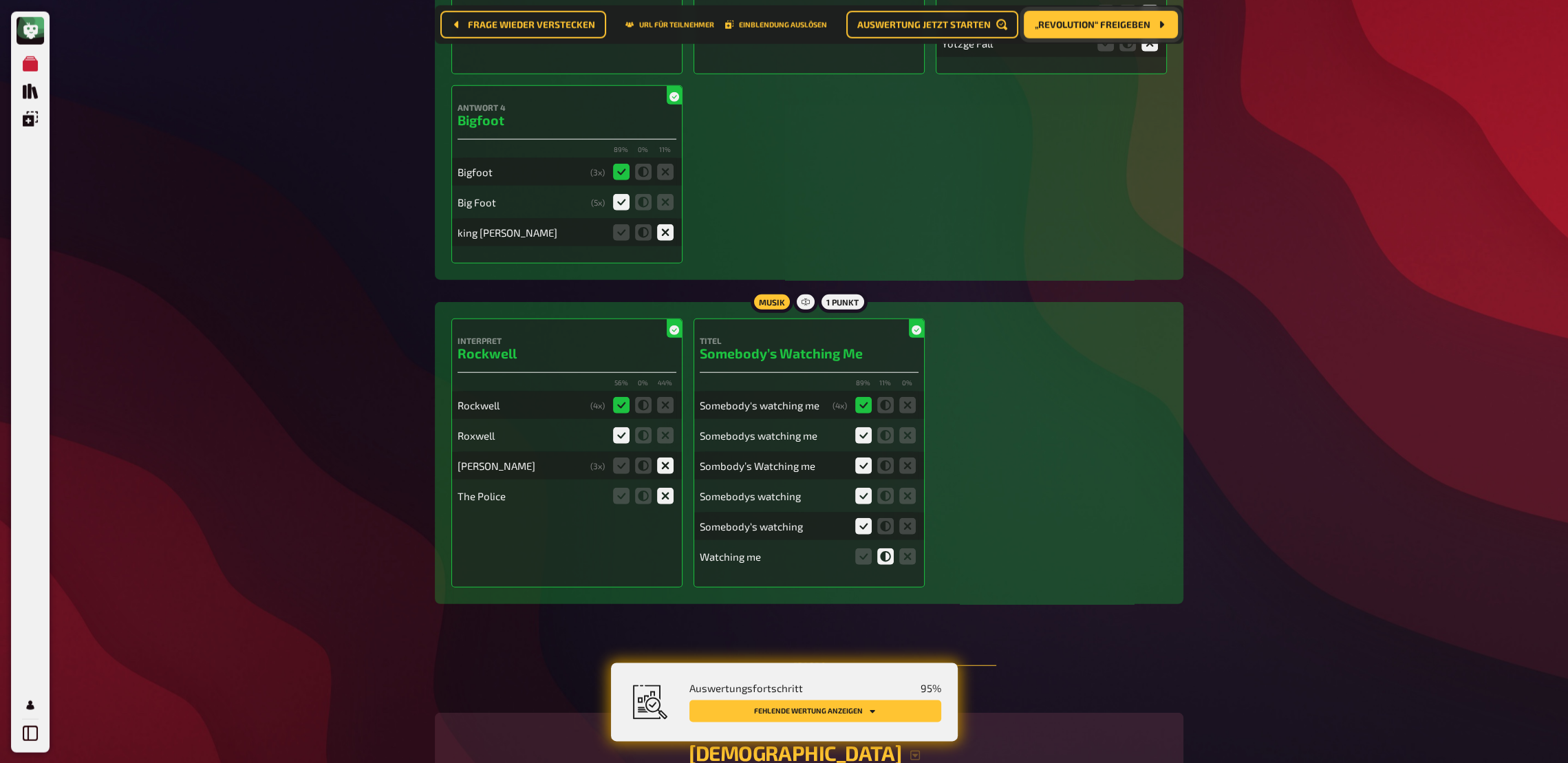
scroll to position [5479, 0]
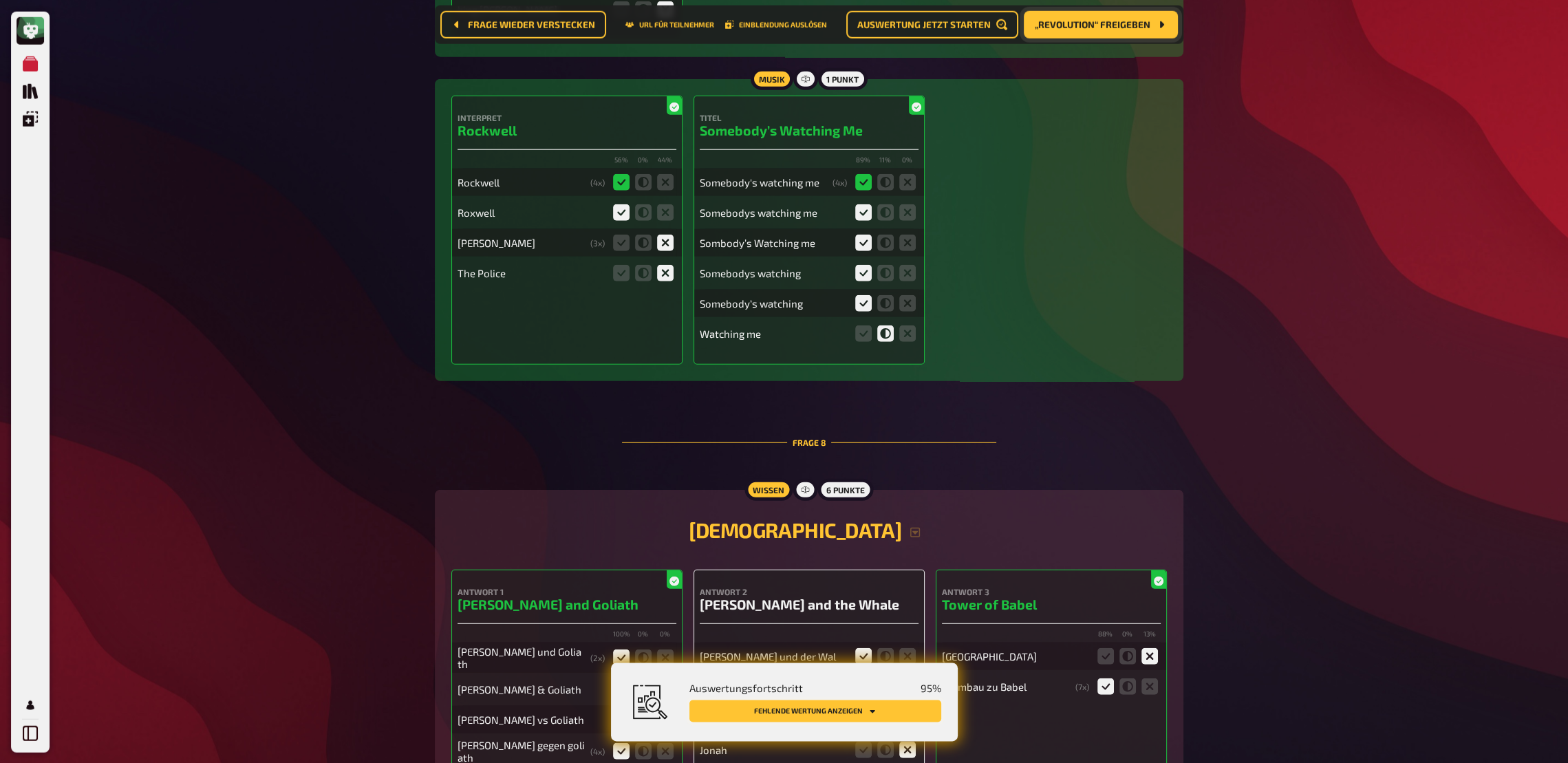
click at [871, 561] on icon "Fehlende Wertung anzeigen" at bounding box center [871, 710] width 8 height 8
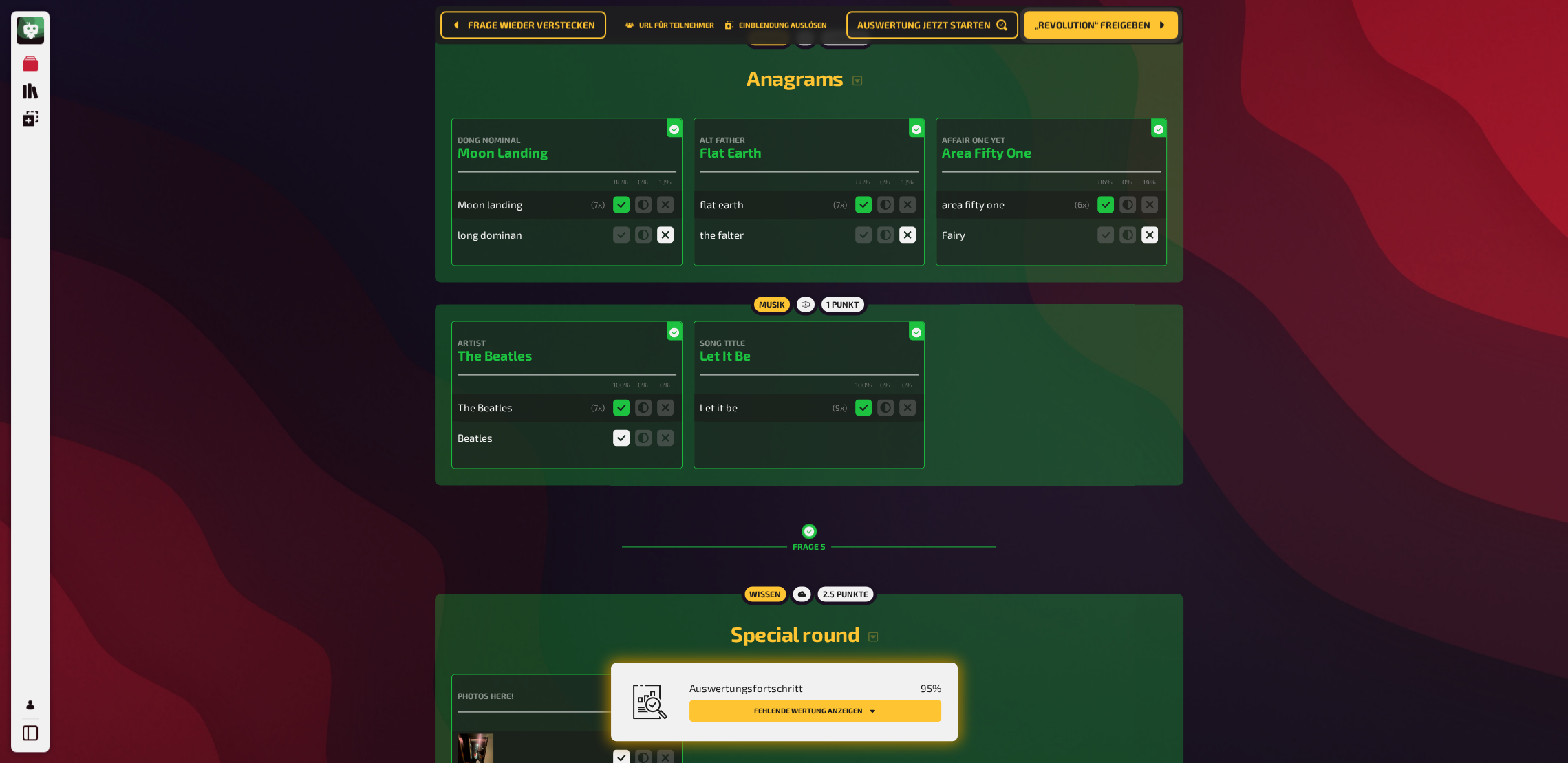
scroll to position [0, 0]
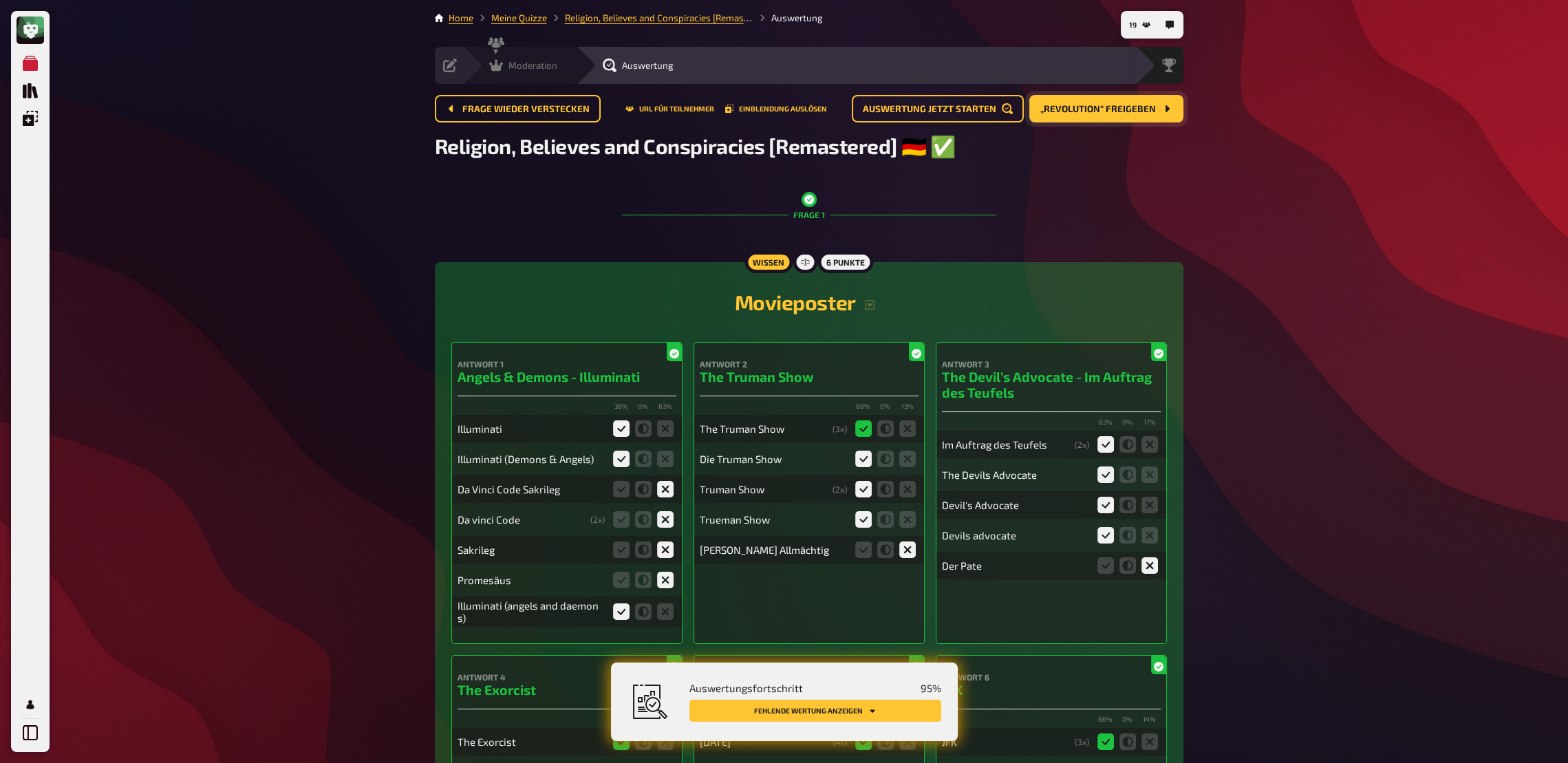
click at [528, 66] on span "Moderation" at bounding box center [533, 65] width 49 height 11
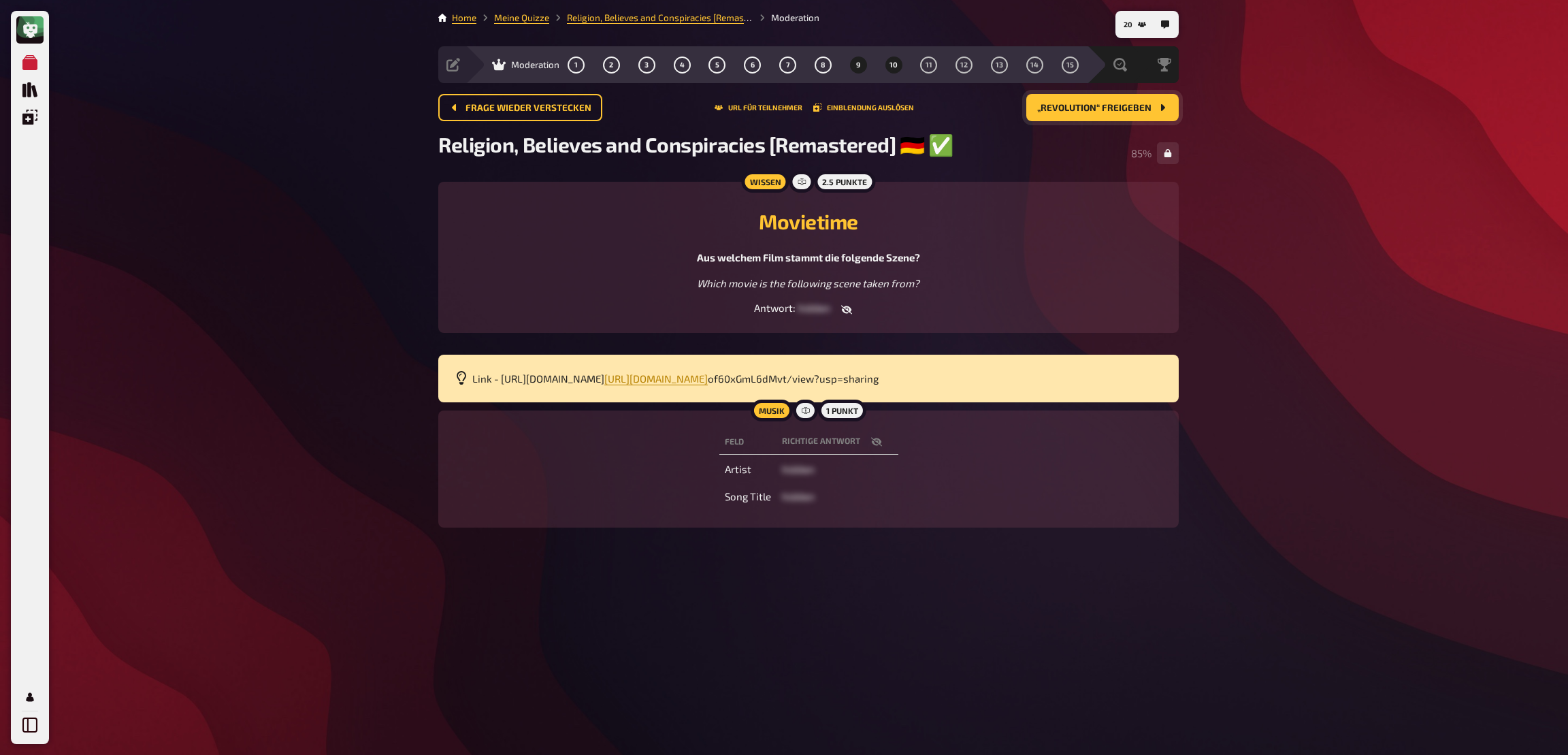
click at [889, 64] on button "10" at bounding box center [893, 64] width 22 height 22
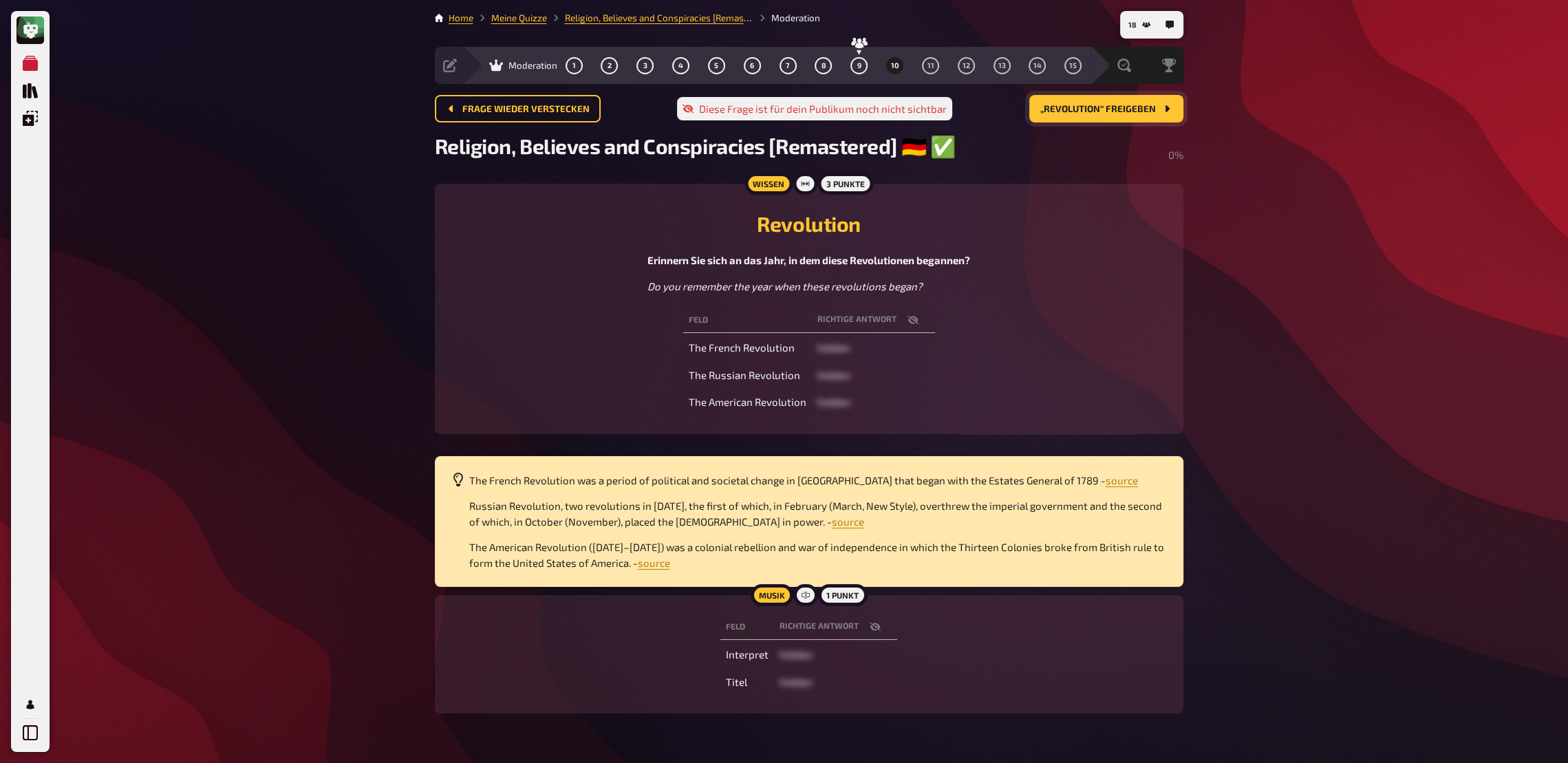
click at [1098, 103] on button "„Revolution“ freigeben" at bounding box center [1107, 108] width 154 height 27
click at [870, 561] on icon "button" at bounding box center [875, 627] width 11 height 11
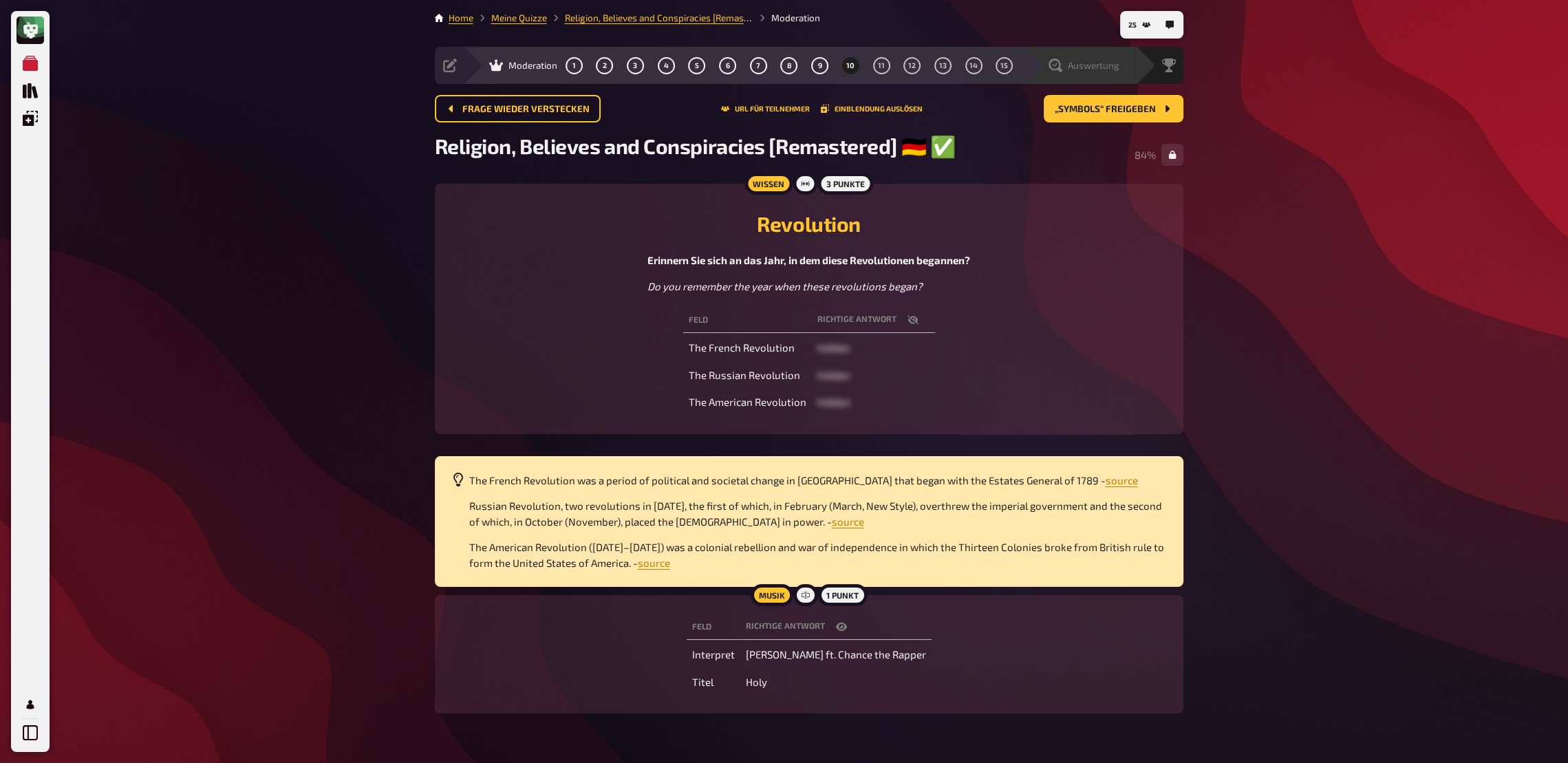
click at [1102, 67] on span "Auswertung" at bounding box center [1093, 65] width 52 height 11
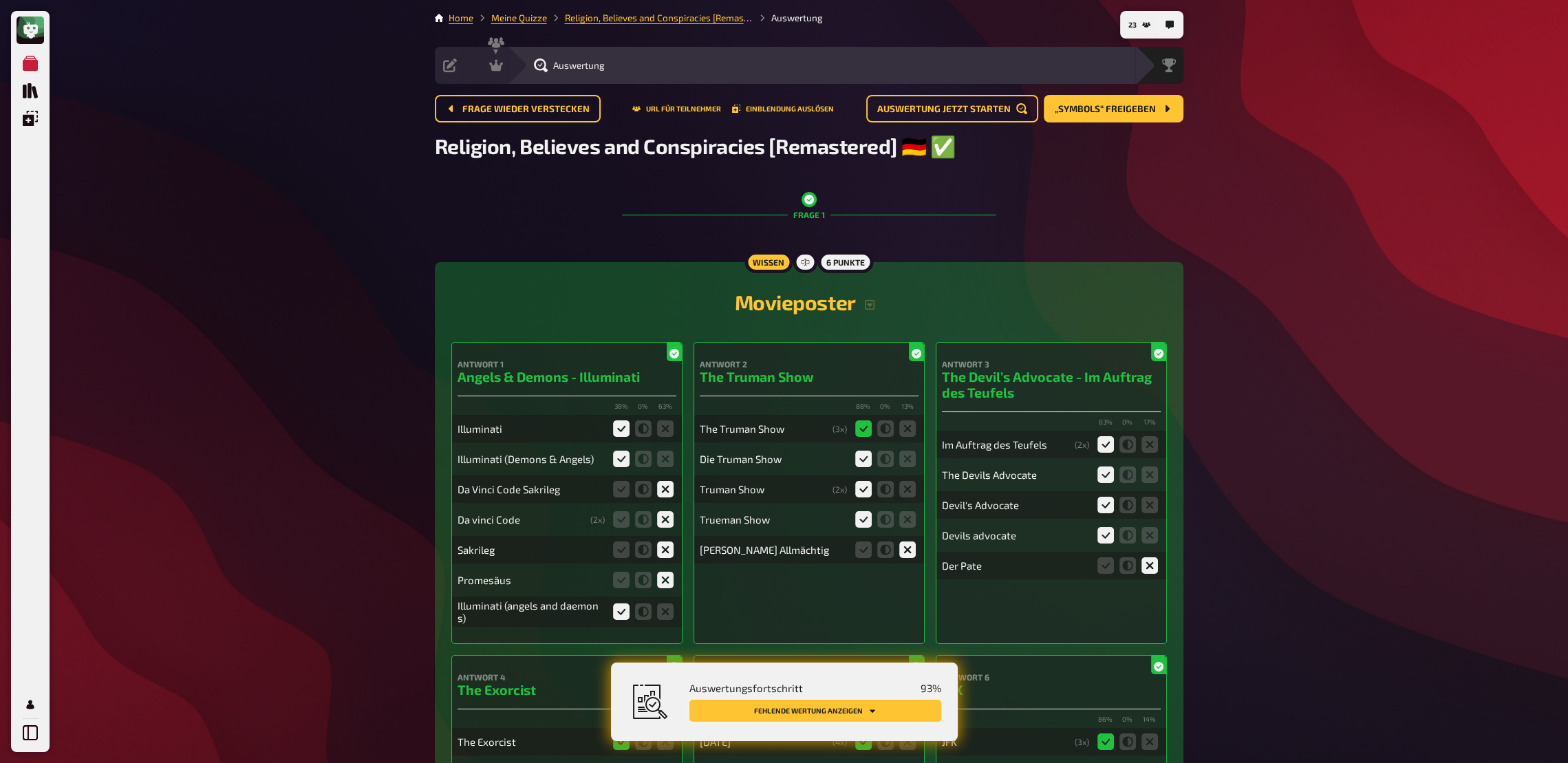
click at [781, 561] on button "Fehlende Wertung anzeigen" at bounding box center [815, 711] width 252 height 22
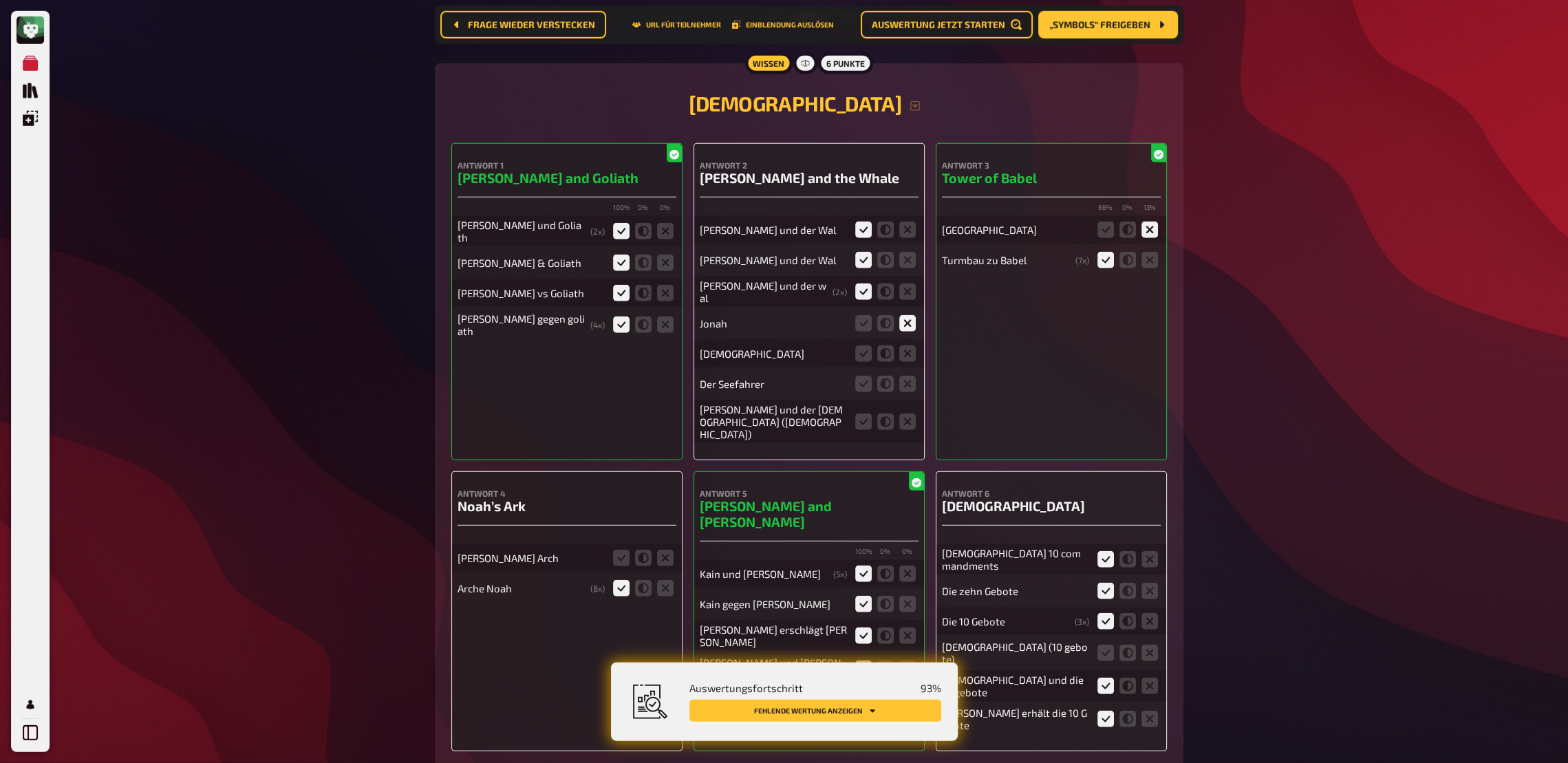
scroll to position [5906, 0]
click at [904, 330] on icon at bounding box center [907, 322] width 17 height 17
click at [0, 0] on input "radio" at bounding box center [0, 0] width 0 height 0
click at [911, 361] on icon at bounding box center [907, 352] width 17 height 17
click at [0, 0] on input "radio" at bounding box center [0, 0] width 0 height 0
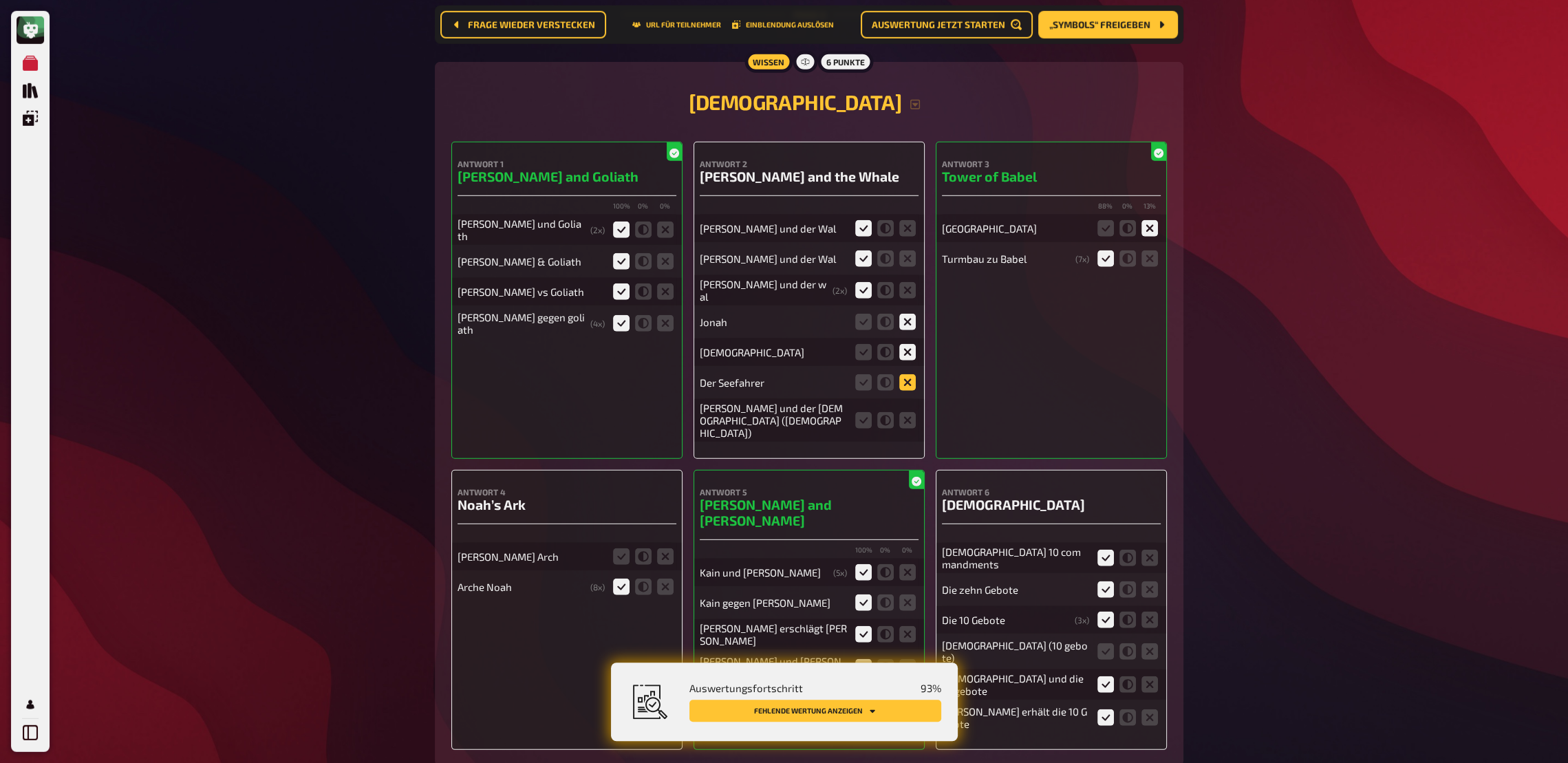
click at [913, 391] on icon at bounding box center [907, 382] width 17 height 17
click at [0, 0] on input "radio" at bounding box center [0, 0] width 0 height 0
click at [912, 428] on icon at bounding box center [907, 420] width 17 height 17
click at [0, 0] on input "radio" at bounding box center [0, 0] width 0 height 0
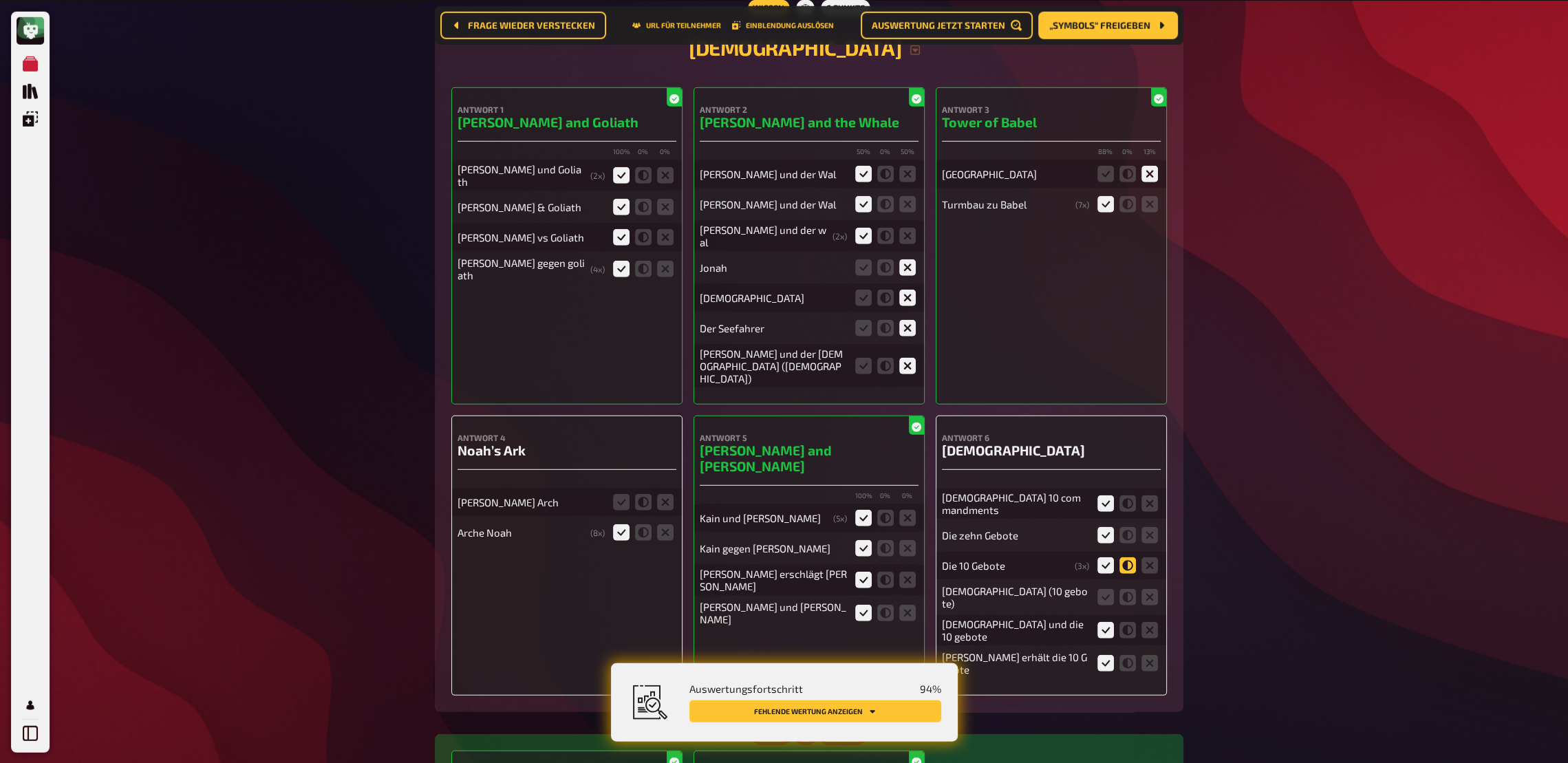
scroll to position [5981, 0]
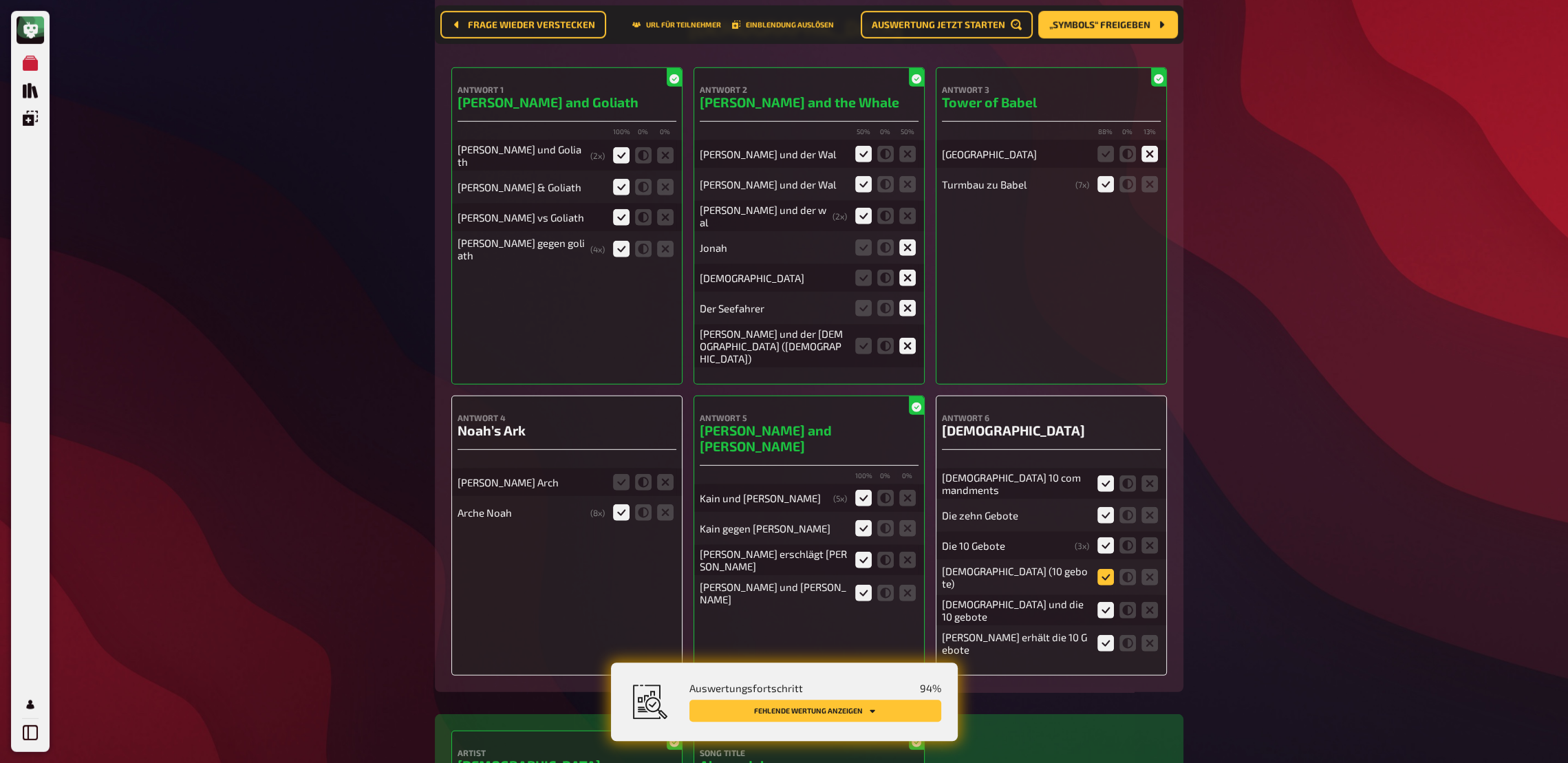
click at [1101, 561] on icon at bounding box center [1106, 577] width 17 height 17
click at [0, 0] on input "radio" at bounding box center [0, 0] width 0 height 0
click at [624, 483] on icon at bounding box center [621, 482] width 17 height 17
click at [0, 0] on input "radio" at bounding box center [0, 0] width 0 height 0
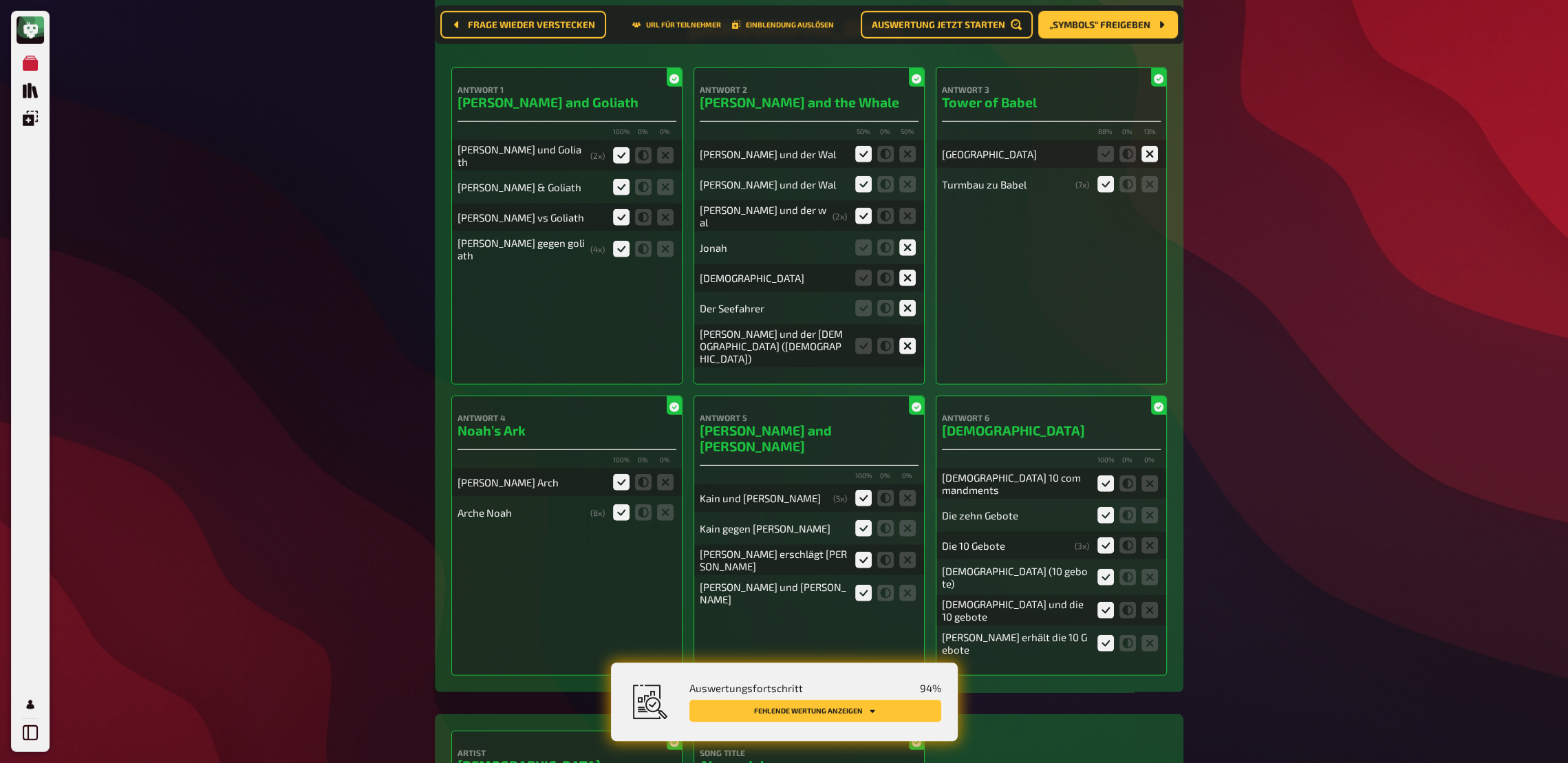
click at [800, 561] on button "Fehlende Wertung anzeigen" at bounding box center [815, 711] width 252 height 22
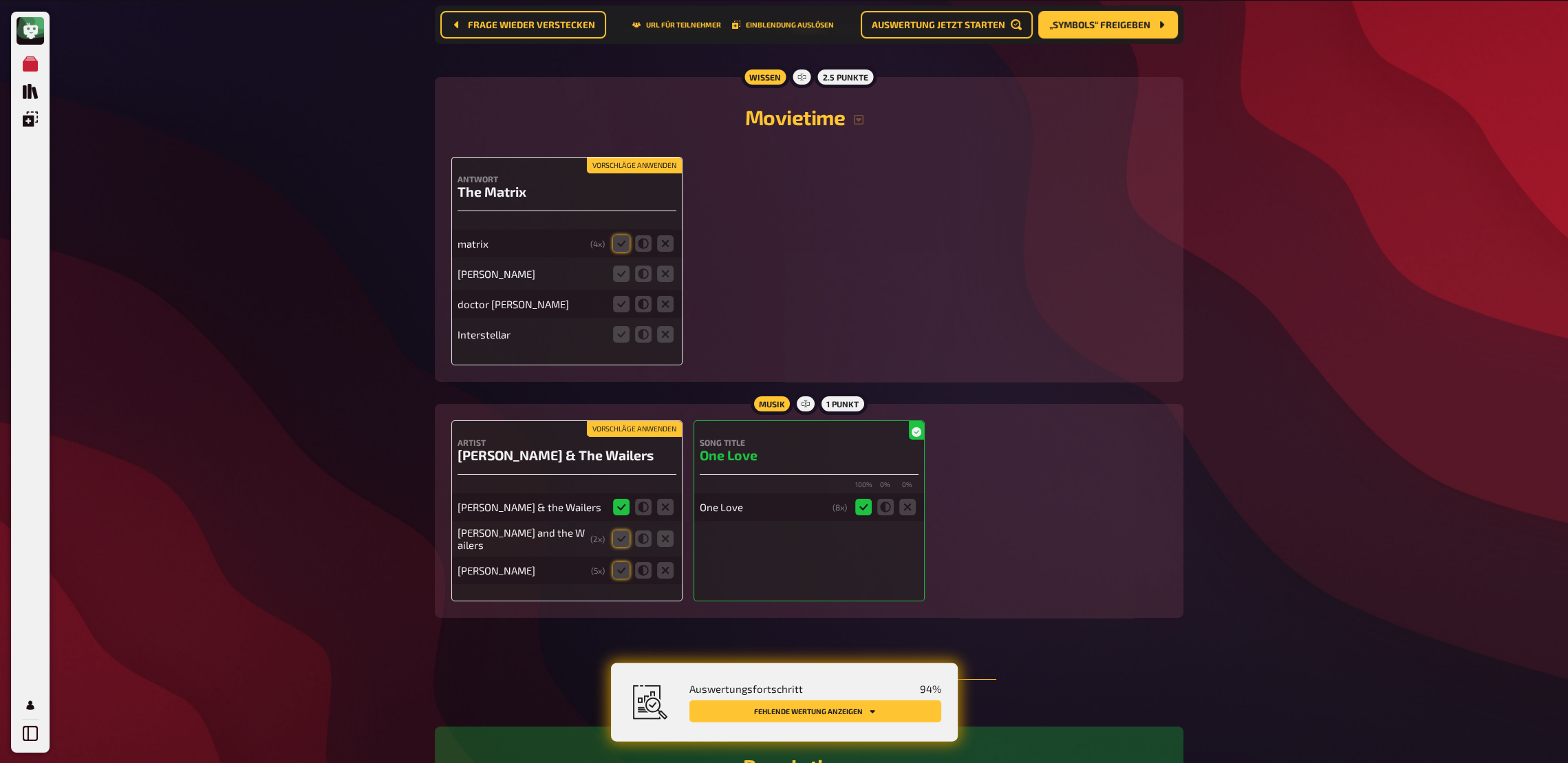
scroll to position [6940, 0]
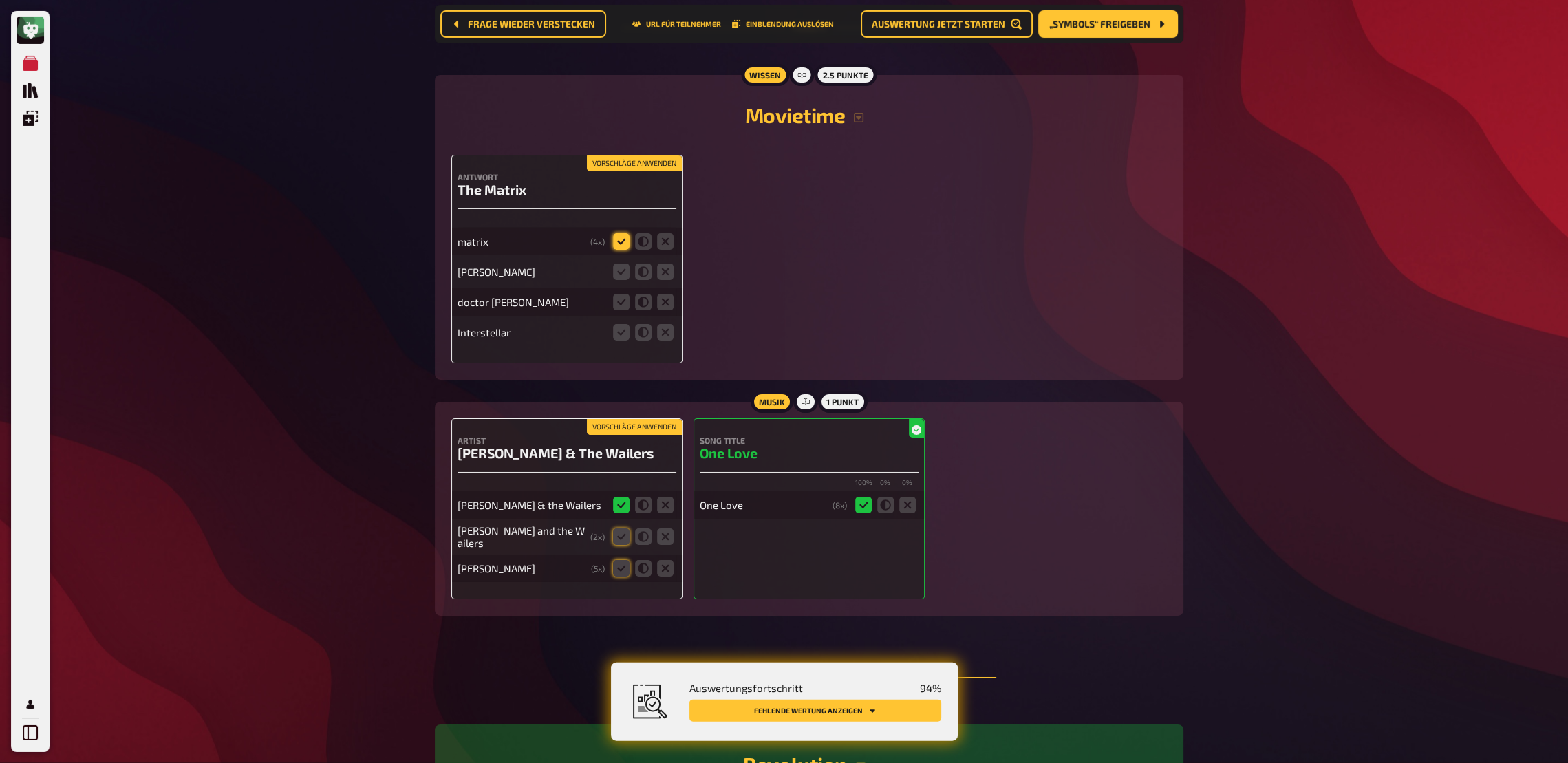
click at [615, 235] on icon at bounding box center [621, 241] width 17 height 17
click at [0, 0] on input "radio" at bounding box center [0, 0] width 0 height 0
click at [670, 264] on icon at bounding box center [665, 272] width 17 height 17
click at [0, 0] on input "radio" at bounding box center [0, 0] width 0 height 0
drag, startPoint x: 668, startPoint y: 288, endPoint x: 668, endPoint y: 325, distance: 37.0
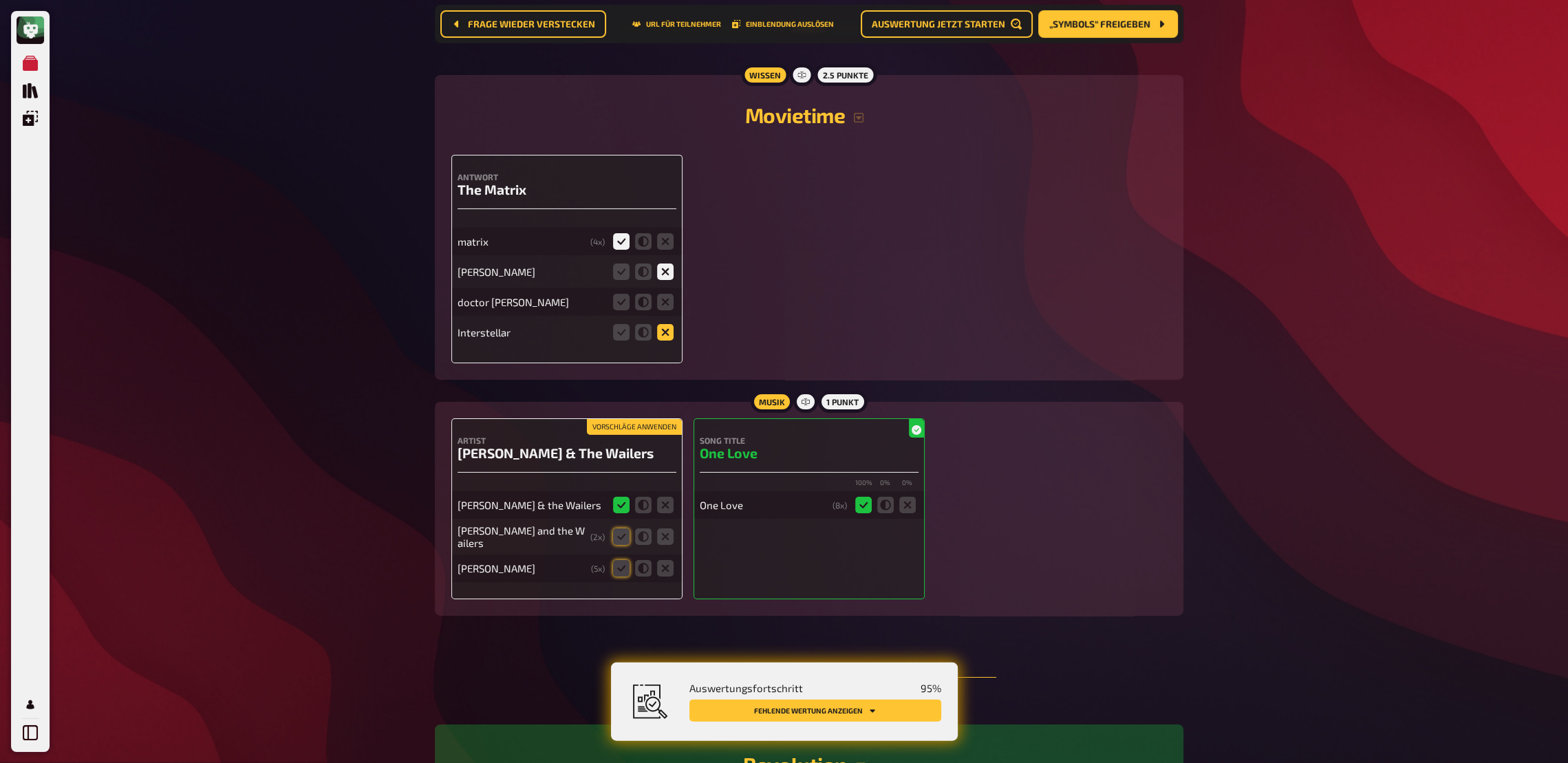
click at [668, 294] on icon at bounding box center [665, 302] width 17 height 17
click at [0, 0] on input "radio" at bounding box center [0, 0] width 0 height 0
click at [664, 324] on icon at bounding box center [665, 332] width 17 height 17
click at [0, 0] on input "radio" at bounding box center [0, 0] width 0 height 0
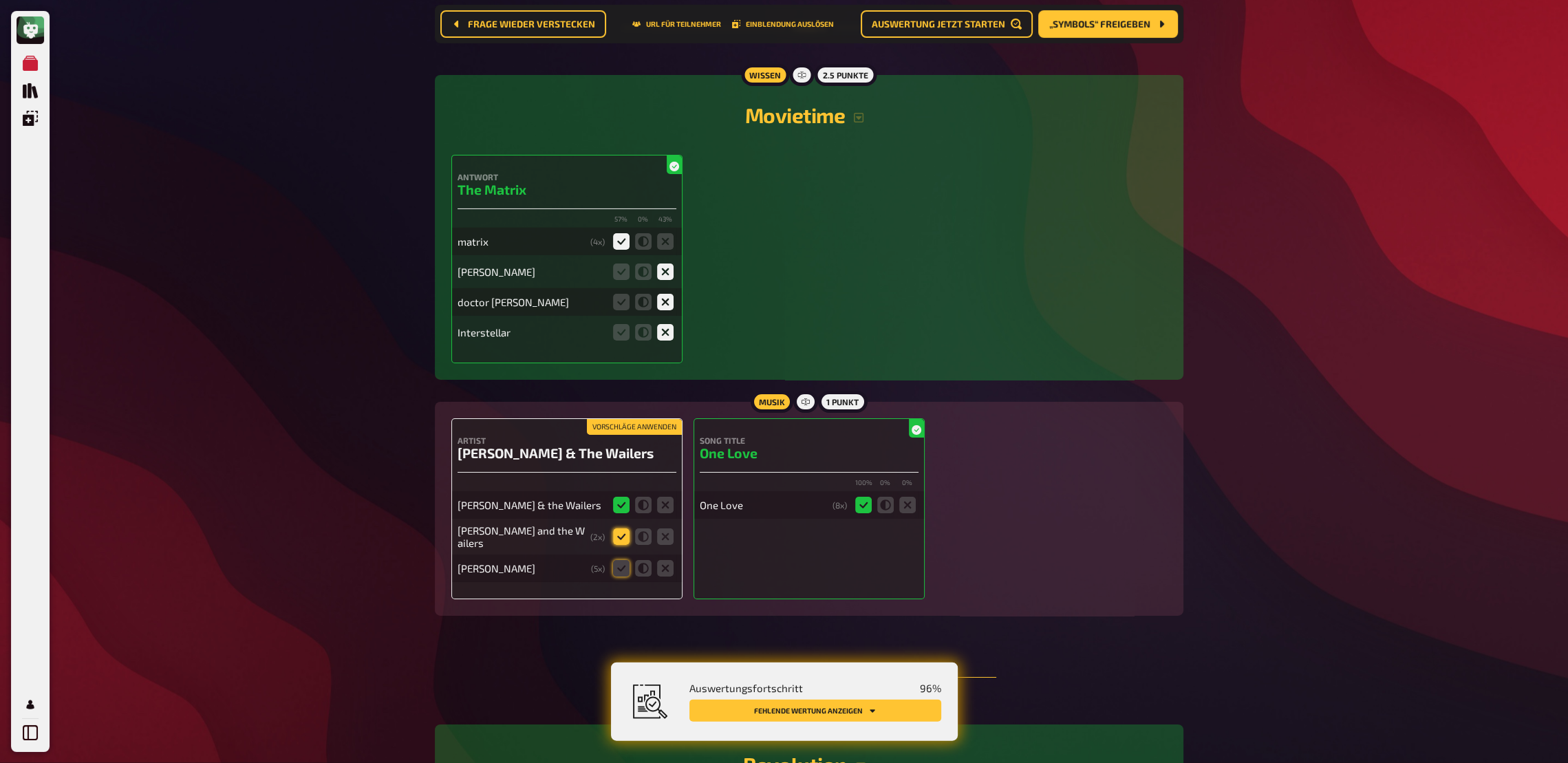
click at [616, 531] on icon at bounding box center [621, 537] width 17 height 17
click at [0, 0] on input "radio" at bounding box center [0, 0] width 0 height 0
click at [647, 560] on icon at bounding box center [643, 568] width 17 height 17
click at [0, 0] on input "radio" at bounding box center [0, 0] width 0 height 0
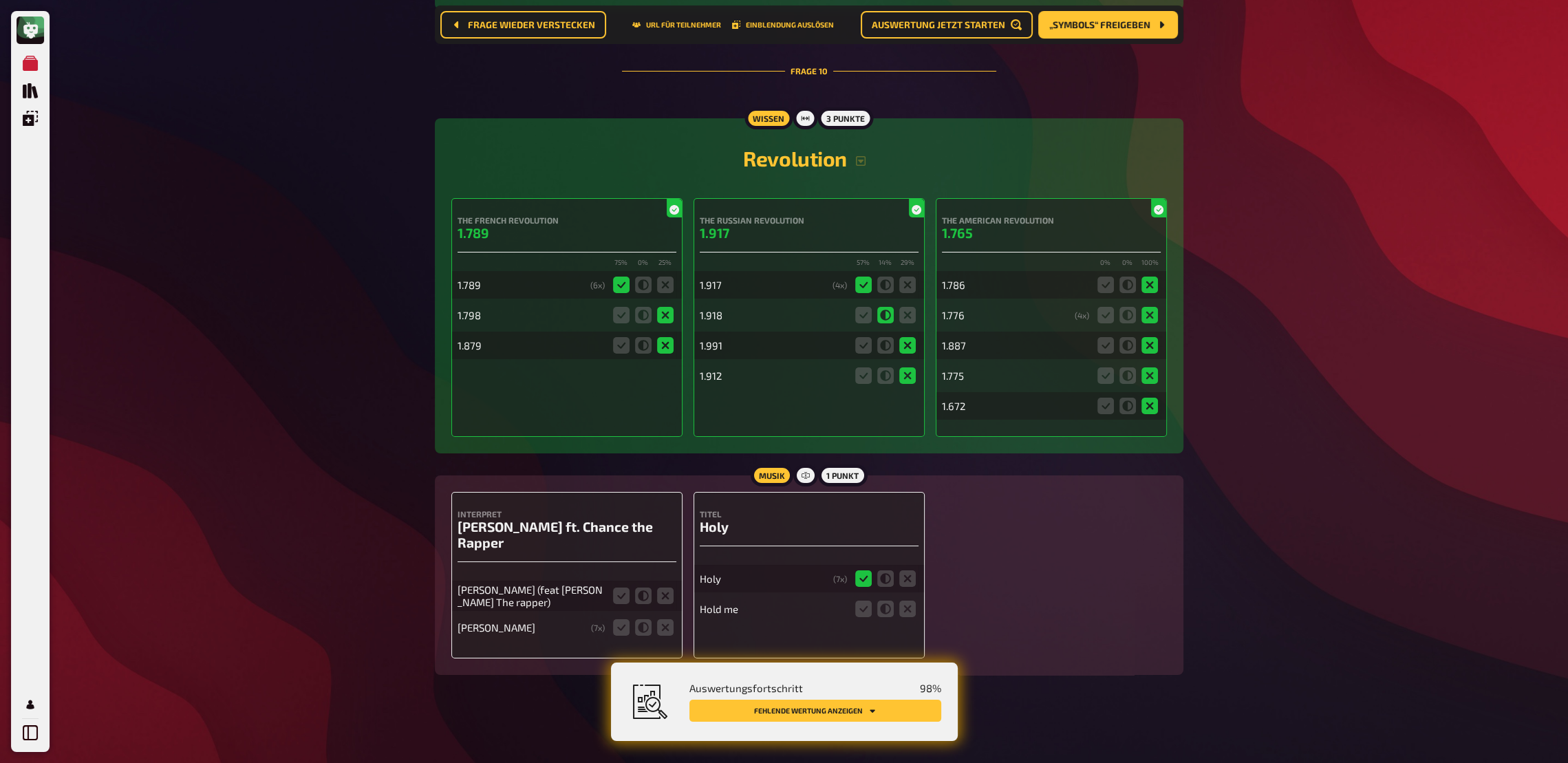
scroll to position [7536, 0]
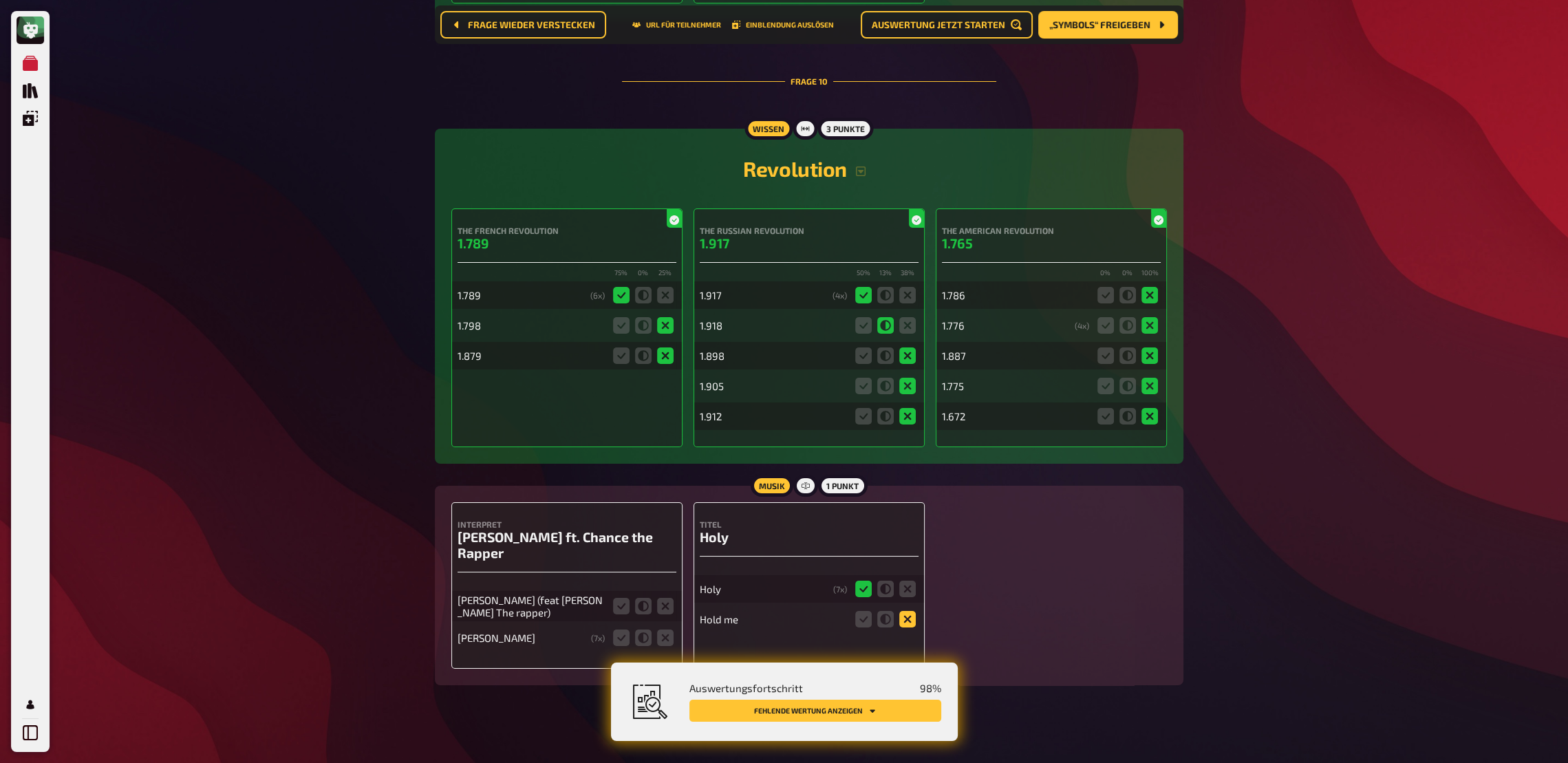
click at [907, 561] on icon at bounding box center [907, 619] width 17 height 17
click at [0, 0] on input "radio" at bounding box center [0, 0] width 0 height 0
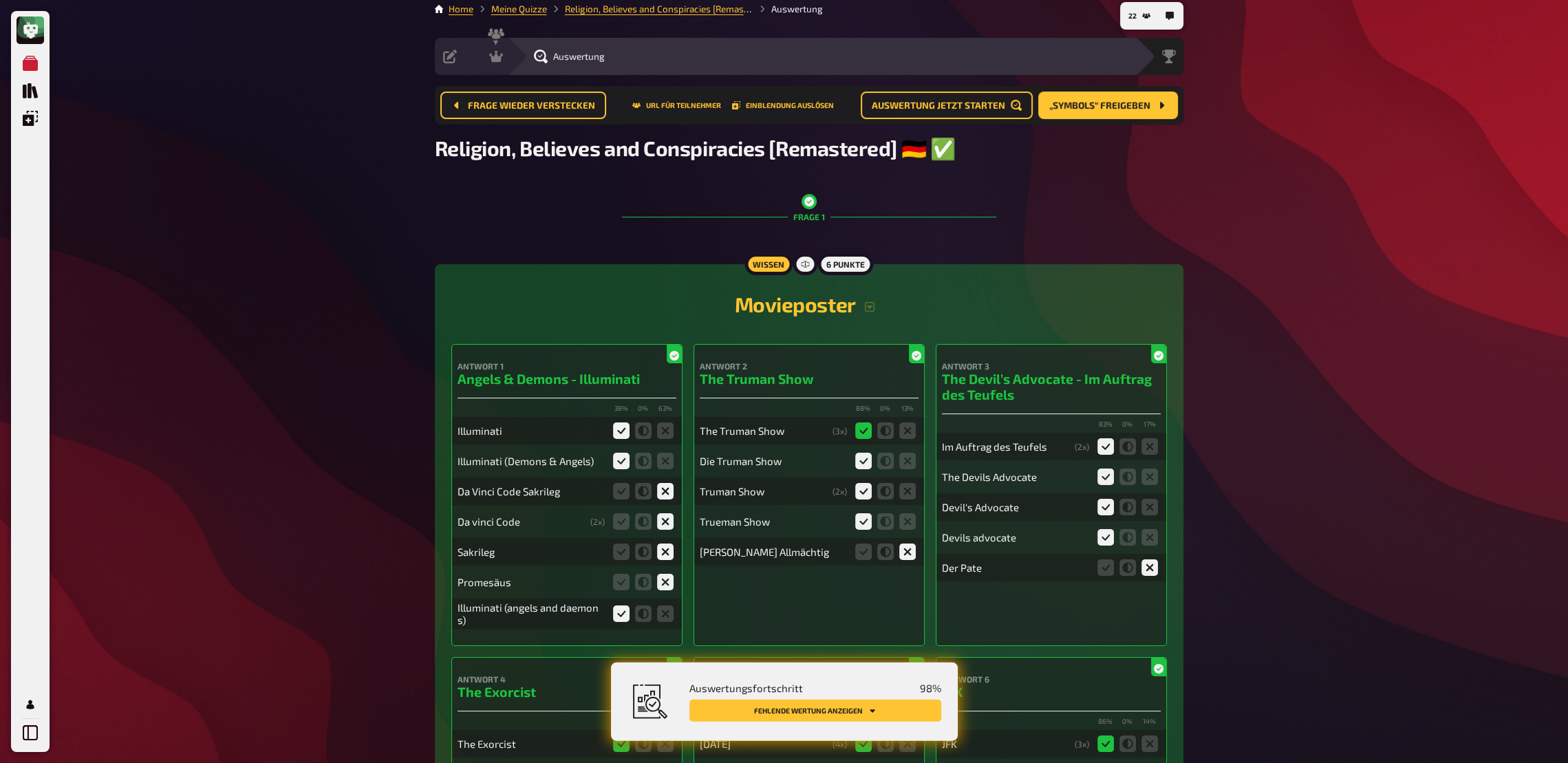
scroll to position [0, 0]
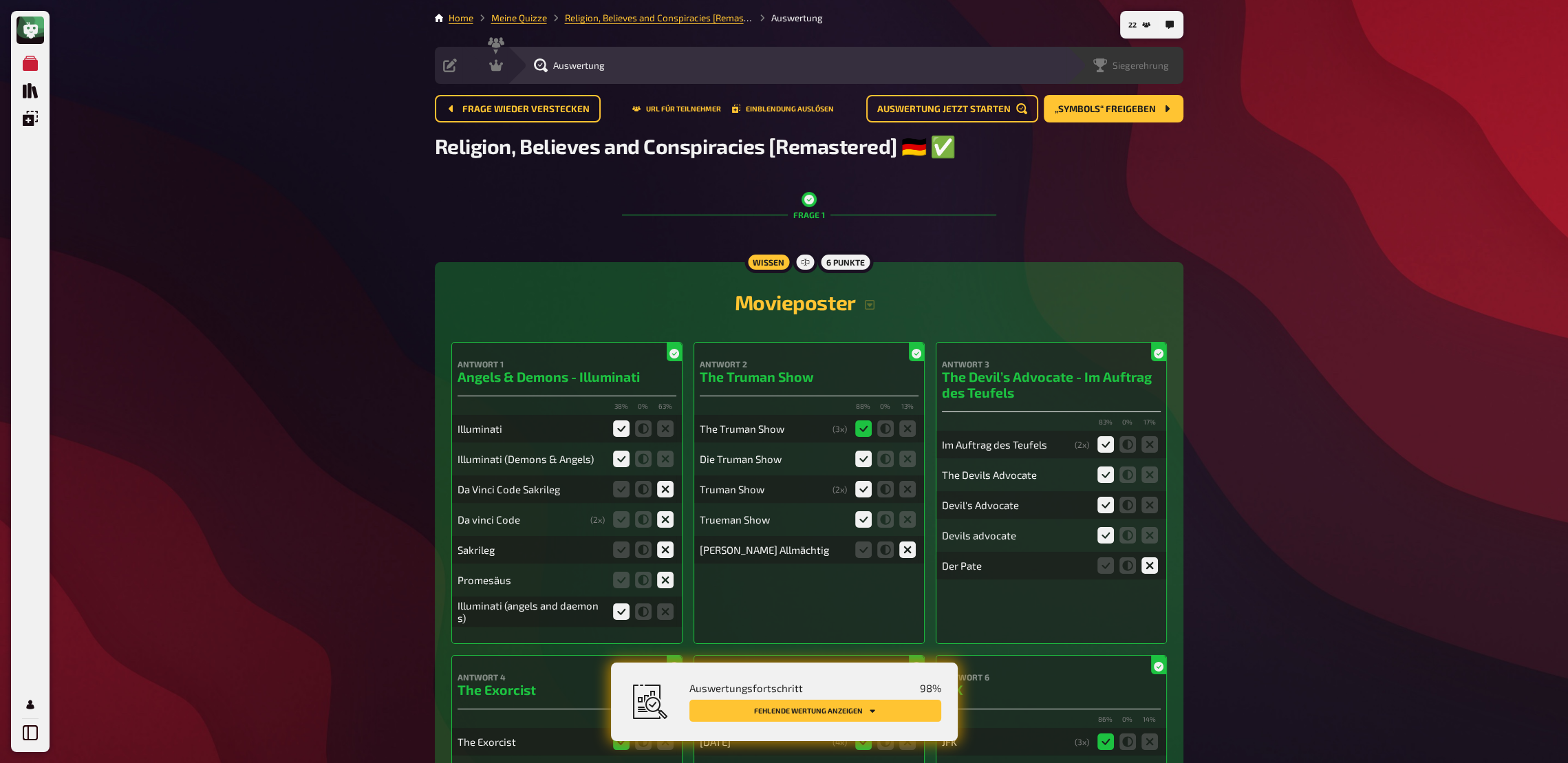
click at [1132, 76] on div "Siegerehrung" at bounding box center [1125, 66] width 117 height 38
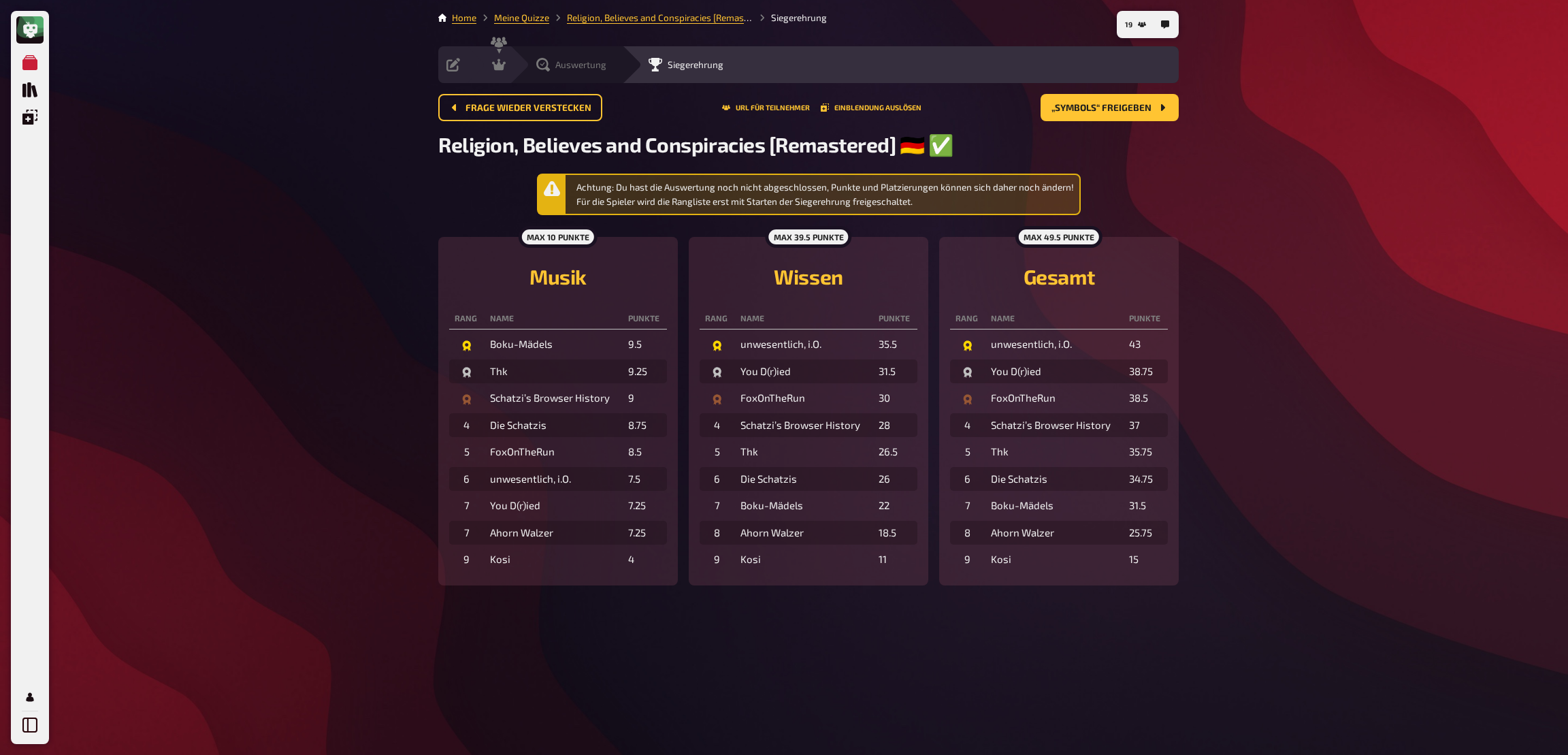
click at [568, 62] on span "Auswertung" at bounding box center [580, 64] width 51 height 11
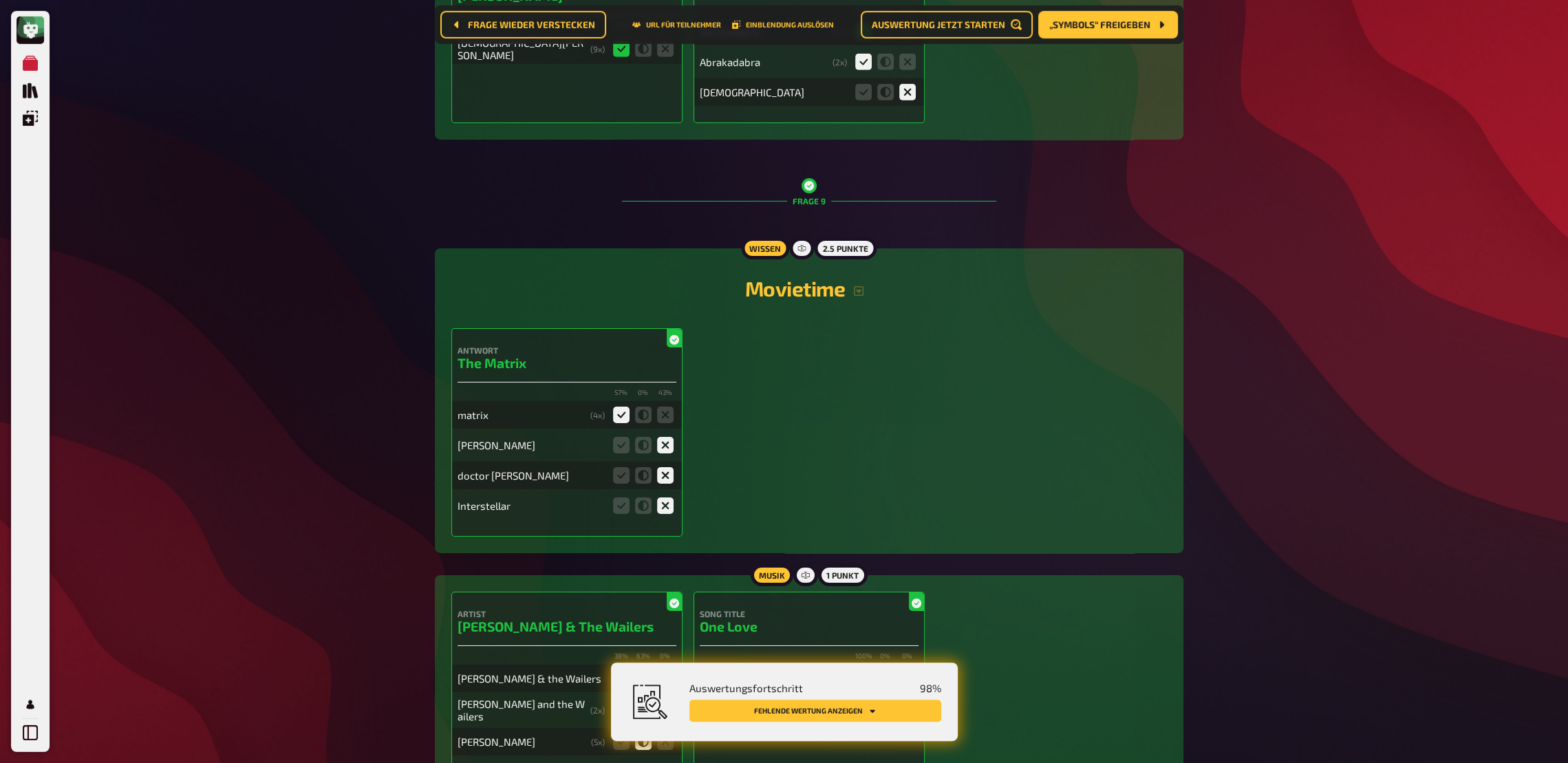
scroll to position [7523, 0]
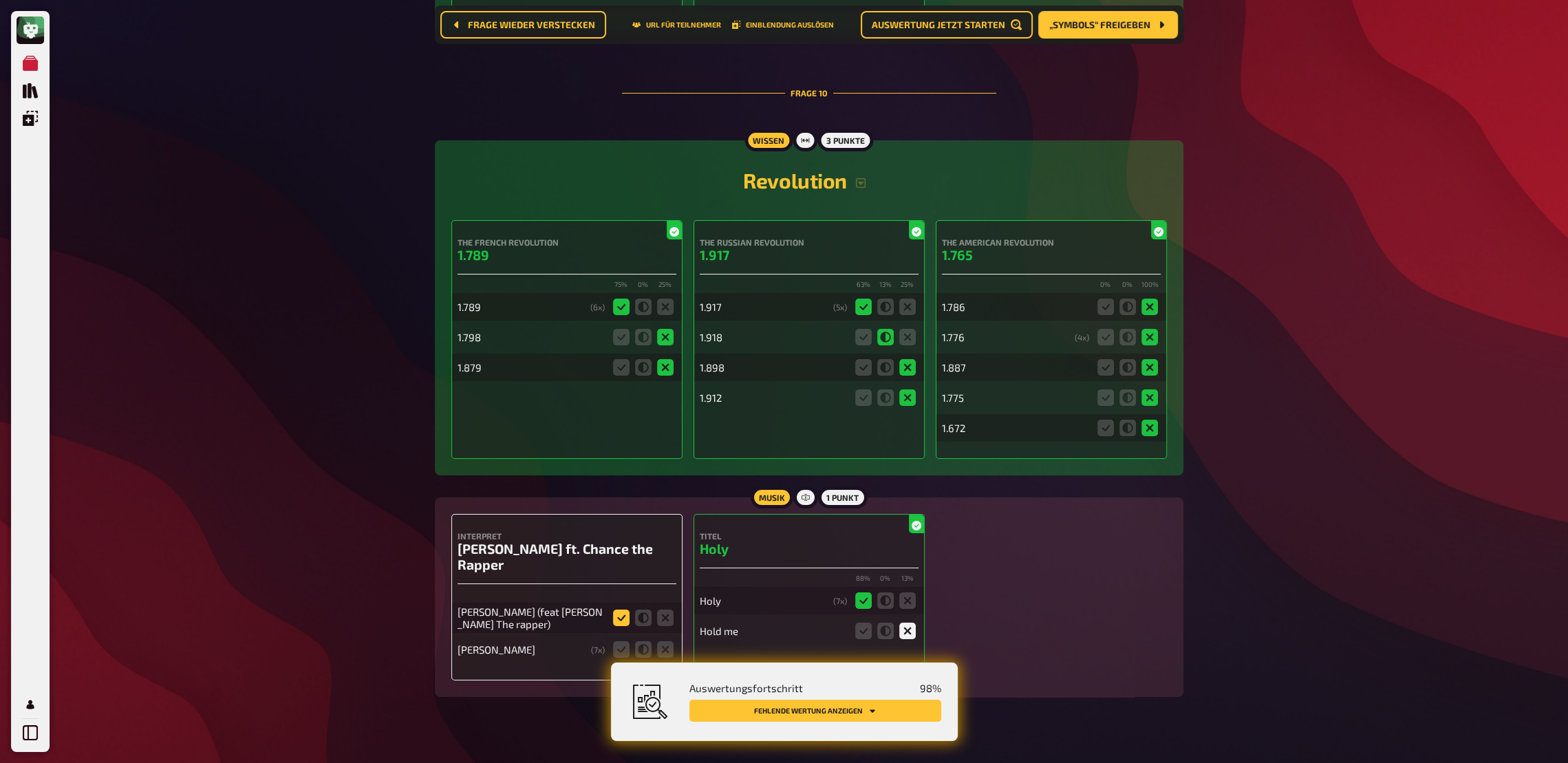
click at [616, 561] on icon at bounding box center [621, 617] width 17 height 17
click at [0, 0] on input "radio" at bounding box center [0, 0] width 0 height 0
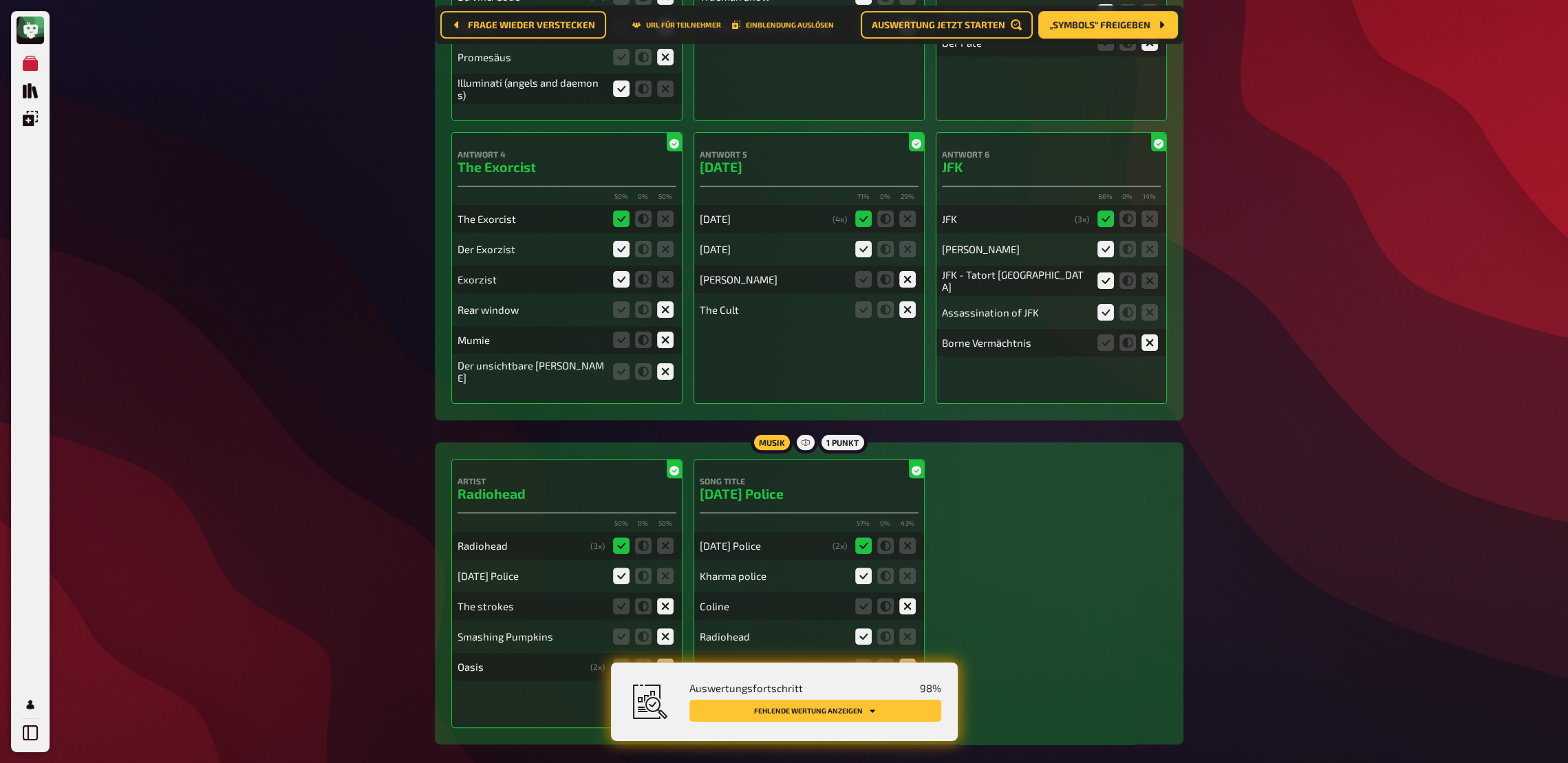
scroll to position [0, 0]
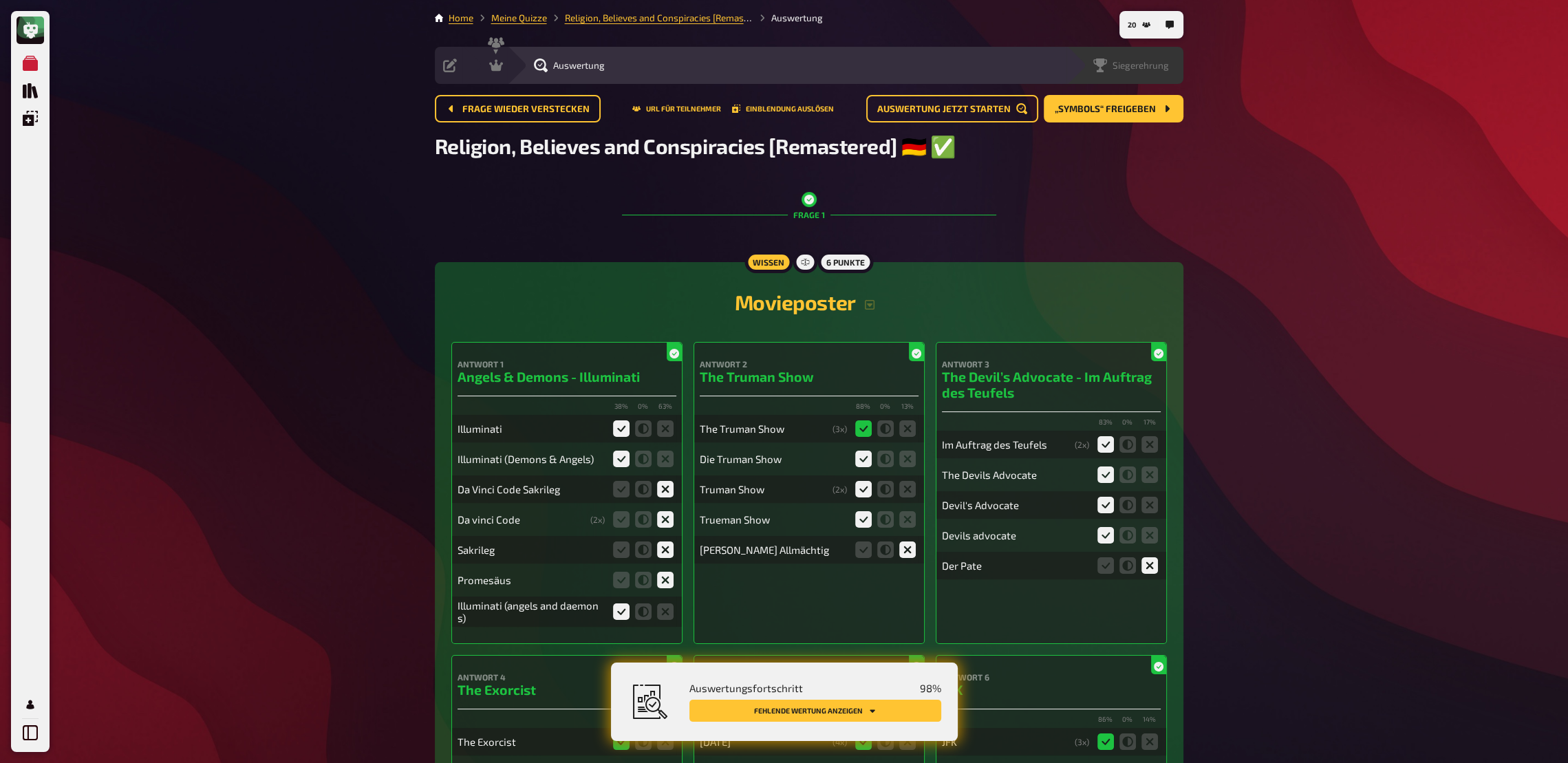
click at [1159, 63] on span "Siegerehrung" at bounding box center [1141, 65] width 57 height 11
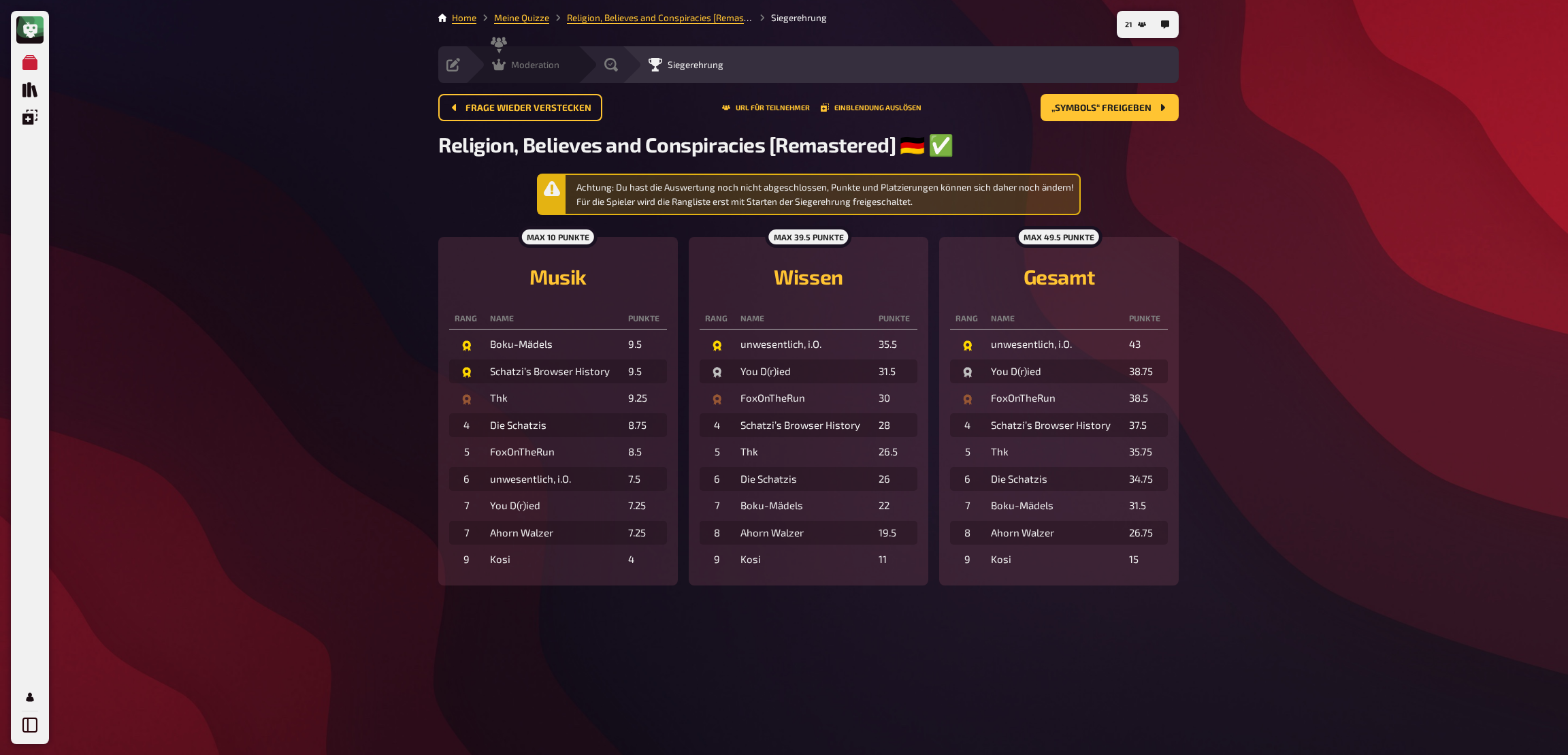
click at [529, 70] on div "Moderation" at bounding box center [526, 65] width 67 height 14
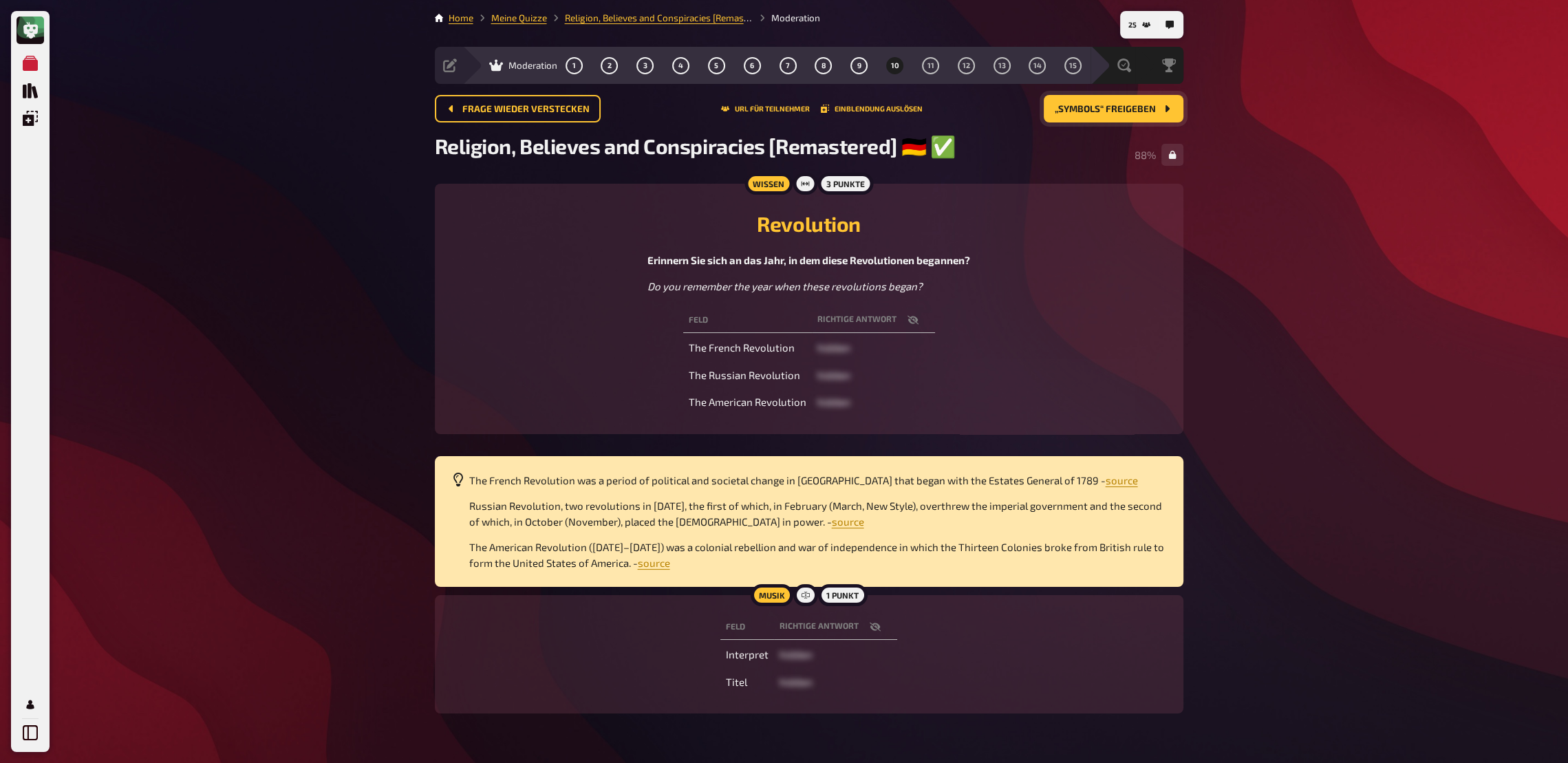
click at [1138, 114] on span "„Symbols“ freigeben" at bounding box center [1106, 109] width 101 height 10
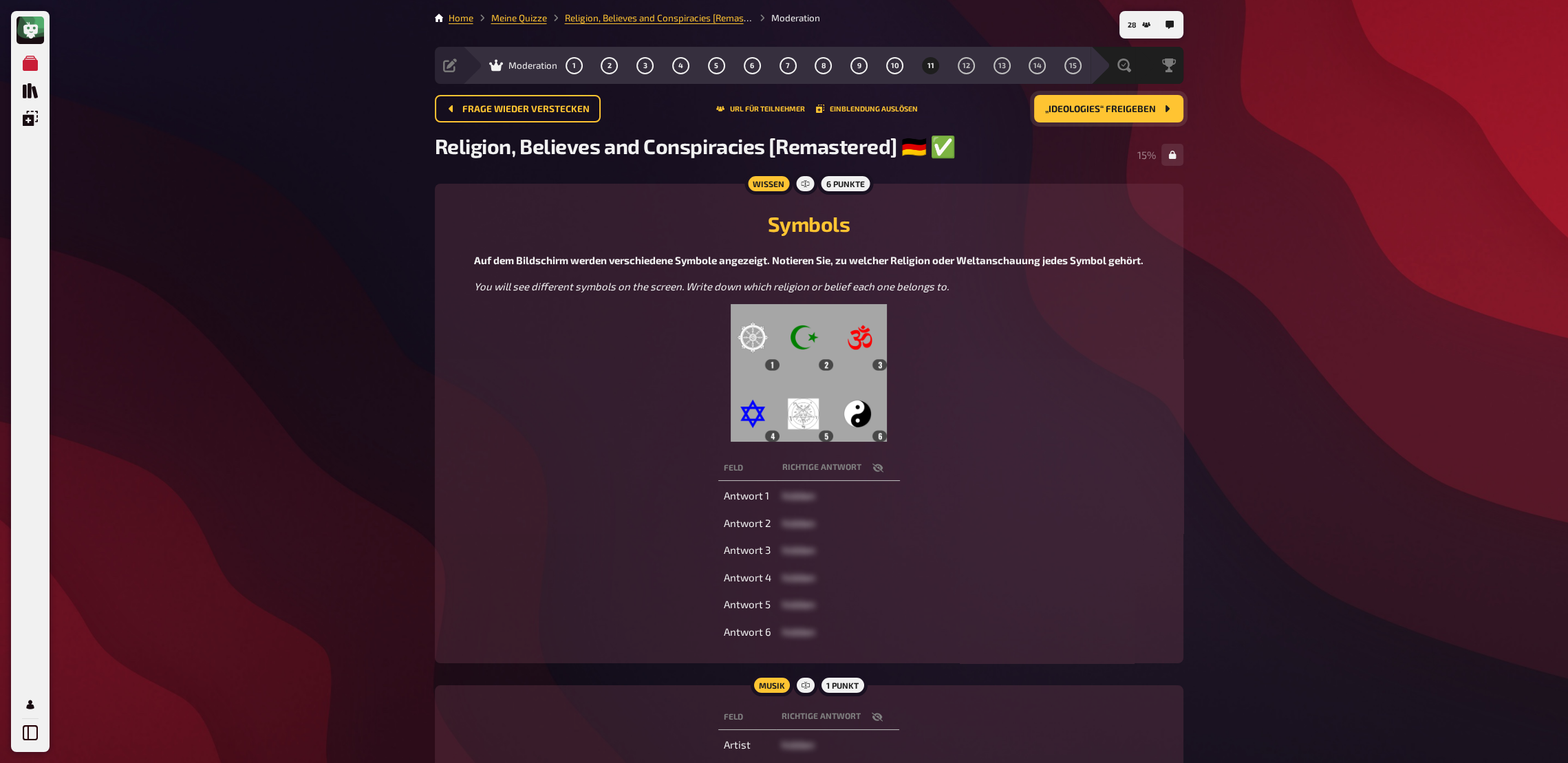
click at [880, 561] on icon "button" at bounding box center [877, 717] width 11 height 11
click at [1095, 73] on div "Auswertung" at bounding box center [1079, 66] width 114 height 38
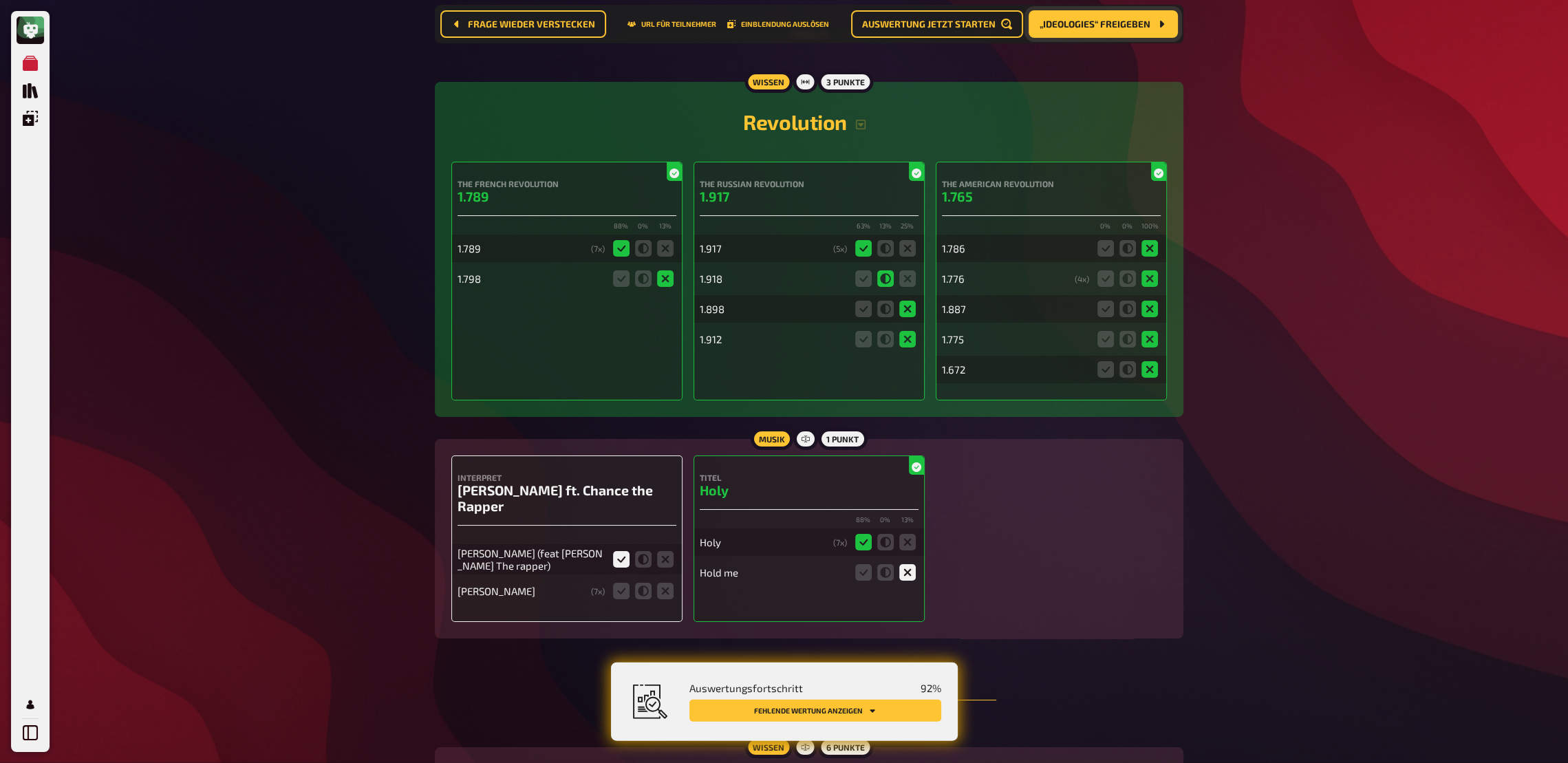
scroll to position [7873, 0]
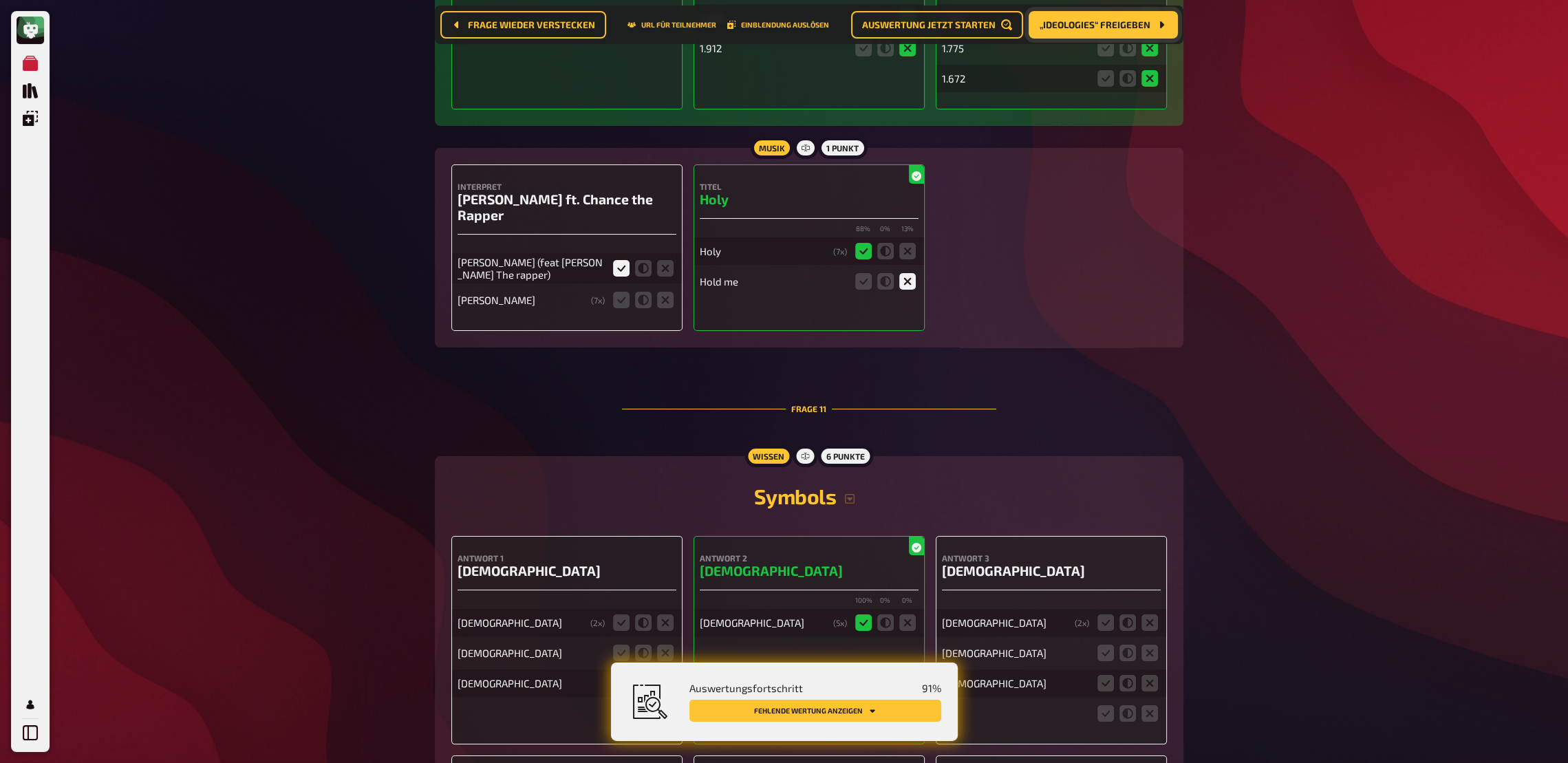
click at [621, 260] on icon at bounding box center [621, 268] width 17 height 17
click at [0, 0] on input "radio" at bounding box center [0, 0] width 0 height 0
click at [664, 264] on icon at bounding box center [665, 268] width 17 height 17
click at [0, 0] on input "radio" at bounding box center [0, 0] width 0 height 0
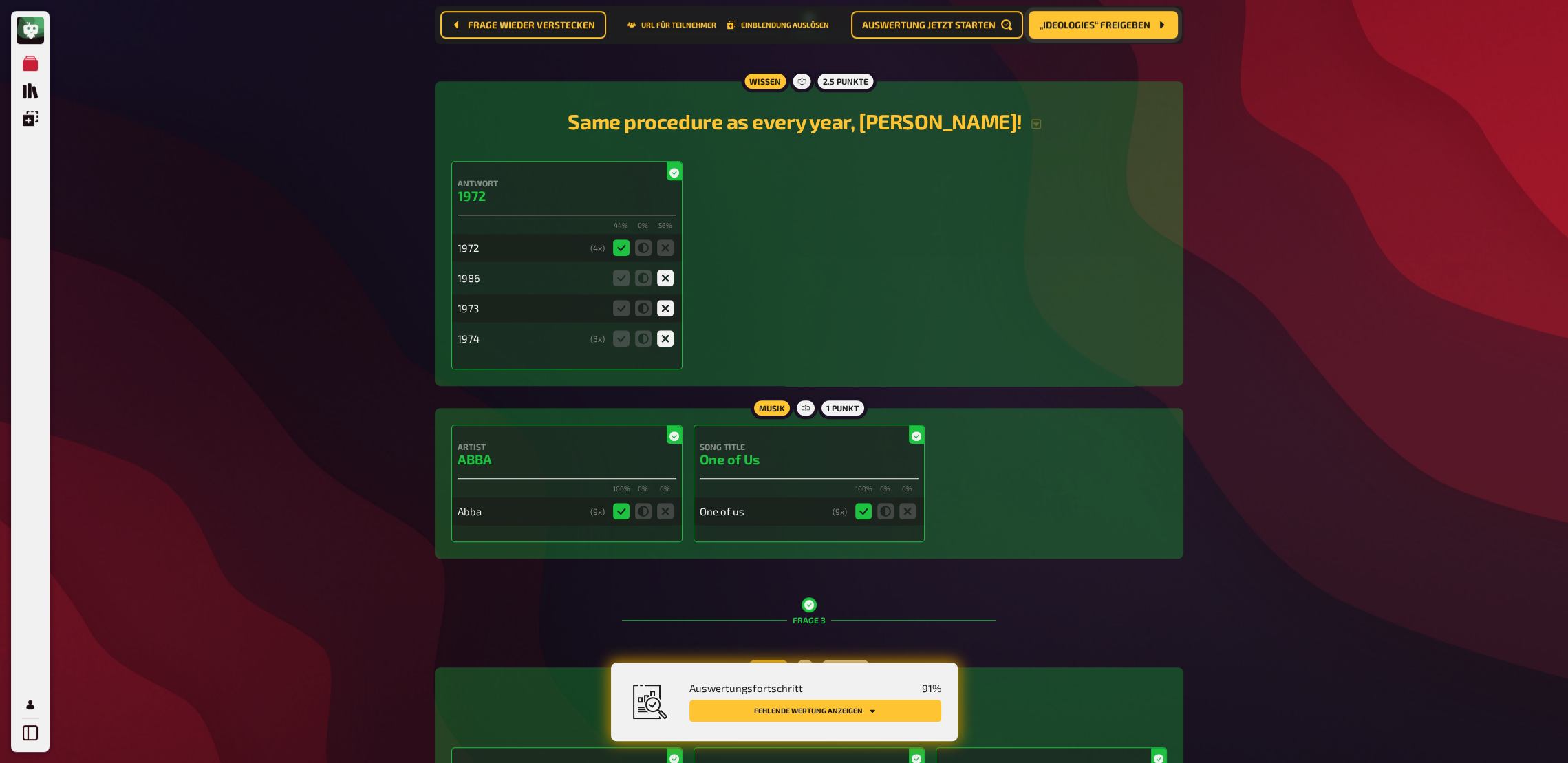
scroll to position [0, 0]
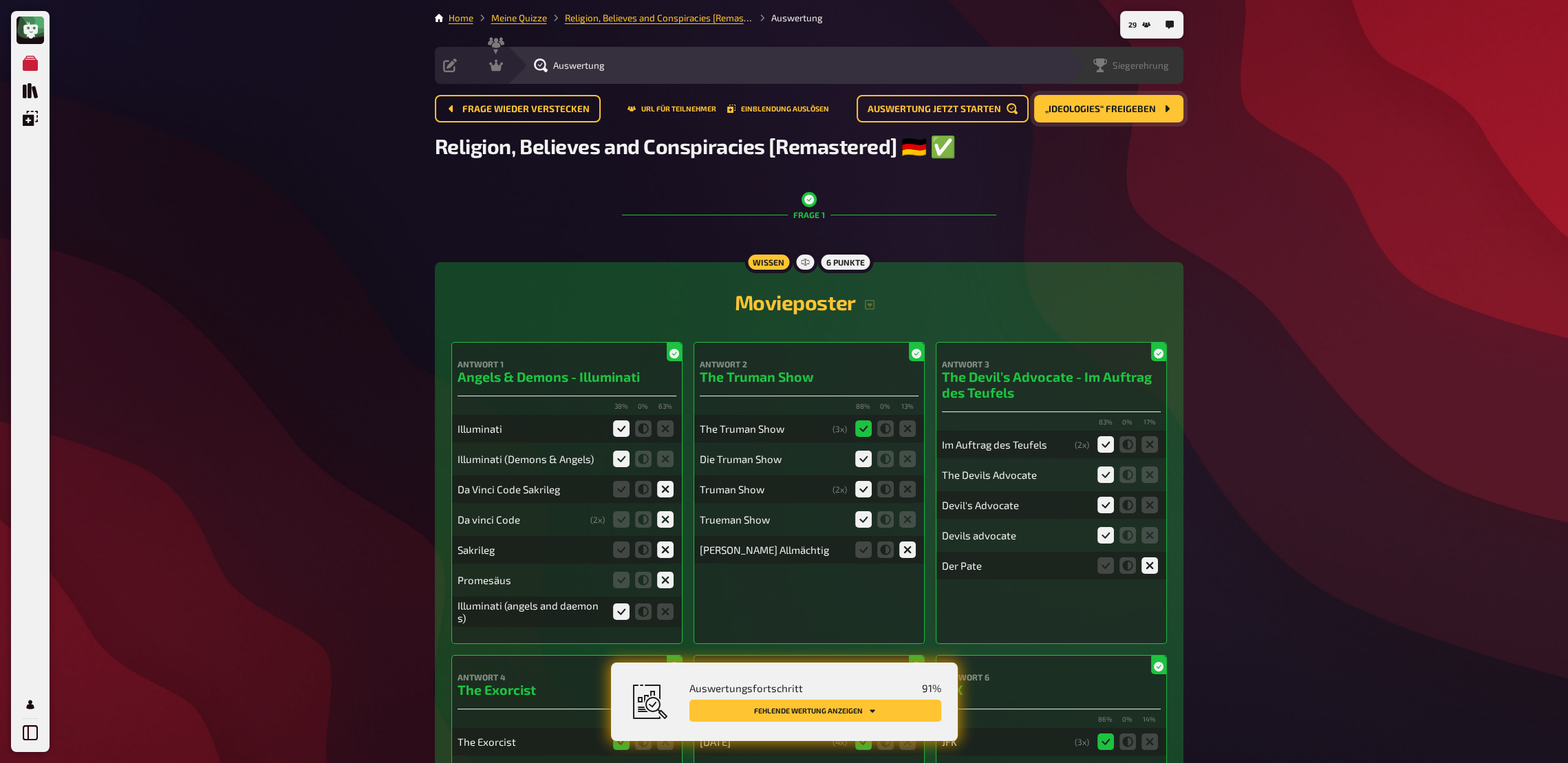
click at [1123, 71] on div "Siegerehrung" at bounding box center [1131, 66] width 76 height 14
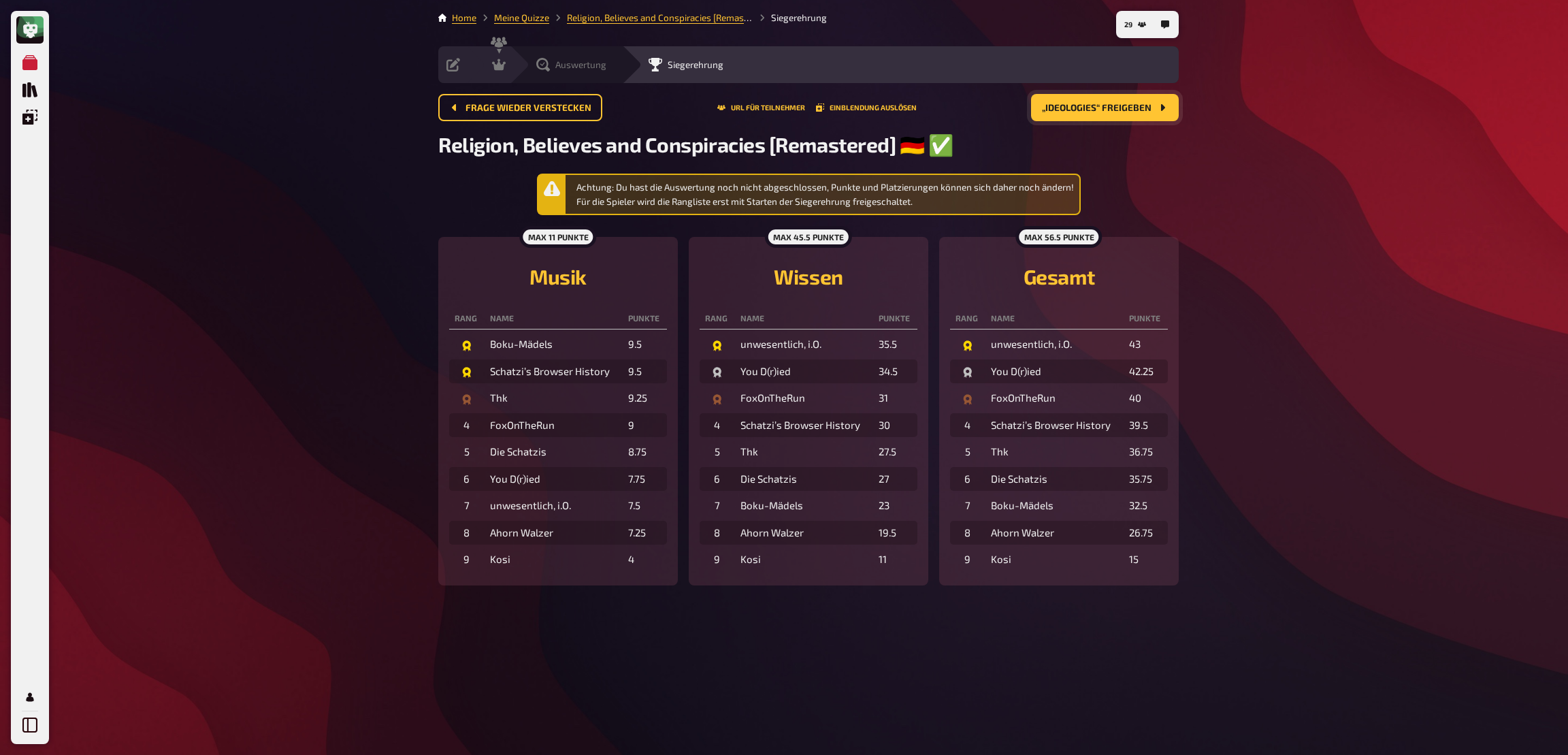
click at [557, 67] on span "Auswertung" at bounding box center [580, 64] width 51 height 11
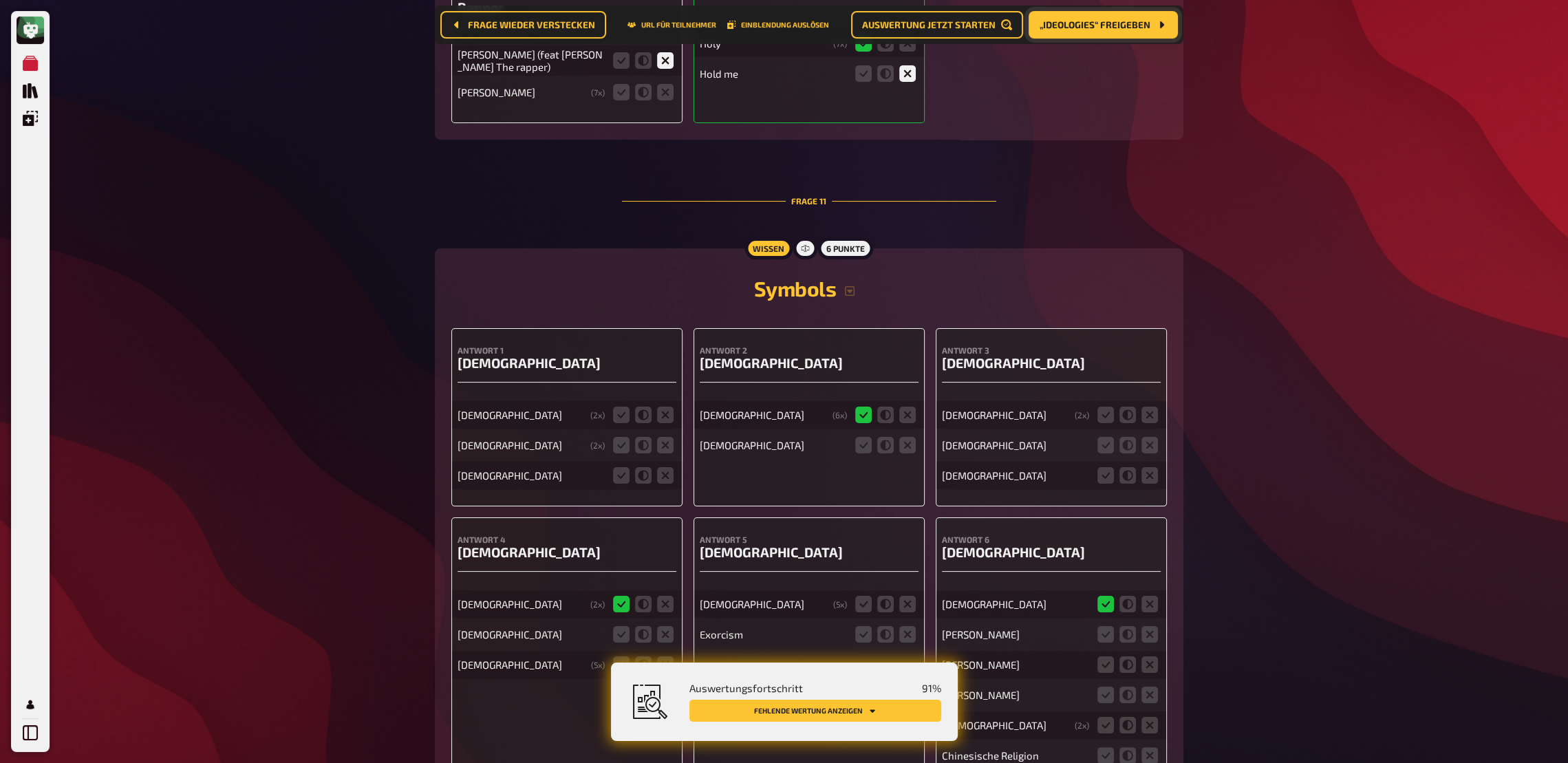
scroll to position [7932, 0]
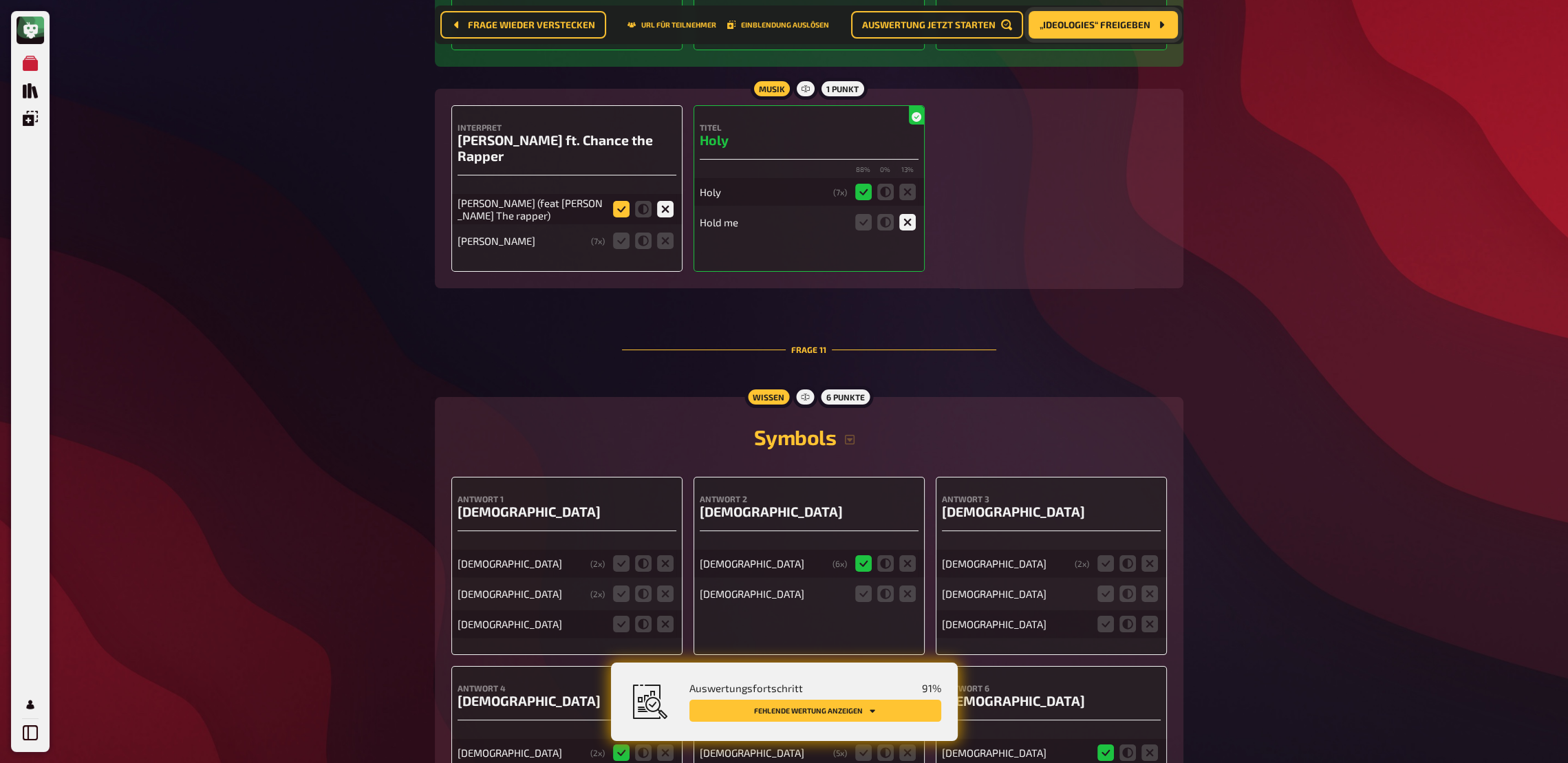
click at [615, 202] on icon at bounding box center [621, 209] width 17 height 17
click at [0, 0] on input "radio" at bounding box center [0, 0] width 0 height 0
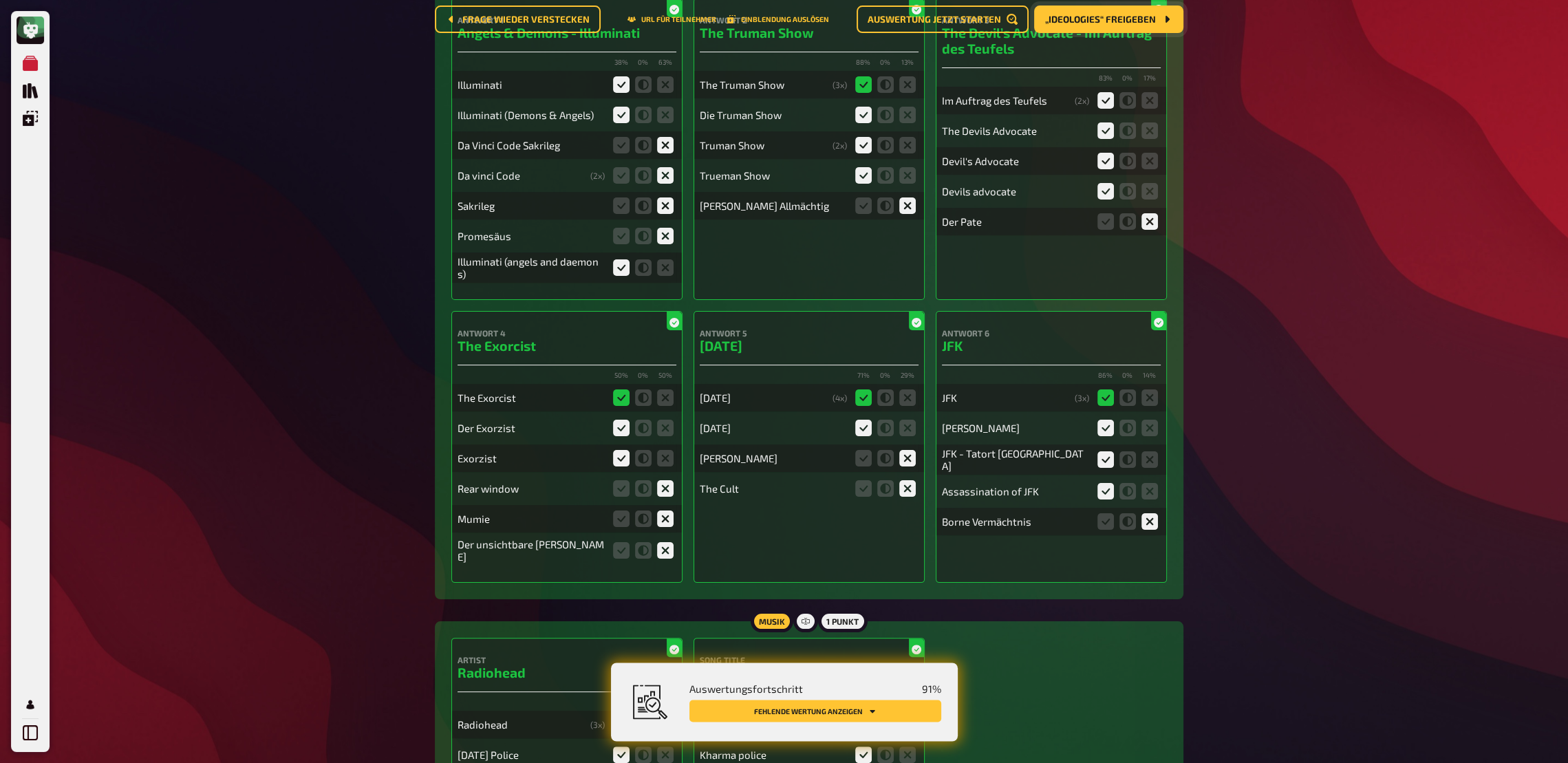
scroll to position [0, 0]
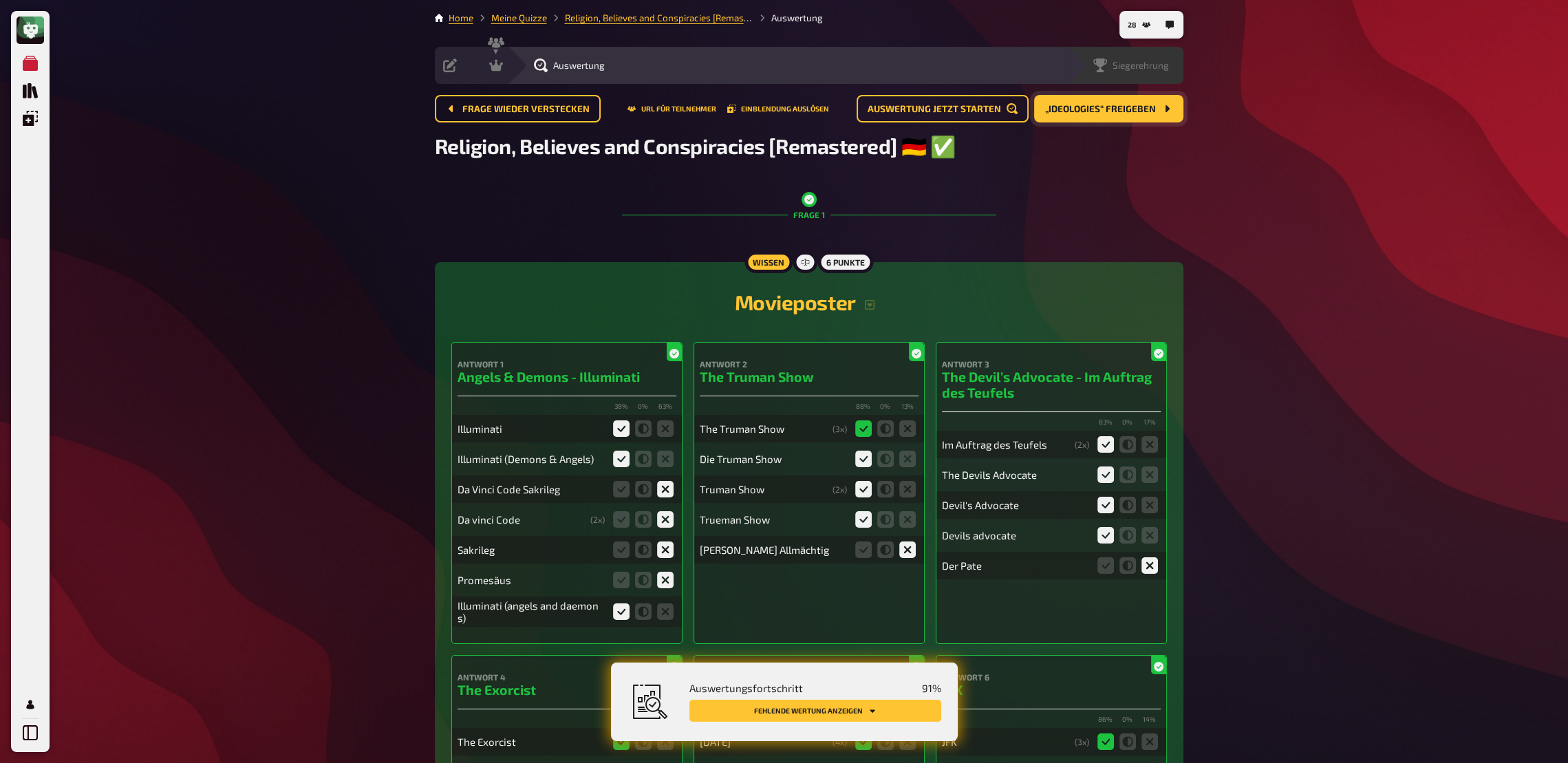
click at [1147, 66] on span "Siegerehrung" at bounding box center [1141, 65] width 57 height 11
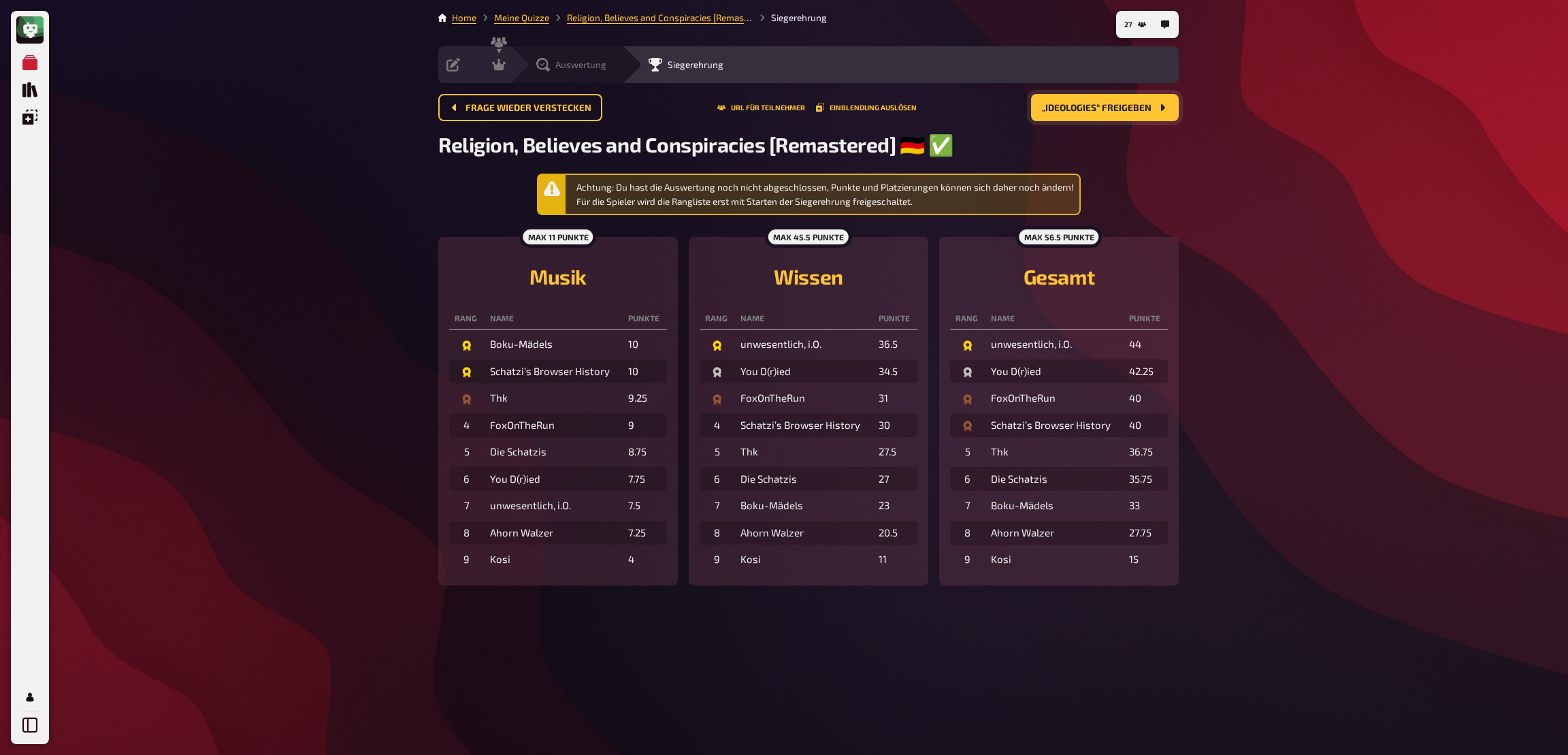
click at [568, 69] on span "Auswertung" at bounding box center [580, 64] width 51 height 11
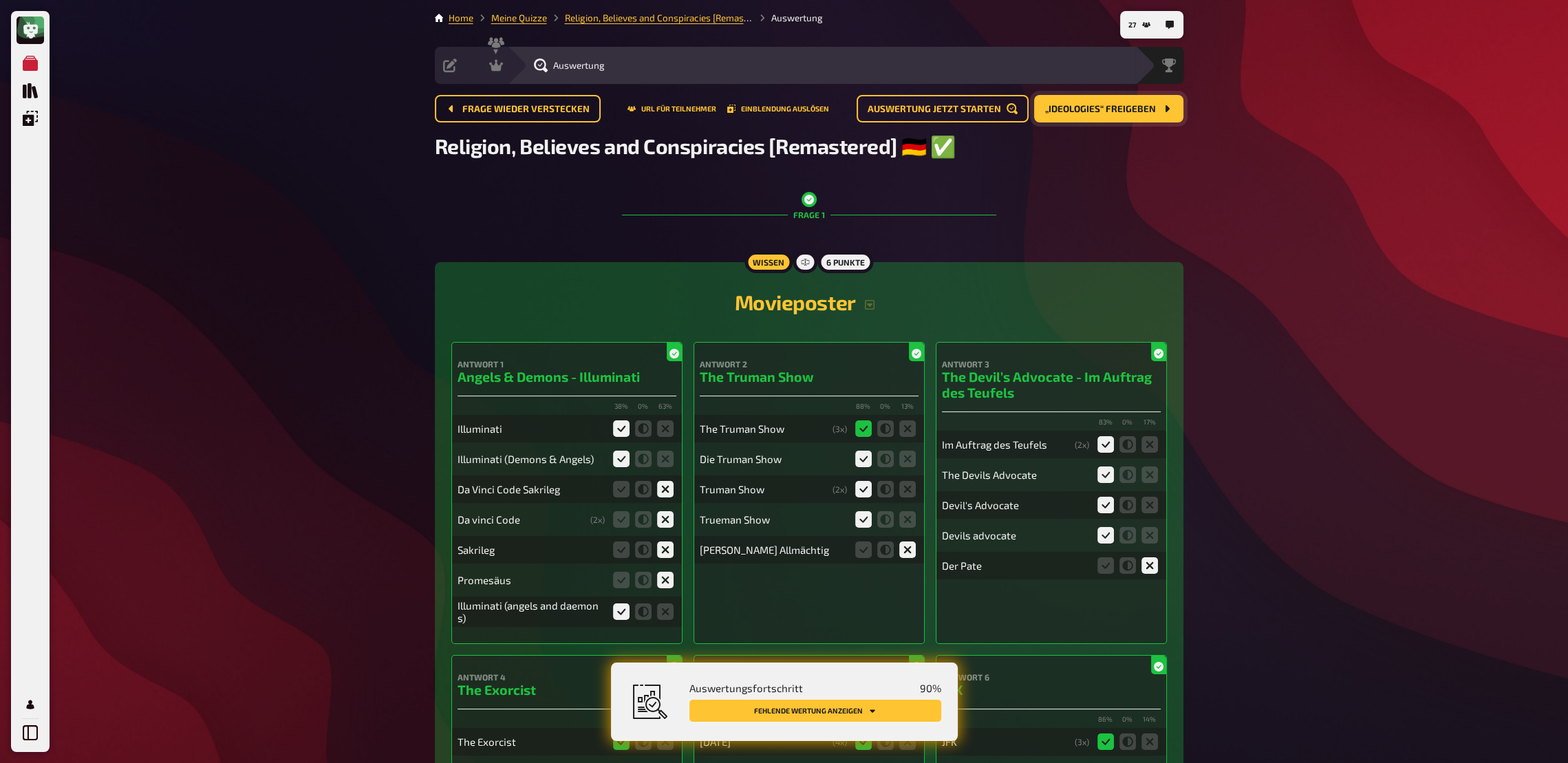
click at [878, 561] on button "Fehlende Wertung anzeigen" at bounding box center [815, 711] width 252 height 22
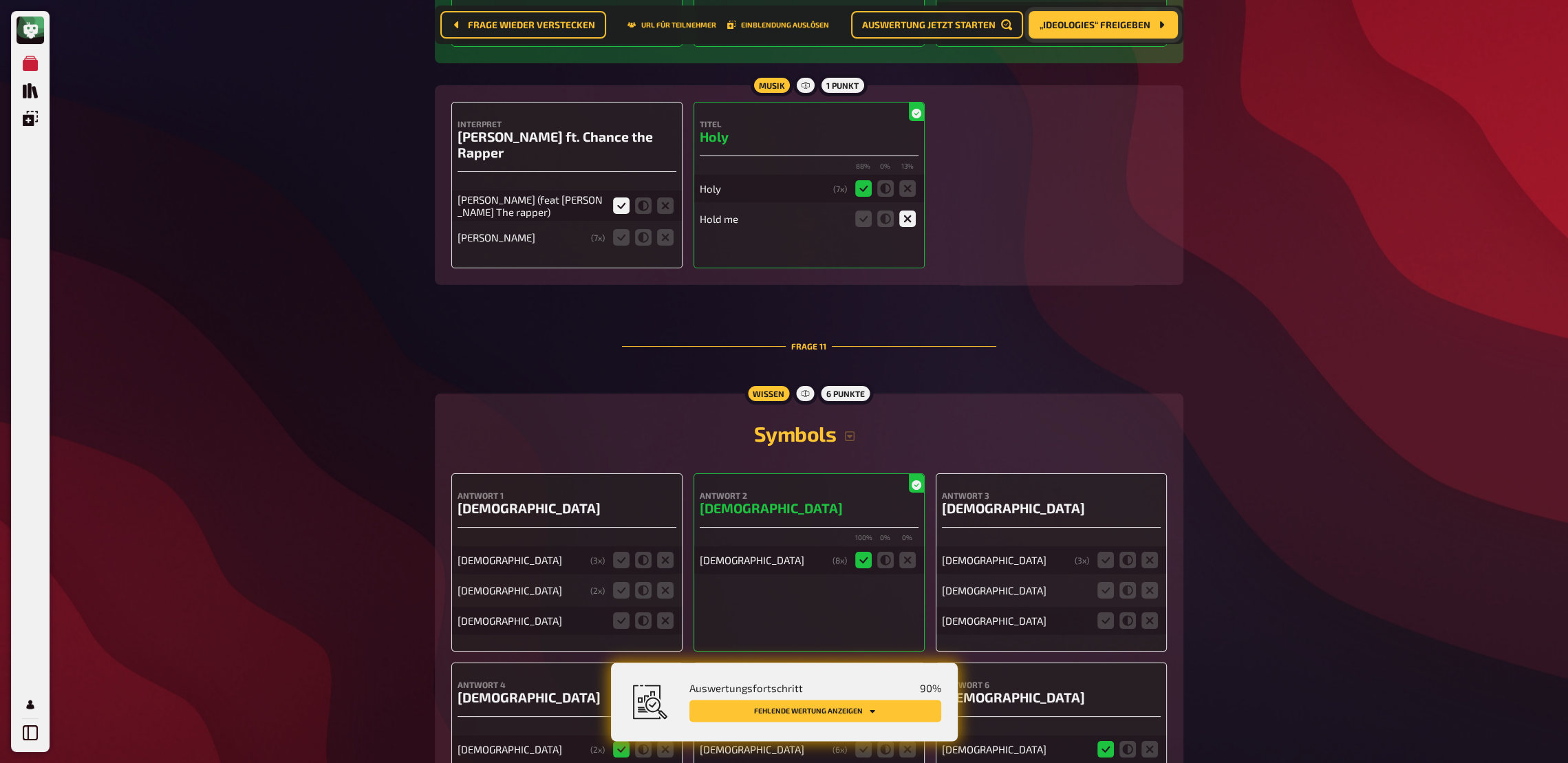
scroll to position [7938, 0]
click at [648, 232] on icon at bounding box center [643, 236] width 17 height 17
click at [0, 0] on input "radio" at bounding box center [0, 0] width 0 height 0
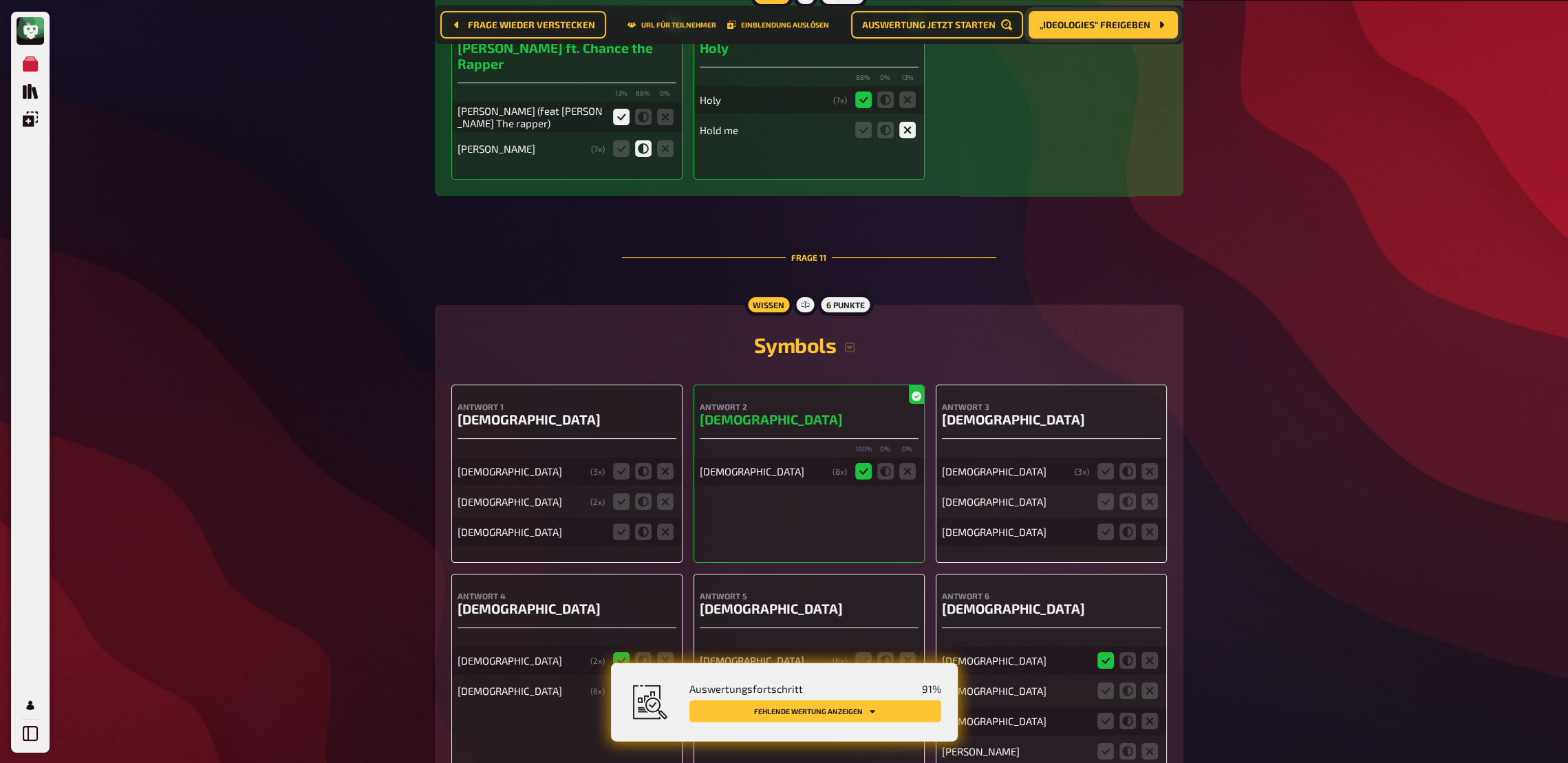
scroll to position [8086, 0]
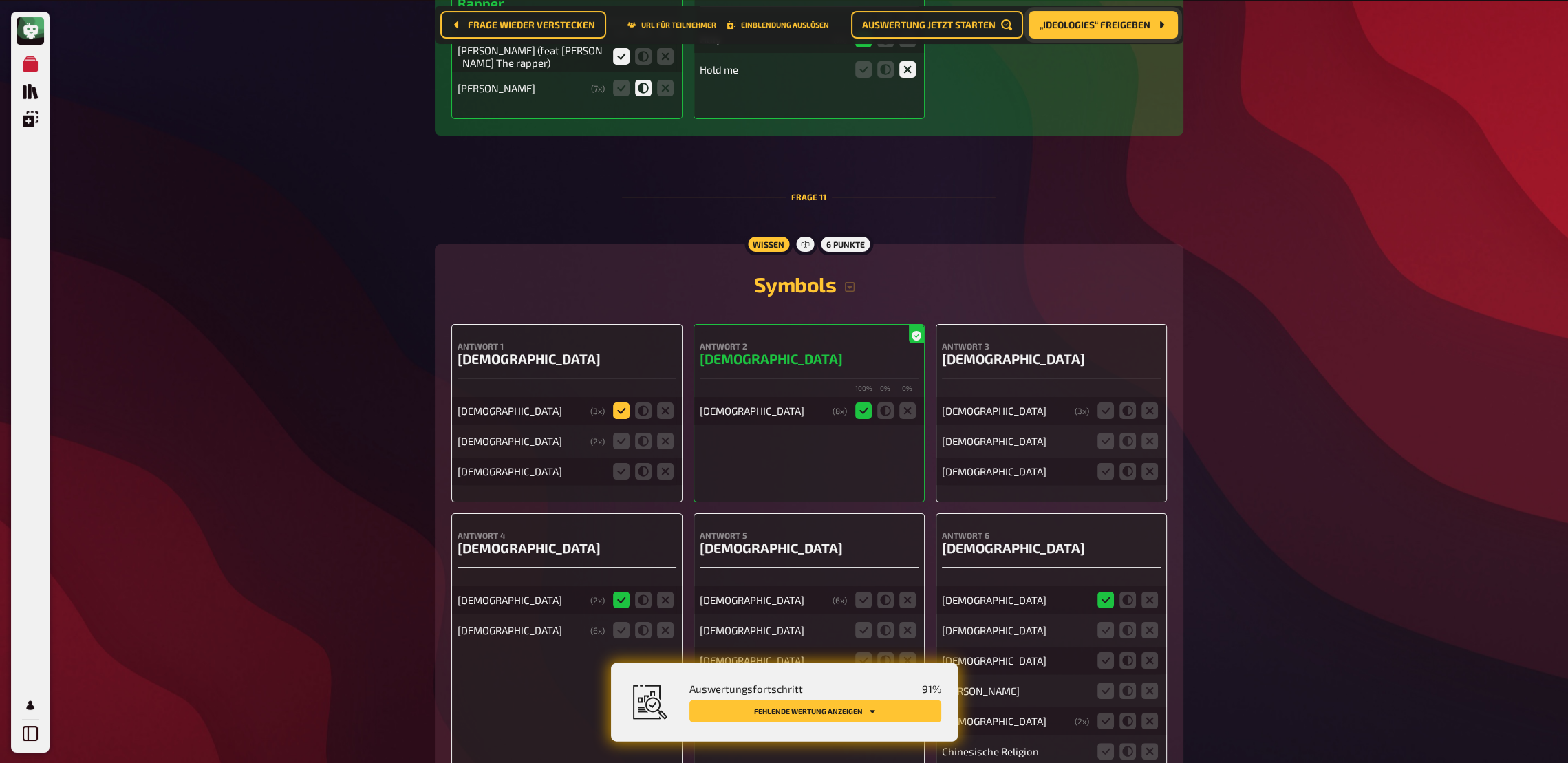
click at [623, 402] on icon at bounding box center [621, 410] width 17 height 17
click at [0, 0] on input "radio" at bounding box center [0, 0] width 0 height 0
click at [664, 432] on icon at bounding box center [665, 440] width 17 height 17
click at [0, 0] on input "radio" at bounding box center [0, 0] width 0 height 0
click at [664, 464] on icon at bounding box center [665, 470] width 17 height 17
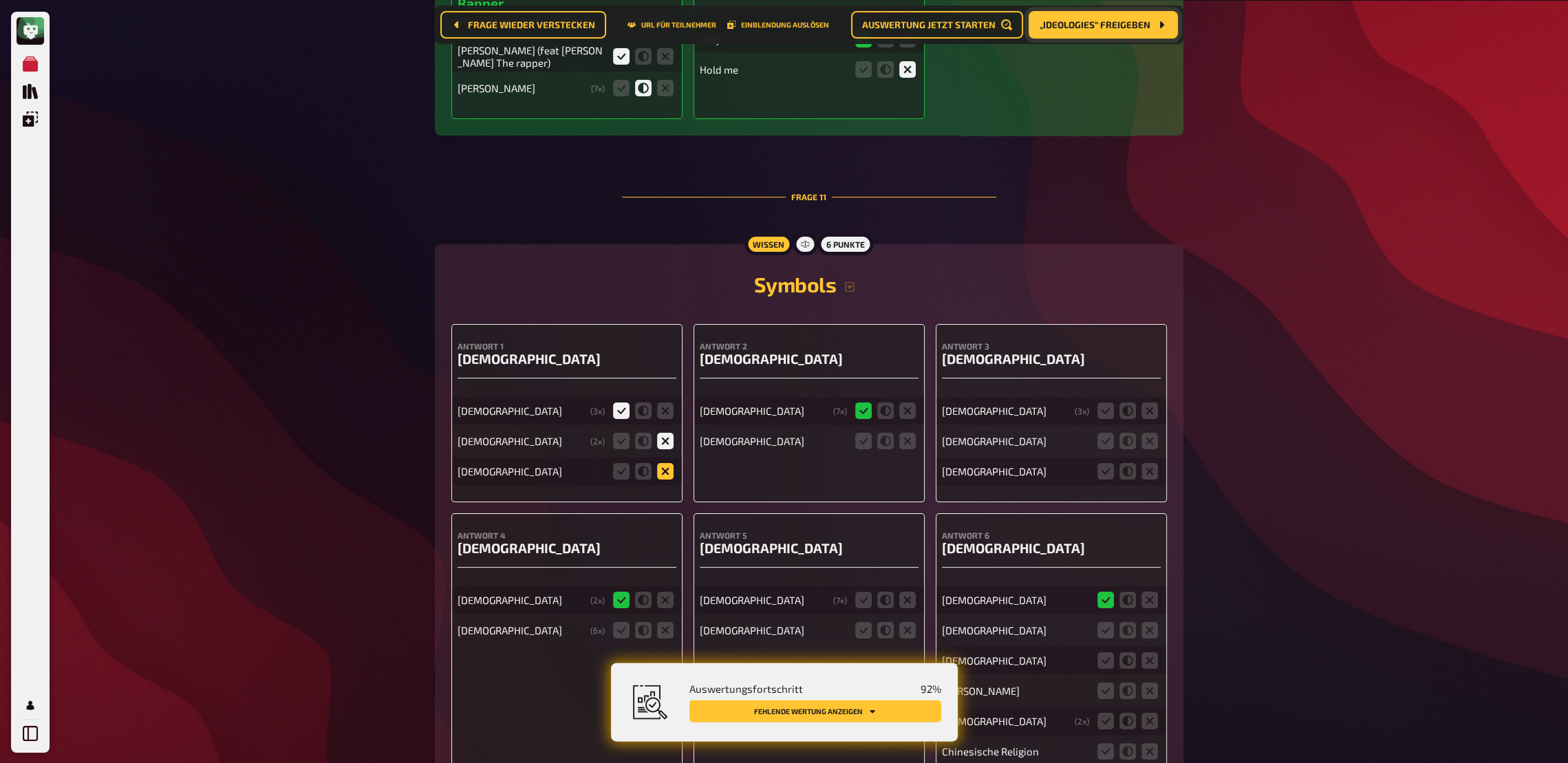
click at [0, 0] on input "radio" at bounding box center [0, 0] width 0 height 0
click at [1103, 406] on icon at bounding box center [1106, 410] width 17 height 17
click at [0, 0] on input "radio" at bounding box center [0, 0] width 0 height 0
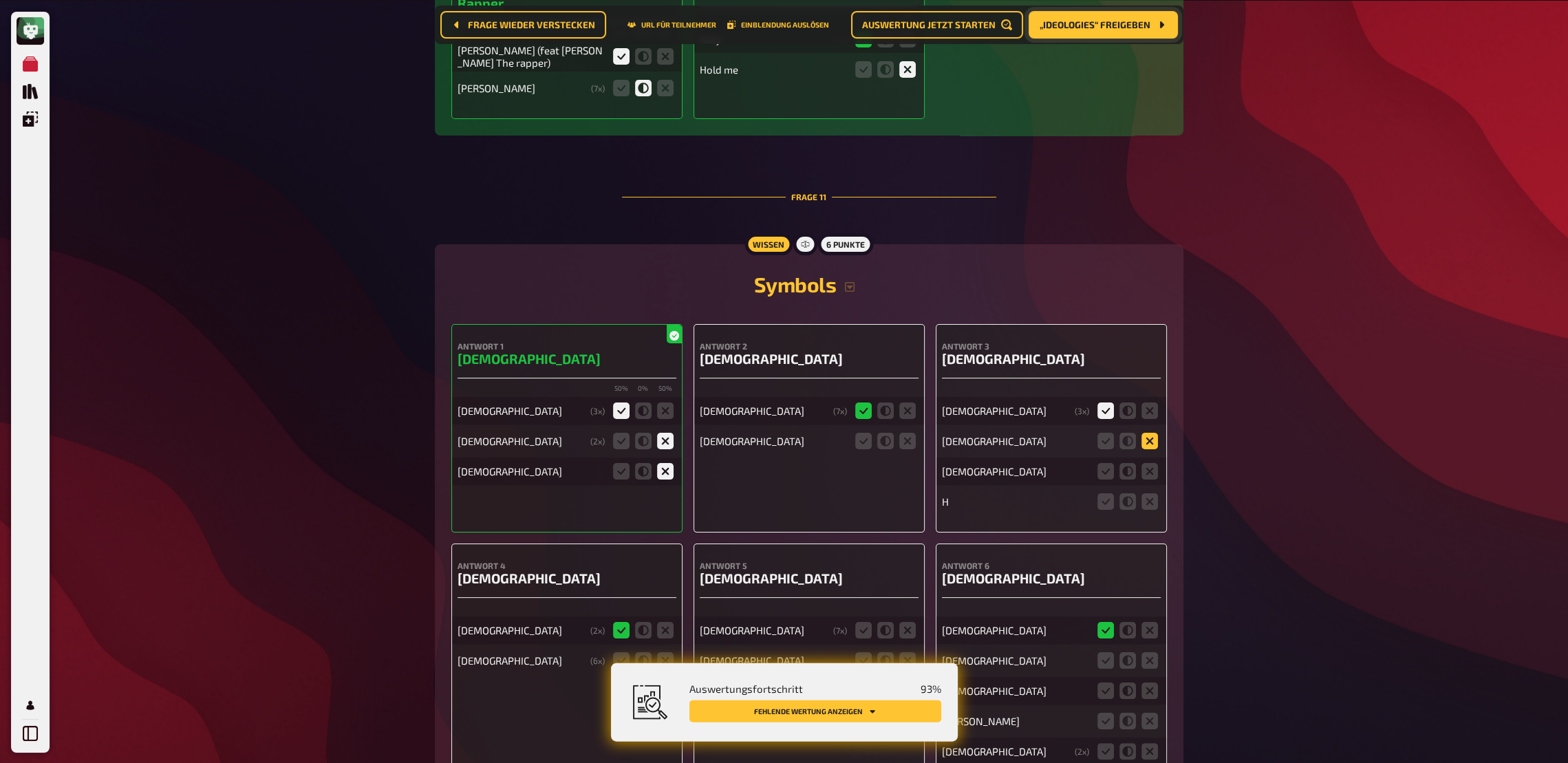
click at [1149, 432] on icon at bounding box center [1149, 440] width 17 height 17
click at [0, 0] on input "radio" at bounding box center [0, 0] width 0 height 0
click at [1147, 462] on icon at bounding box center [1149, 470] width 17 height 17
click at [0, 0] on input "radio" at bounding box center [0, 0] width 0 height 0
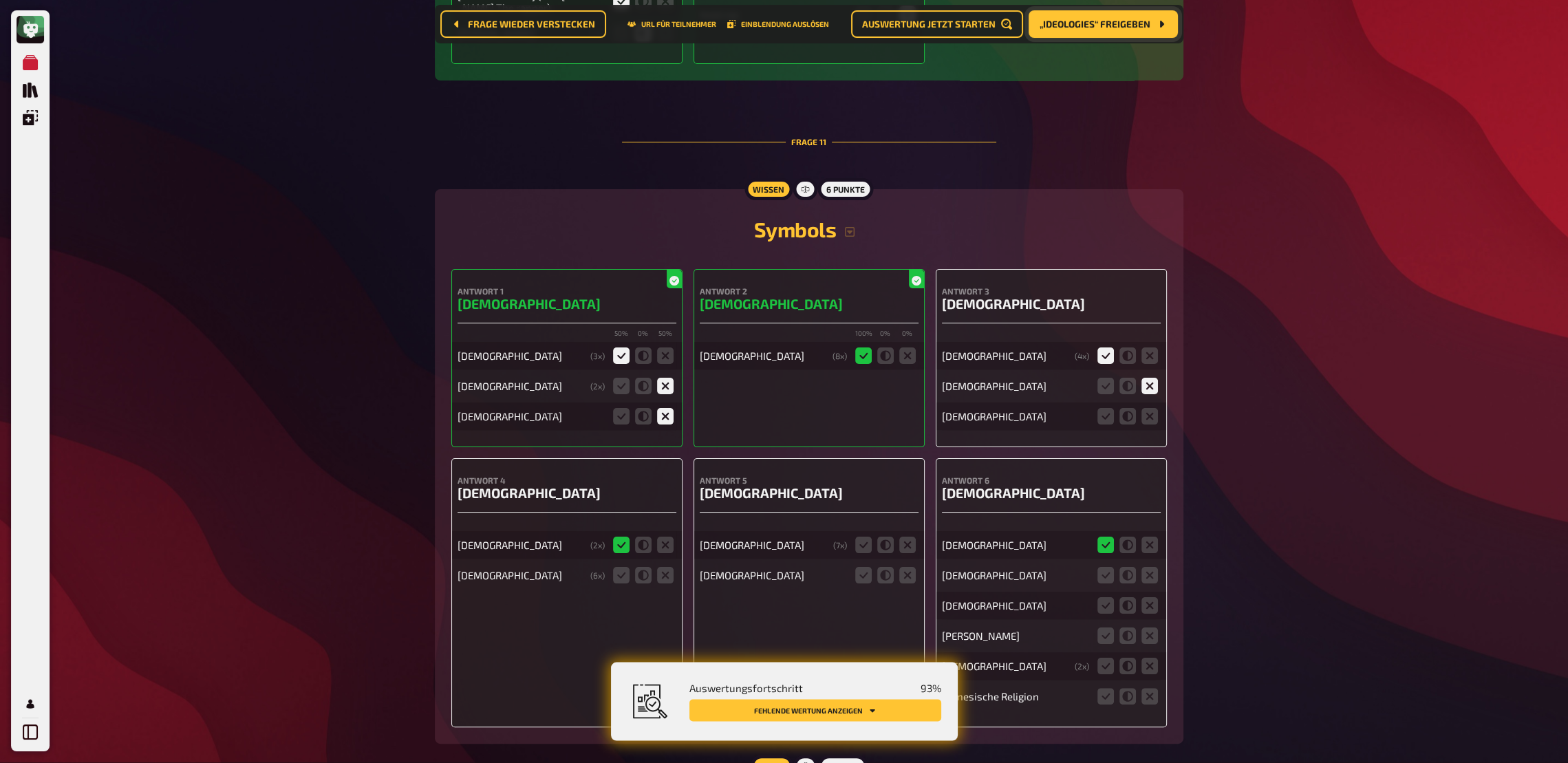
scroll to position [8161, 0]
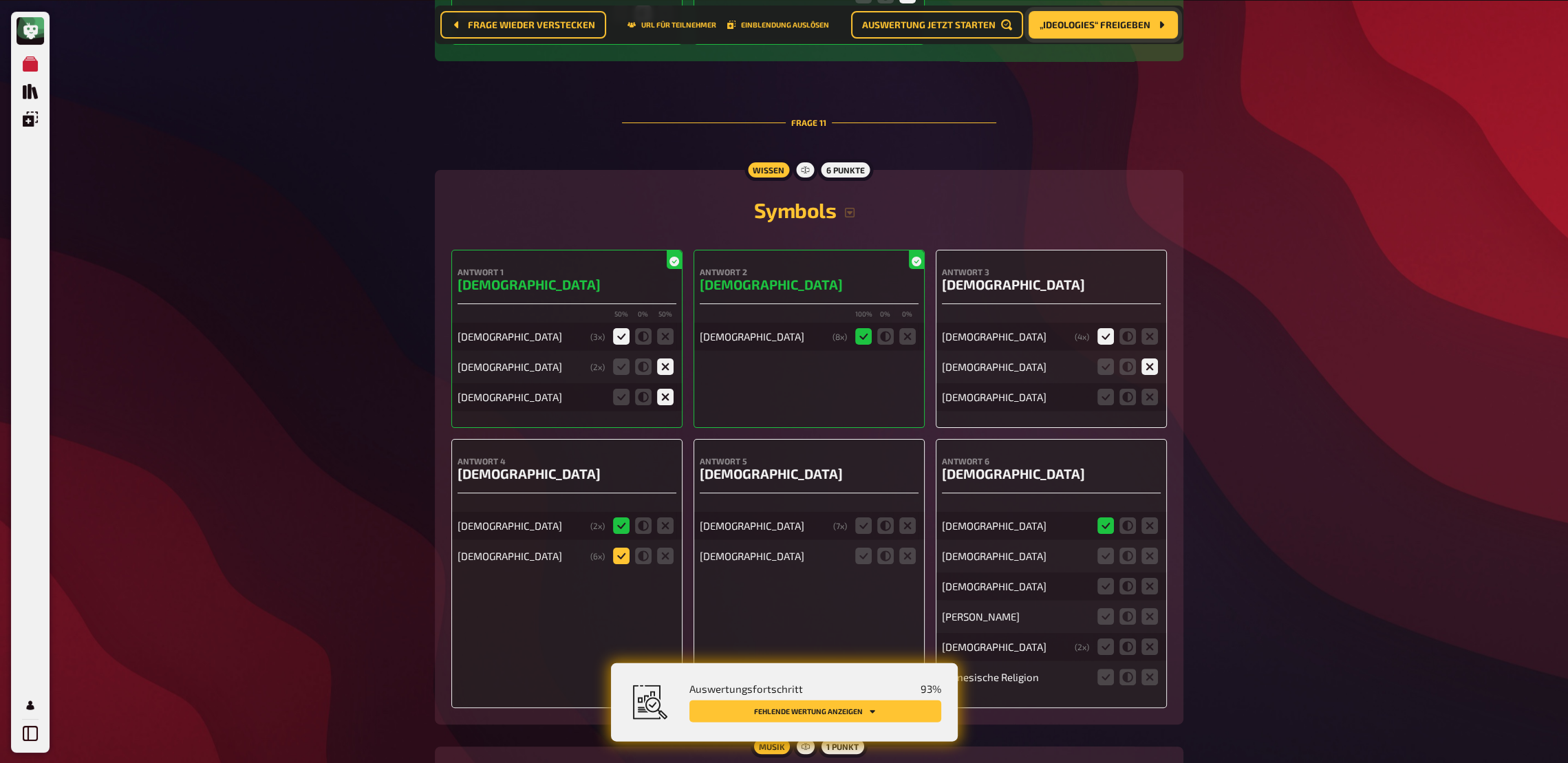
click at [613, 550] on icon at bounding box center [621, 555] width 17 height 17
click at [0, 0] on input "radio" at bounding box center [0, 0] width 0 height 0
click at [863, 517] on icon at bounding box center [864, 524] width 17 height 17
click at [0, 0] on input "radio" at bounding box center [0, 0] width 0 height 0
click at [904, 547] on icon at bounding box center [907, 555] width 17 height 17
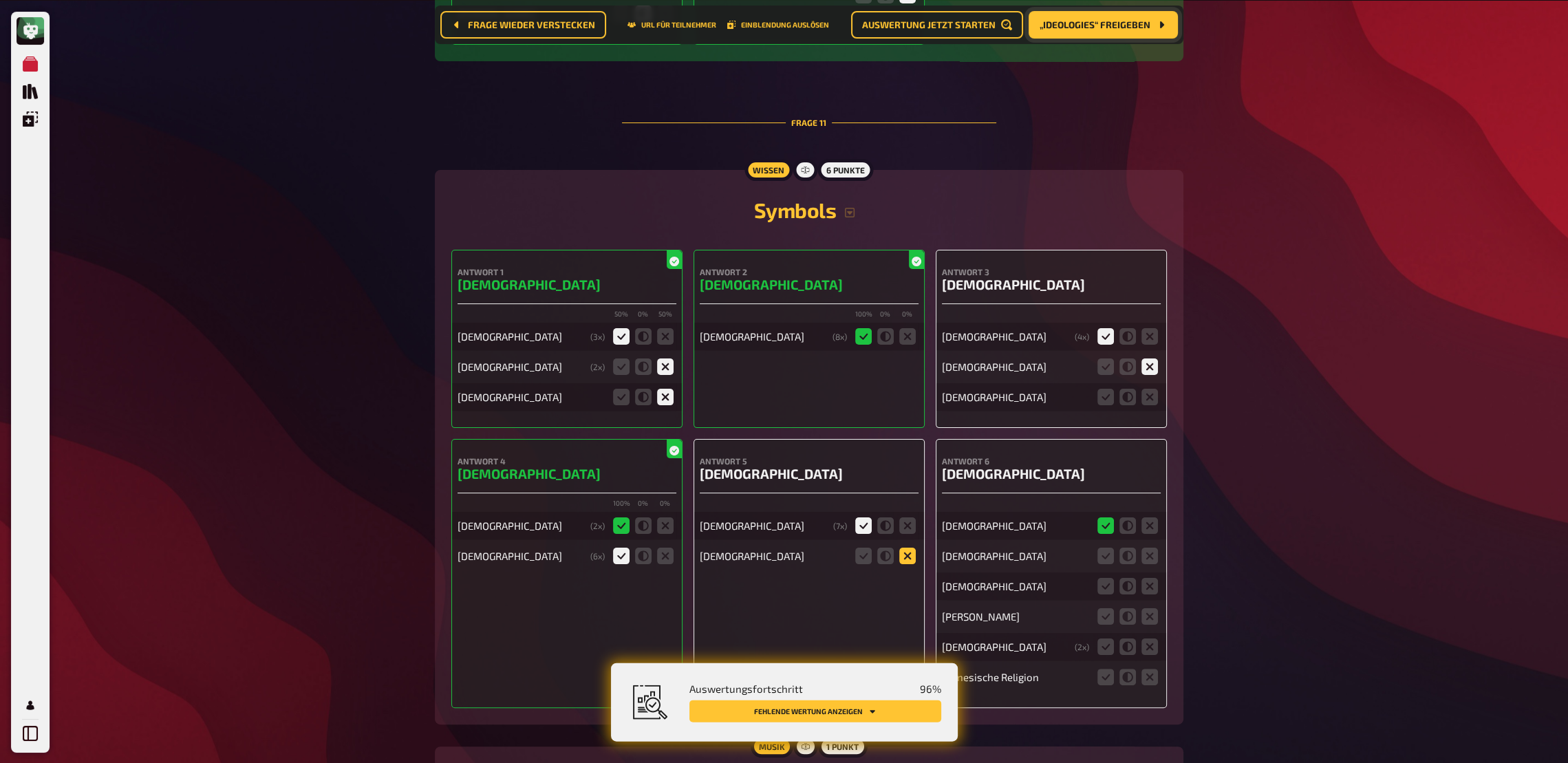
click at [0, 0] on input "radio" at bounding box center [0, 0] width 0 height 0
click at [1143, 389] on icon at bounding box center [1149, 396] width 17 height 17
click at [0, 0] on input "radio" at bounding box center [0, 0] width 0 height 0
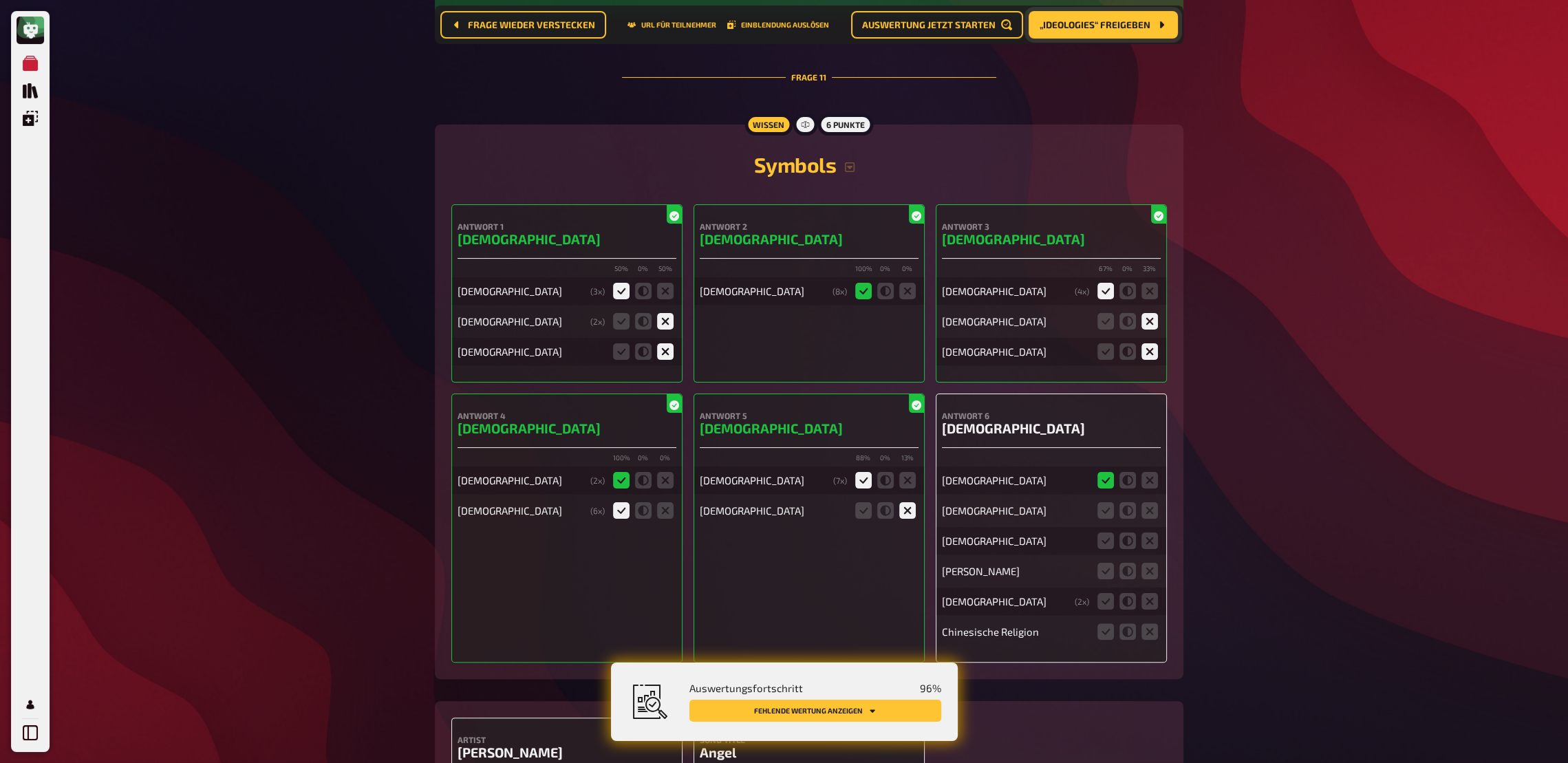
scroll to position [8235, 0]
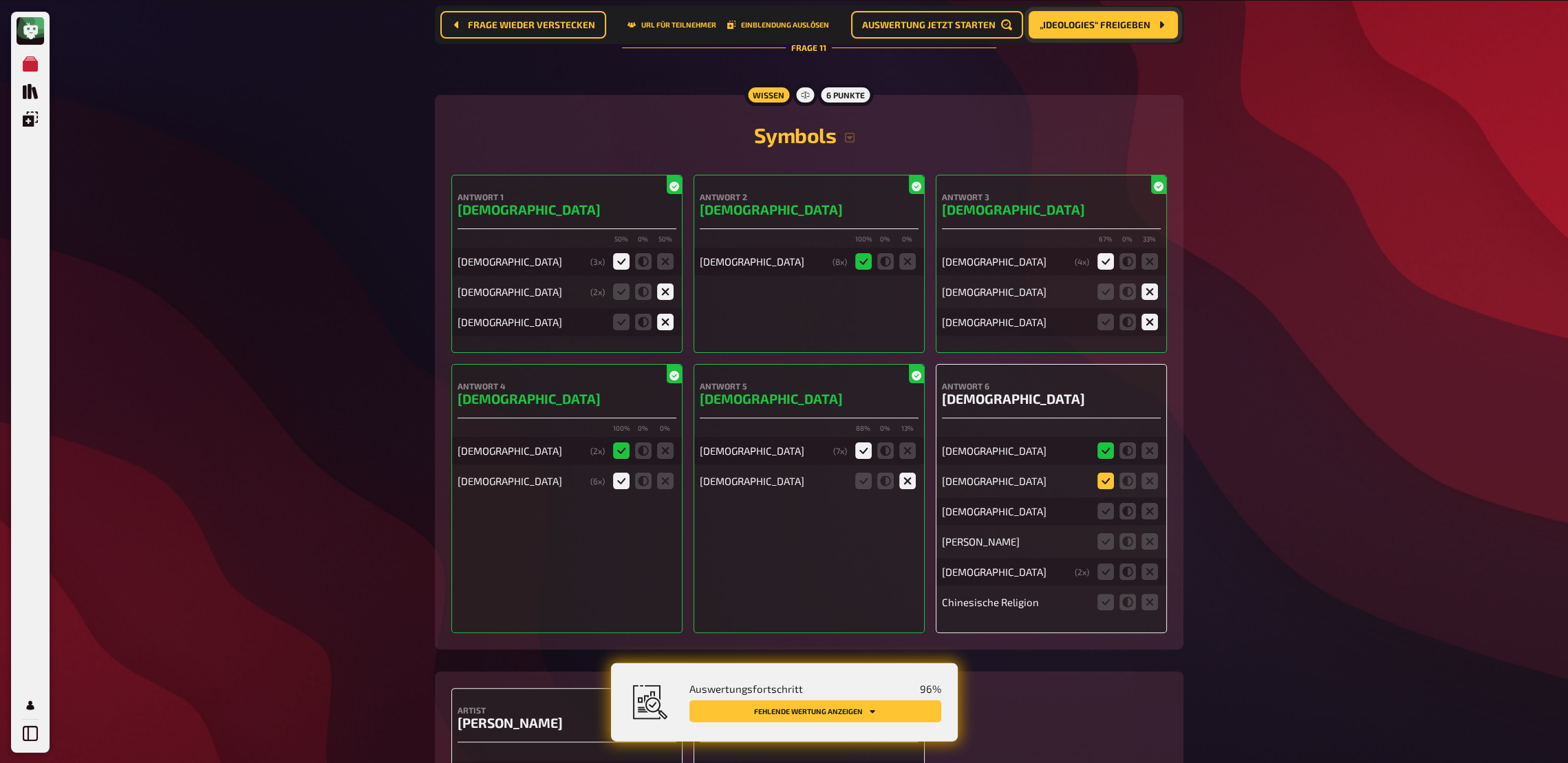
click at [1104, 476] on icon at bounding box center [1106, 481] width 17 height 17
click at [0, 0] on input "radio" at bounding box center [0, 0] width 0 height 0
click at [1147, 503] on icon at bounding box center [1149, 510] width 17 height 17
click at [0, 0] on input "radio" at bounding box center [0, 0] width 0 height 0
click at [1144, 533] on icon at bounding box center [1149, 541] width 17 height 17
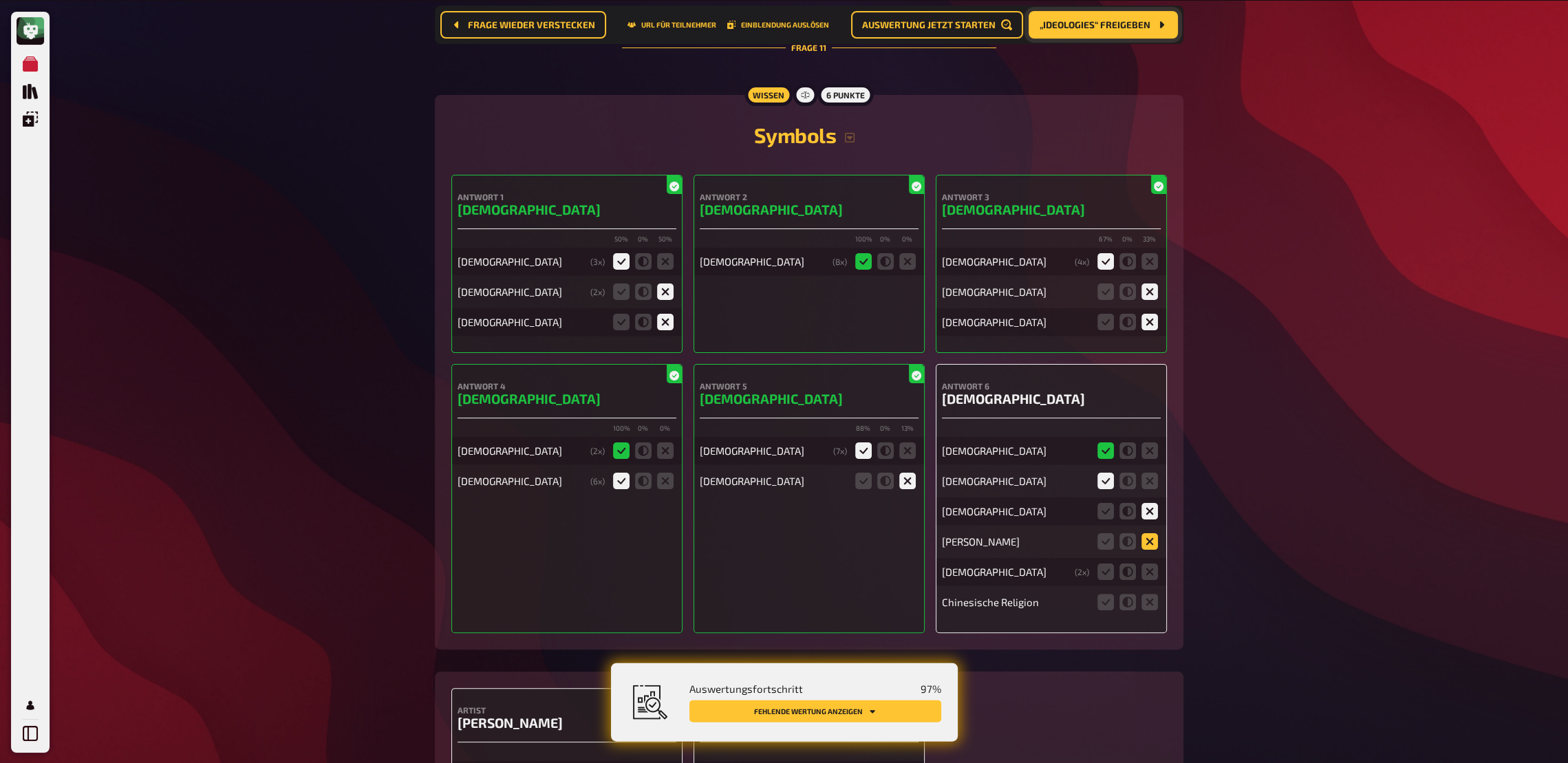
click at [0, 0] on input "radio" at bounding box center [0, 0] width 0 height 0
click at [1155, 561] on icon at bounding box center [1149, 572] width 17 height 17
click at [0, 0] on input "radio" at bounding box center [0, 0] width 0 height 0
click at [1147, 561] on icon at bounding box center [1149, 601] width 17 height 17
click at [0, 0] on input "radio" at bounding box center [0, 0] width 0 height 0
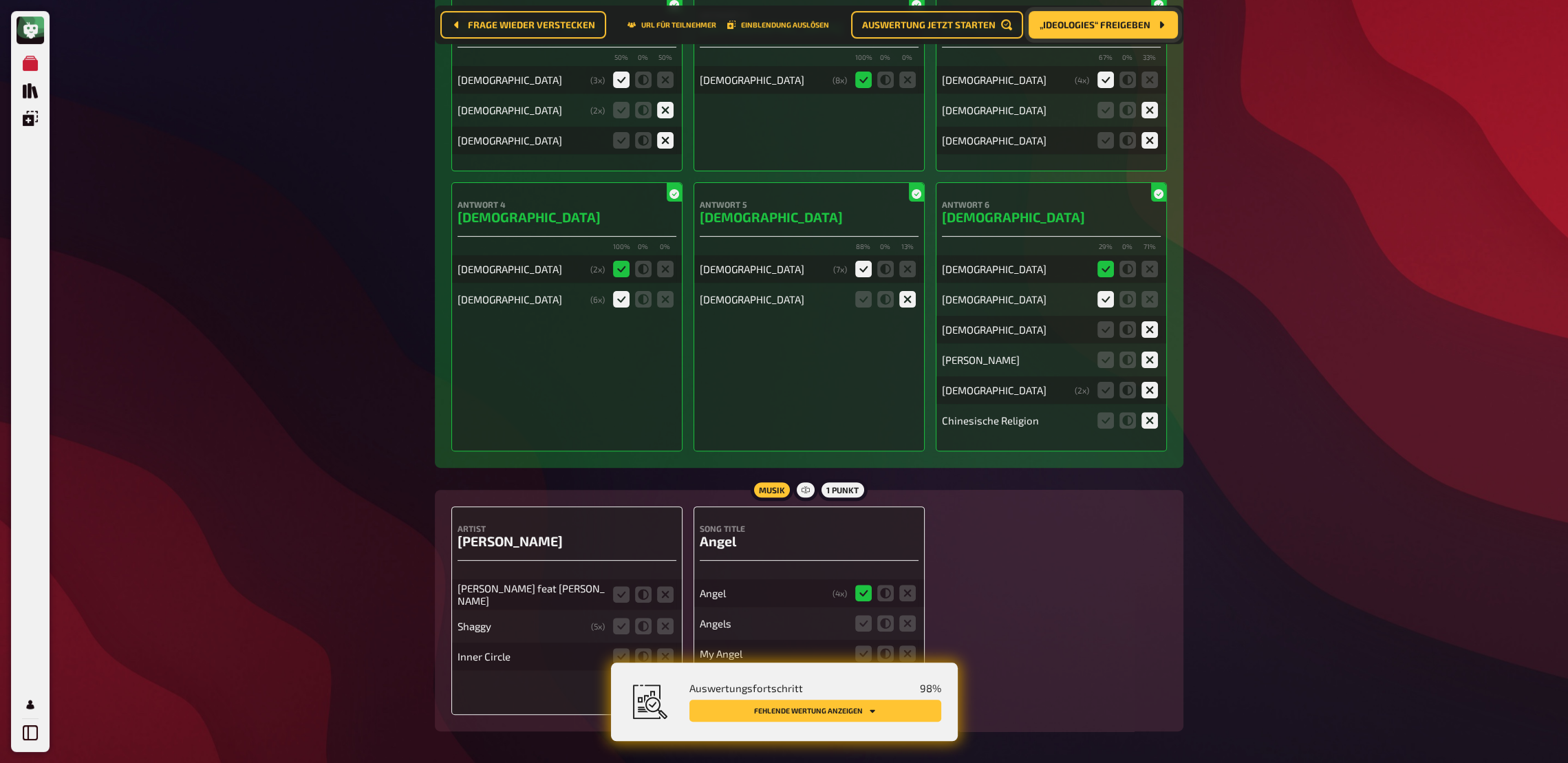
scroll to position [8458, 0]
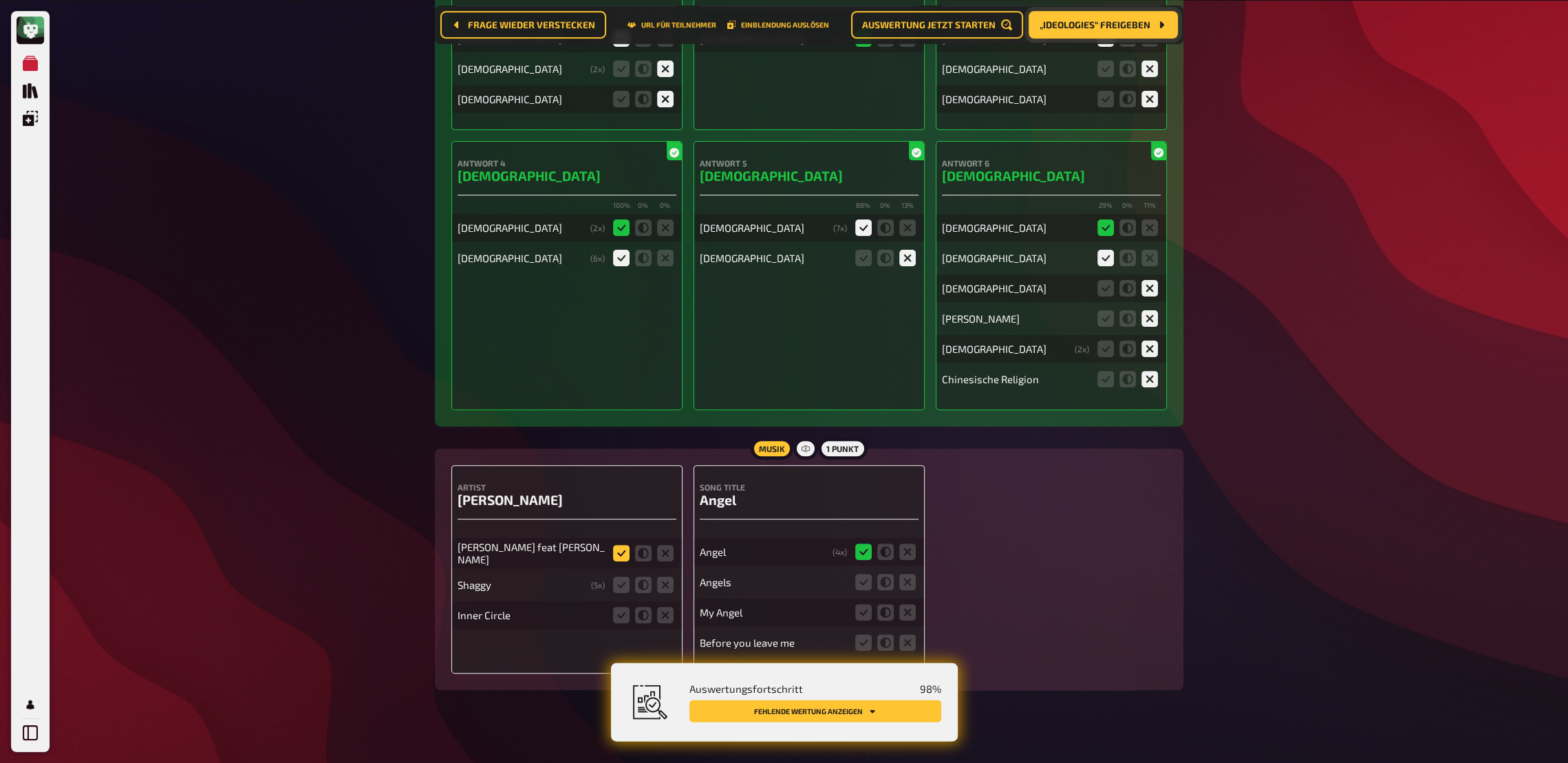
click at [619, 545] on icon at bounding box center [621, 552] width 17 height 17
click at [0, 0] on input "radio" at bounding box center [0, 0] width 0 height 0
click at [648, 561] on icon at bounding box center [643, 585] width 17 height 17
click at [0, 0] on input "radio" at bounding box center [0, 0] width 0 height 0
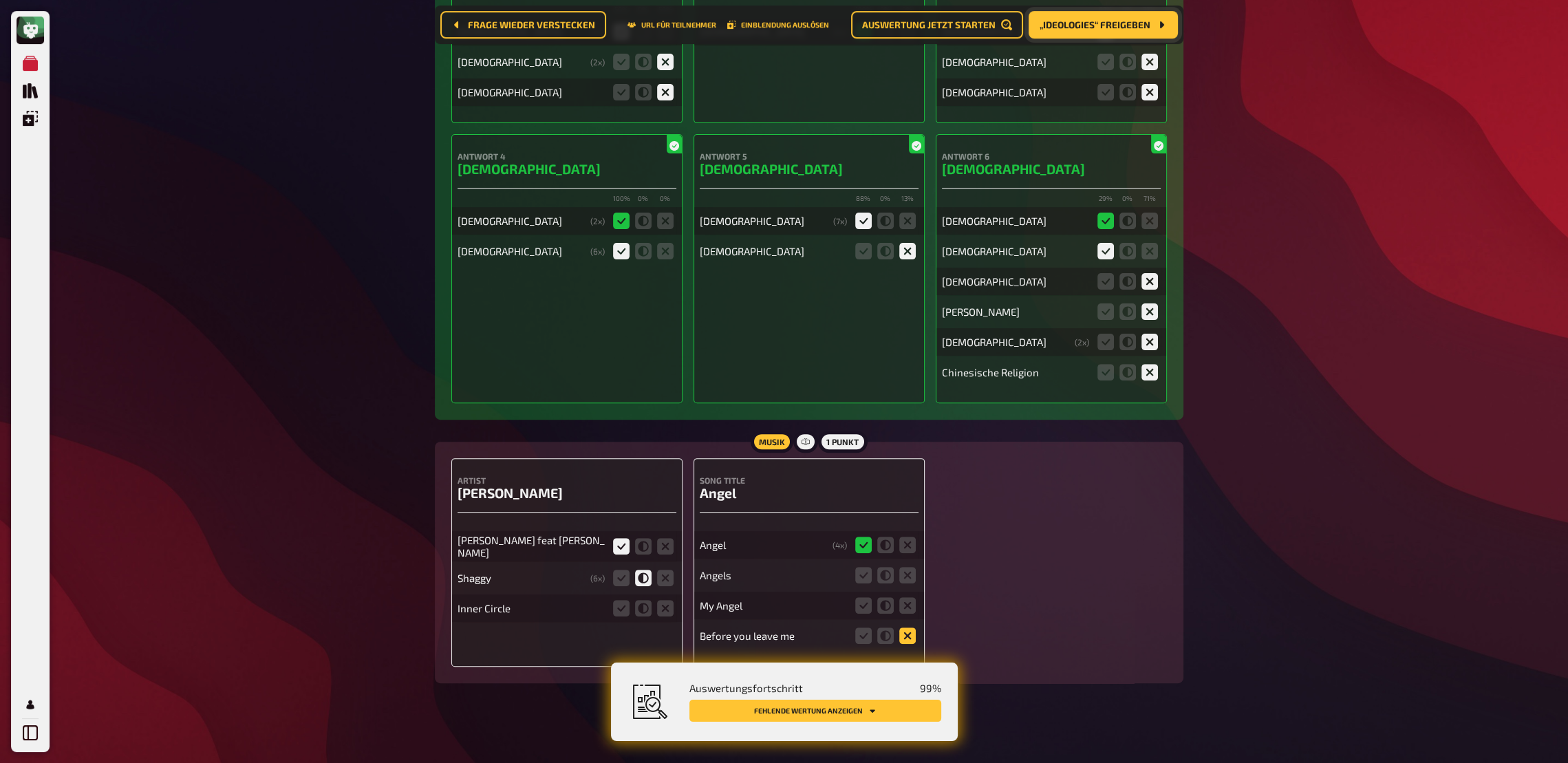
click at [904, 561] on icon at bounding box center [907, 635] width 17 height 17
click at [0, 0] on input "radio" at bounding box center [0, 0] width 0 height 0
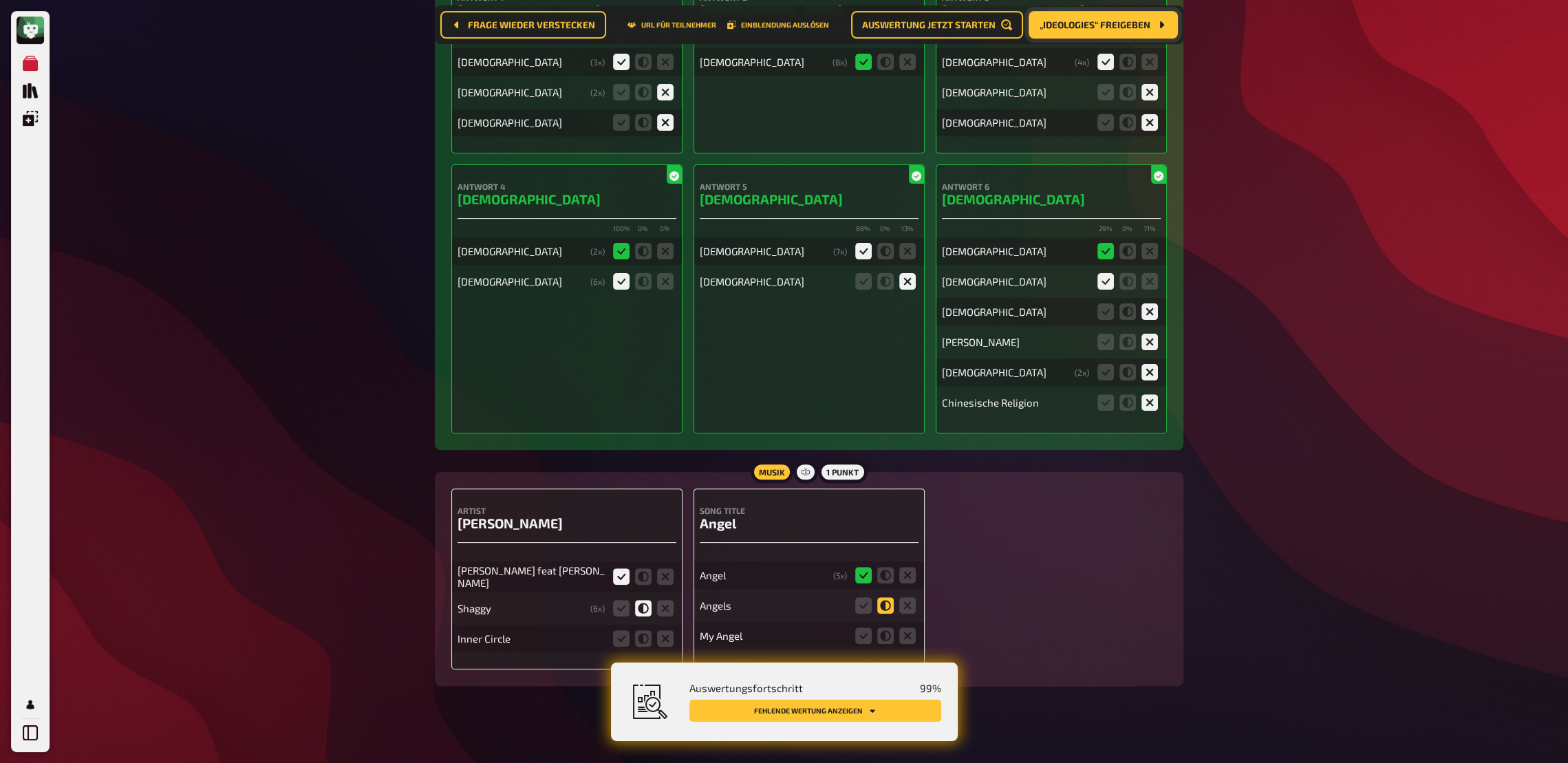
click at [888, 561] on icon at bounding box center [885, 605] width 17 height 17
click at [0, 0] on input "radio" at bounding box center [0, 0] width 0 height 0
click at [888, 561] on icon at bounding box center [885, 635] width 17 height 17
click at [0, 0] on input "radio" at bounding box center [0, 0] width 0 height 0
click at [905, 561] on icon at bounding box center [907, 605] width 17 height 17
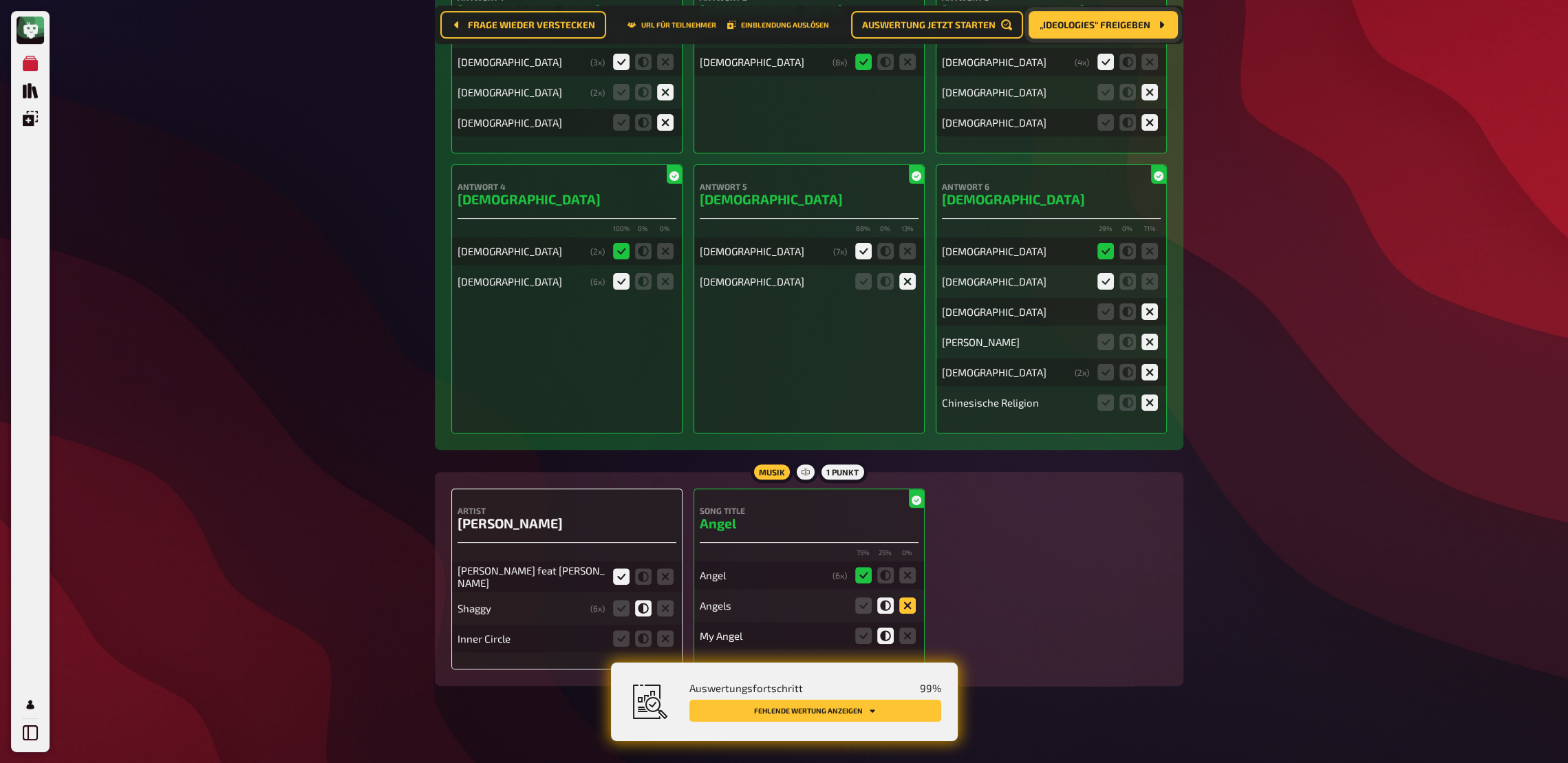
click at [0, 0] on input "radio" at bounding box center [0, 0] width 0 height 0
click at [910, 561] on icon at bounding box center [907, 635] width 17 height 17
click at [0, 0] on input "radio" at bounding box center [0, 0] width 0 height 0
click at [669, 561] on icon at bounding box center [665, 638] width 17 height 17
click at [0, 0] on input "radio" at bounding box center [0, 0] width 0 height 0
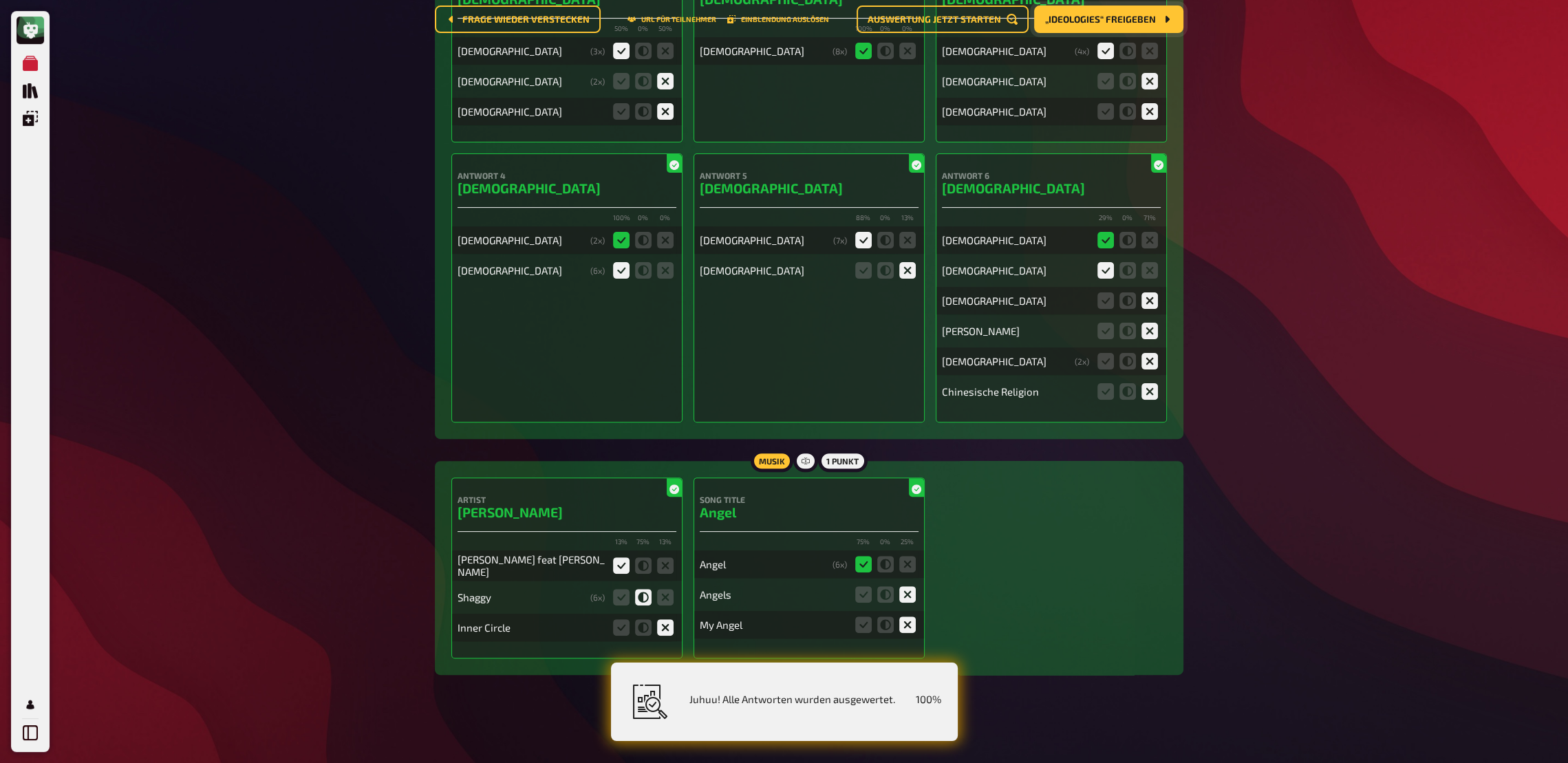
scroll to position [0, 0]
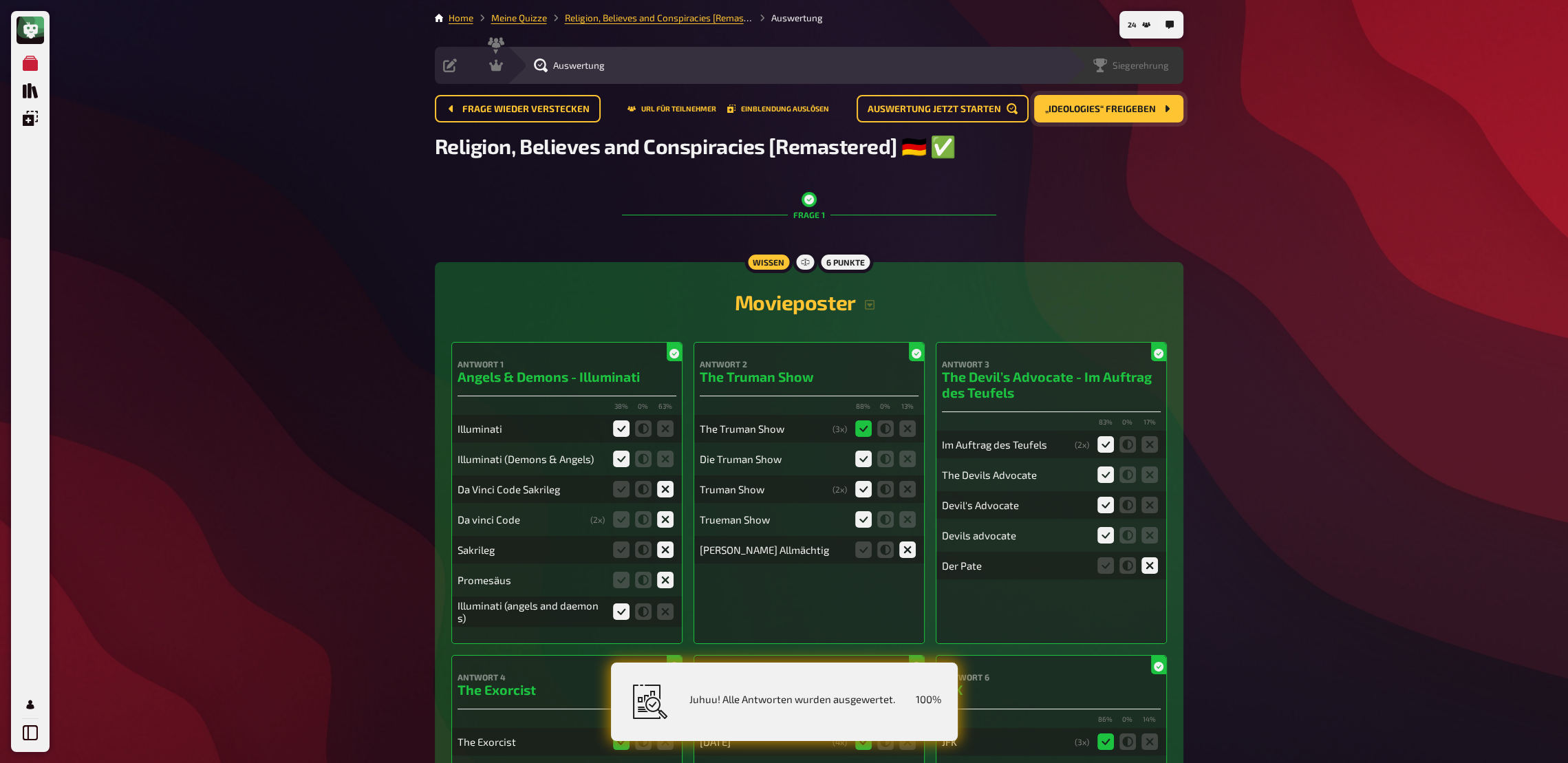
click at [1152, 66] on span "Siegerehrung" at bounding box center [1141, 65] width 57 height 11
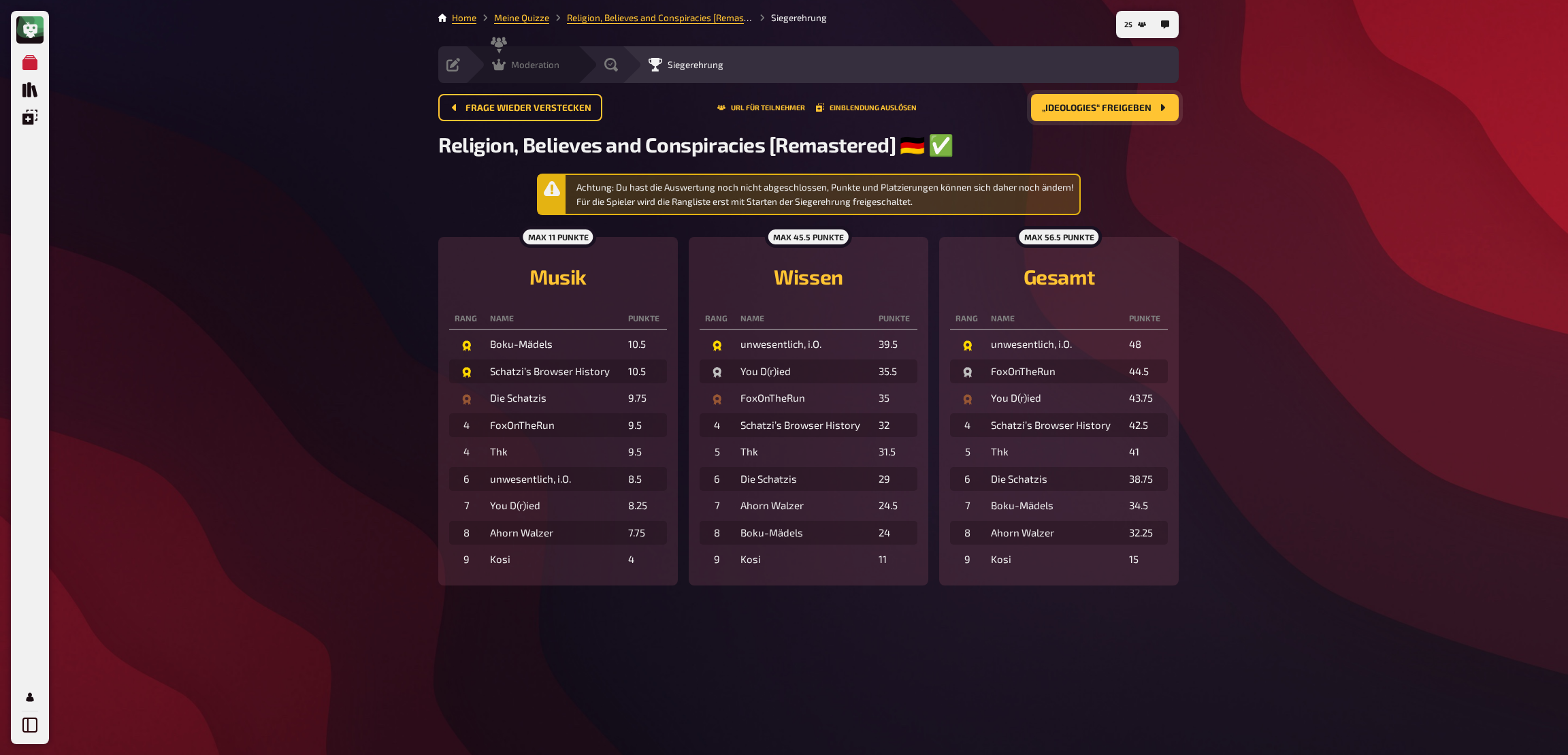
click at [517, 69] on span "Moderation" at bounding box center [535, 64] width 48 height 11
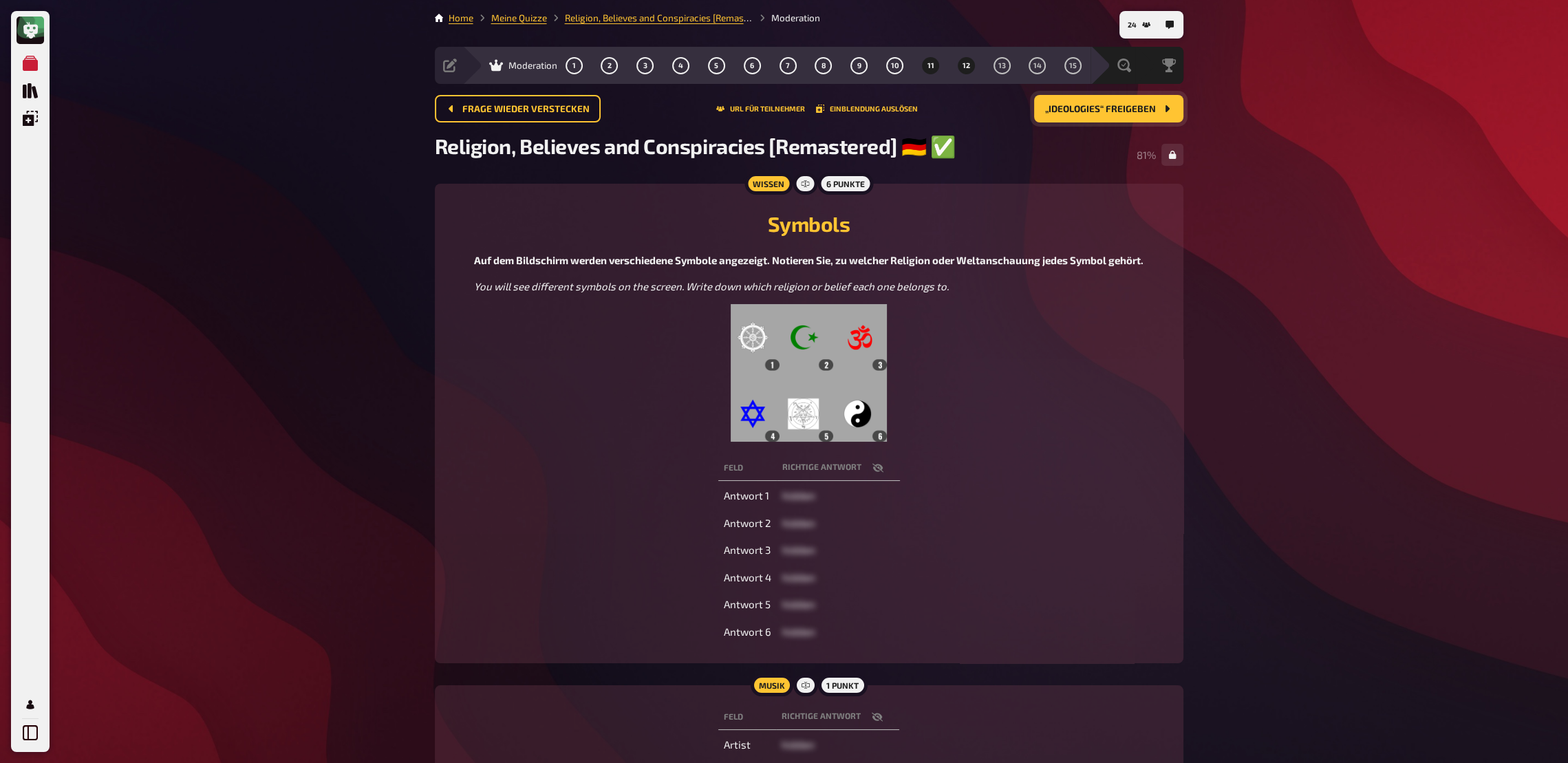
click at [959, 71] on button "12" at bounding box center [966, 65] width 22 height 22
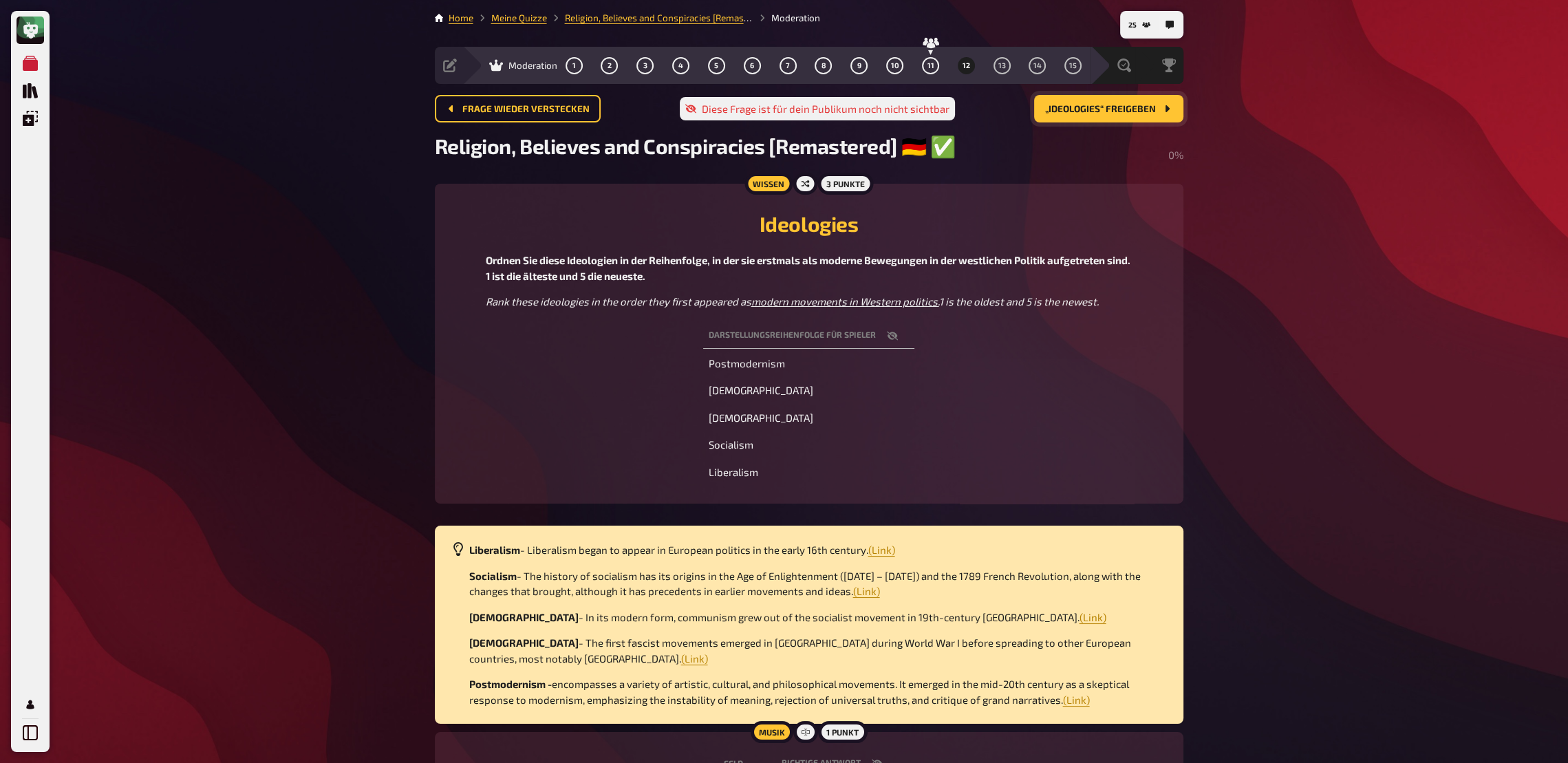
click at [1148, 119] on button "„Ideologies“ freigeben" at bounding box center [1108, 108] width 149 height 27
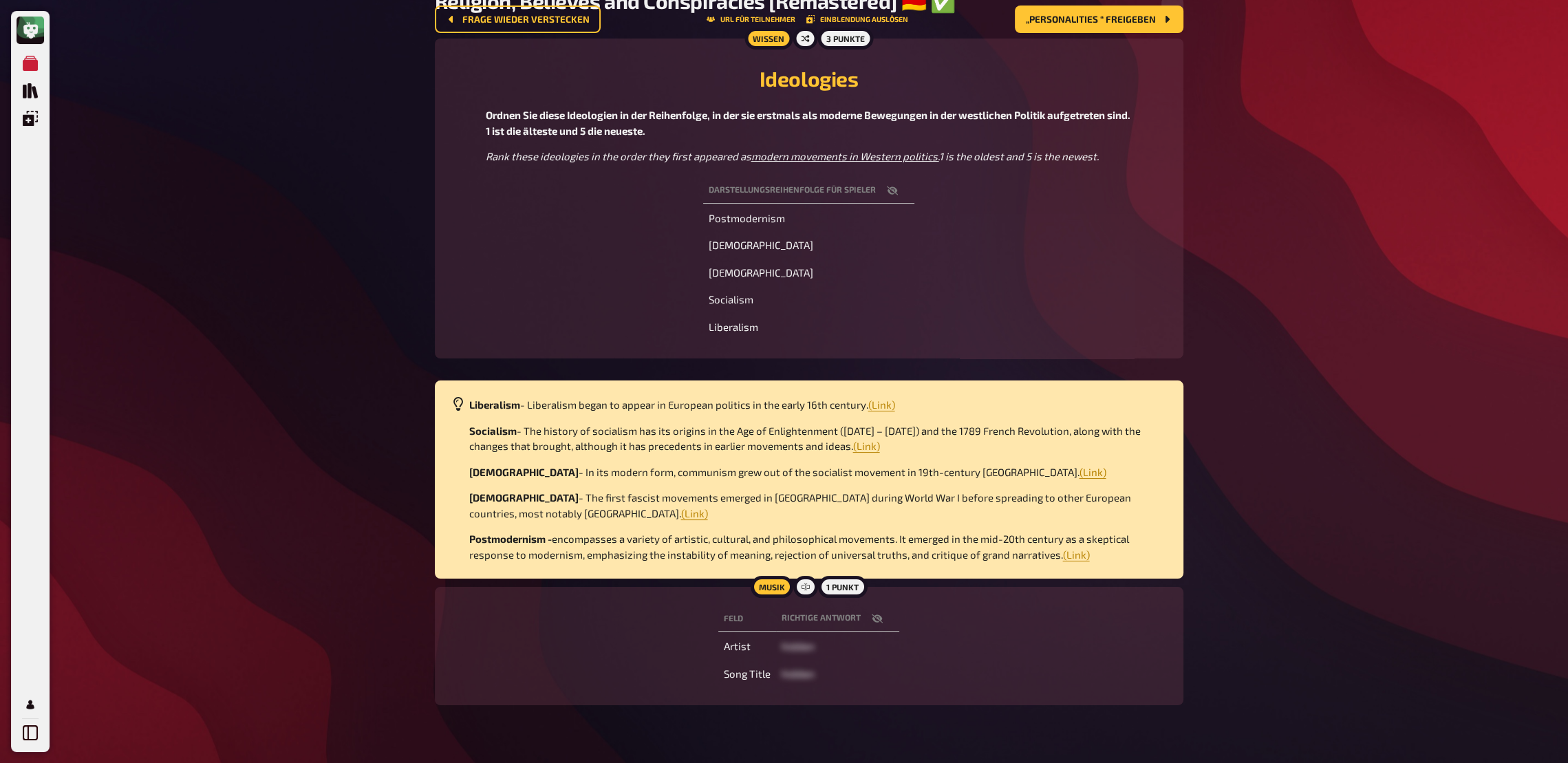
scroll to position [149, 0]
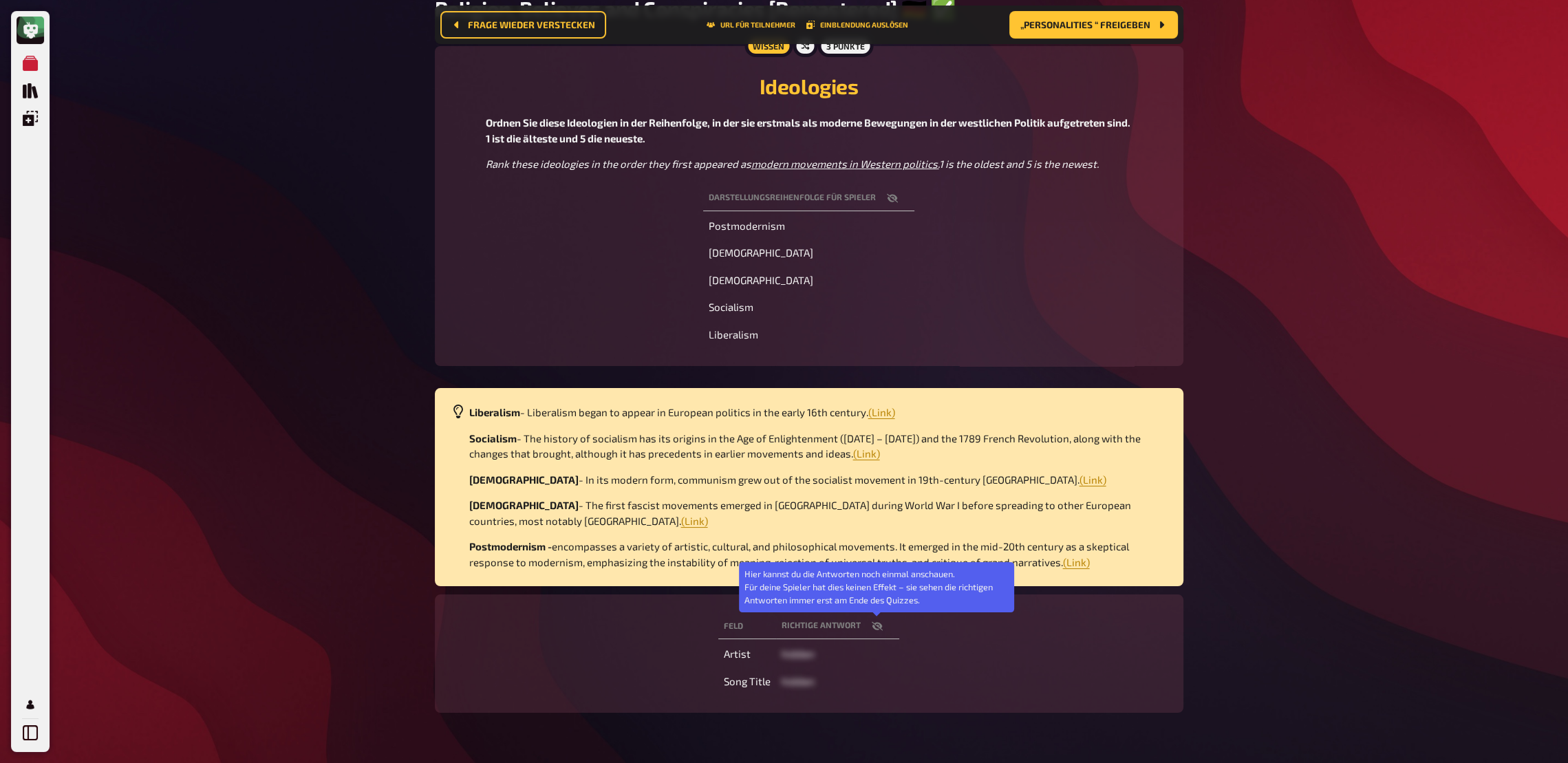
click at [879, 561] on icon "button" at bounding box center [877, 626] width 11 height 11
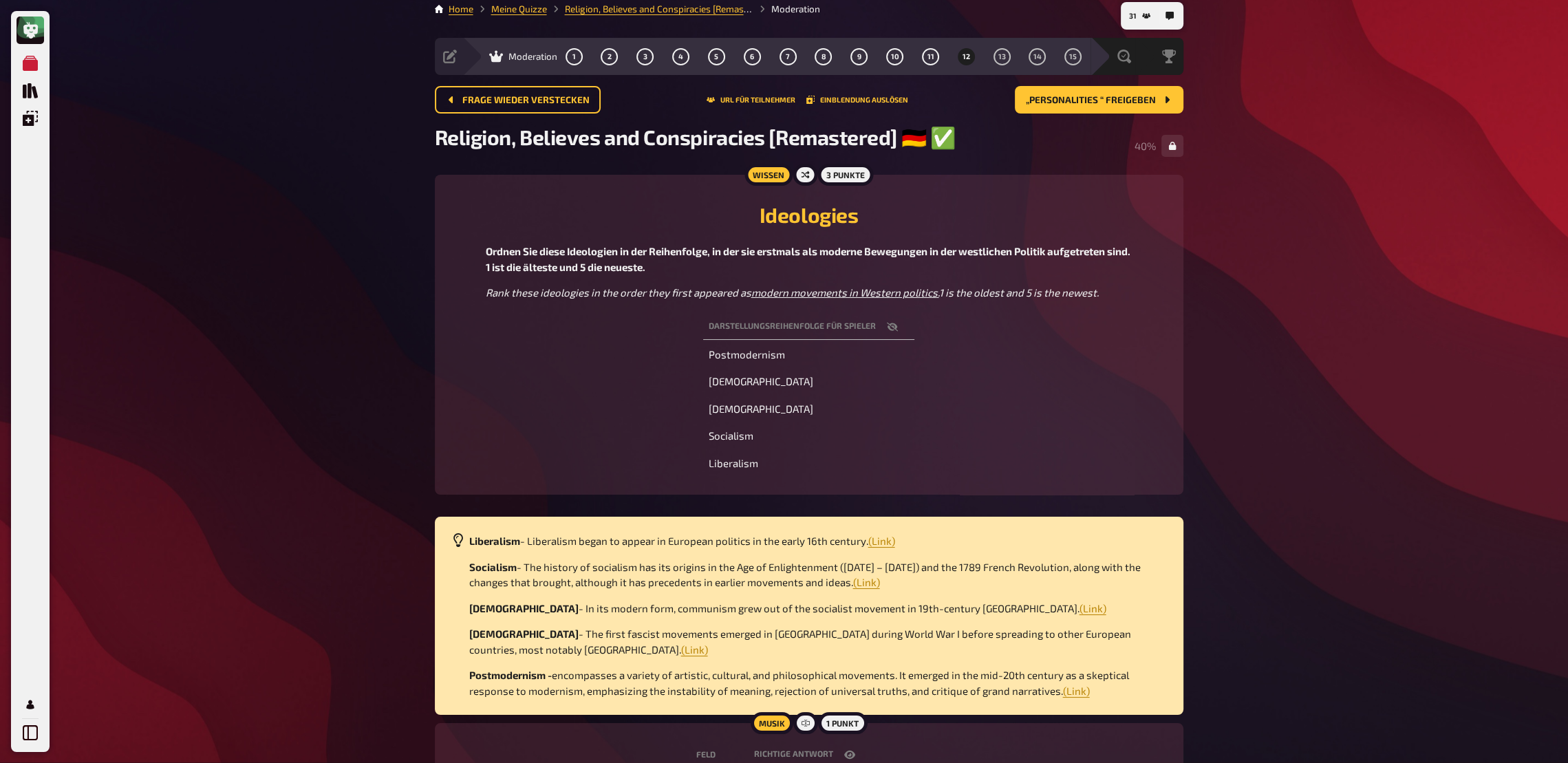
scroll to position [0, 0]
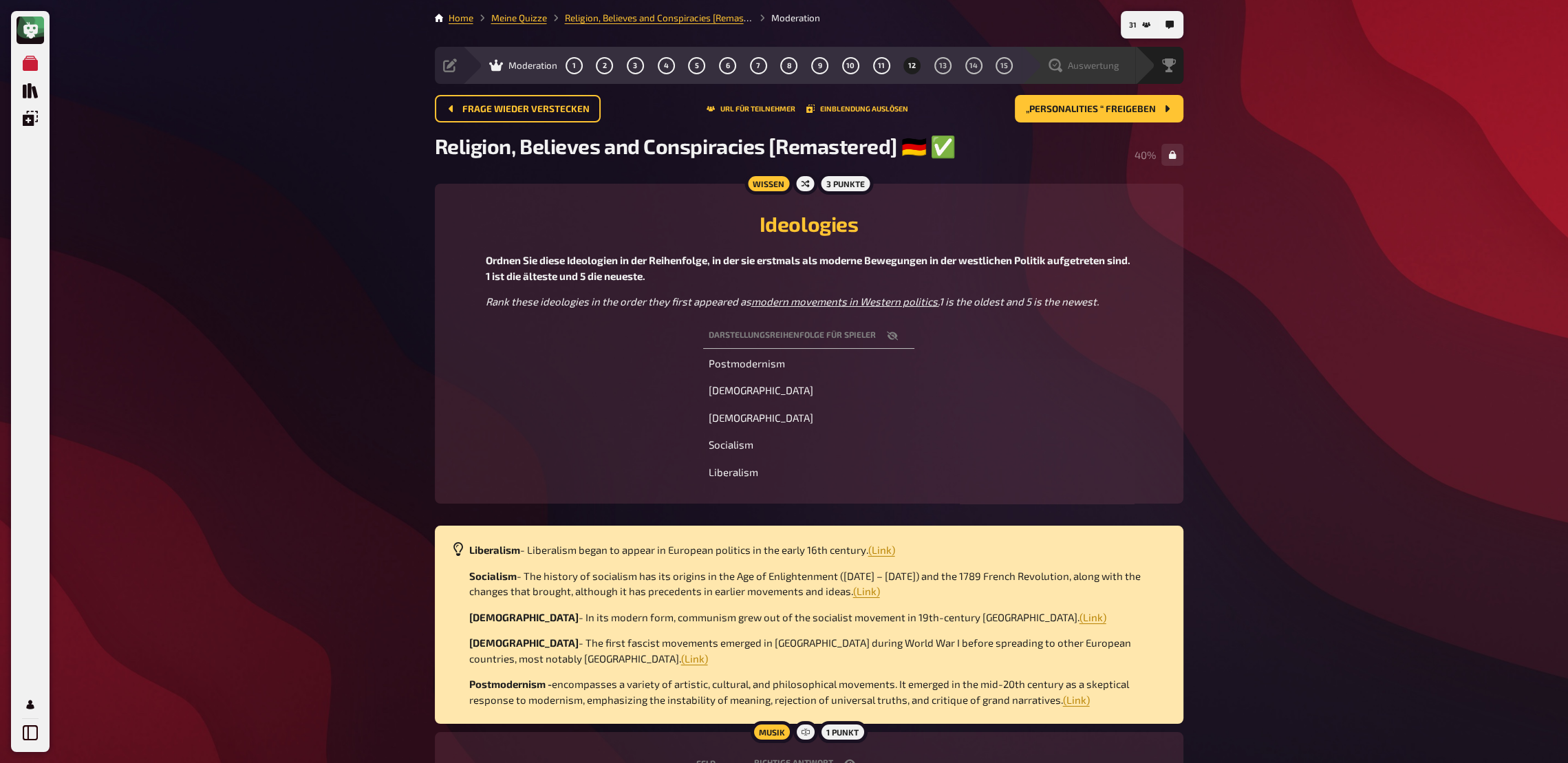
click at [1105, 76] on div "Auswertung" at bounding box center [1079, 66] width 114 height 38
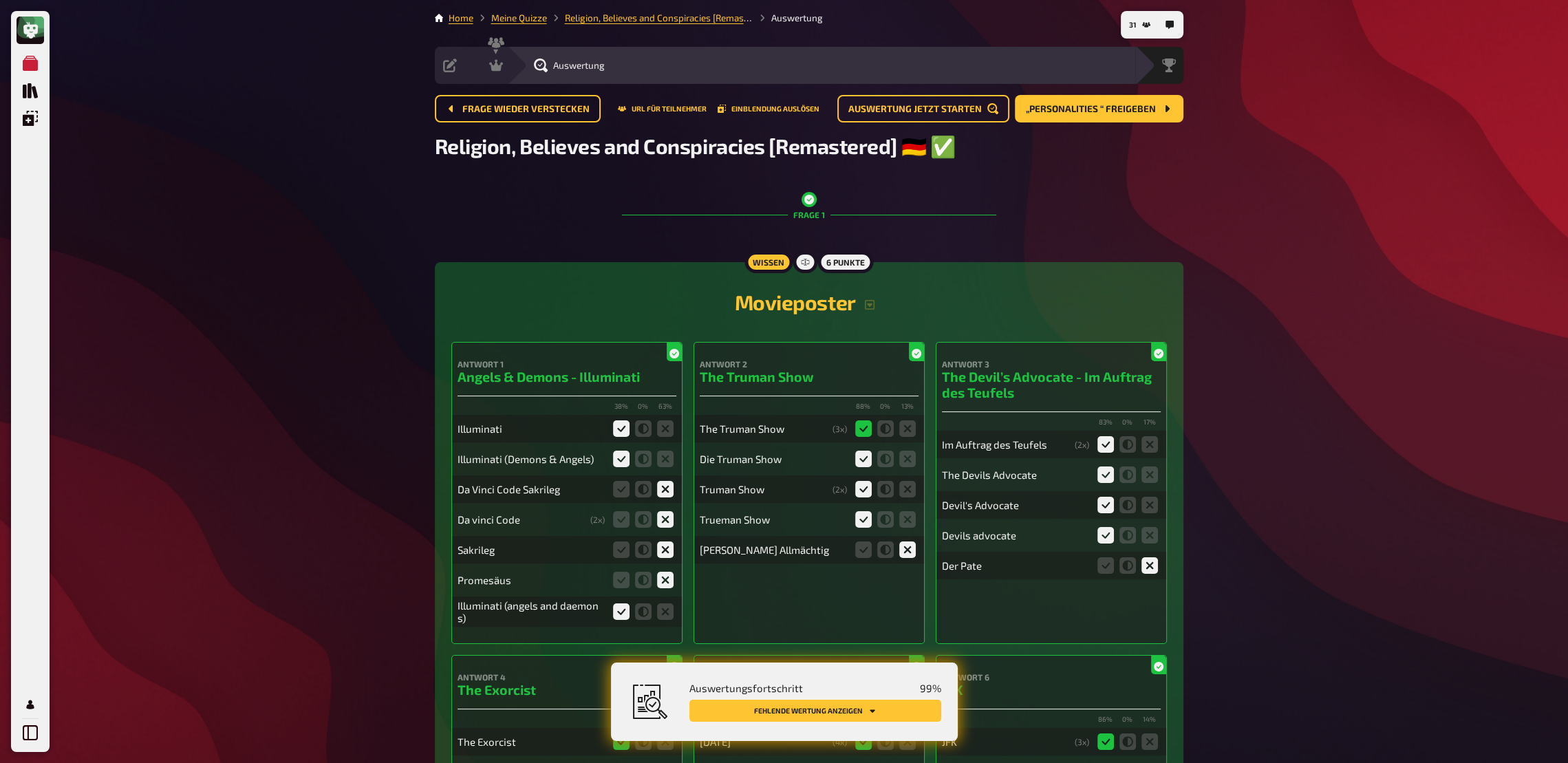
click at [910, 561] on button "Fehlende Wertung anzeigen" at bounding box center [815, 711] width 252 height 22
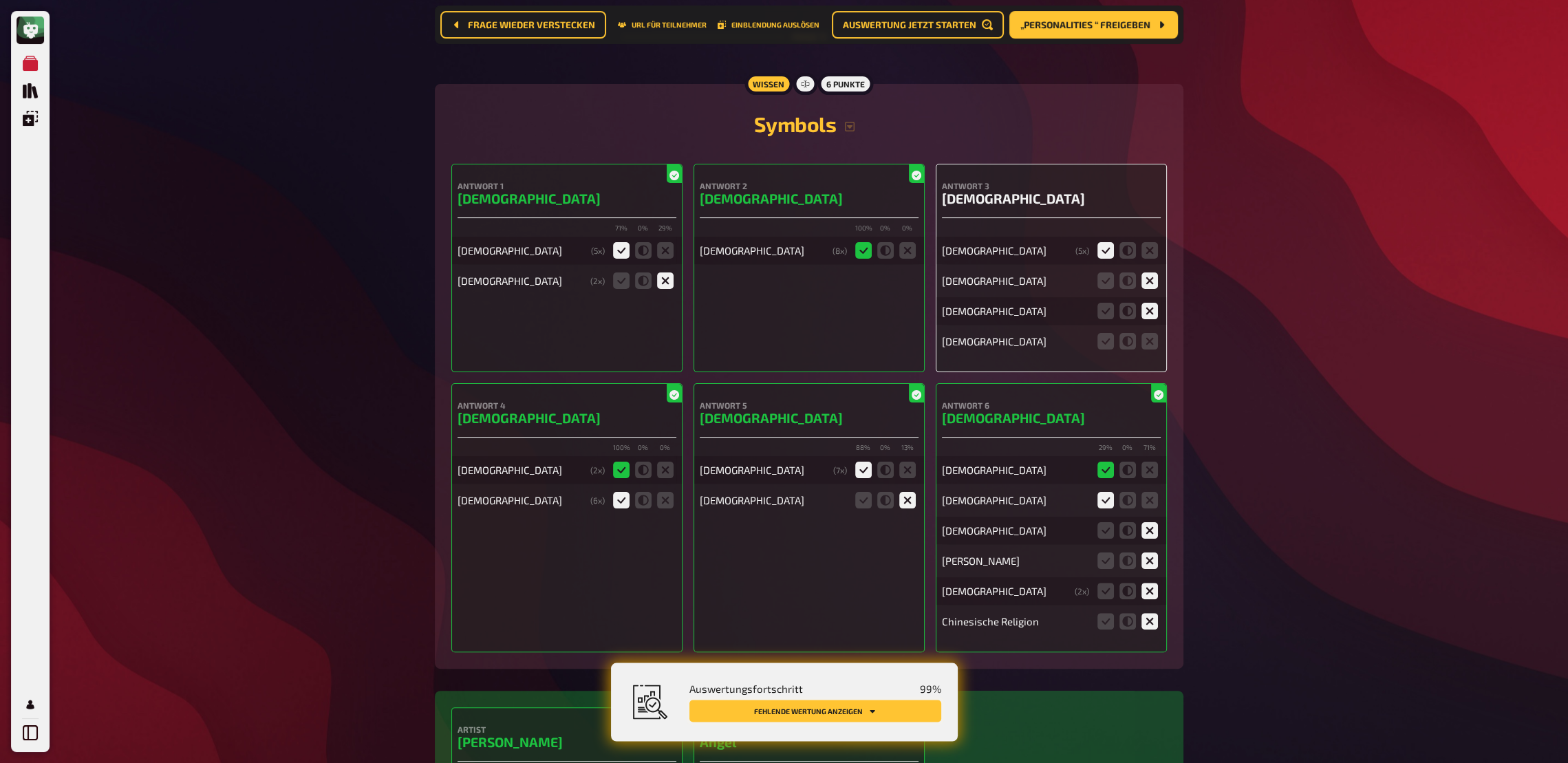
scroll to position [8246, 0]
click at [1147, 335] on icon at bounding box center [1149, 340] width 17 height 17
click at [0, 0] on input "radio" at bounding box center [0, 0] width 0 height 0
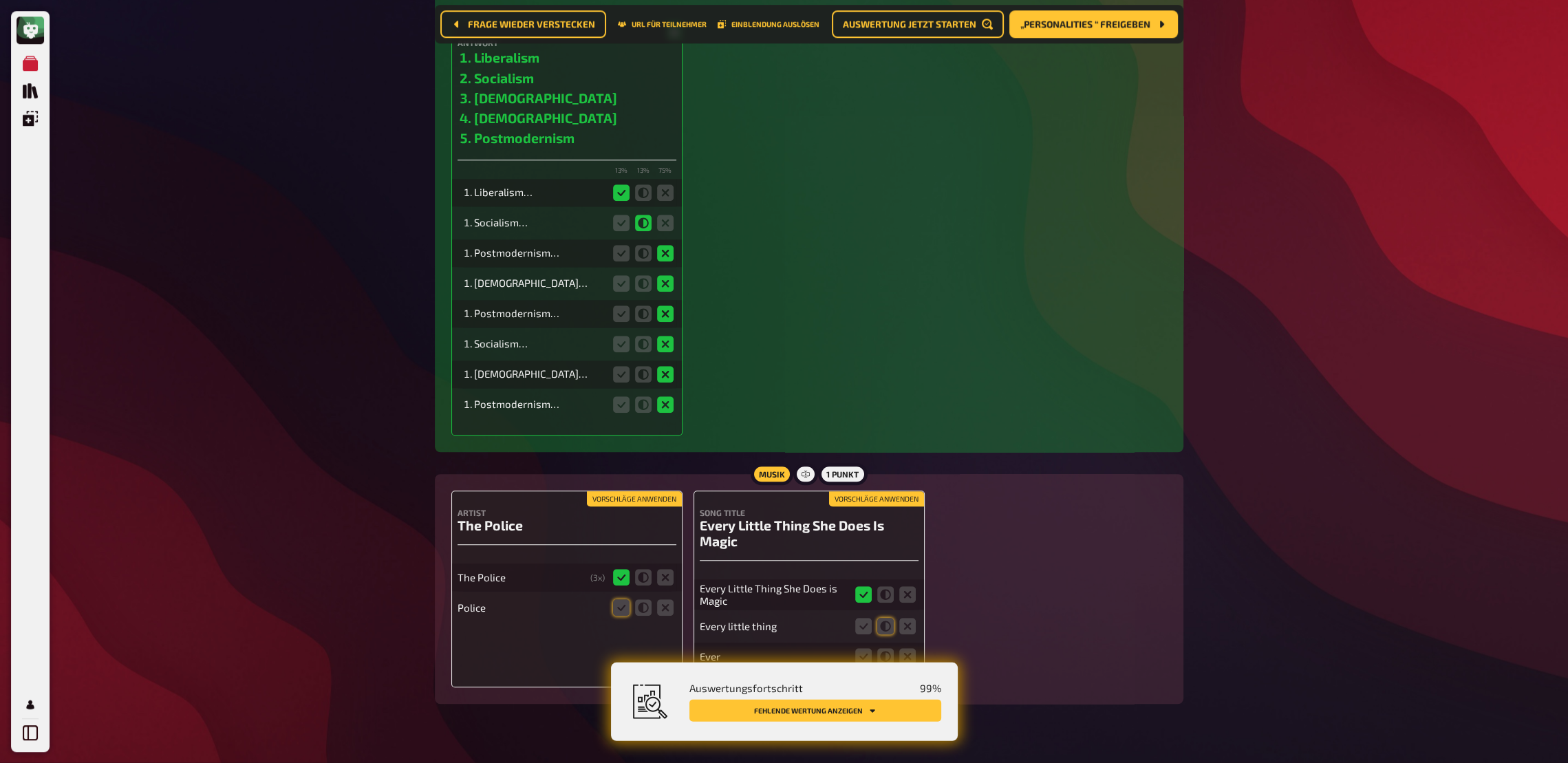
scroll to position [9336, 0]
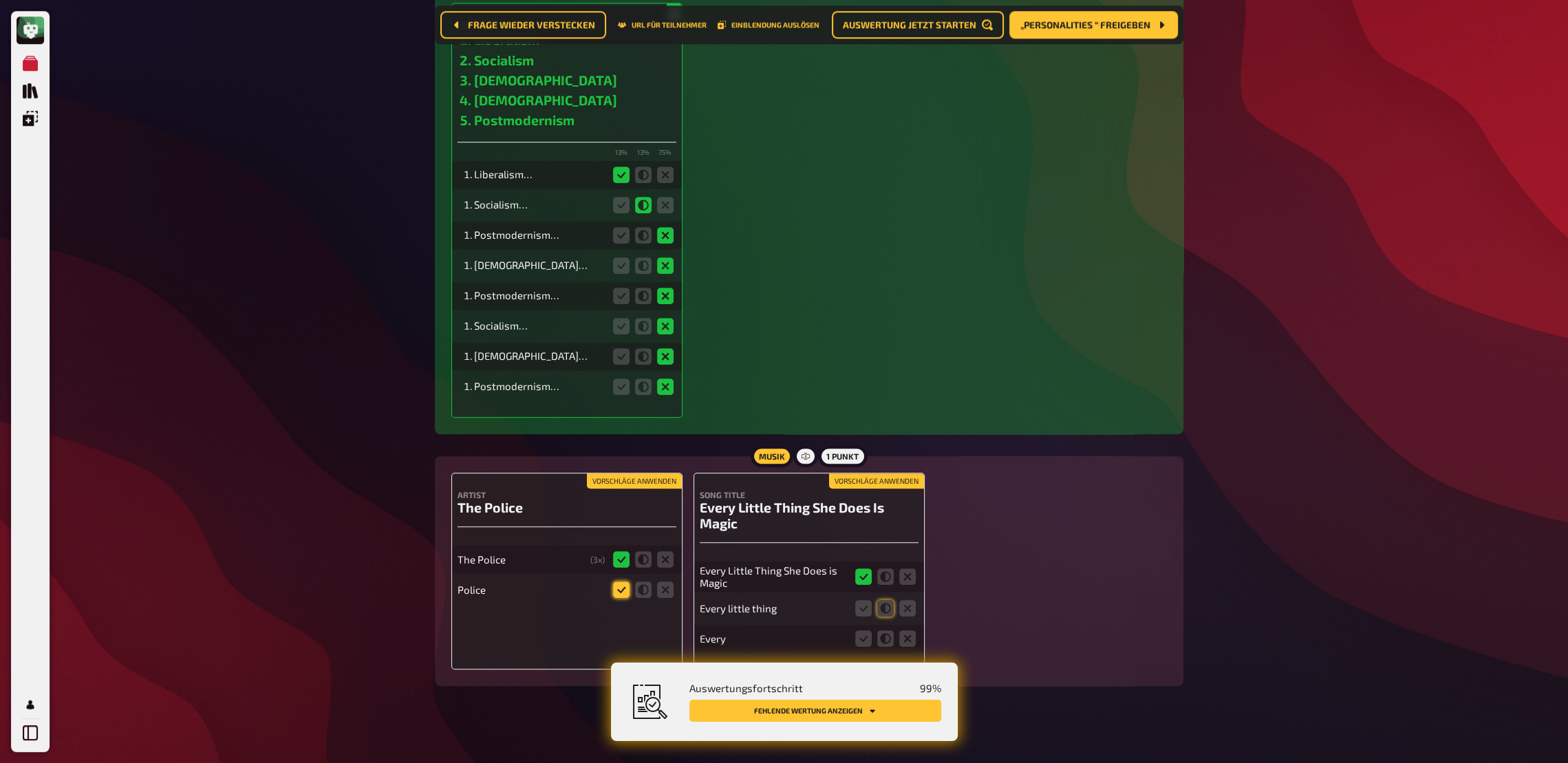
click at [619, 561] on icon at bounding box center [621, 589] width 17 height 17
click at [0, 0] on input "radio" at bounding box center [0, 0] width 0 height 0
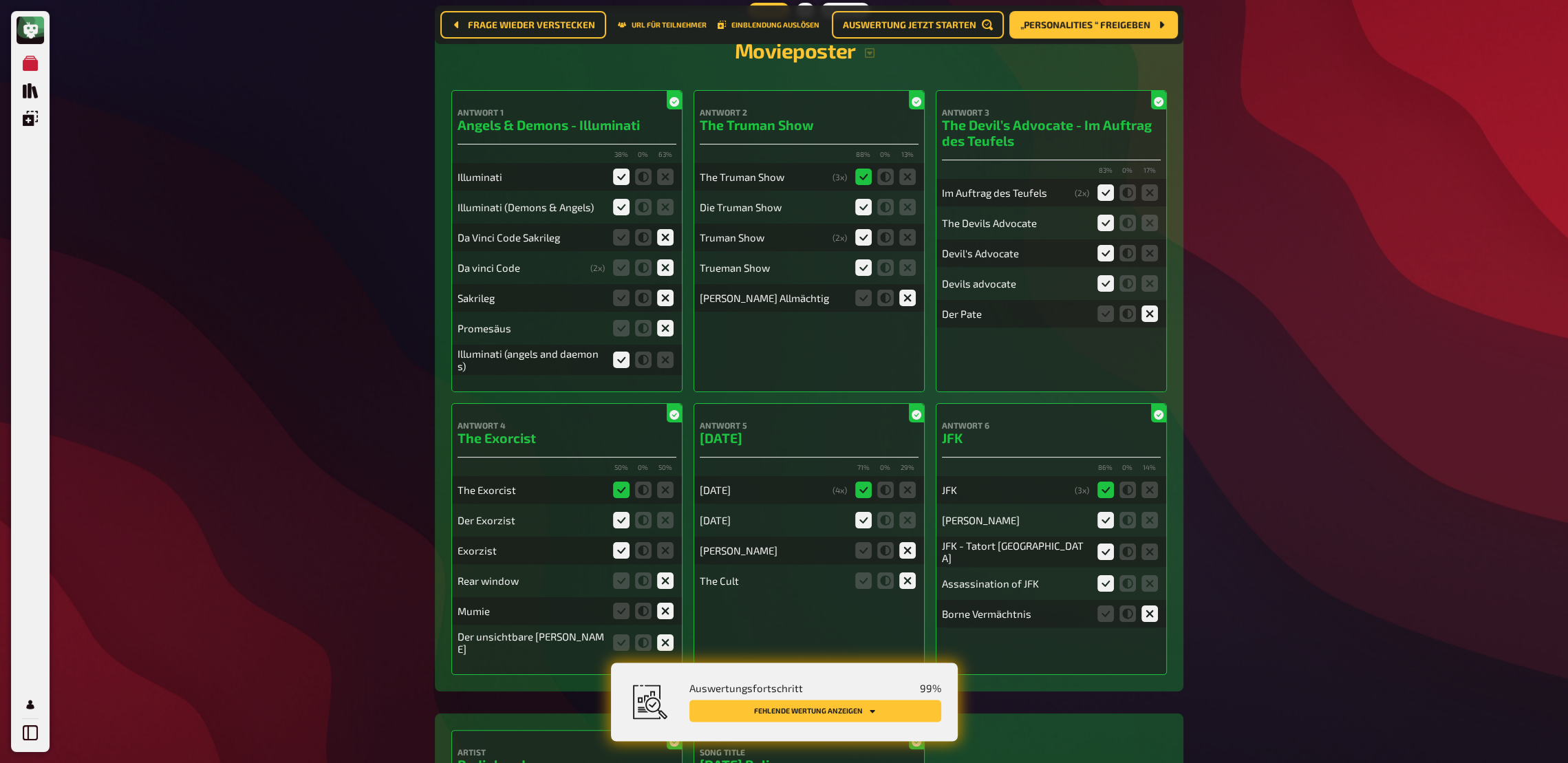
scroll to position [0, 0]
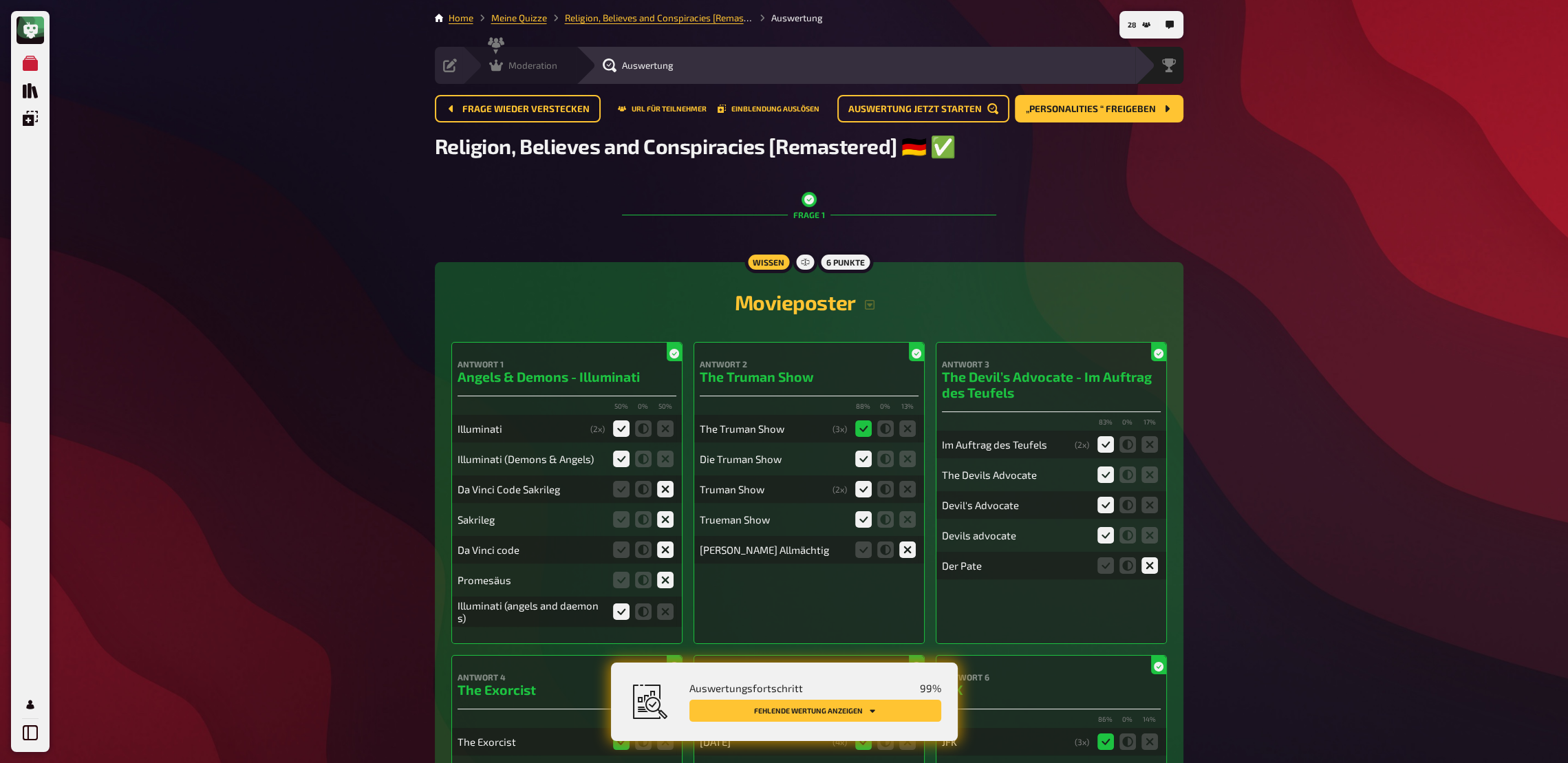
click at [504, 63] on div "Moderation" at bounding box center [524, 66] width 68 height 14
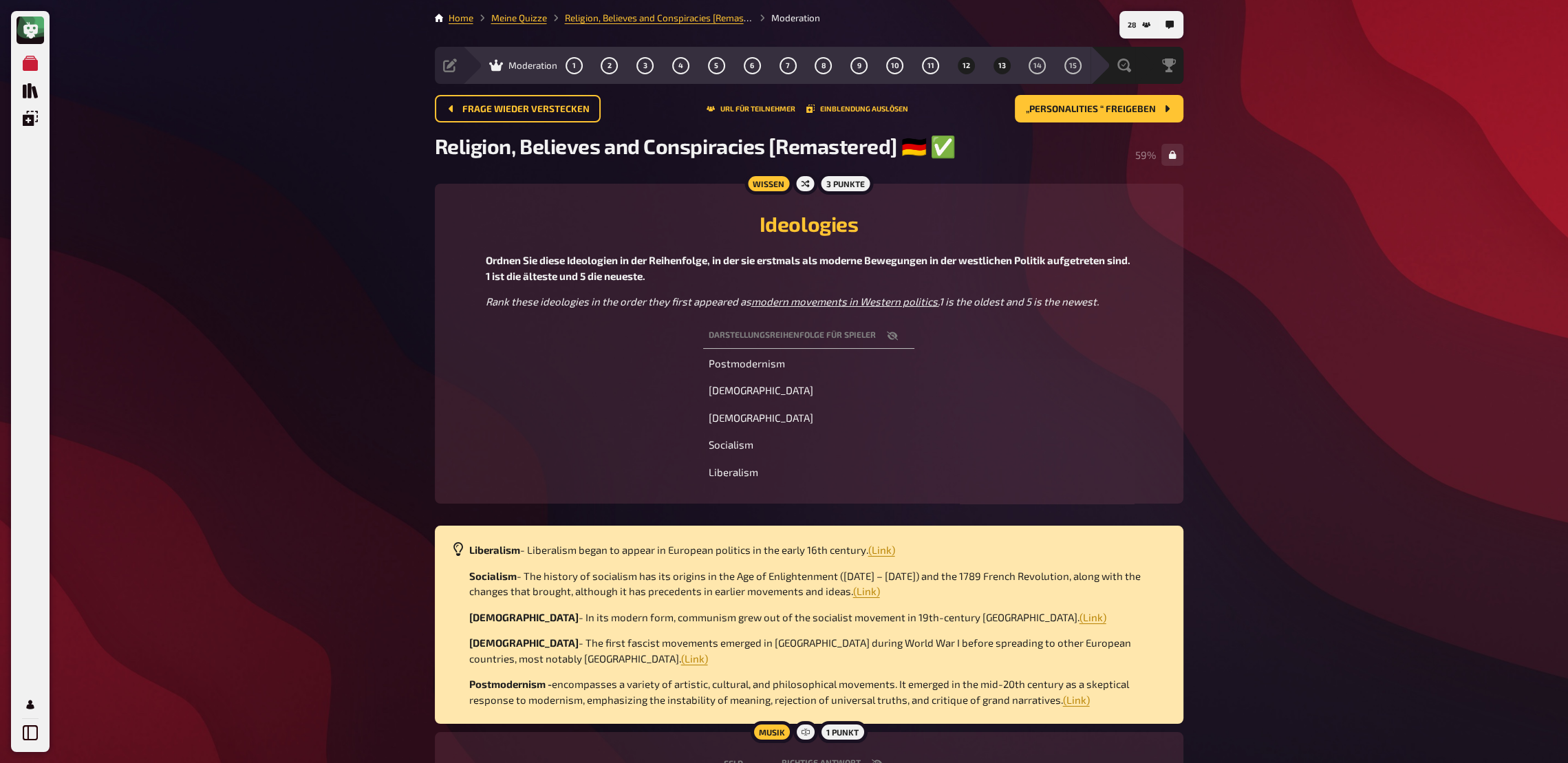
click at [995, 61] on button "13" at bounding box center [1002, 65] width 22 height 22
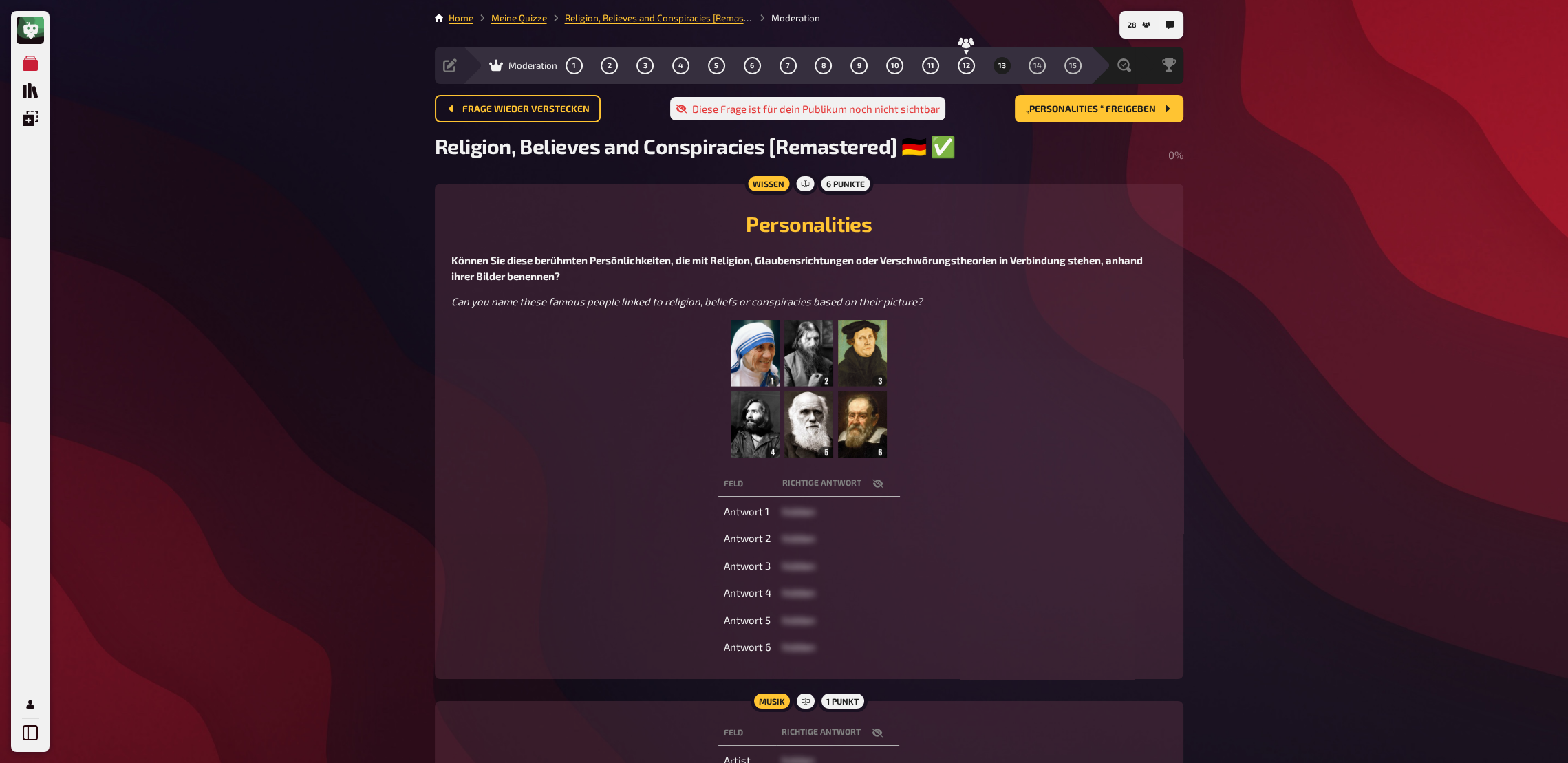
click at [881, 483] on icon "button" at bounding box center [878, 483] width 11 height 11
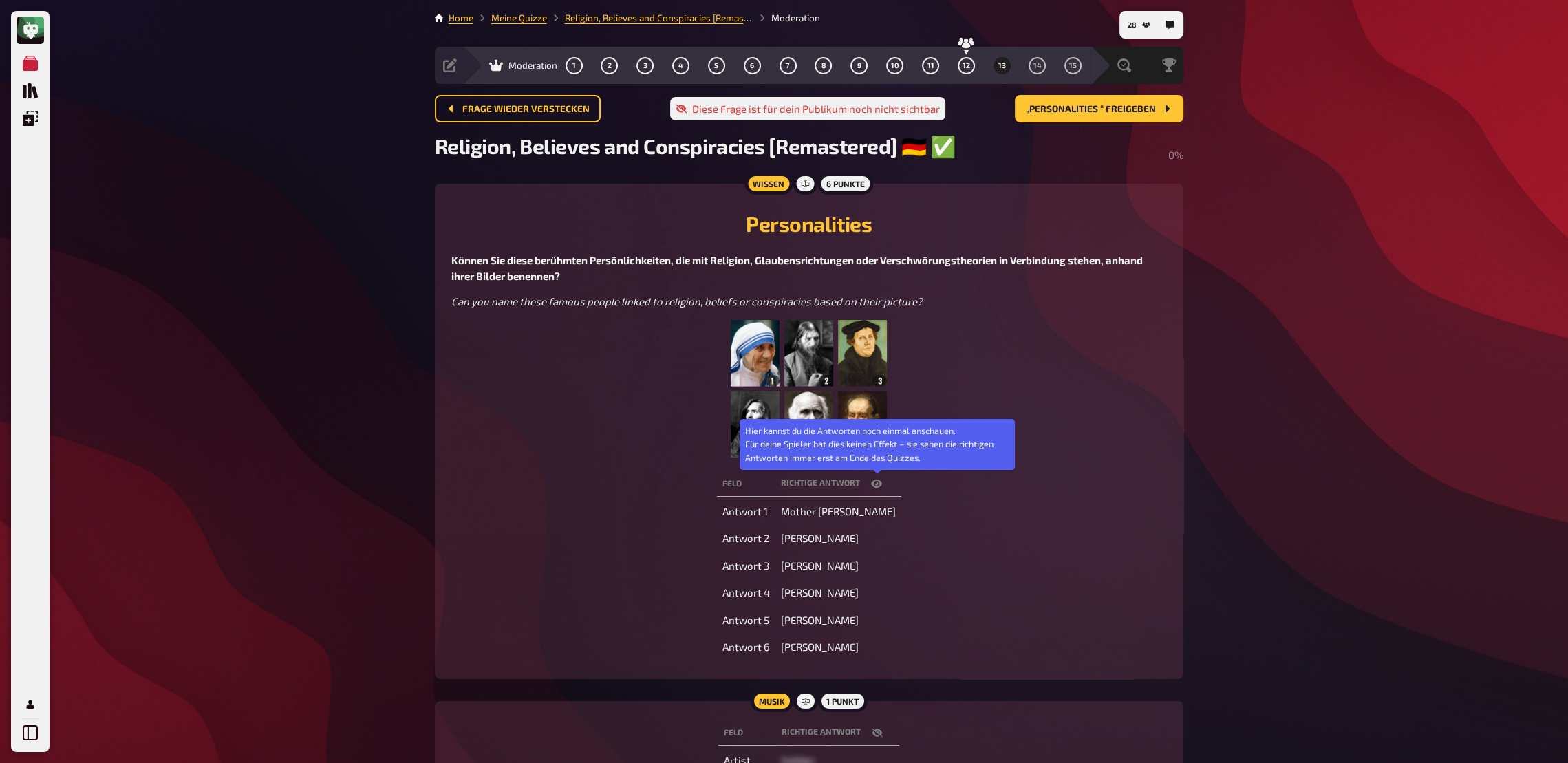
click at [881, 483] on icon "button" at bounding box center [877, 483] width 11 height 8
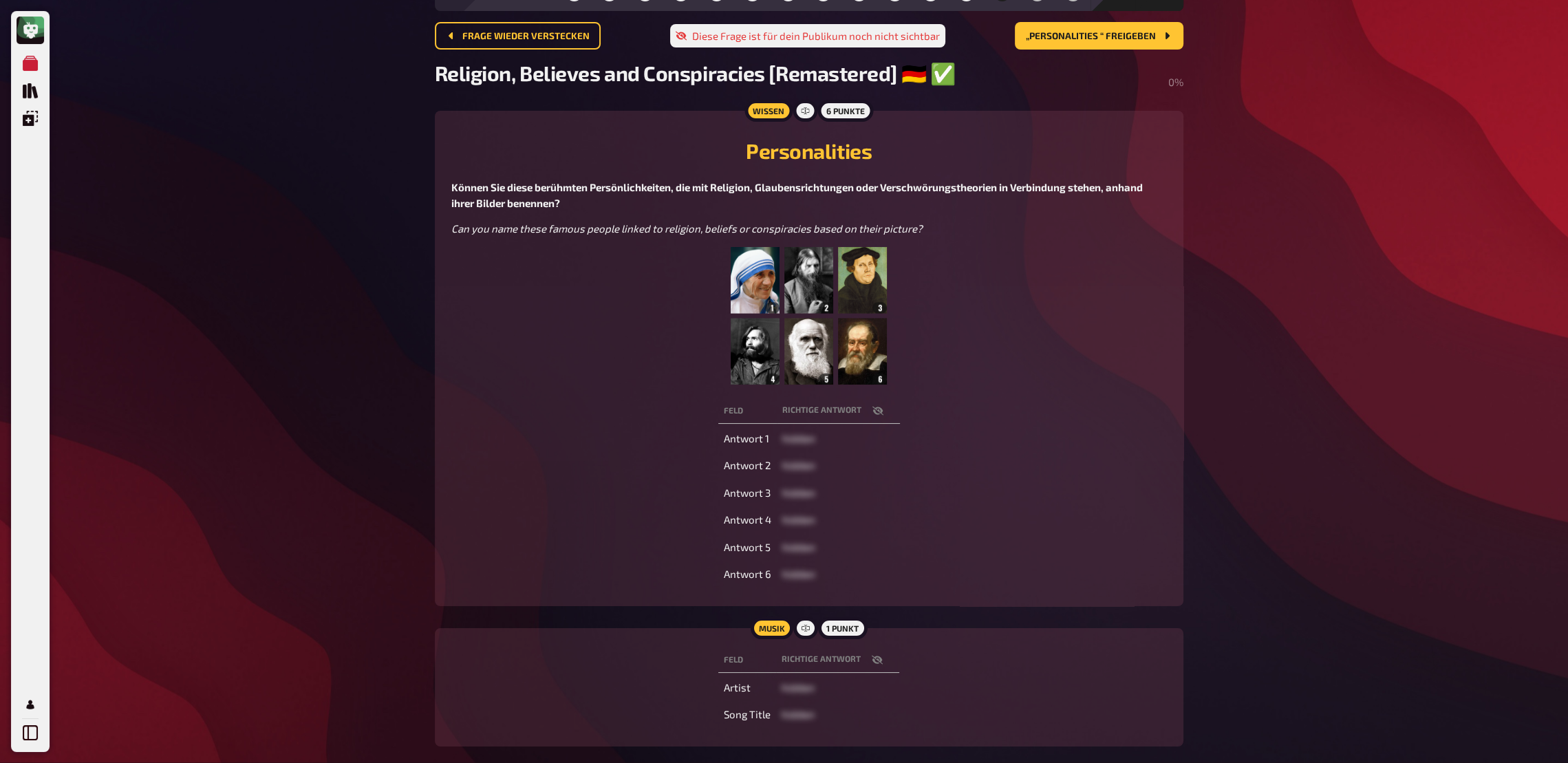
scroll to position [74, 0]
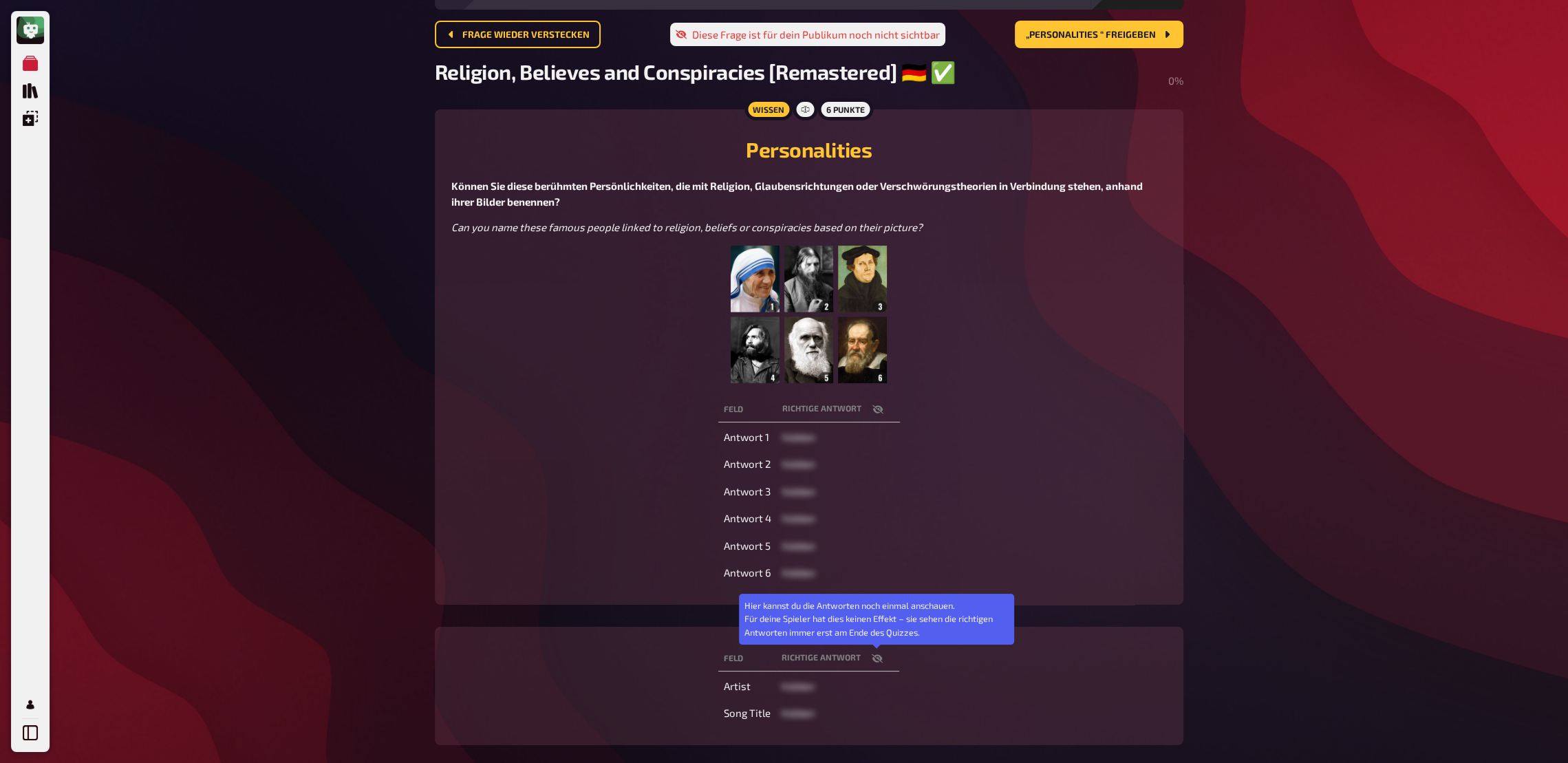
click at [885, 561] on button "button" at bounding box center [878, 659] width 33 height 14
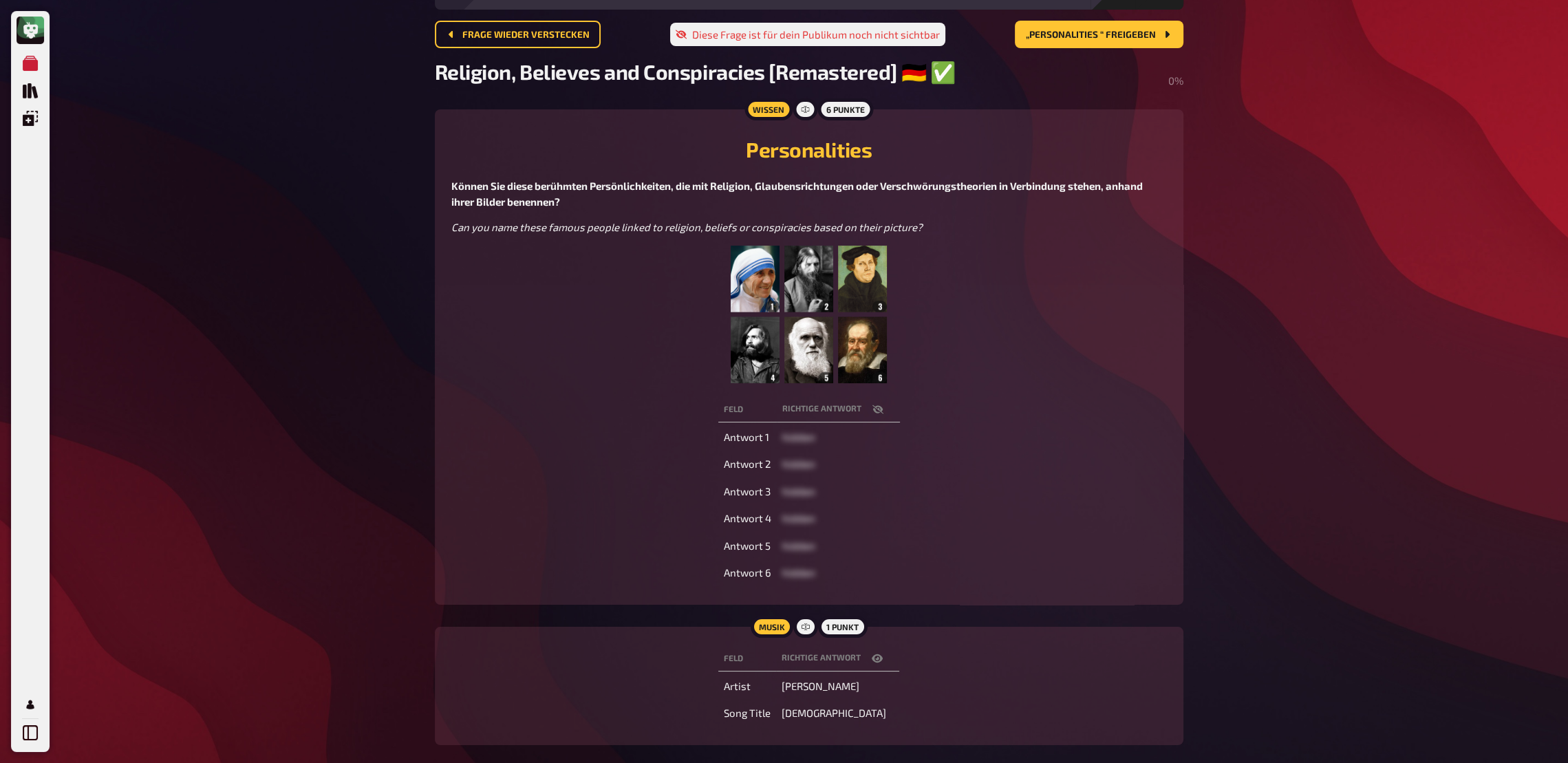
click at [885, 561] on button "button" at bounding box center [878, 659] width 33 height 14
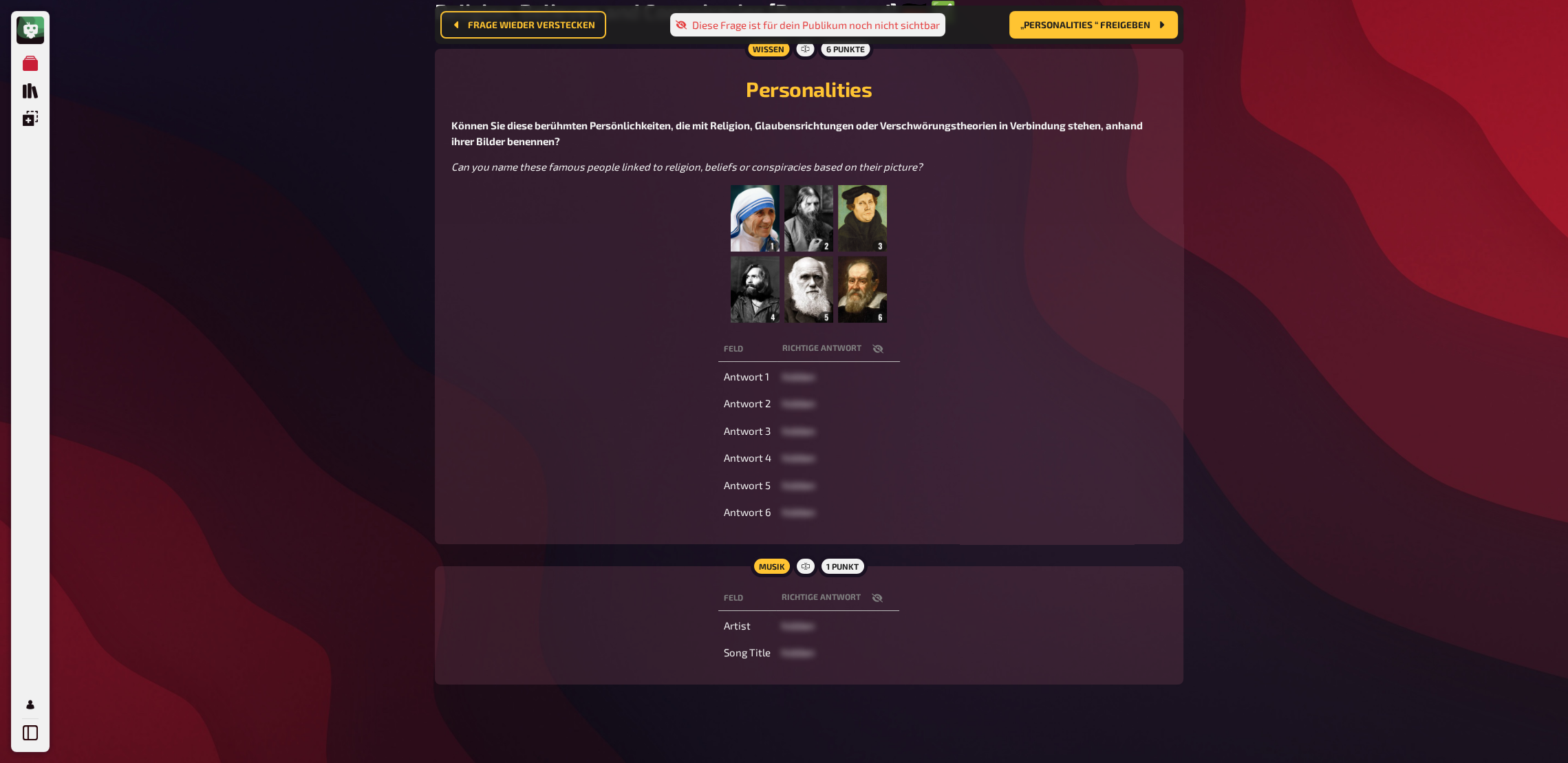
scroll to position [0, 0]
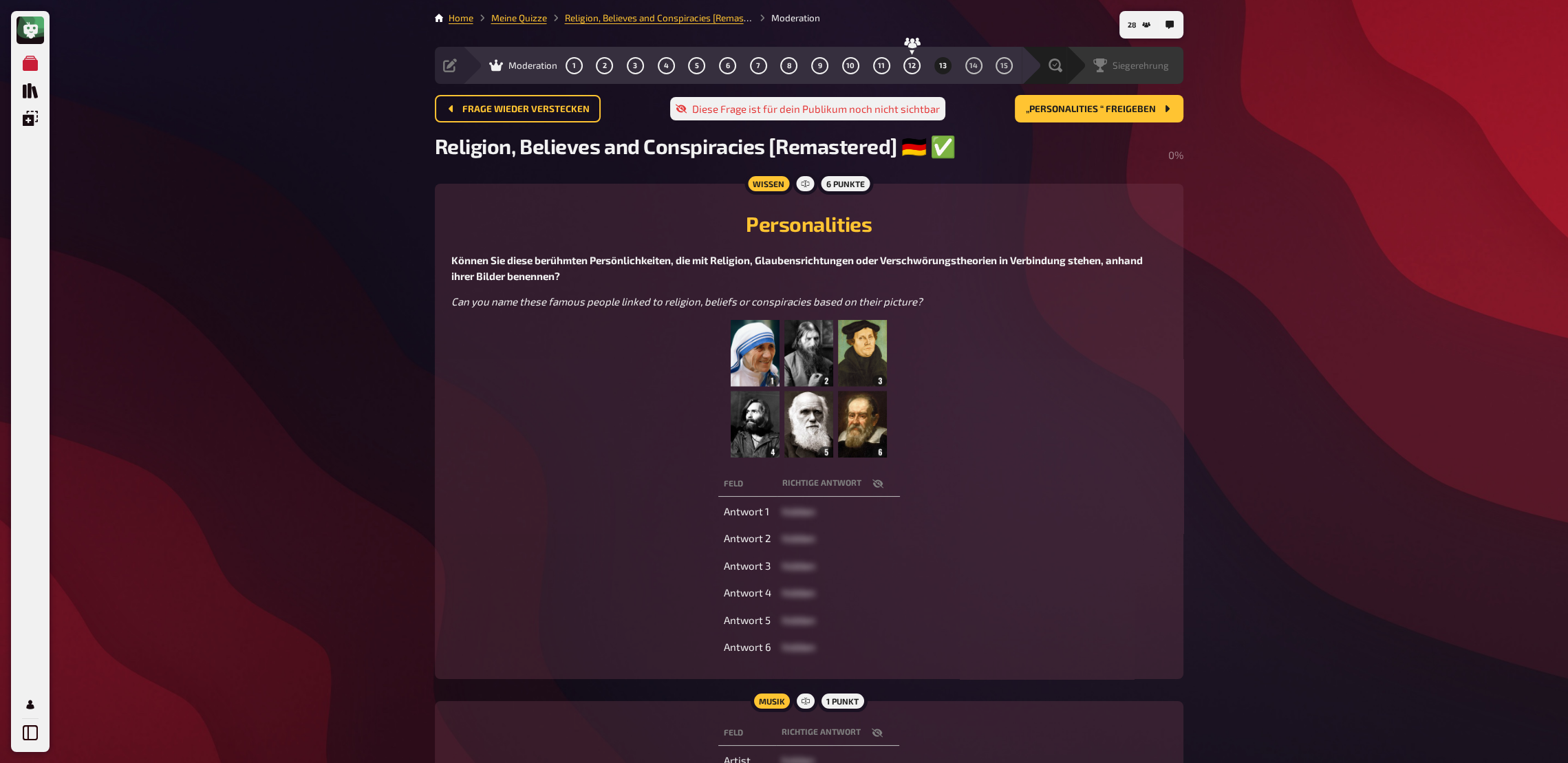
click at [1148, 66] on span "Siegerehrung" at bounding box center [1141, 65] width 57 height 11
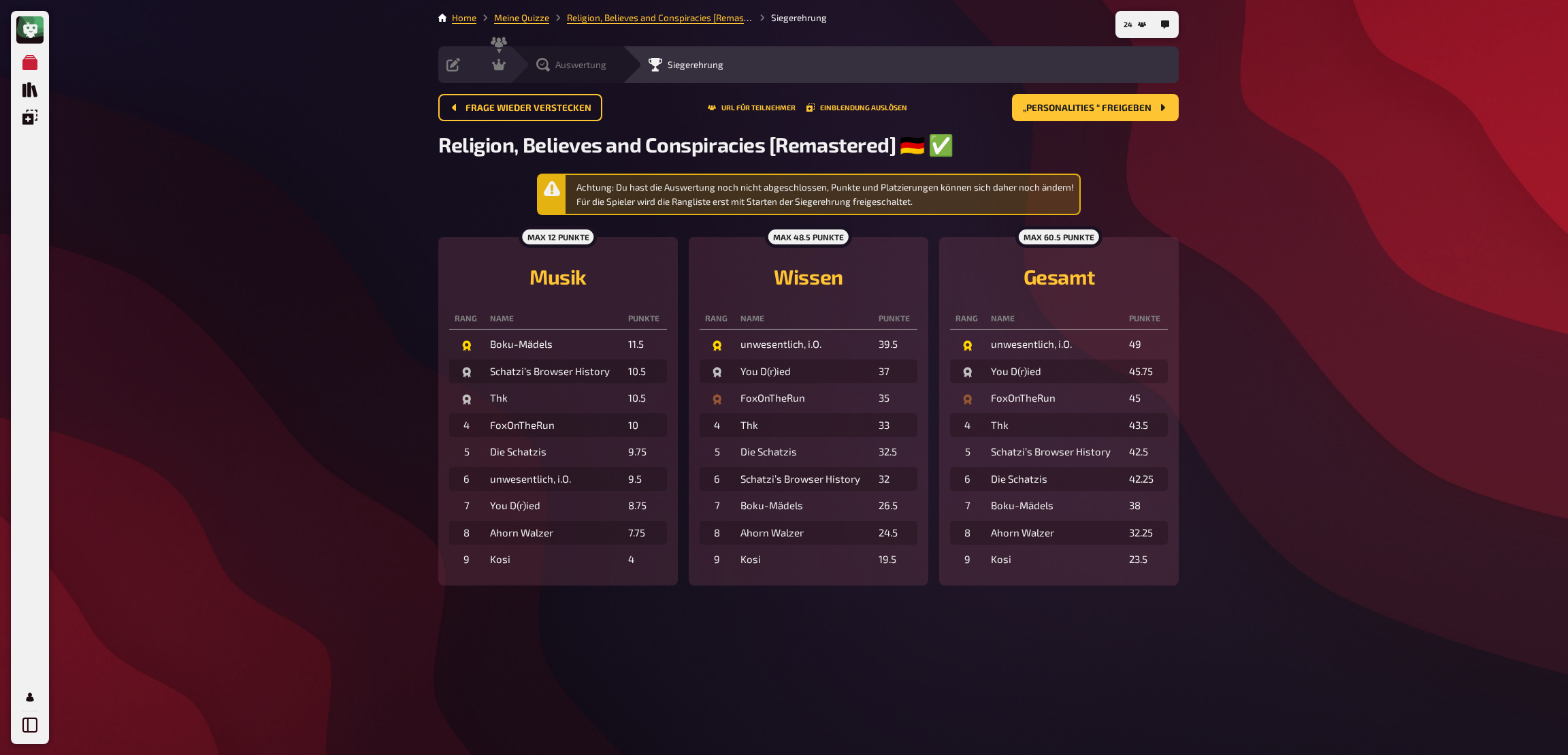
click at [555, 69] on div "Auswertung" at bounding box center [570, 65] width 70 height 14
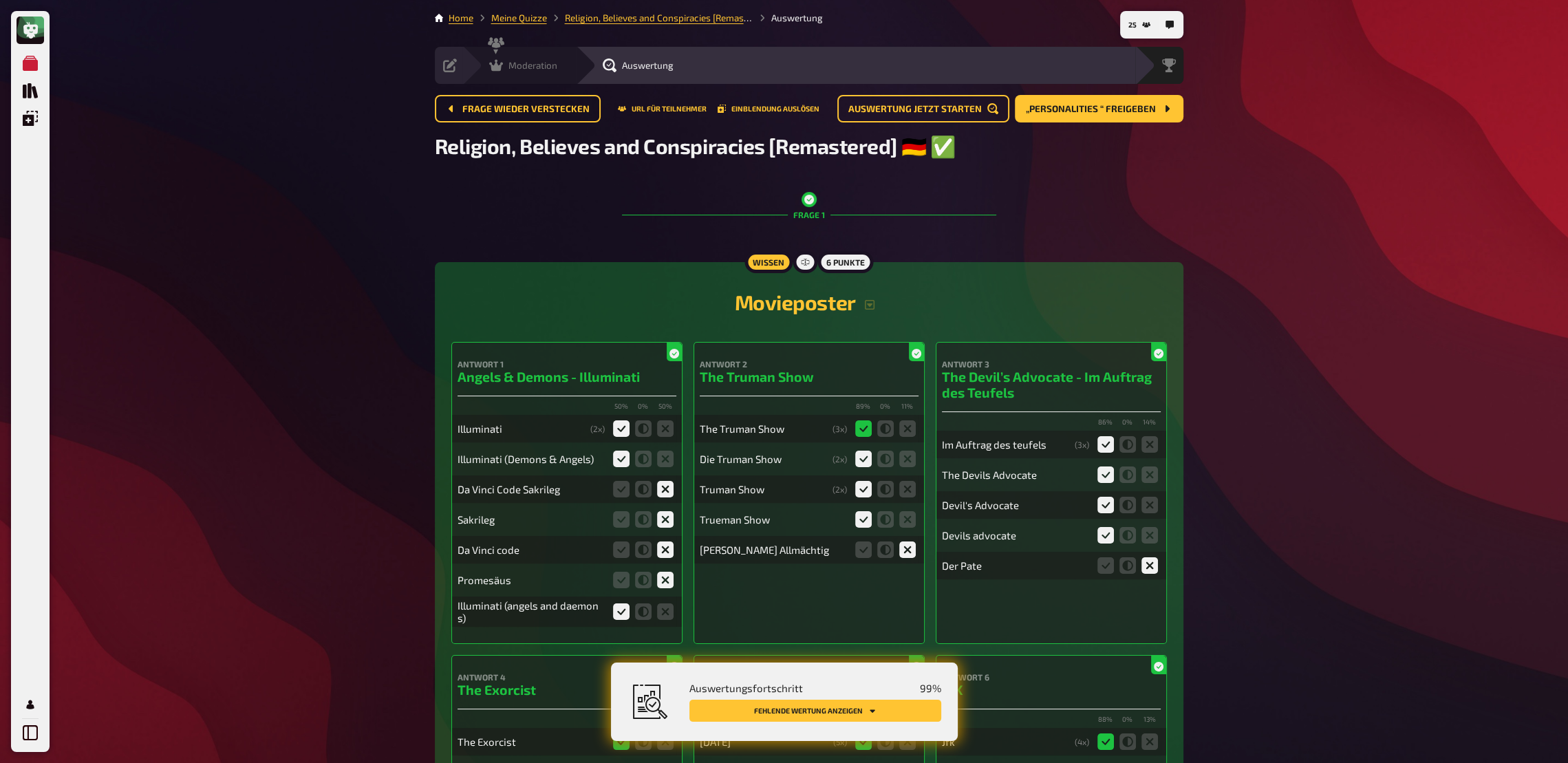
click at [499, 75] on div "Moderation undefined" at bounding box center [519, 66] width 114 height 38
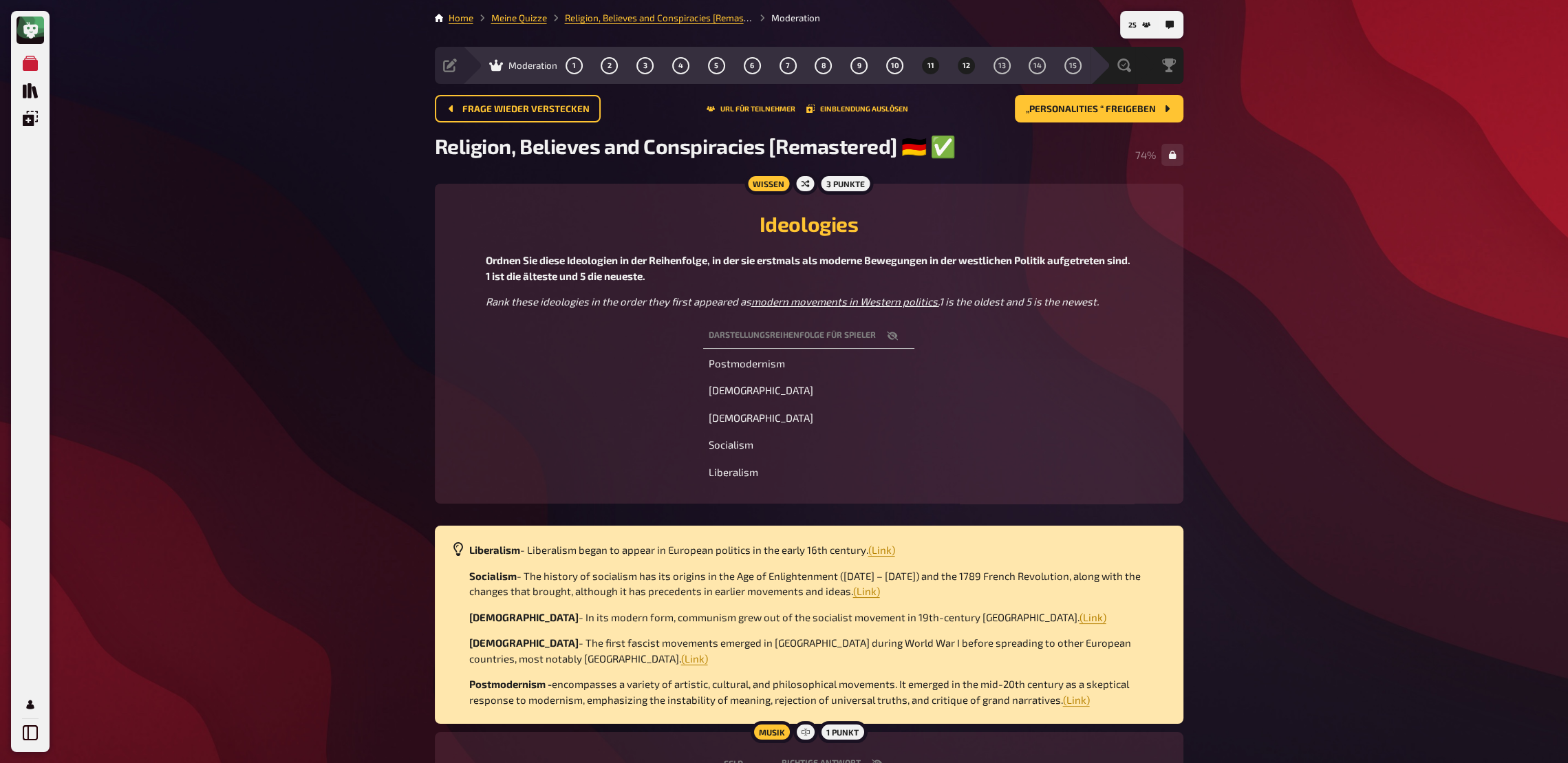
click at [928, 75] on button "11" at bounding box center [930, 65] width 22 height 22
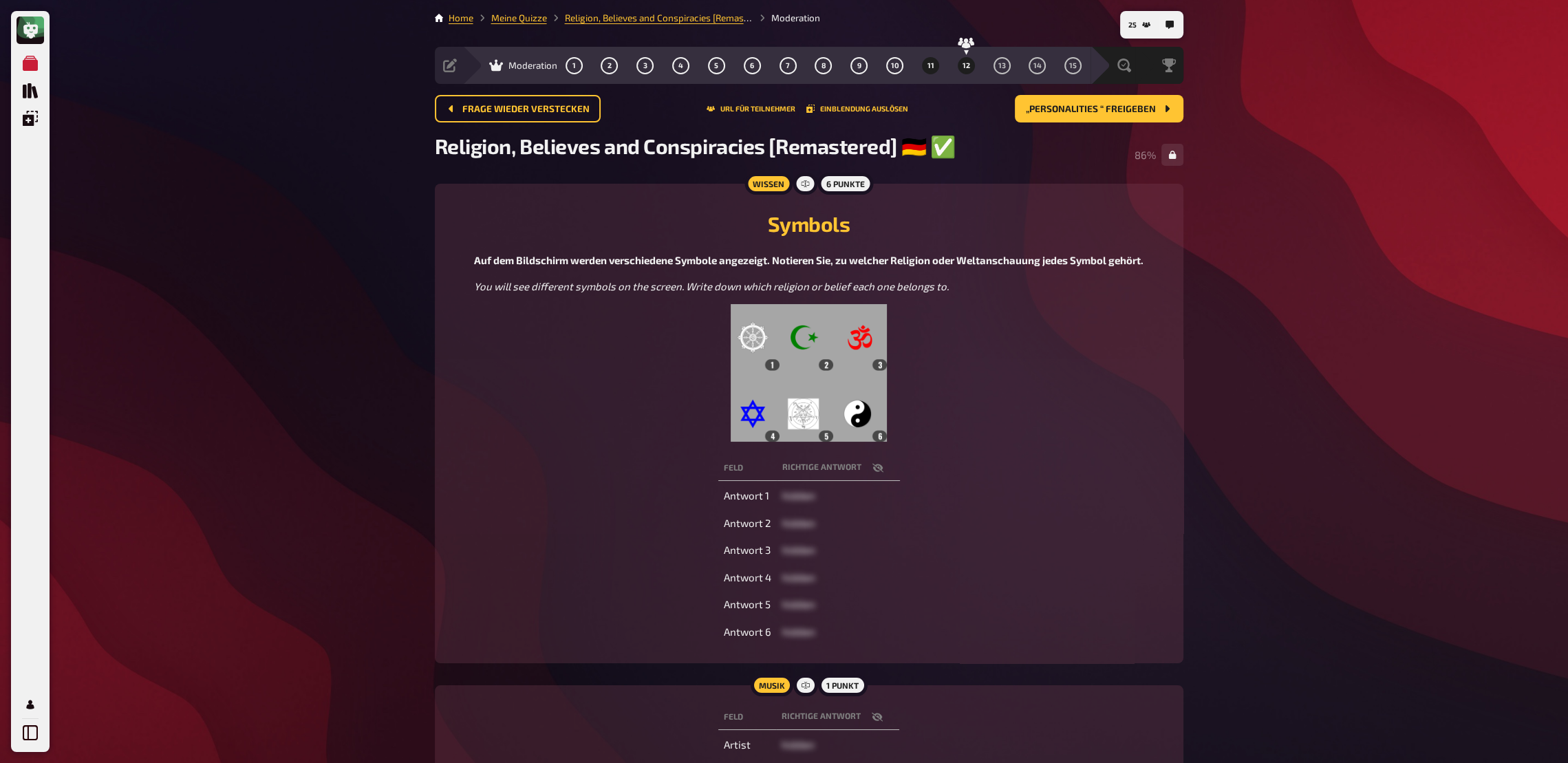
click at [966, 73] on button "12" at bounding box center [966, 65] width 22 height 22
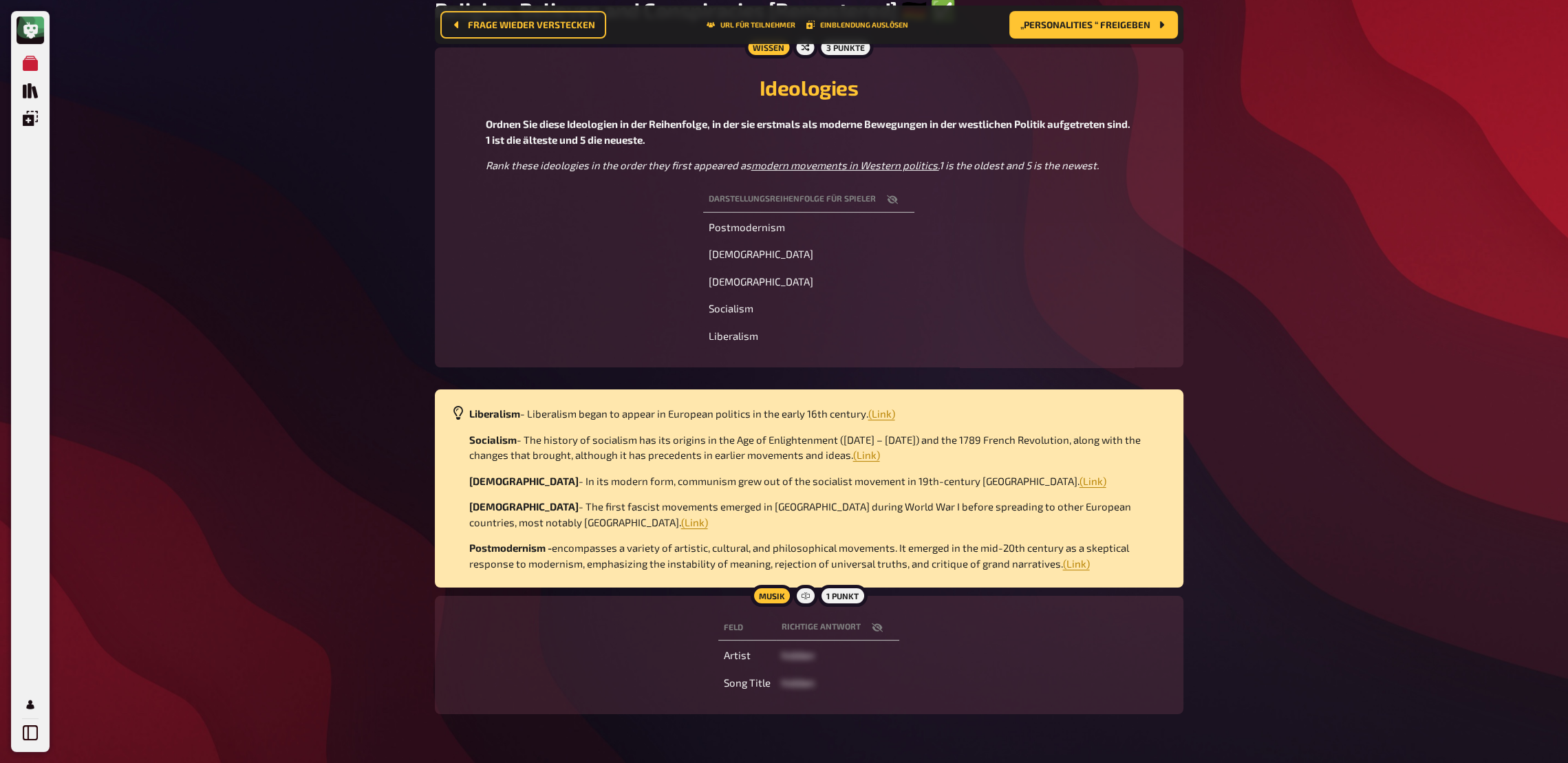
scroll to position [149, 0]
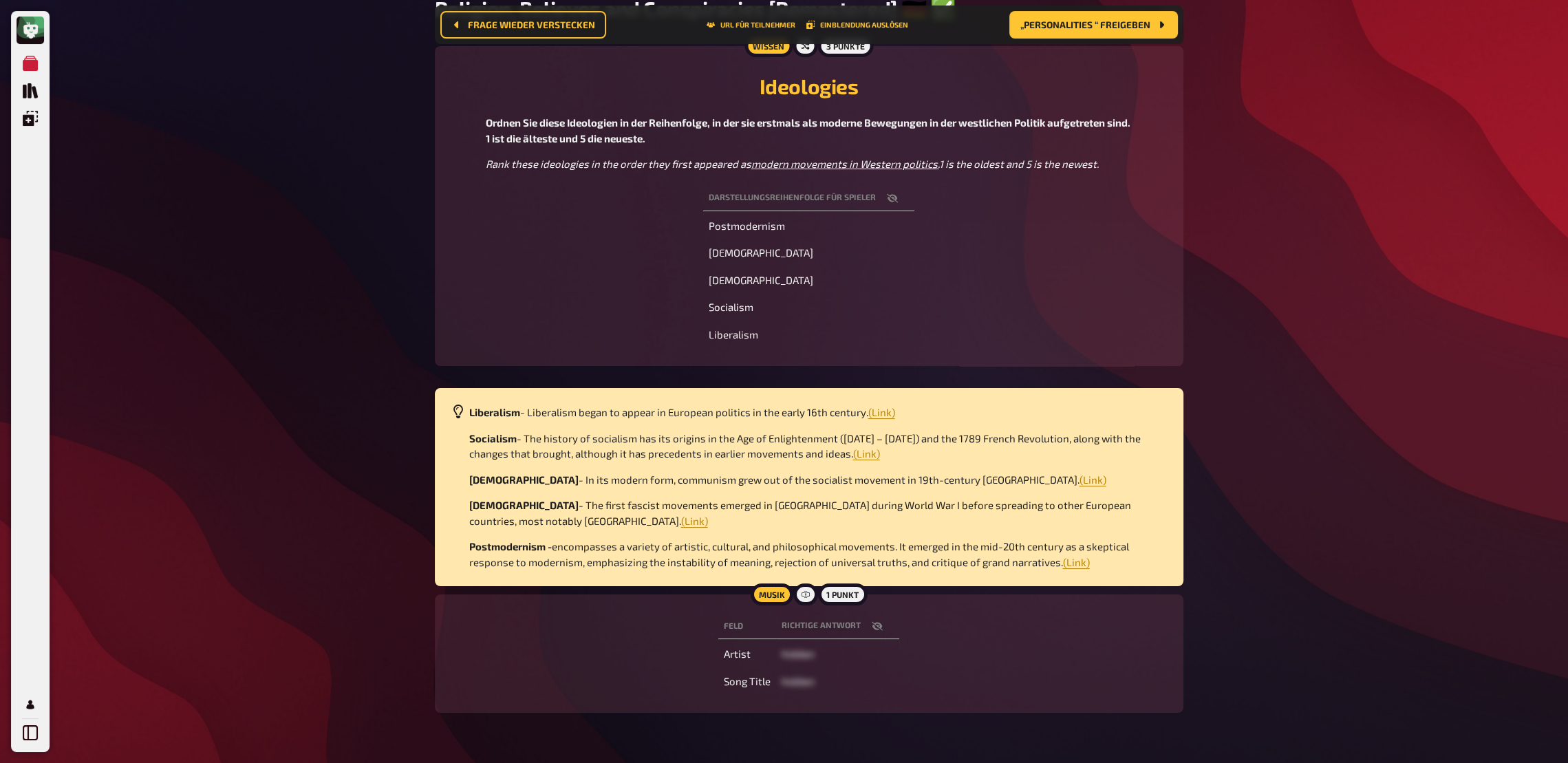
click at [892, 202] on icon "button" at bounding box center [892, 198] width 11 height 9
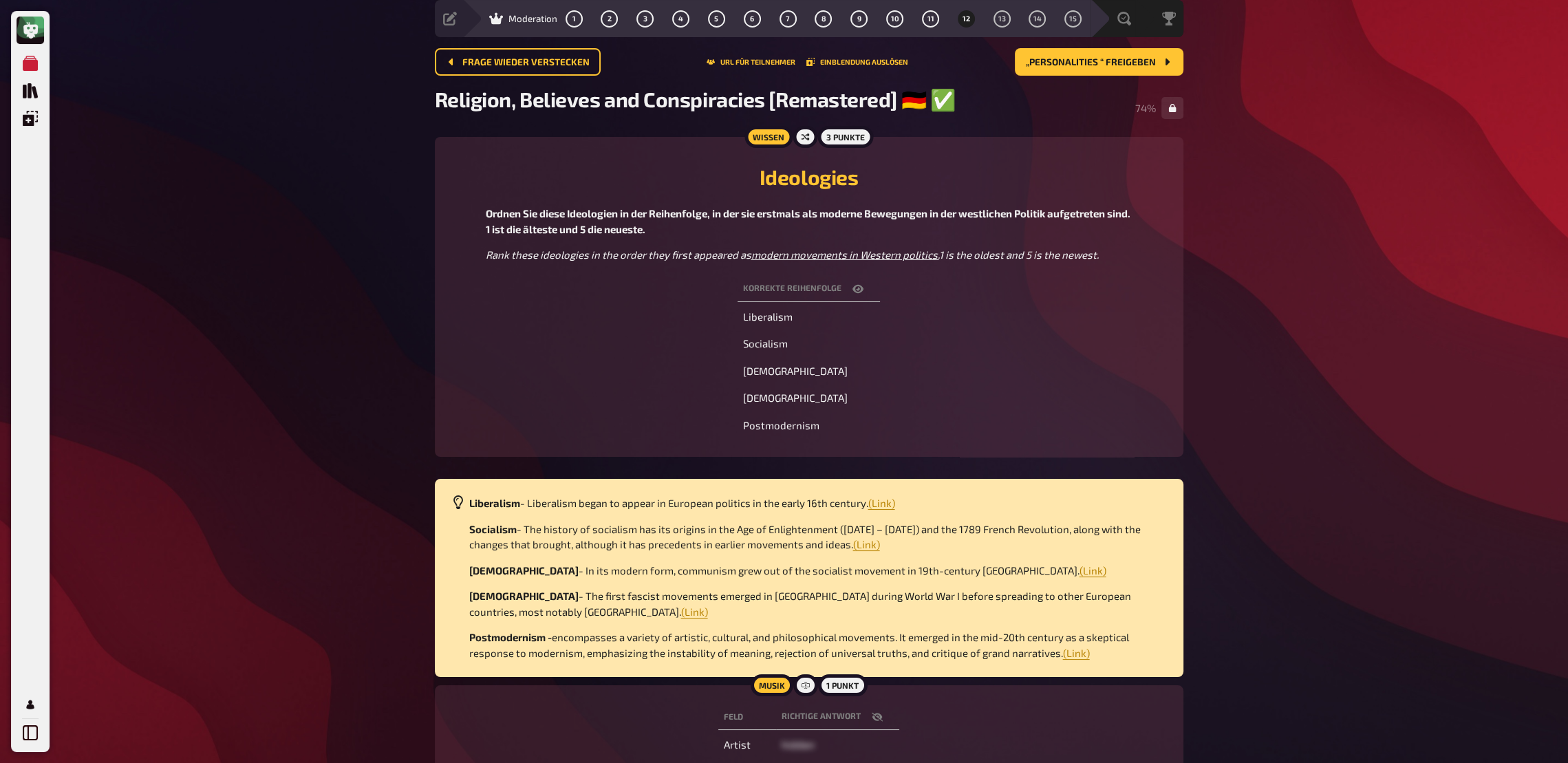
scroll to position [0, 0]
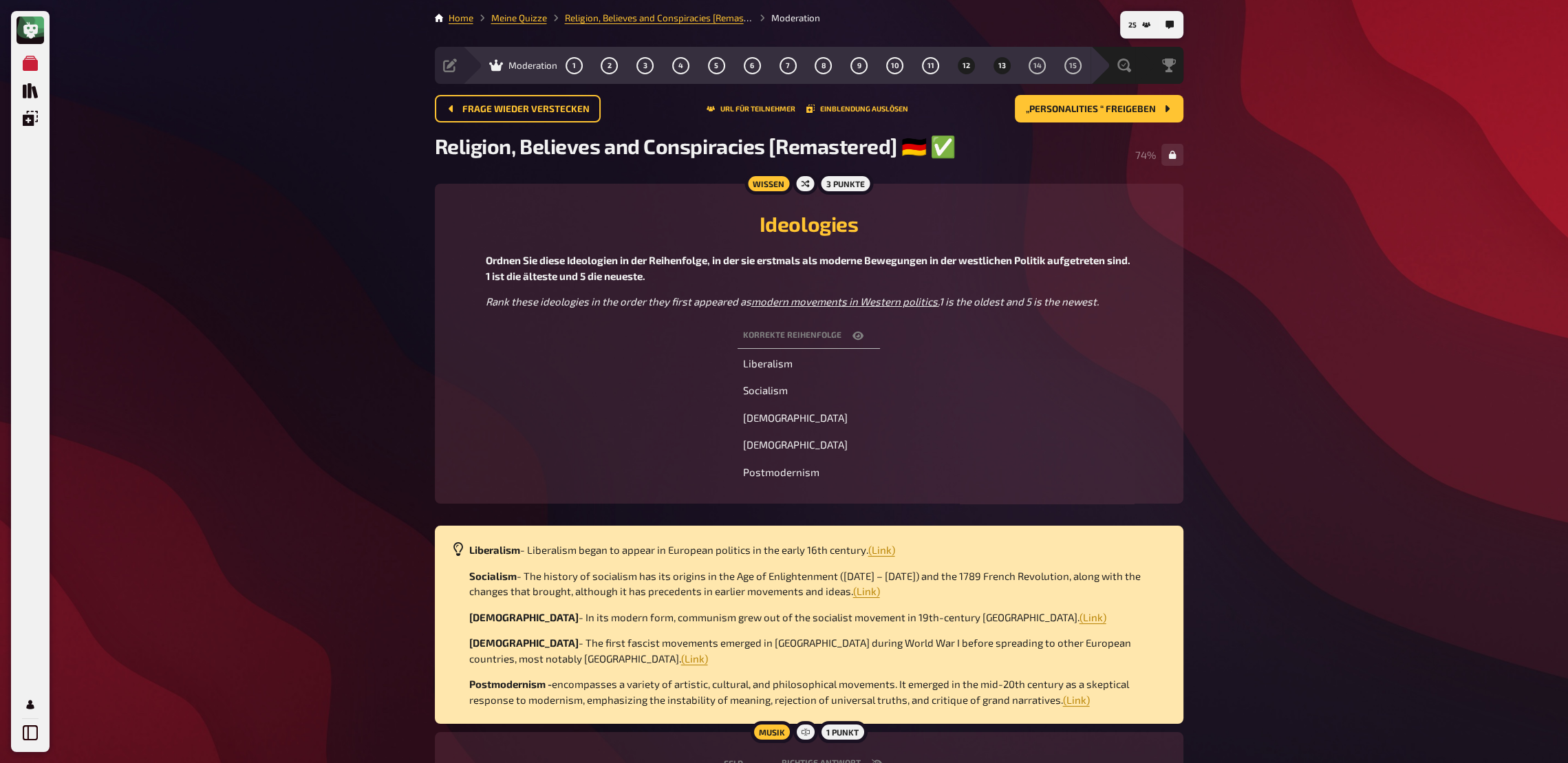
click at [995, 67] on button "13" at bounding box center [1002, 65] width 22 height 22
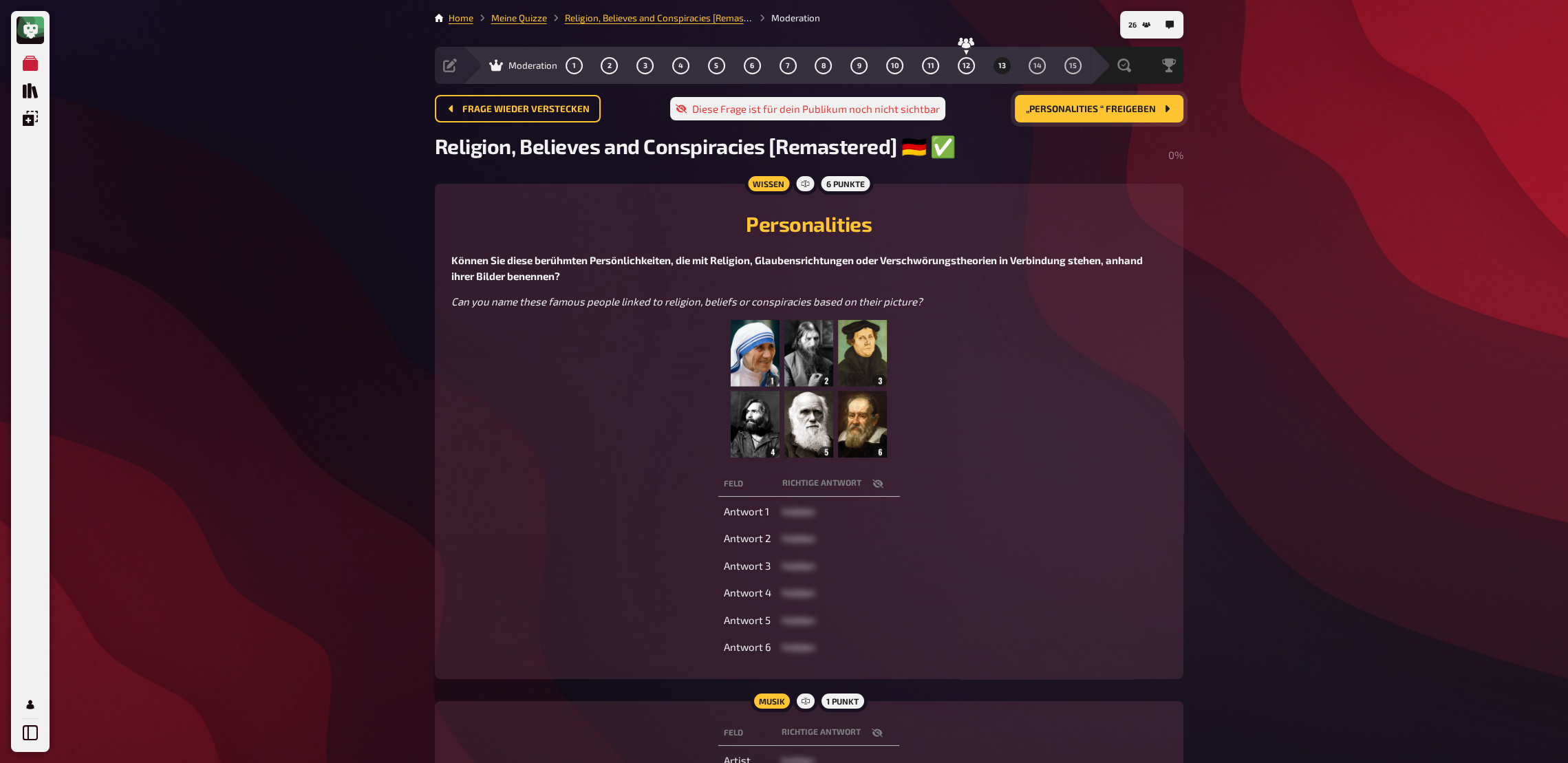
click at [1127, 113] on span "„Personalities “ freigeben" at bounding box center [1091, 109] width 130 height 10
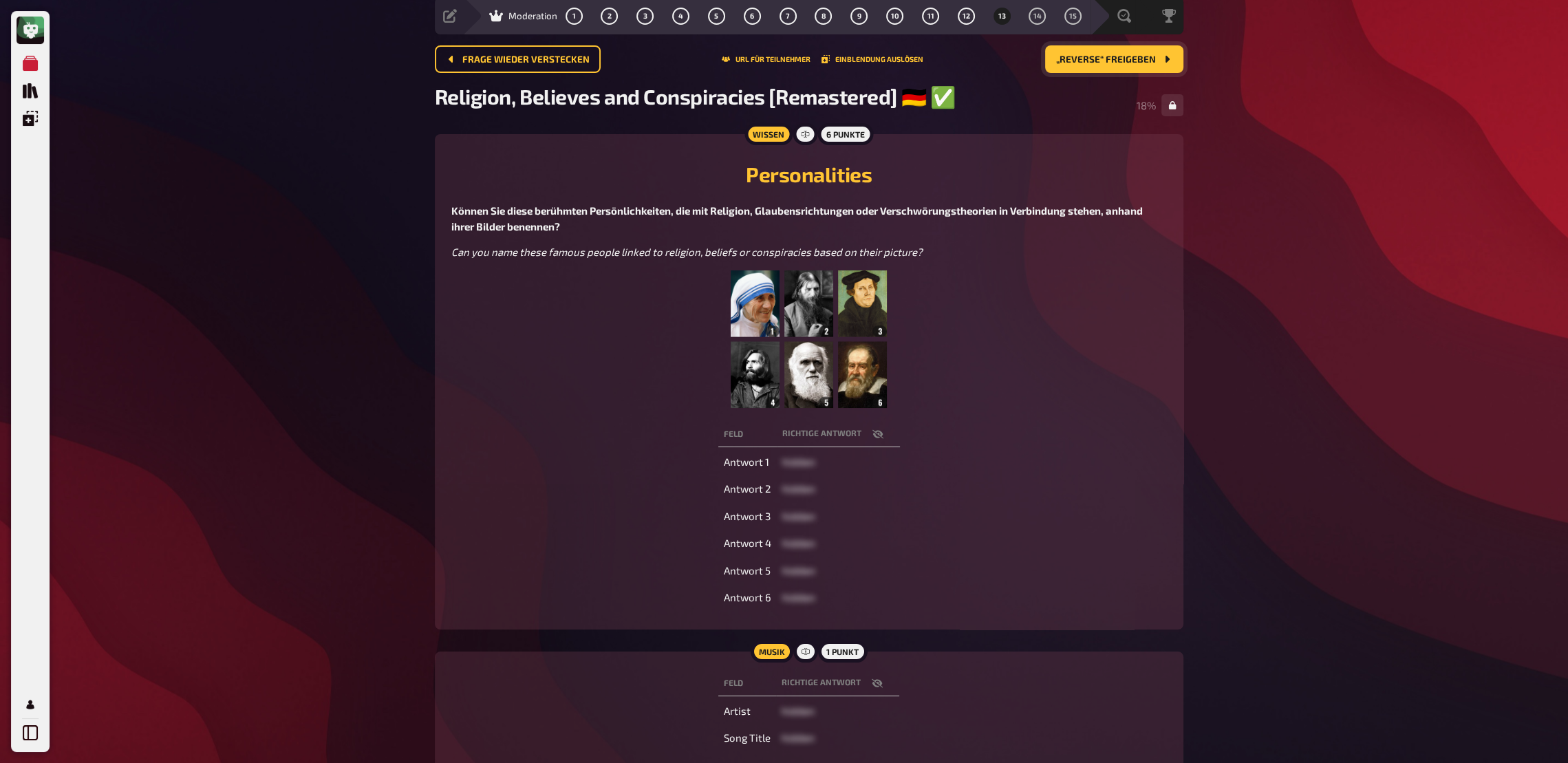
scroll to position [74, 0]
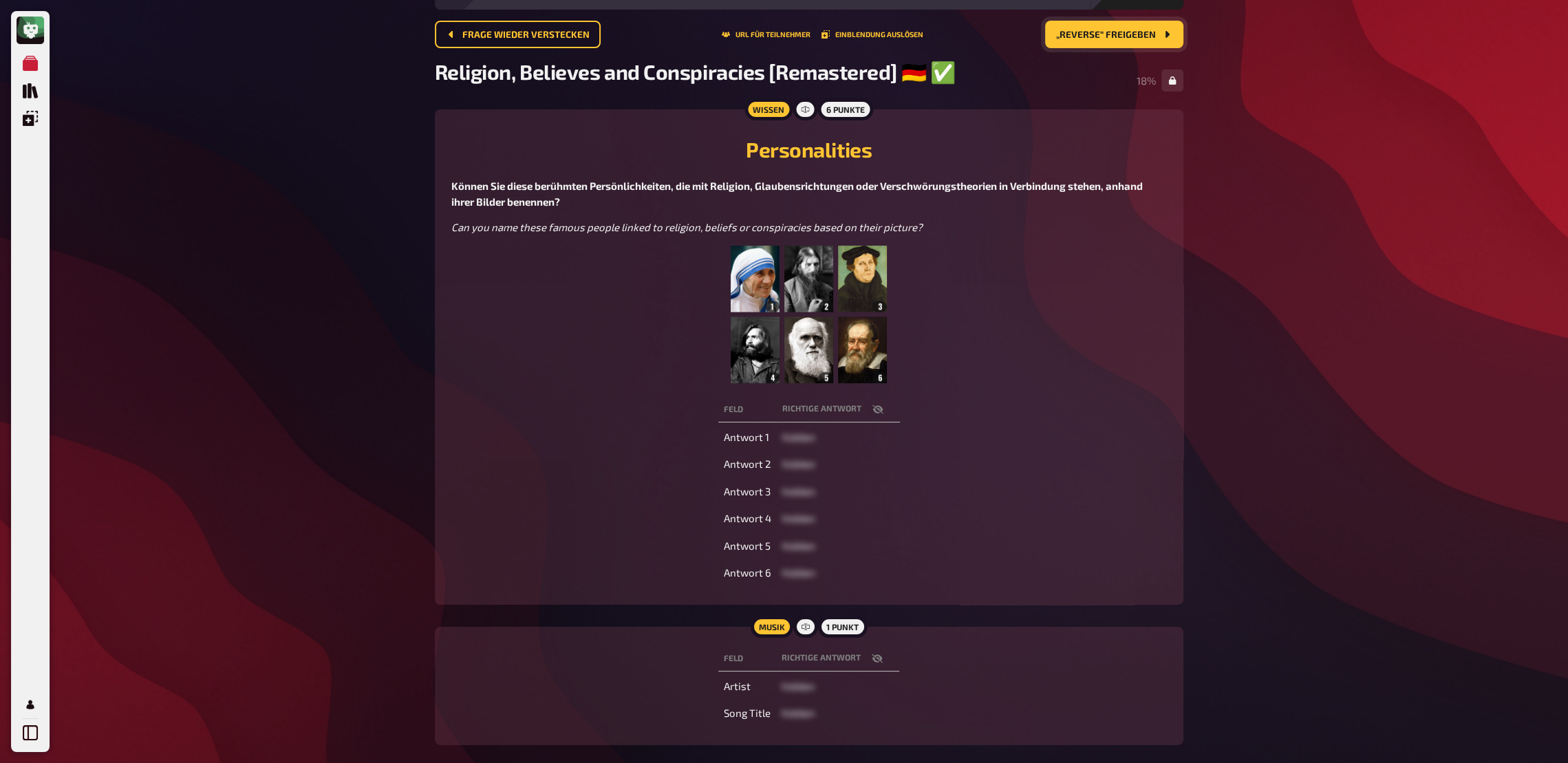
click at [876, 561] on button "button" at bounding box center [878, 659] width 33 height 14
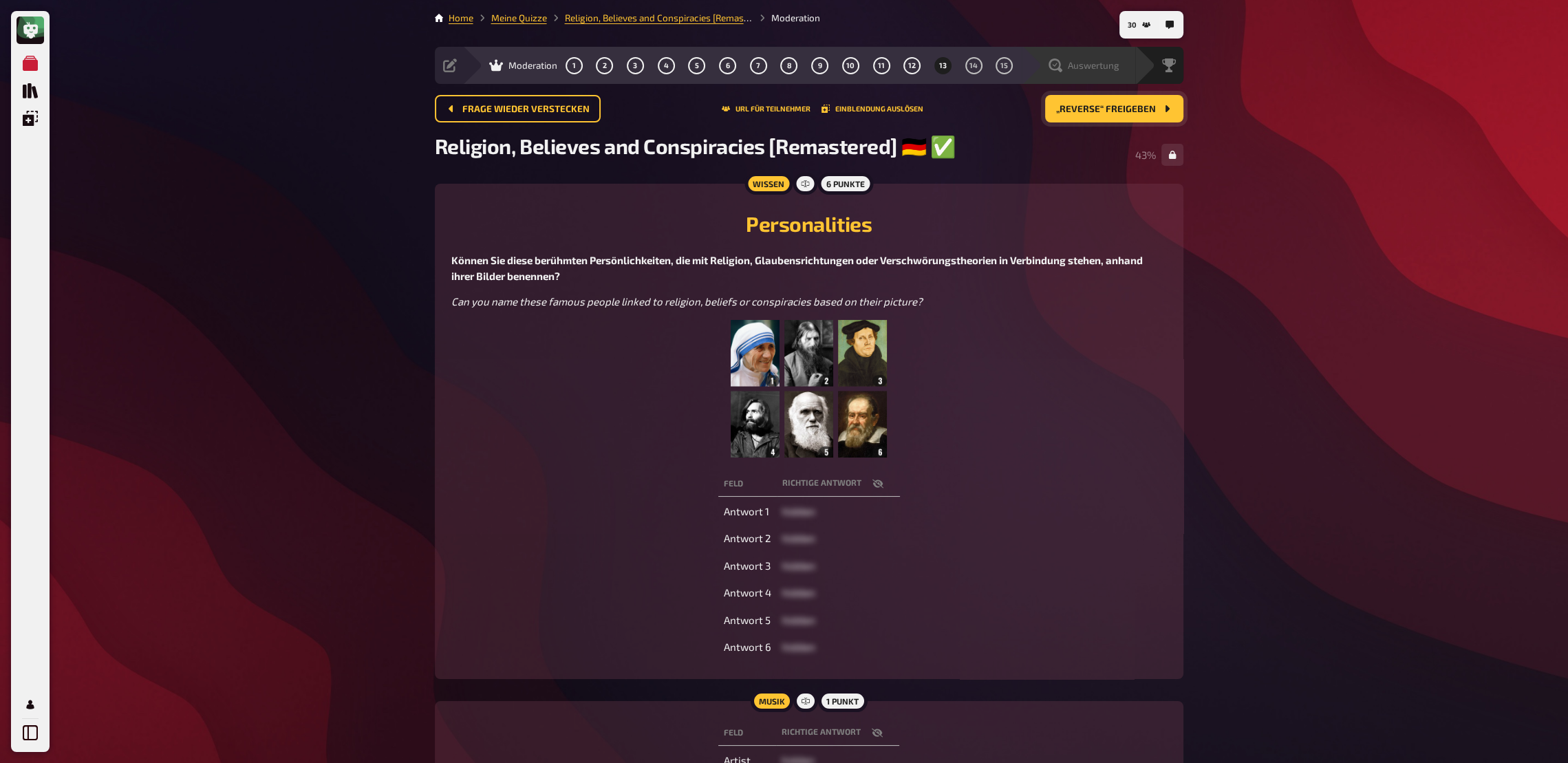
click at [1080, 72] on div "Auswertung" at bounding box center [1084, 66] width 71 height 14
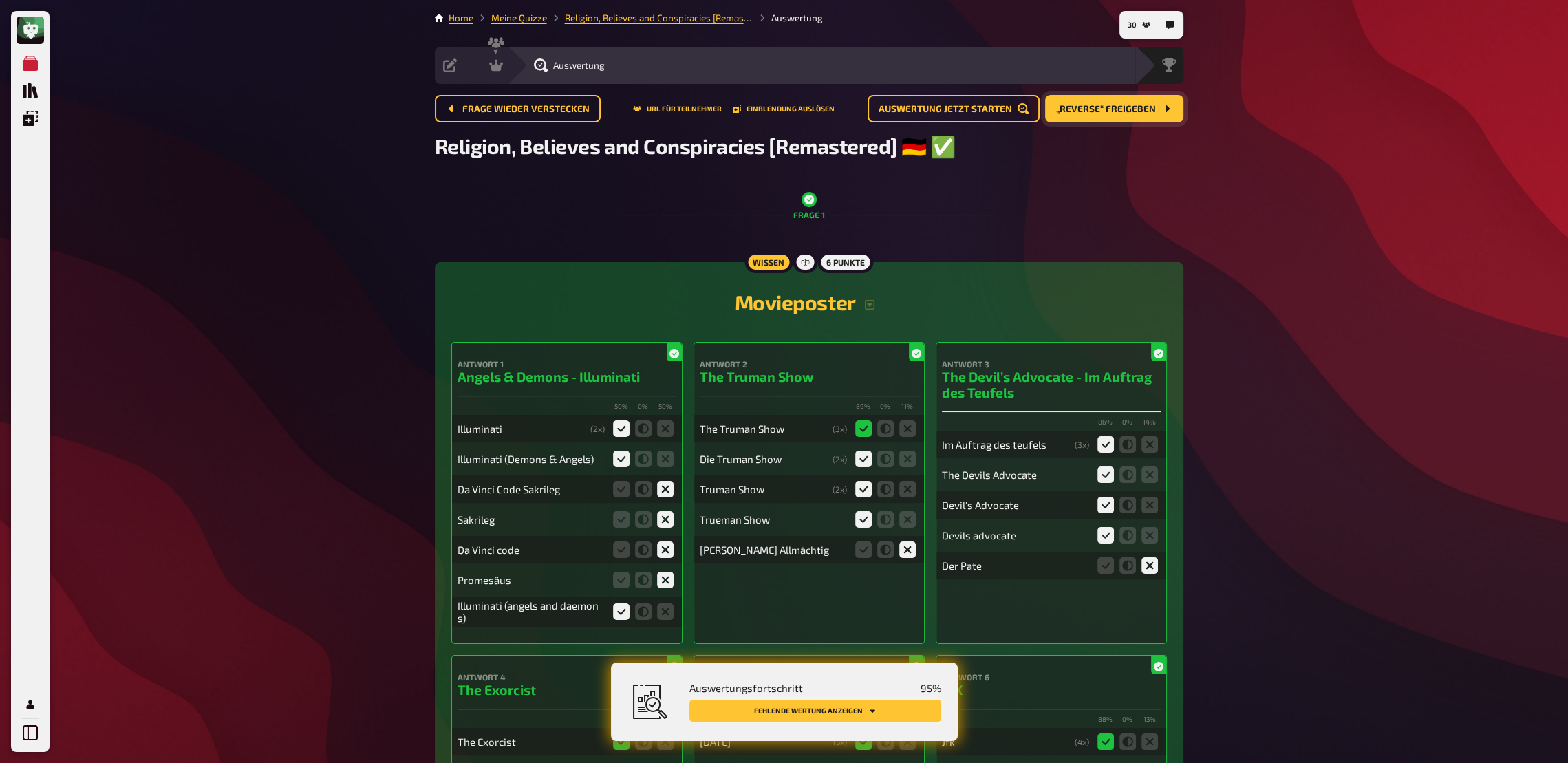
click at [907, 561] on button "Fehlende Wertung anzeigen" at bounding box center [815, 711] width 252 height 22
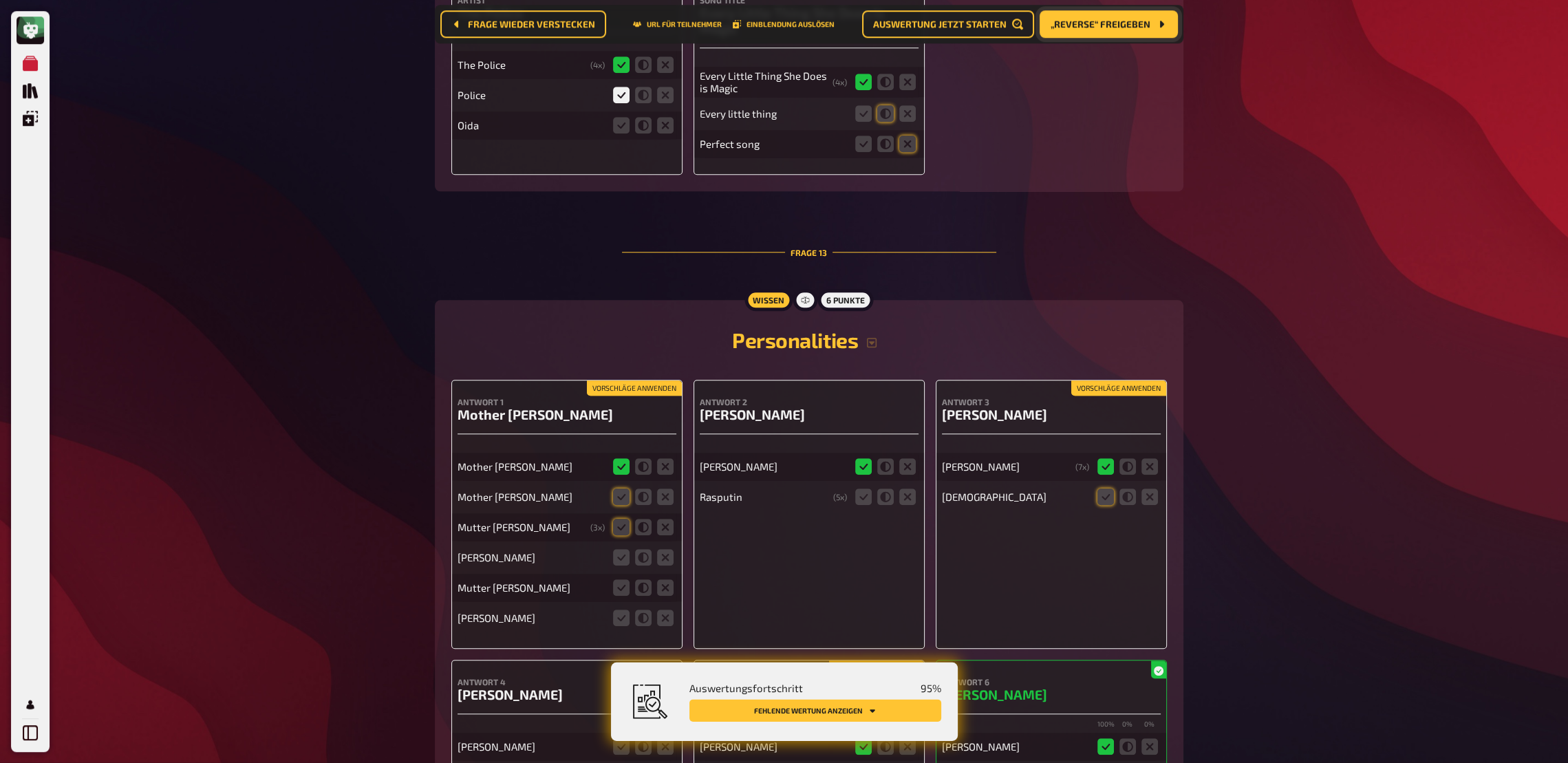
scroll to position [9797, 0]
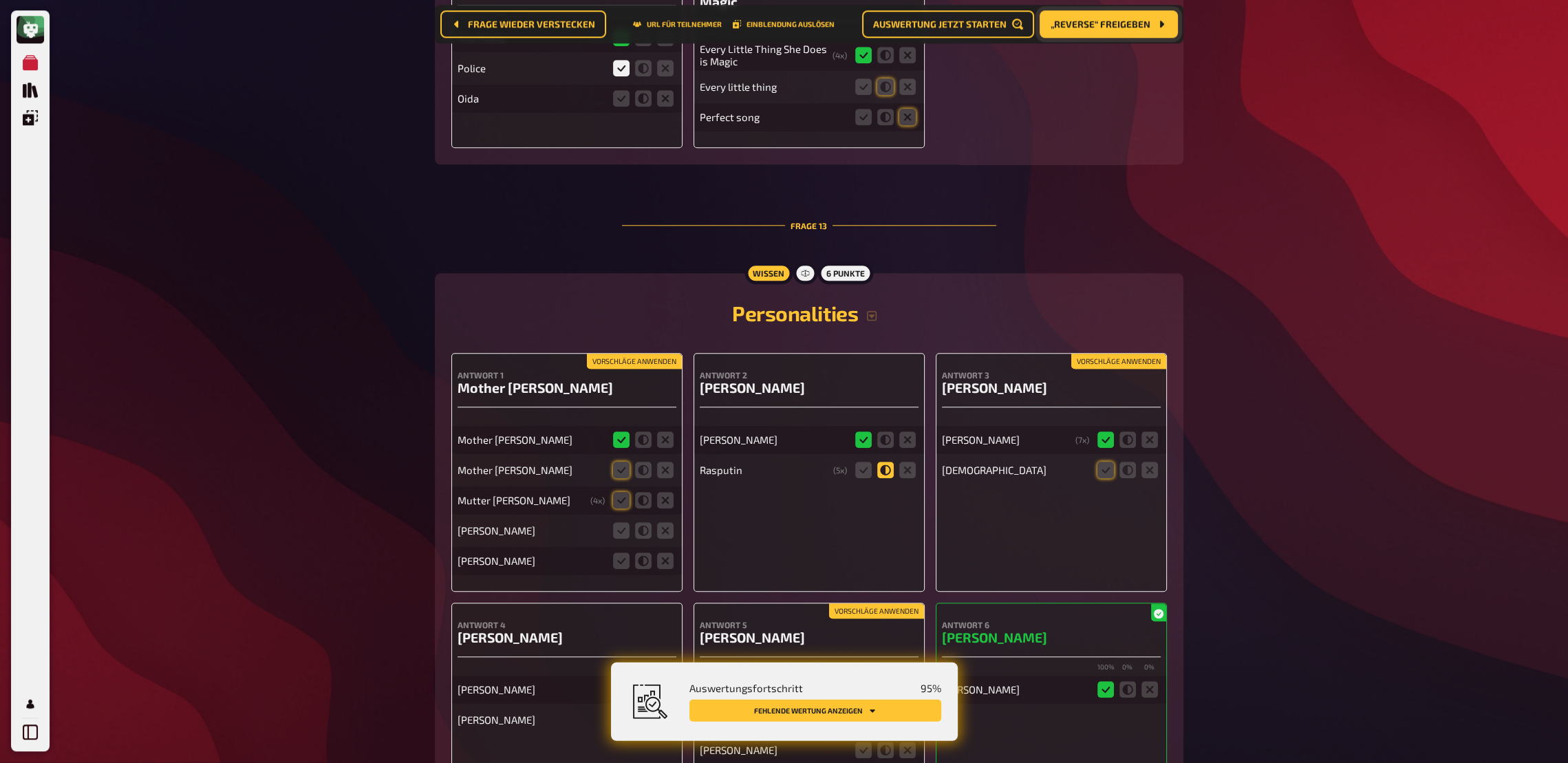
click at [879, 462] on icon at bounding box center [885, 470] width 17 height 17
click at [0, 0] on input "radio" at bounding box center [0, 0] width 0 height 0
click at [1130, 464] on icon at bounding box center [1127, 470] width 17 height 17
click at [0, 0] on input "radio" at bounding box center [0, 0] width 0 height 0
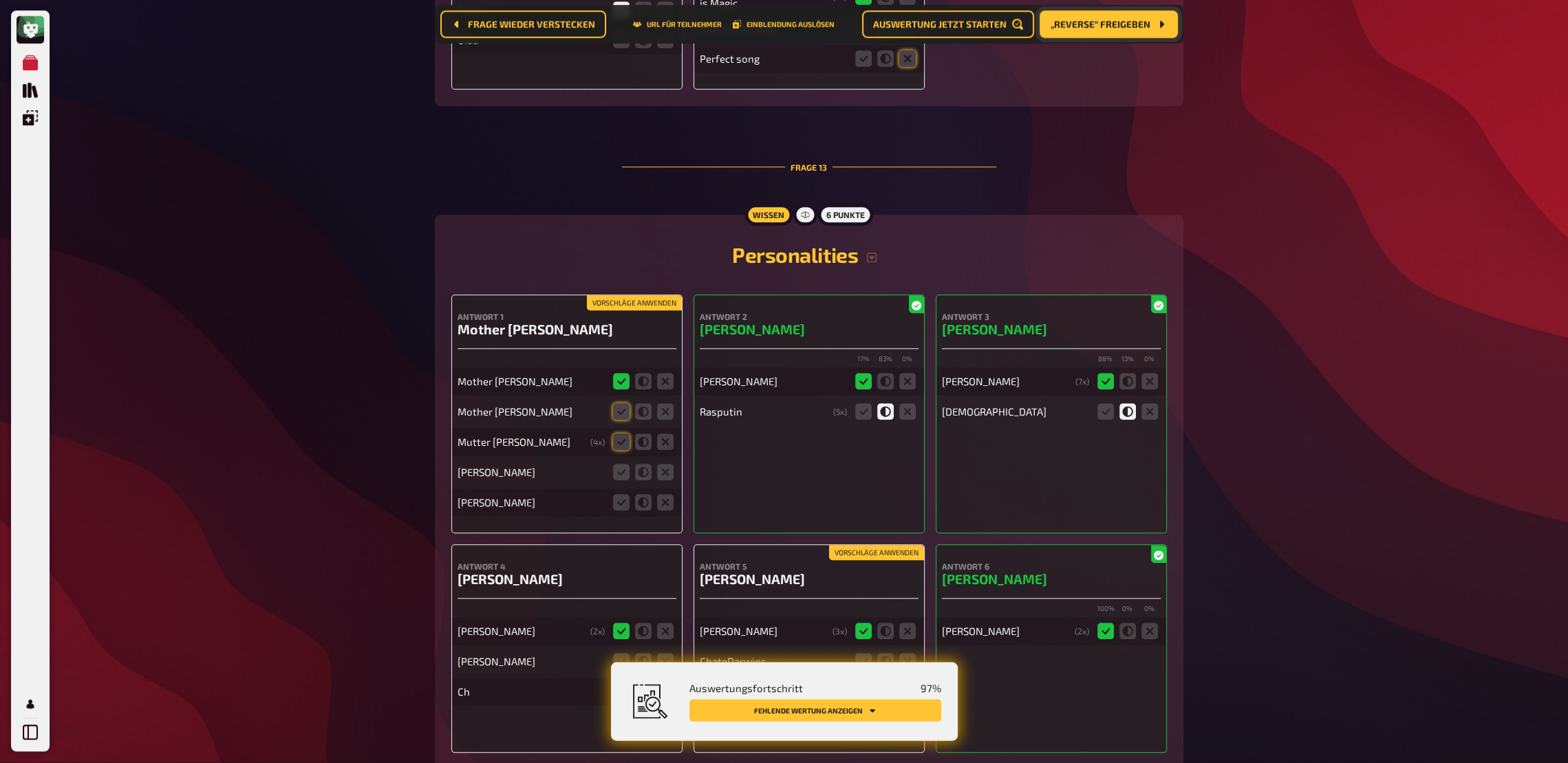
scroll to position [9871, 0]
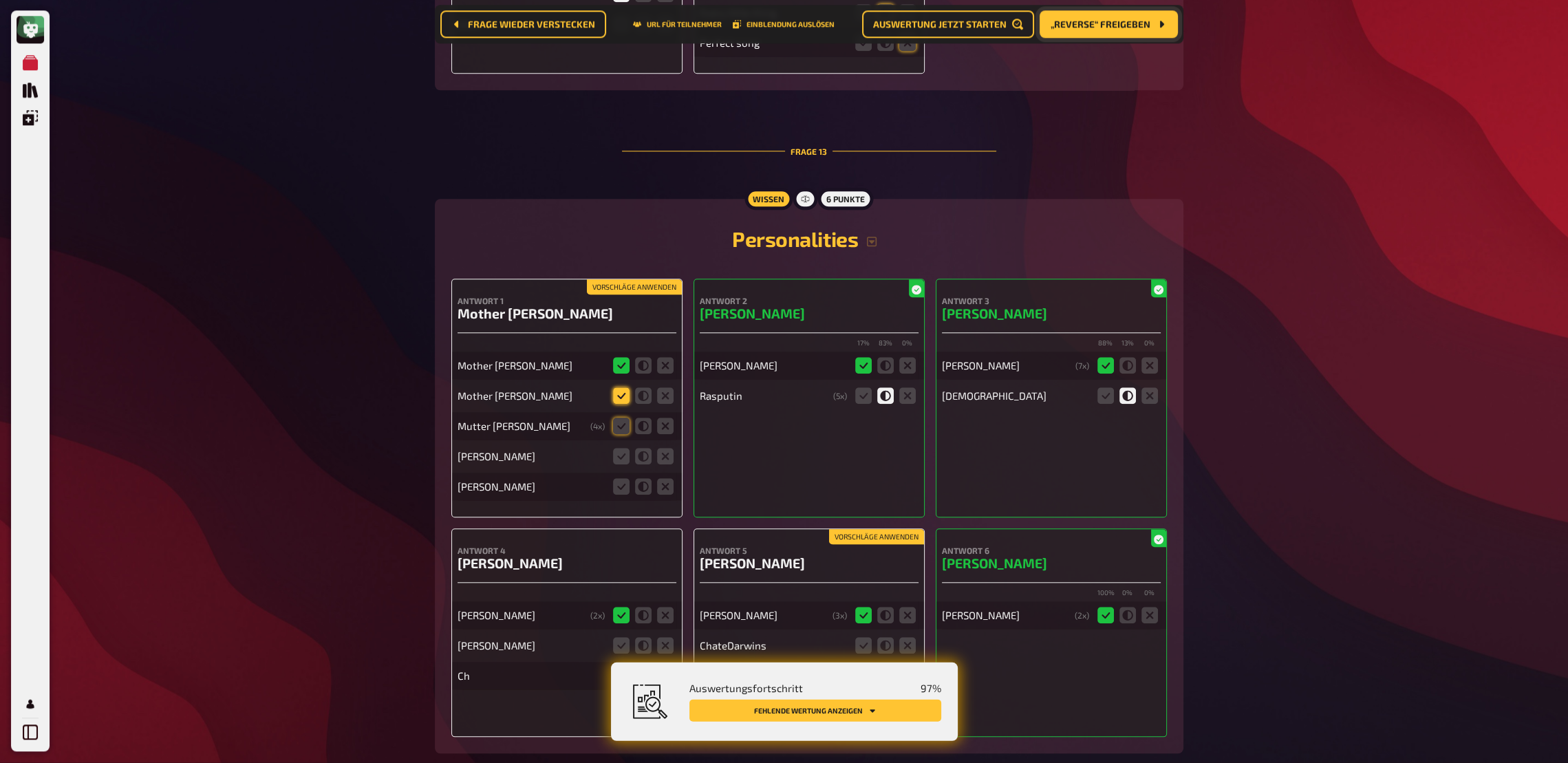
click at [619, 390] on icon at bounding box center [621, 396] width 17 height 17
click at [0, 0] on input "radio" at bounding box center [0, 0] width 0 height 0
click at [620, 419] on icon at bounding box center [621, 427] width 17 height 17
click at [0, 0] on input "radio" at bounding box center [0, 0] width 0 height 0
click at [620, 448] on icon at bounding box center [621, 456] width 17 height 17
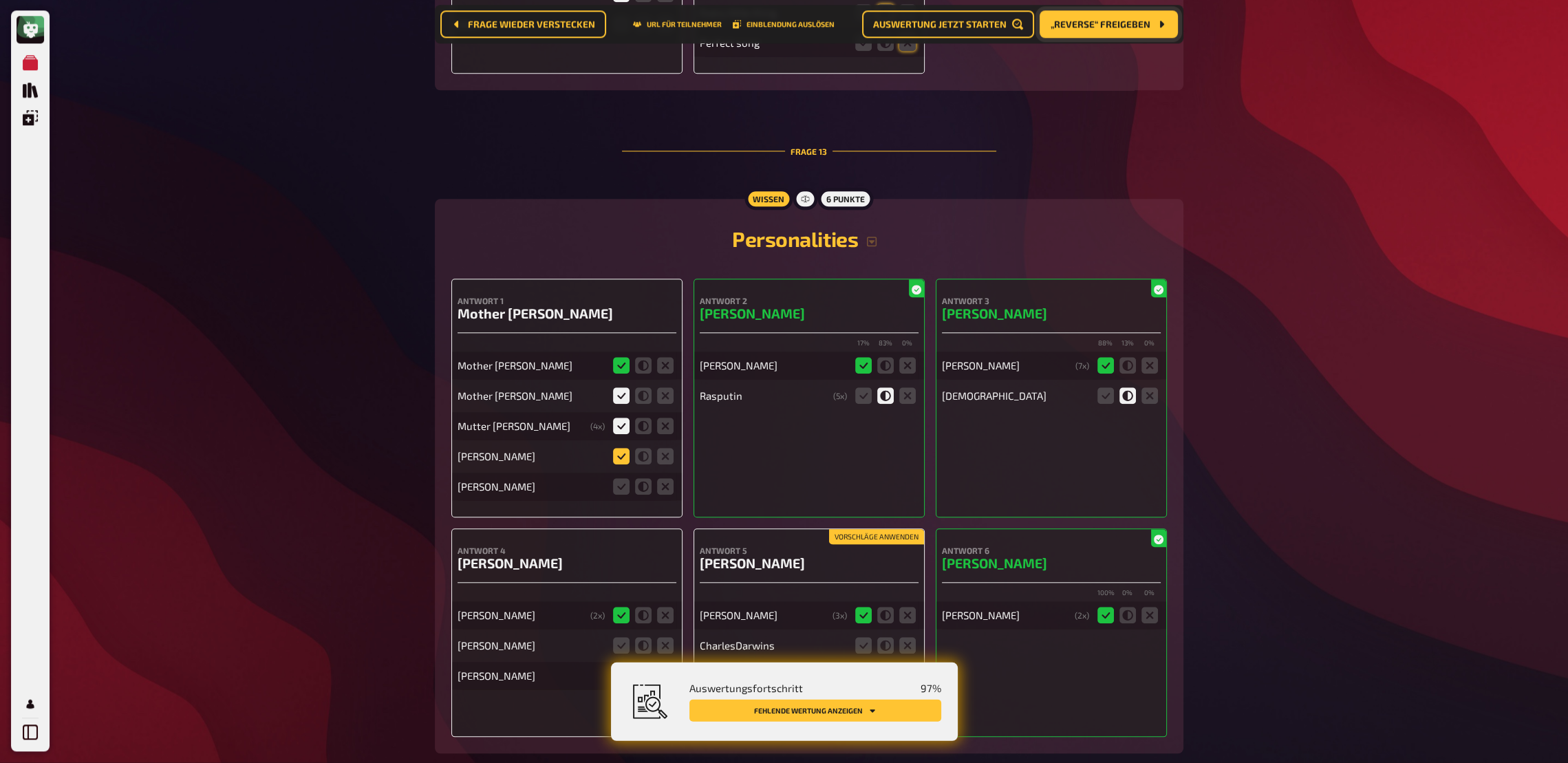
click at [0, 0] on input "radio" at bounding box center [0, 0] width 0 height 0
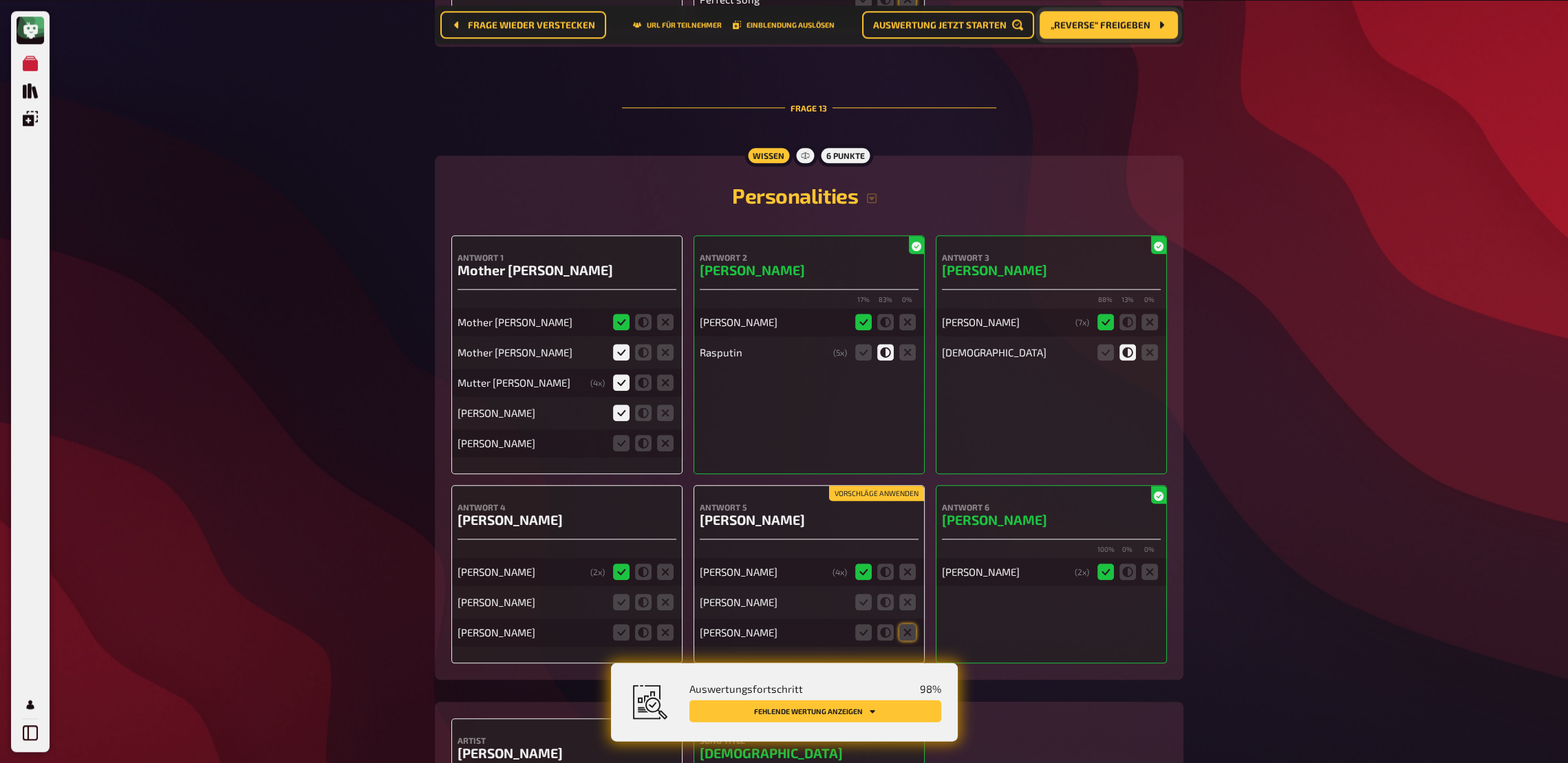
scroll to position [9945, 0]
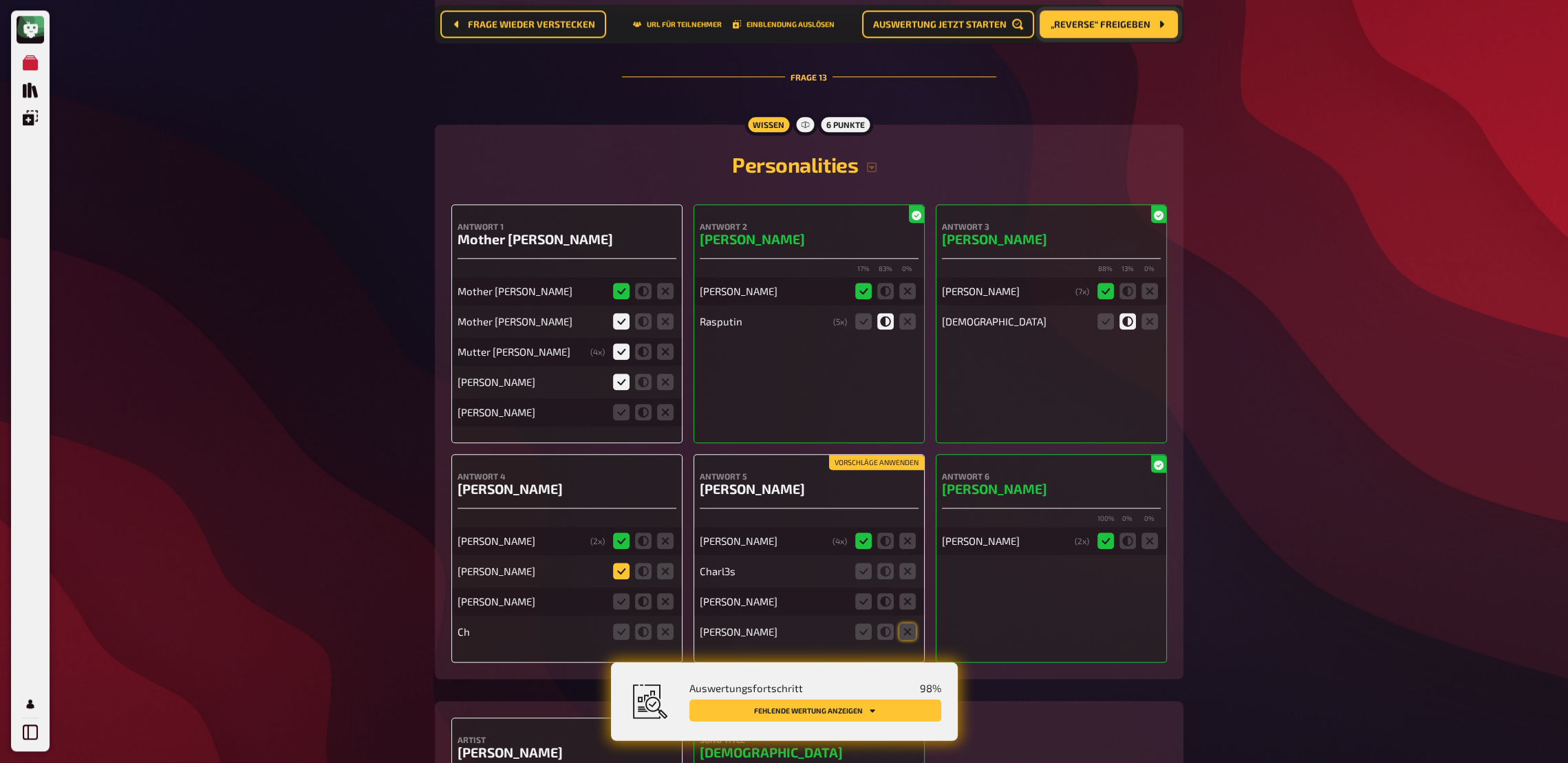
click at [621, 561] on icon at bounding box center [621, 572] width 17 height 17
click at [0, 0] on input "radio" at bounding box center [0, 0] width 0 height 0
click at [665, 561] on icon at bounding box center [665, 601] width 17 height 17
click at [0, 0] on input "radio" at bounding box center [0, 0] width 0 height 0
click at [666, 561] on icon at bounding box center [665, 632] width 17 height 17
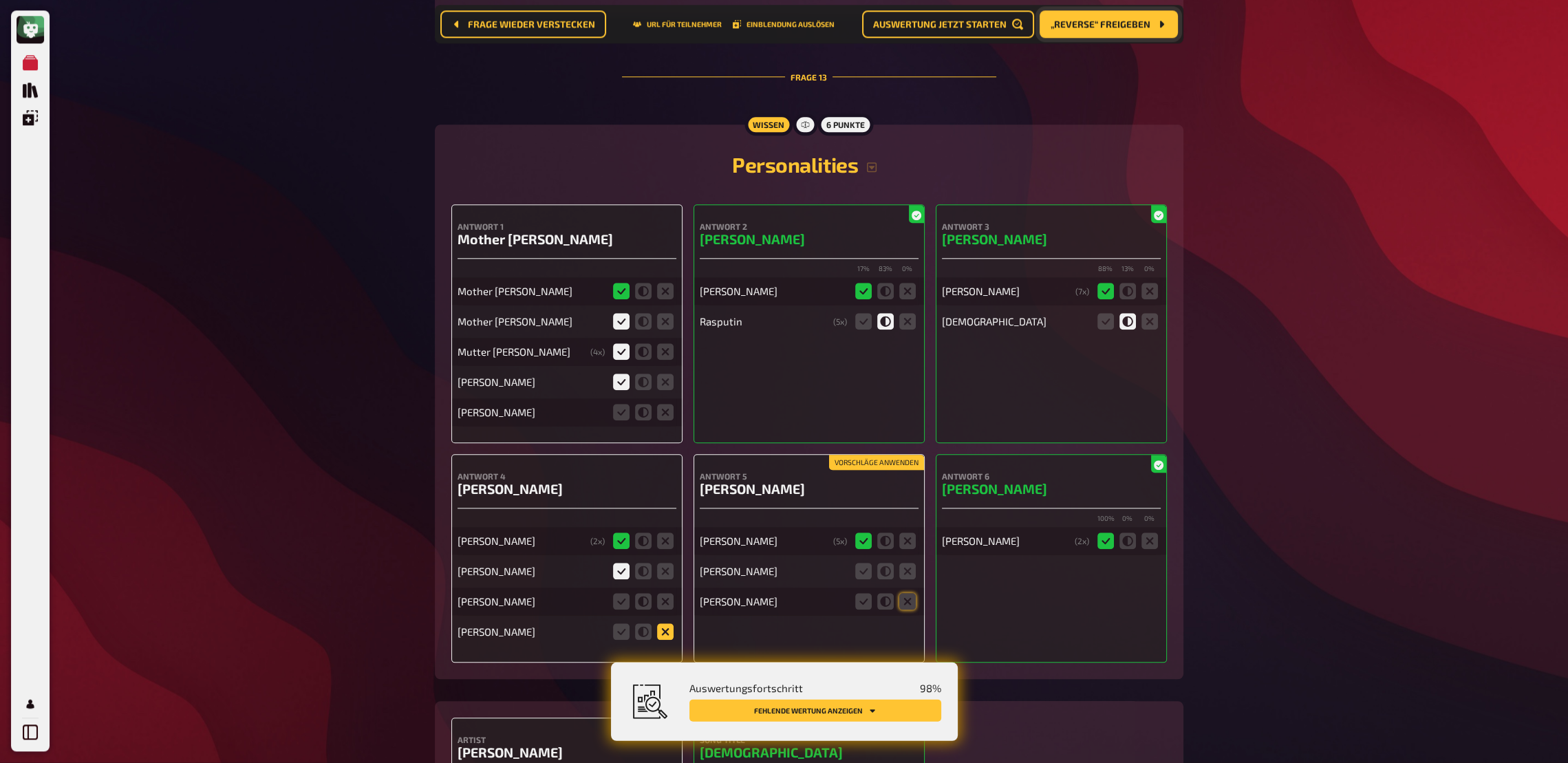
click at [0, 0] on input "radio" at bounding box center [0, 0] width 0 height 0
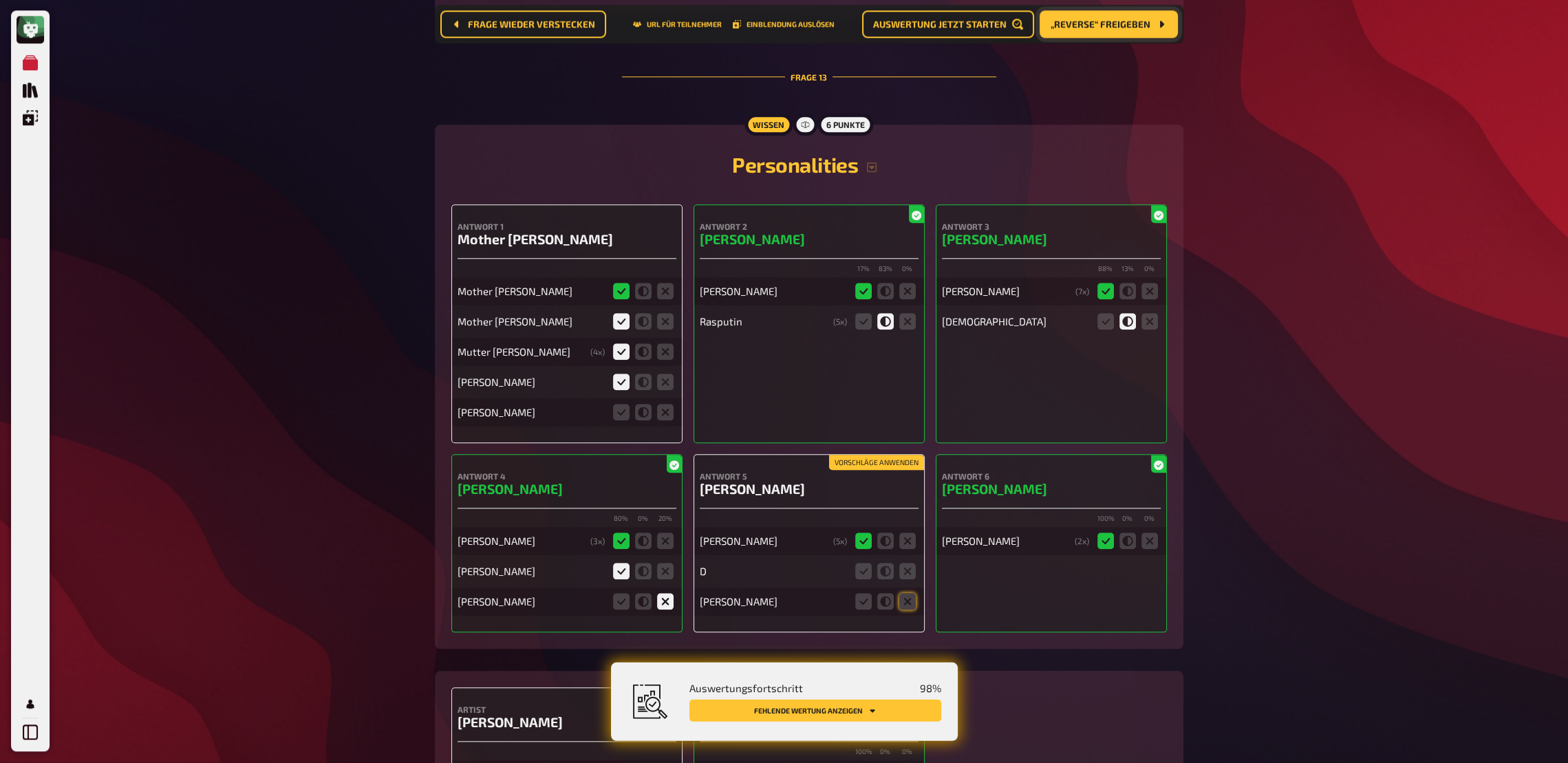
click at [760, 483] on h3 "Charles Darwin" at bounding box center [809, 489] width 219 height 16
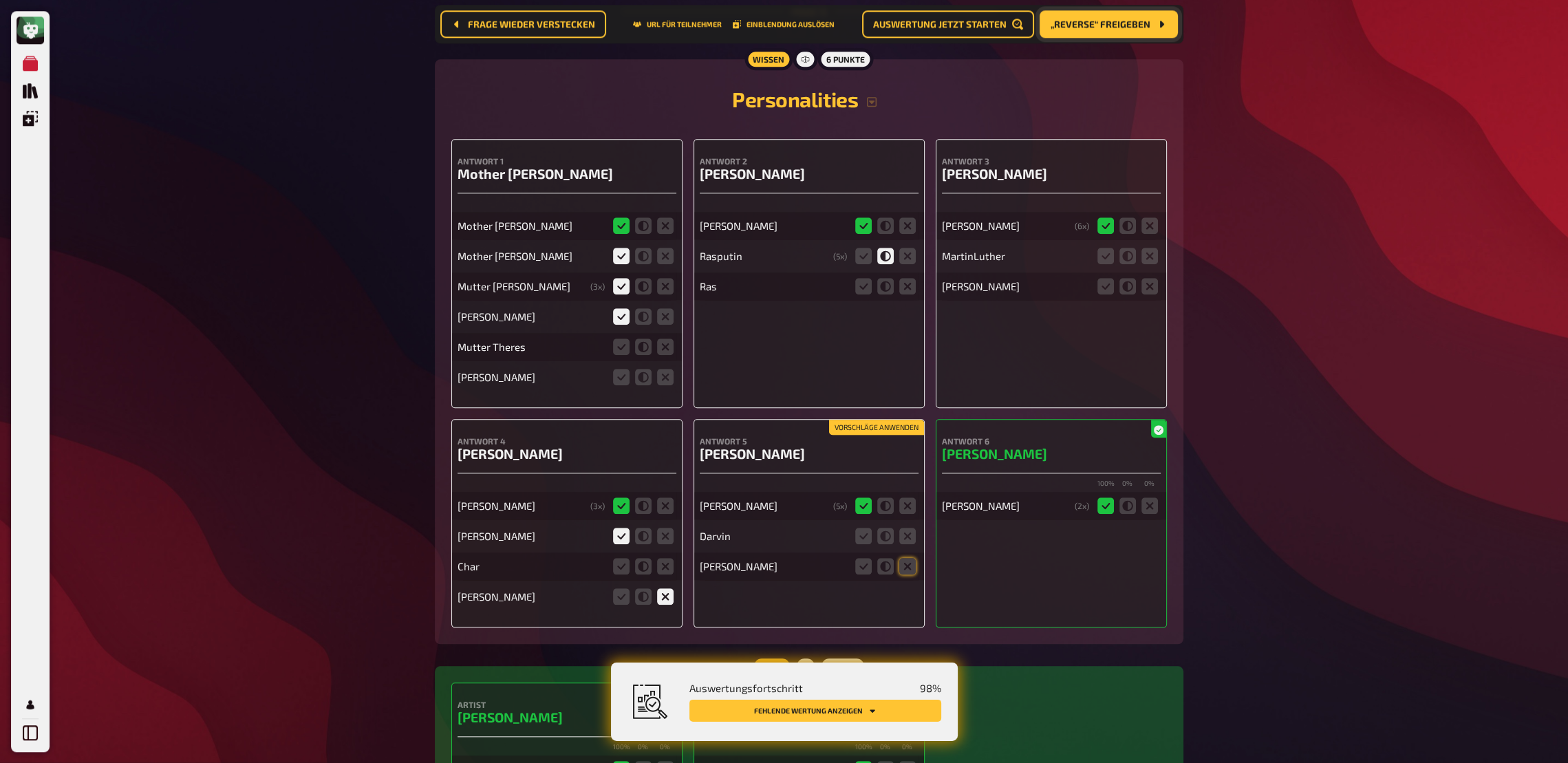
scroll to position [10020, 0]
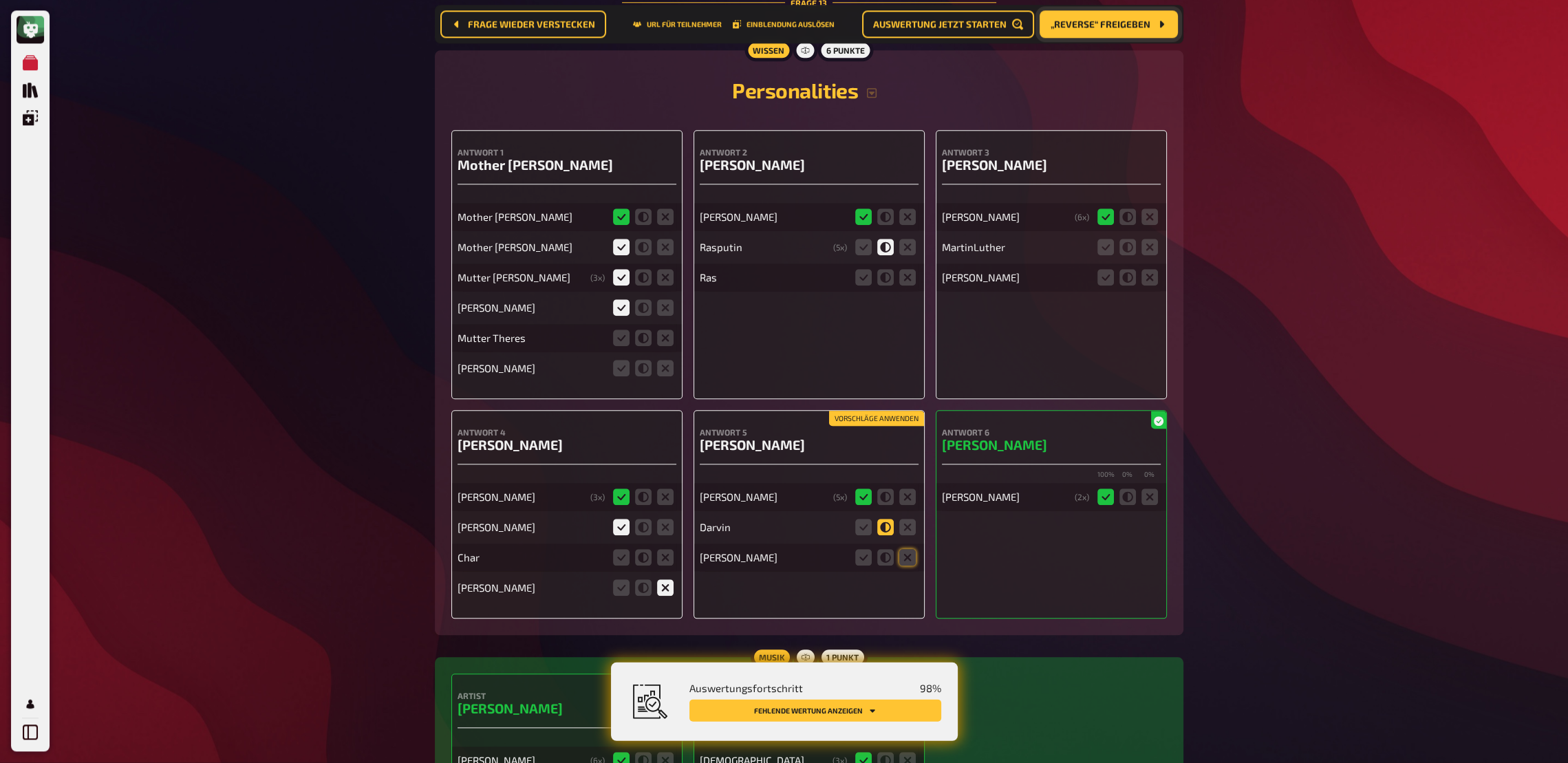
click at [881, 523] on icon at bounding box center [885, 527] width 17 height 17
click at [0, 0] on input "radio" at bounding box center [0, 0] width 0 height 0
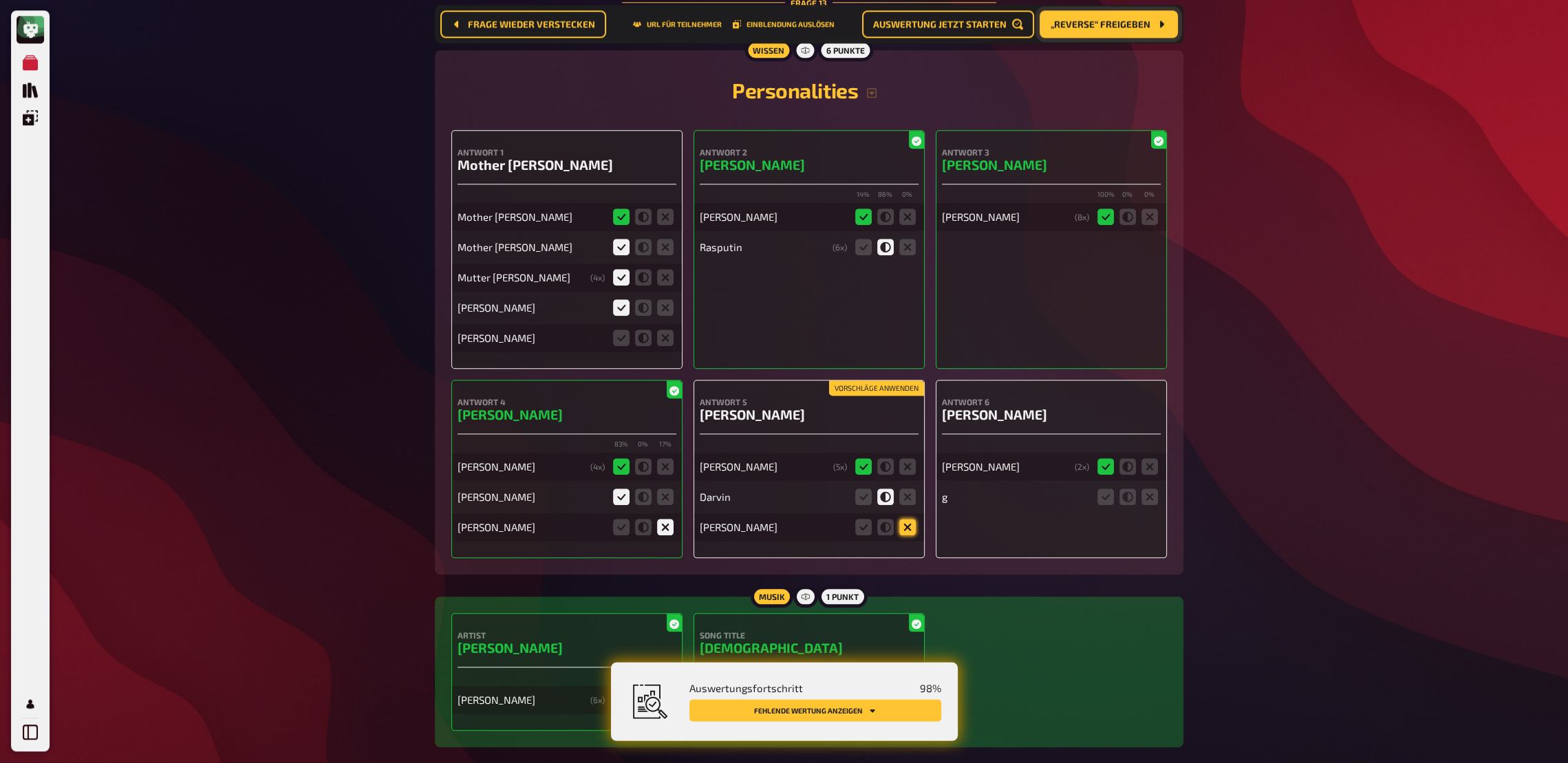
click at [910, 523] on icon at bounding box center [907, 527] width 17 height 17
click at [0, 0] on input "radio" at bounding box center [0, 0] width 0 height 0
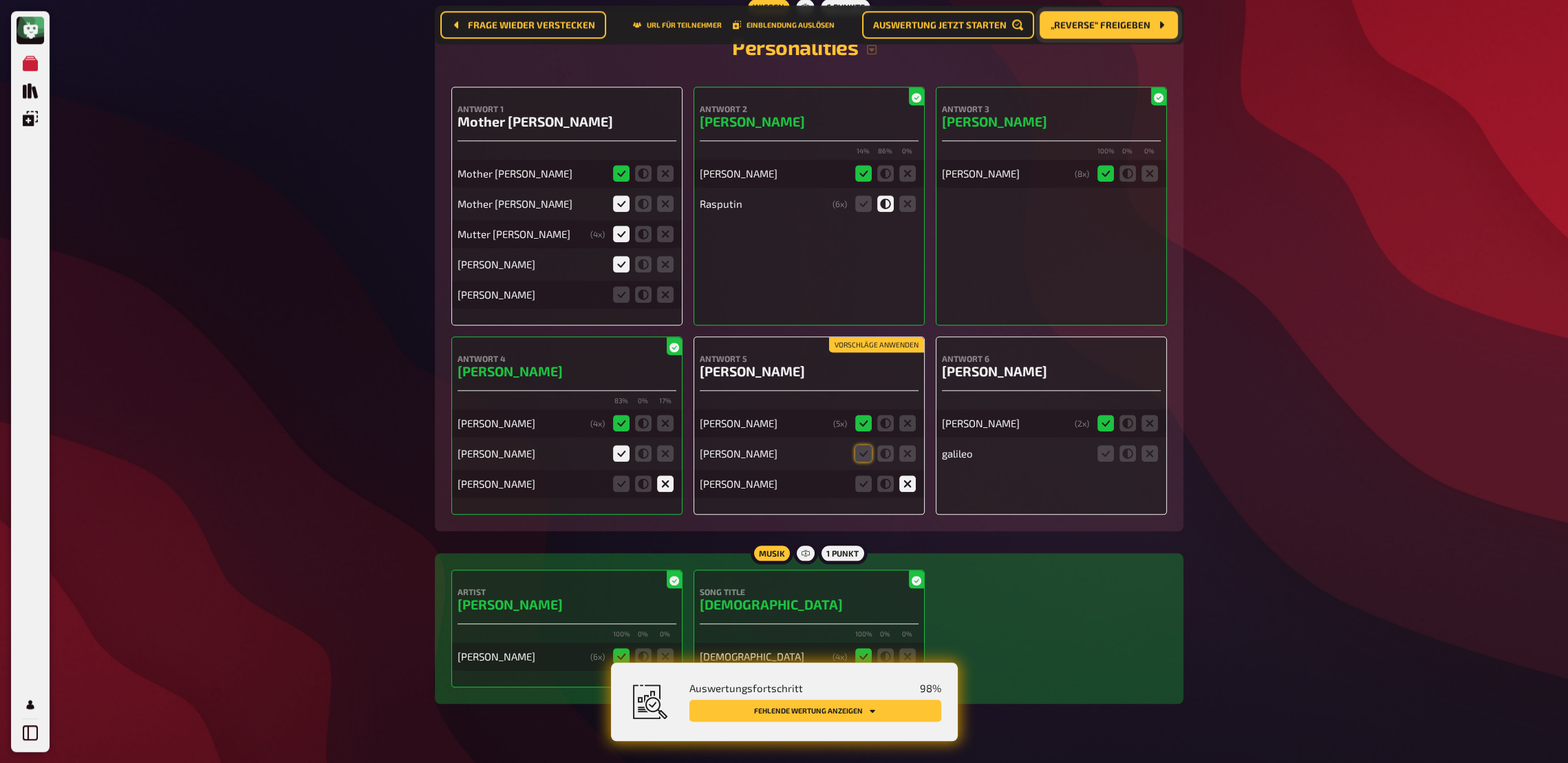
scroll to position [10083, 0]
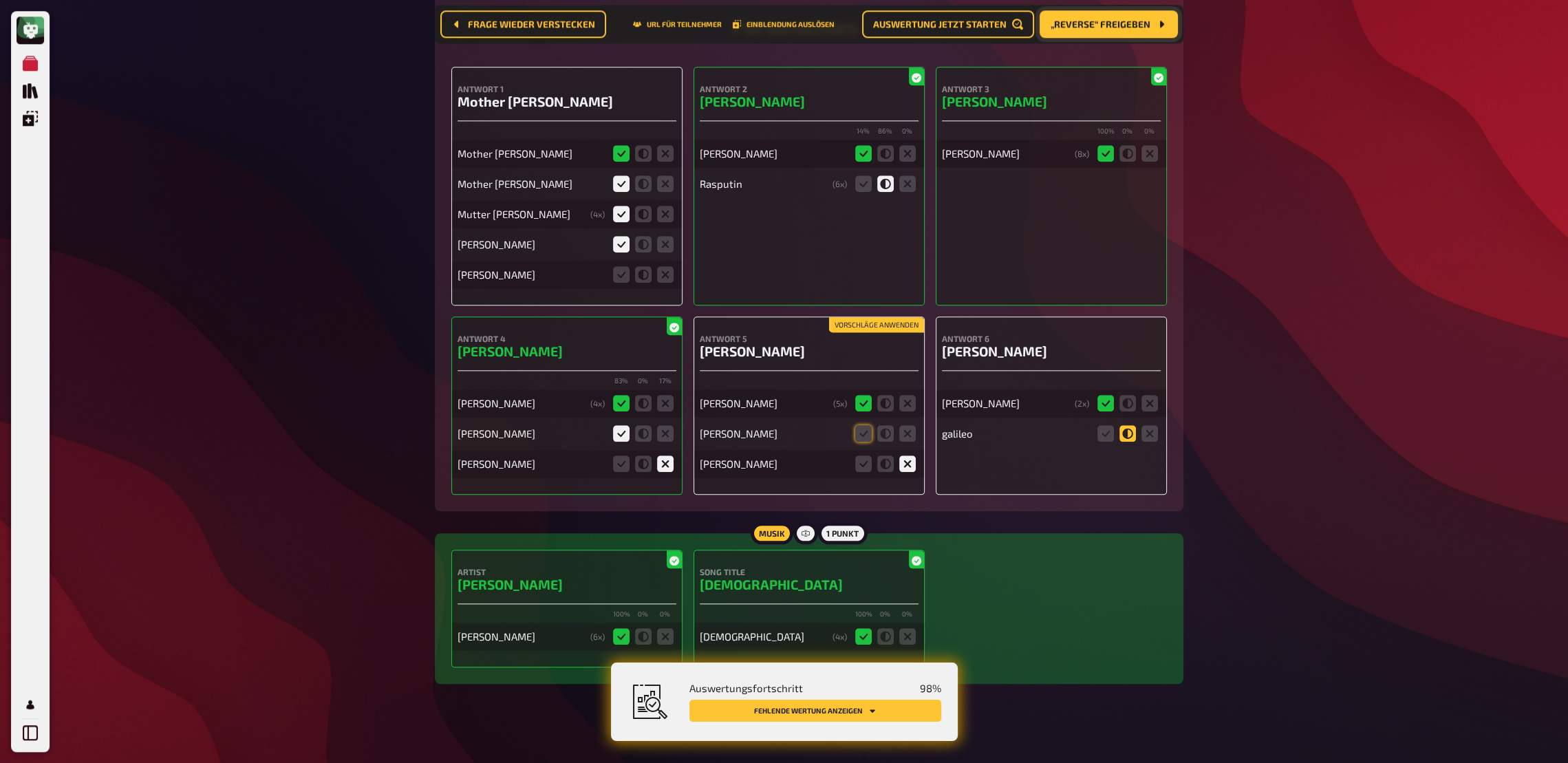
click at [1130, 426] on icon at bounding box center [1127, 434] width 17 height 17
click at [0, 0] on input "radio" at bounding box center [0, 0] width 0 height 0
click at [863, 426] on icon at bounding box center [864, 434] width 17 height 17
click at [0, 0] on input "radio" at bounding box center [0, 0] width 0 height 0
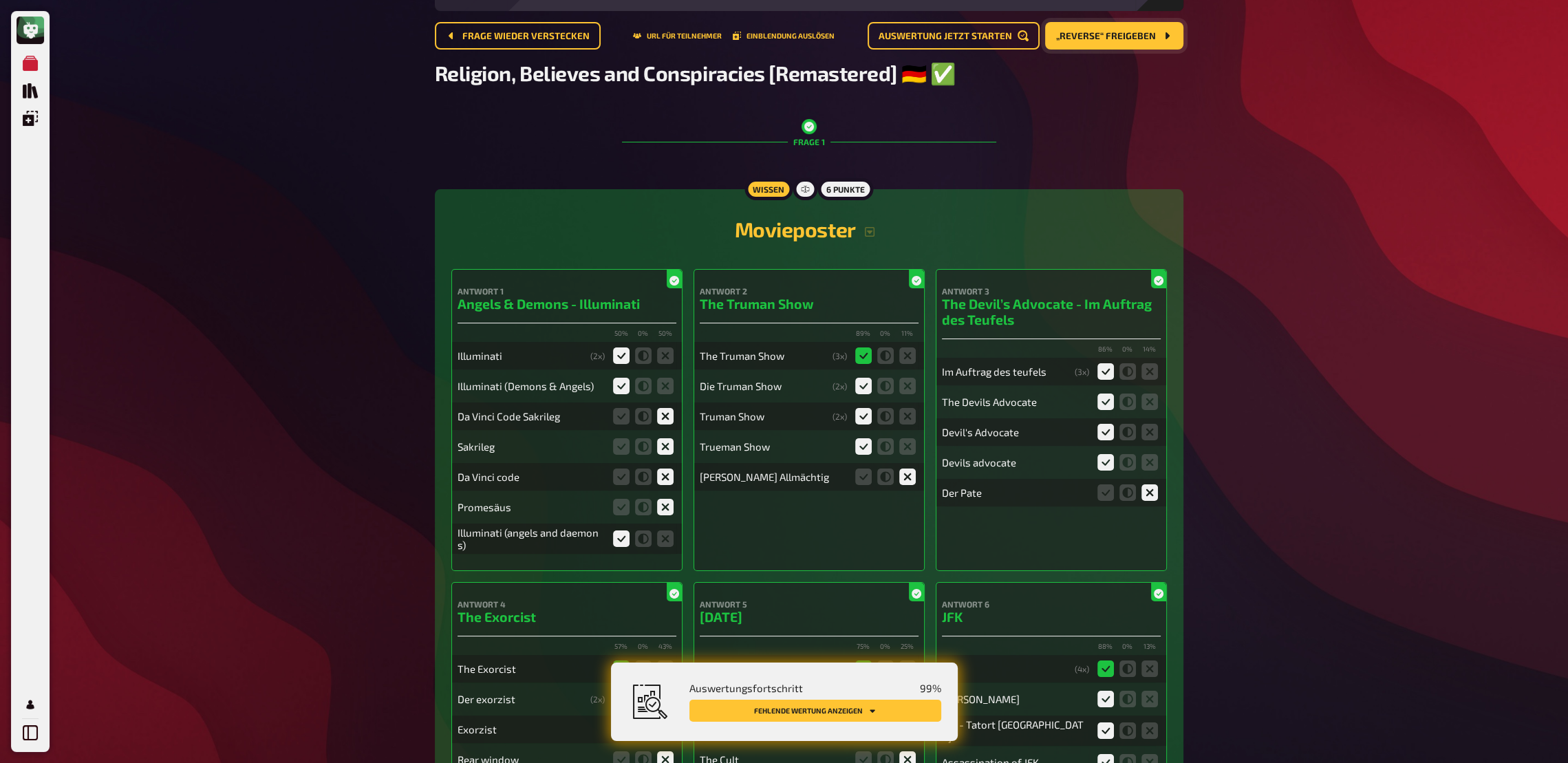
scroll to position [0, 0]
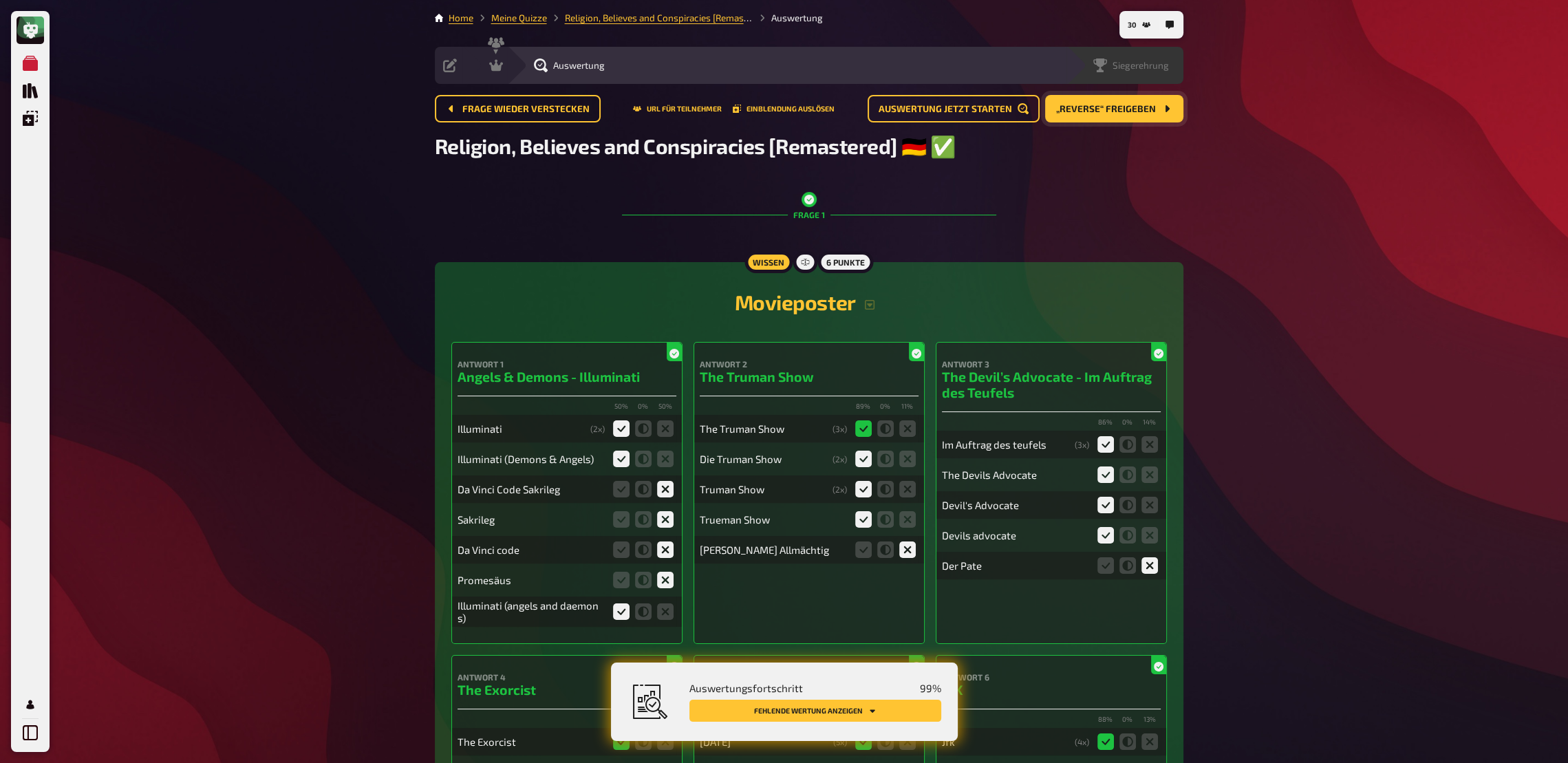
click at [1155, 69] on span "Siegerehrung" at bounding box center [1141, 65] width 57 height 11
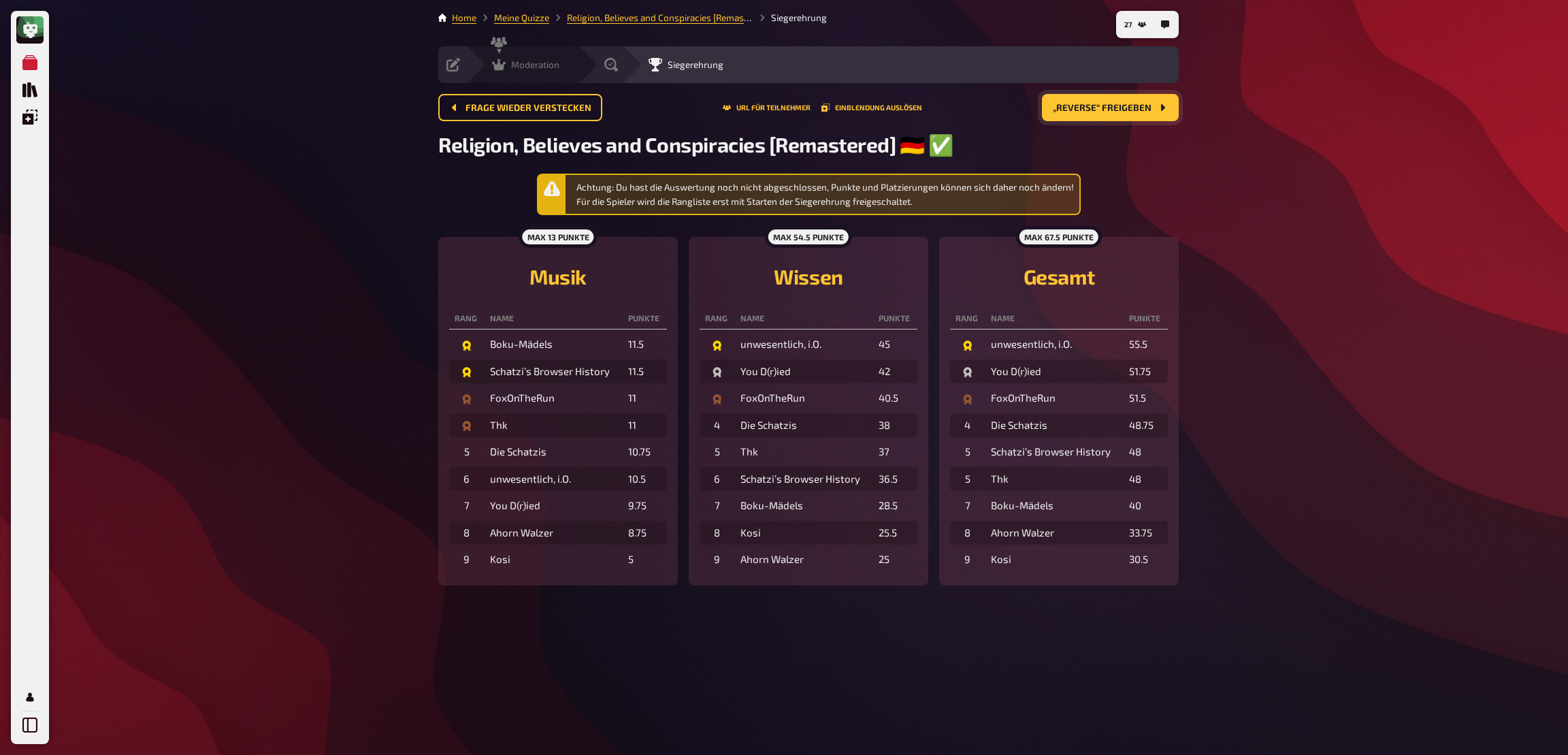
click at [543, 65] on span "Moderation" at bounding box center [535, 64] width 48 height 11
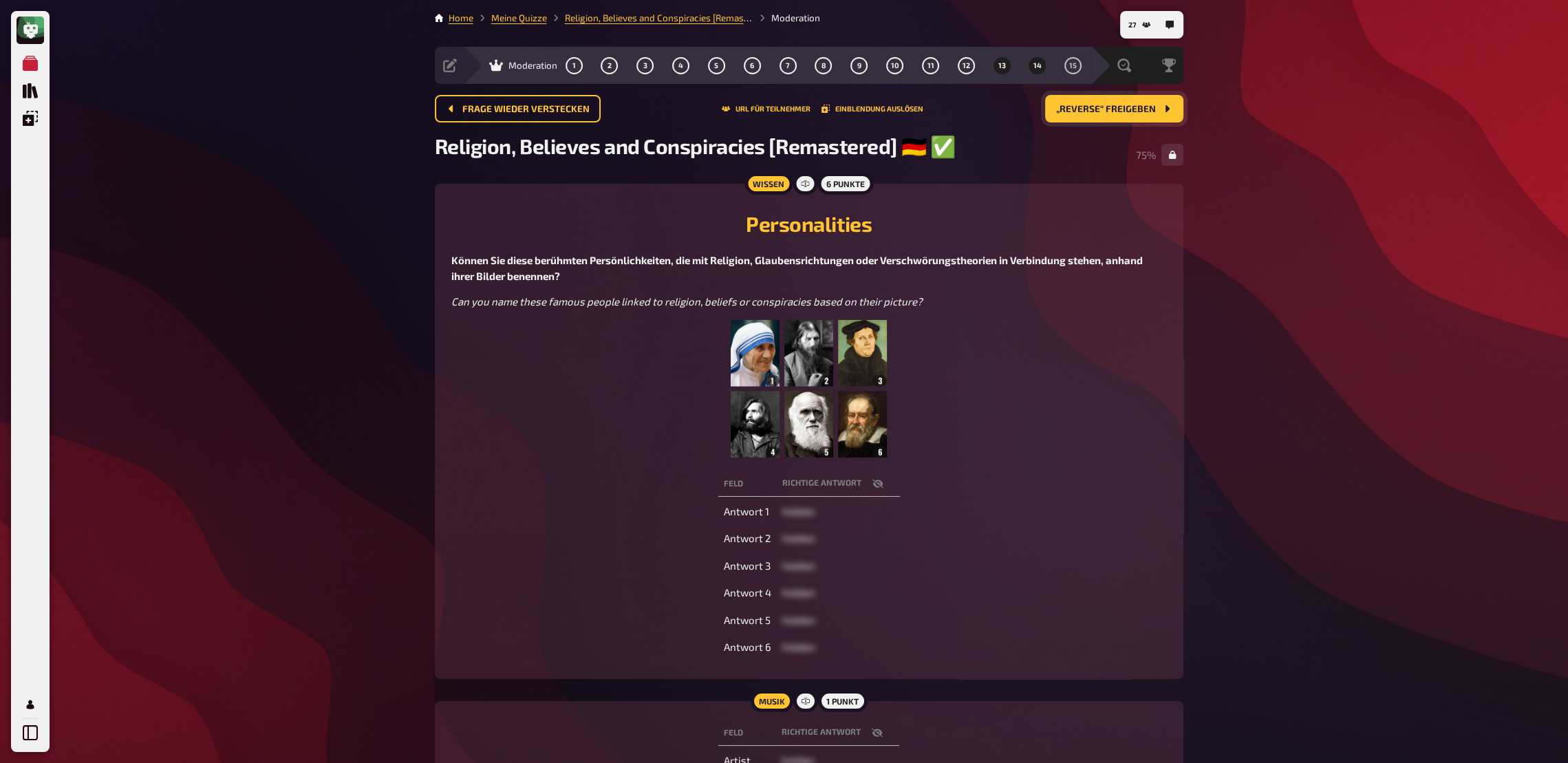
click at [1039, 72] on button "14" at bounding box center [1037, 65] width 22 height 22
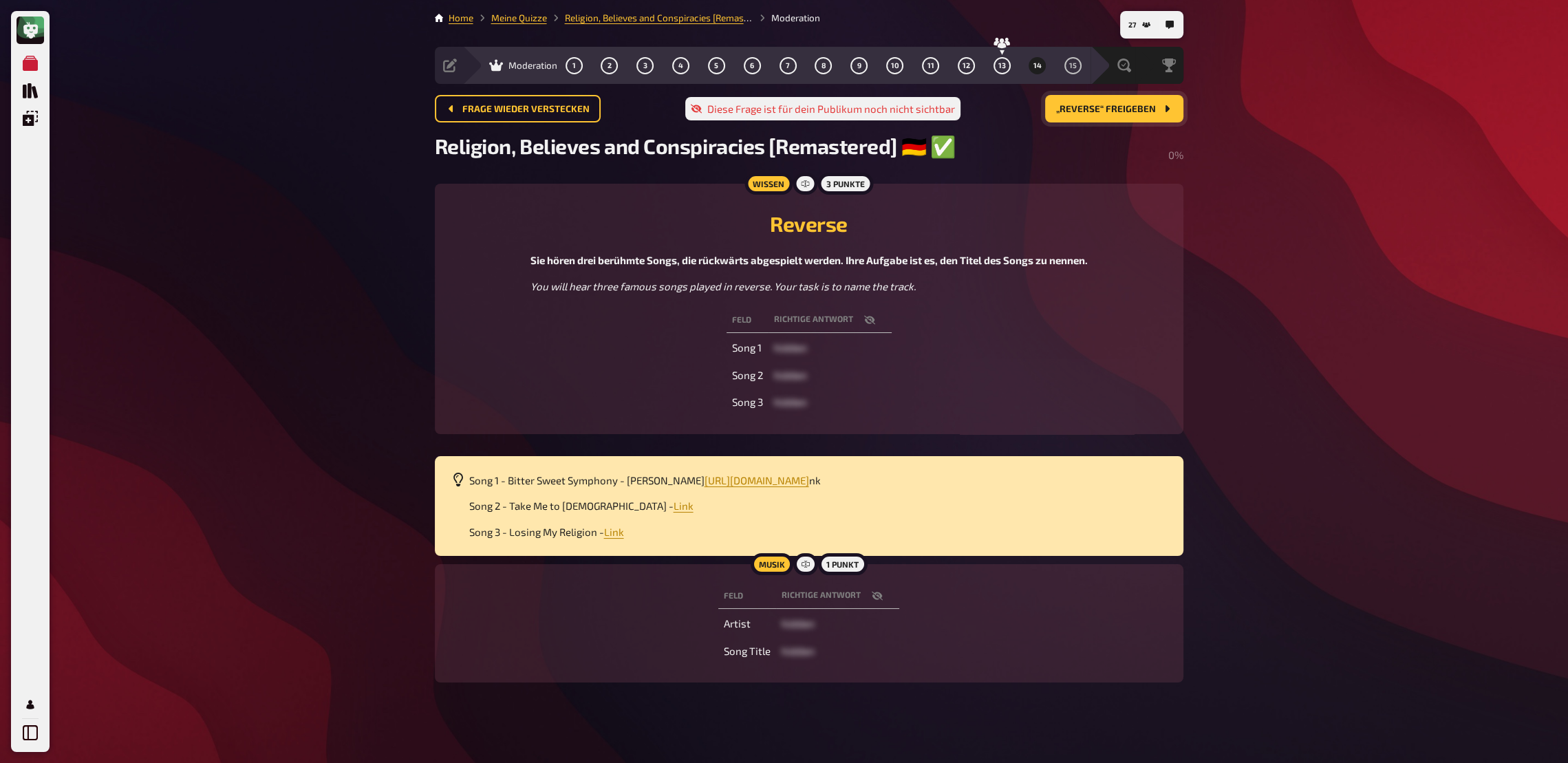
click at [1127, 112] on span "„Reverse“ freigeben" at bounding box center [1106, 109] width 100 height 10
click at [809, 483] on span "https://drive.google.com/file/d/1Wg65xk7S389ApJGIUT4GPDoyGmbau3fB/view?usp=shar…" at bounding box center [757, 480] width 105 height 12
click at [674, 512] on span "Link" at bounding box center [683, 506] width 20 height 12
click at [621, 534] on span "Link" at bounding box center [614, 531] width 20 height 12
click at [882, 561] on icon "button" at bounding box center [877, 595] width 11 height 11
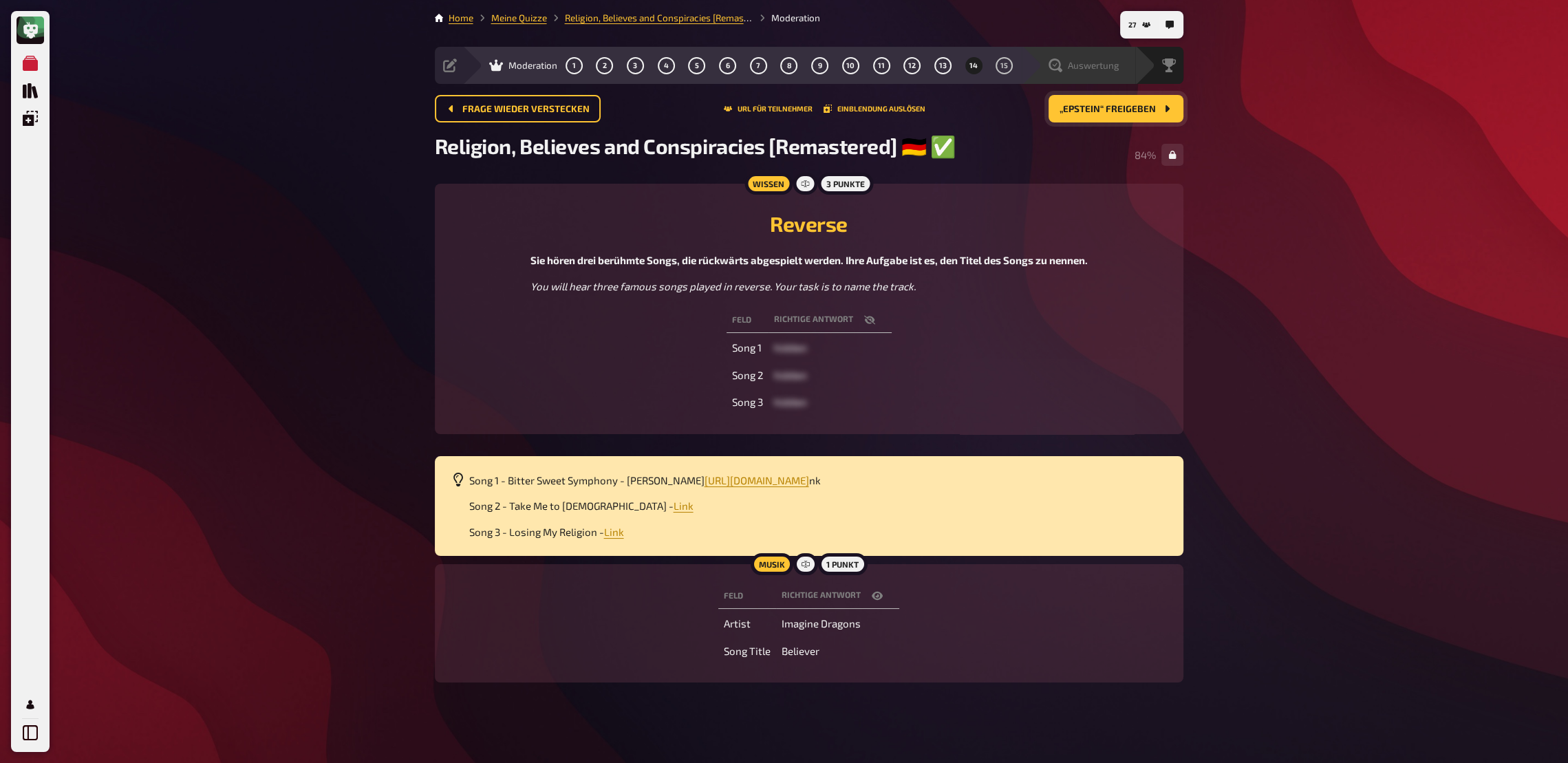
click at [1068, 70] on span "Auswertung" at bounding box center [1093, 65] width 52 height 11
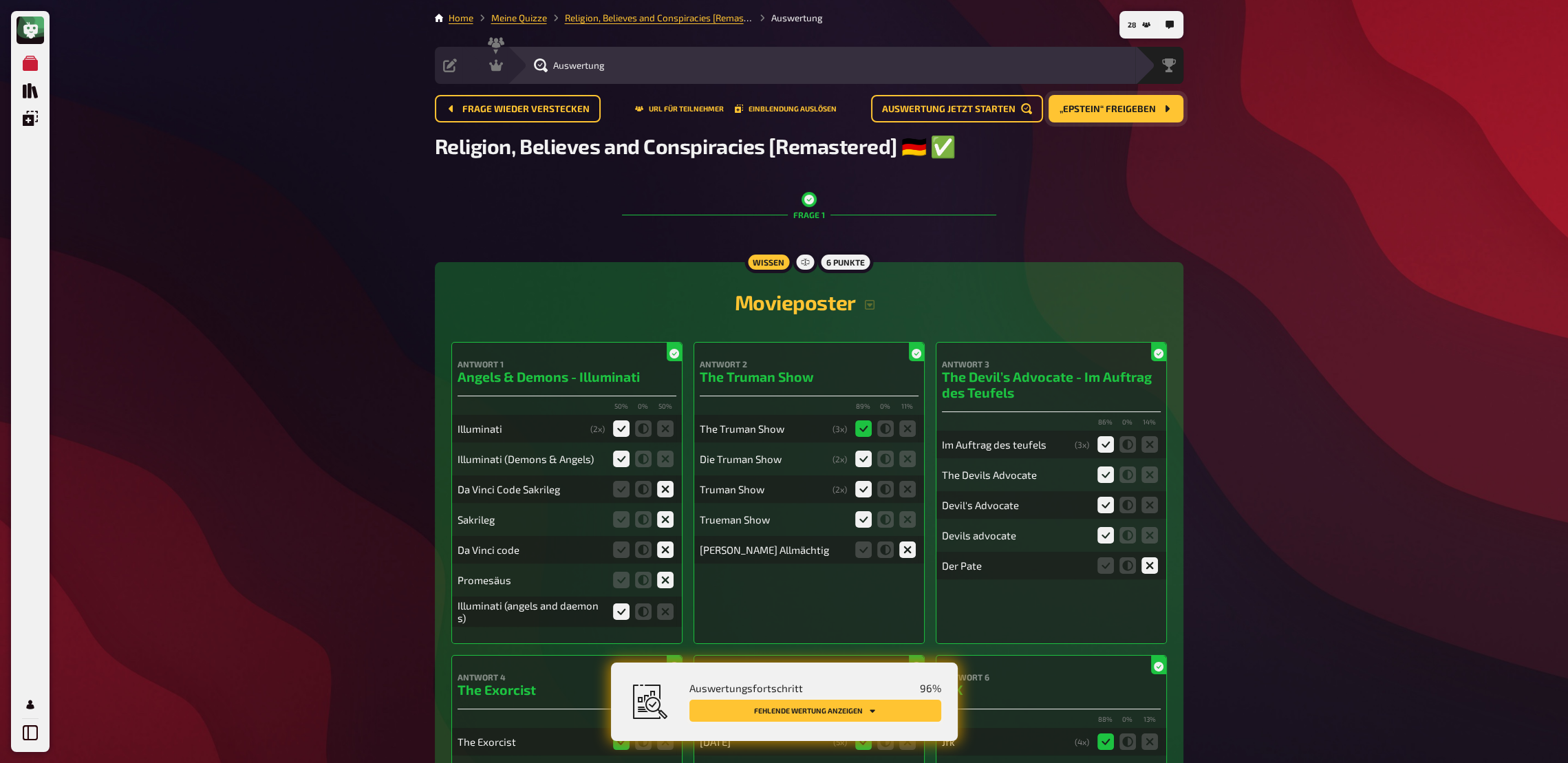
click at [903, 561] on button "Fehlende Wertung anzeigen" at bounding box center [815, 711] width 252 height 22
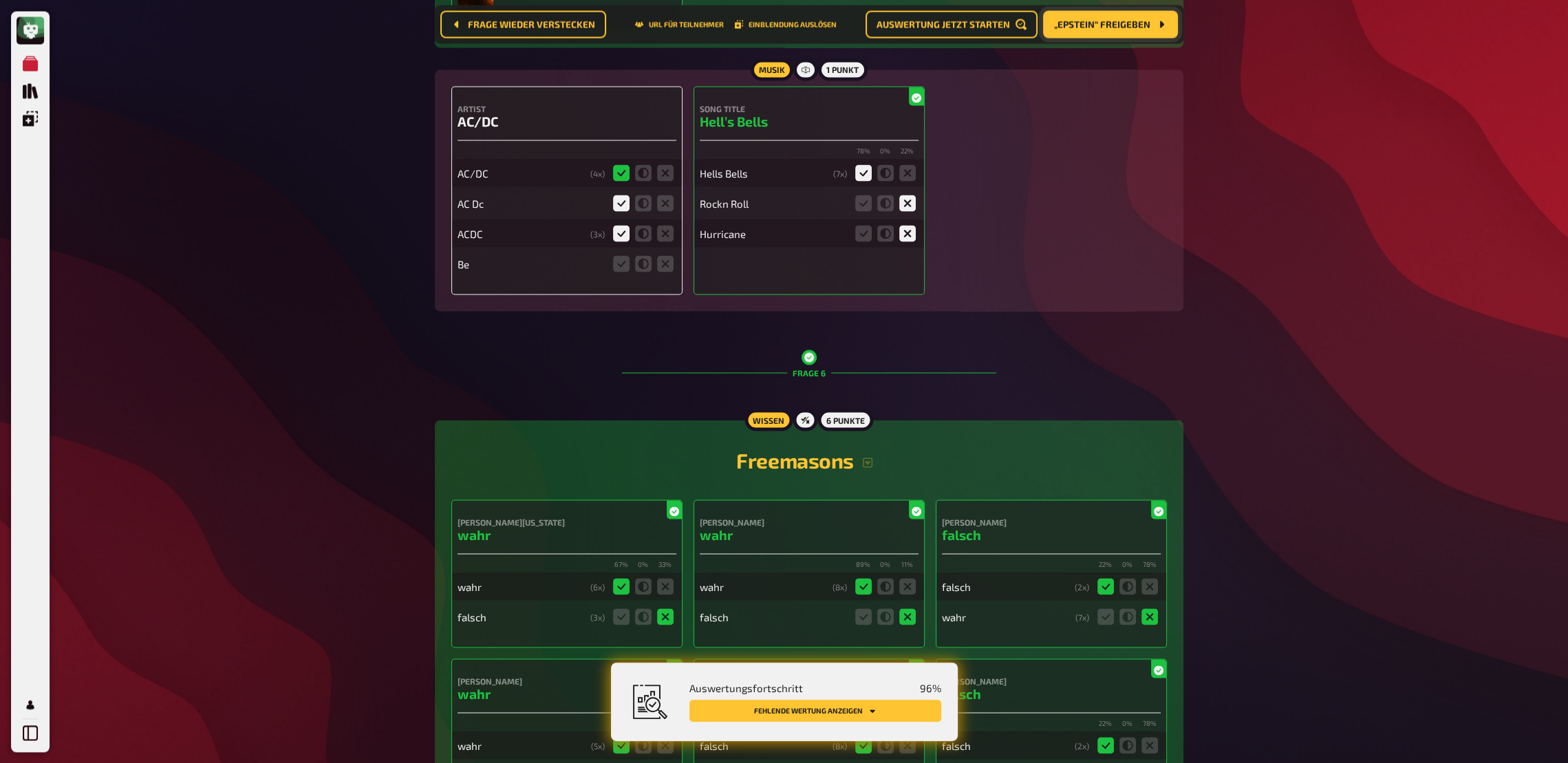
scroll to position [3849, 0]
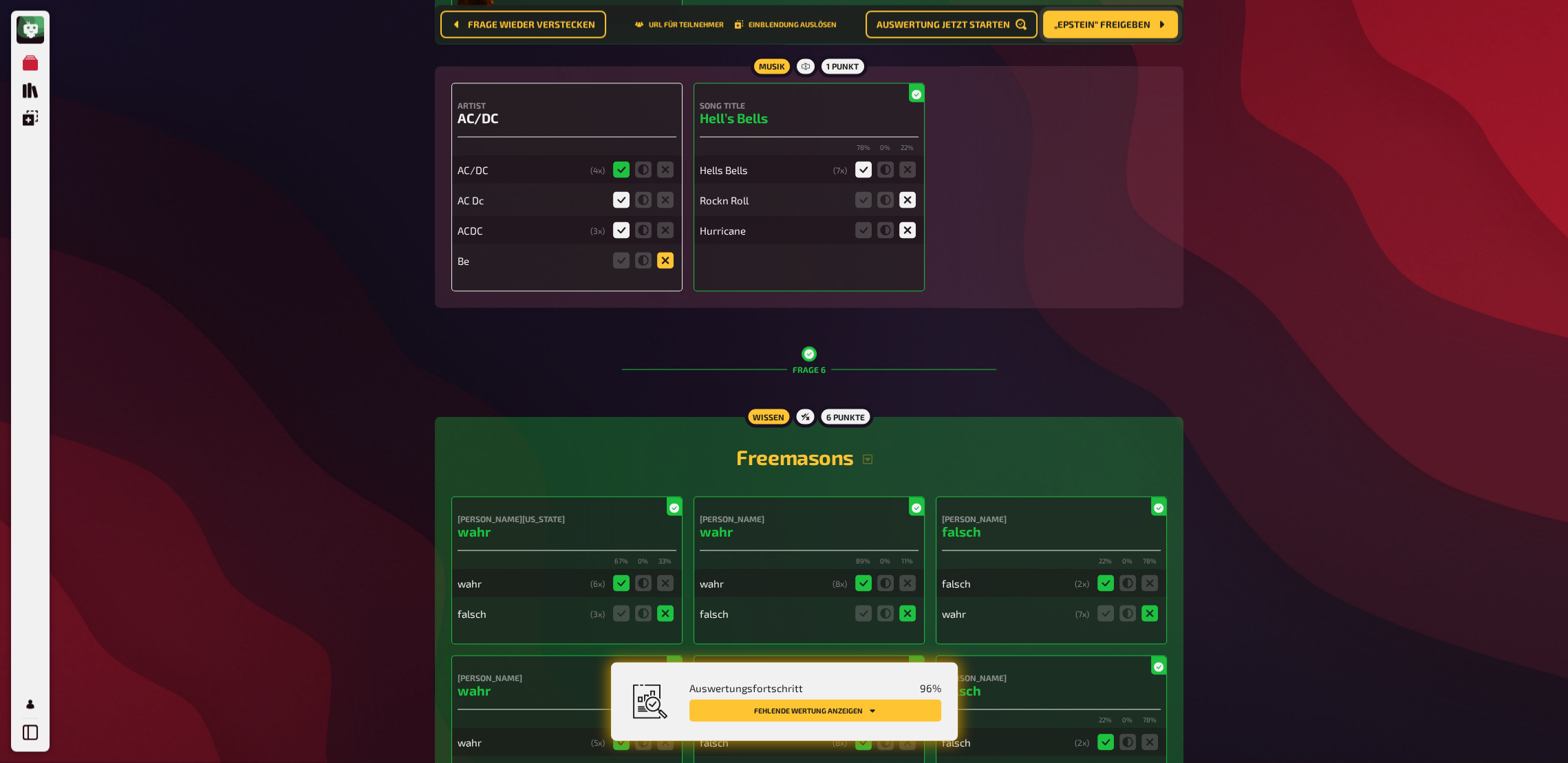
click at [670, 268] on icon at bounding box center [665, 260] width 17 height 17
click at [0, 0] on input "radio" at bounding box center [0, 0] width 0 height 0
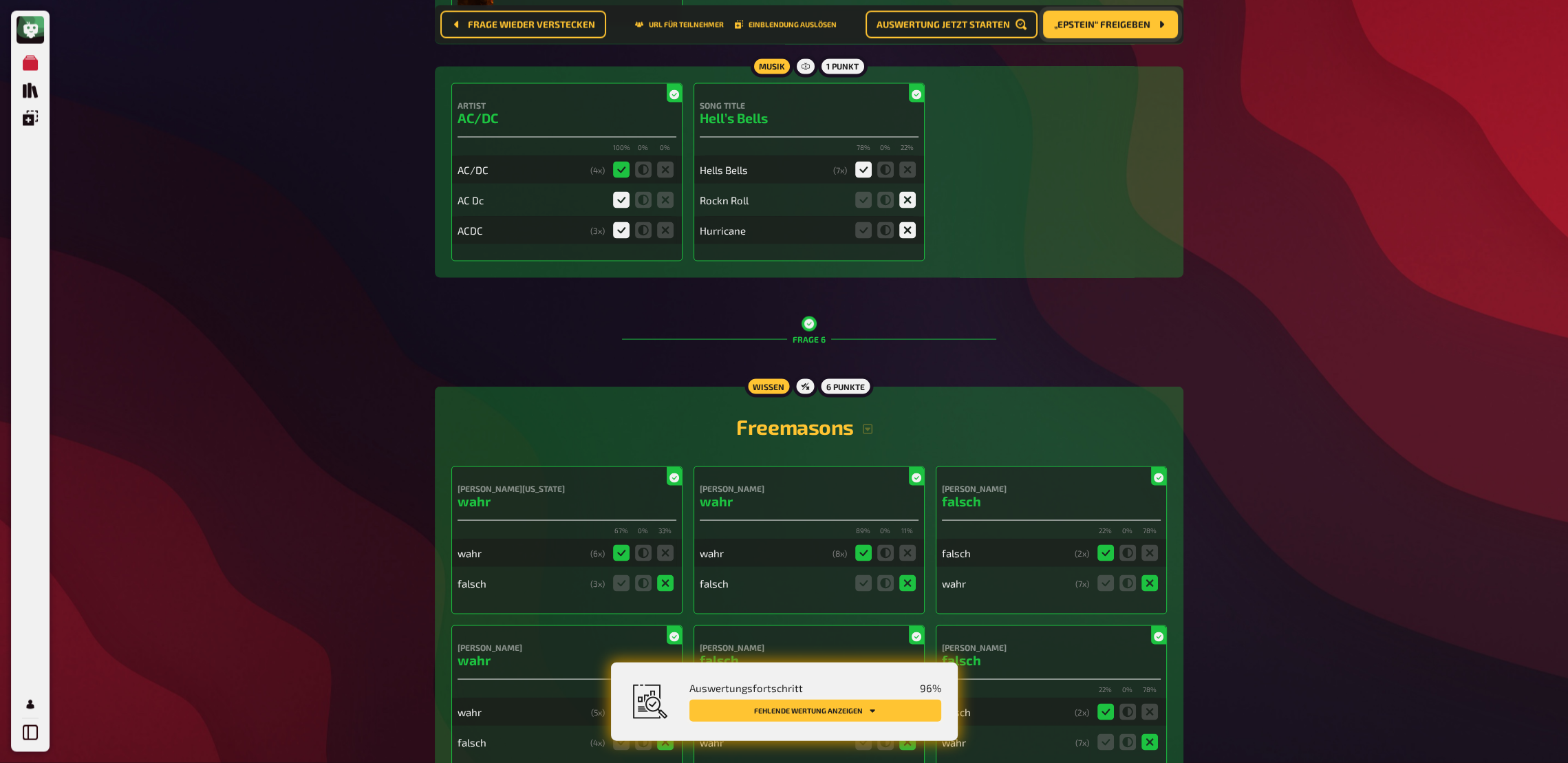
click at [846, 561] on button "Fehlende Wertung anzeigen" at bounding box center [815, 711] width 252 height 22
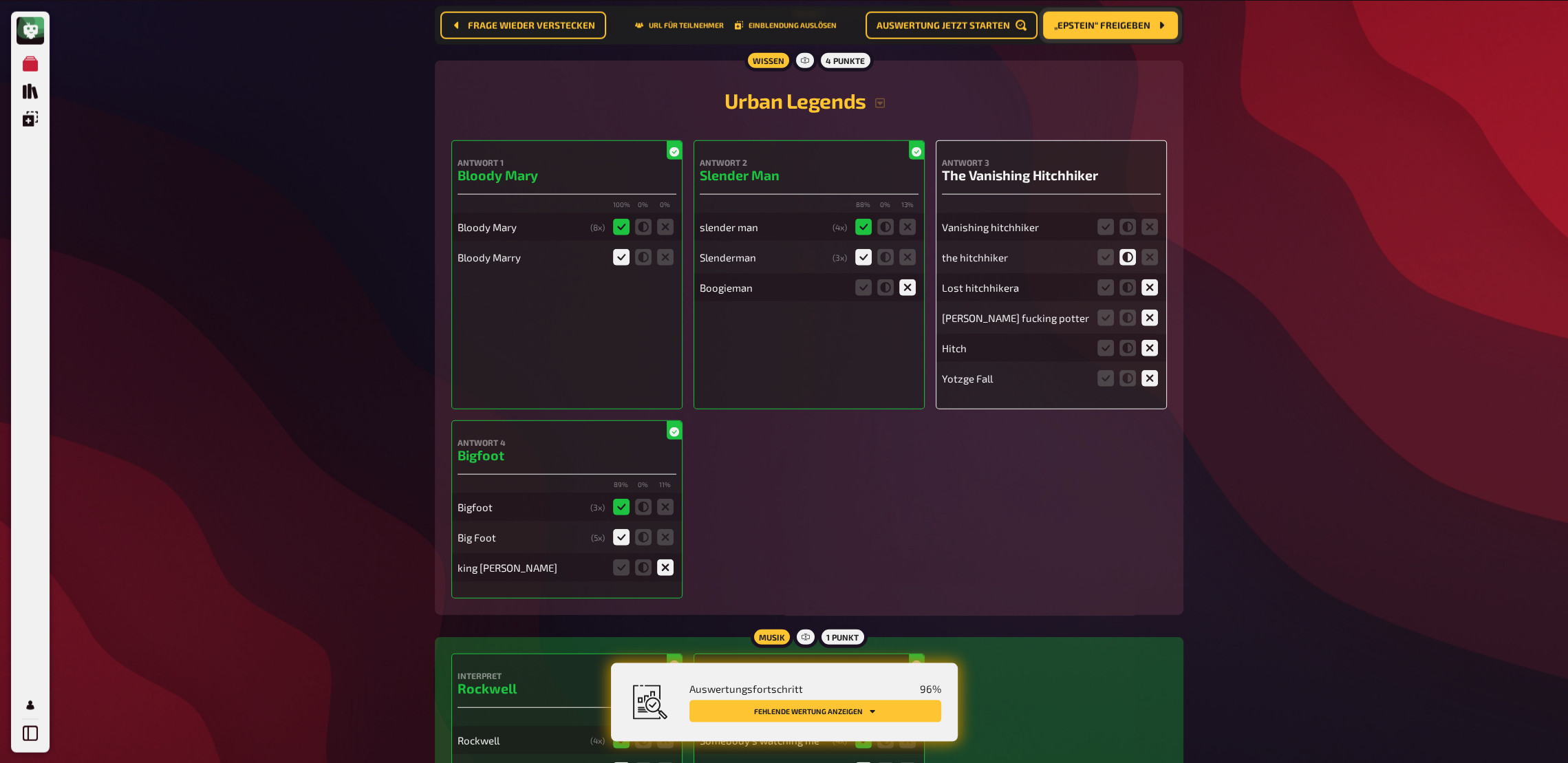
scroll to position [4928, 0]
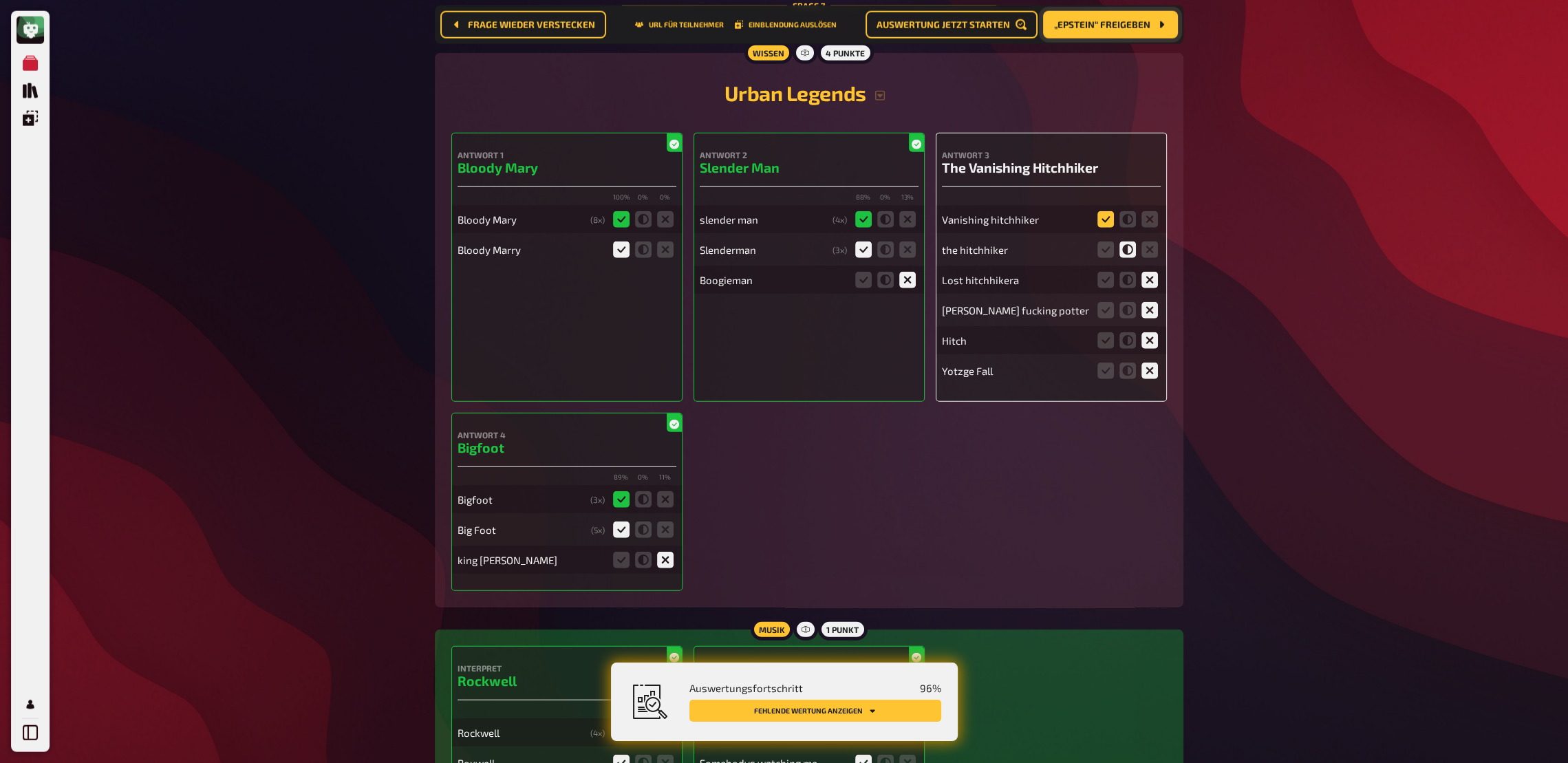
click at [1105, 228] on icon at bounding box center [1106, 219] width 17 height 17
click at [0, 0] on input "radio" at bounding box center [0, 0] width 0 height 0
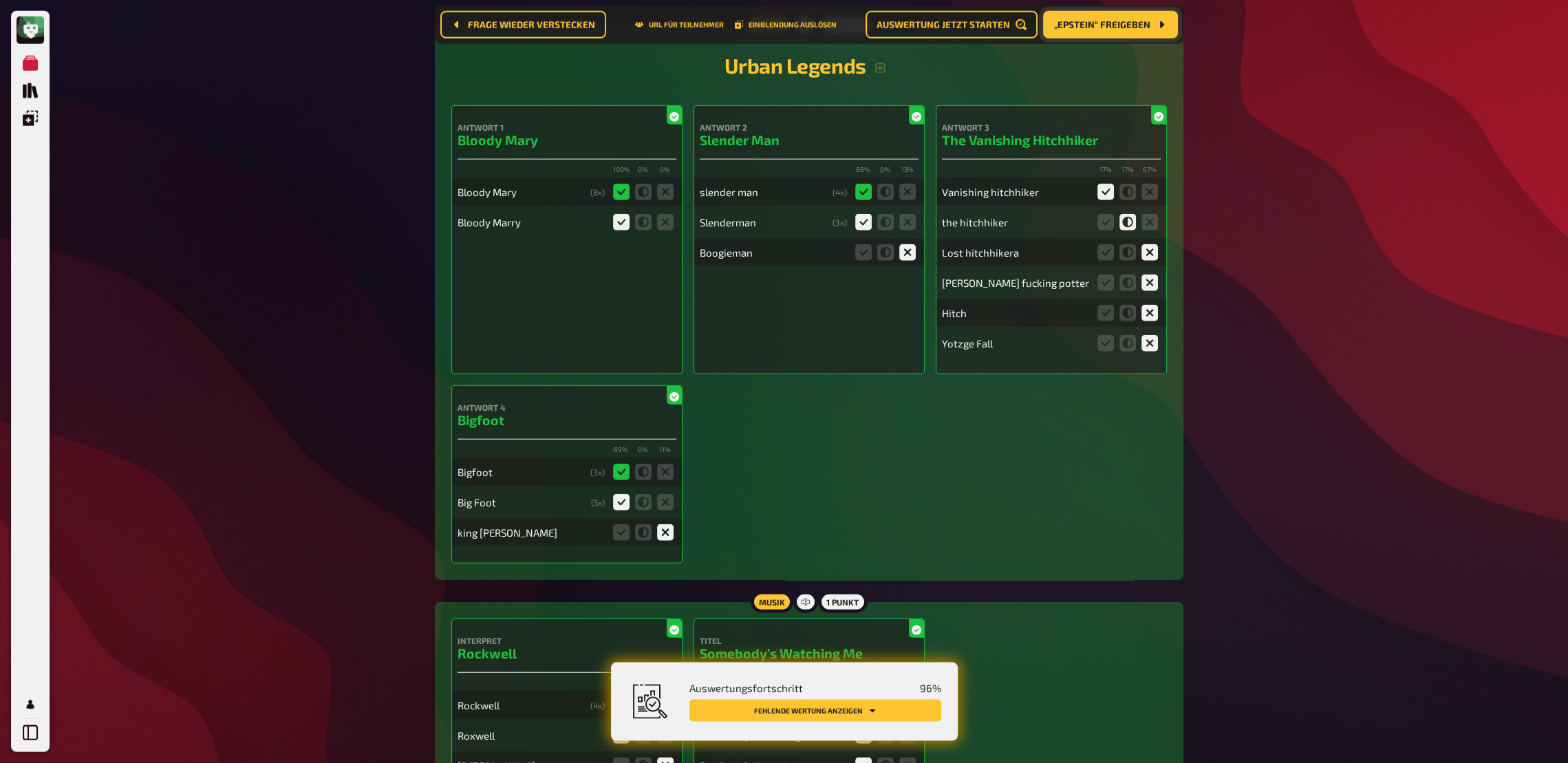
scroll to position [5076, 0]
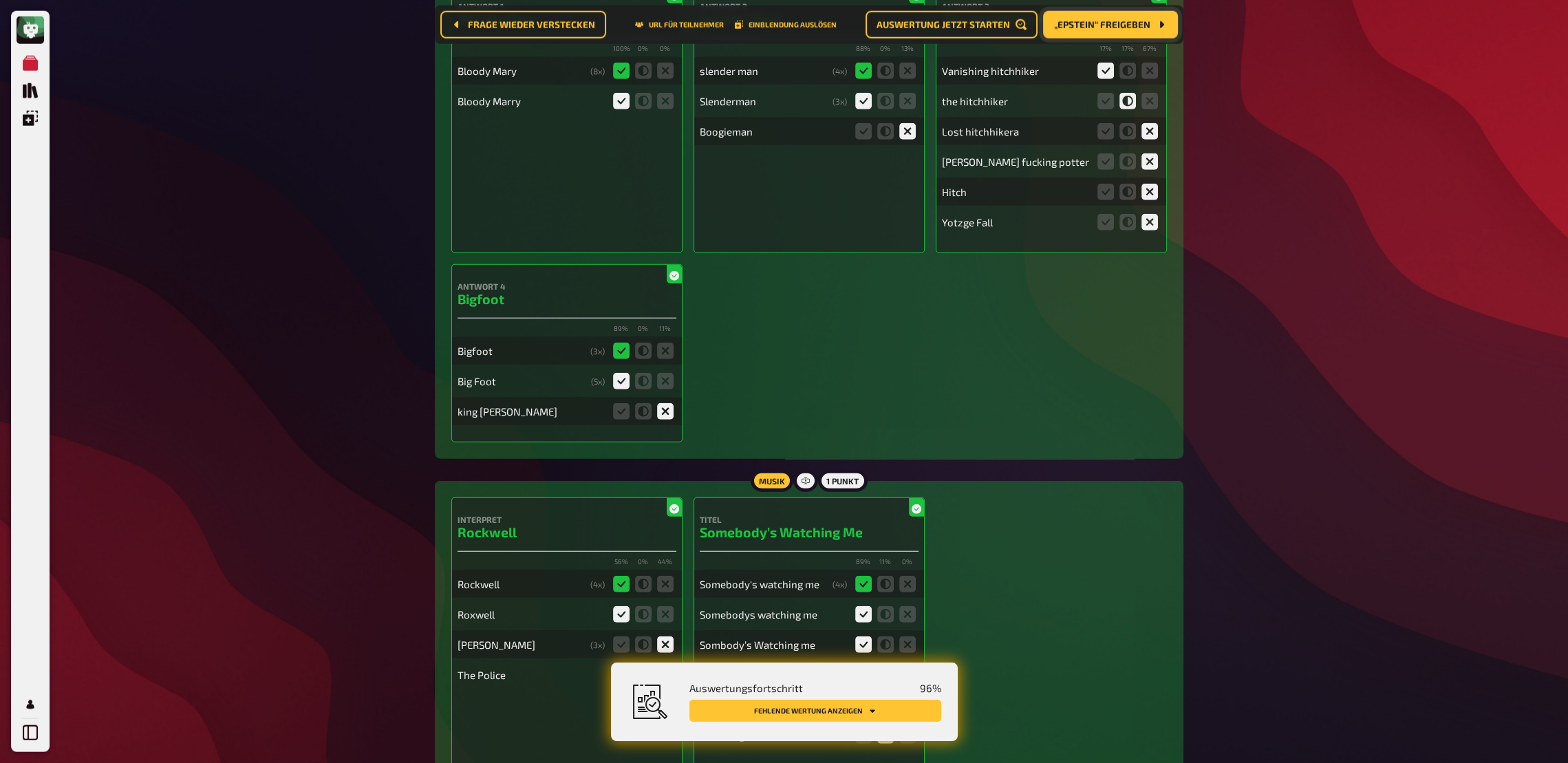
click at [864, 561] on button "Fehlende Wertung anzeigen" at bounding box center [815, 711] width 252 height 22
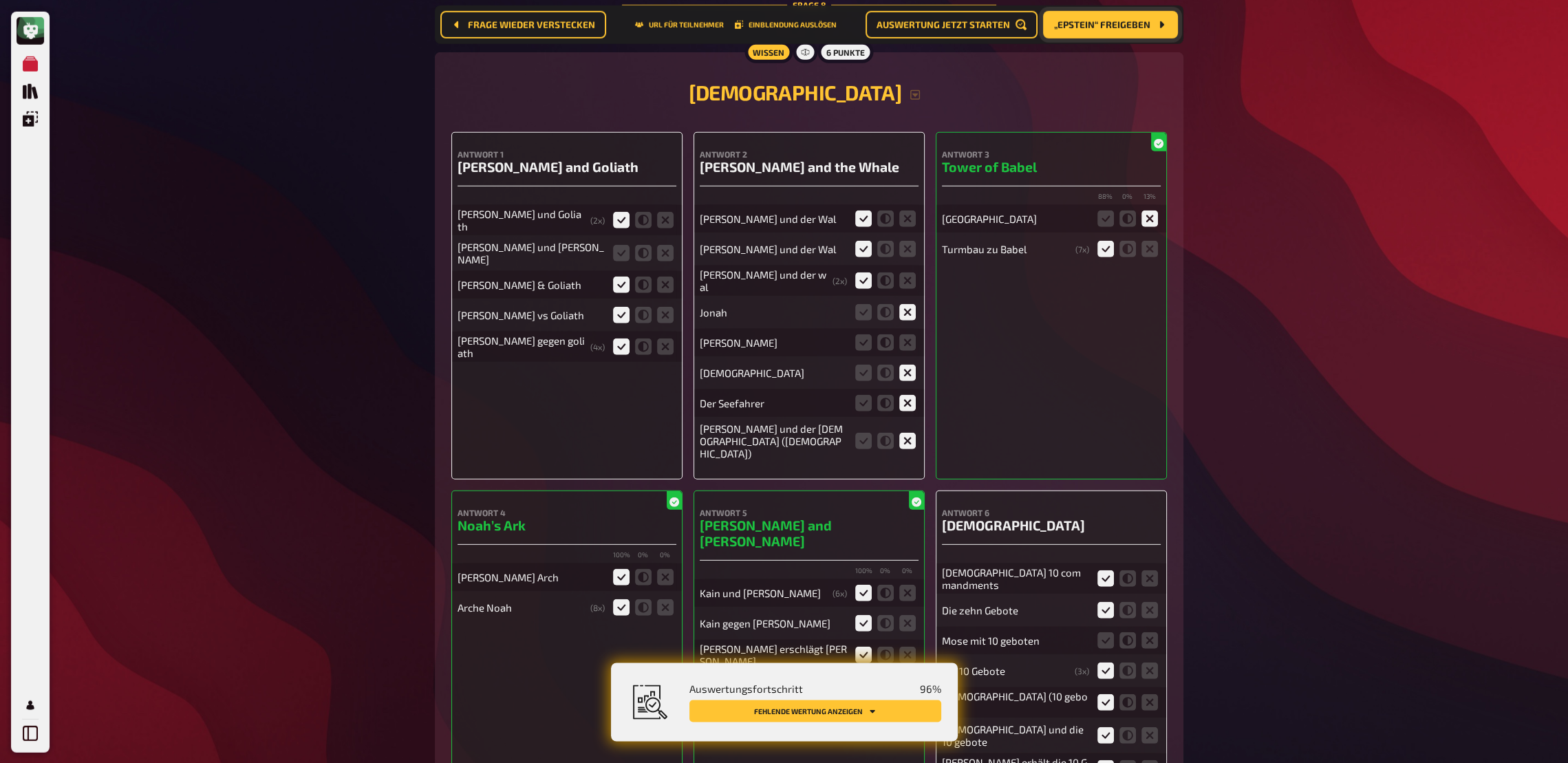
scroll to position [5917, 0]
click at [622, 260] on icon at bounding box center [621, 252] width 17 height 17
click at [0, 0] on input "radio" at bounding box center [0, 0] width 0 height 0
click at [908, 350] on icon at bounding box center [907, 341] width 17 height 17
click at [0, 0] on input "radio" at bounding box center [0, 0] width 0 height 0
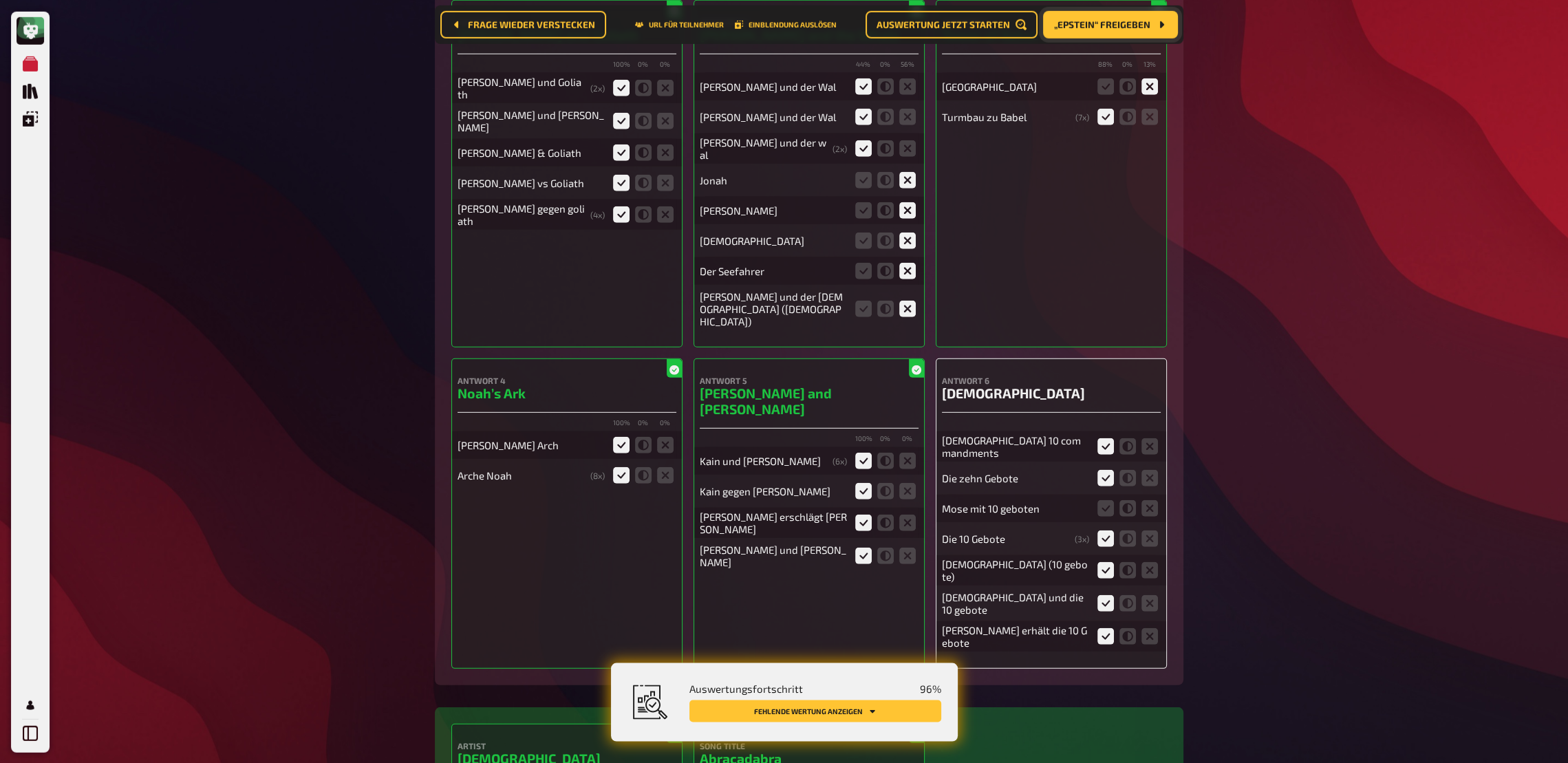
scroll to position [6066, 0]
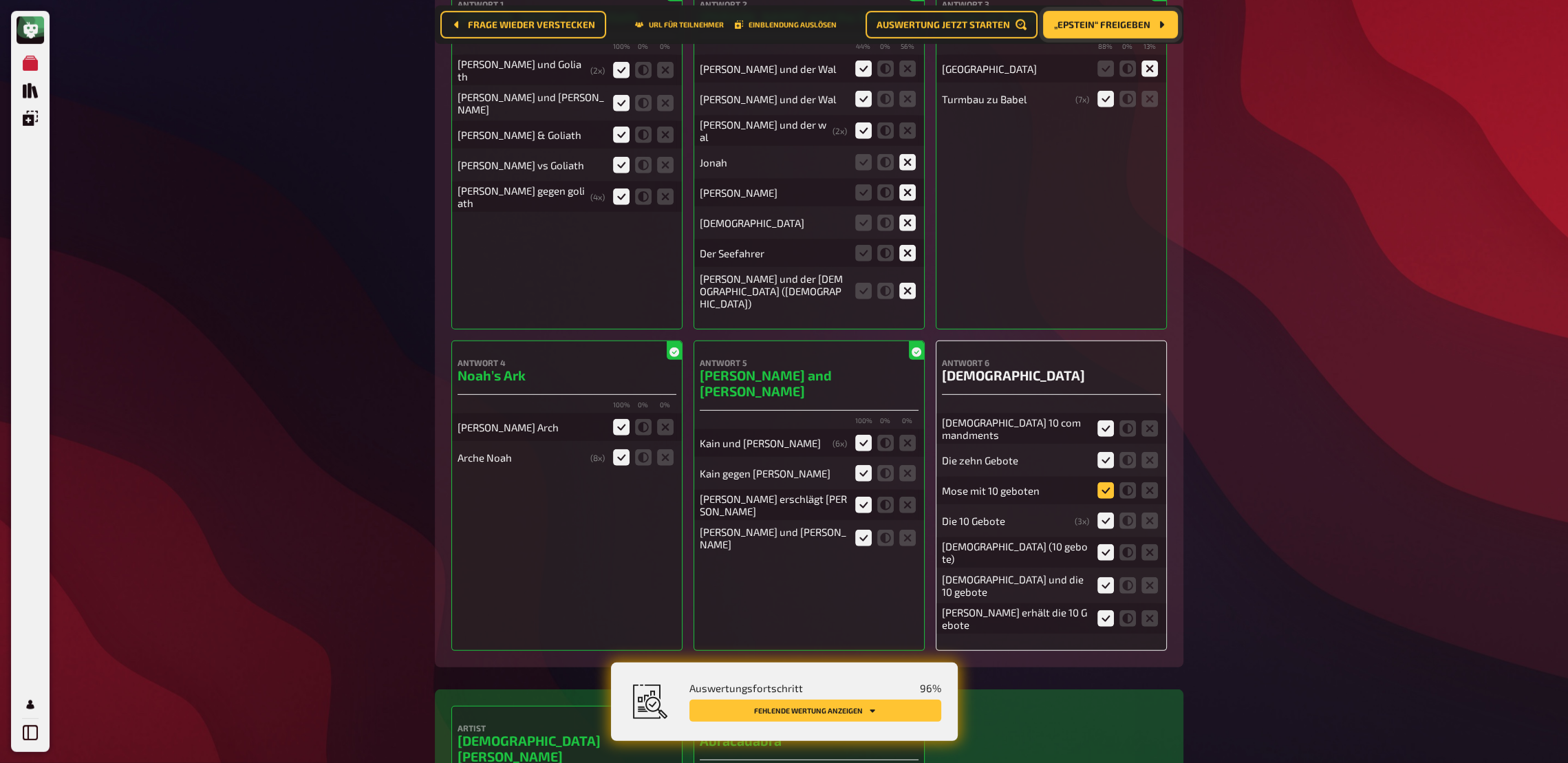
click at [1100, 487] on icon at bounding box center [1106, 490] width 17 height 17
click at [0, 0] on input "radio" at bounding box center [0, 0] width 0 height 0
click at [846, 561] on button "Fehlende Wertung anzeigen" at bounding box center [815, 711] width 252 height 22
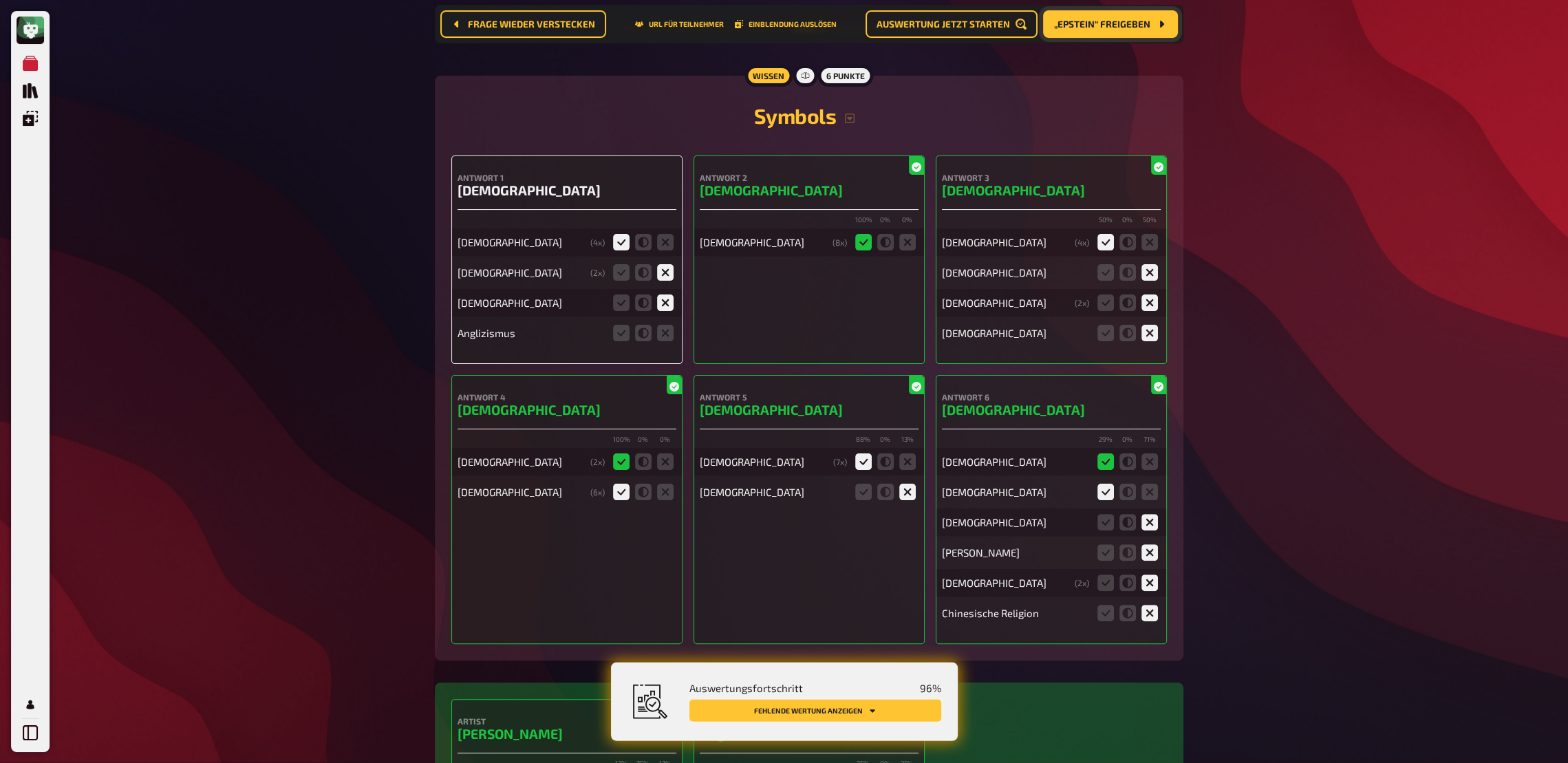
scroll to position [8317, 0]
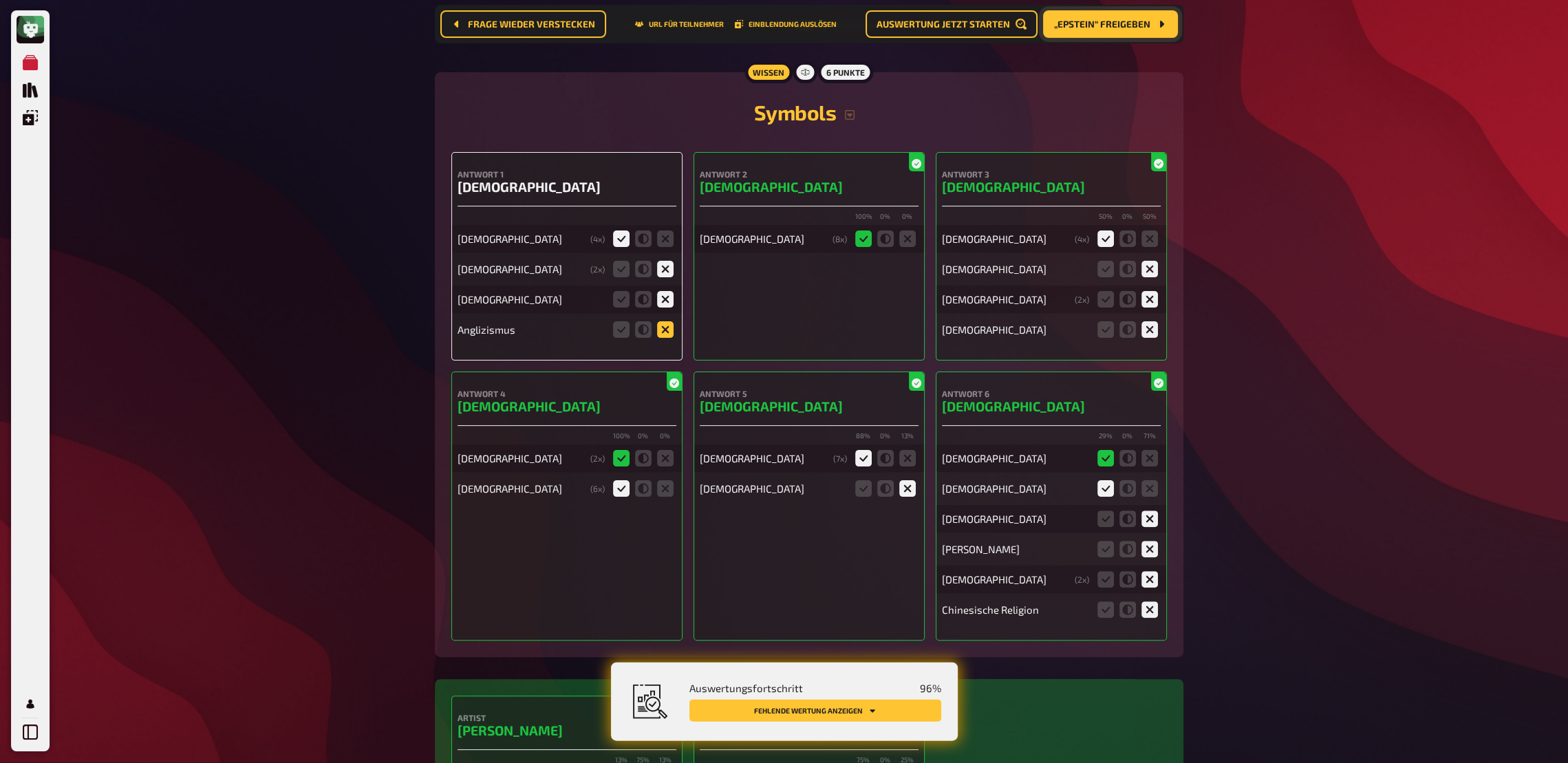
click at [670, 322] on icon at bounding box center [665, 329] width 17 height 17
click at [0, 0] on input "radio" at bounding box center [0, 0] width 0 height 0
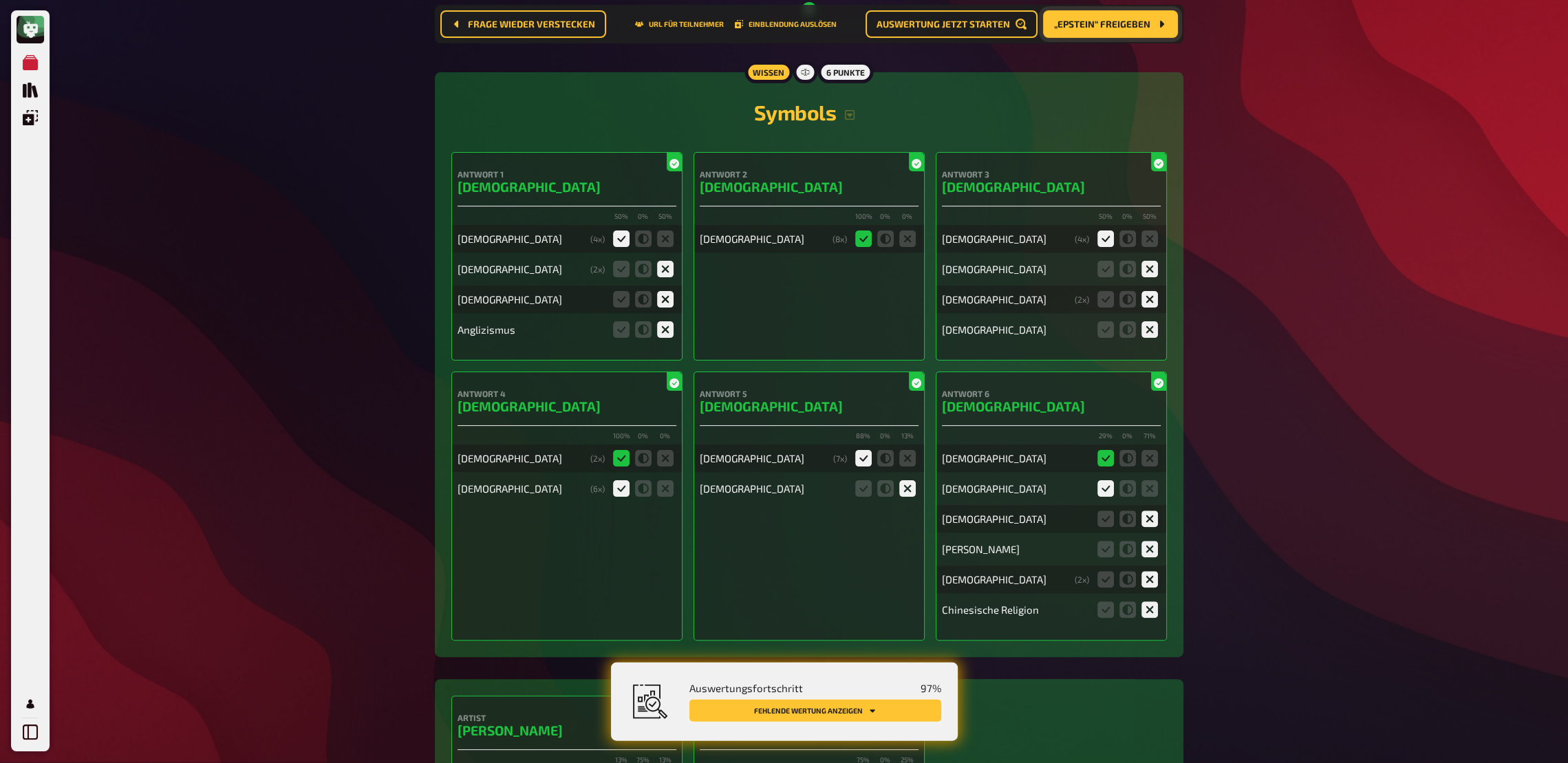
click at [843, 561] on button "Fehlende Wertung anzeigen" at bounding box center [815, 711] width 252 height 22
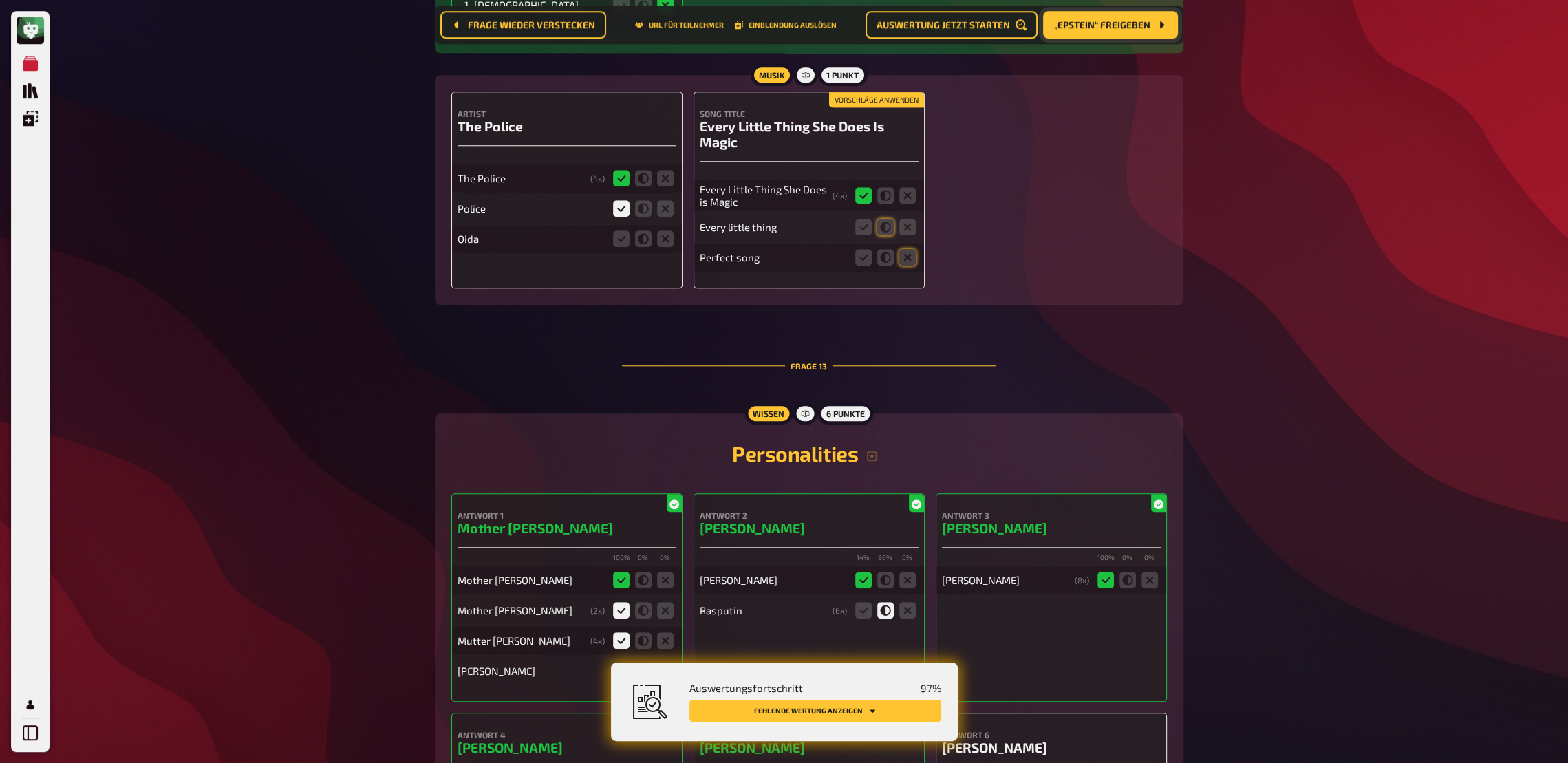
scroll to position [9780, 0]
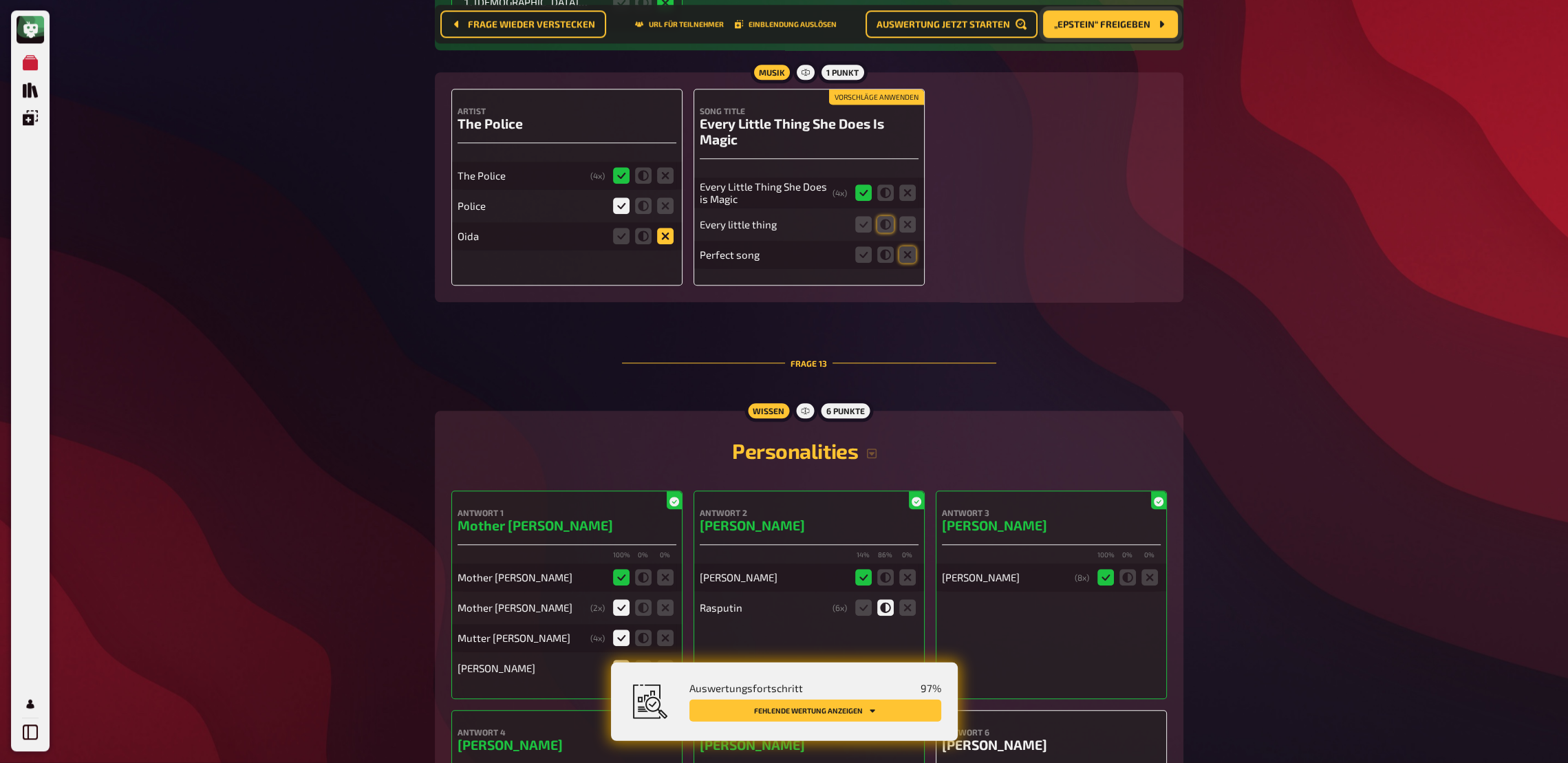
click at [662, 233] on icon at bounding box center [665, 236] width 17 height 17
click at [0, 0] on input "radio" at bounding box center [0, 0] width 0 height 0
click at [904, 247] on icon at bounding box center [907, 255] width 17 height 17
click at [0, 0] on input "radio" at bounding box center [0, 0] width 0 height 0
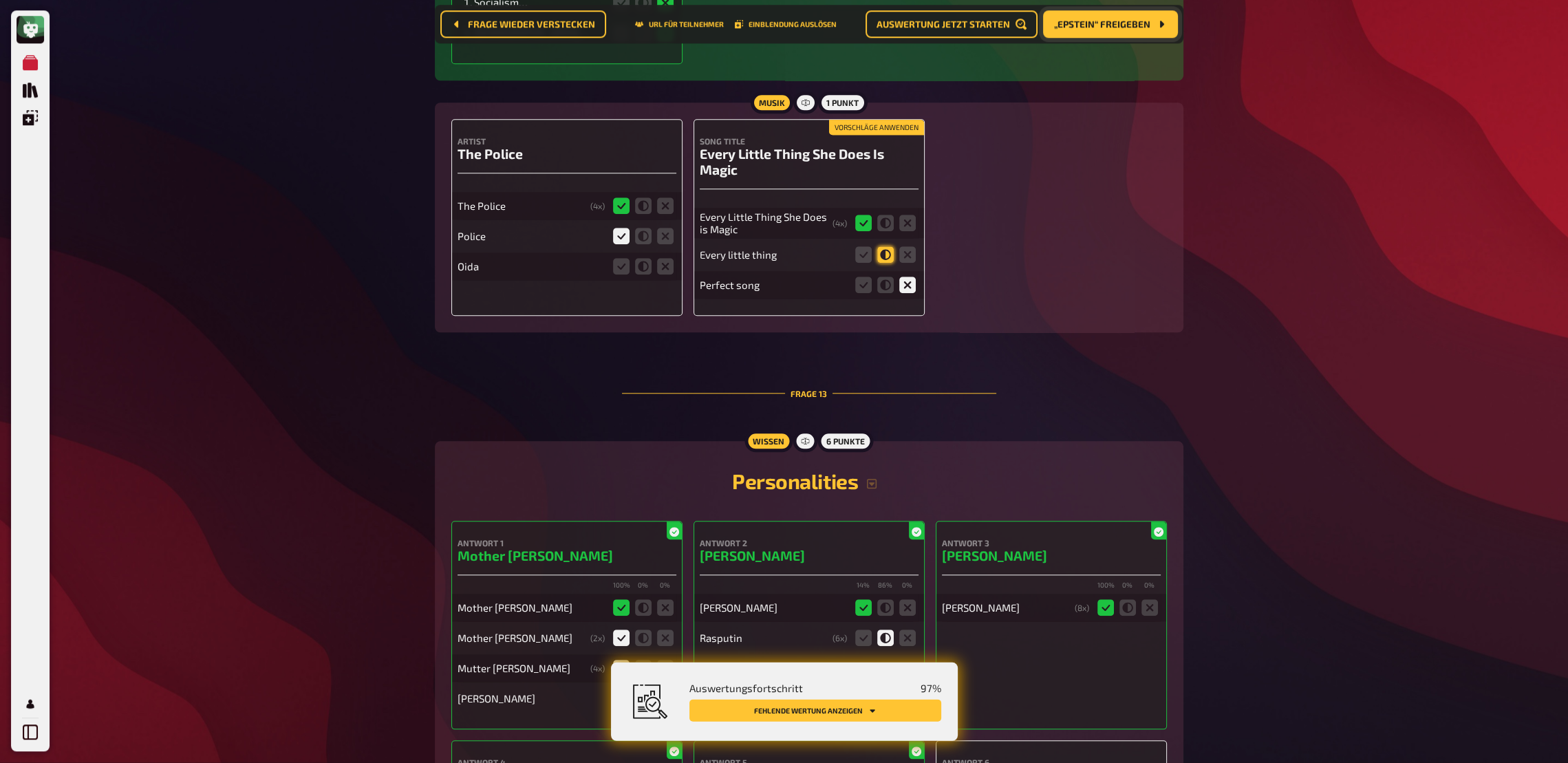
click at [885, 247] on icon at bounding box center [885, 255] width 17 height 17
click at [0, 0] on input "radio" at bounding box center [0, 0] width 0 height 0
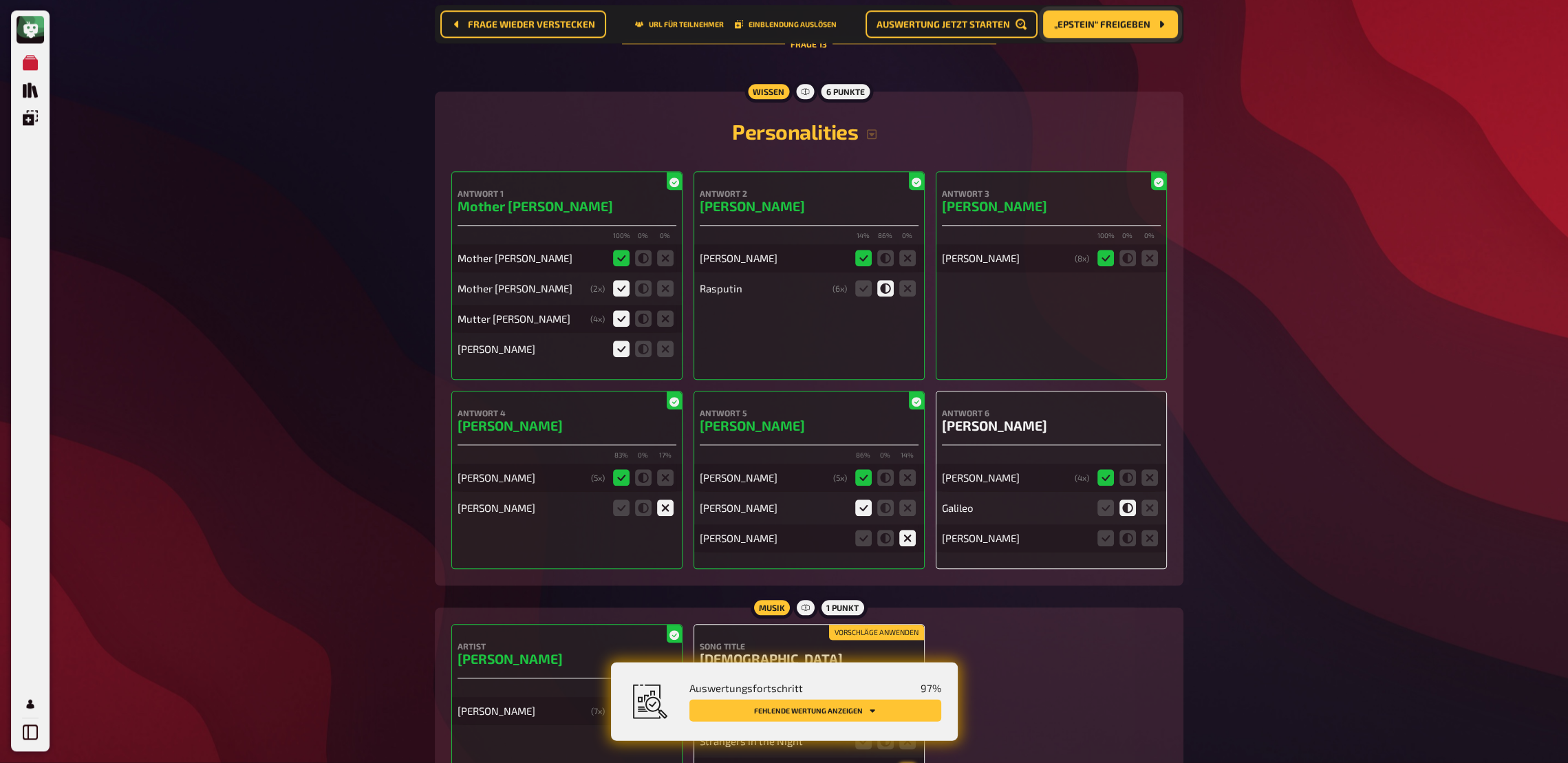
scroll to position [10151, 0]
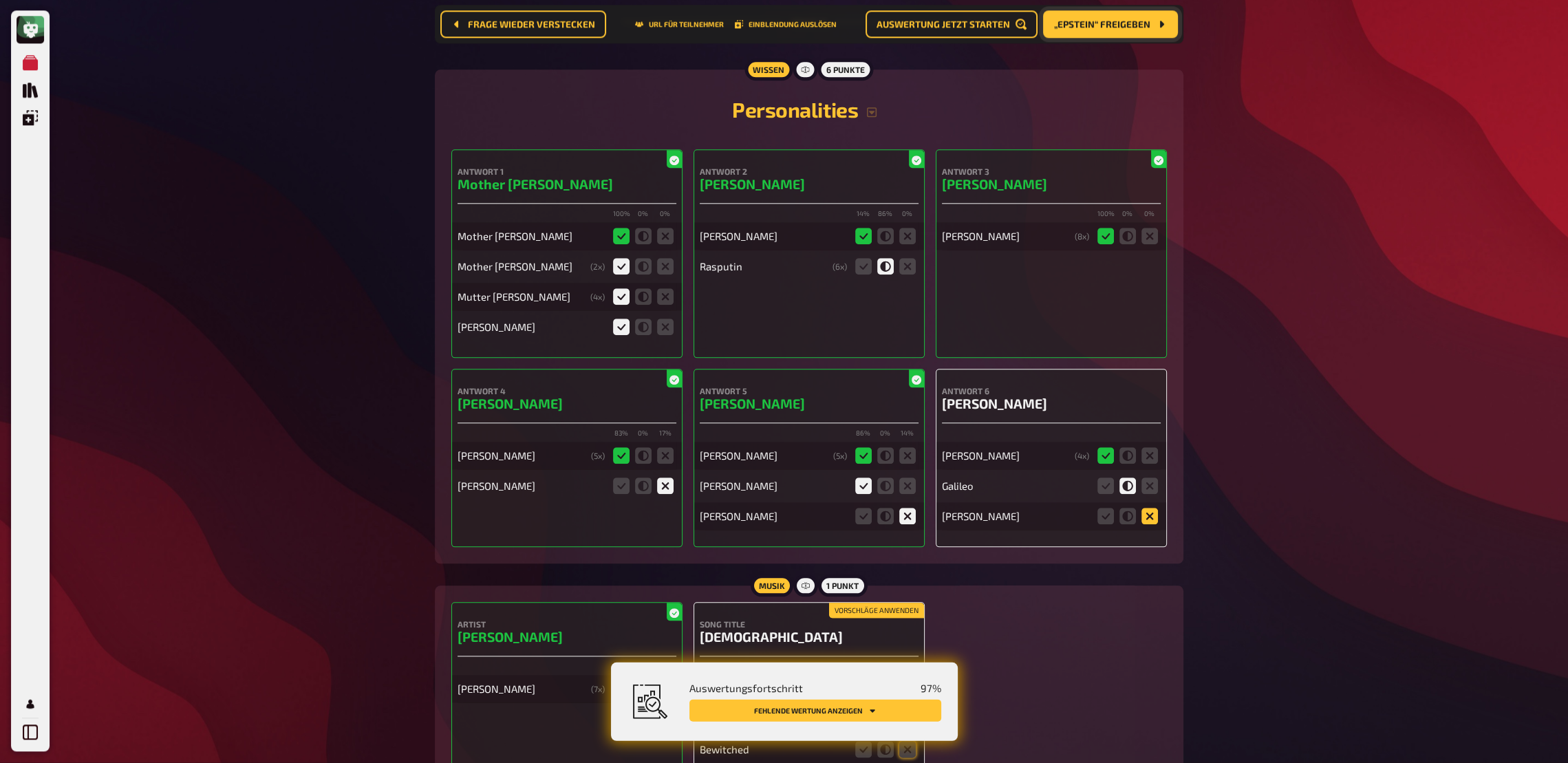
click at [1152, 509] on icon at bounding box center [1149, 517] width 17 height 17
click at [0, 0] on input "radio" at bounding box center [0, 0] width 0 height 0
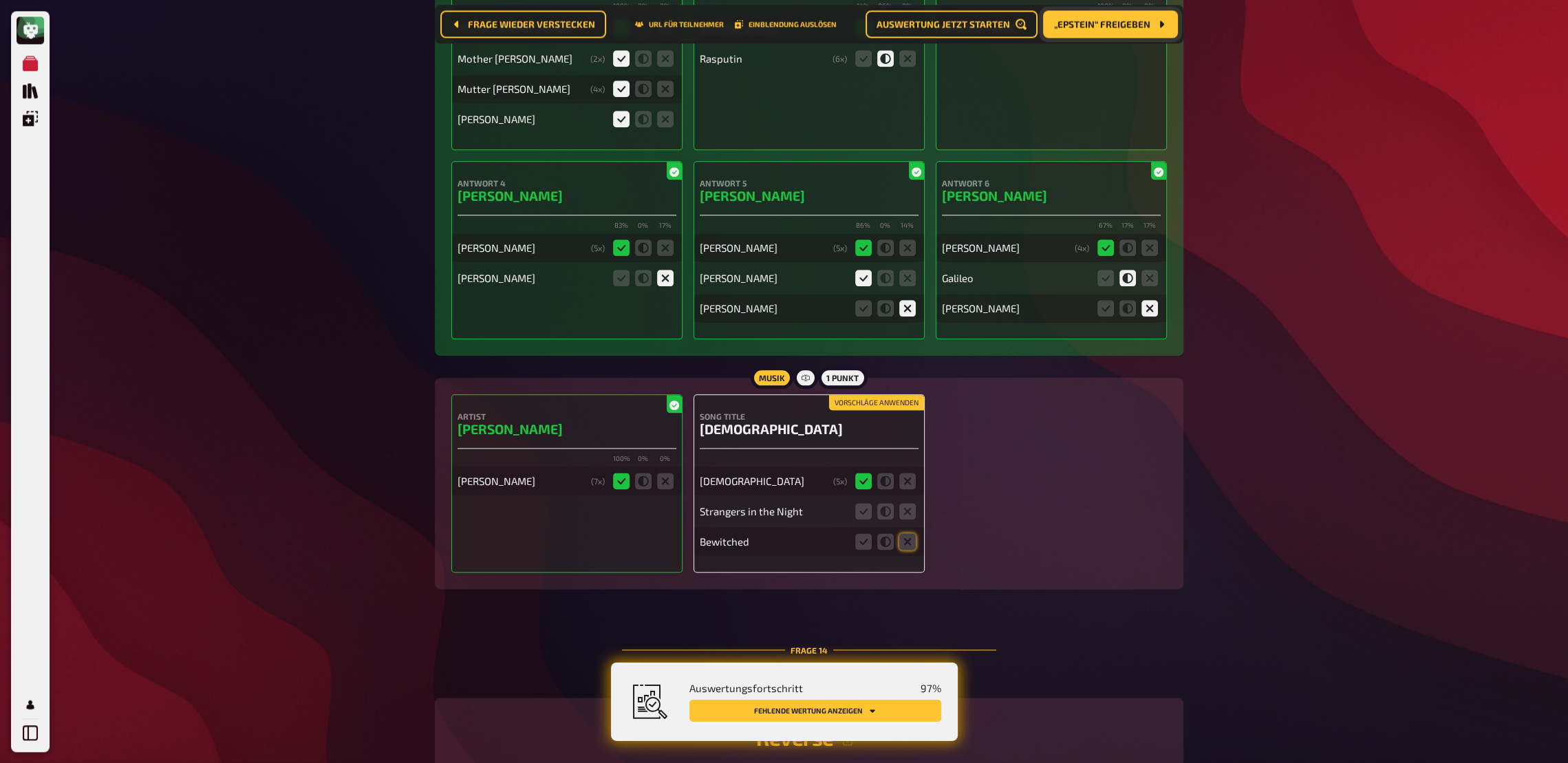
scroll to position [10374, 0]
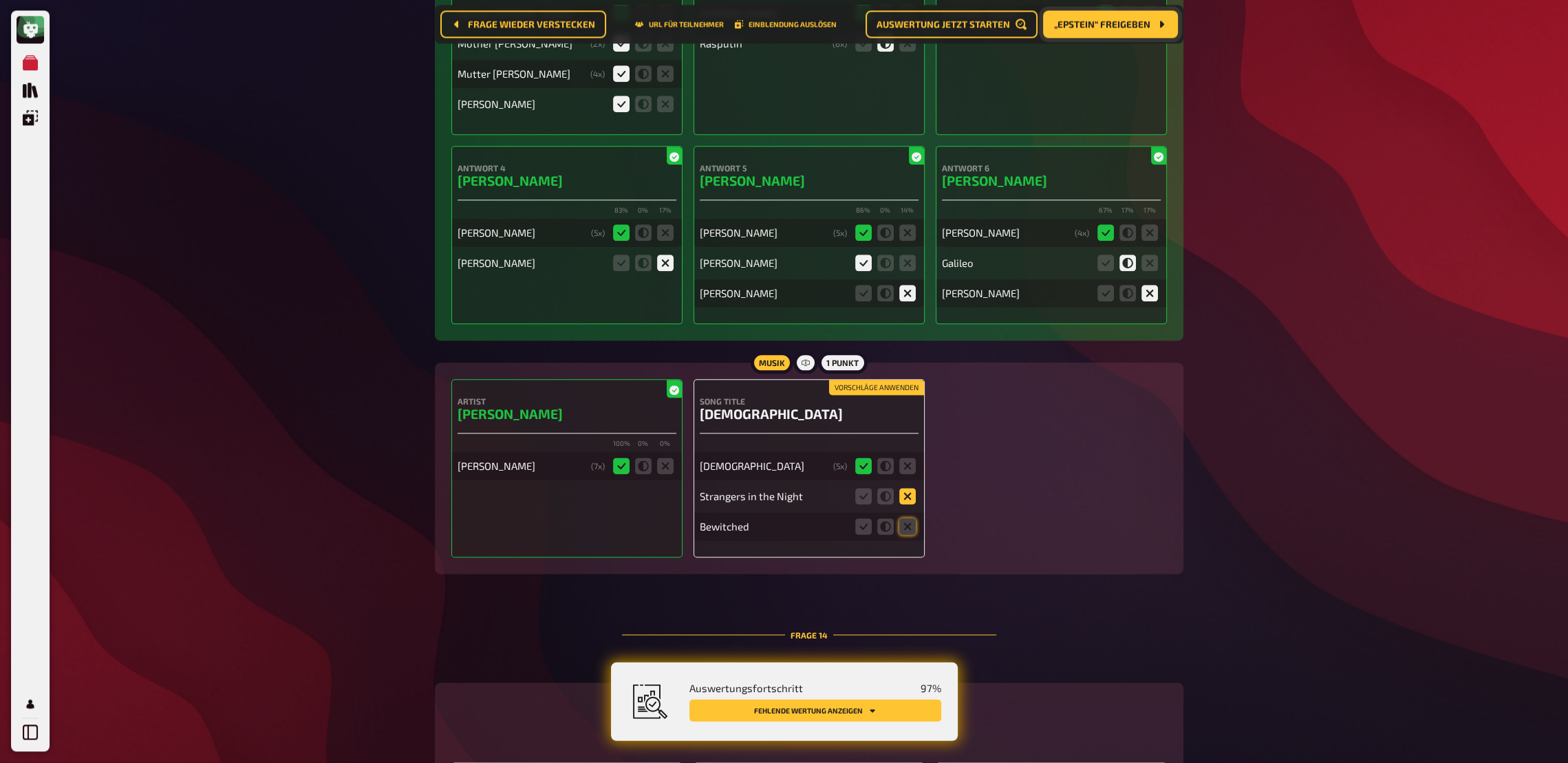
click at [913, 489] on icon at bounding box center [907, 496] width 17 height 17
click at [0, 0] on input "radio" at bounding box center [0, 0] width 0 height 0
click at [907, 523] on icon at bounding box center [907, 527] width 17 height 17
click at [0, 0] on input "radio" at bounding box center [0, 0] width 0 height 0
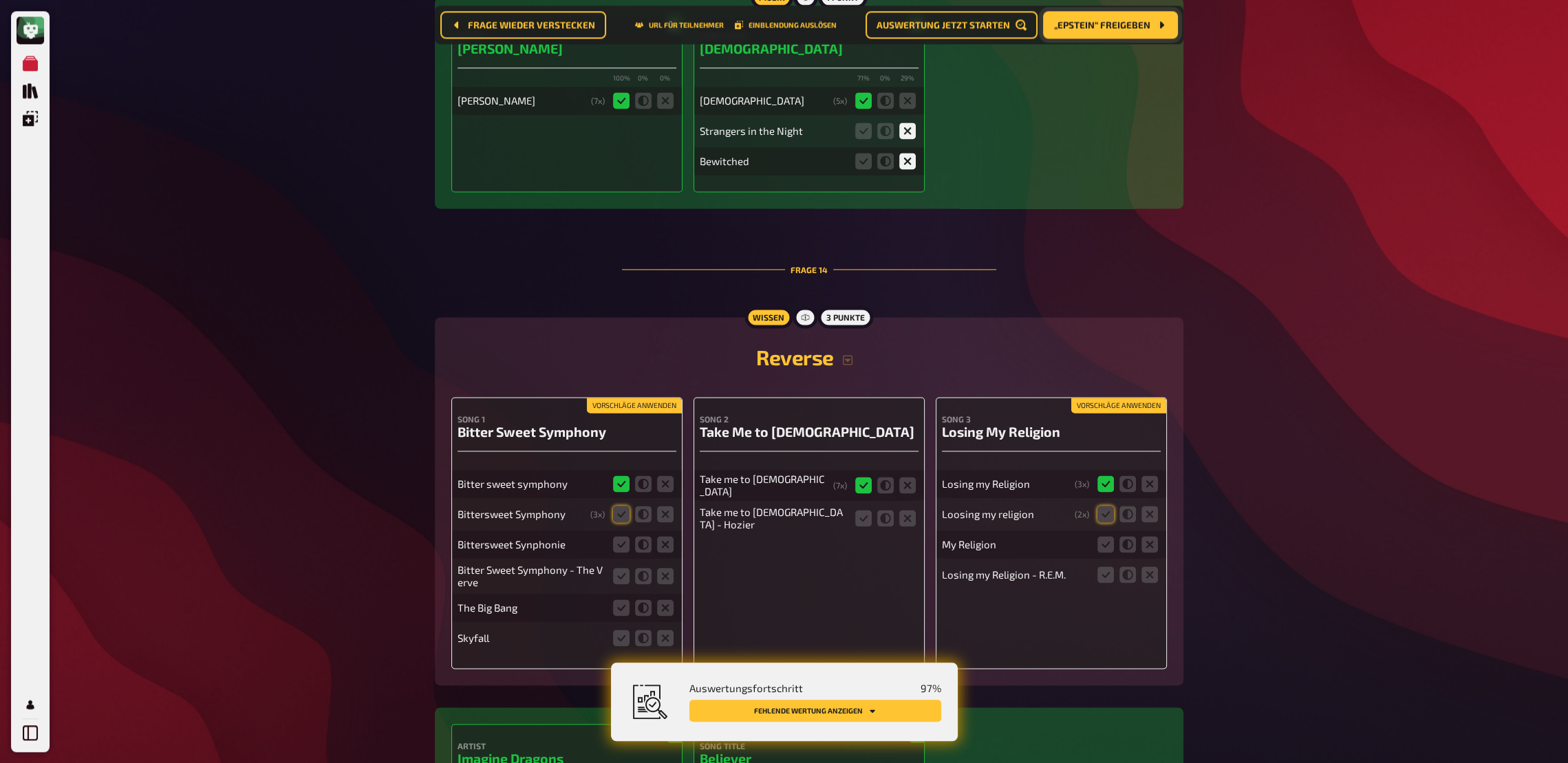
scroll to position [10746, 0]
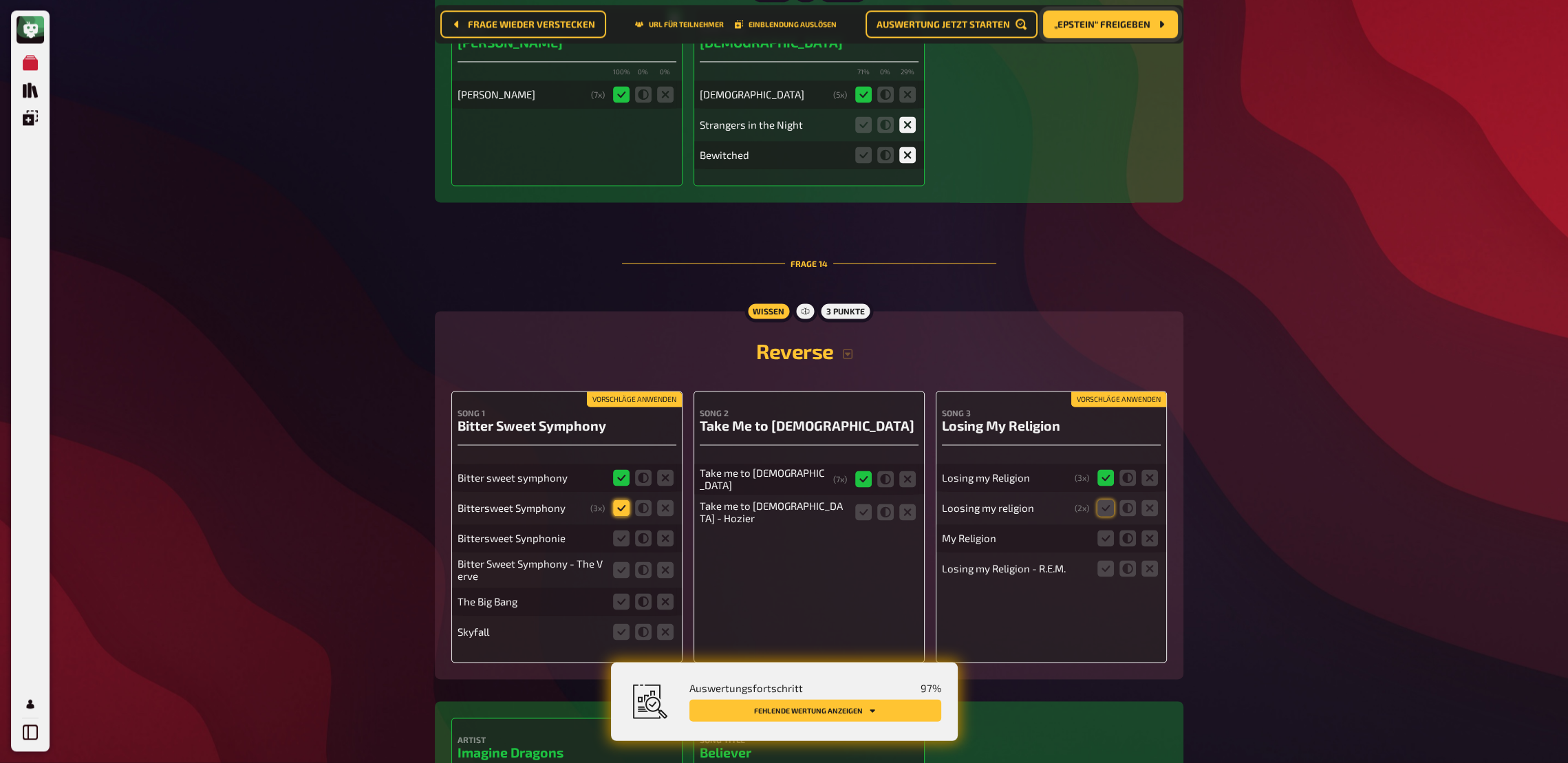
click at [619, 503] on icon at bounding box center [621, 508] width 17 height 17
click at [0, 0] on input "radio" at bounding box center [0, 0] width 0 height 0
click at [623, 531] on icon at bounding box center [621, 538] width 17 height 17
click at [0, 0] on input "radio" at bounding box center [0, 0] width 0 height 0
click at [616, 561] on icon at bounding box center [621, 570] width 17 height 17
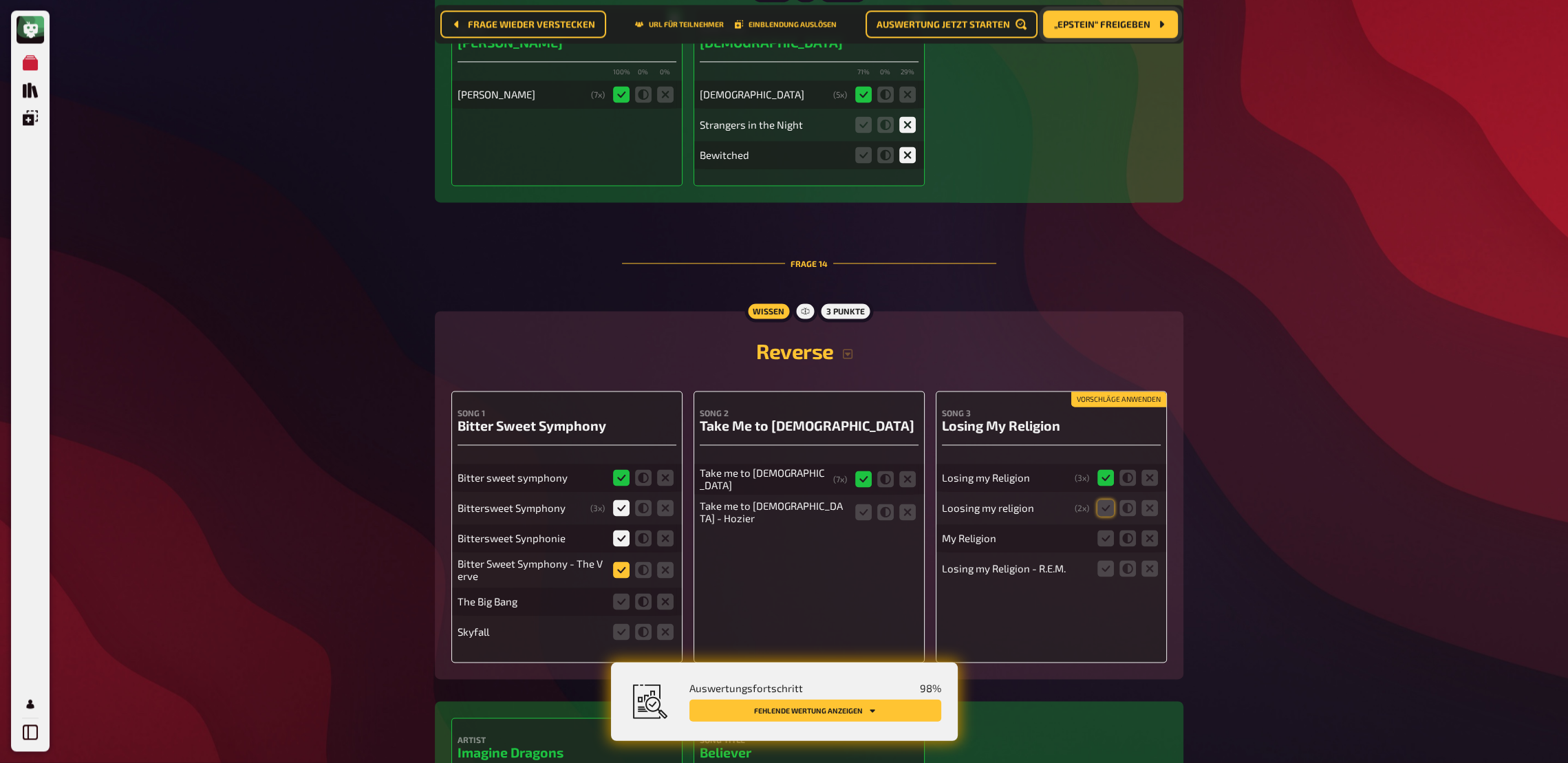
click at [0, 0] on input "radio" at bounding box center [0, 0] width 0 height 0
click at [662, 561] on icon at bounding box center [665, 601] width 17 height 17
click at [0, 0] on input "radio" at bounding box center [0, 0] width 0 height 0
click at [664, 561] on icon at bounding box center [665, 632] width 17 height 17
click at [0, 0] on input "radio" at bounding box center [0, 0] width 0 height 0
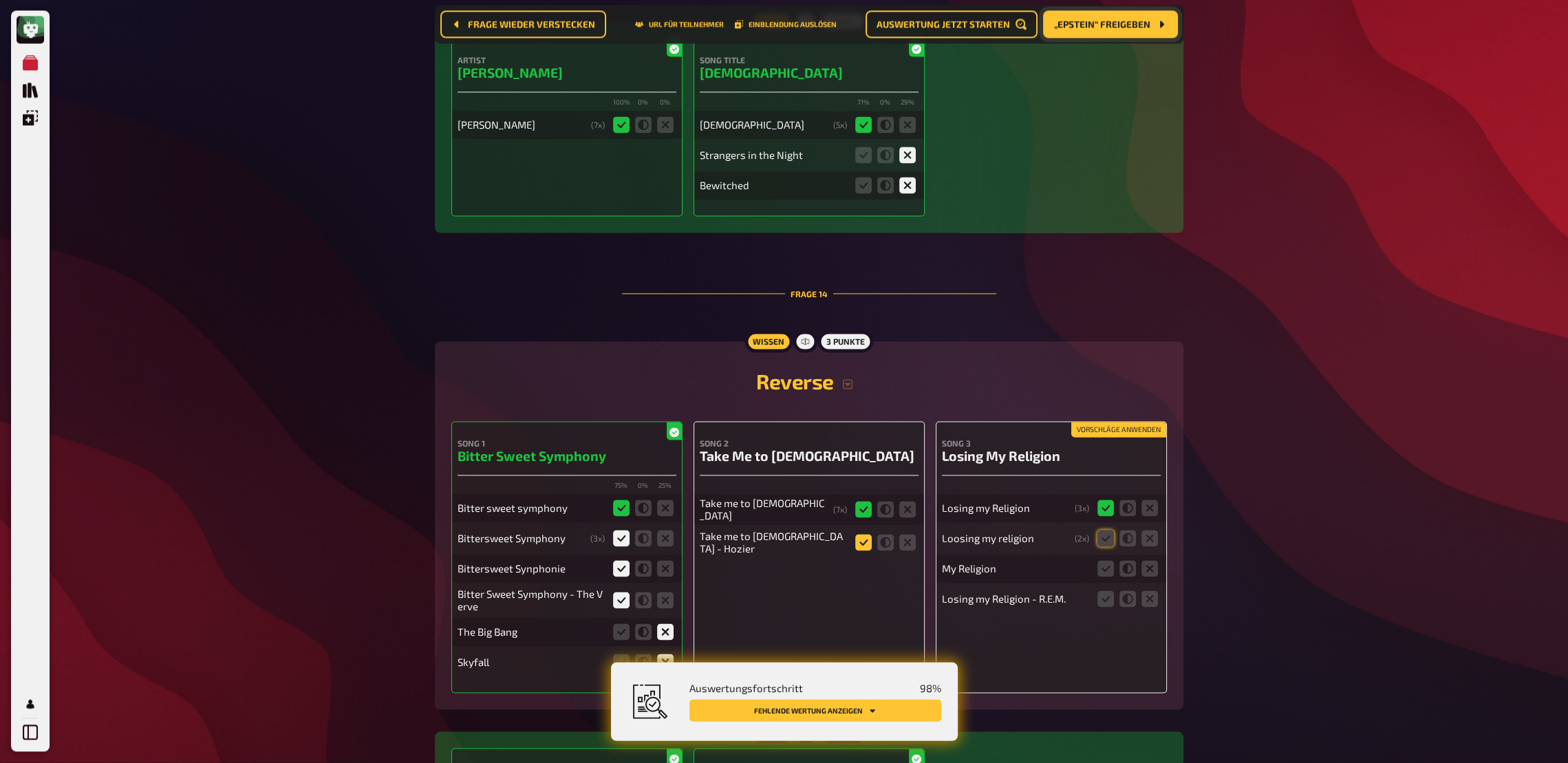
click at [864, 535] on icon at bounding box center [864, 543] width 17 height 17
click at [0, 0] on input "radio" at bounding box center [0, 0] width 0 height 0
drag, startPoint x: 1102, startPoint y: 531, endPoint x: 1111, endPoint y: 553, distance: 23.8
click at [1103, 531] on icon at bounding box center [1106, 538] width 17 height 17
click at [0, 0] on input "radio" at bounding box center [0, 0] width 0 height 0
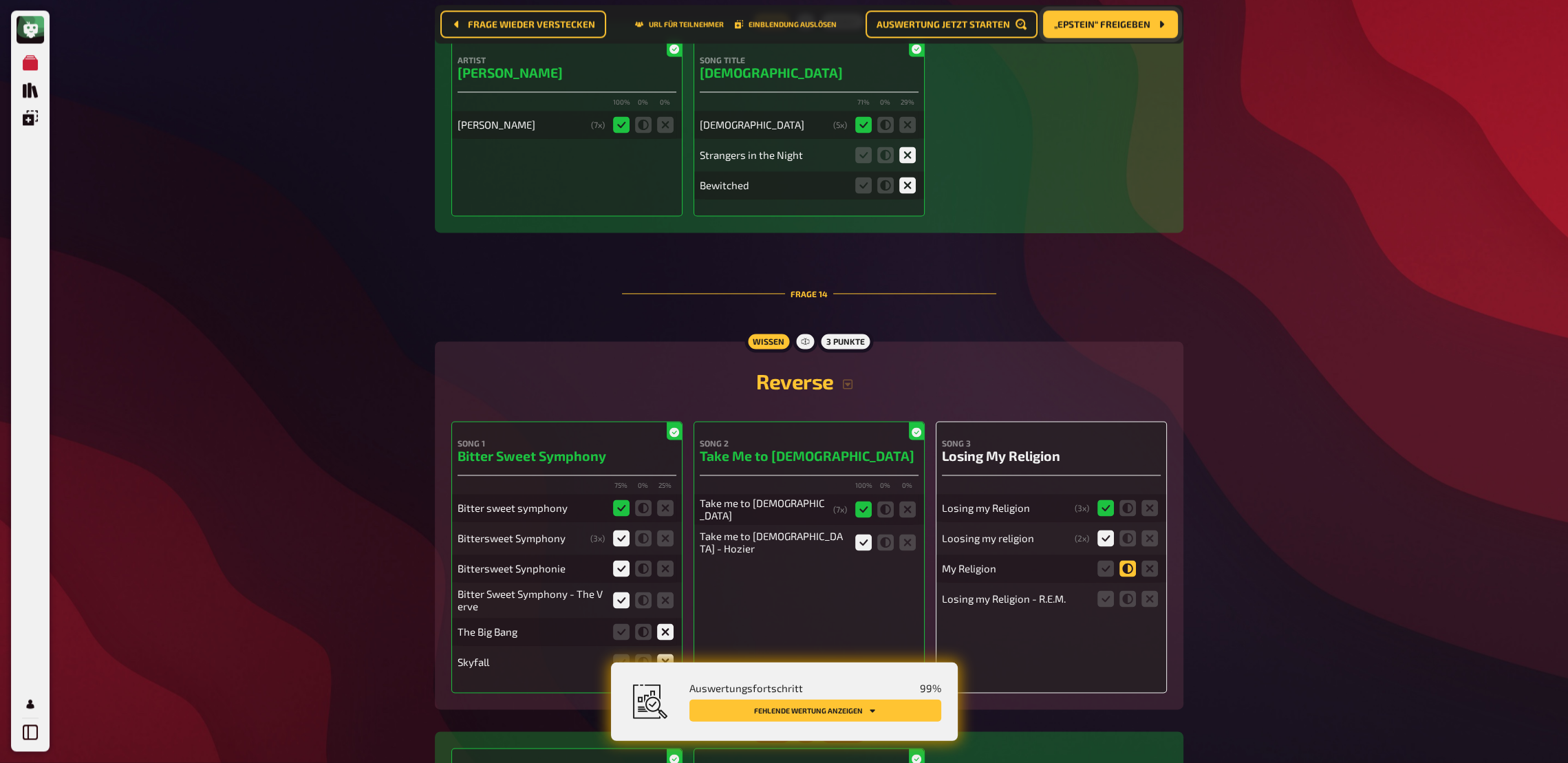
click at [1130, 561] on icon at bounding box center [1127, 569] width 17 height 17
click at [0, 0] on input "radio" at bounding box center [0, 0] width 0 height 0
click at [1103, 561] on icon at bounding box center [1106, 569] width 17 height 17
click at [0, 0] on input "radio" at bounding box center [0, 0] width 0 height 0
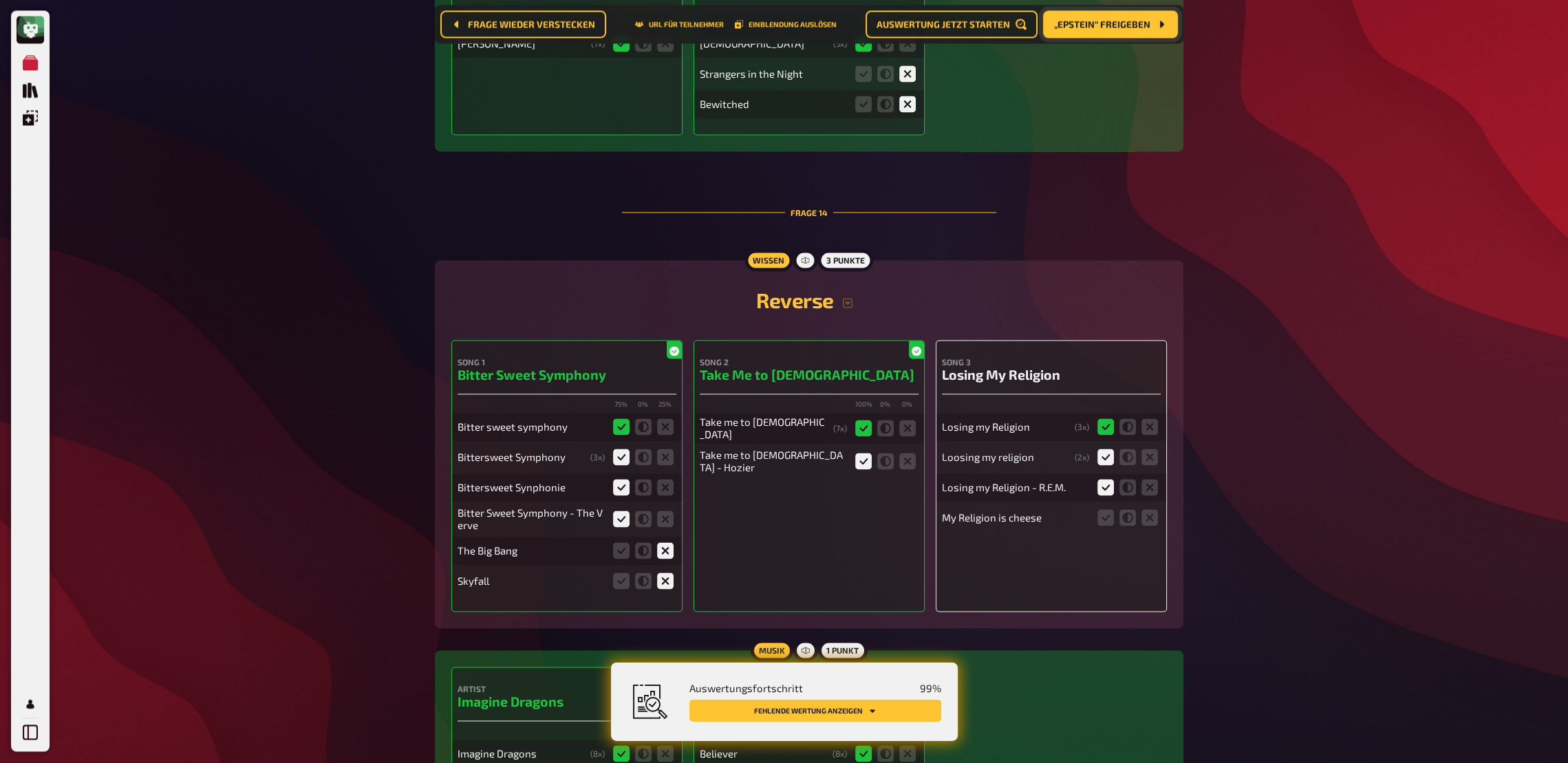
scroll to position [10969, 0]
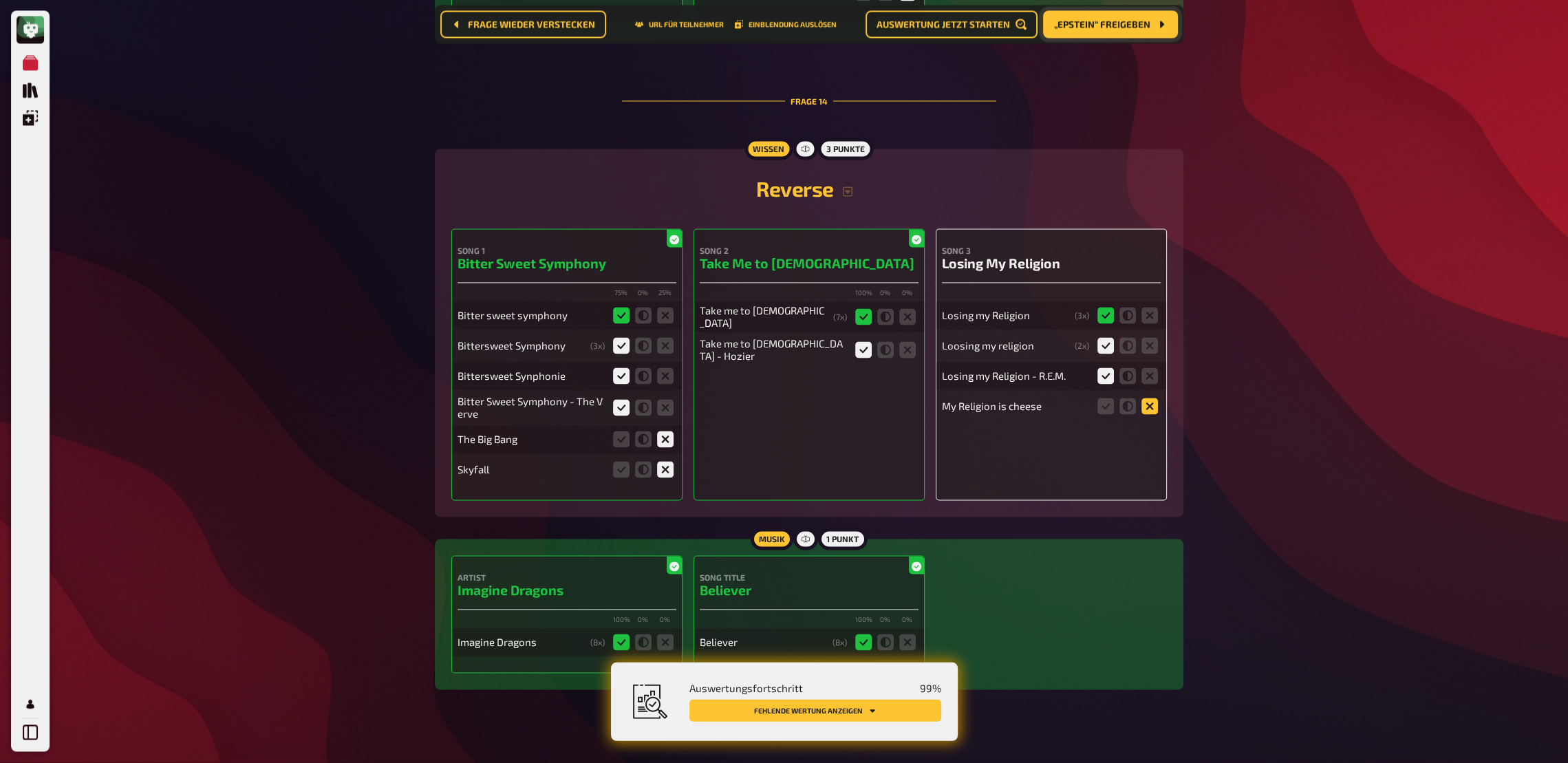
click at [1152, 400] on icon at bounding box center [1149, 406] width 17 height 17
click at [0, 0] on input "radio" at bounding box center [0, 0] width 0 height 0
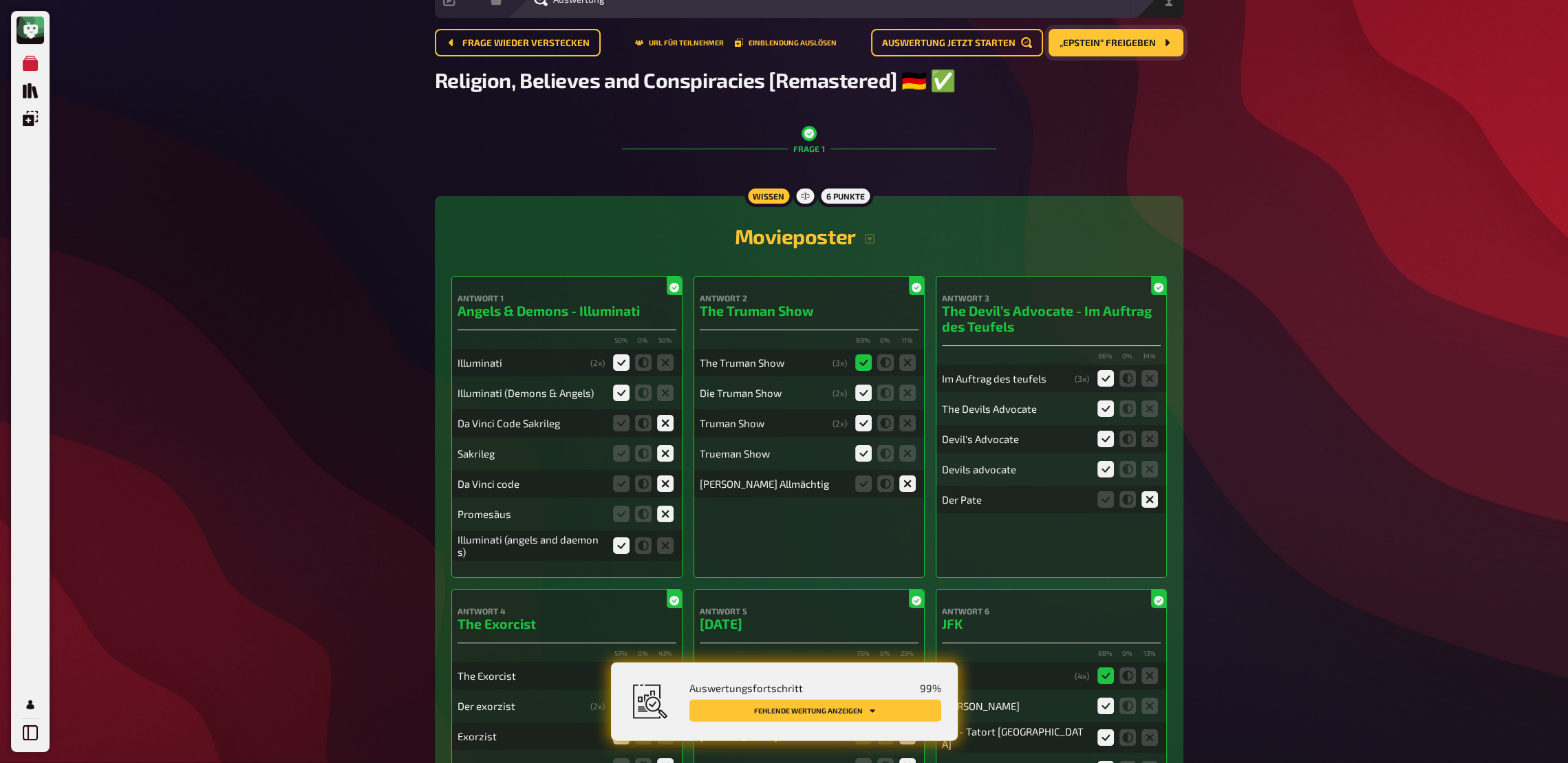
scroll to position [0, 0]
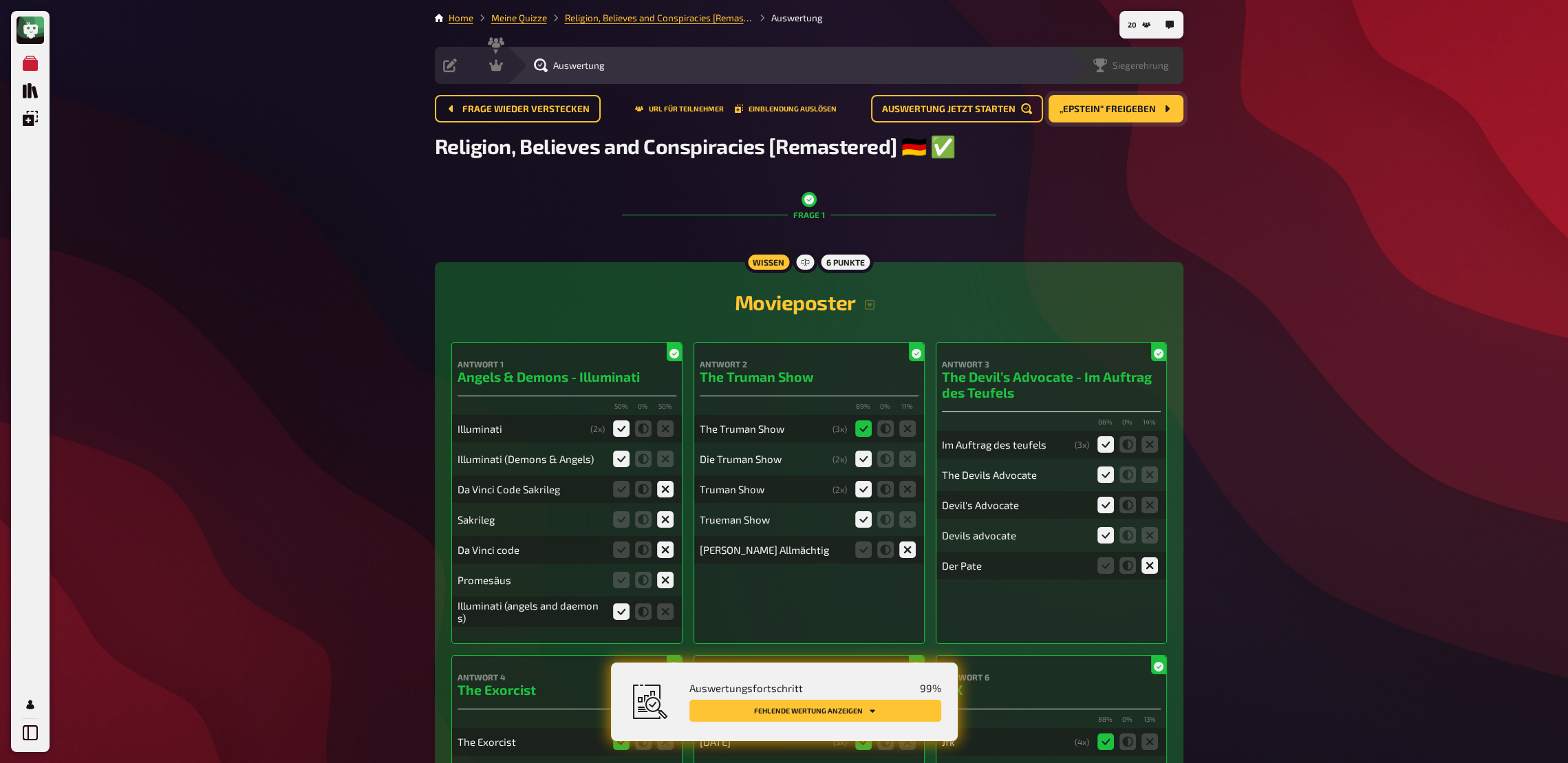
click at [1139, 66] on span "Siegerehrung" at bounding box center [1141, 65] width 57 height 11
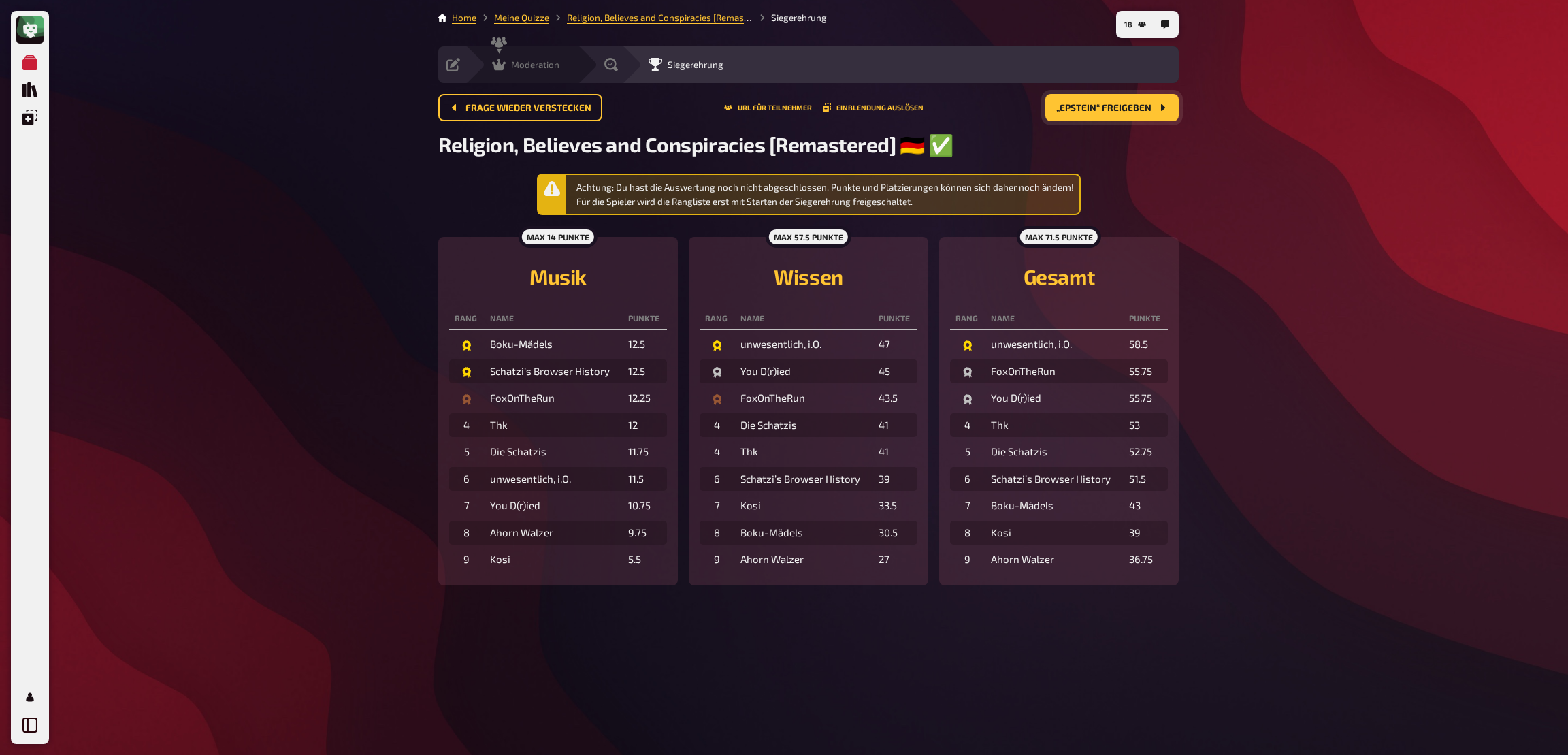
click at [543, 66] on span "Moderation" at bounding box center [535, 64] width 48 height 11
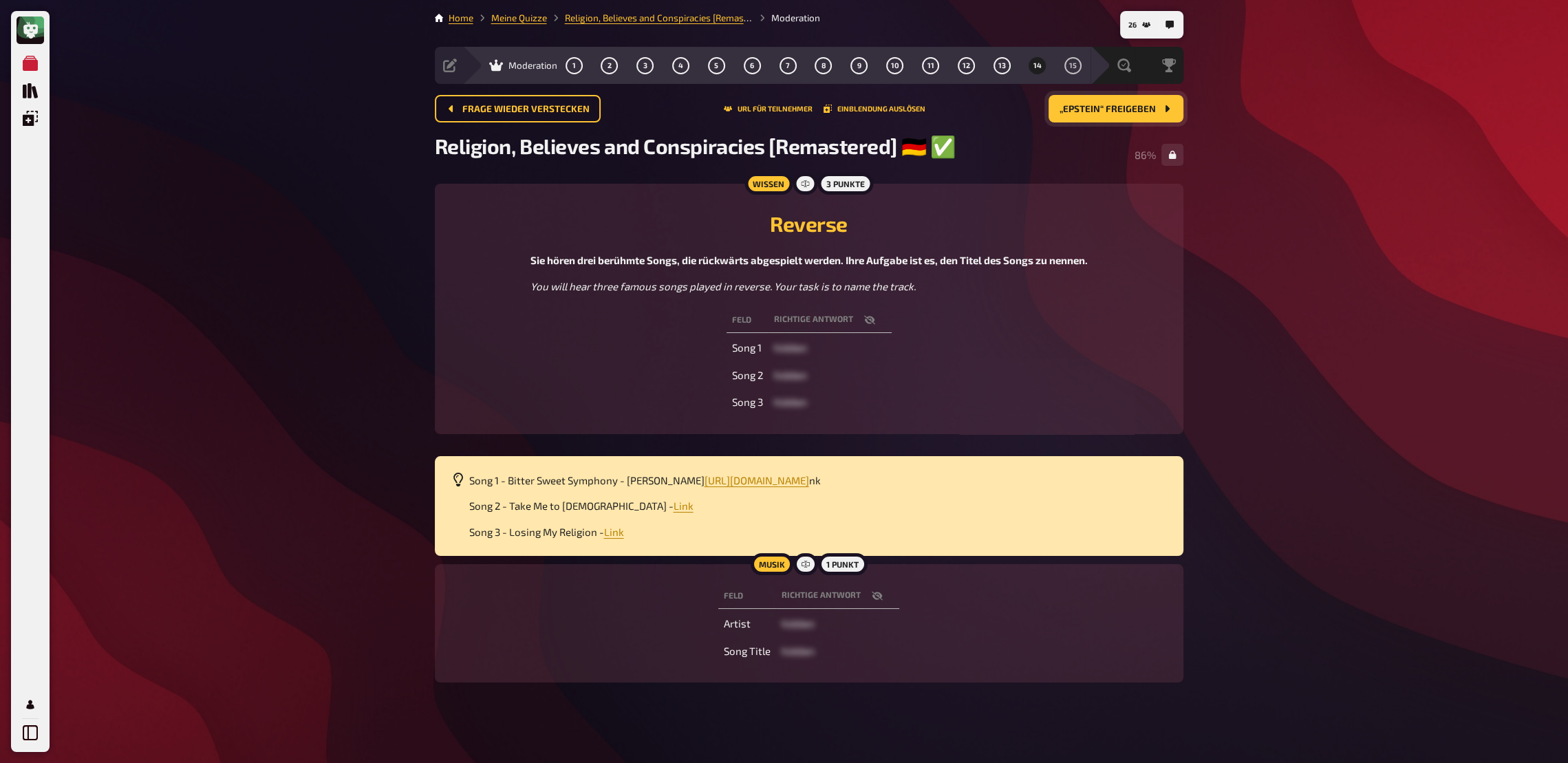
click at [1107, 114] on button "„Epstein“ freigeben" at bounding box center [1116, 108] width 135 height 27
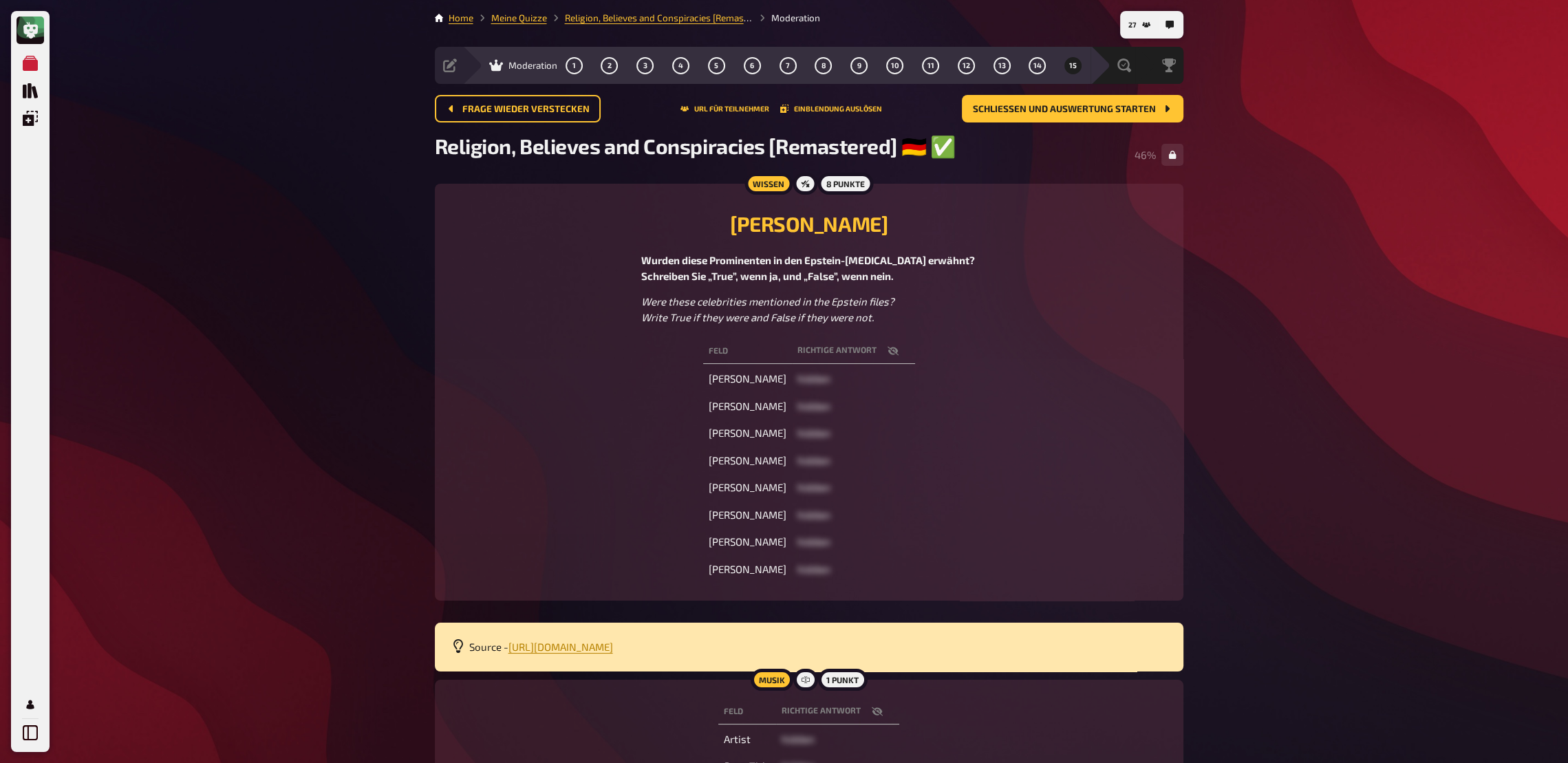
click at [880, 561] on icon "button" at bounding box center [877, 711] width 11 height 9
click at [1095, 72] on div "Auswertung" at bounding box center [1084, 66] width 71 height 14
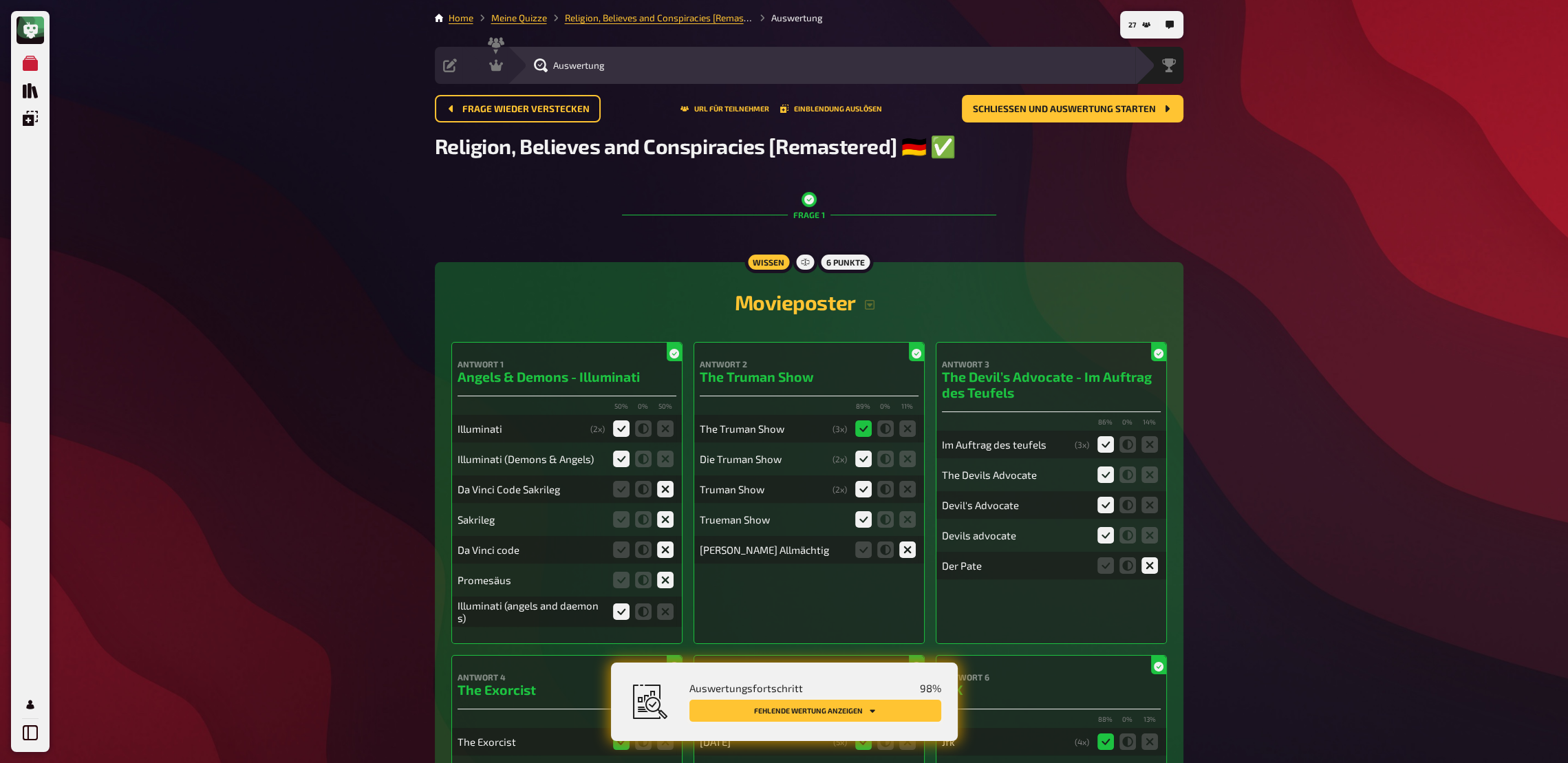
click at [926, 561] on button "Fehlende Wertung anzeigen" at bounding box center [815, 711] width 252 height 22
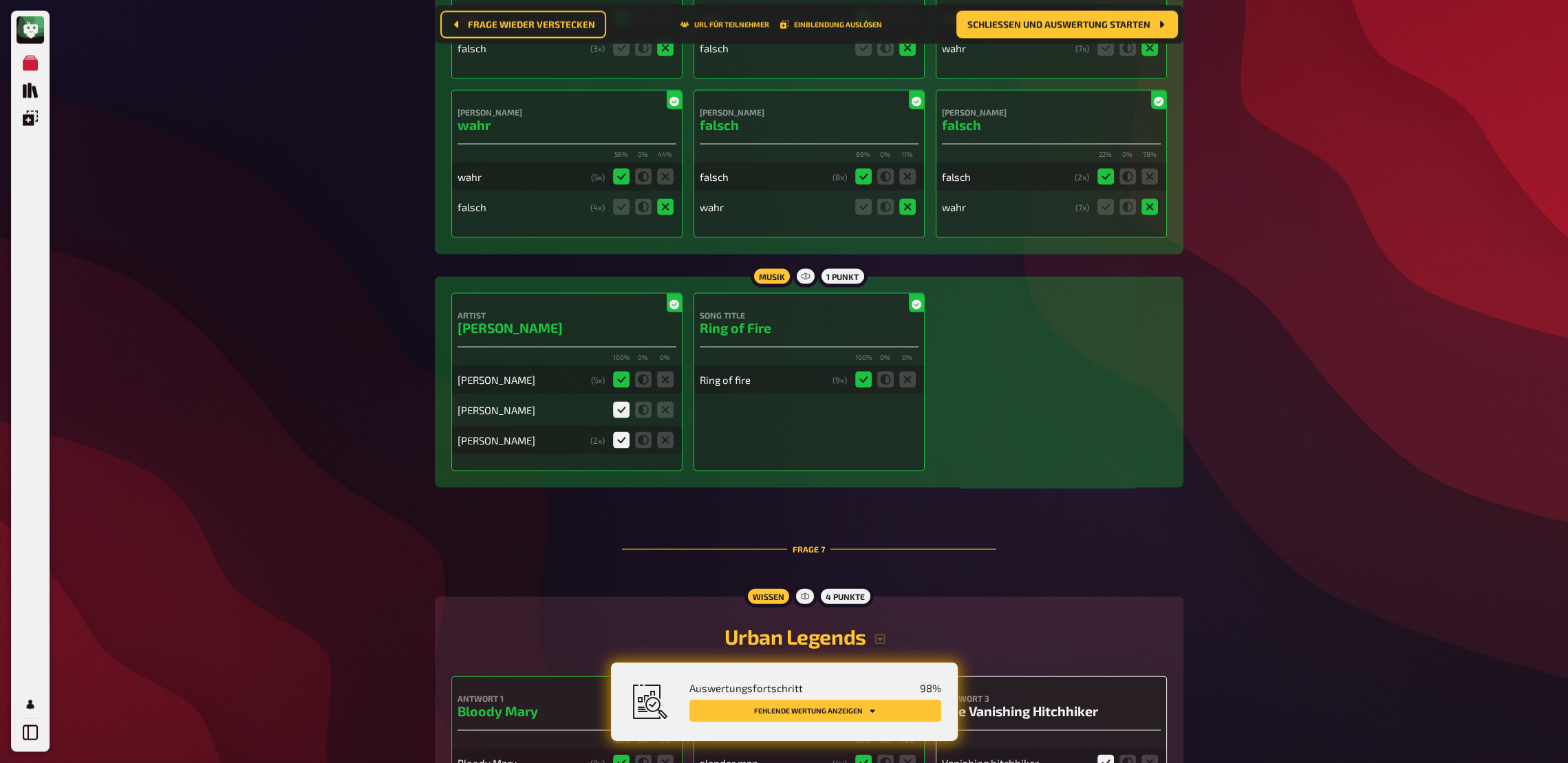
scroll to position [4917, 0]
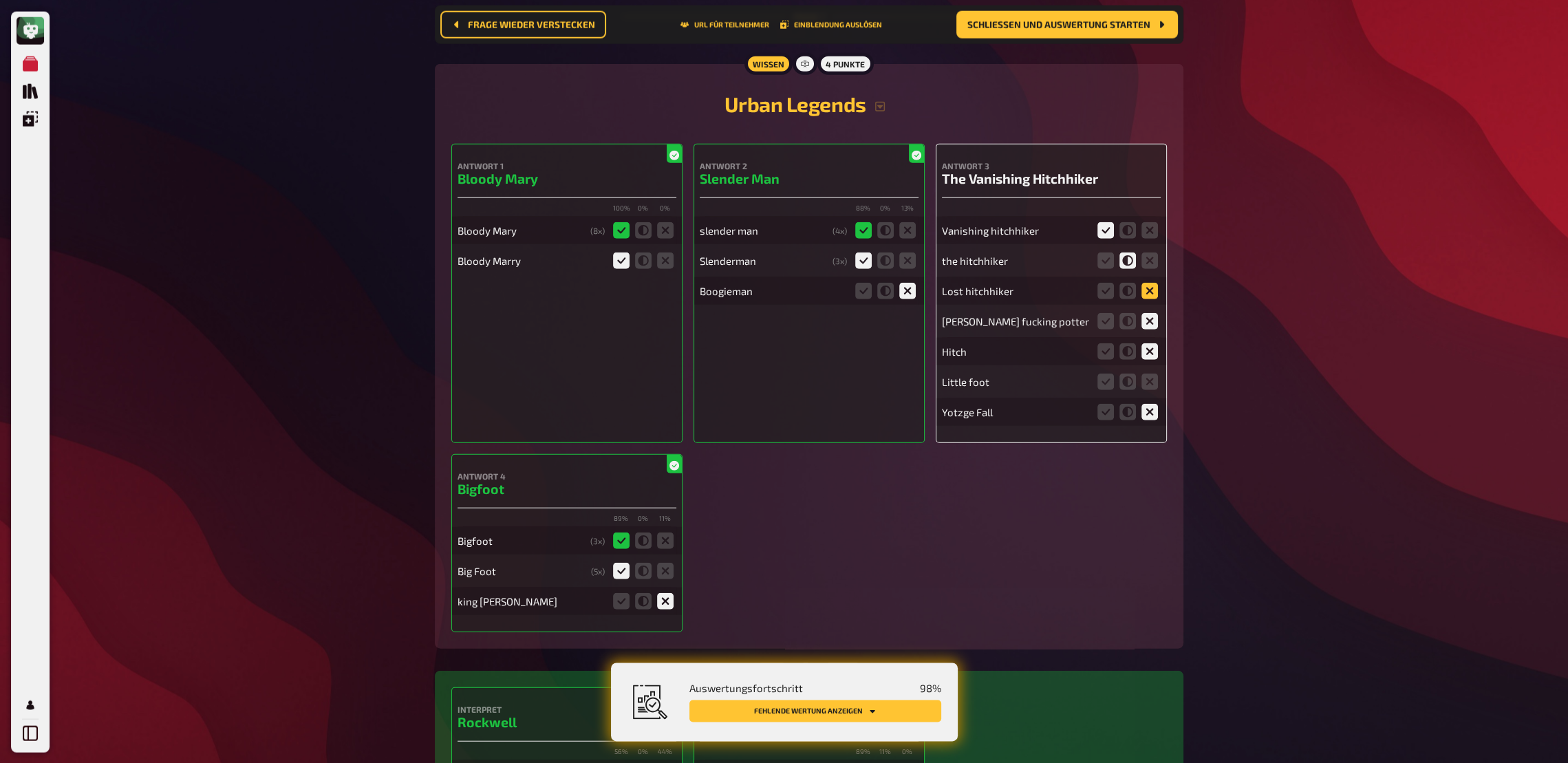
click at [1148, 298] on icon at bounding box center [1149, 290] width 17 height 17
click at [0, 0] on input "radio" at bounding box center [0, 0] width 0 height 0
click at [1148, 390] on icon at bounding box center [1149, 381] width 17 height 17
click at [0, 0] on input "radio" at bounding box center [0, 0] width 0 height 0
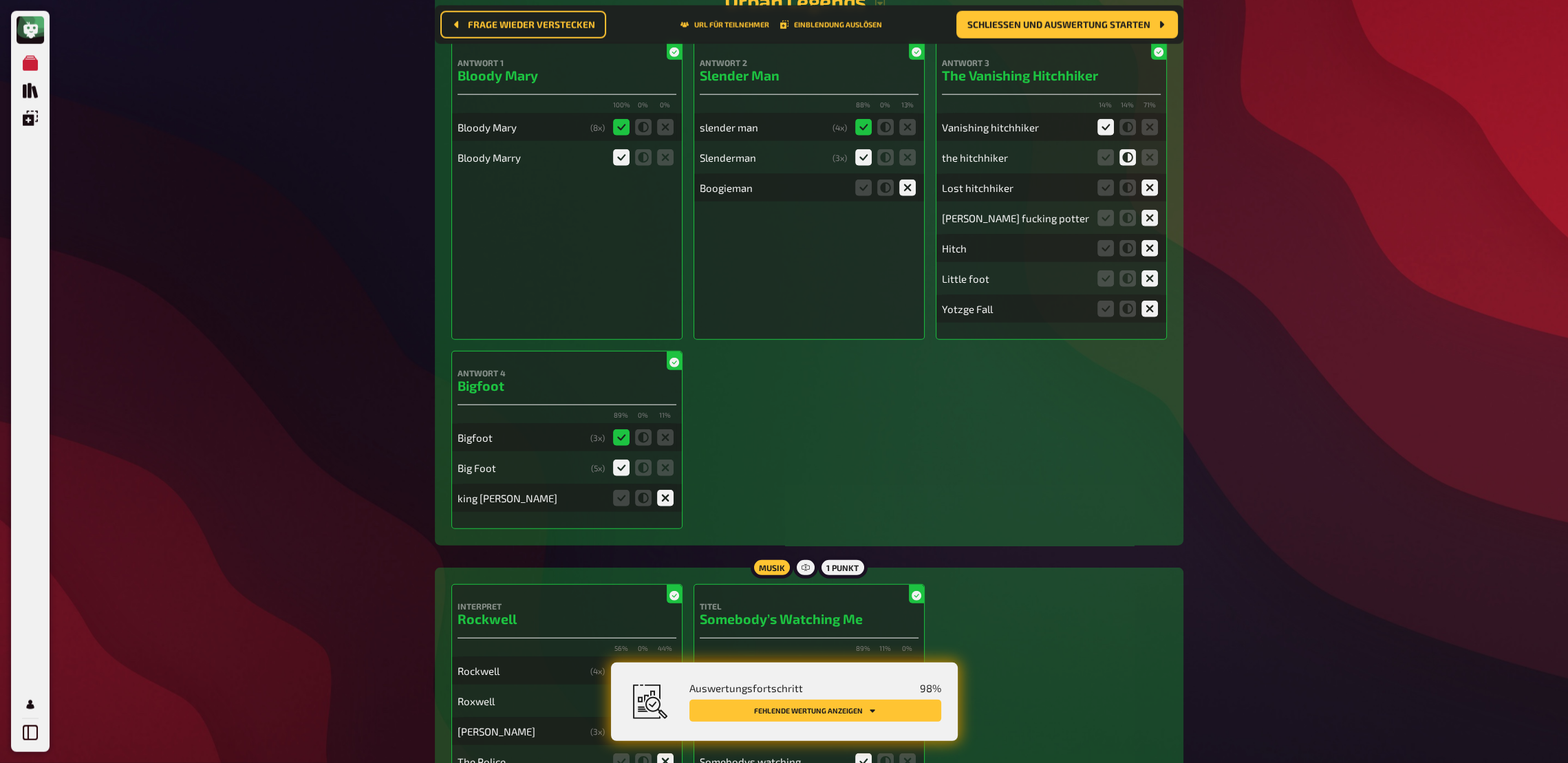
scroll to position [5066, 0]
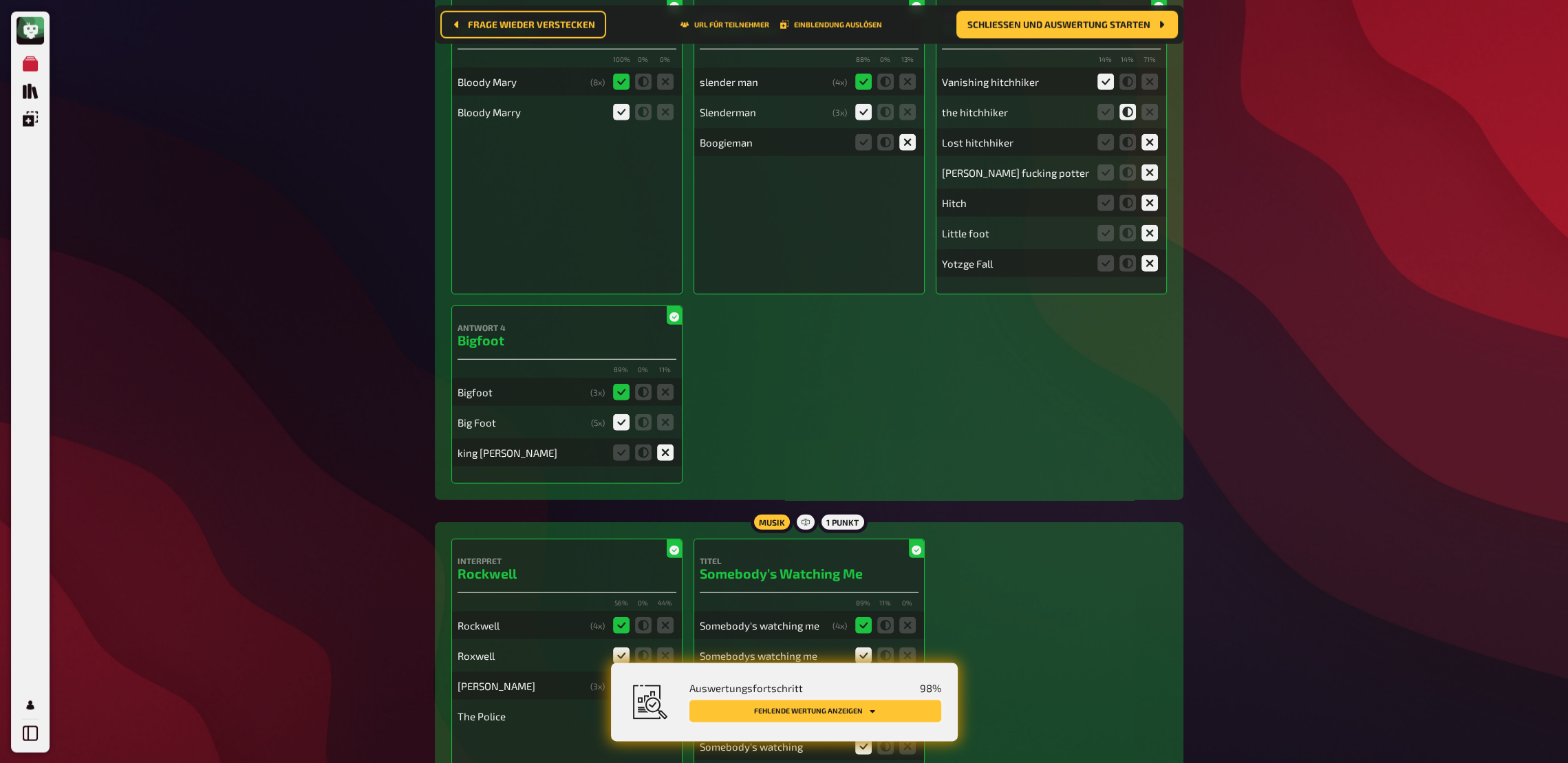
click at [929, 561] on button "Fehlende Wertung anzeigen" at bounding box center [815, 711] width 252 height 22
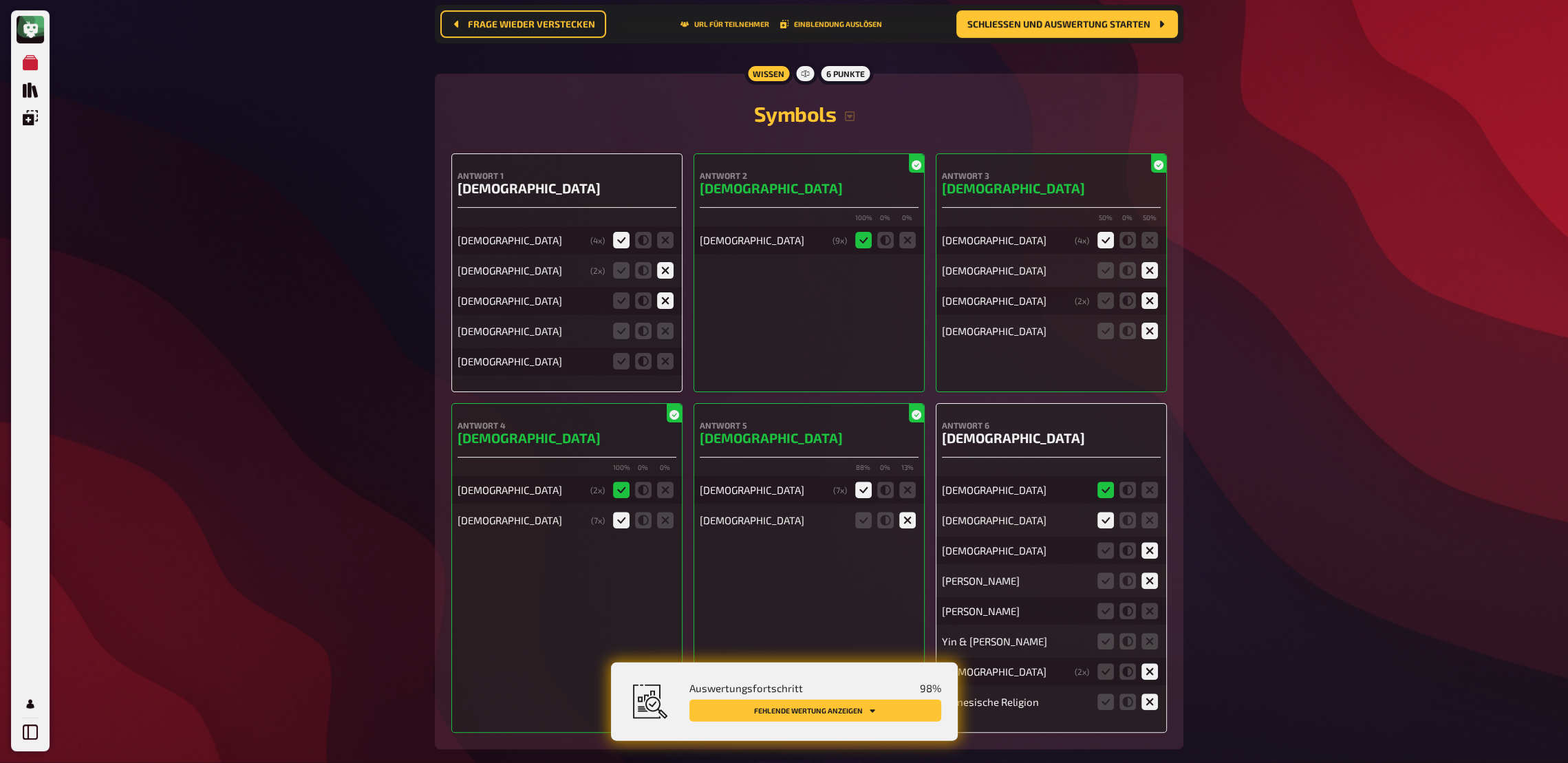
scroll to position [8348, 0]
click at [668, 322] on icon at bounding box center [665, 329] width 17 height 17
click at [0, 0] on input "radio" at bounding box center [0, 0] width 0 height 0
click at [668, 351] on icon at bounding box center [665, 359] width 17 height 17
click at [0, 0] on input "radio" at bounding box center [0, 0] width 0 height 0
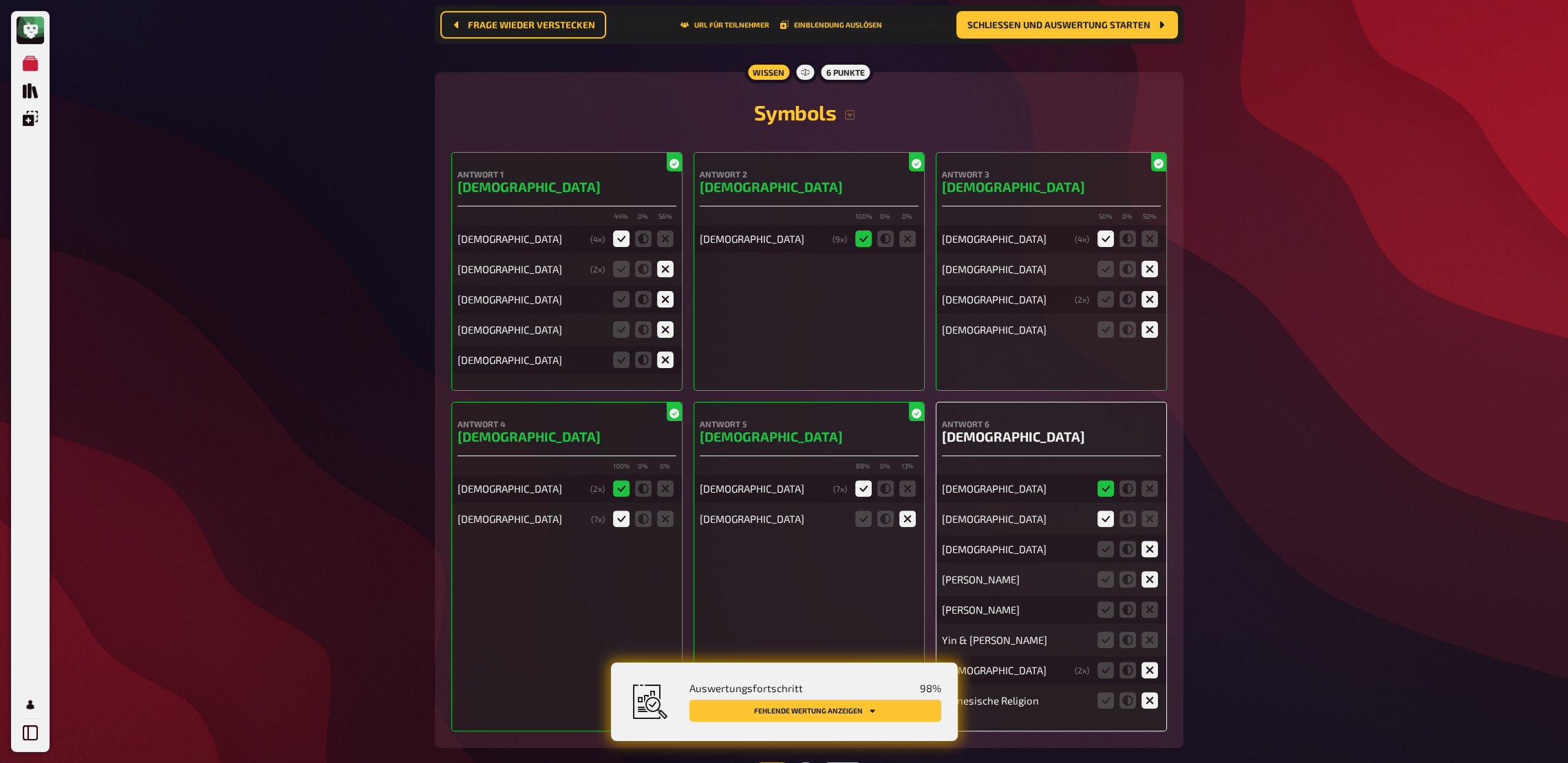
scroll to position [8423, 0]
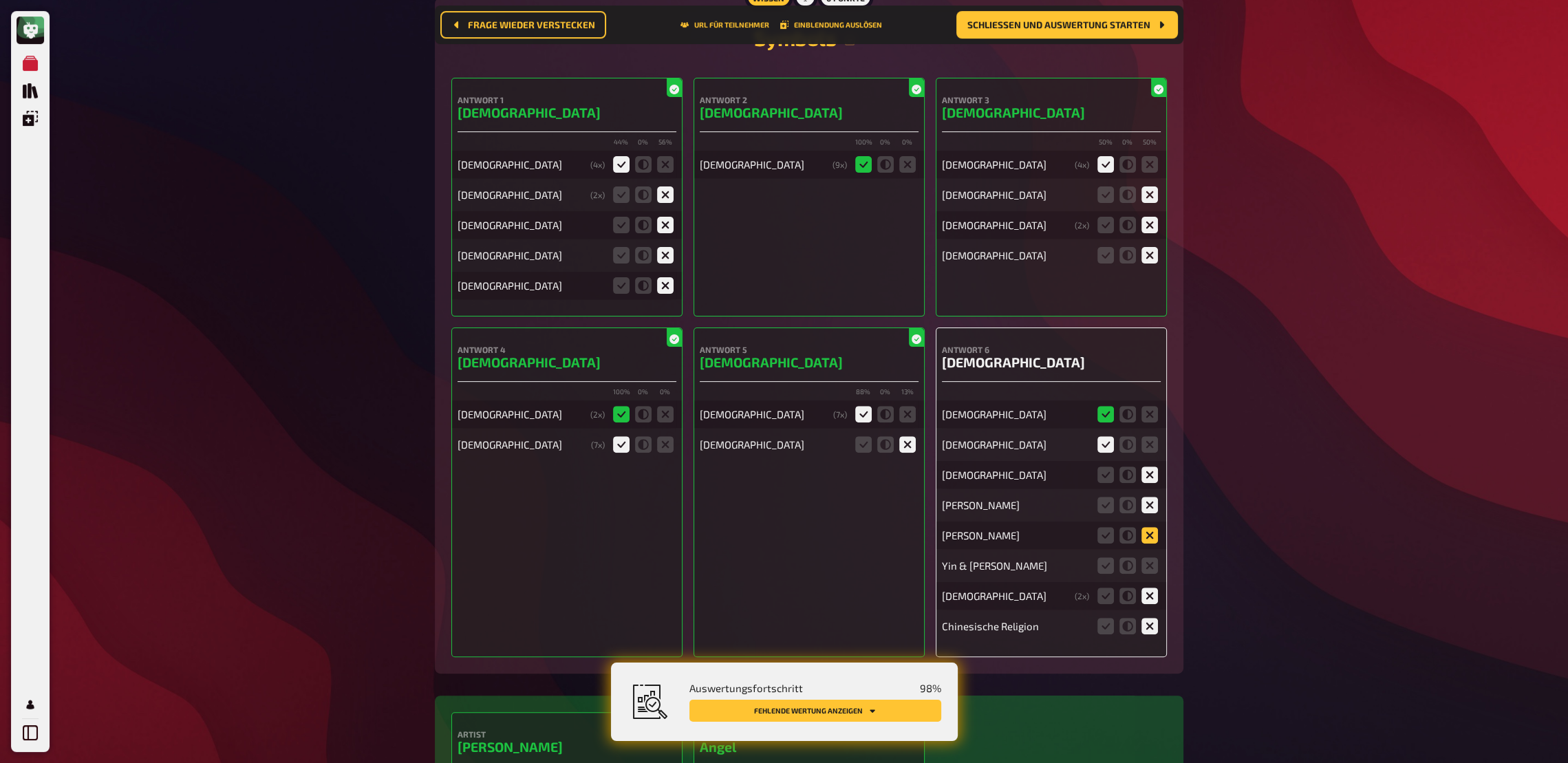
click at [1147, 527] on icon at bounding box center [1149, 535] width 17 height 17
click at [0, 0] on input "radio" at bounding box center [0, 0] width 0 height 0
click at [1145, 558] on icon at bounding box center [1149, 565] width 17 height 17
click at [0, 0] on input "radio" at bounding box center [0, 0] width 0 height 0
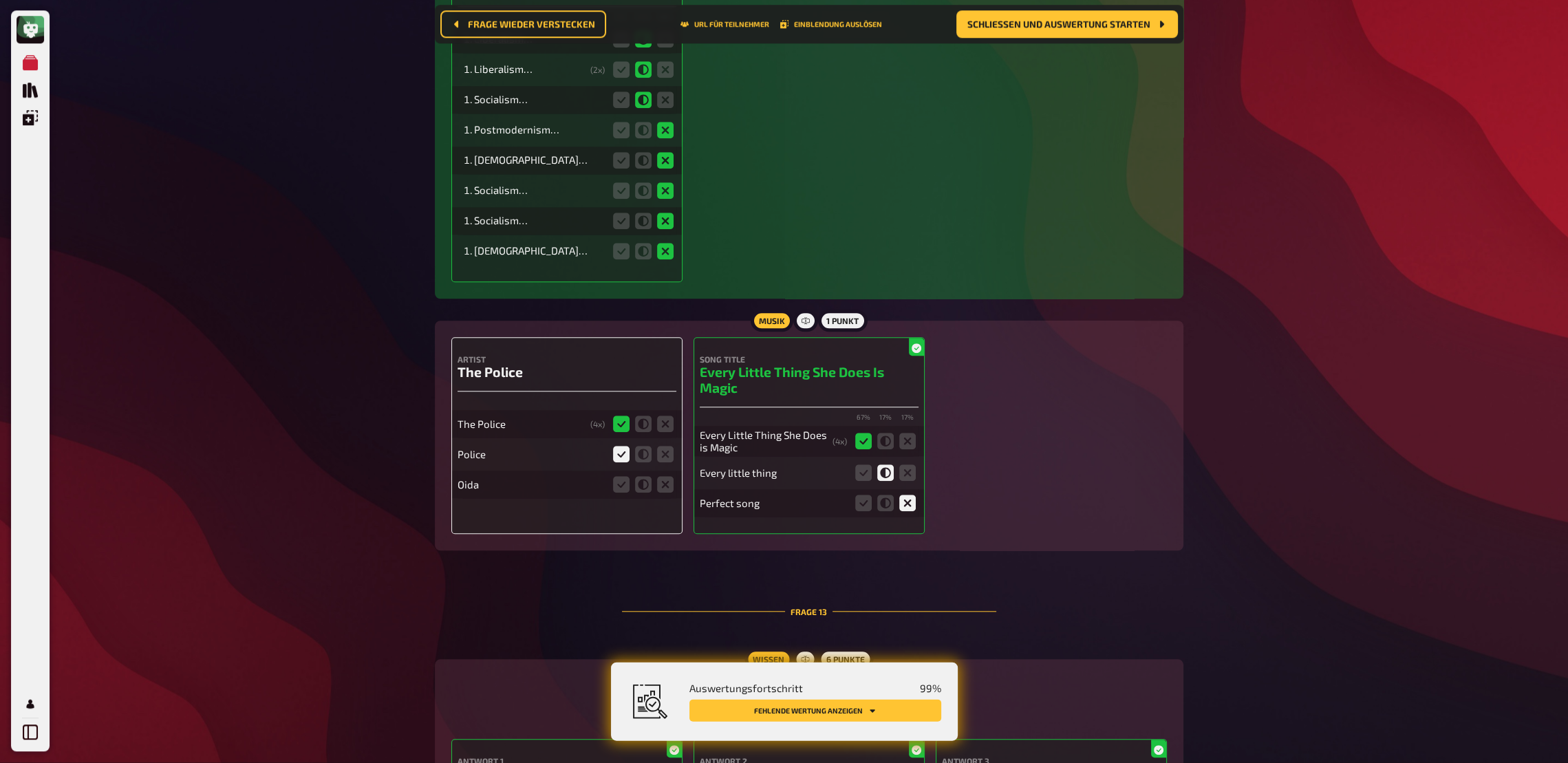
scroll to position [9686, 0]
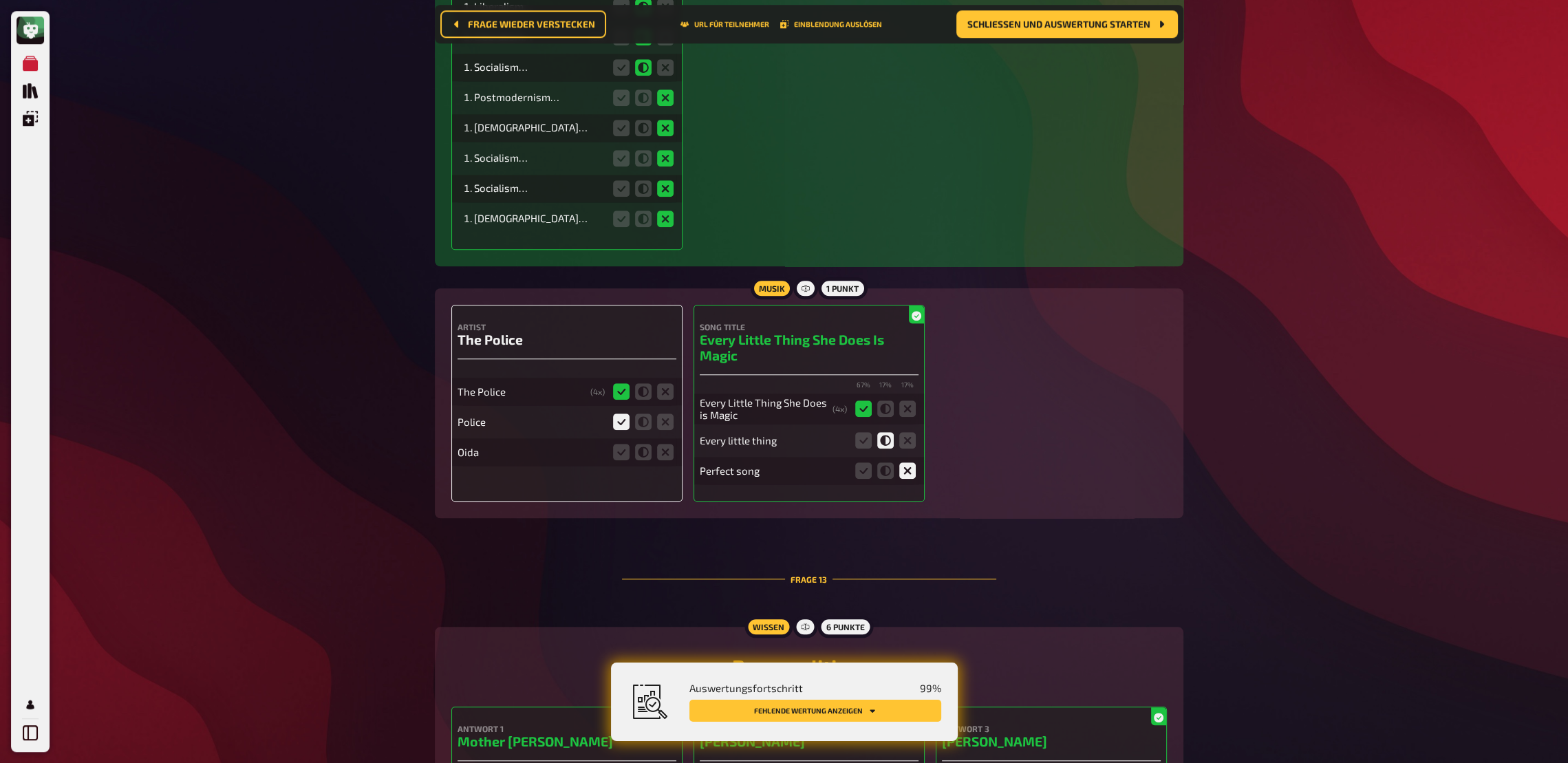
click at [666, 450] on fieldset at bounding box center [643, 452] width 66 height 22
click at [666, 446] on icon at bounding box center [665, 452] width 17 height 17
click at [0, 0] on input "radio" at bounding box center [0, 0] width 0 height 0
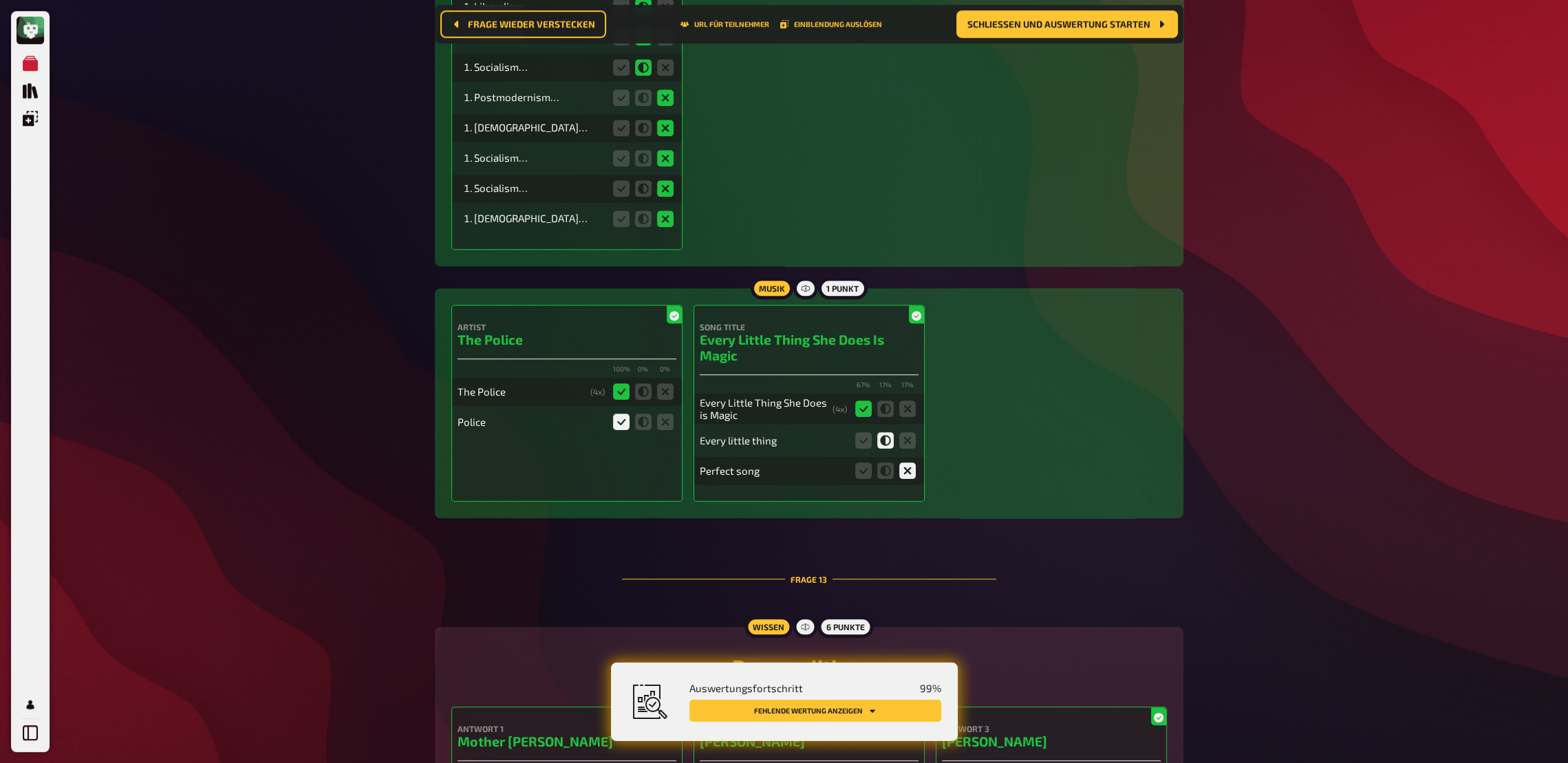
click at [817, 561] on button "Fehlende Wertung anzeigen" at bounding box center [815, 711] width 252 height 22
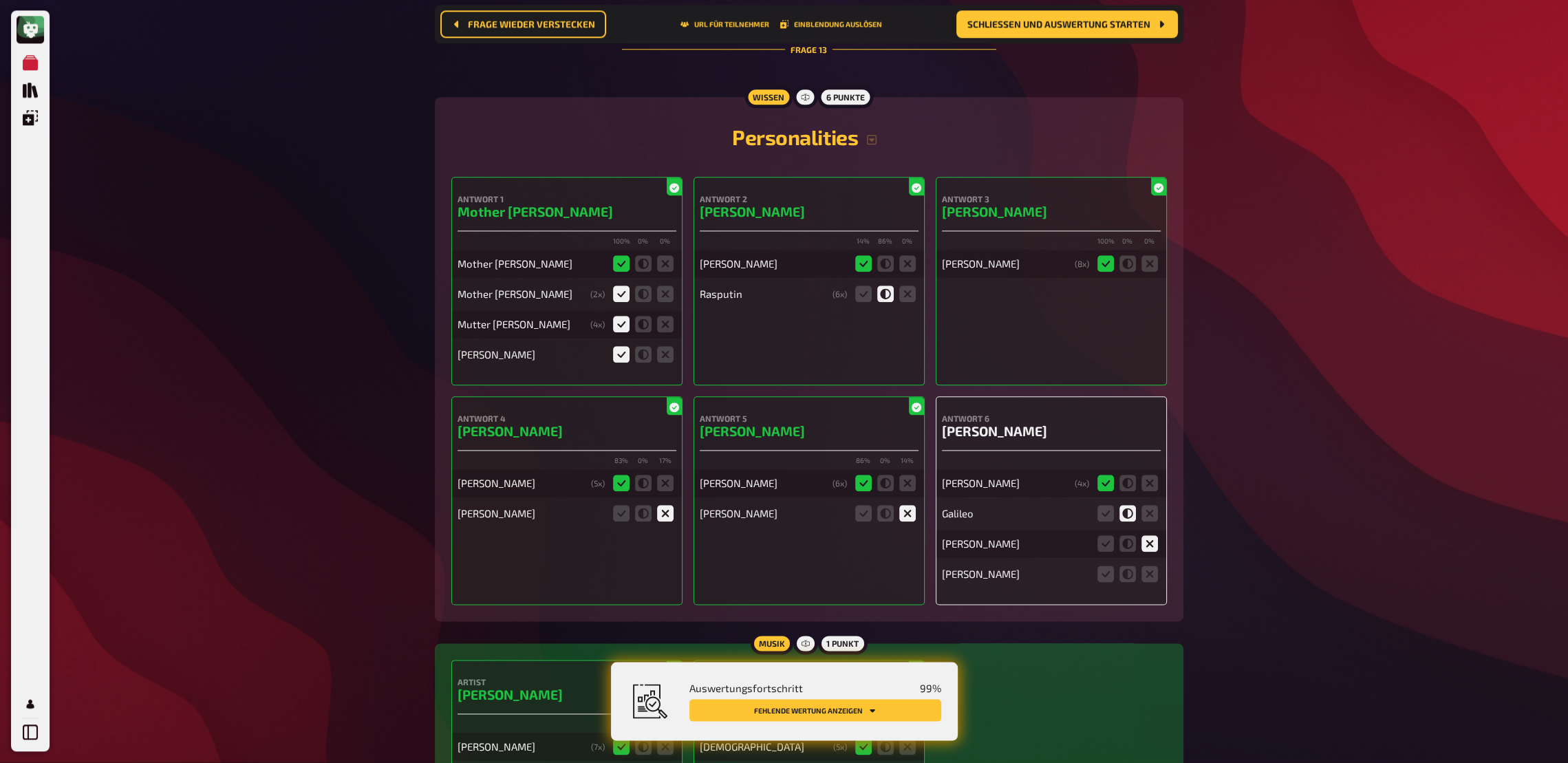
scroll to position [10240, 0]
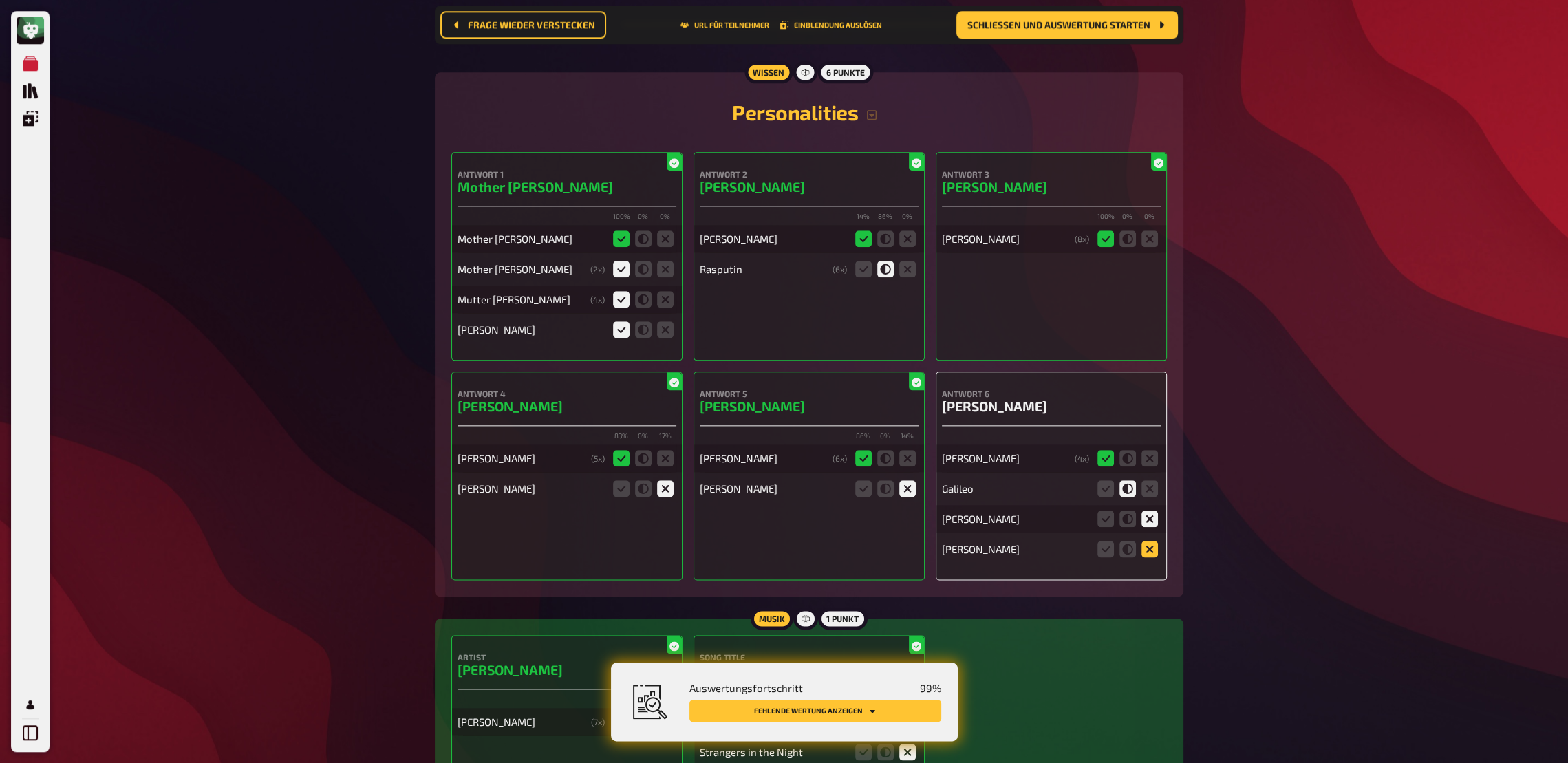
click at [1148, 543] on icon at bounding box center [1149, 549] width 17 height 17
click at [0, 0] on input "radio" at bounding box center [0, 0] width 0 height 0
click at [847, 561] on button "Fehlende Wertung anzeigen" at bounding box center [815, 711] width 252 height 22
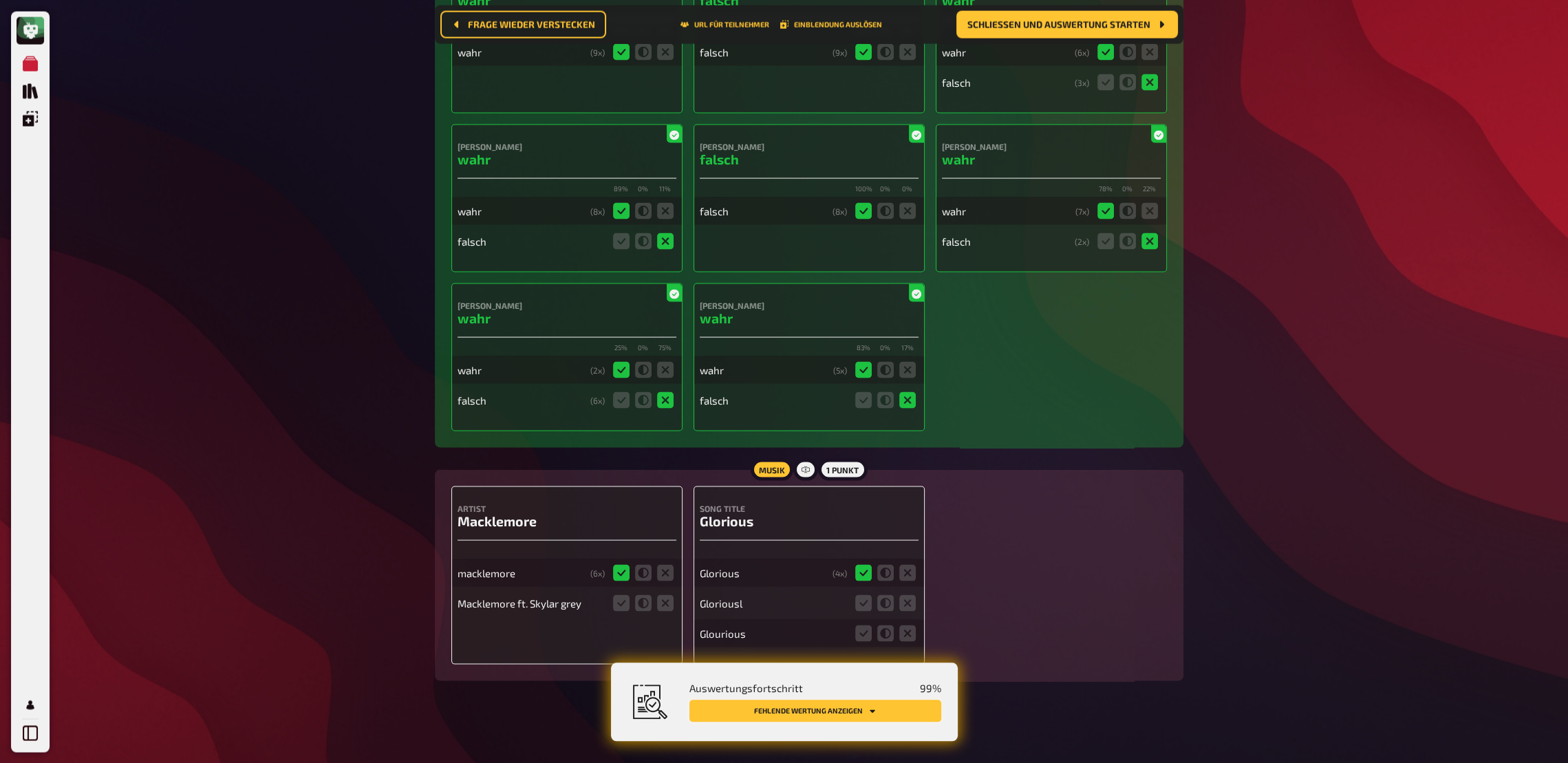
scroll to position [11944, 0]
click at [620, 561] on icon at bounding box center [621, 601] width 17 height 17
click at [0, 0] on input "radio" at bounding box center [0, 0] width 0 height 0
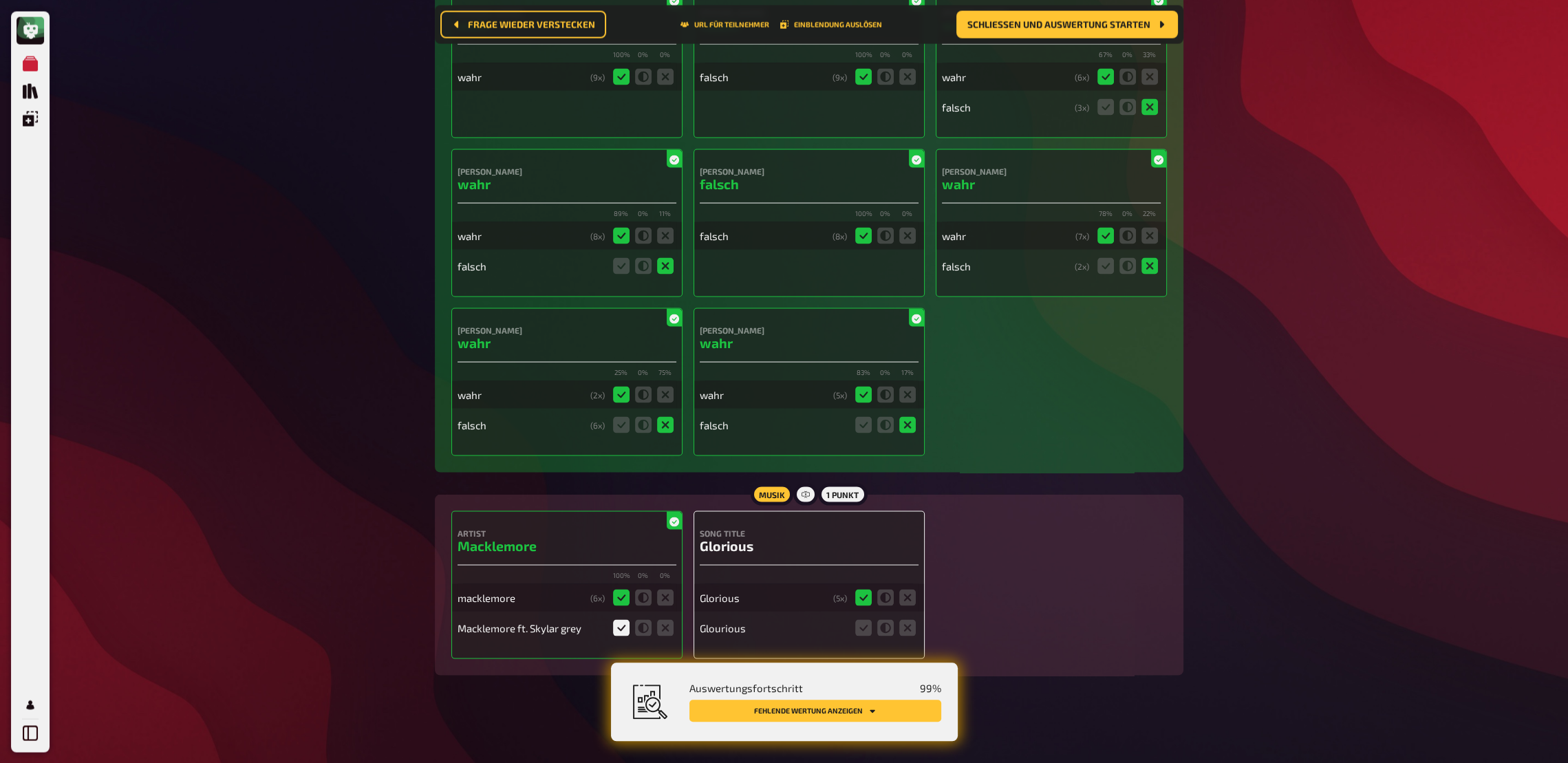
scroll to position [11914, 0]
click at [855, 561] on fieldset at bounding box center [885, 631] width 66 height 22
click at [866, 561] on icon at bounding box center [864, 631] width 17 height 17
click at [0, 0] on input "radio" at bounding box center [0, 0] width 0 height 0
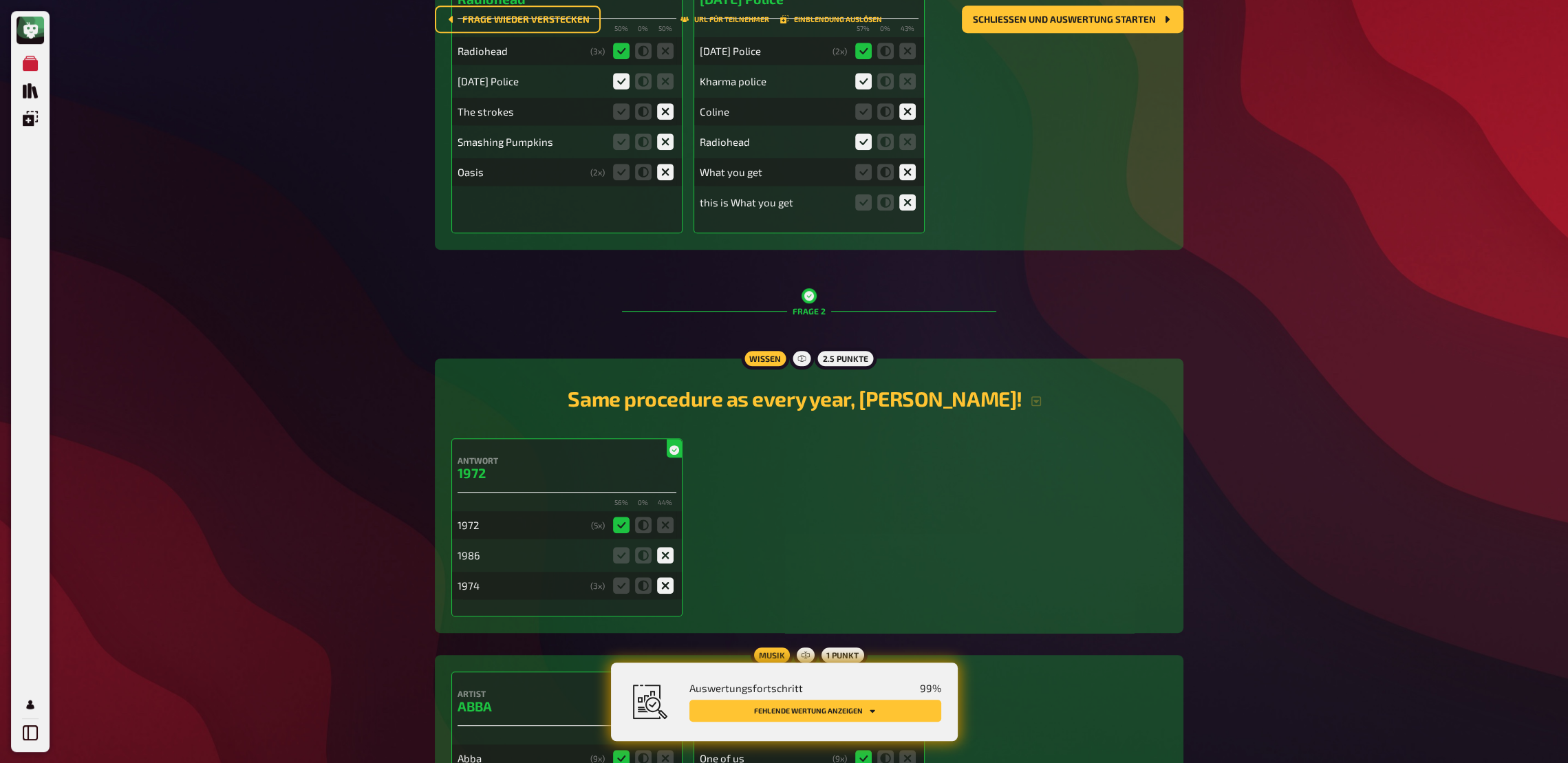
scroll to position [0, 0]
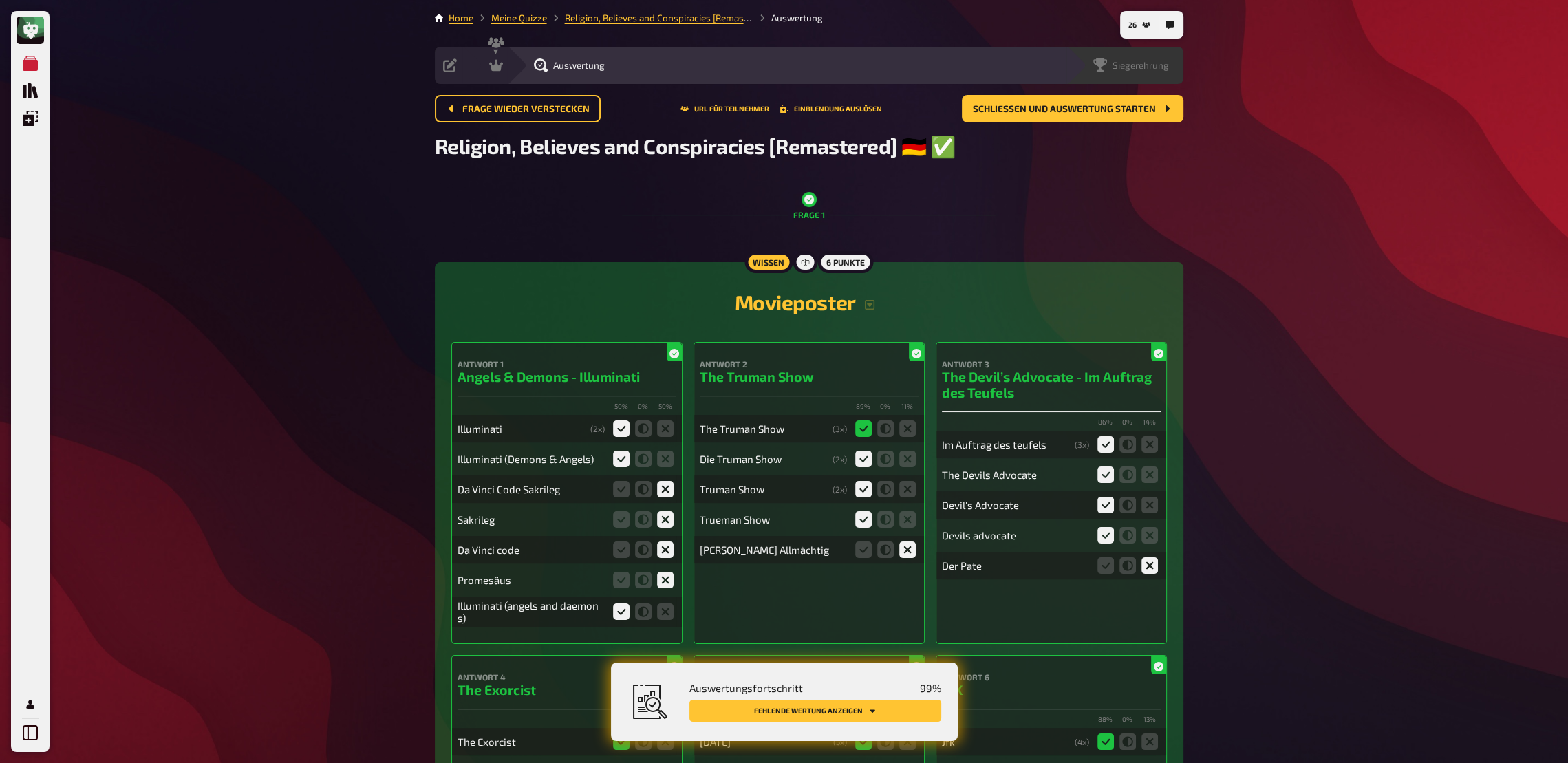
click at [1153, 72] on div "Siegerehrung" at bounding box center [1131, 66] width 76 height 14
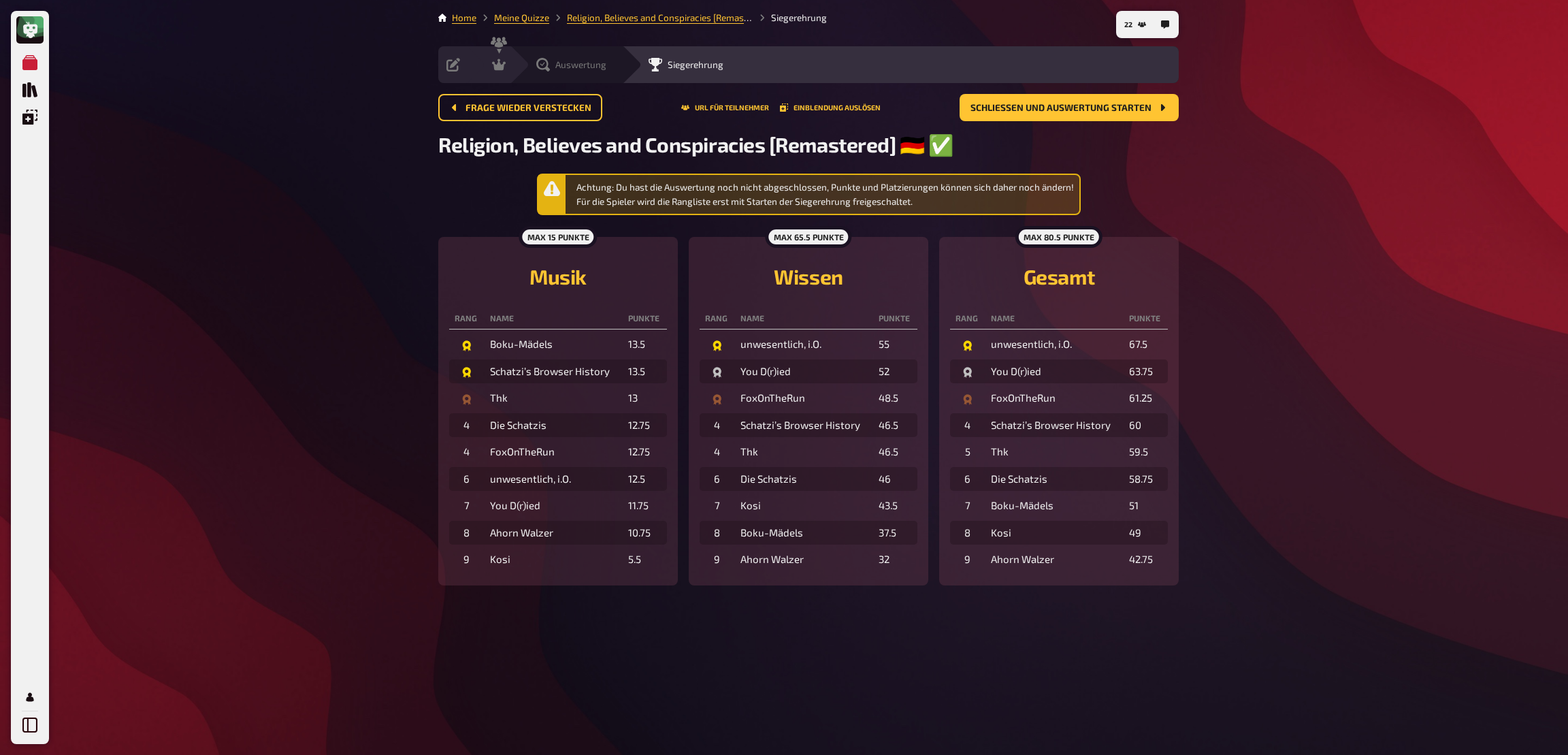
click at [579, 57] on div "Auswertung" at bounding box center [566, 65] width 112 height 37
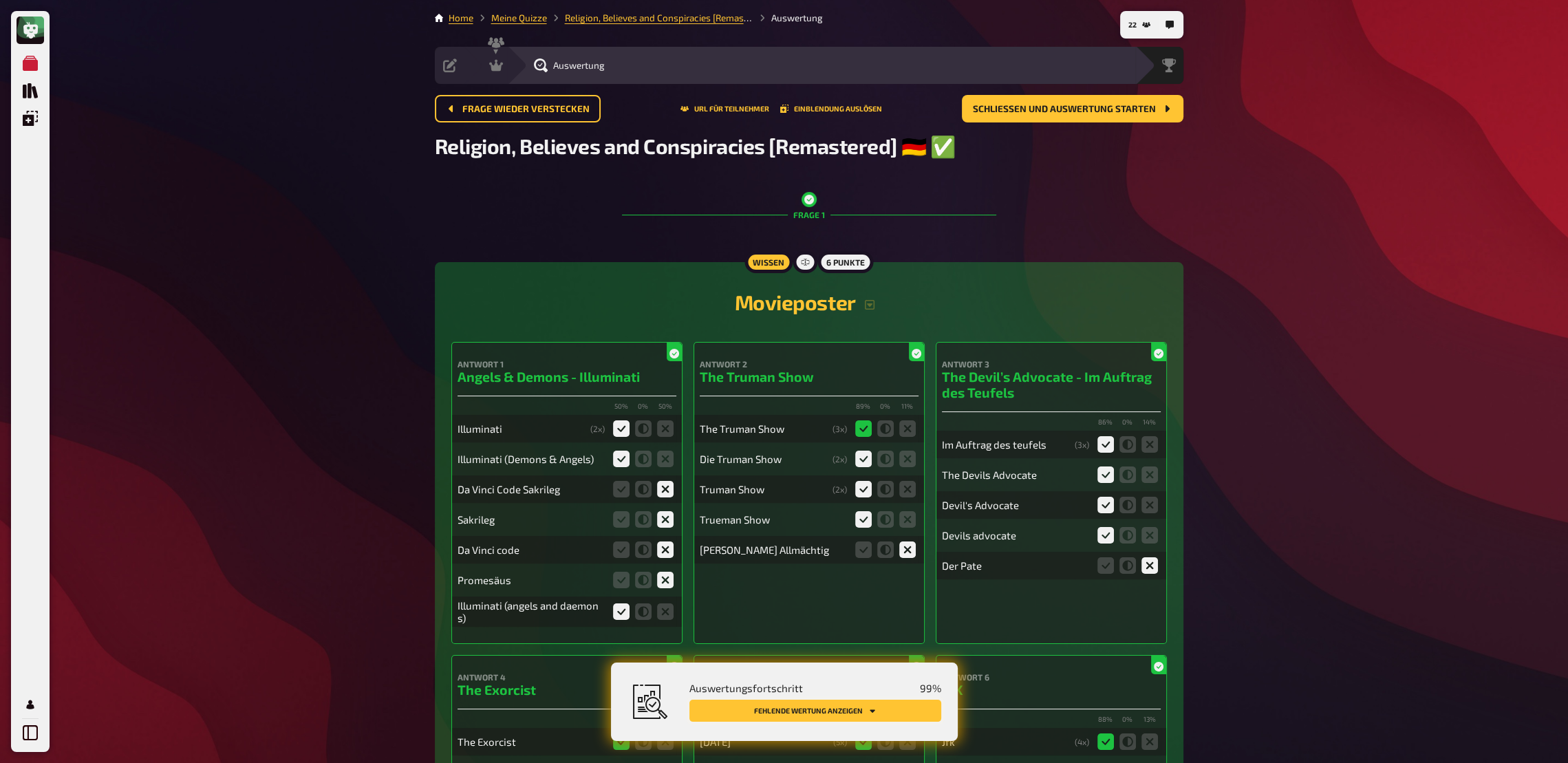
click at [829, 561] on button "Fehlende Wertung anzeigen" at bounding box center [815, 711] width 252 height 22
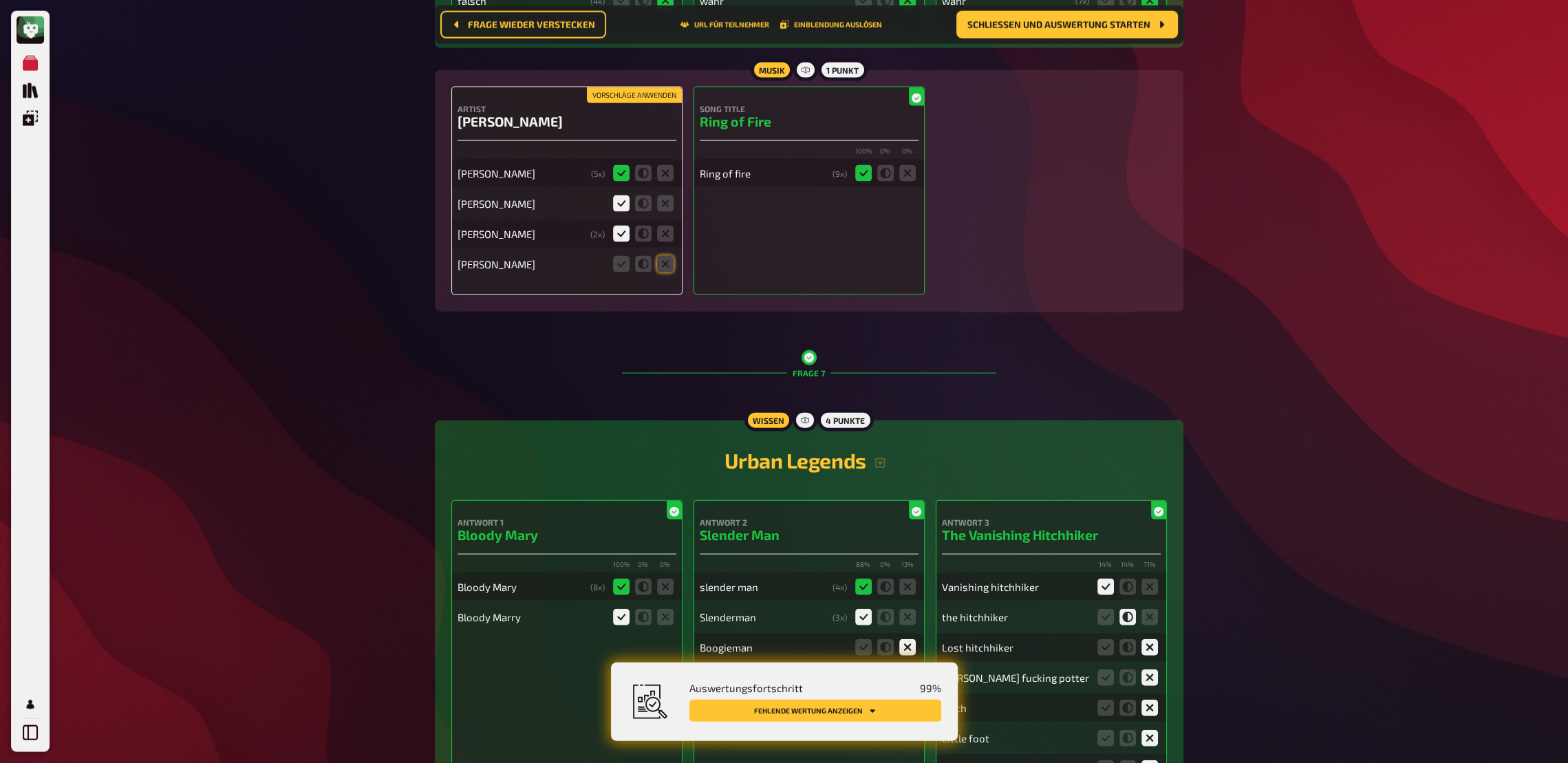
scroll to position [4596, 0]
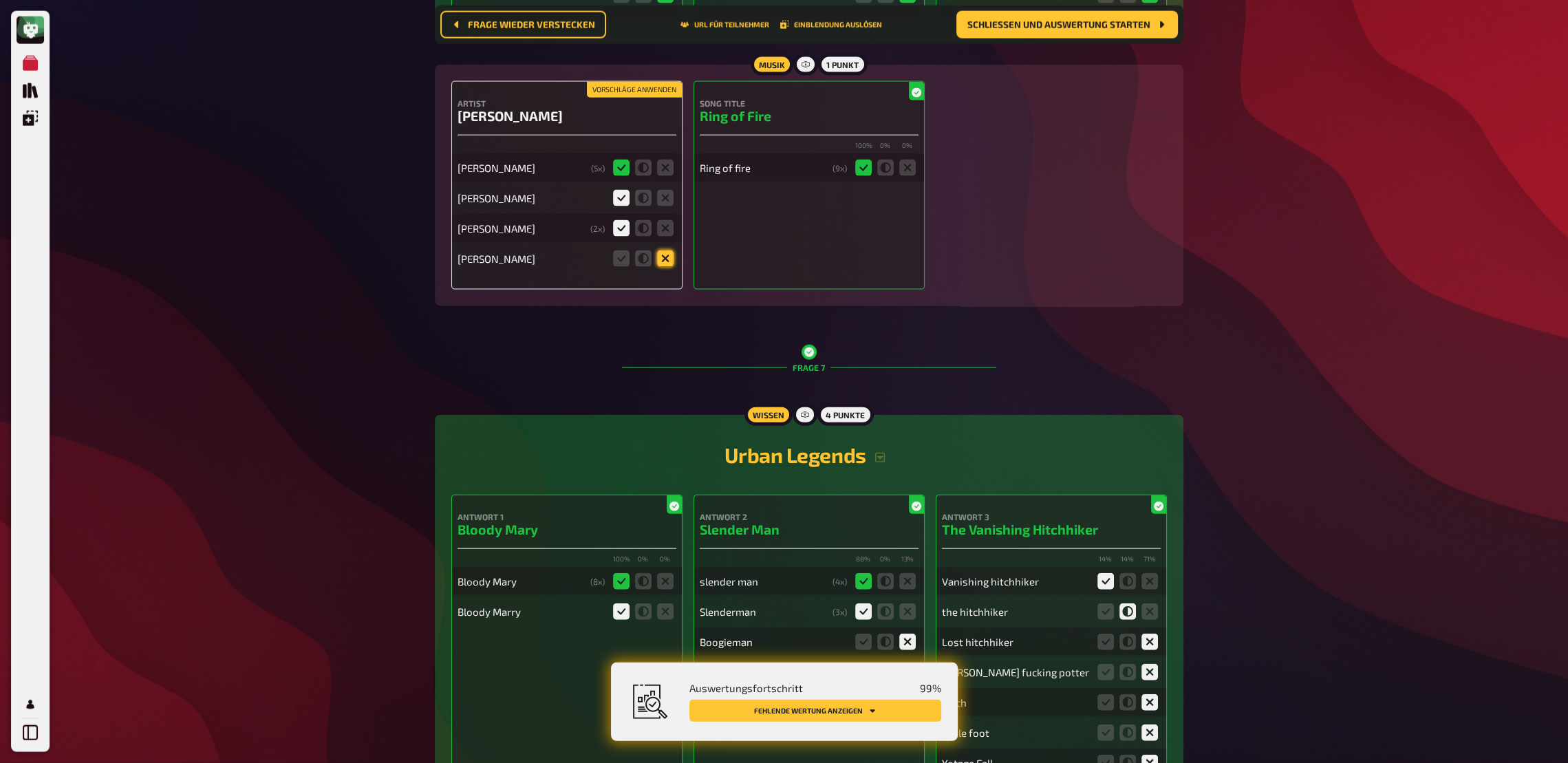
click at [670, 267] on icon at bounding box center [665, 259] width 17 height 17
click at [0, 0] on input "radio" at bounding box center [0, 0] width 0 height 0
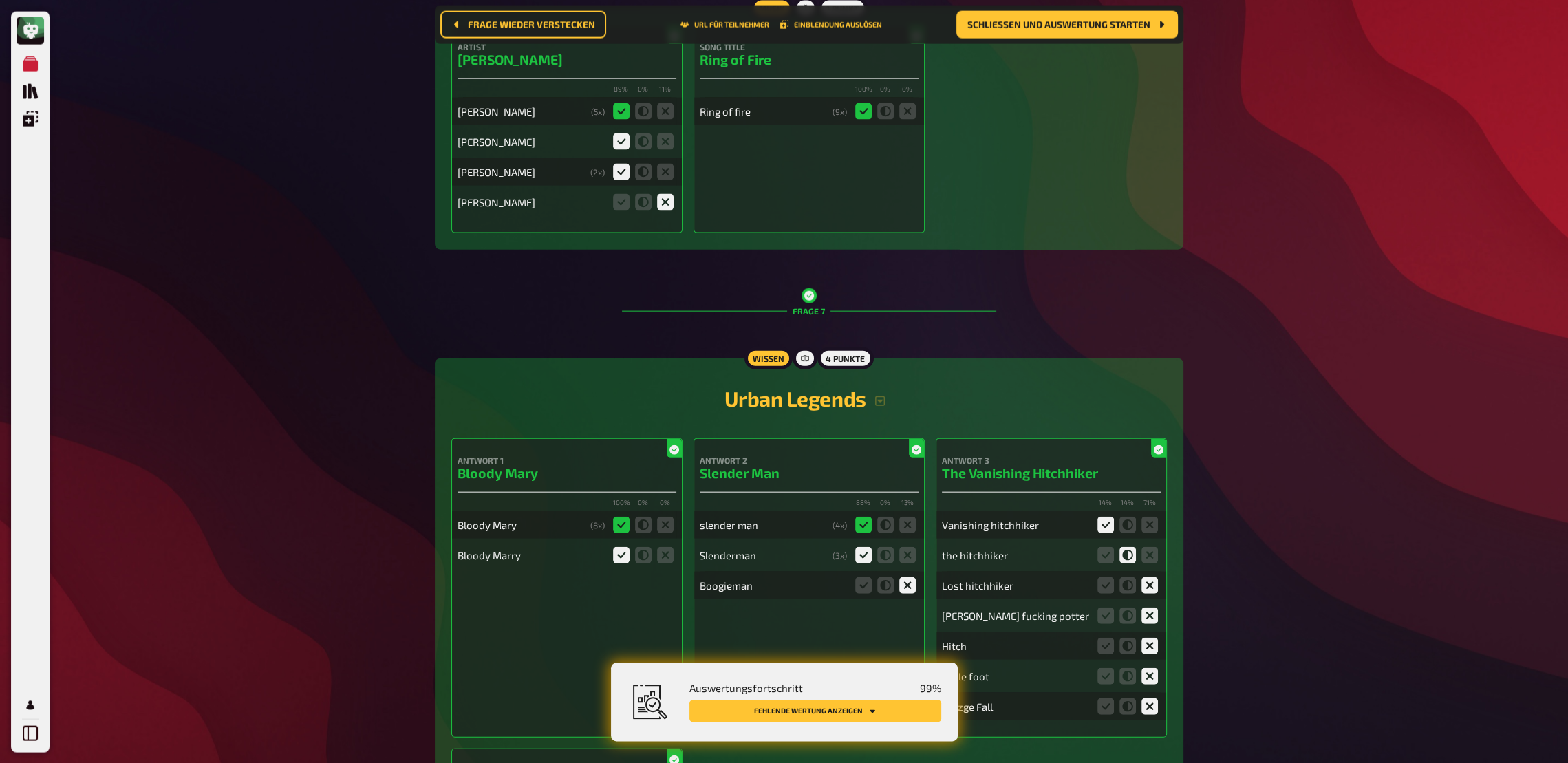
scroll to position [4671, 0]
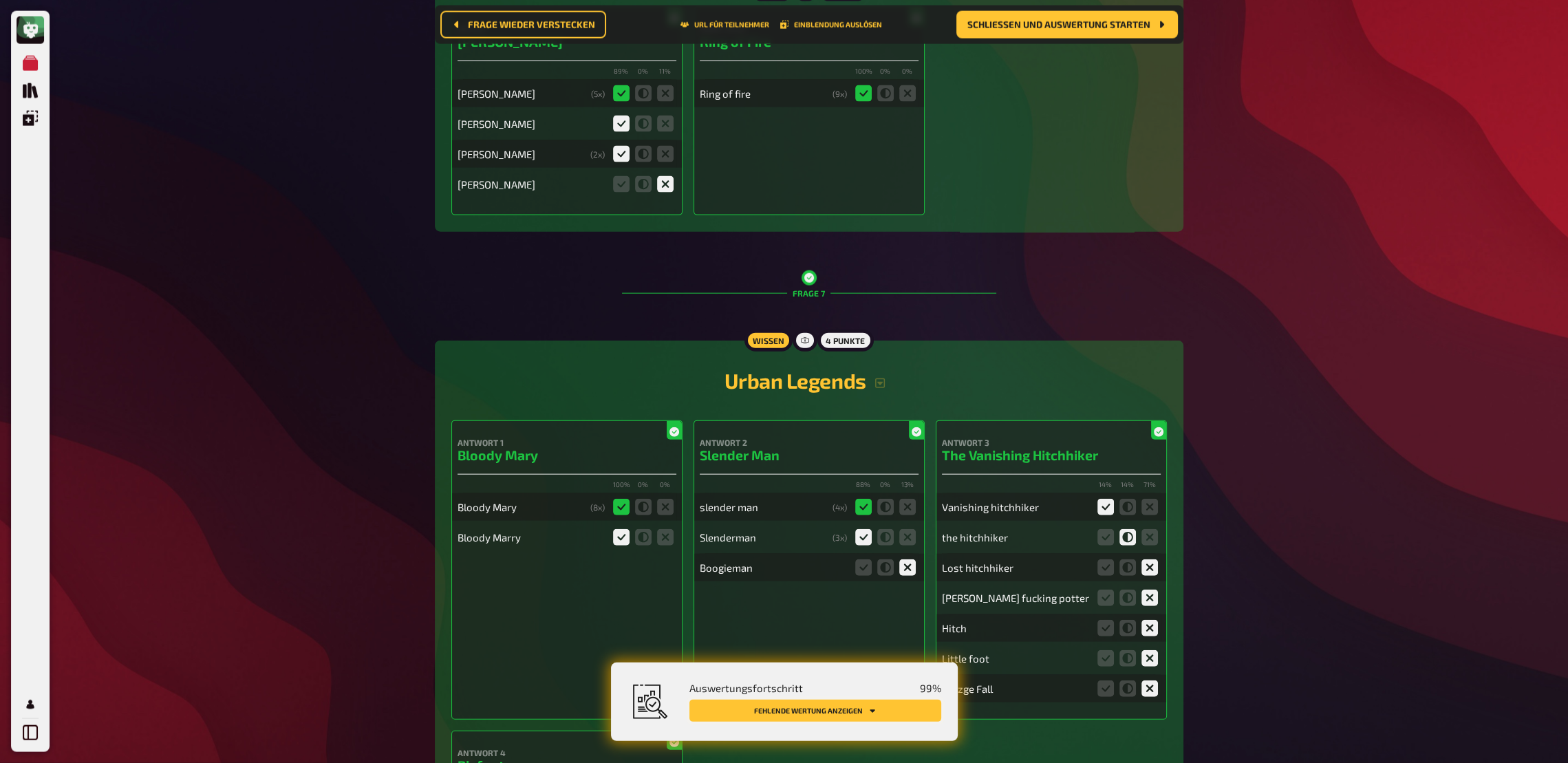
click at [868, 561] on button "Fehlende Wertung anzeigen" at bounding box center [815, 711] width 252 height 22
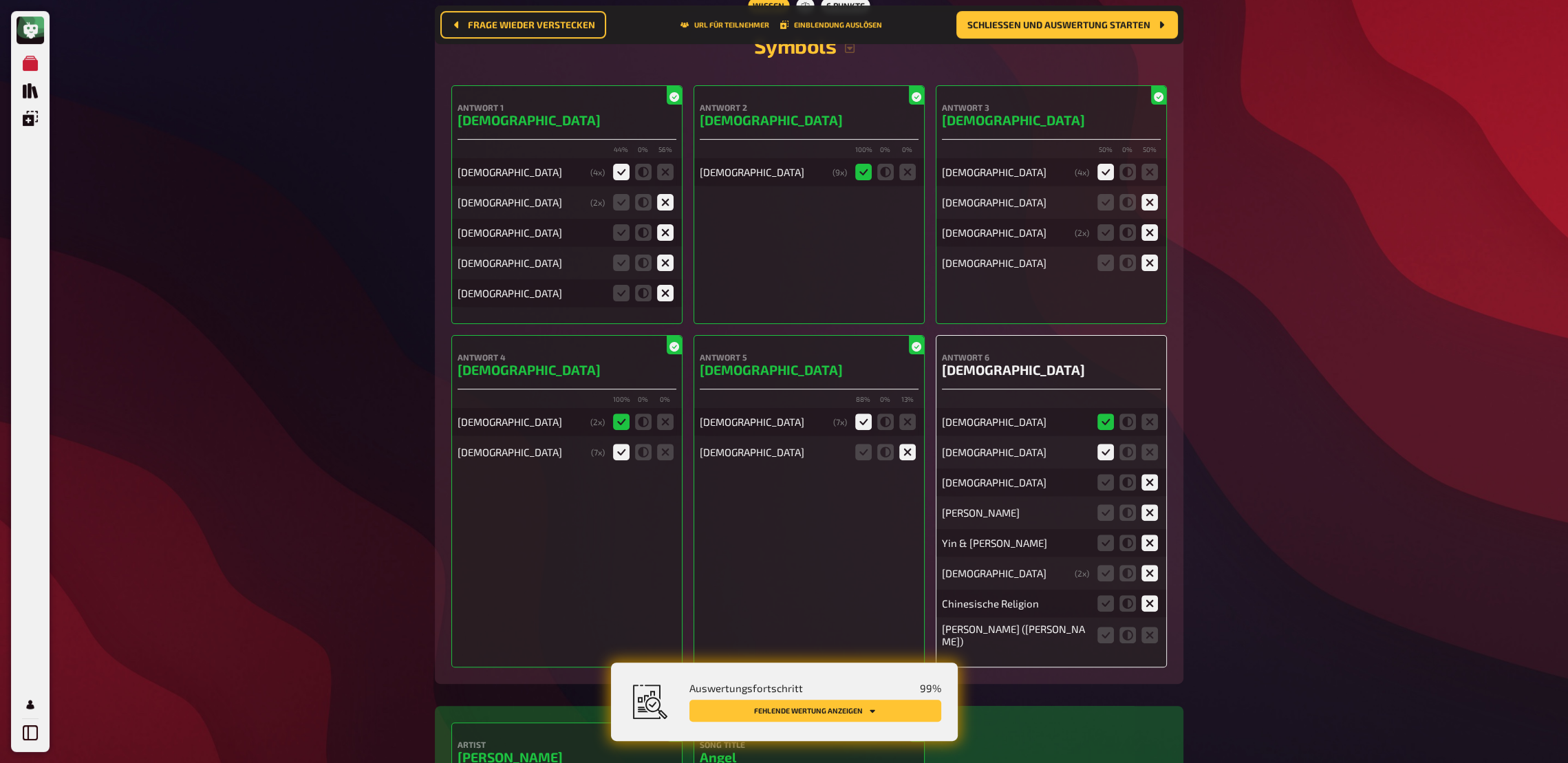
scroll to position [8452, 0]
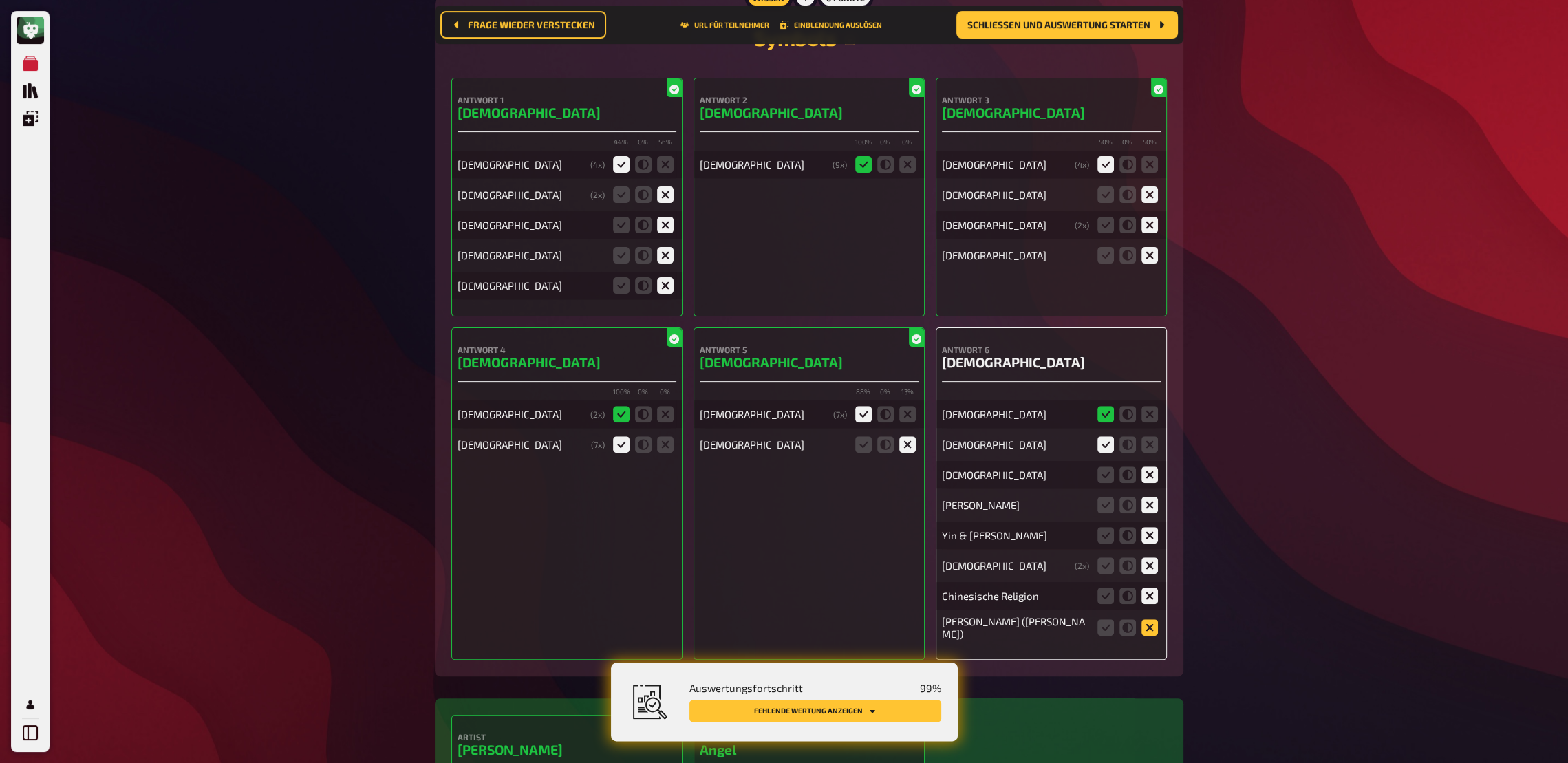
click at [1153, 561] on icon at bounding box center [1149, 628] width 17 height 17
click at [0, 0] on input "radio" at bounding box center [0, 0] width 0 height 0
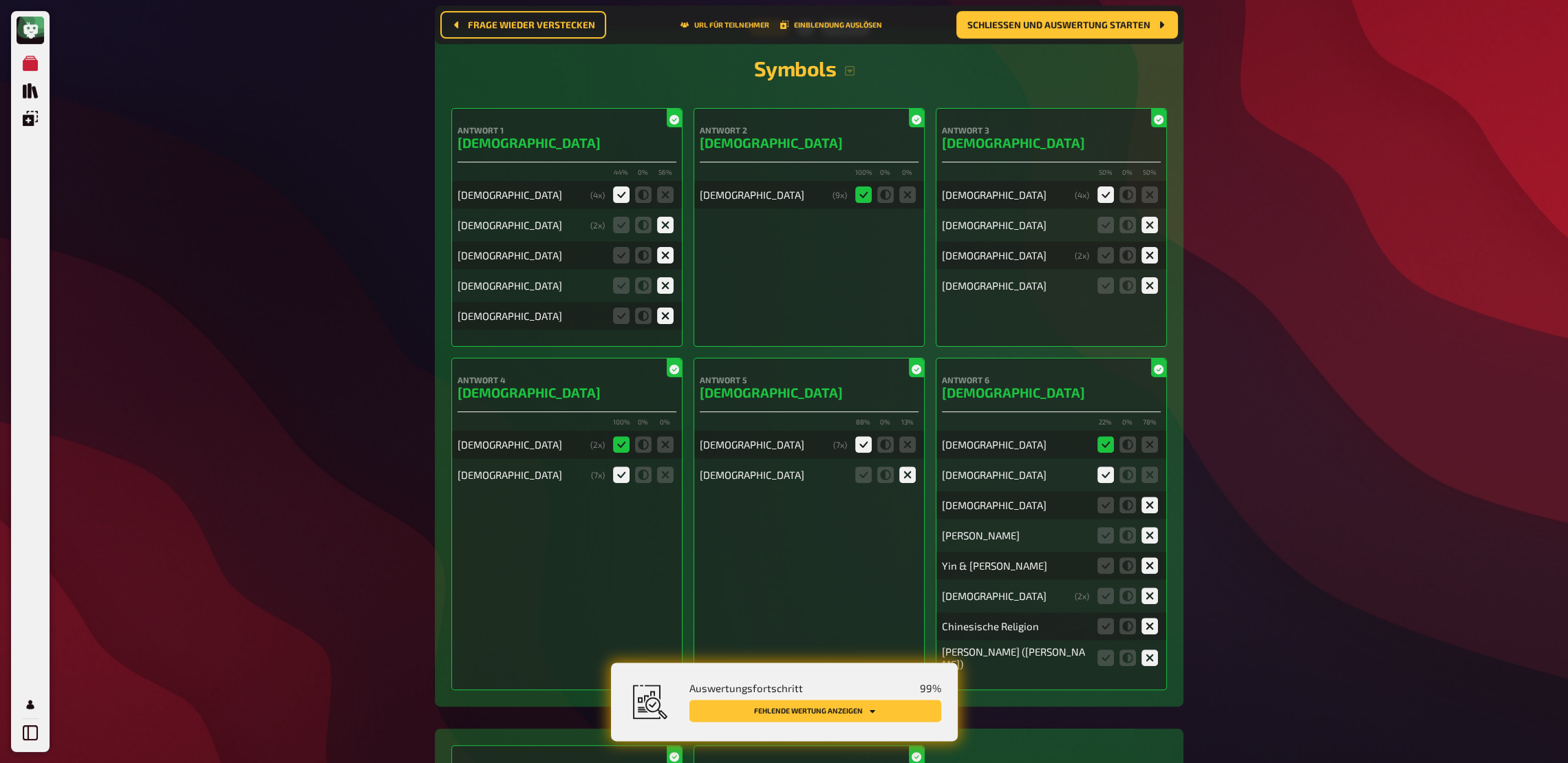
click at [771, 561] on button "Fehlende Wertung anzeigen" at bounding box center [815, 711] width 252 height 22
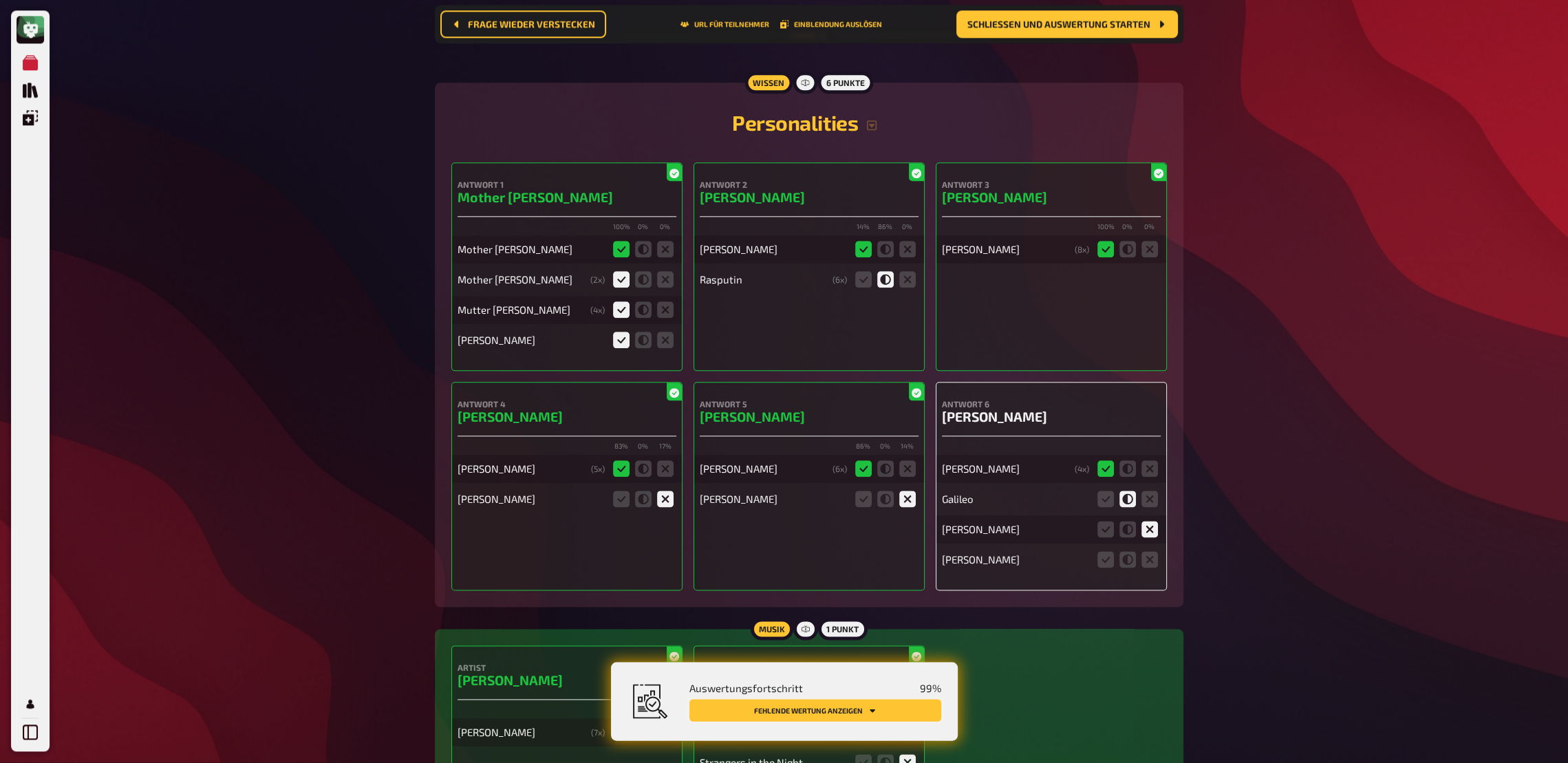
scroll to position [10301, 0]
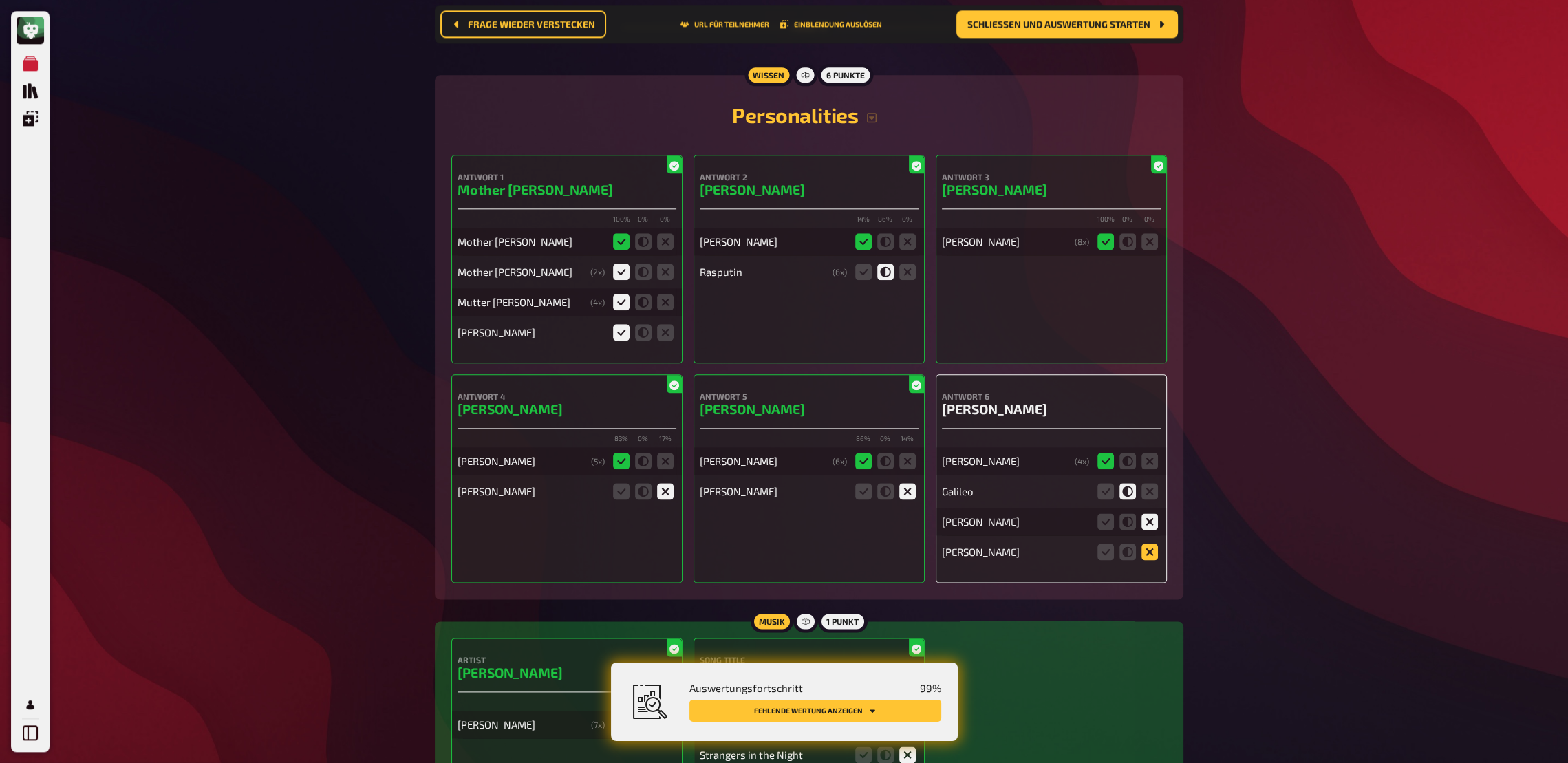
click at [1149, 545] on icon at bounding box center [1149, 551] width 17 height 17
click at [0, 0] on input "radio" at bounding box center [0, 0] width 0 height 0
click at [1156, 544] on icon at bounding box center [1149, 551] width 17 height 17
click at [0, 0] on input "radio" at bounding box center [0, 0] width 0 height 0
click at [1151, 545] on icon at bounding box center [1149, 551] width 17 height 17
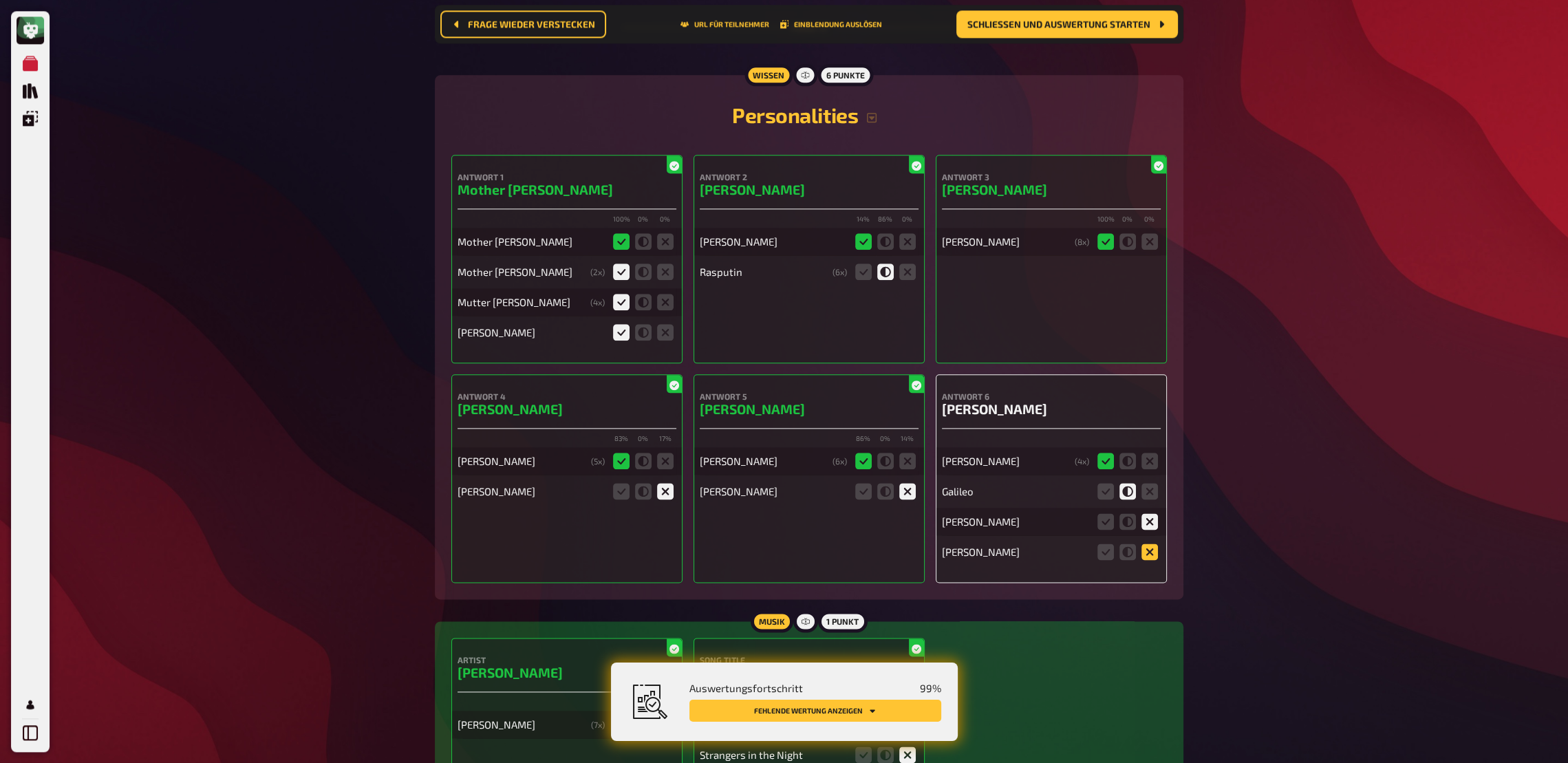
click at [0, 0] on input "radio" at bounding box center [0, 0] width 0 height 0
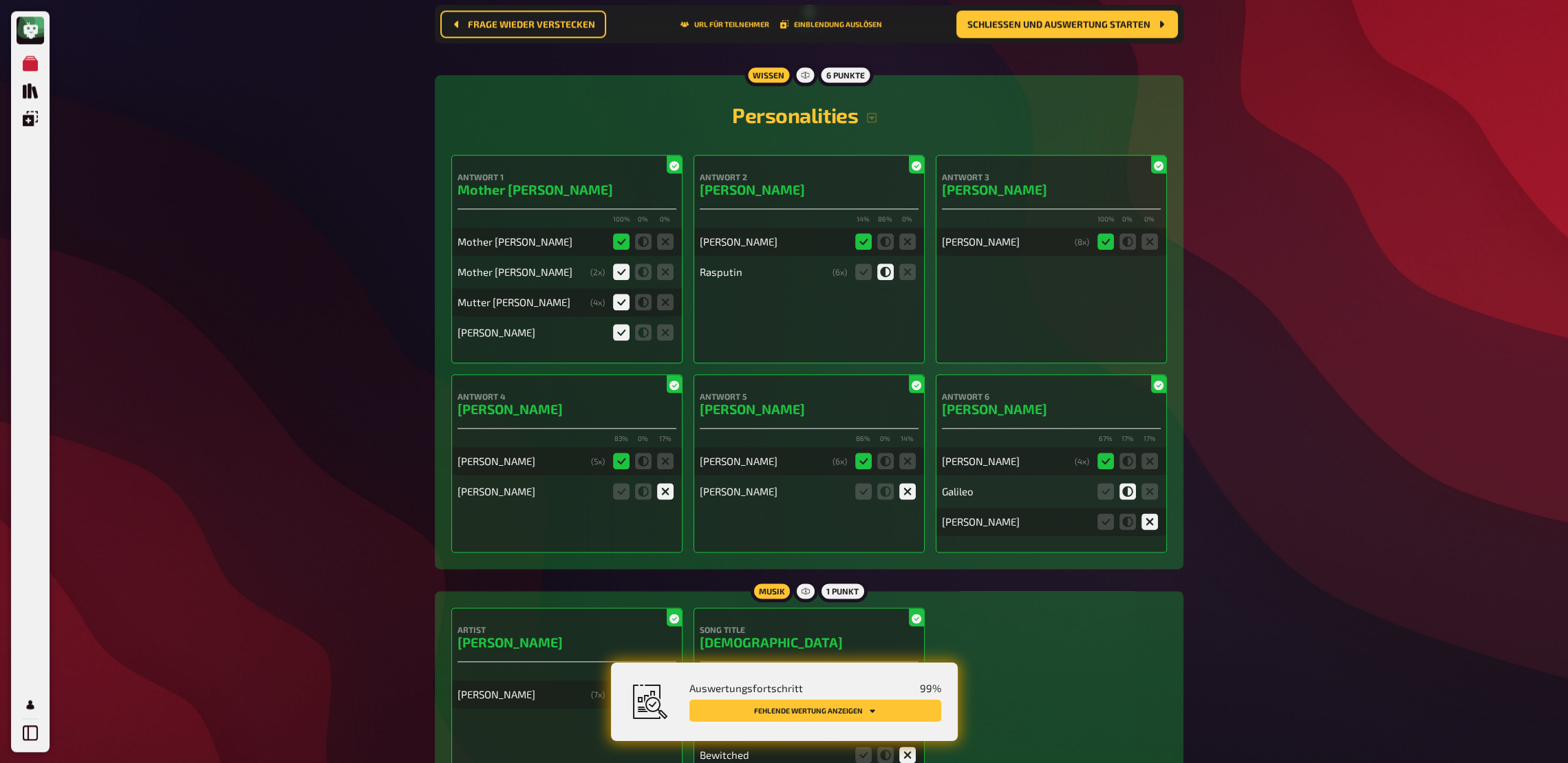
click at [764, 561] on button "Fehlende Wertung anzeigen" at bounding box center [815, 711] width 252 height 22
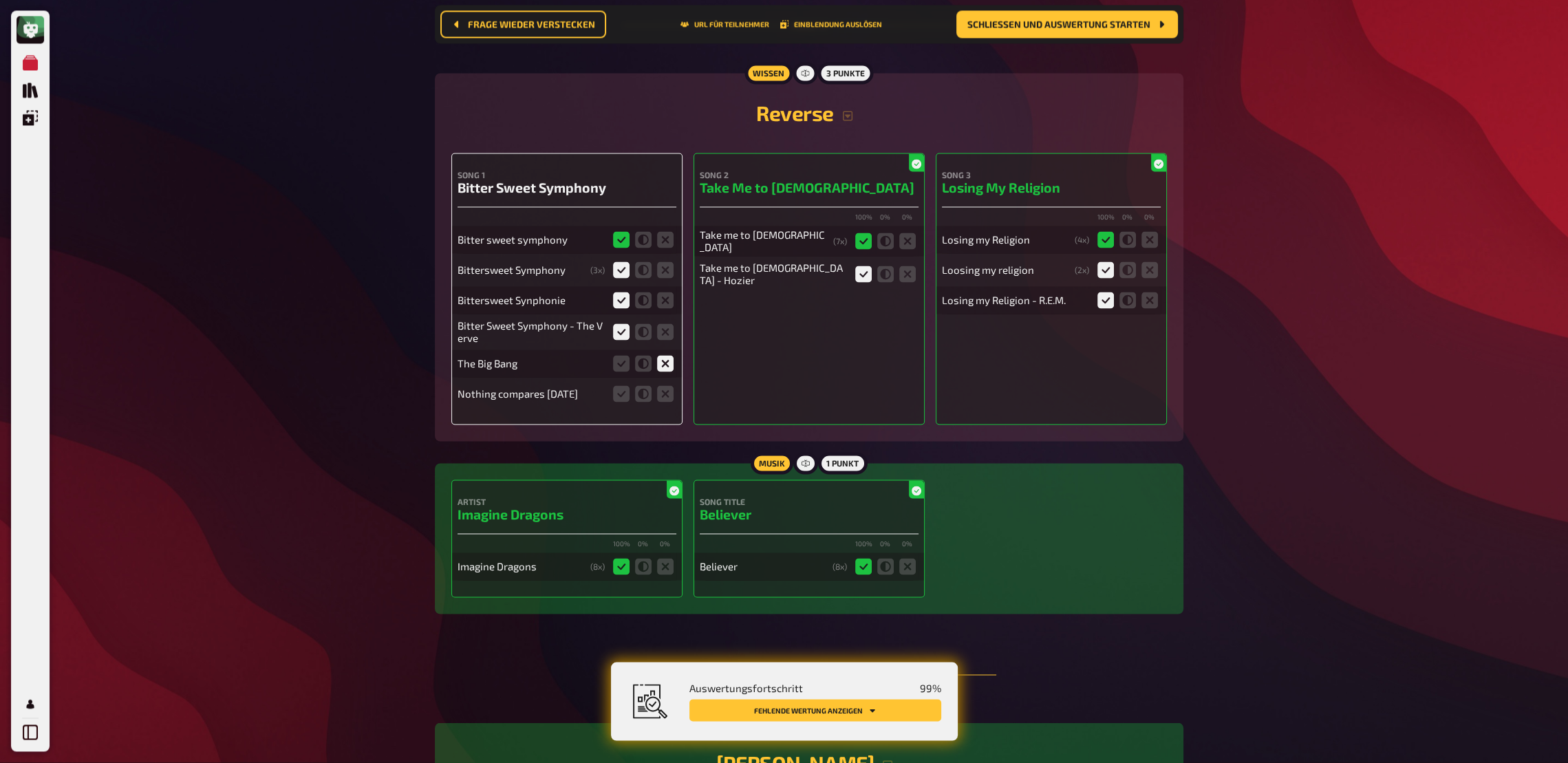
scroll to position [11139, 0]
click at [668, 385] on icon at bounding box center [665, 393] width 17 height 17
click at [0, 0] on input "radio" at bounding box center [0, 0] width 0 height 0
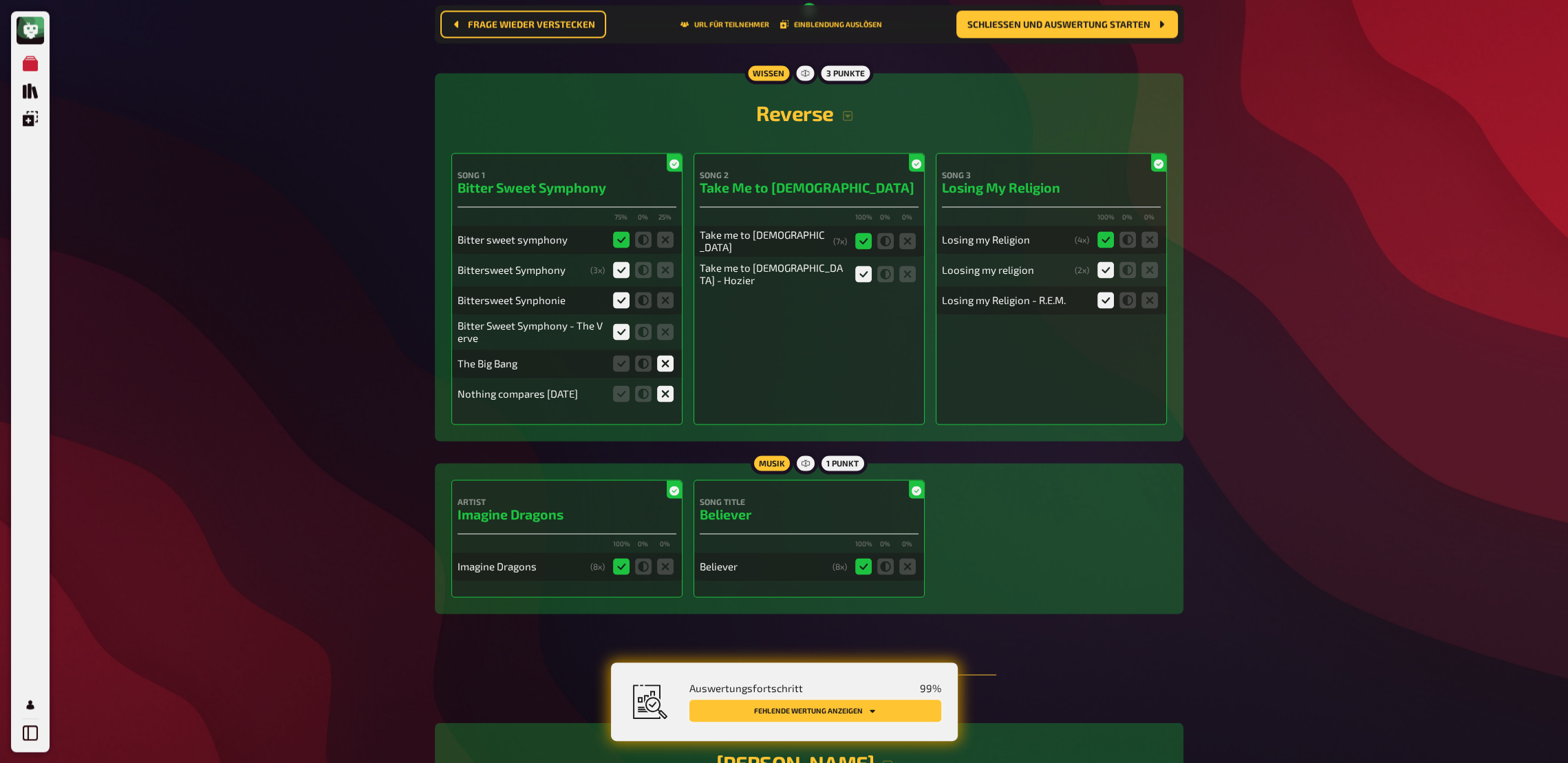
click at [810, 561] on button "Fehlende Wertung anzeigen" at bounding box center [815, 711] width 252 height 22
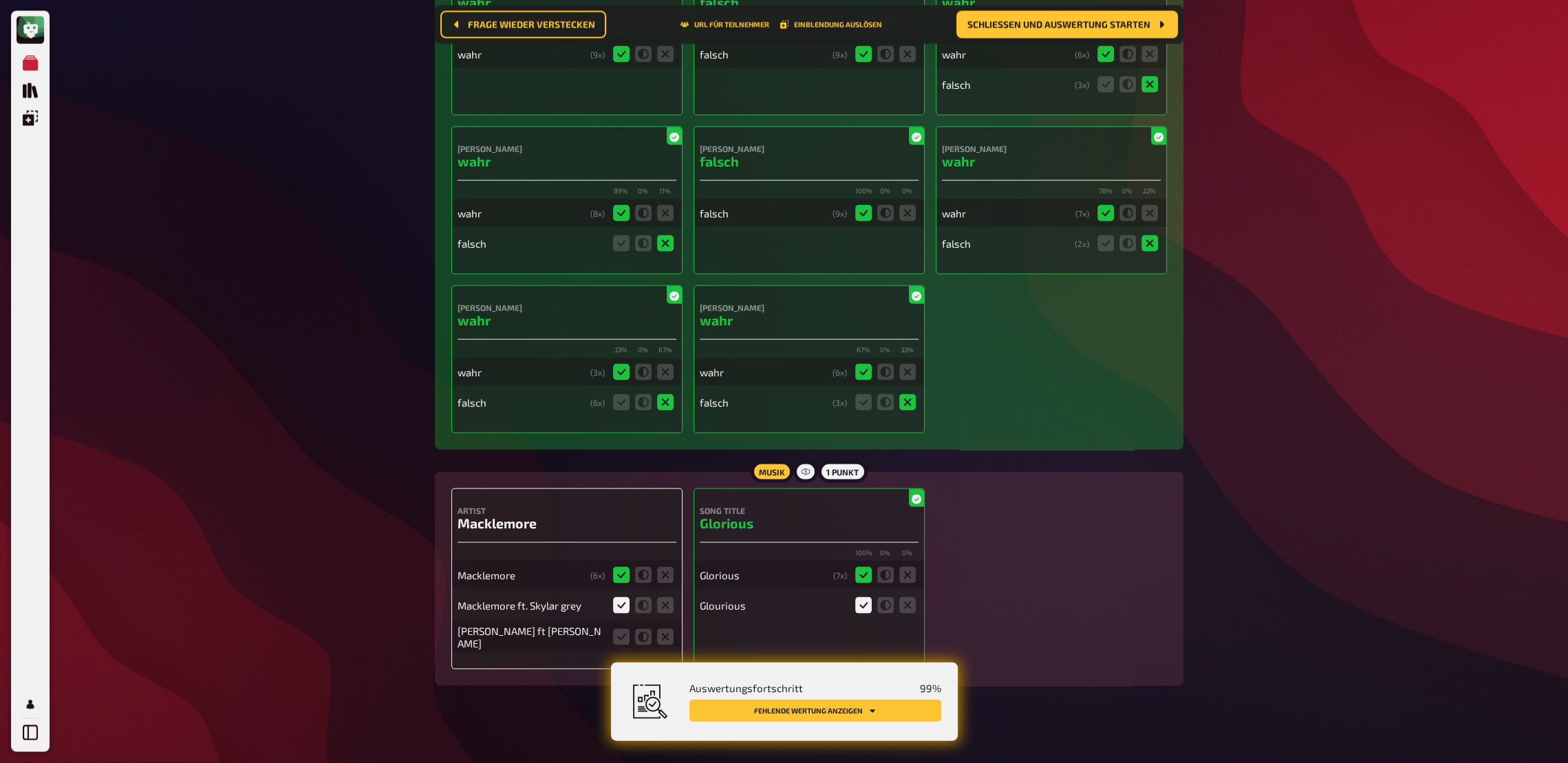
scroll to position [11974, 0]
click at [663, 561] on icon at bounding box center [665, 636] width 17 height 17
click at [0, 0] on input "radio" at bounding box center [0, 0] width 0 height 0
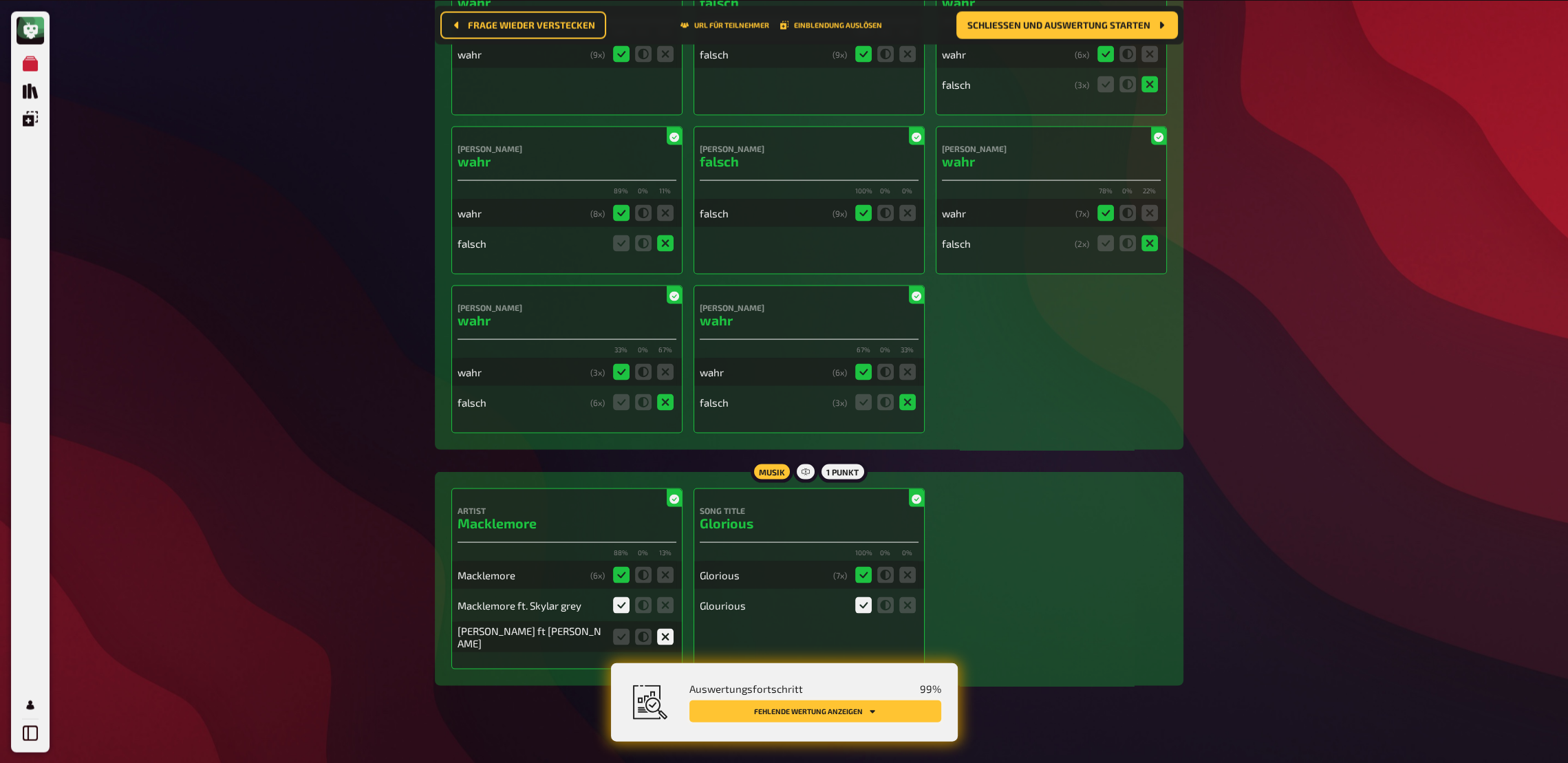
click at [837, 561] on button "Fehlende Wertung anzeigen" at bounding box center [815, 711] width 252 height 22
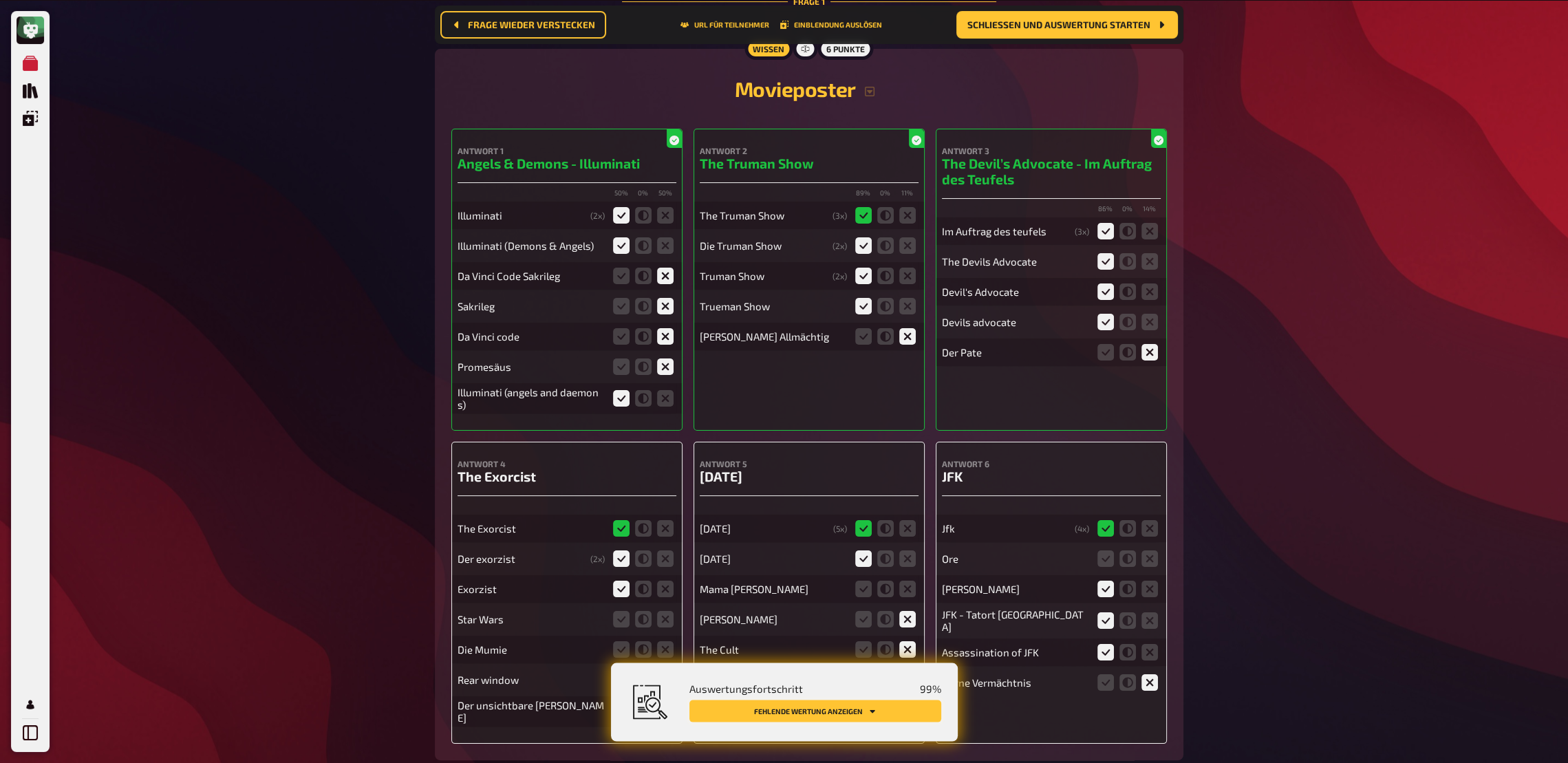
scroll to position [213, 0]
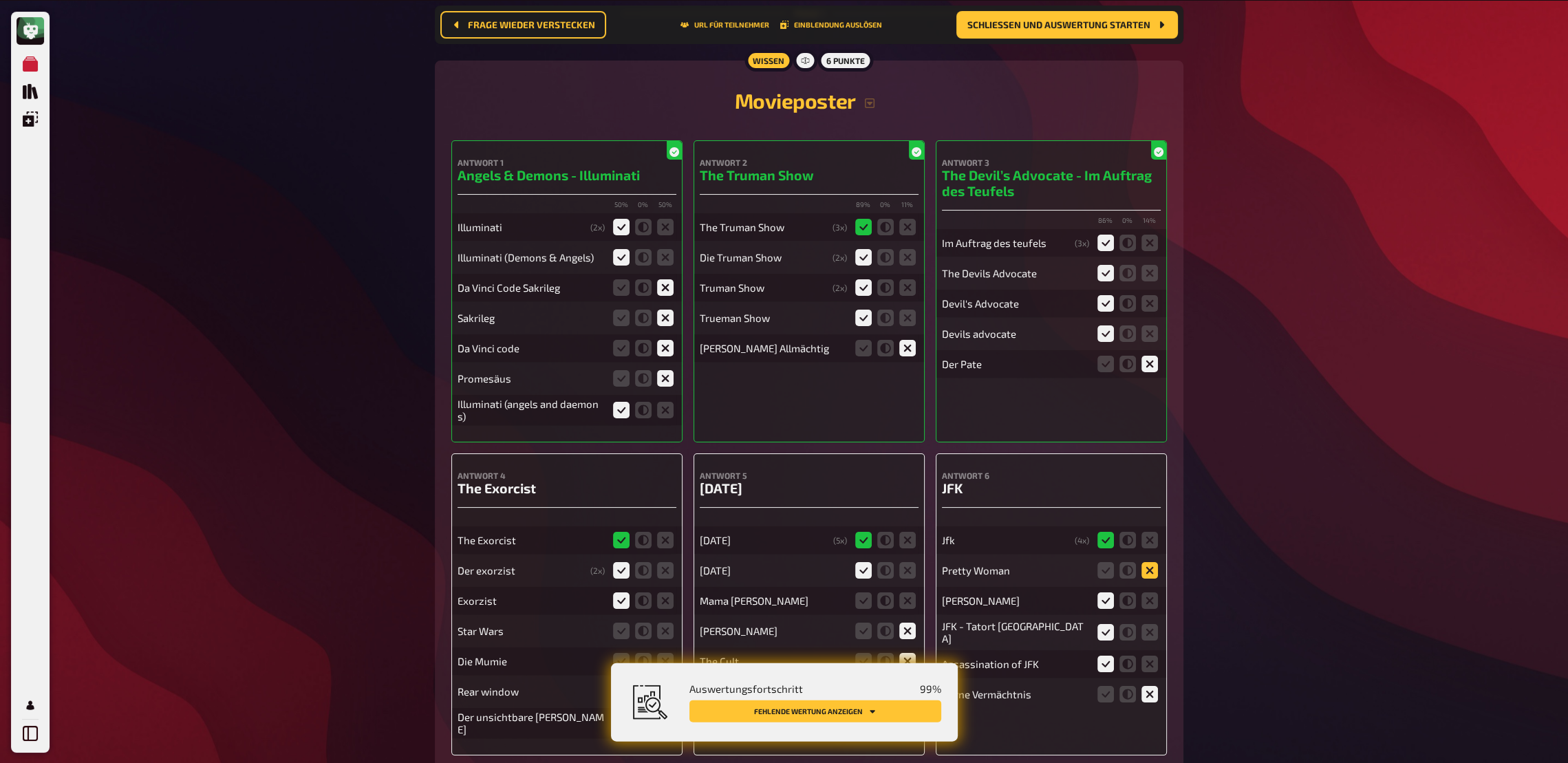
click at [1143, 561] on icon at bounding box center [1149, 569] width 17 height 17
click at [0, 0] on input "radio" at bounding box center [0, 0] width 0 height 0
click at [835, 561] on button "Fehlende Wertung anzeigen" at bounding box center [815, 711] width 252 height 22
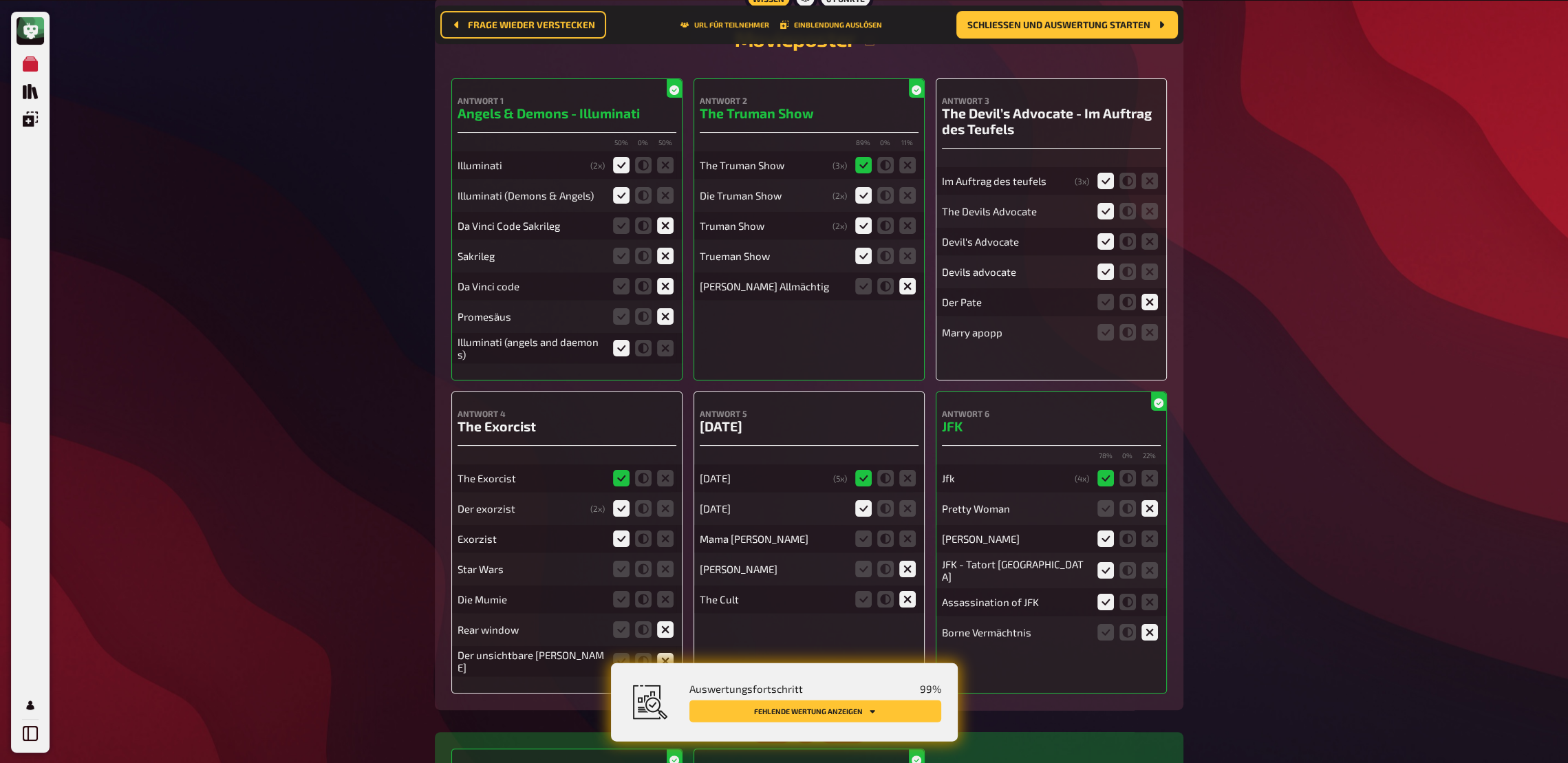
scroll to position [288, 0]
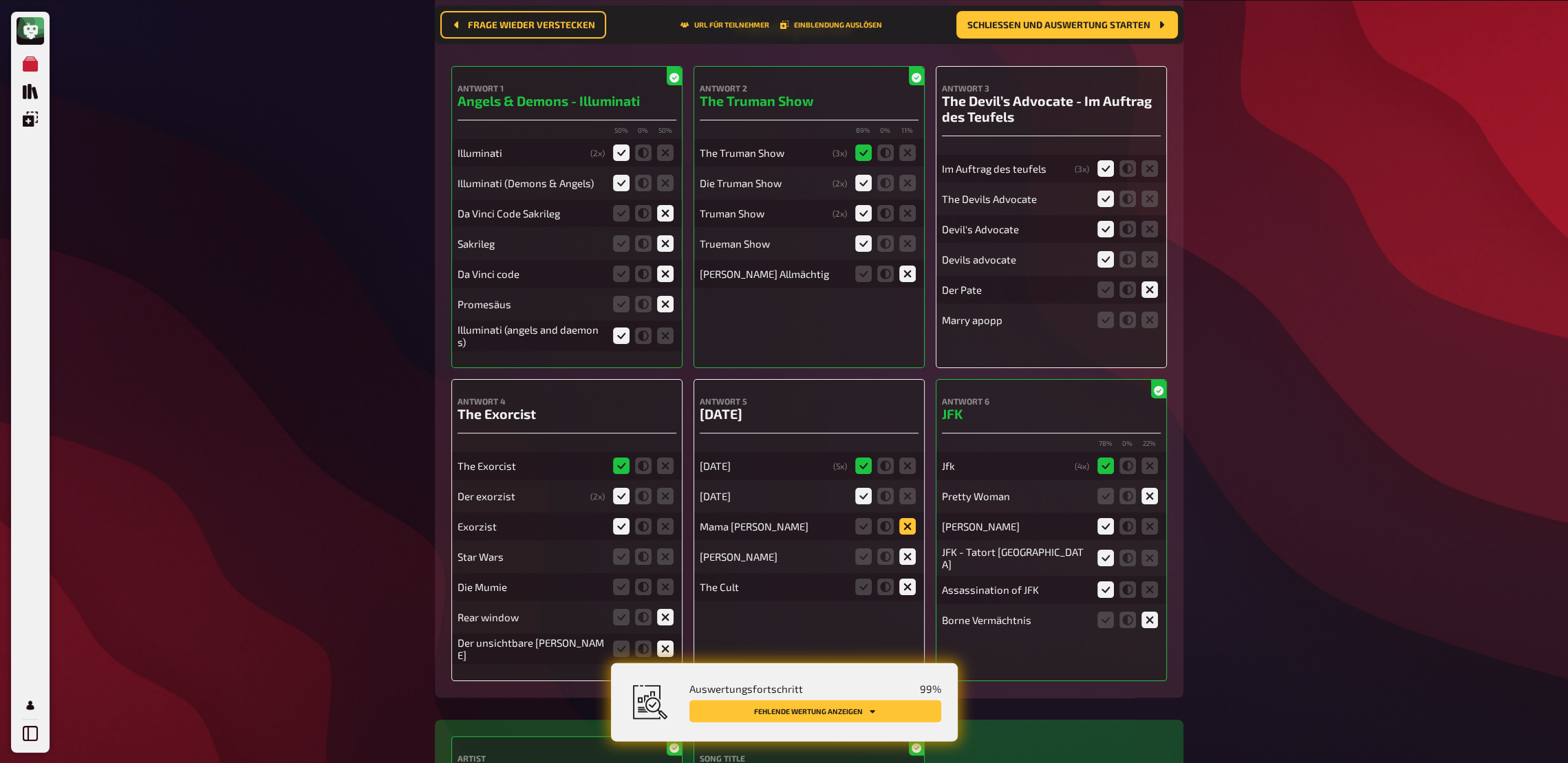
click at [908, 527] on icon at bounding box center [907, 525] width 17 height 17
click at [0, 0] on input "radio" at bounding box center [0, 0] width 0 height 0
click at [660, 561] on icon at bounding box center [665, 556] width 17 height 17
click at [0, 0] on input "radio" at bounding box center [0, 0] width 0 height 0
click at [668, 561] on icon at bounding box center [665, 586] width 17 height 17
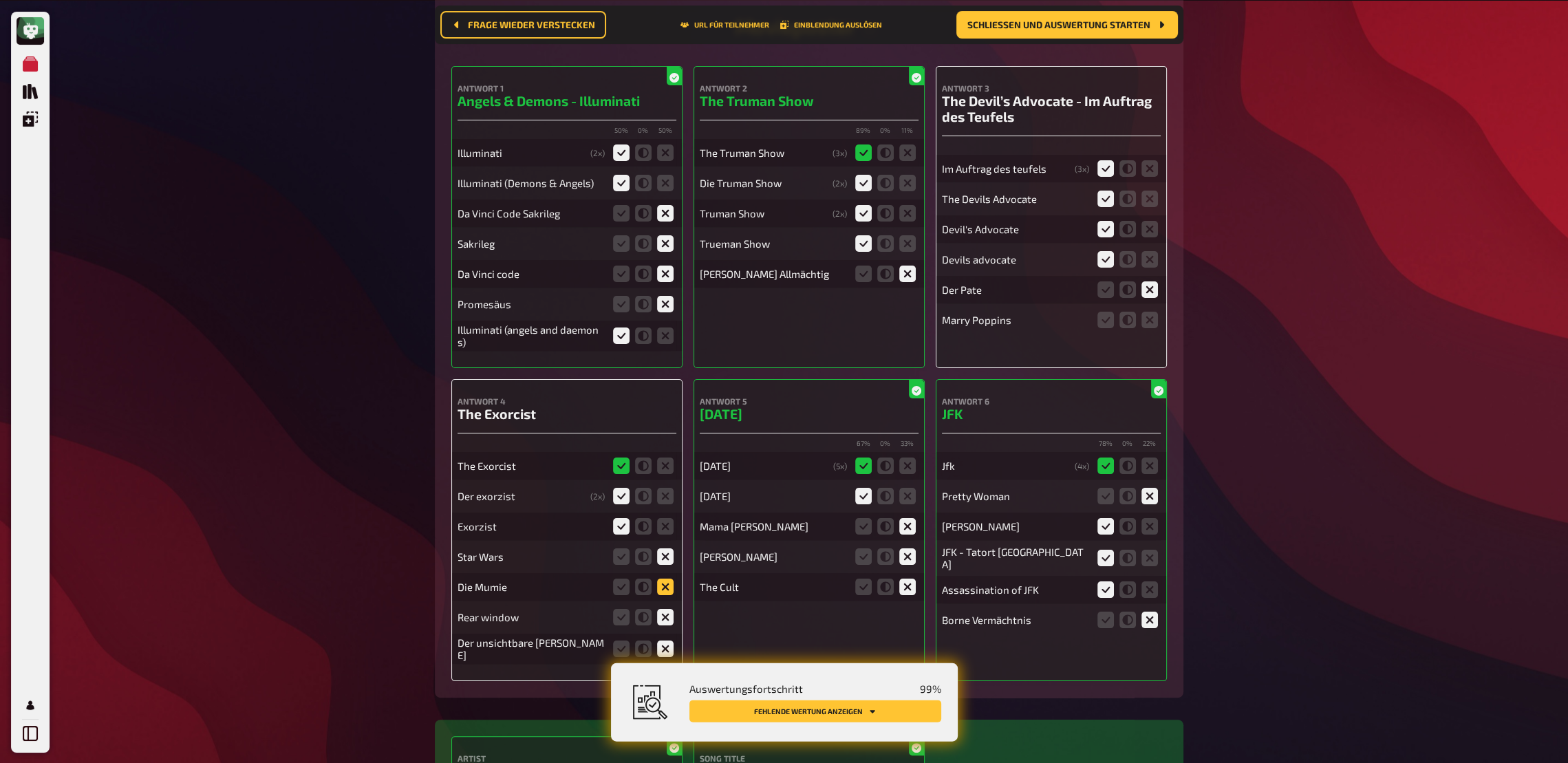
click at [0, 0] on input "radio" at bounding box center [0, 0] width 0 height 0
click at [795, 561] on button "Fehlende Wertung anzeigen" at bounding box center [815, 711] width 252 height 22
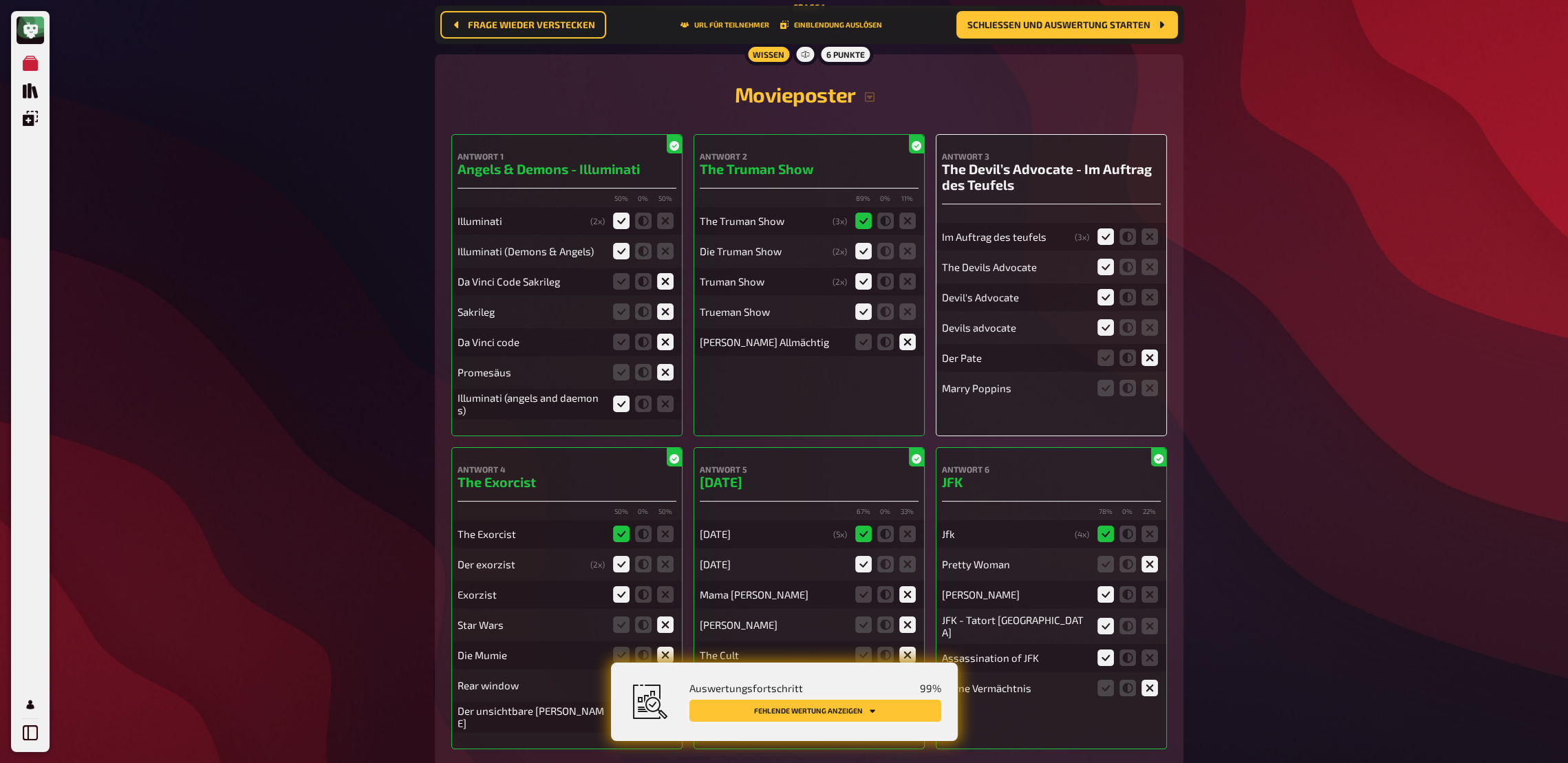
scroll to position [213, 0]
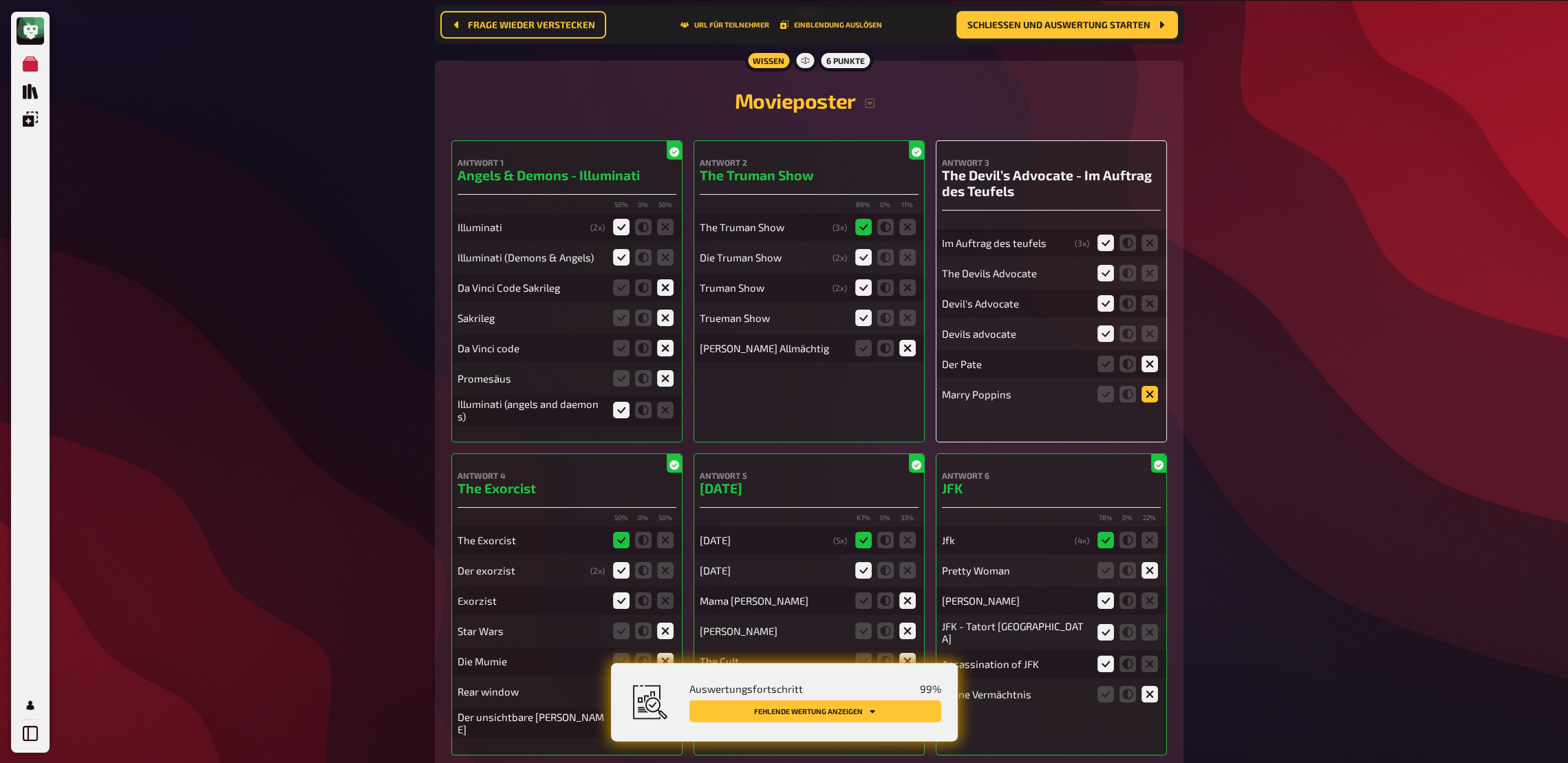
click at [1145, 397] on icon at bounding box center [1149, 393] width 17 height 17
click at [0, 0] on input "radio" at bounding box center [0, 0] width 0 height 0
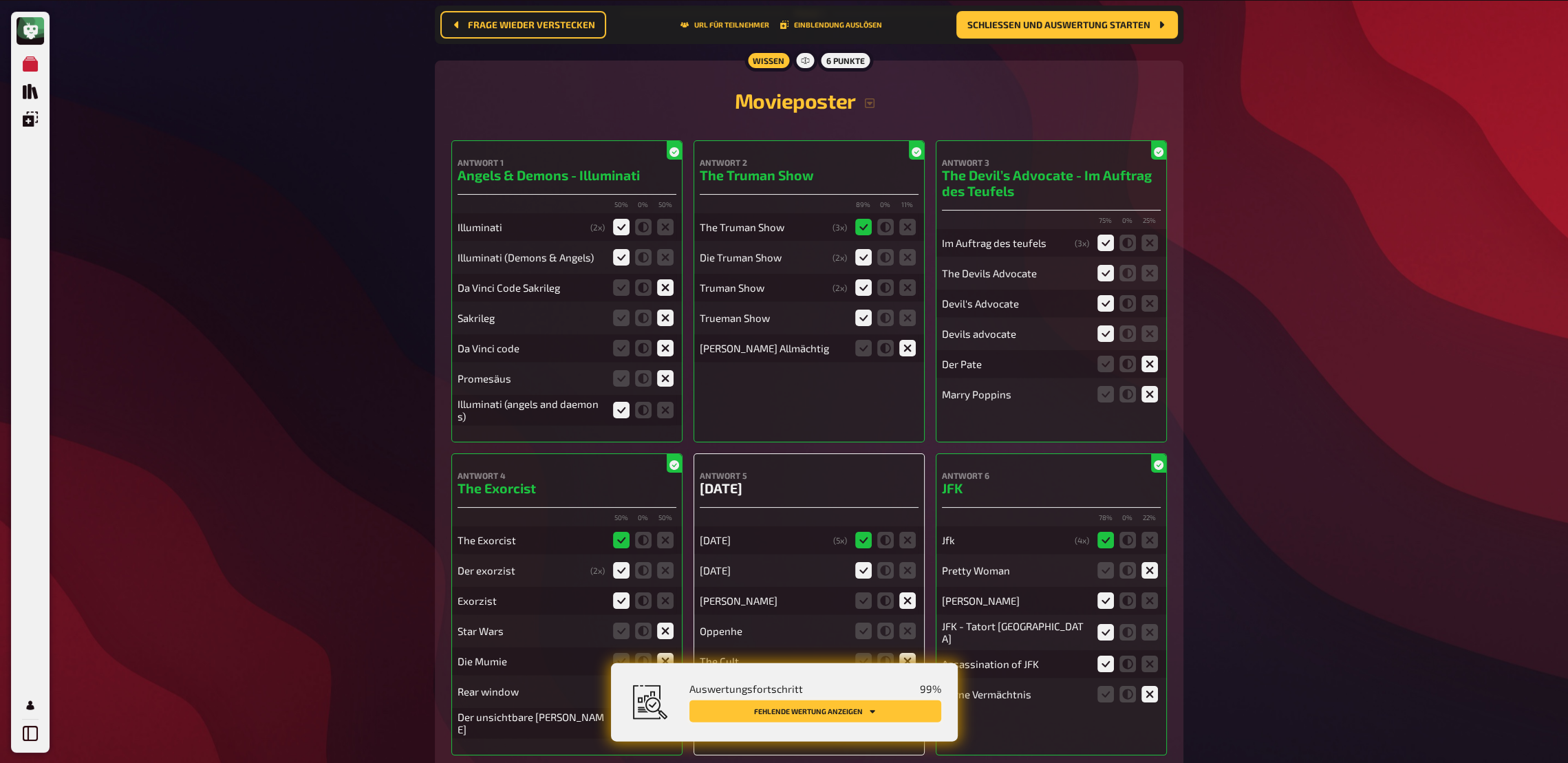
click at [765, 561] on button "Fehlende Wertung anzeigen" at bounding box center [815, 711] width 252 height 22
click at [910, 561] on icon at bounding box center [907, 630] width 17 height 17
click at [0, 0] on input "radio" at bounding box center [0, 0] width 0 height 0
click at [908, 561] on icon at bounding box center [907, 630] width 17 height 17
click at [0, 0] on input "radio" at bounding box center [0, 0] width 0 height 0
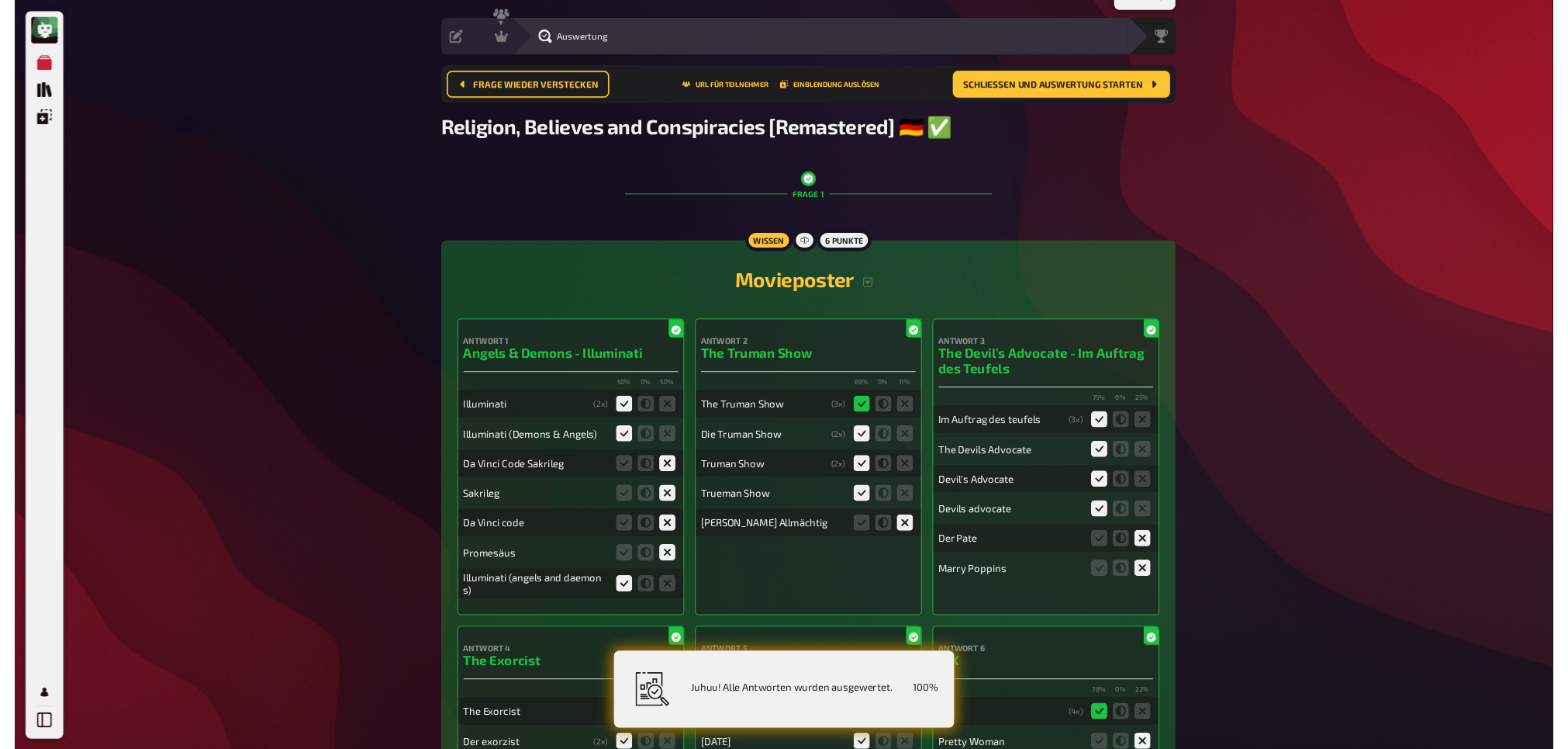
scroll to position [0, 0]
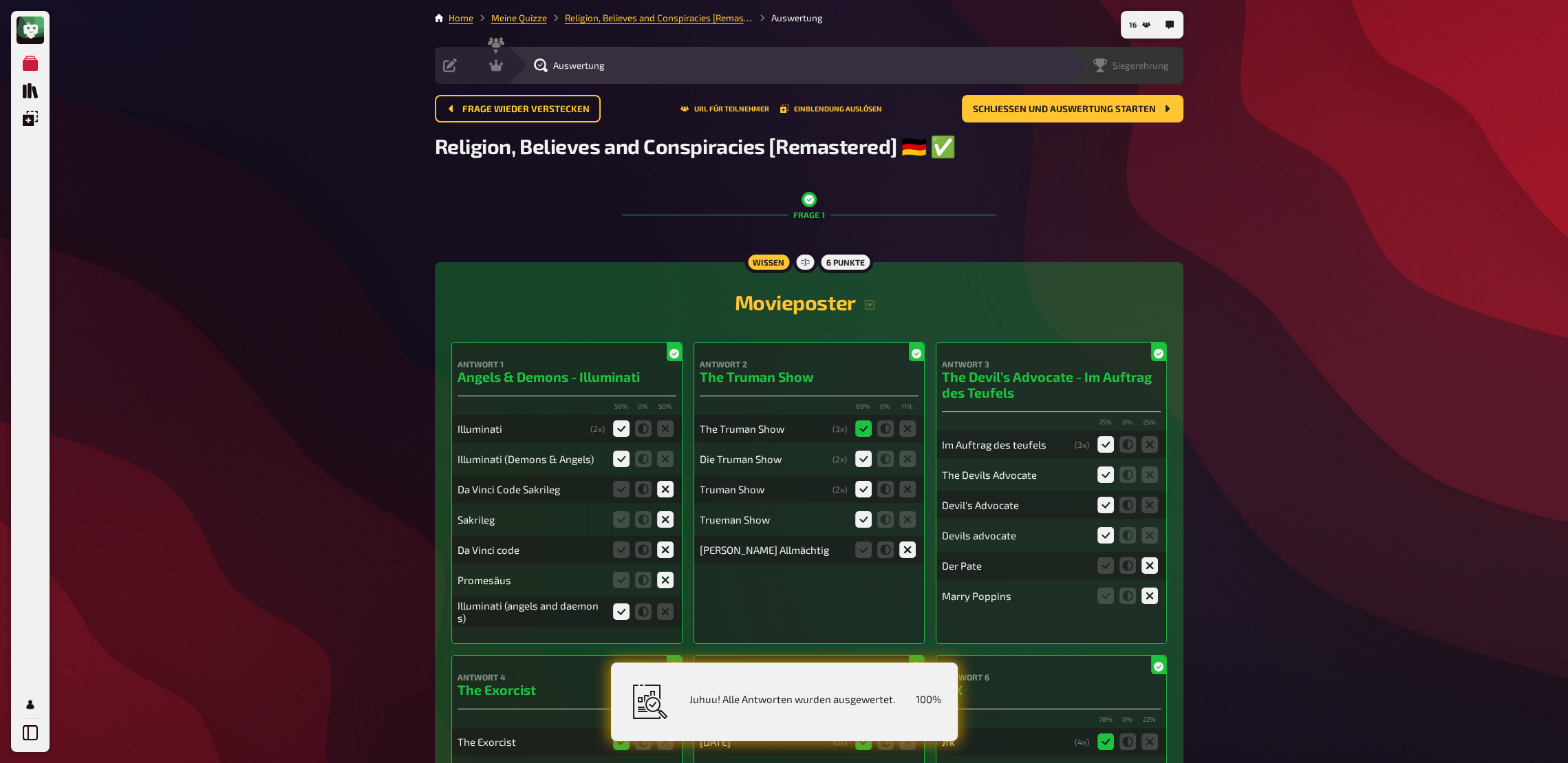
click at [1148, 65] on span "Siegerehrung" at bounding box center [1141, 65] width 57 height 11
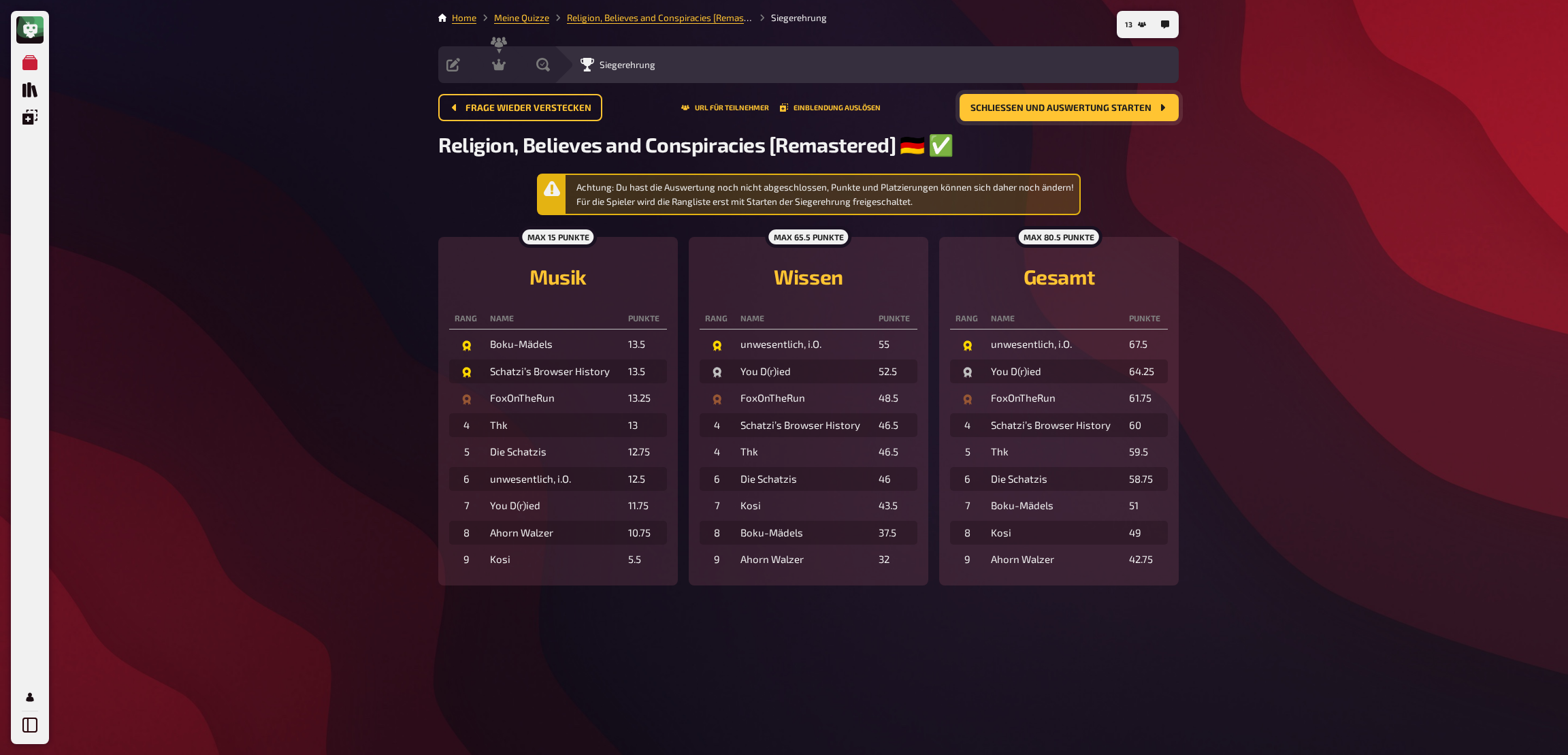
click at [1080, 109] on span "Schließen und Auswertung starten" at bounding box center [1061, 108] width 181 height 10
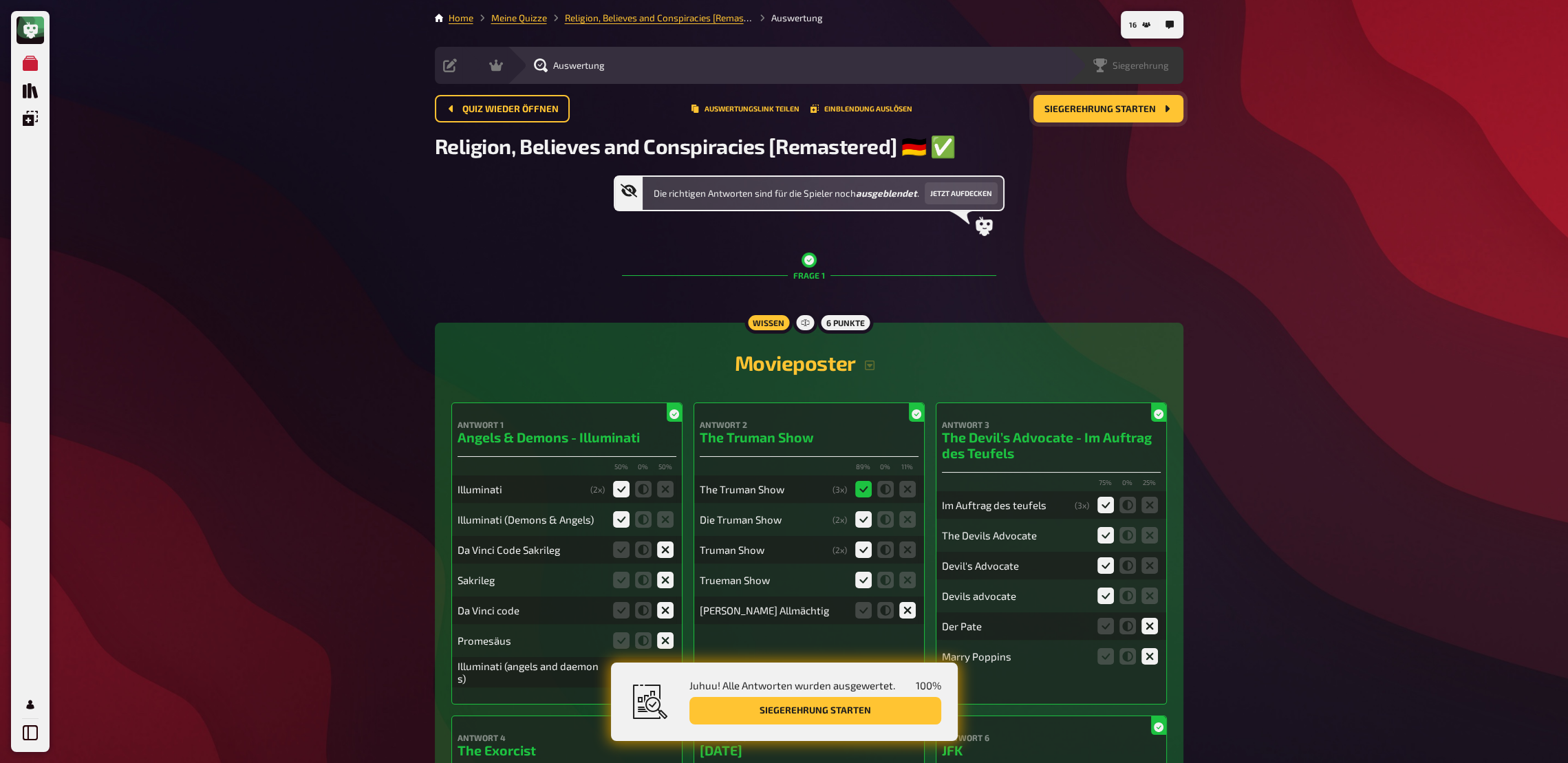
click at [1155, 66] on span "Siegerehrung" at bounding box center [1141, 65] width 57 height 11
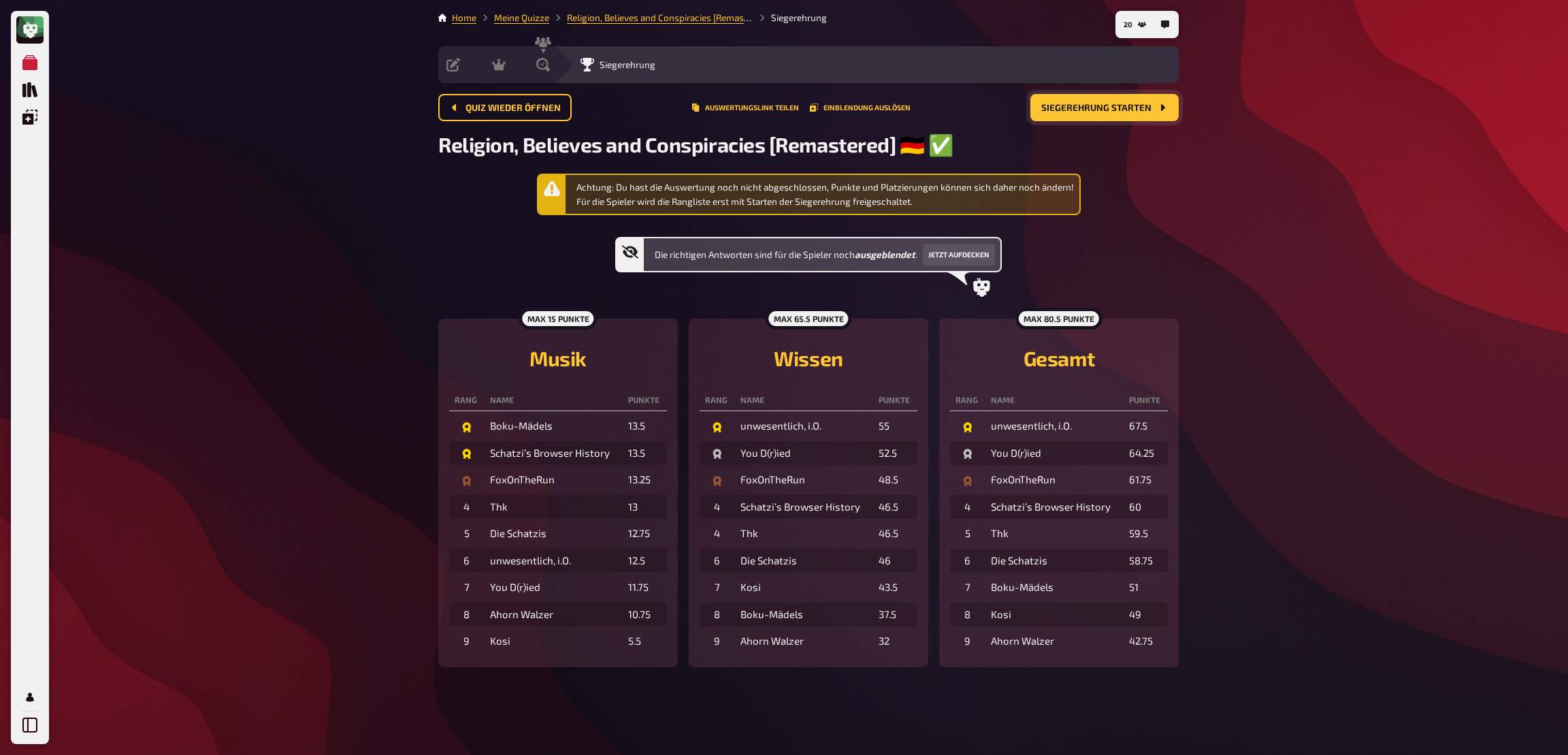
click at [1144, 107] on span "Siegerehrung starten" at bounding box center [1096, 108] width 111 height 10
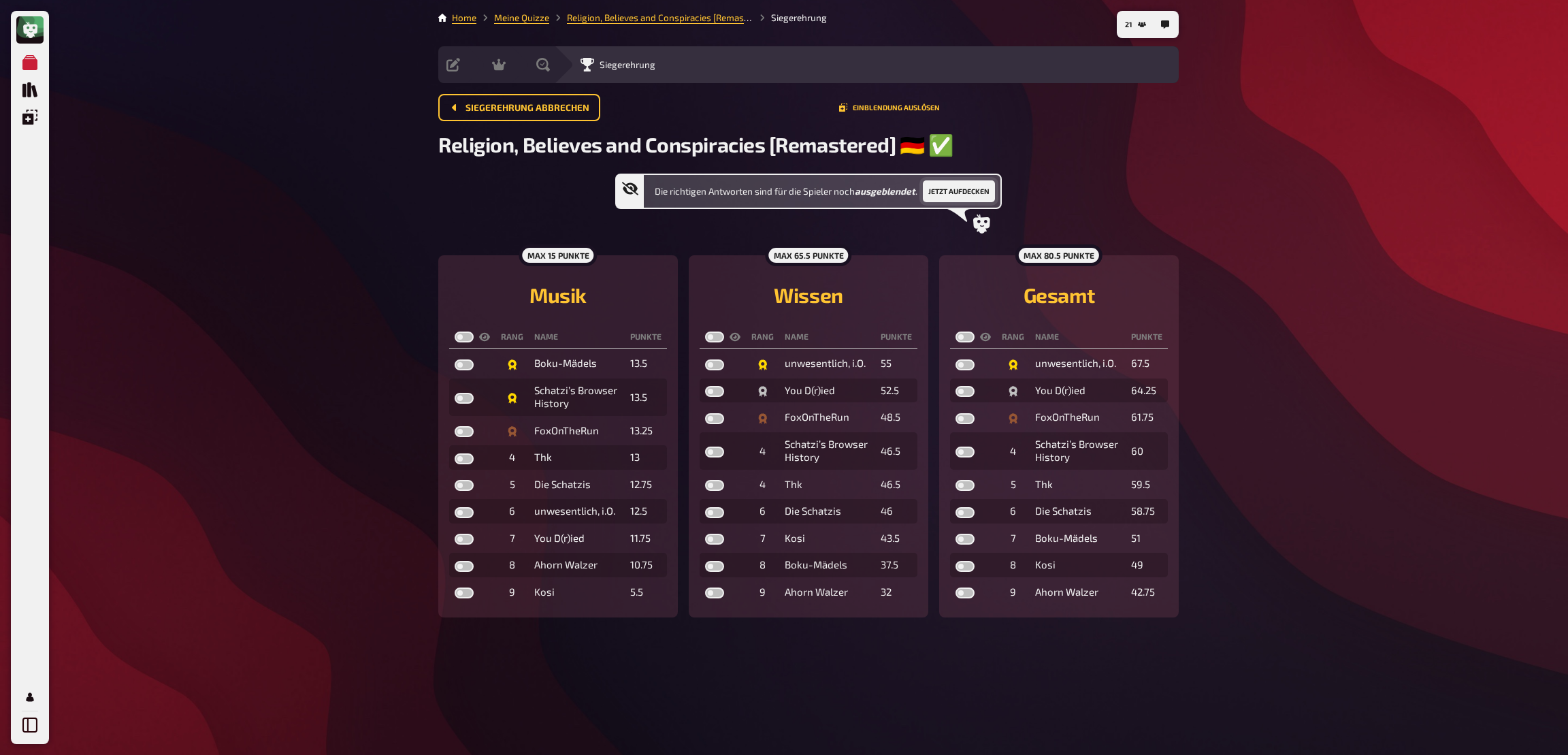
click at [969, 187] on button "Jetzt aufdecken" at bounding box center [958, 191] width 72 height 22
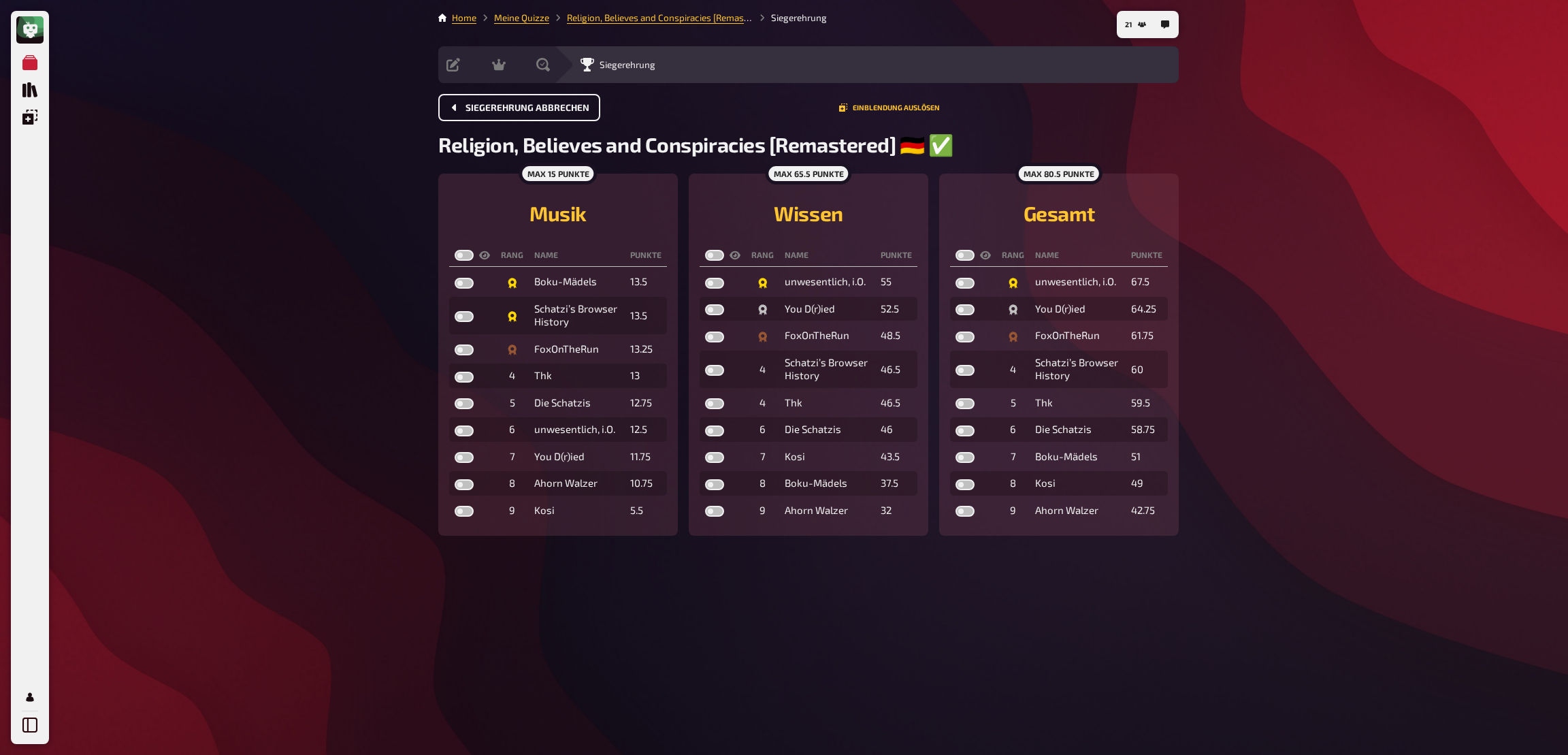
click at [562, 107] on span "Siegerehrung abbrechen" at bounding box center [526, 108] width 124 height 10
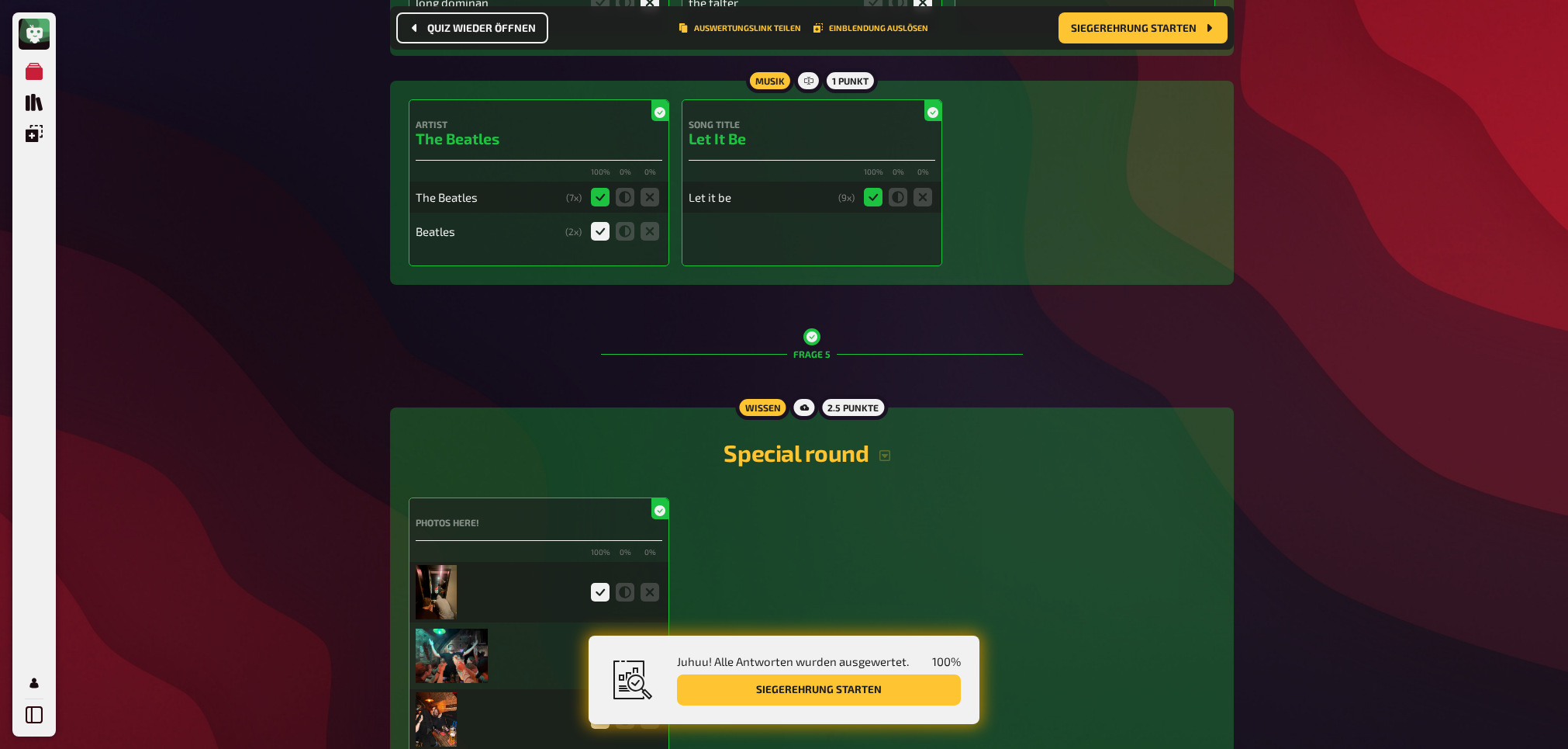
scroll to position [3403, 0]
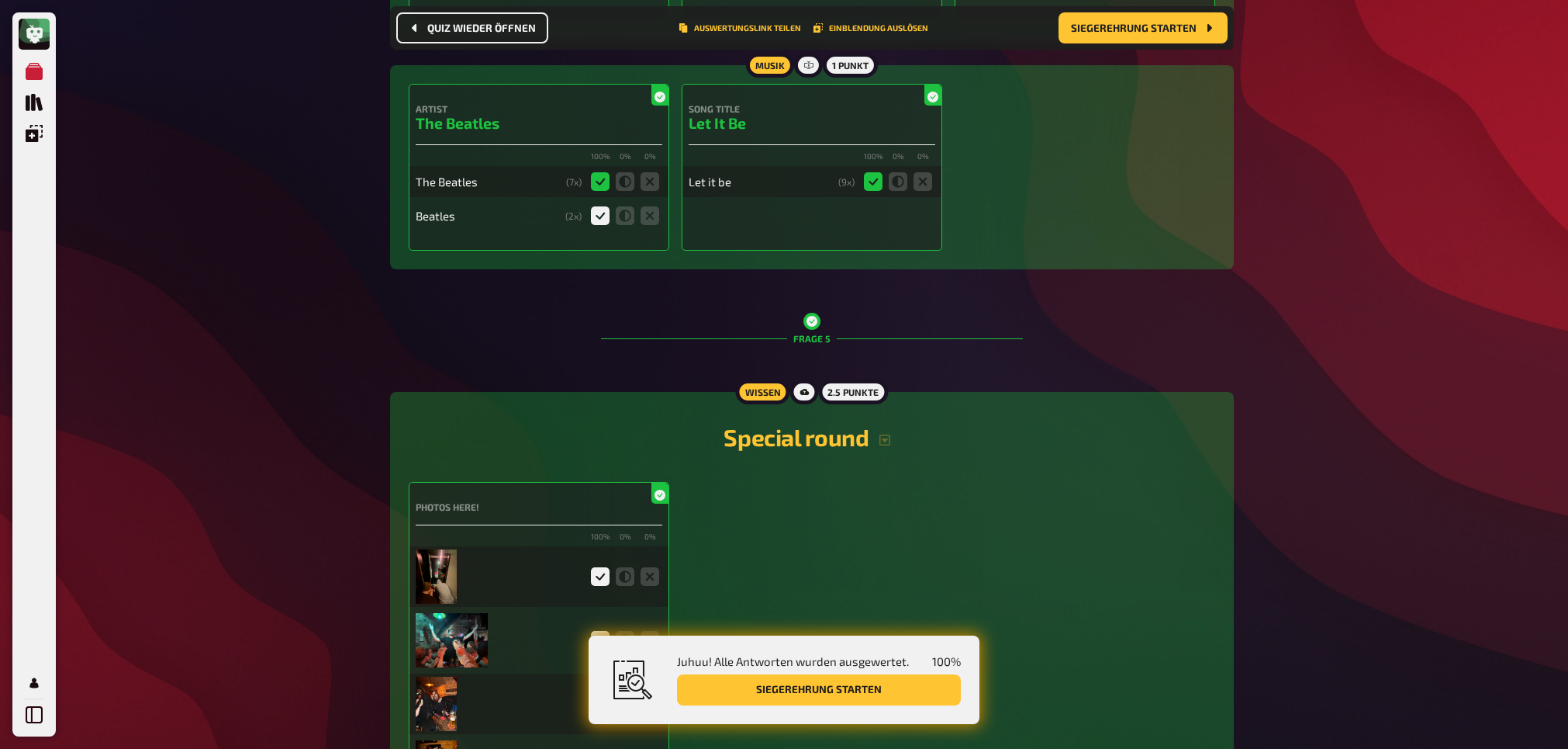
click at [454, 573] on img at bounding box center [436, 576] width 41 height 54
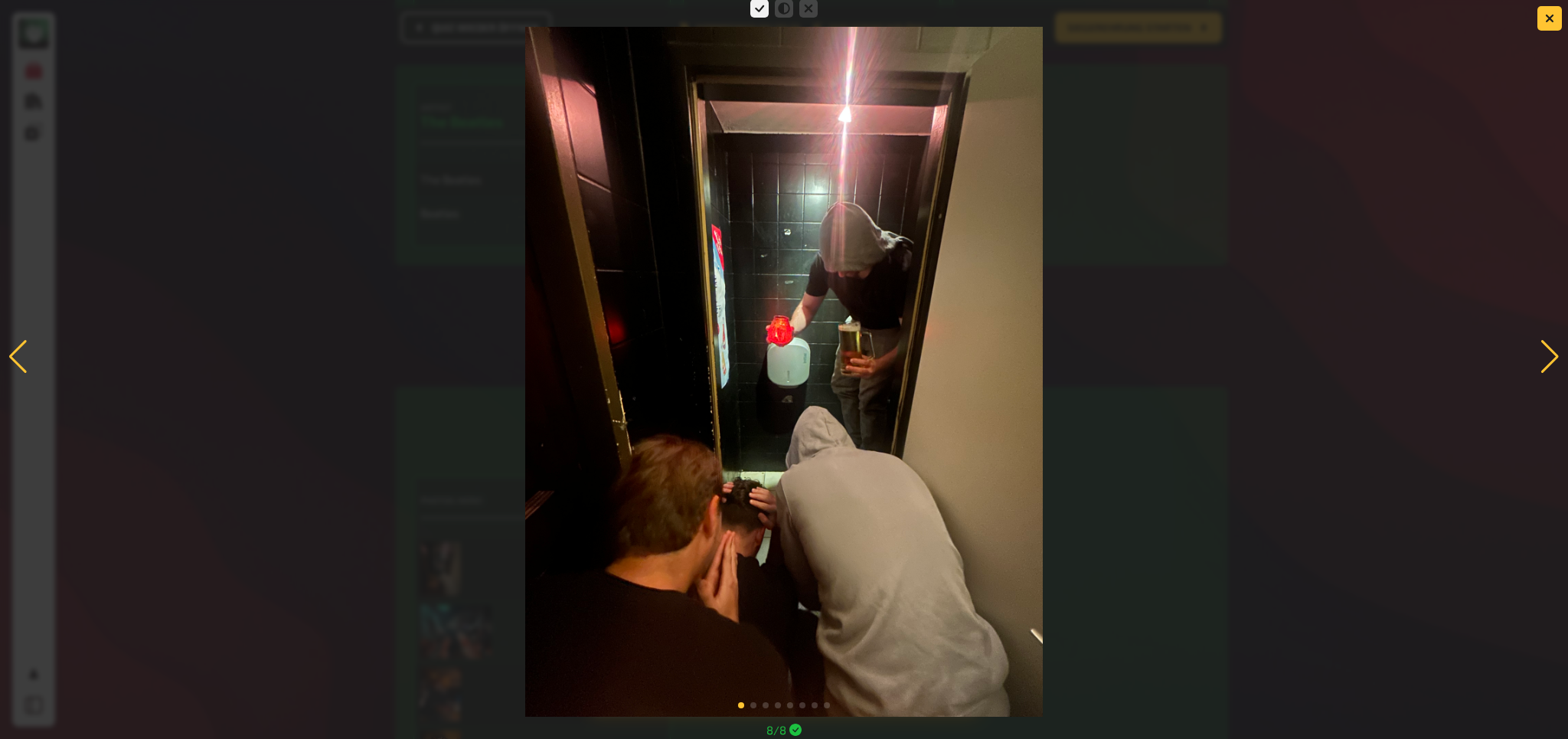
click at [1298, 367] on div at bounding box center [1550, 357] width 20 height 34
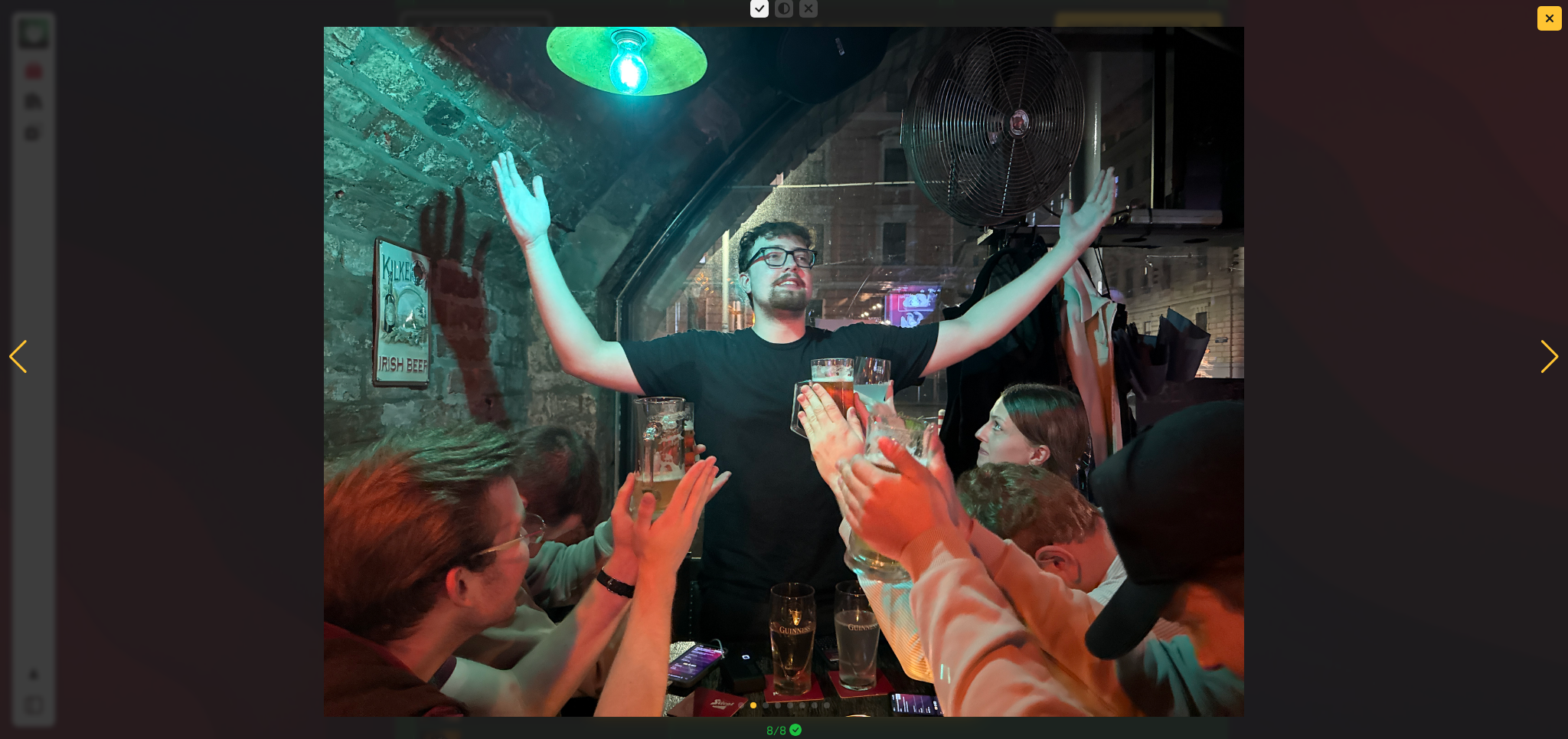
click at [1298, 367] on div at bounding box center [1550, 357] width 20 height 34
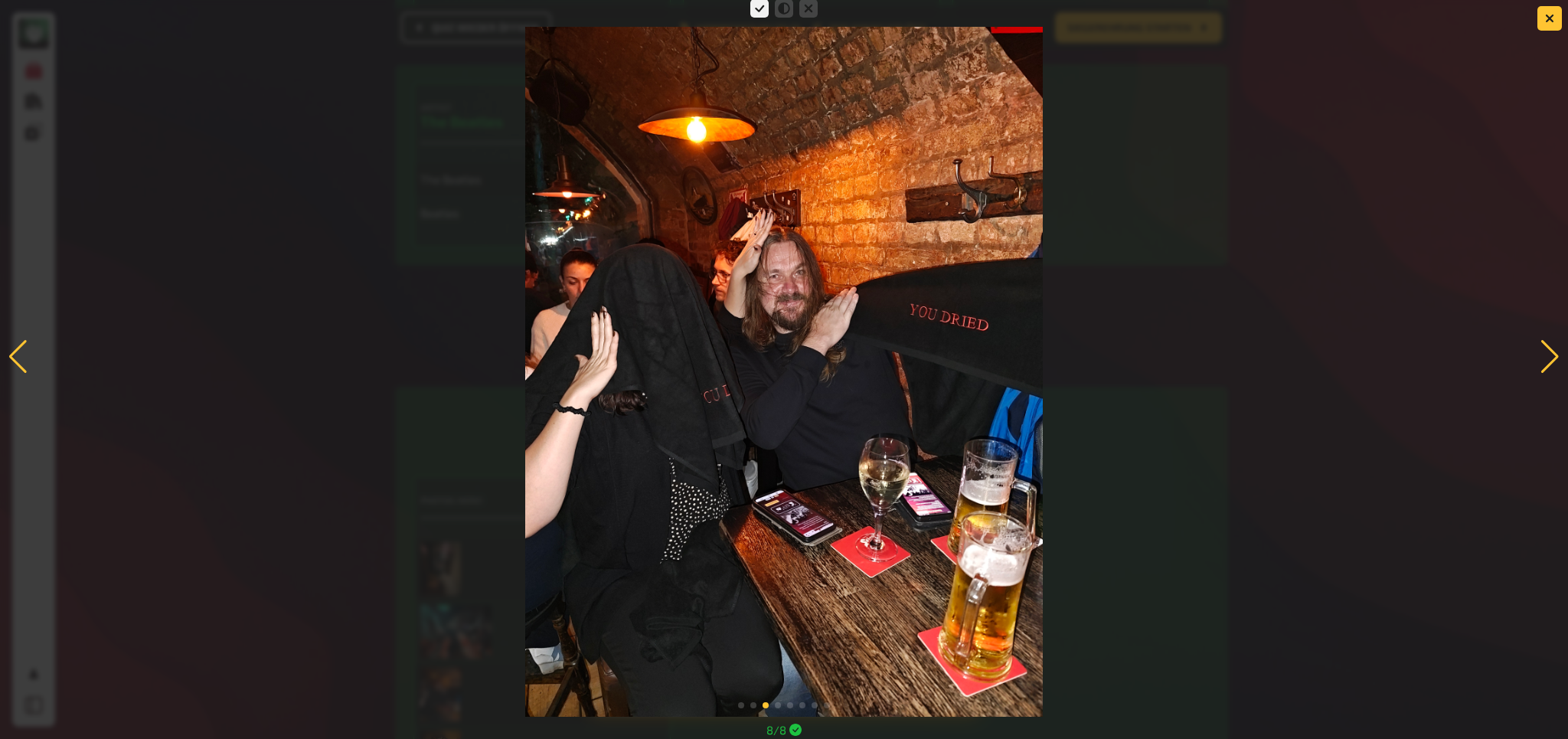
click at [1298, 367] on div at bounding box center [1550, 357] width 20 height 34
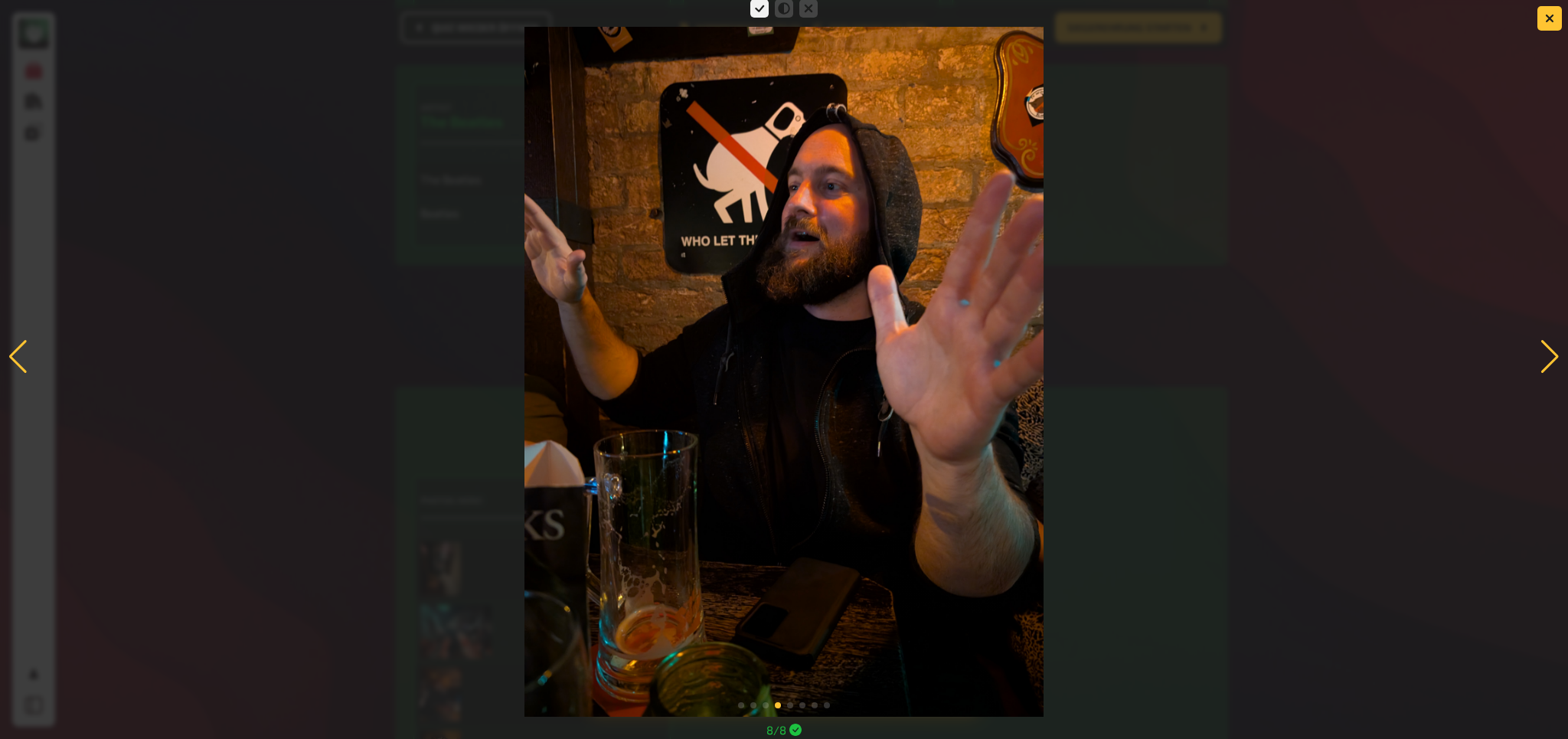
click at [1298, 367] on div at bounding box center [1550, 357] width 20 height 34
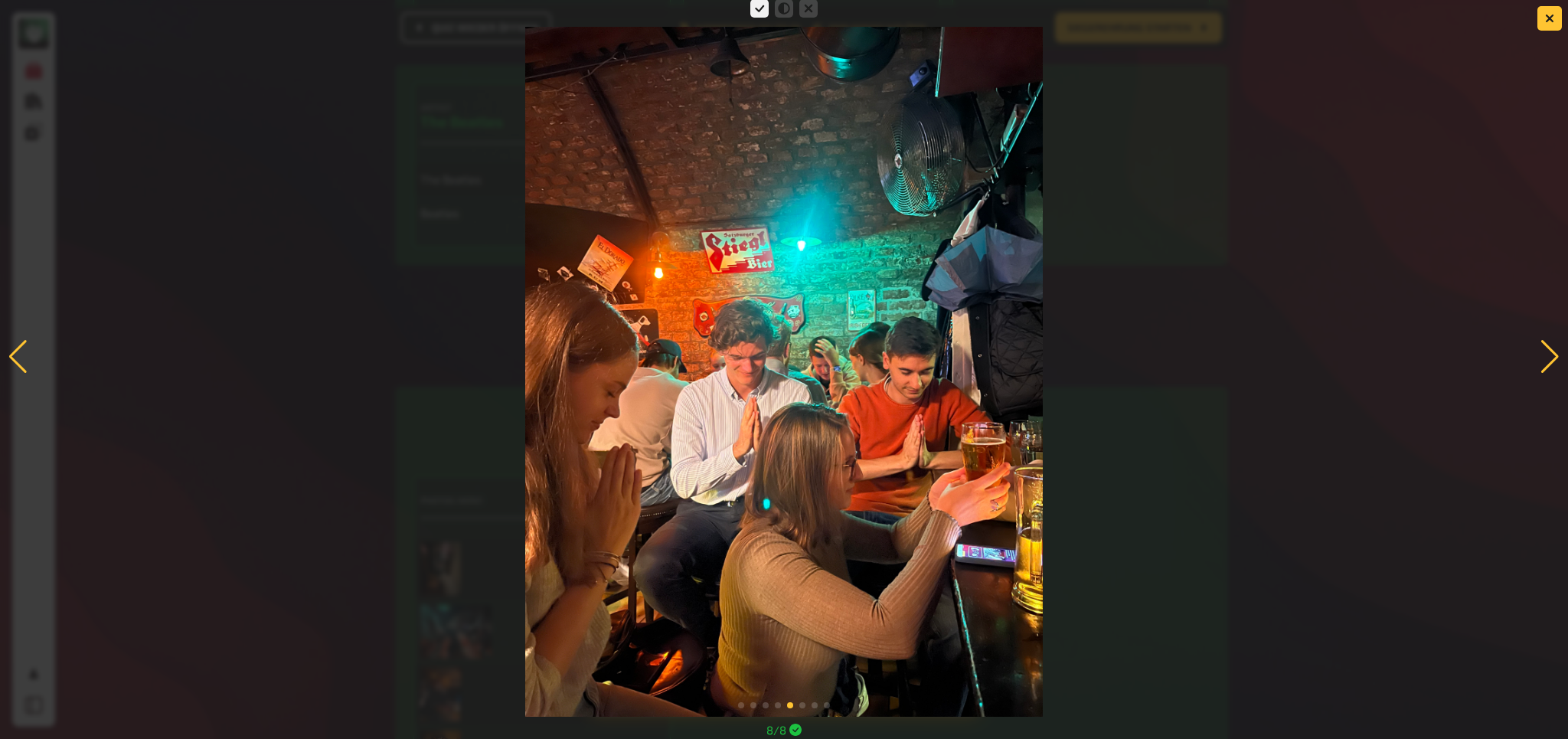
click at [1298, 367] on div at bounding box center [1550, 357] width 20 height 34
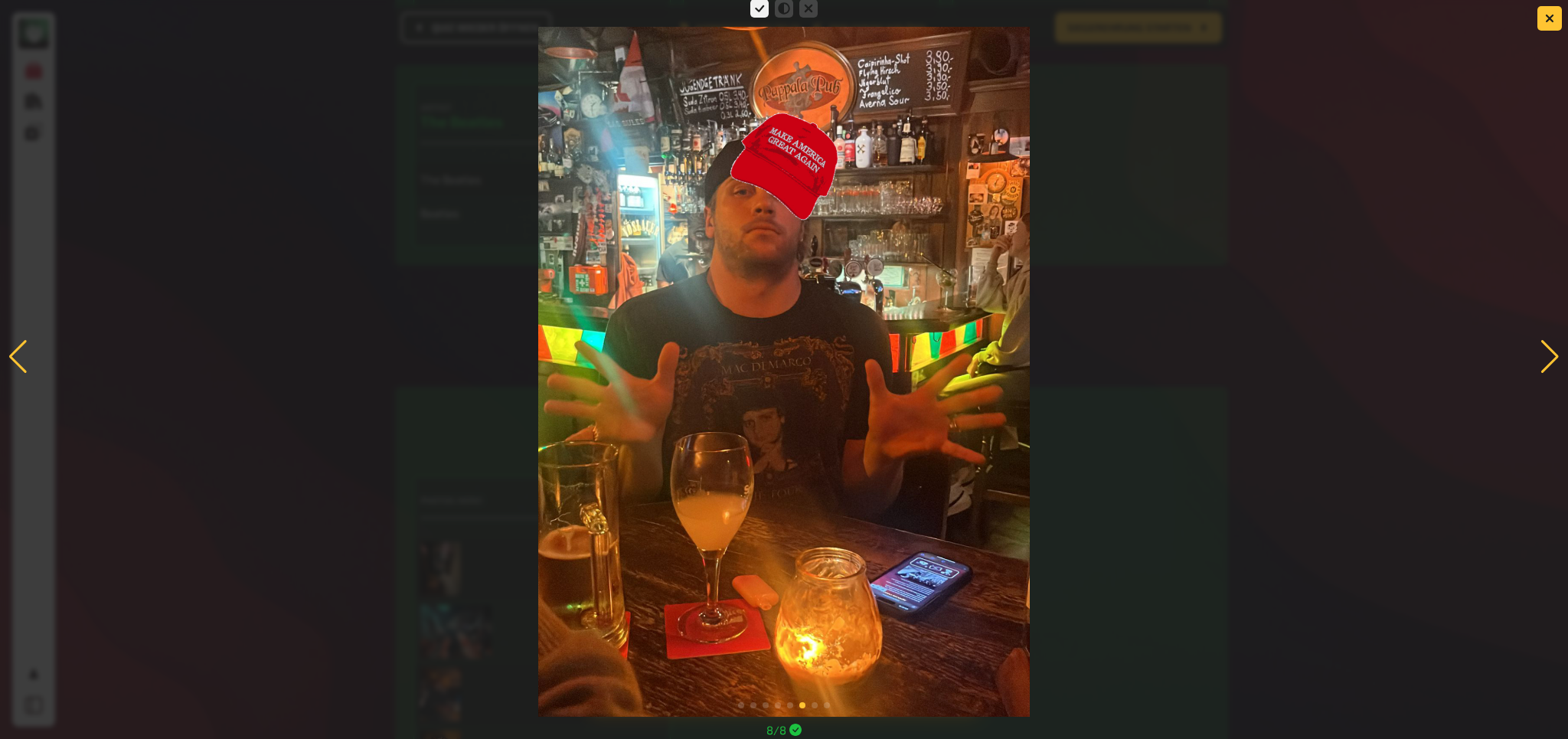
click at [1298, 367] on div at bounding box center [1550, 357] width 20 height 34
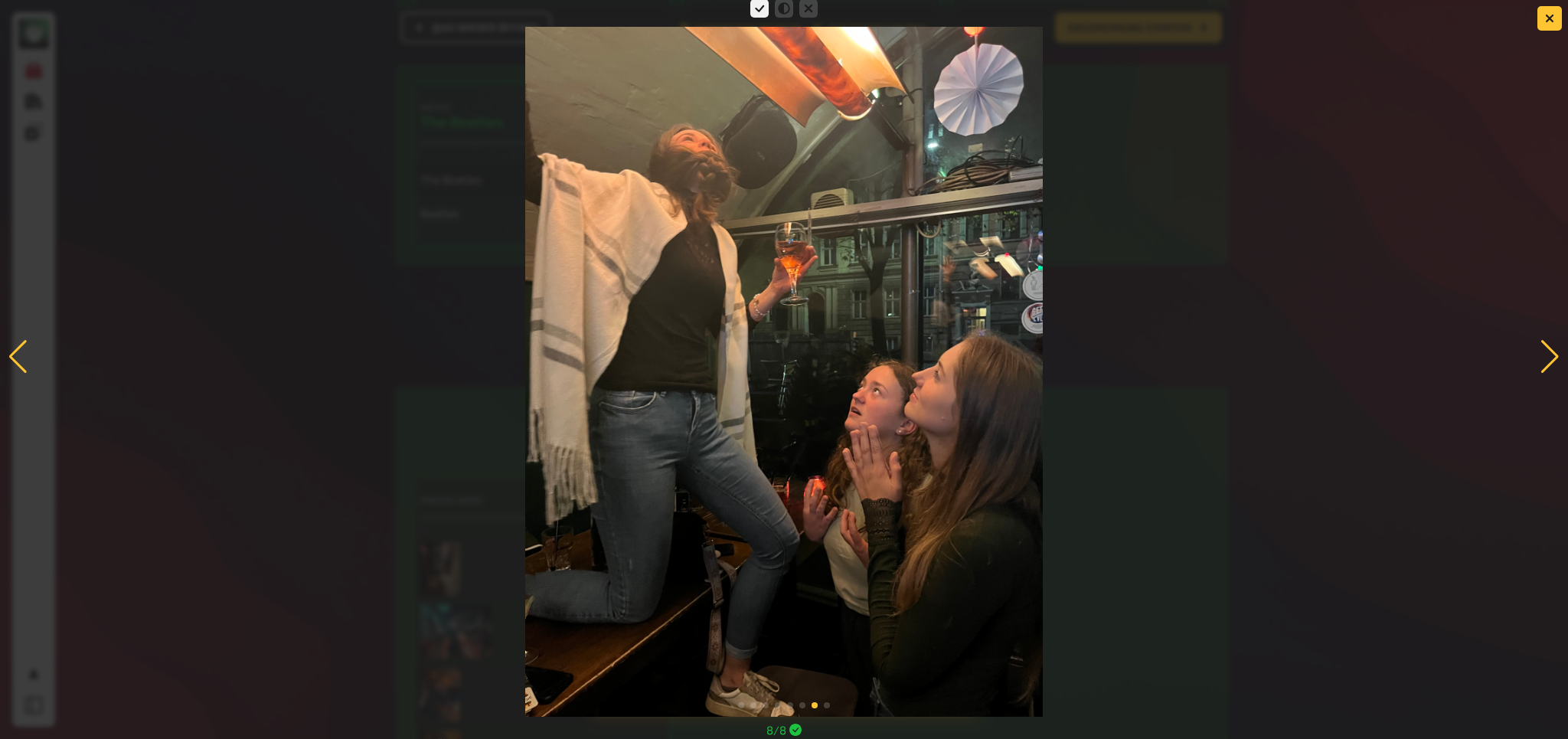
click at [1298, 351] on div at bounding box center [1550, 357] width 20 height 34
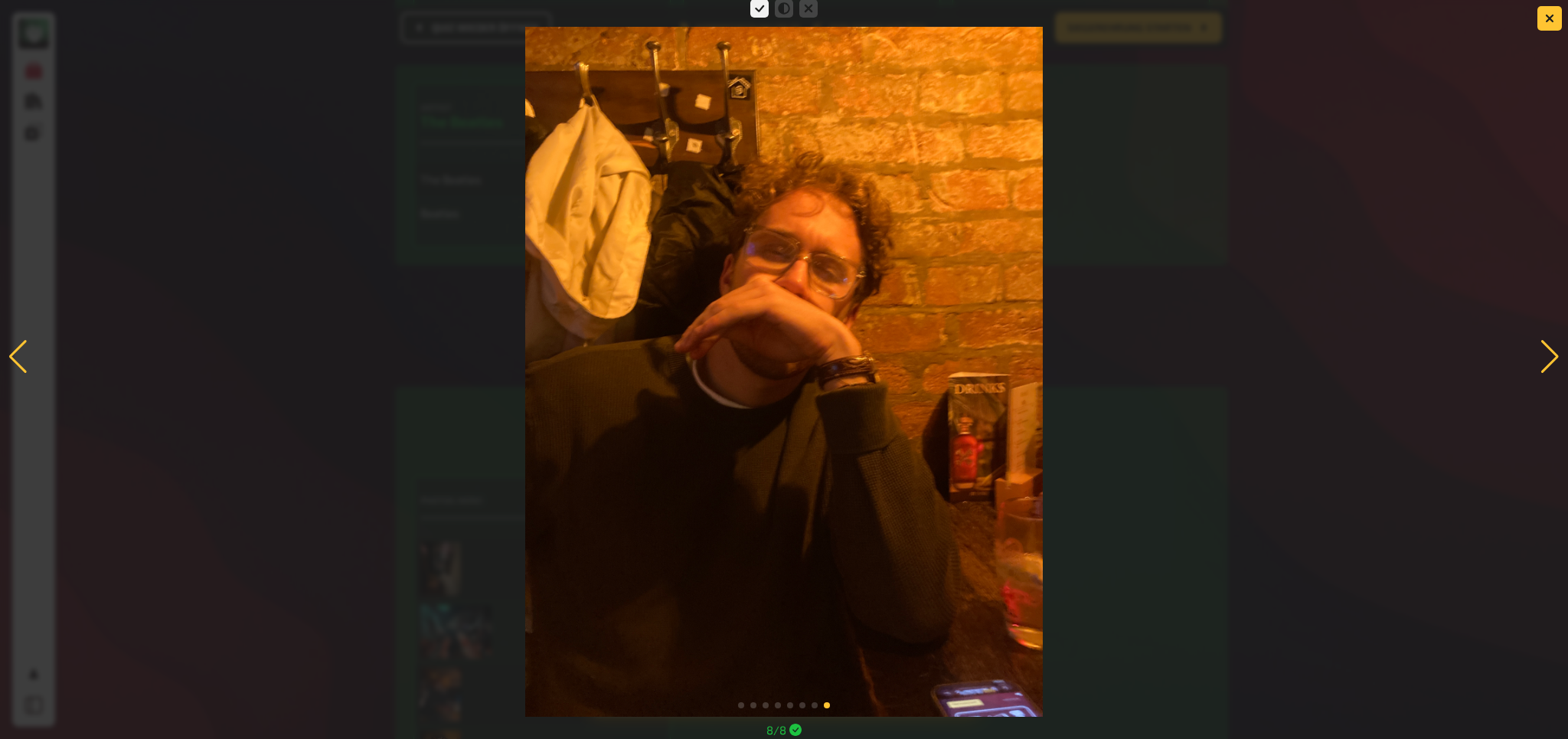
click at [1298, 360] on div at bounding box center [1550, 357] width 20 height 34
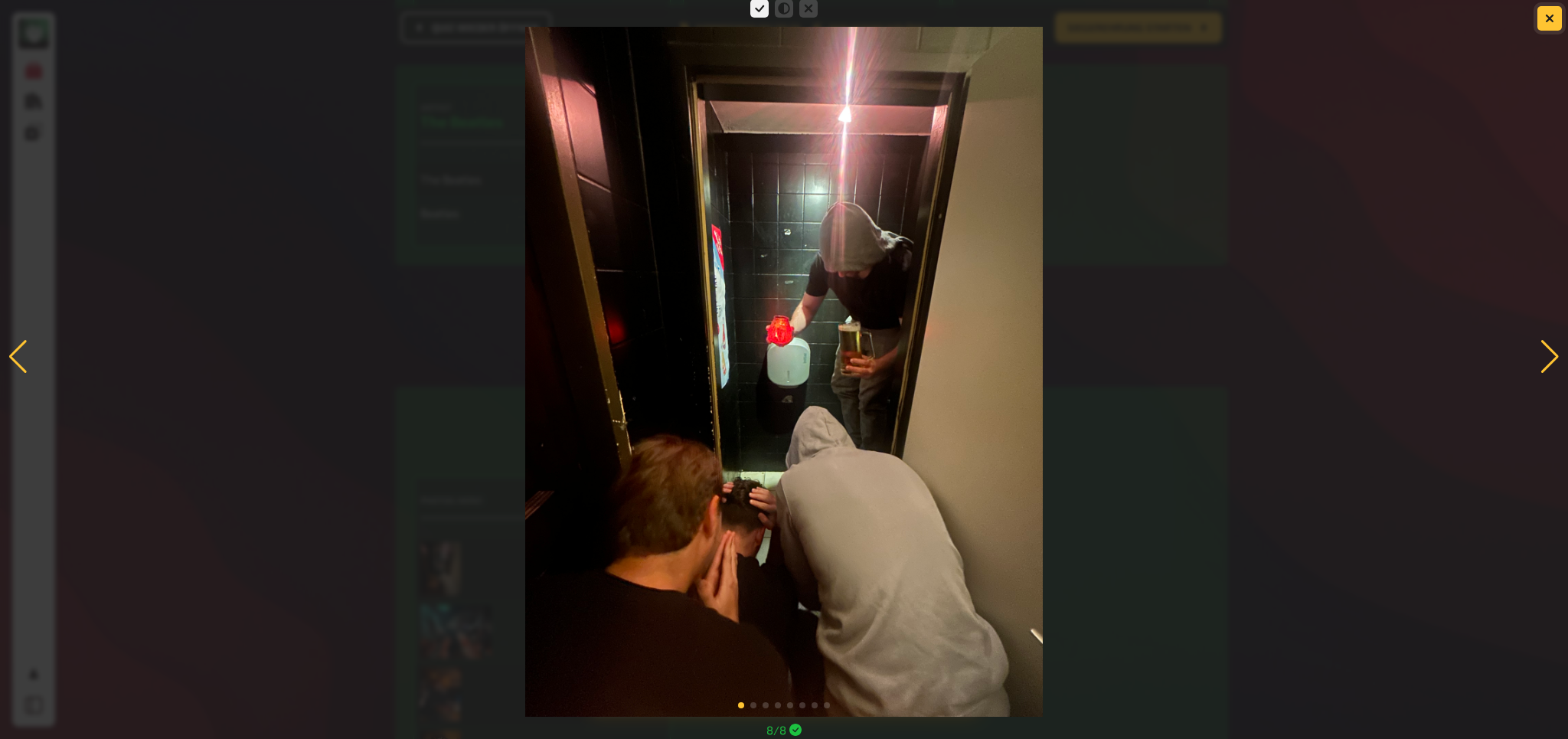
click at [1298, 18] on button "button" at bounding box center [1550, 18] width 24 height 24
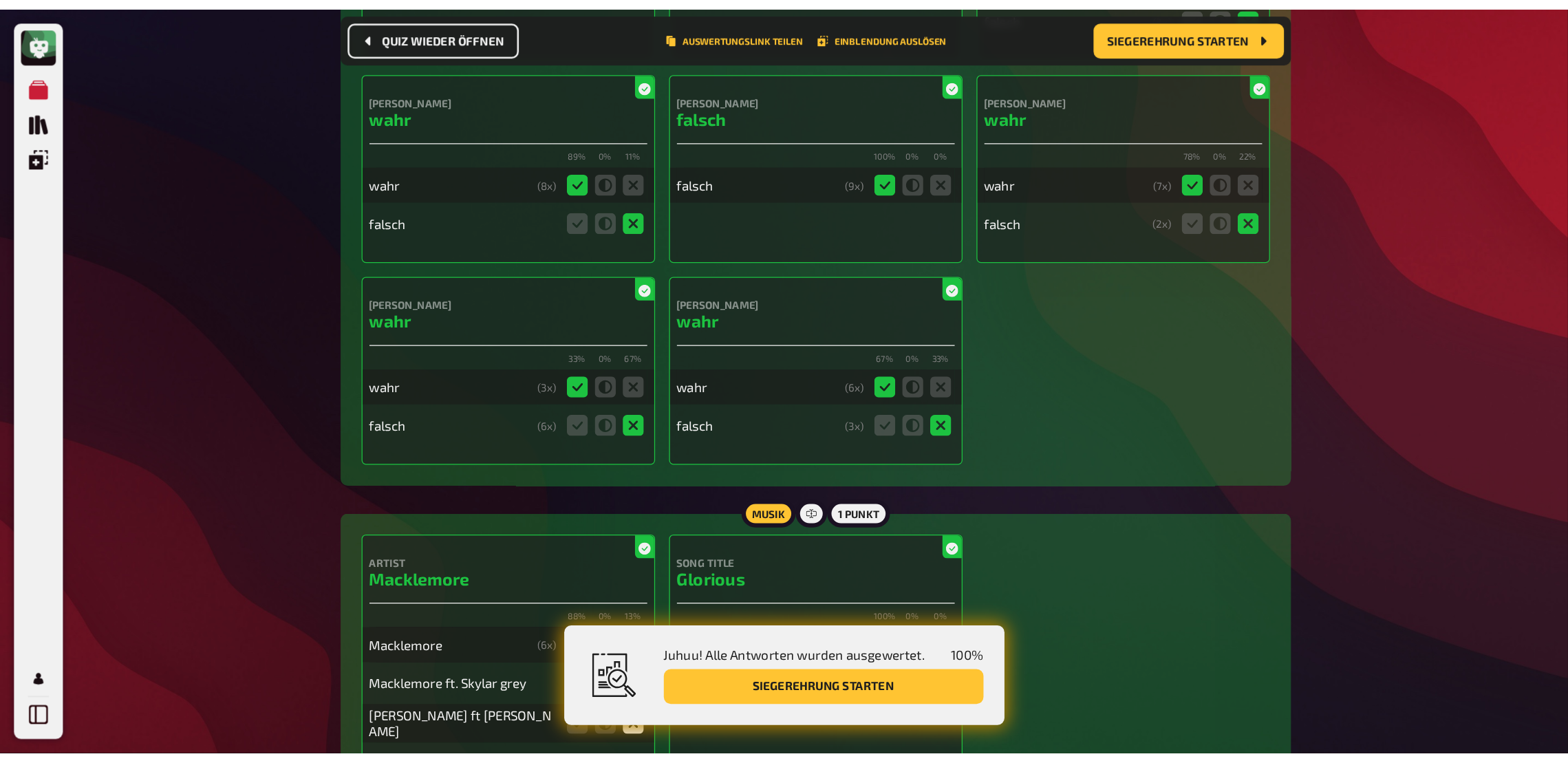
scroll to position [12003, 0]
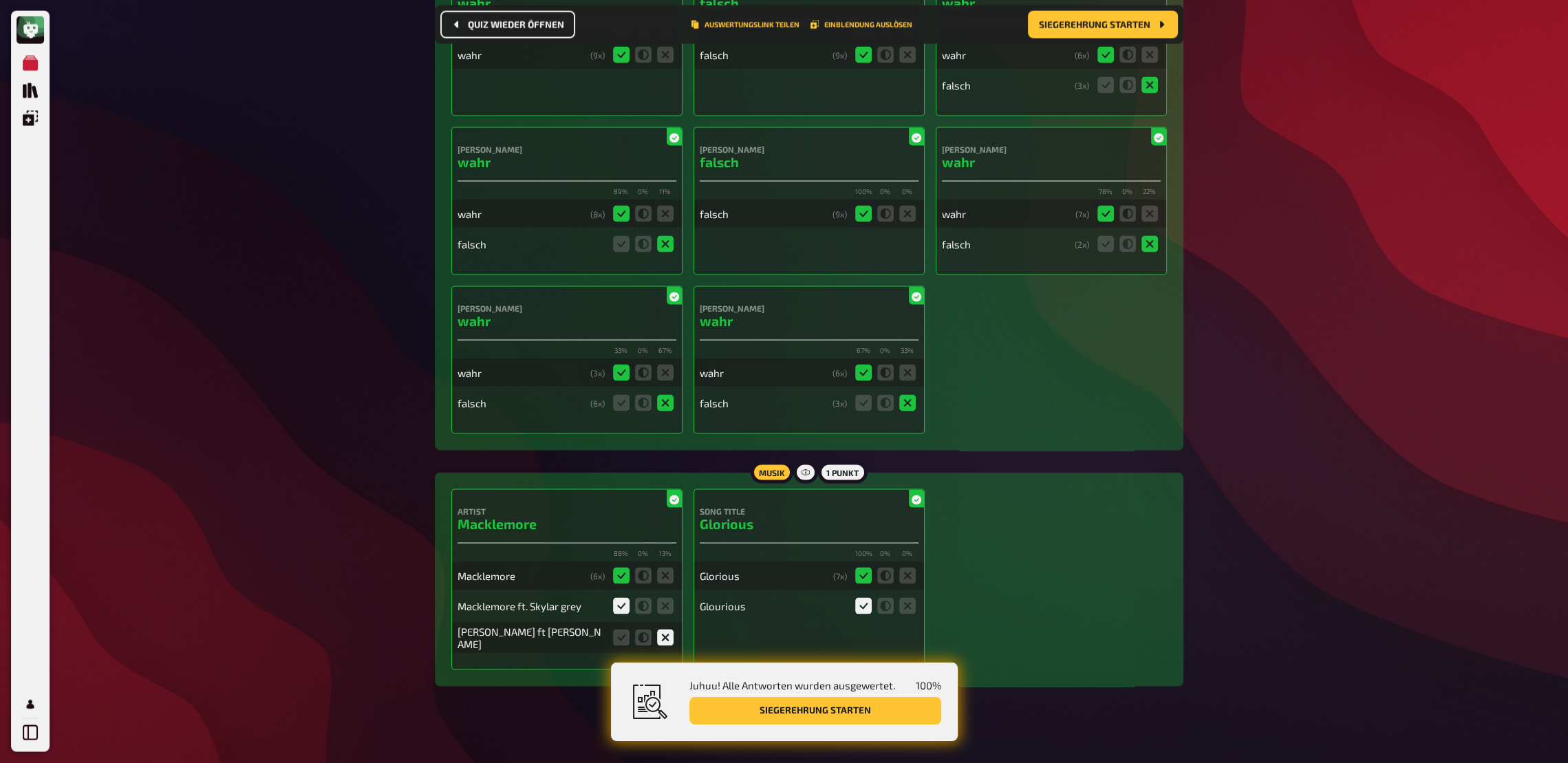
click at [877, 561] on button "Siegerehrung starten" at bounding box center [815, 710] width 252 height 27
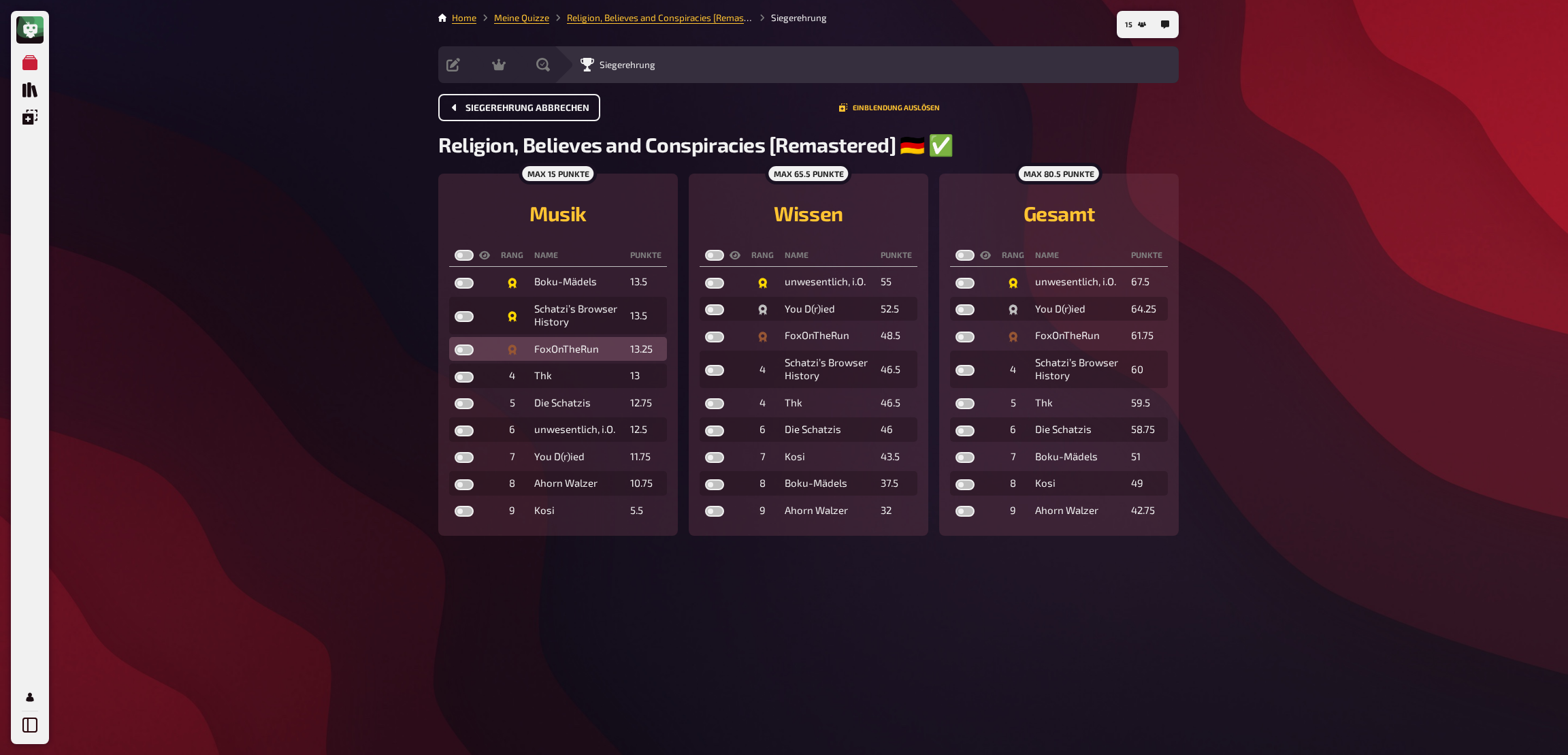
click at [460, 355] on label at bounding box center [464, 349] width 19 height 11
click at [455, 344] on input "checkbox" at bounding box center [454, 344] width 1 height 1
checkbox input "true"
click at [465, 319] on label at bounding box center [464, 317] width 19 height 11
click at [455, 311] on input "checkbox" at bounding box center [454, 310] width 1 height 1
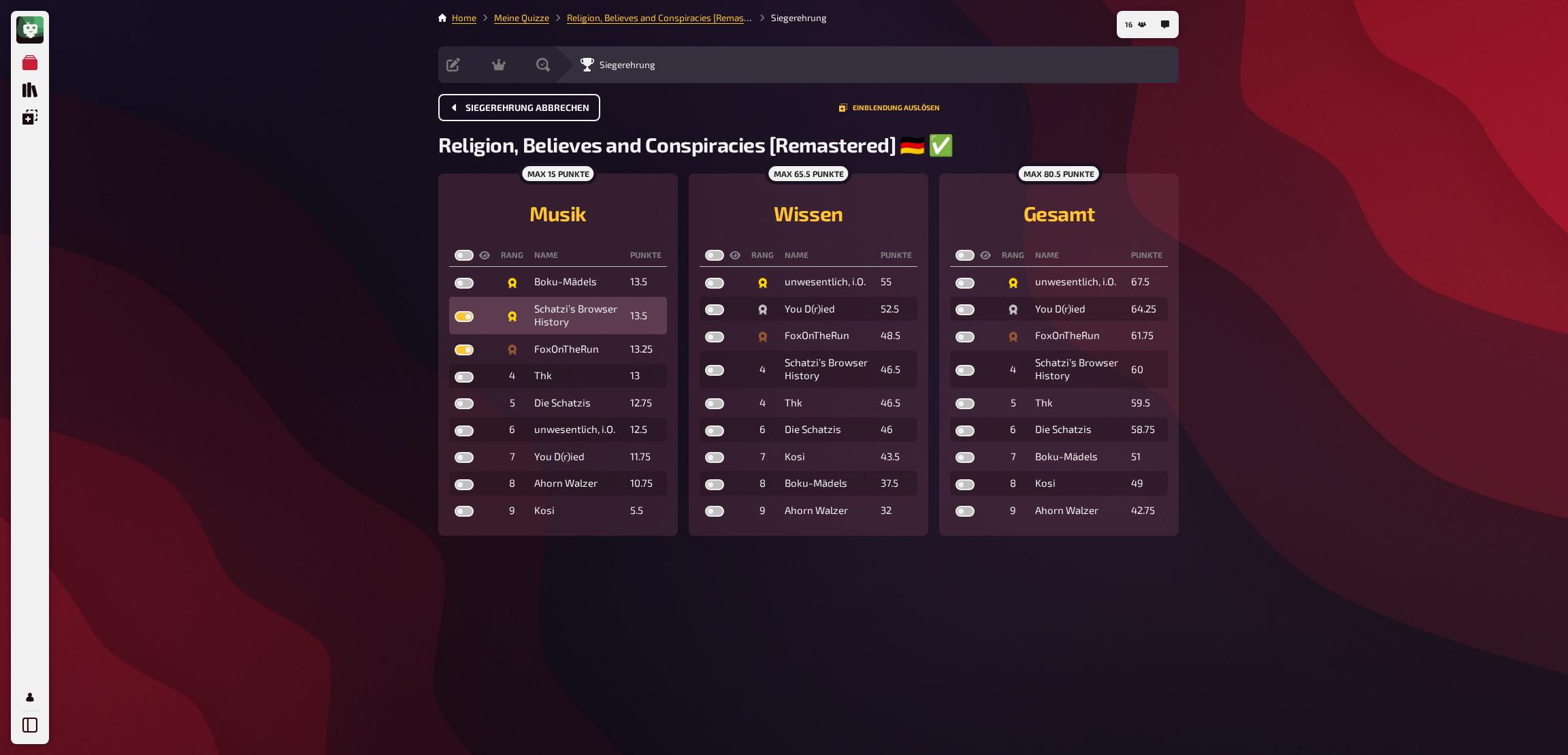
checkbox input "true"
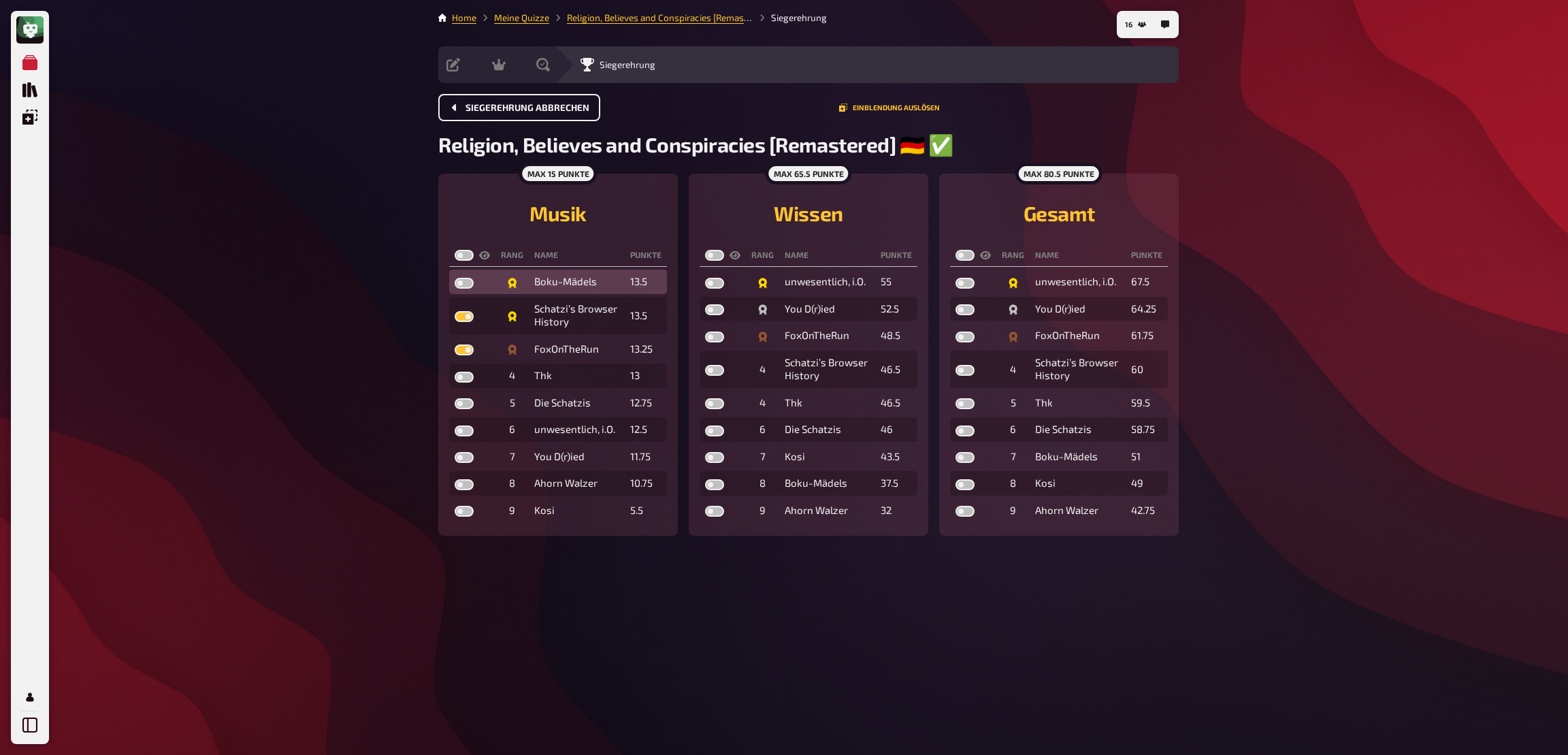
click at [462, 287] on label at bounding box center [464, 283] width 19 height 11
click at [455, 278] on input "checkbox" at bounding box center [454, 277] width 1 height 1
checkbox input "true"
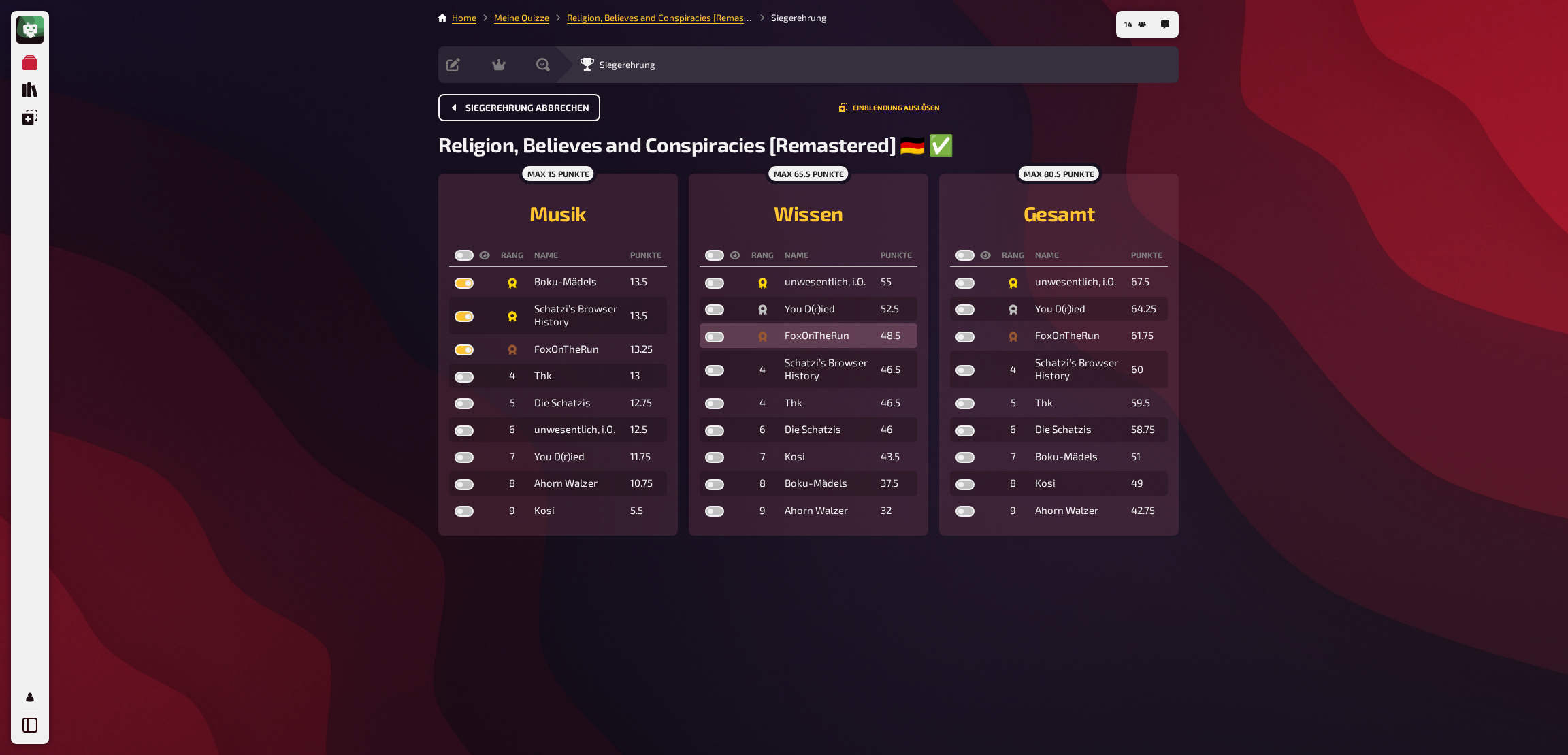
click at [715, 340] on label at bounding box center [715, 336] width 19 height 11
click at [705, 331] on input "checkbox" at bounding box center [704, 331] width 1 height 1
checkbox input "true"
click at [715, 315] on label at bounding box center [715, 310] width 19 height 11
click at [705, 304] on input "checkbox" at bounding box center [704, 304] width 1 height 1
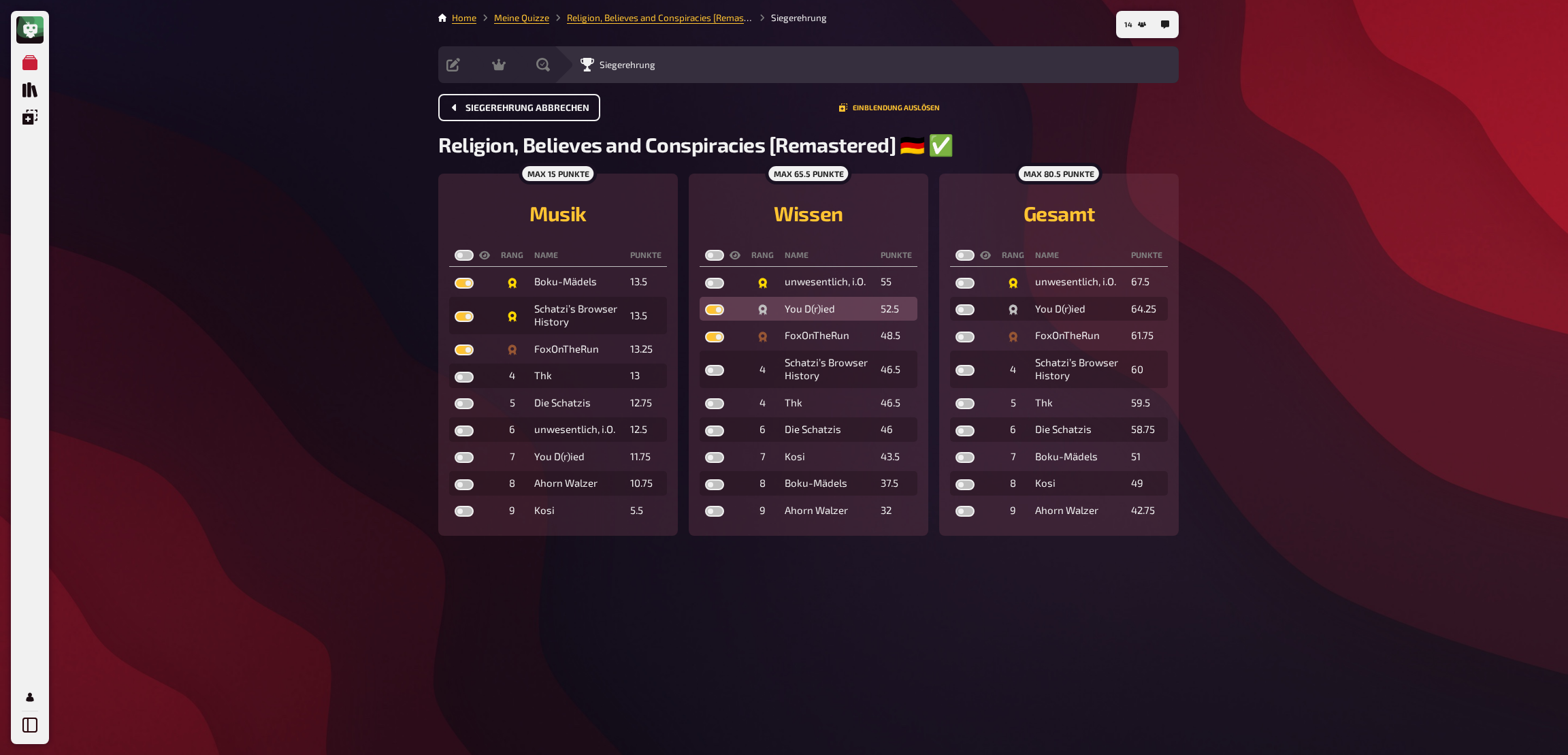
checkbox input "true"
click at [720, 289] on label at bounding box center [715, 283] width 19 height 11
click at [705, 278] on input "checkbox" at bounding box center [704, 277] width 1 height 1
checkbox input "true"
click at [966, 339] on label at bounding box center [965, 336] width 19 height 11
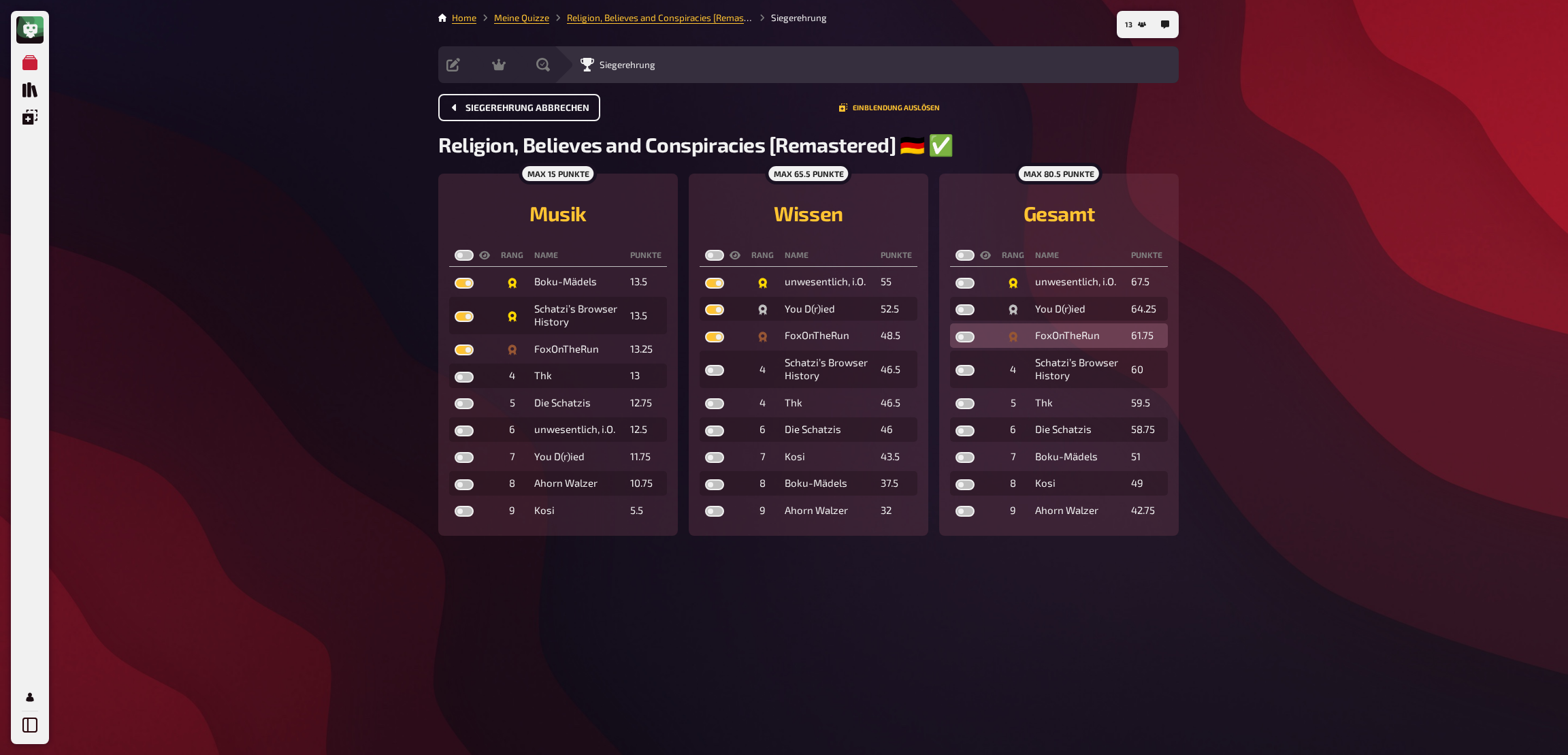
click at [955, 331] on input "checkbox" at bounding box center [954, 331] width 1 height 1
checkbox input "true"
click at [968, 310] on label at bounding box center [965, 310] width 19 height 11
click at [955, 304] on input "checkbox" at bounding box center [954, 304] width 1 height 1
checkbox input "true"
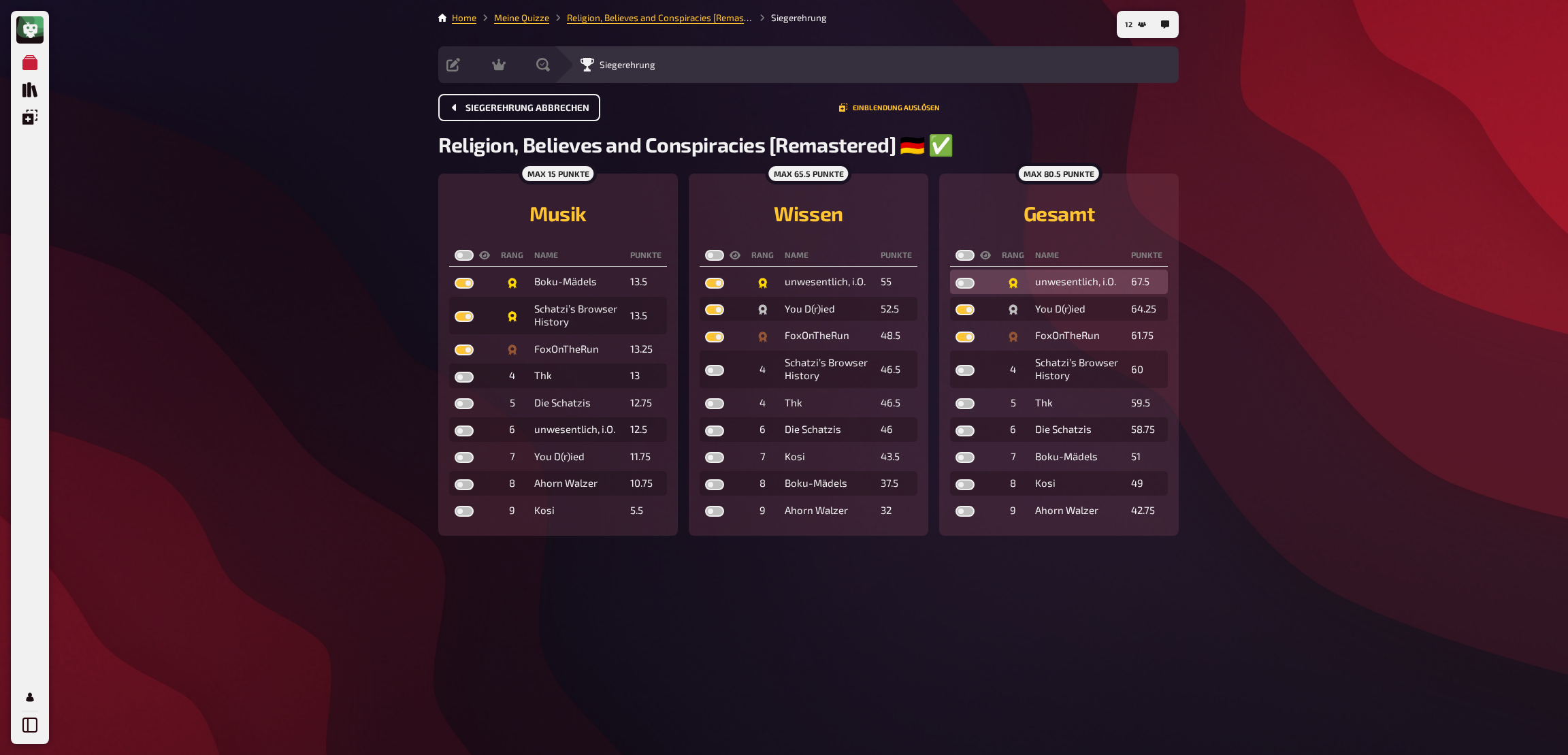
click at [967, 289] on label at bounding box center [965, 283] width 19 height 11
click at [955, 278] on input "checkbox" at bounding box center [954, 277] width 1 height 1
checkbox input "true"
click at [469, 258] on label at bounding box center [464, 255] width 19 height 11
click at [455, 250] on input "checkbox" at bounding box center [454, 249] width 1 height 1
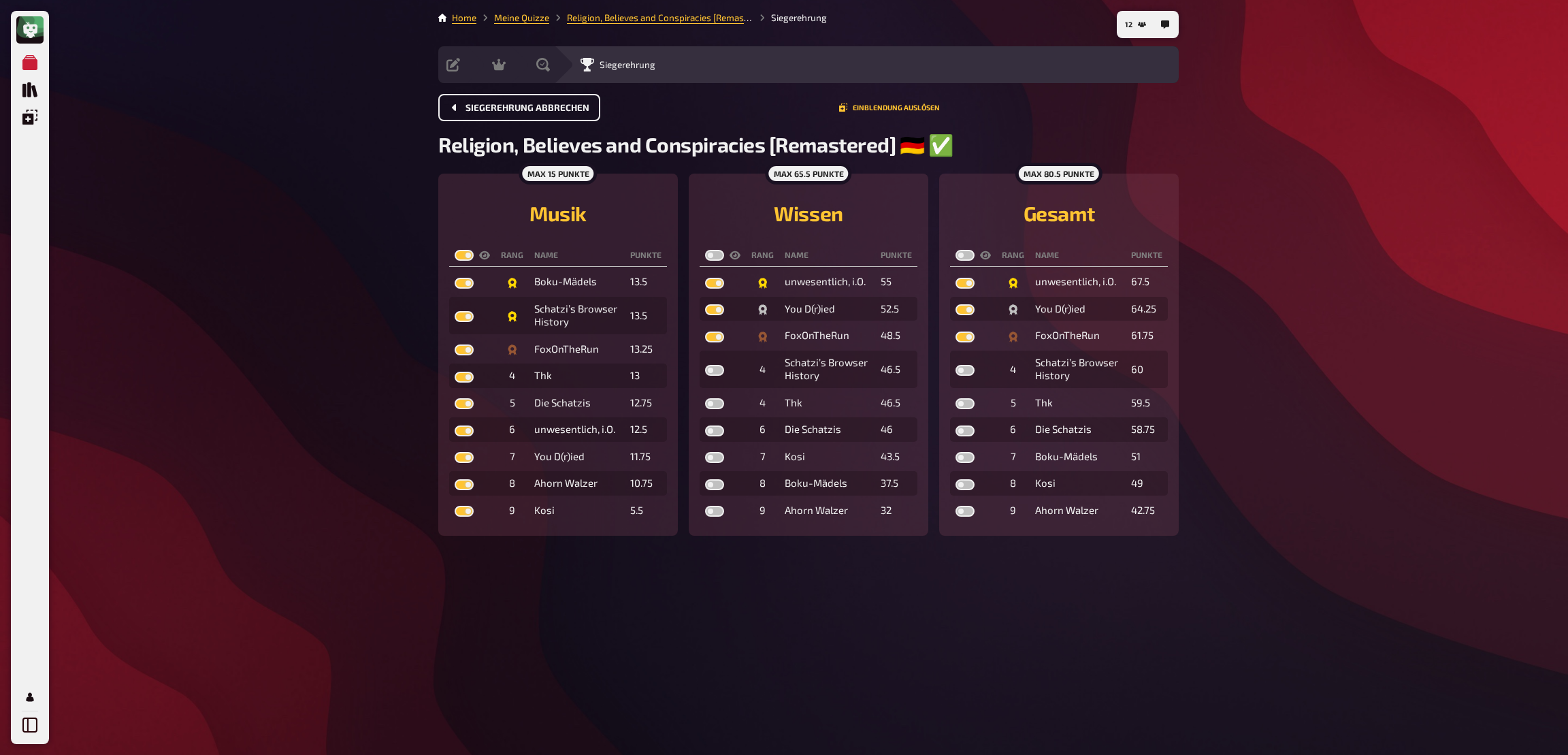
checkbox input "true"
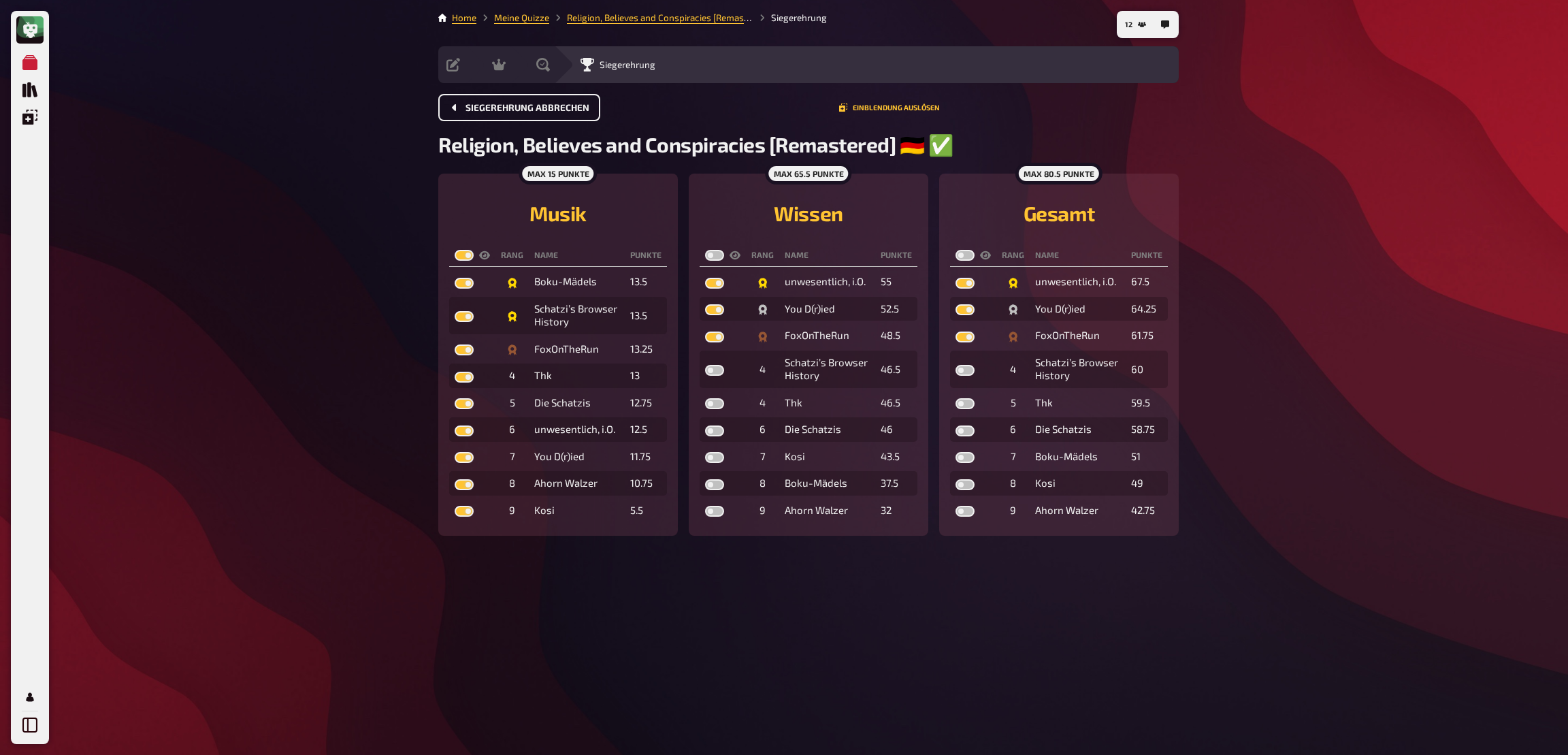
checkbox input "true"
click at [715, 261] on label at bounding box center [715, 255] width 19 height 11
click at [705, 250] on input "checkbox" at bounding box center [704, 249] width 1 height 1
checkbox input "true"
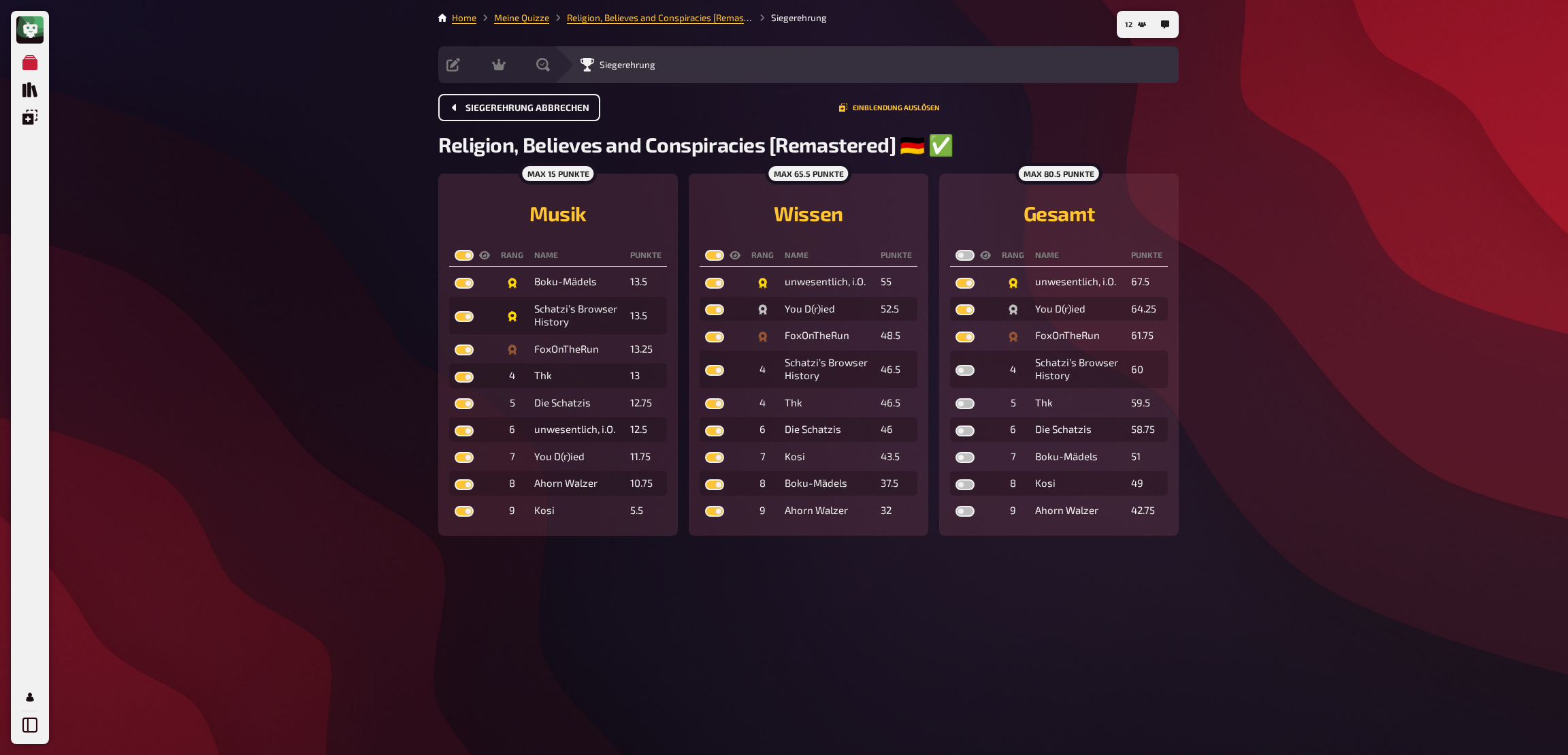
checkbox input "true"
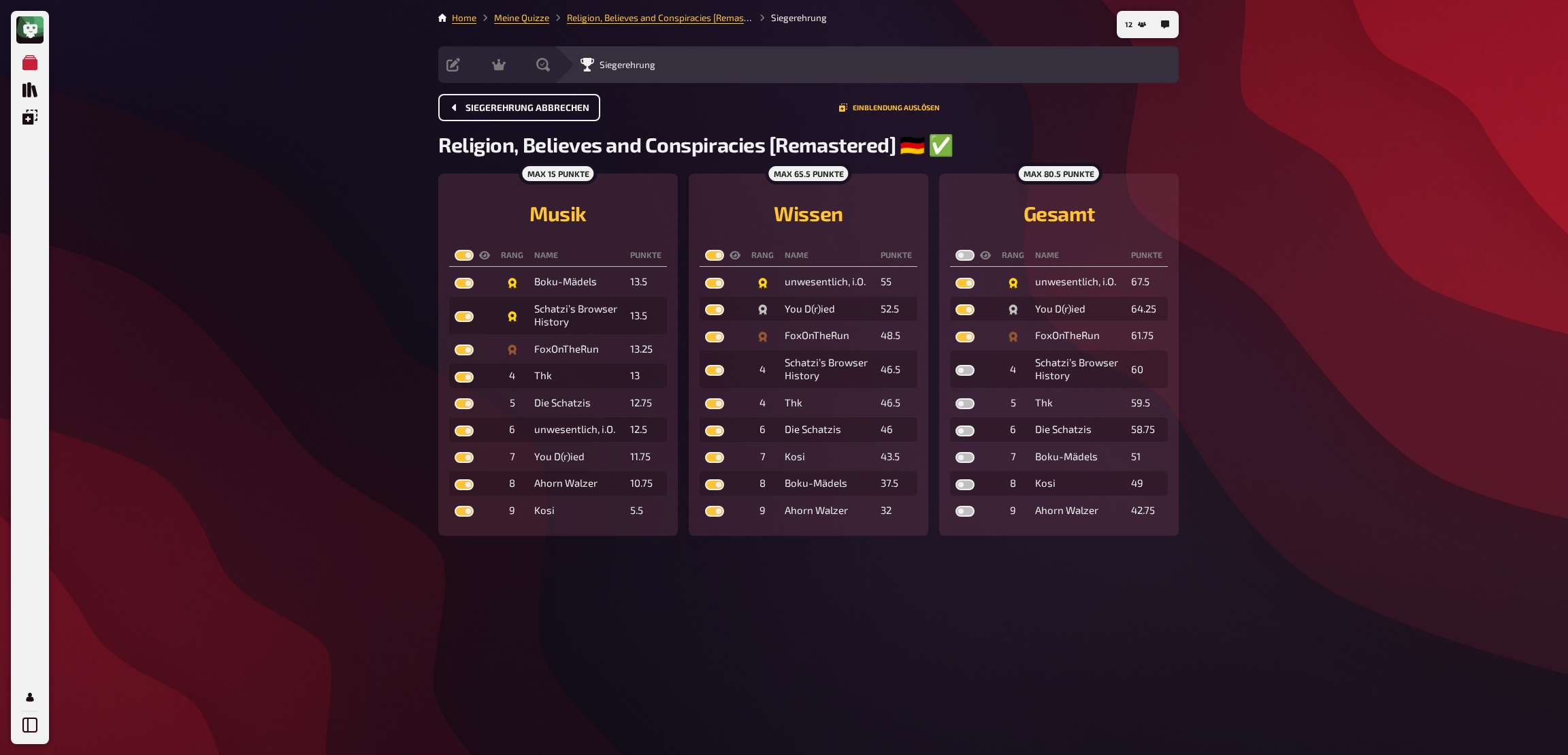
checkbox input "true"
click at [967, 257] on label at bounding box center [965, 255] width 19 height 11
click at [955, 250] on input "checkbox" at bounding box center [954, 249] width 1 height 1
checkbox input "true"
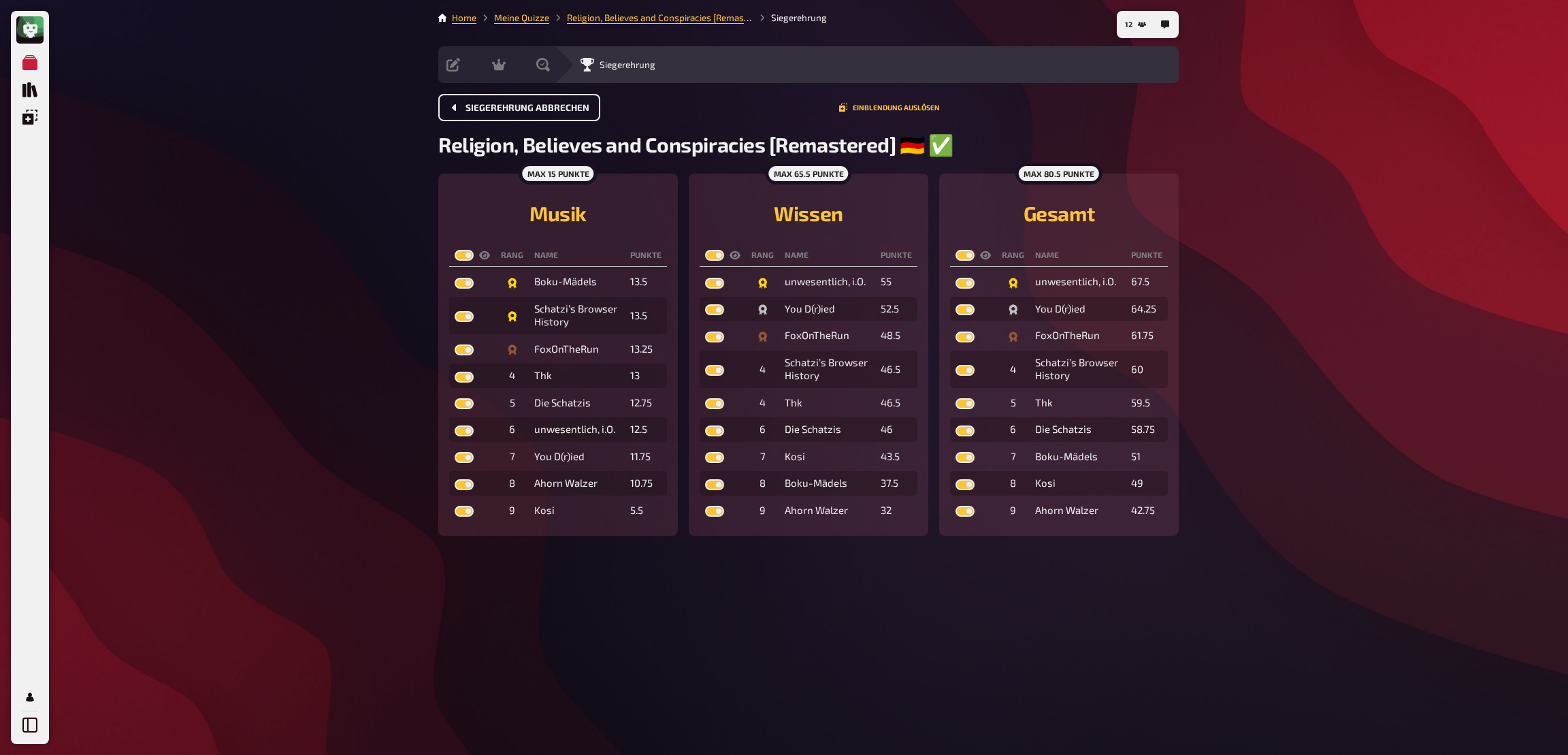
checkbox input "true"
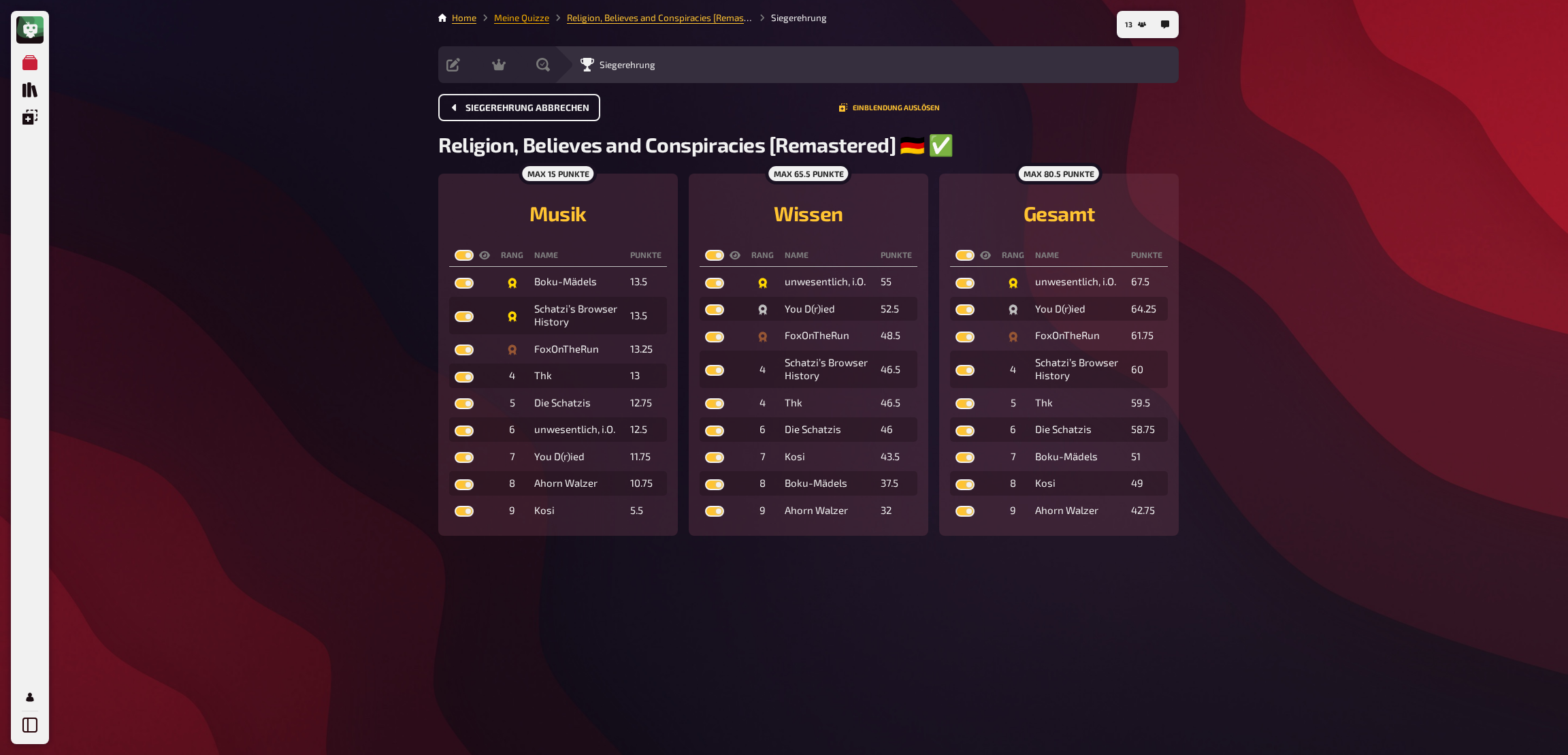
click at [524, 21] on link "Meine Quizze" at bounding box center [522, 17] width 55 height 11
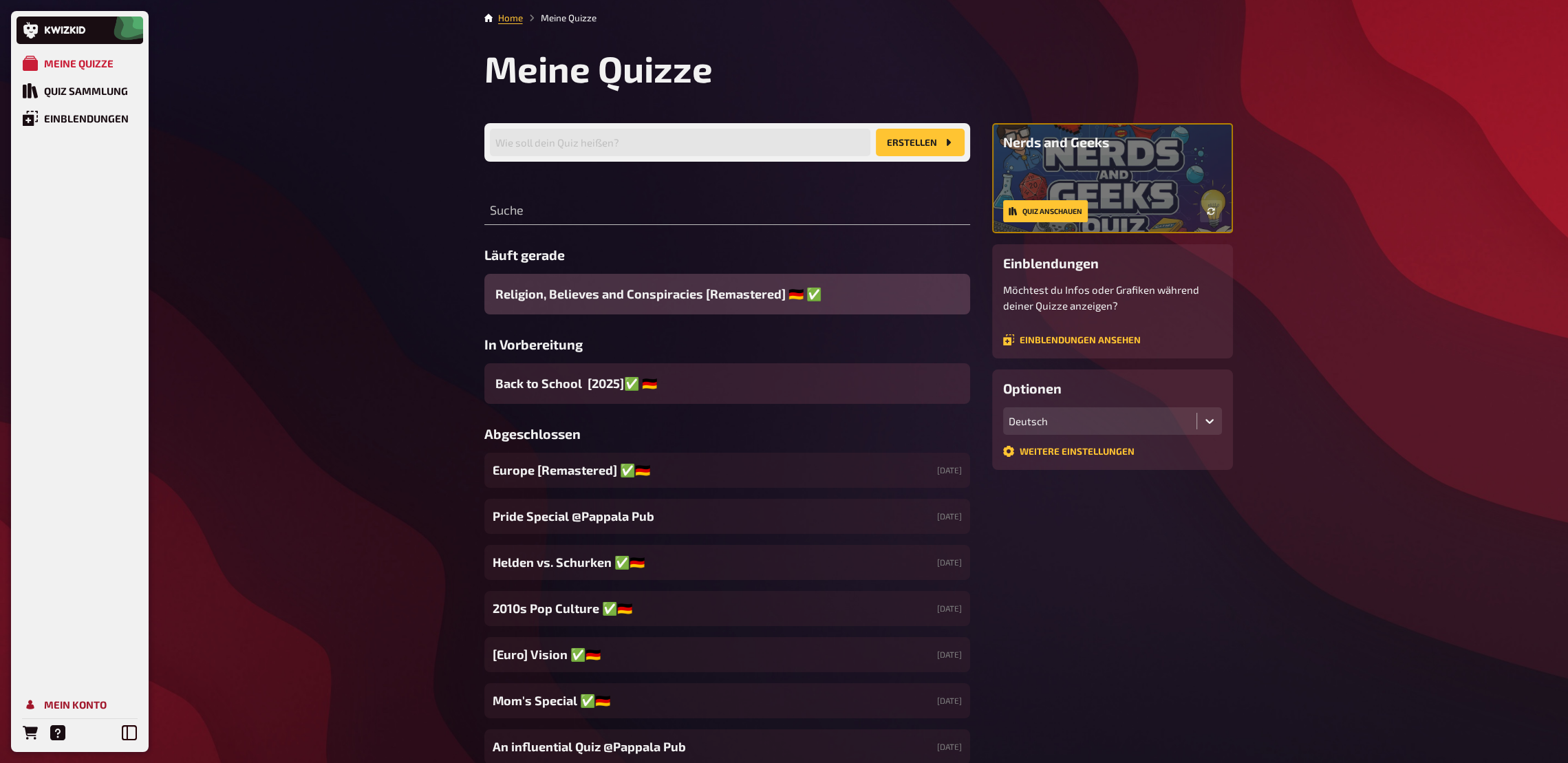
click at [67, 561] on div "Mein Konto" at bounding box center [75, 704] width 63 height 12
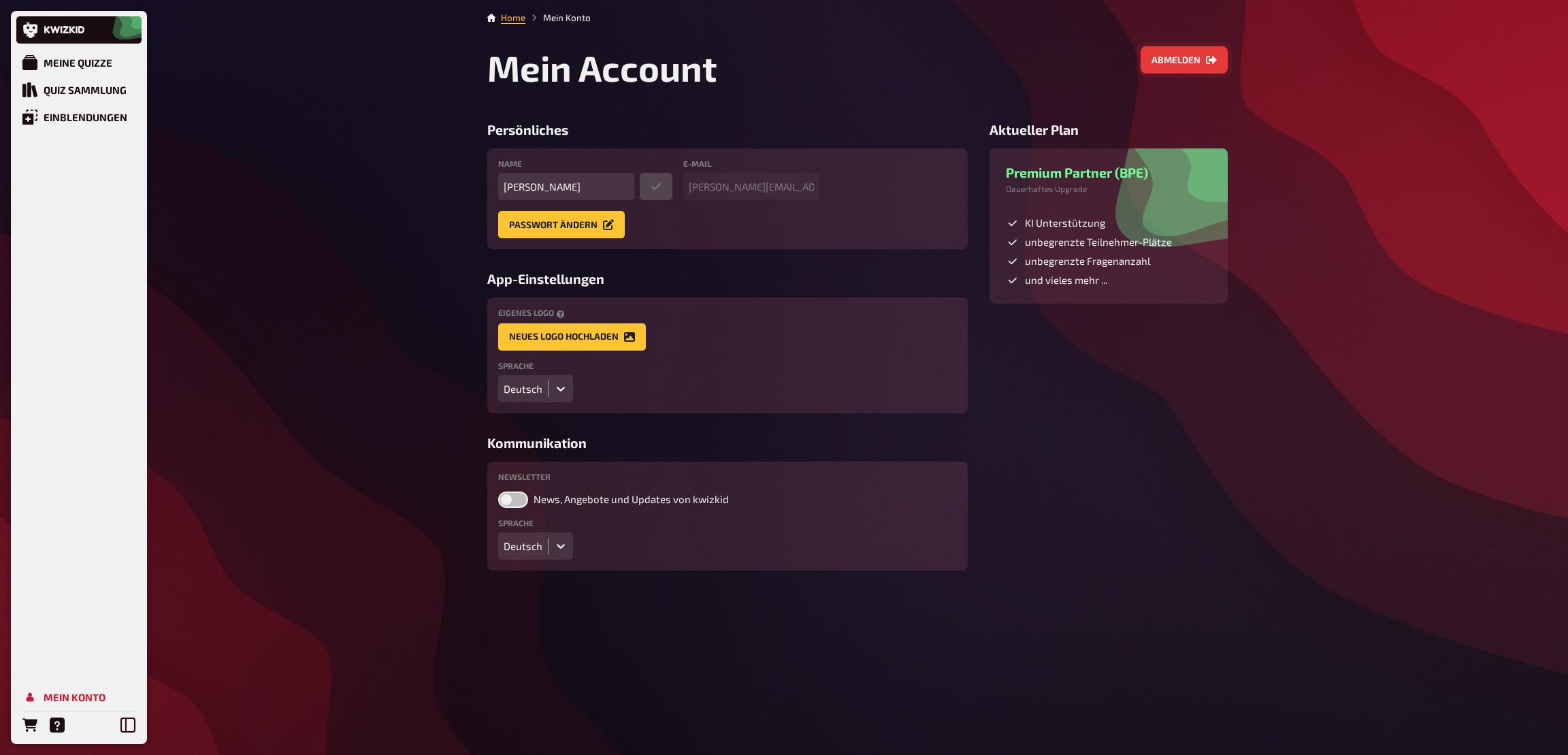
click at [1153, 64] on button "Abmelden" at bounding box center [1183, 60] width 87 height 27
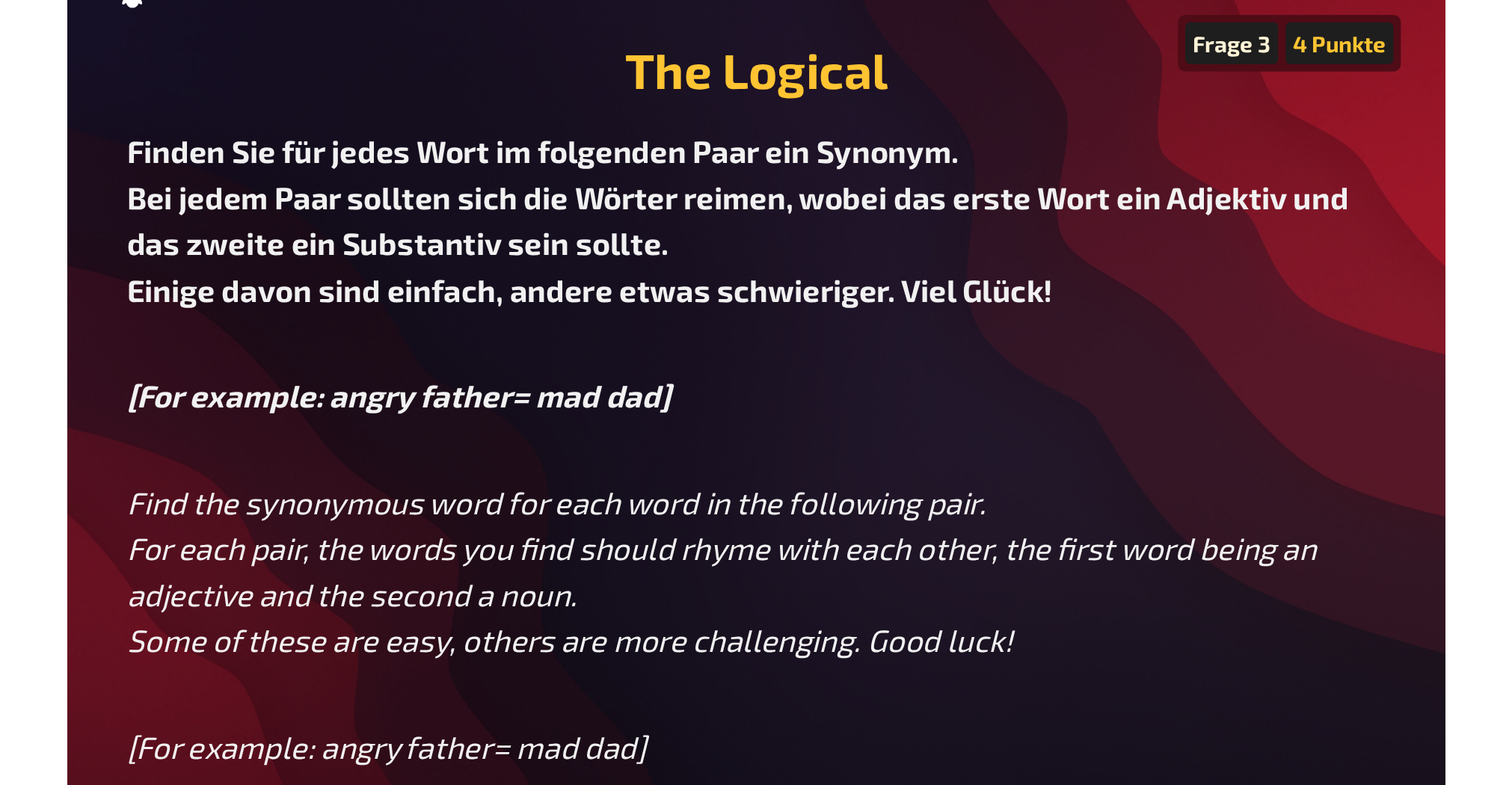
scroll to position [37, 0]
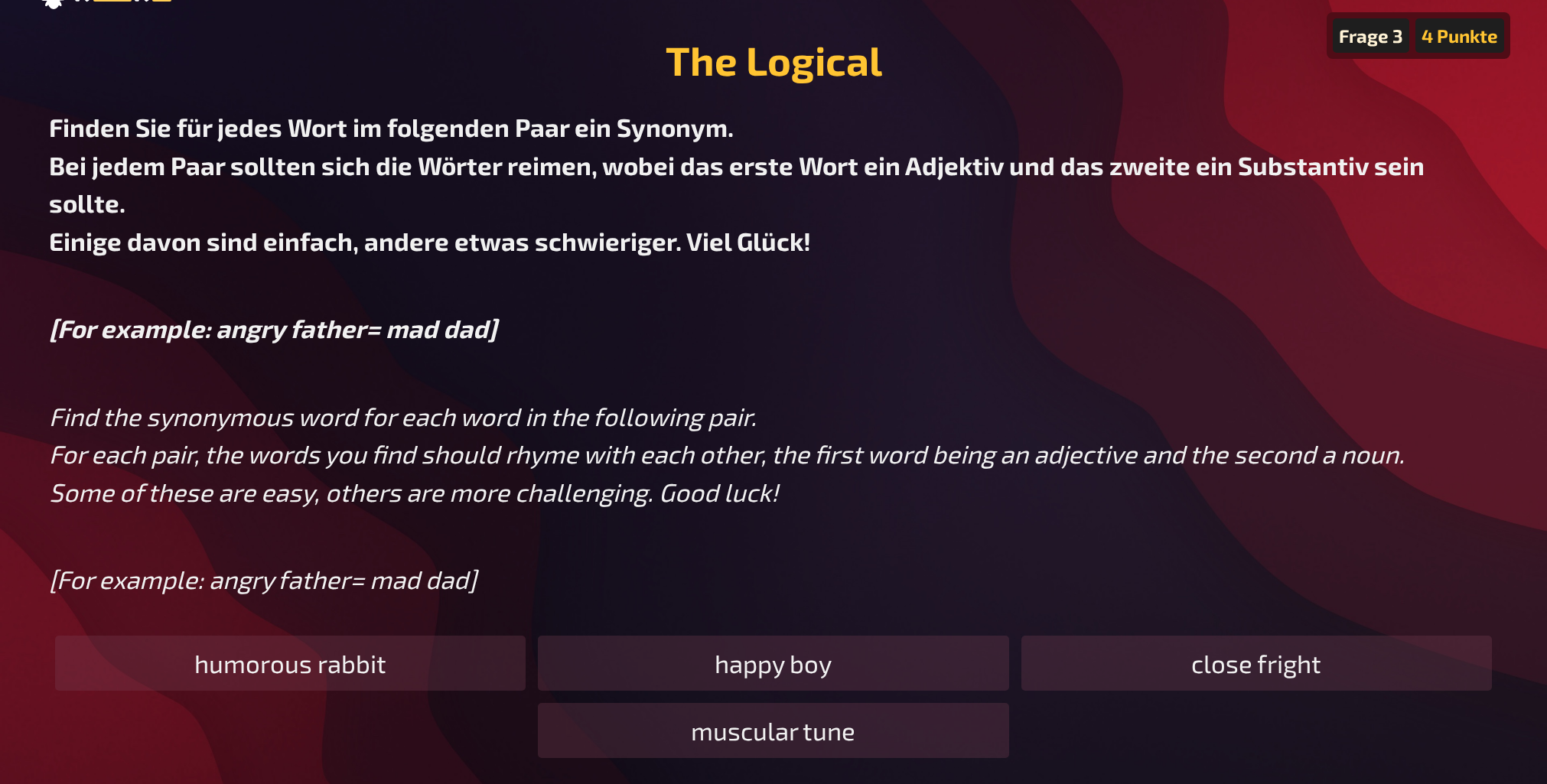
click at [1144, 302] on div "Finden Sie für jedes Wort im folgenden Paar ein Synonym. Bei jedem Paar sollten…" at bounding box center [773, 354] width 1449 height 491
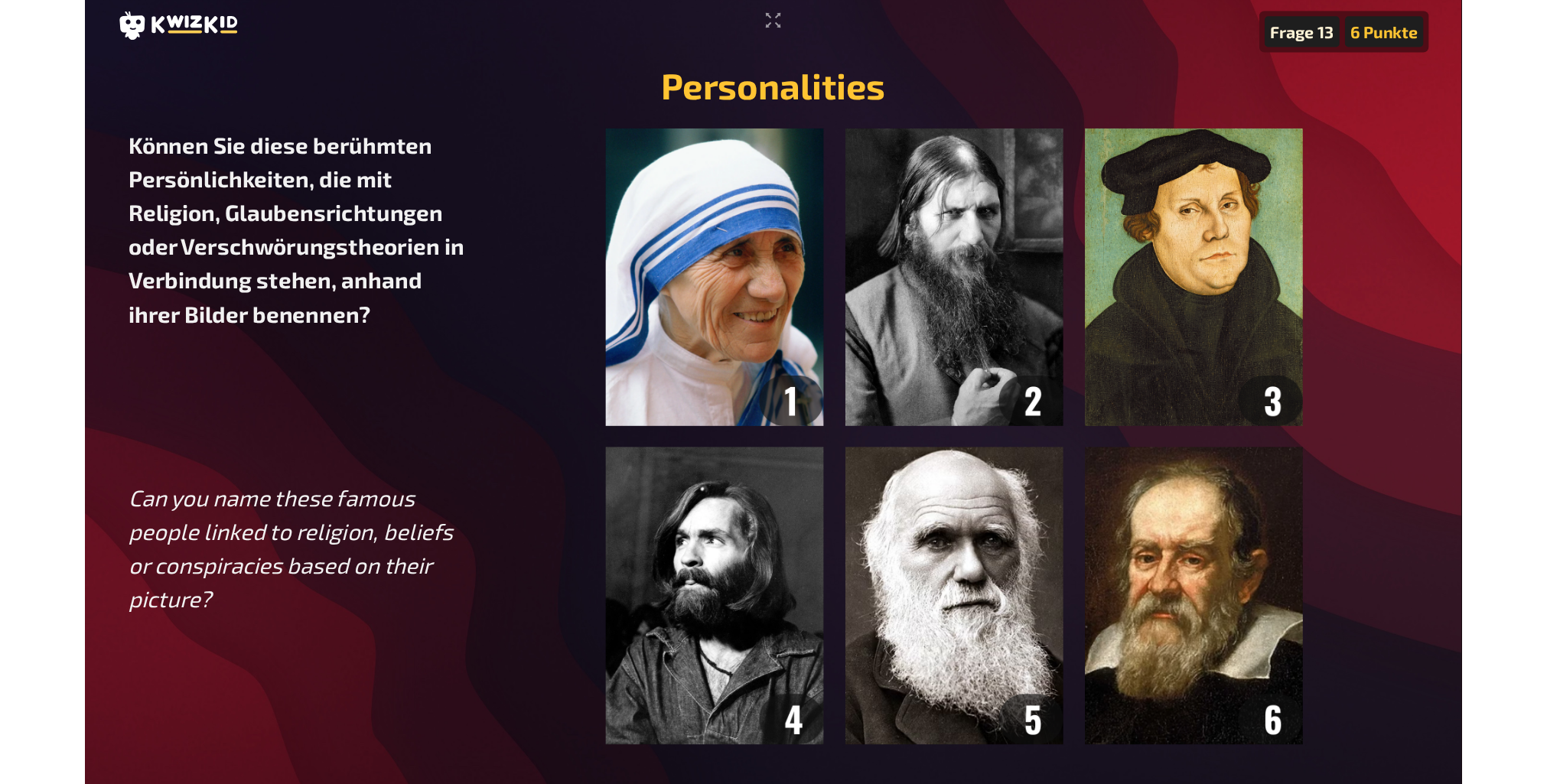
scroll to position [0, 0]
